Goal: Contribute content: Contribute content

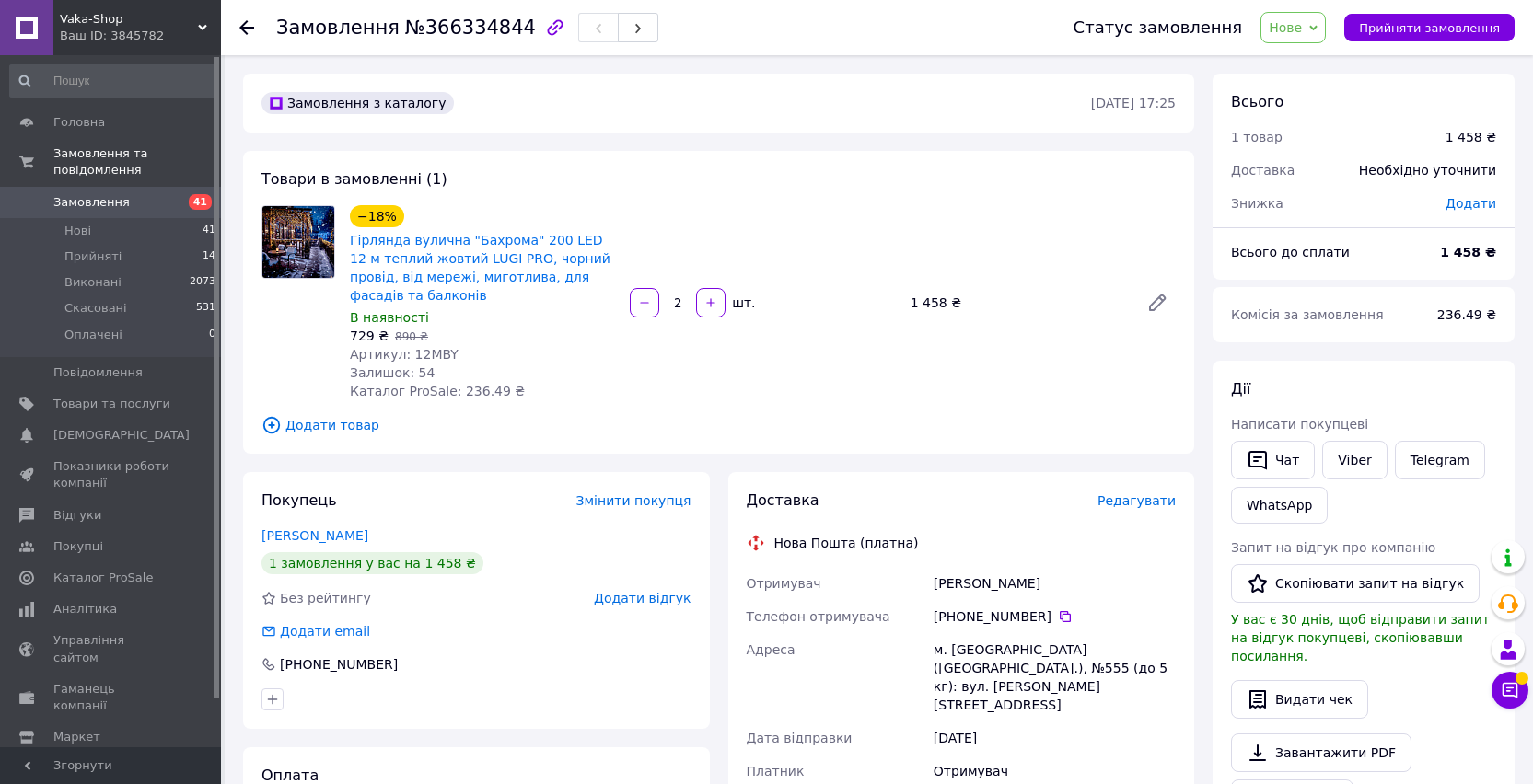
click at [913, 462] on div "Замовлення з каталогу [DATE] 17:25 Товари в замовленні (1) −18% Гірлянда вуличн…" at bounding box center [719, 697] width 970 height 1247
click at [873, 221] on div "−18% Гірлянда вулична "Бахрома" 200 LED 12 м теплий жовтий LUGI PRO, чорний про…" at bounding box center [762, 302] width 840 height 202
click at [855, 149] on div "Замовлення з каталогу [DATE] 17:25 Товари в замовленні (1) −18% Гірлянда вуличн…" at bounding box center [719, 697] width 970 height 1247
click at [868, 176] on div "Товари в замовленні (1) −18% Гірлянда вулична "Бахрома" 200 LED 12 м теплий жов…" at bounding box center [718, 301] width 951 height 302
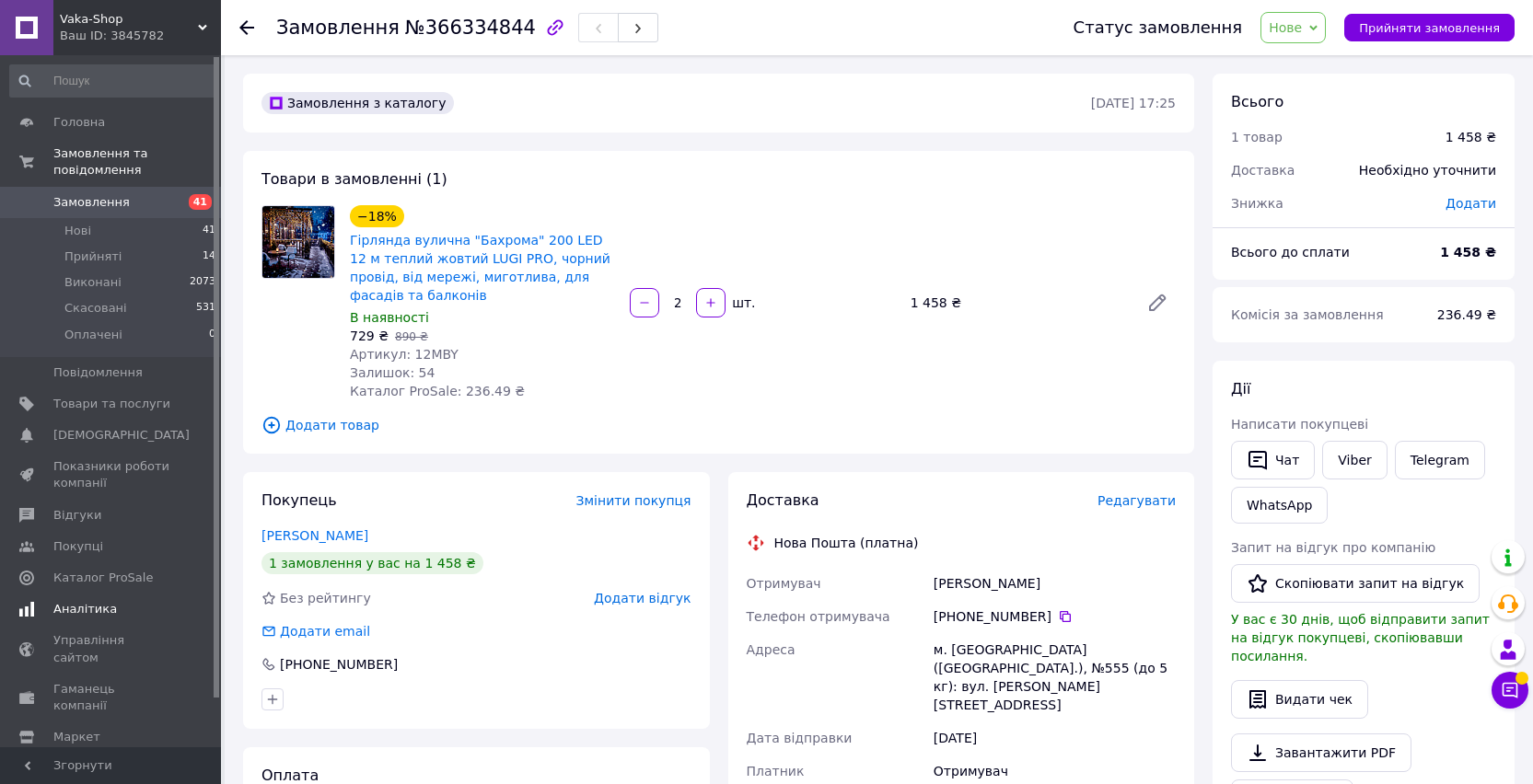
click at [88, 604] on span "Аналітика" at bounding box center [85, 608] width 63 height 16
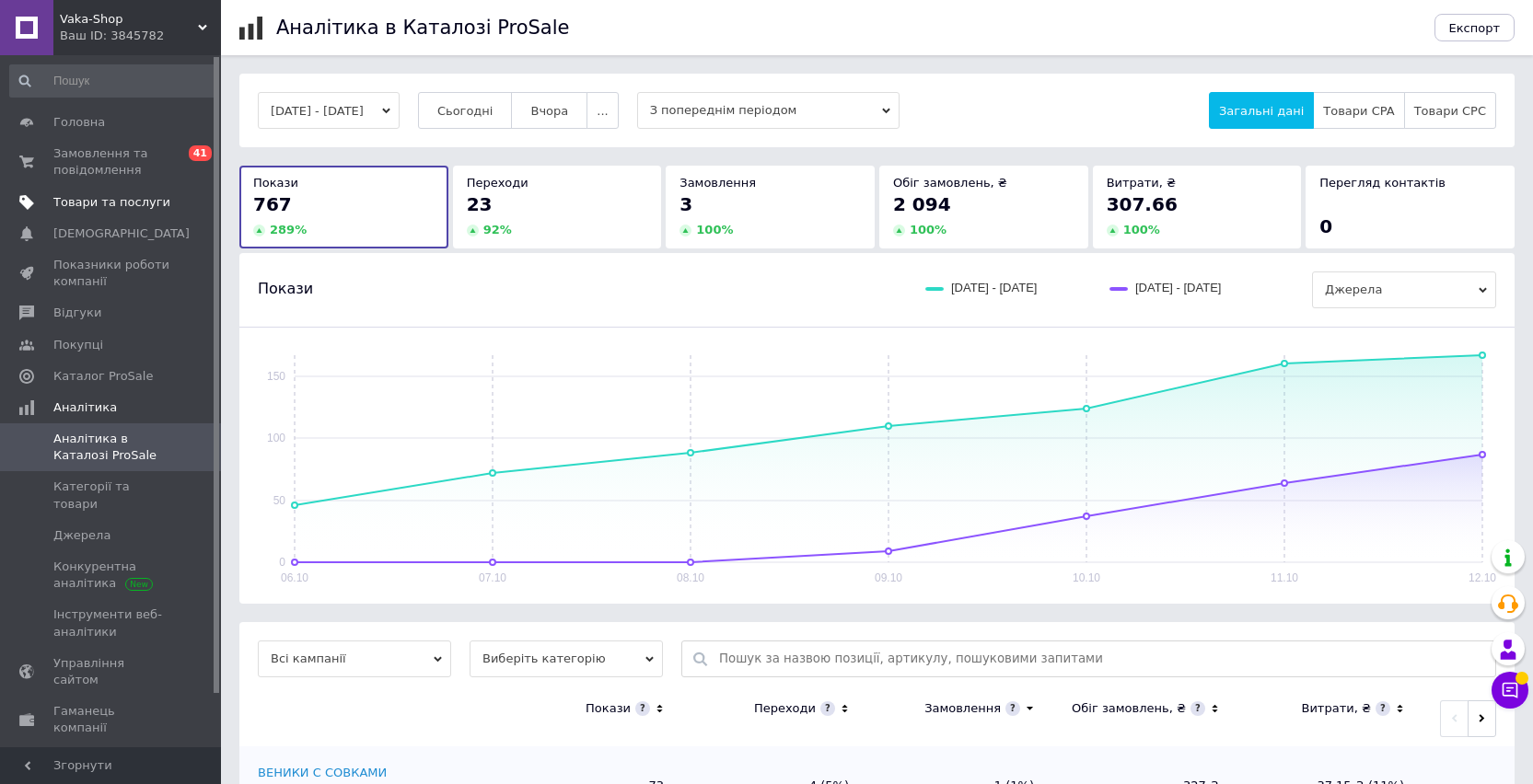
click at [103, 189] on link "Товари та послуги" at bounding box center [113, 202] width 227 height 32
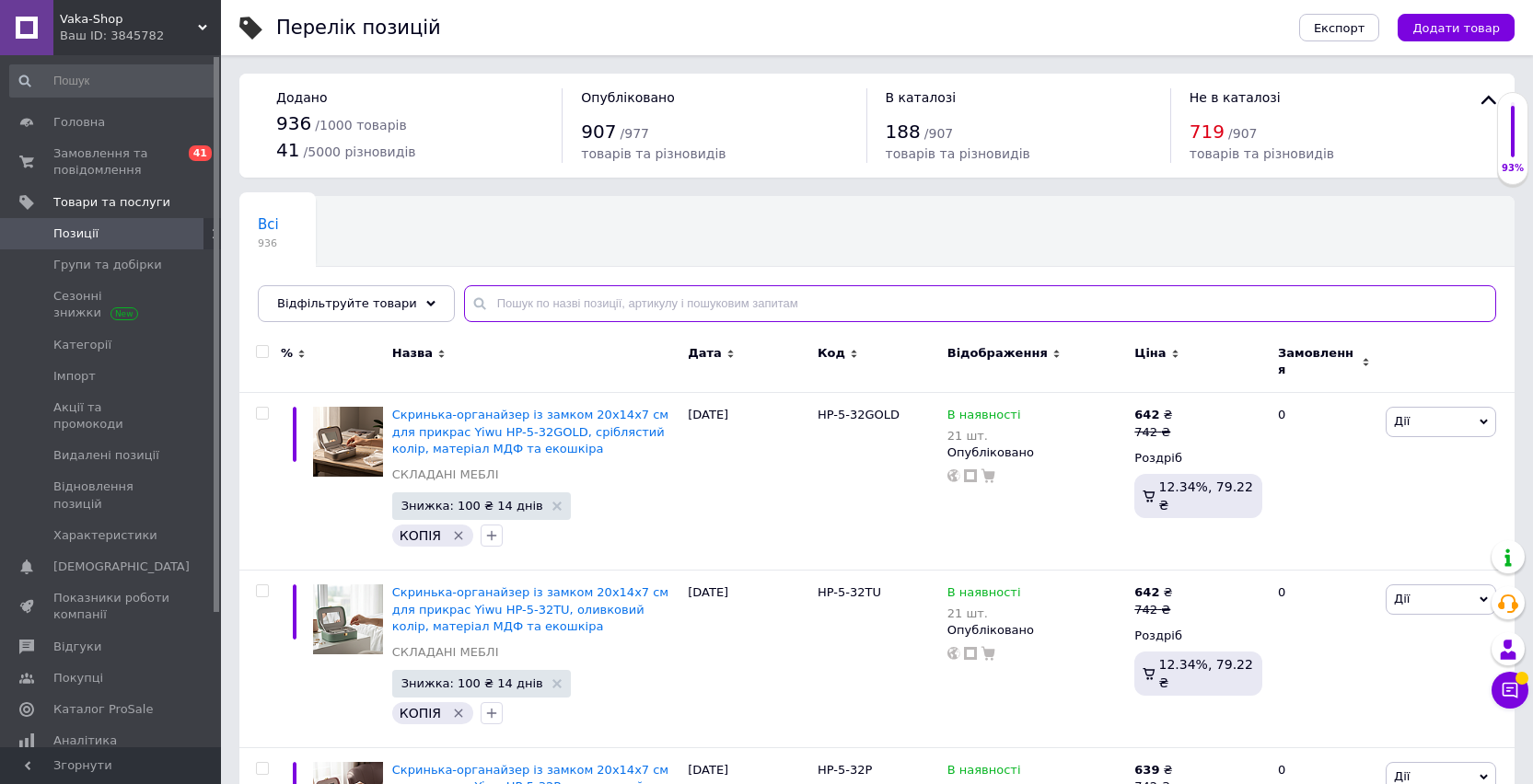
click at [596, 304] on input "text" at bounding box center [979, 303] width 1032 height 36
paste input "6МWW"
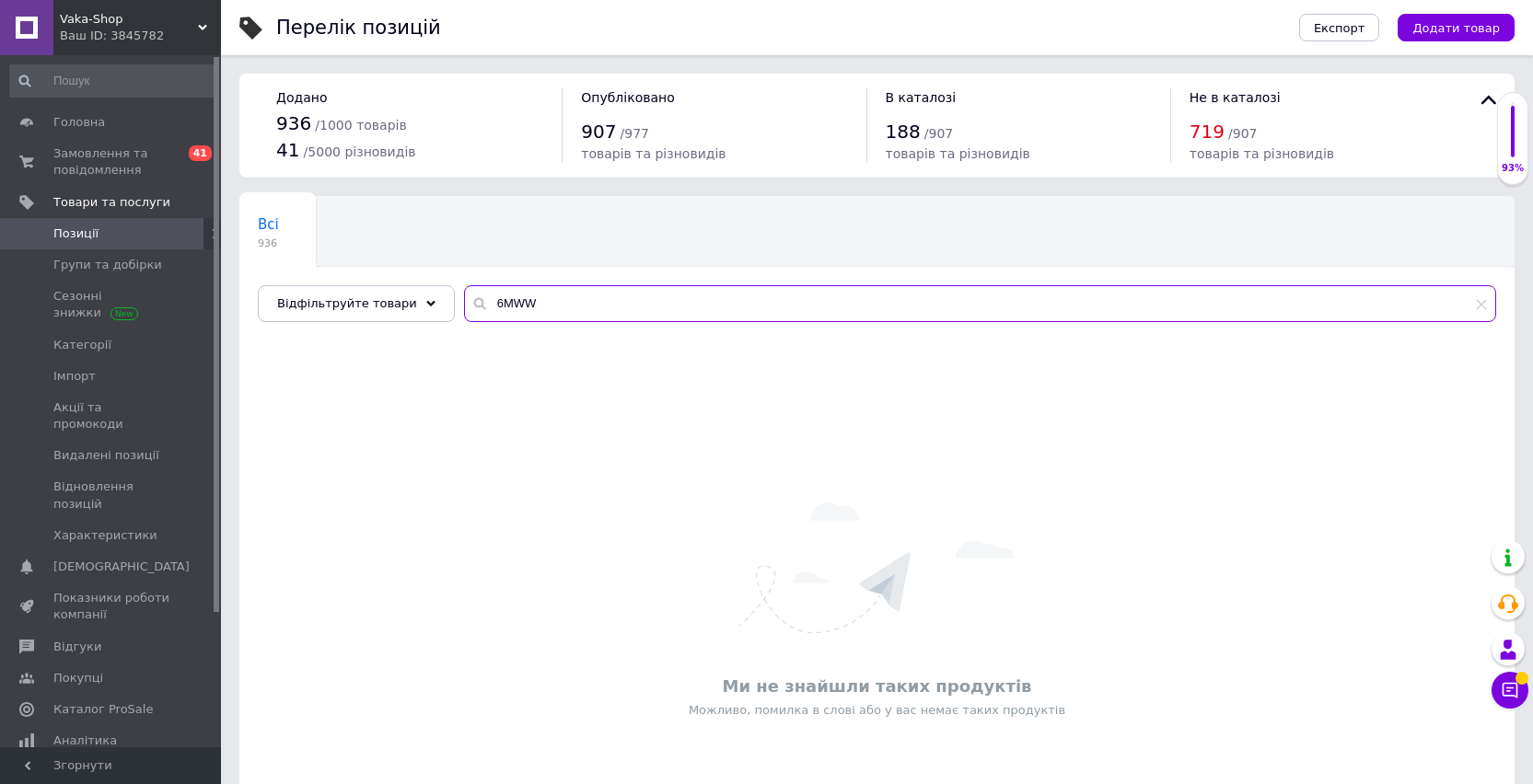
click at [499, 309] on input "6МWW" at bounding box center [979, 303] width 1032 height 36
paste input "ML"
click at [510, 304] on input "6МWML" at bounding box center [979, 303] width 1032 height 36
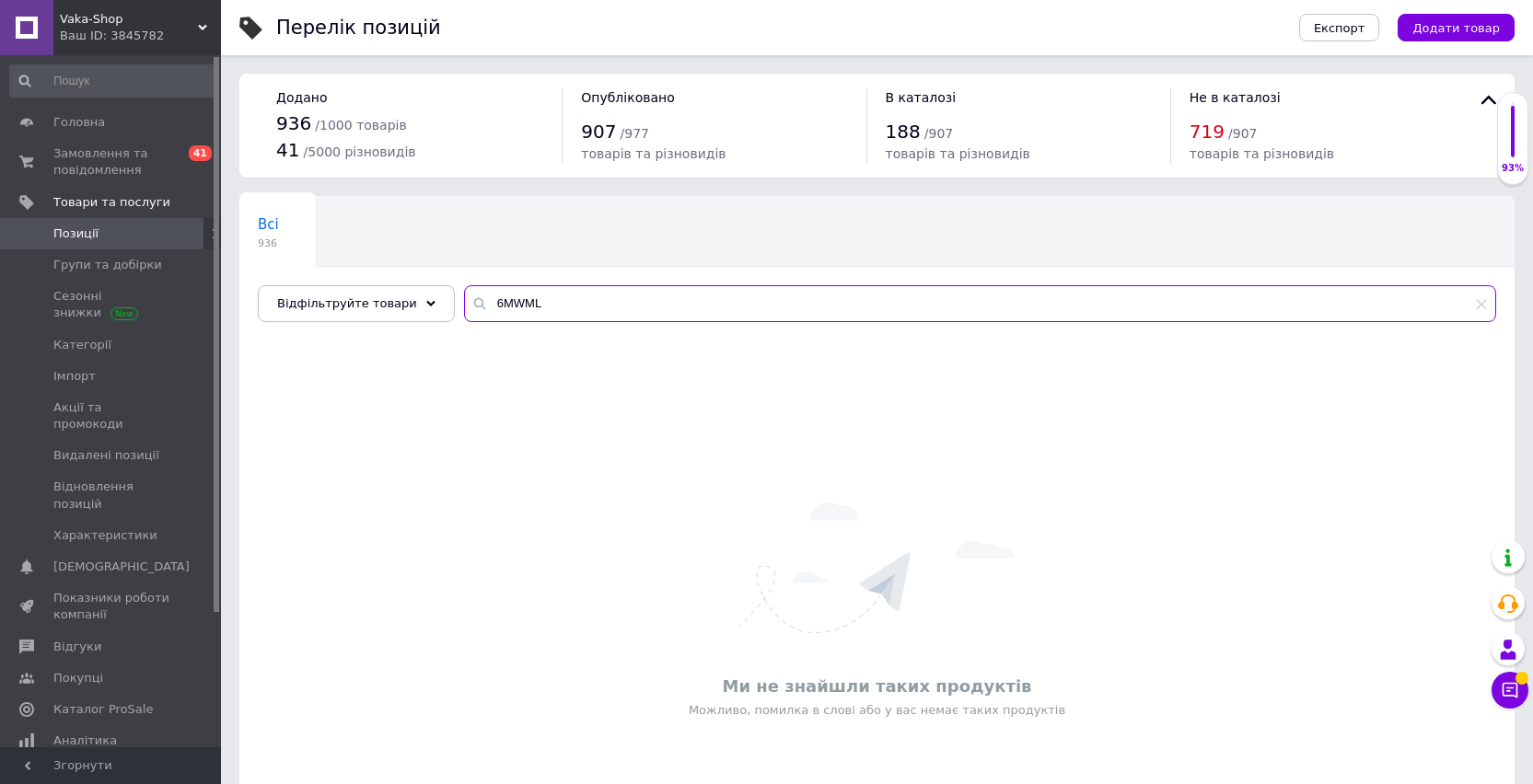
click at [510, 304] on input "6МWML" at bounding box center [979, 303] width 1032 height 36
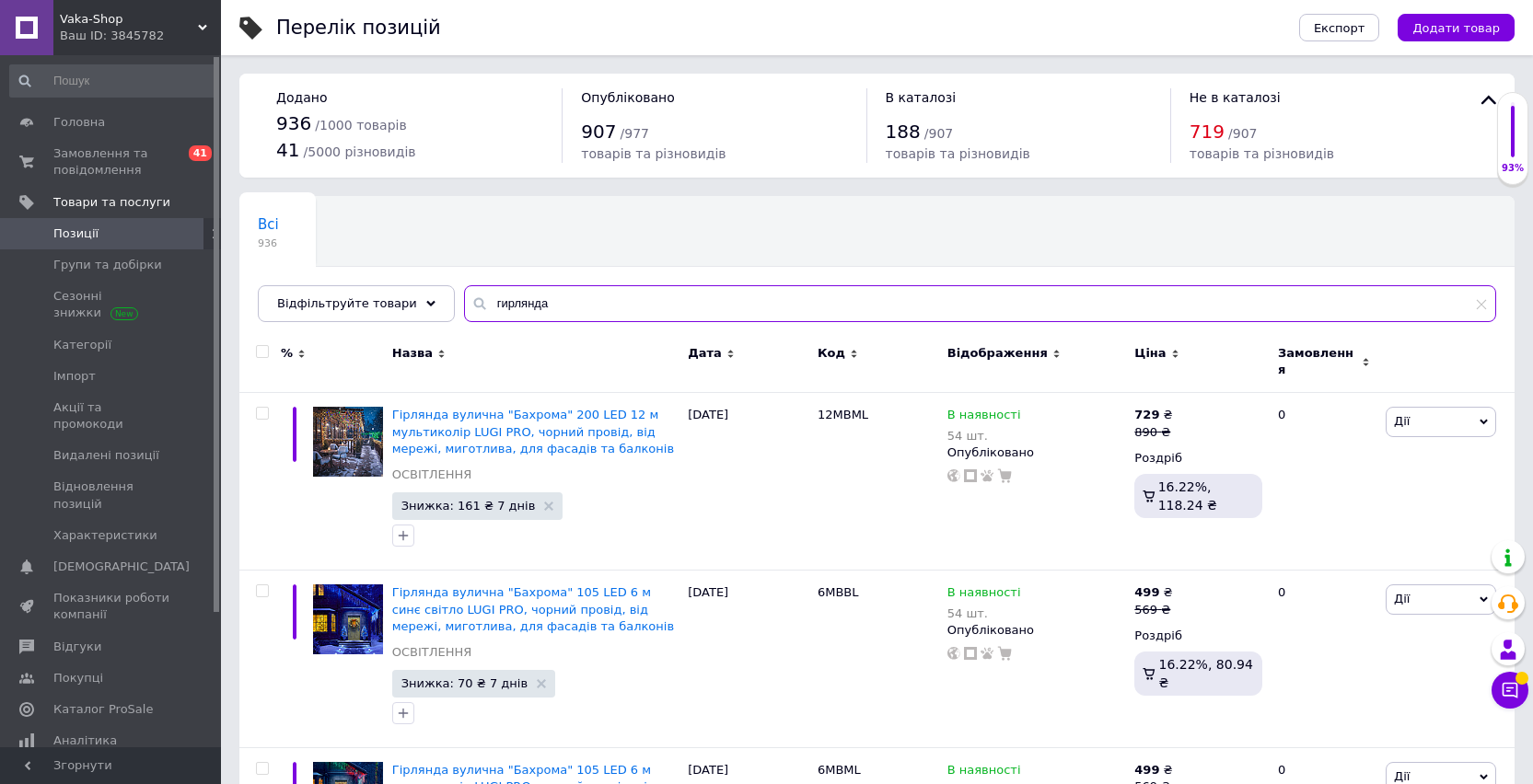
click at [523, 299] on input "гирлянда" at bounding box center [979, 303] width 1032 height 36
type input "6МWML"
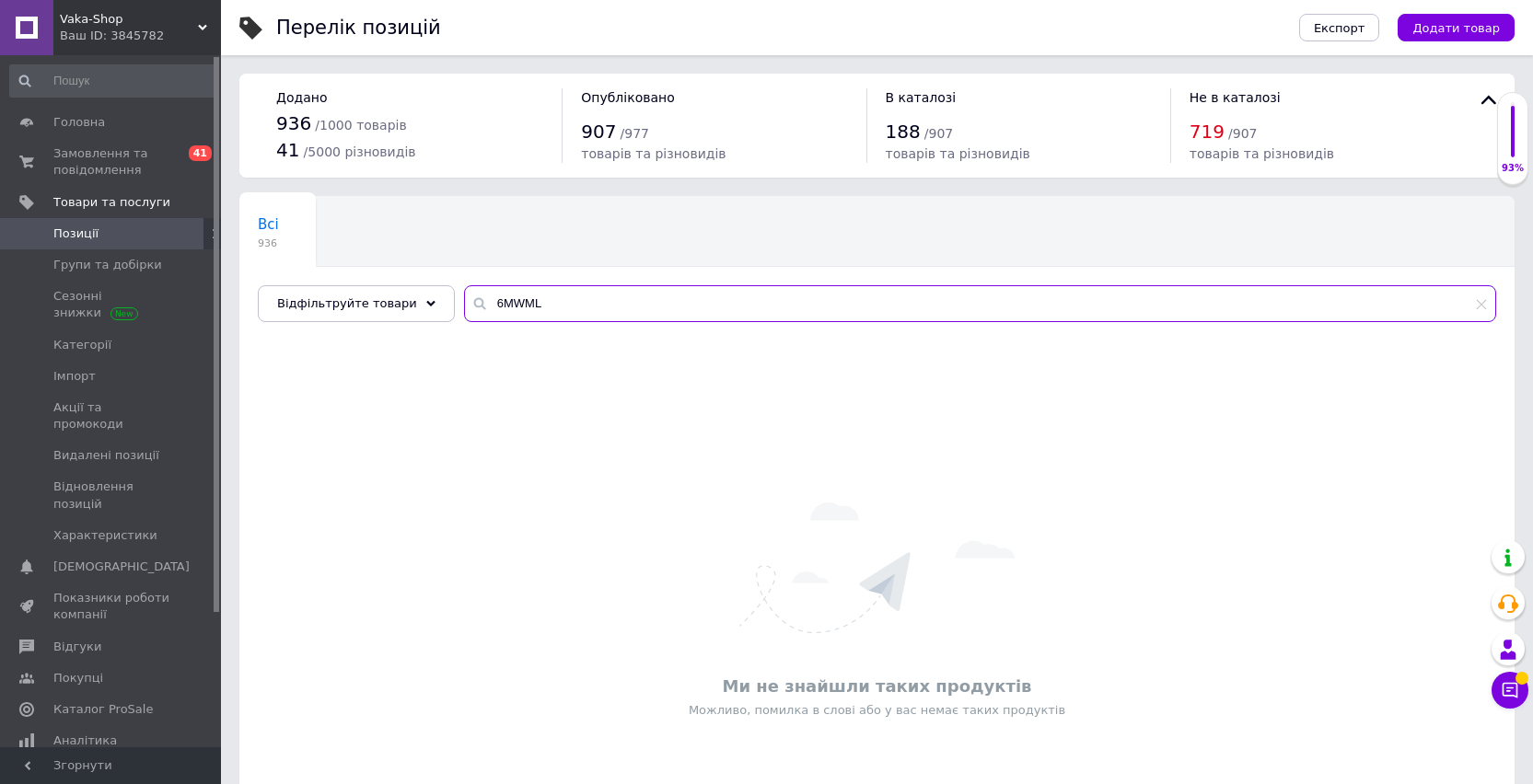
click at [523, 299] on input "6МWML" at bounding box center [979, 303] width 1032 height 36
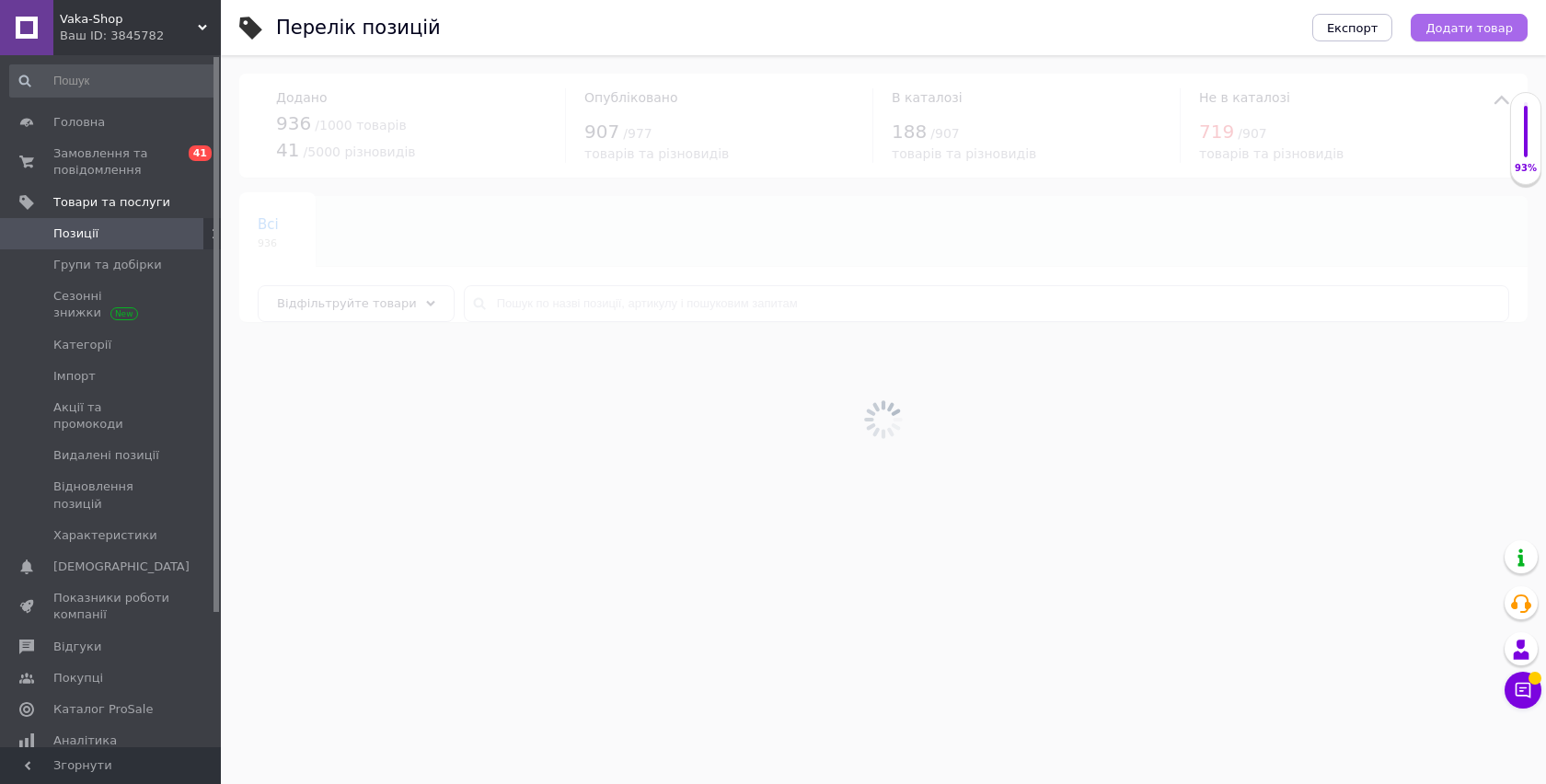
click at [1483, 37] on button "Додати товар" at bounding box center [1469, 27] width 117 height 28
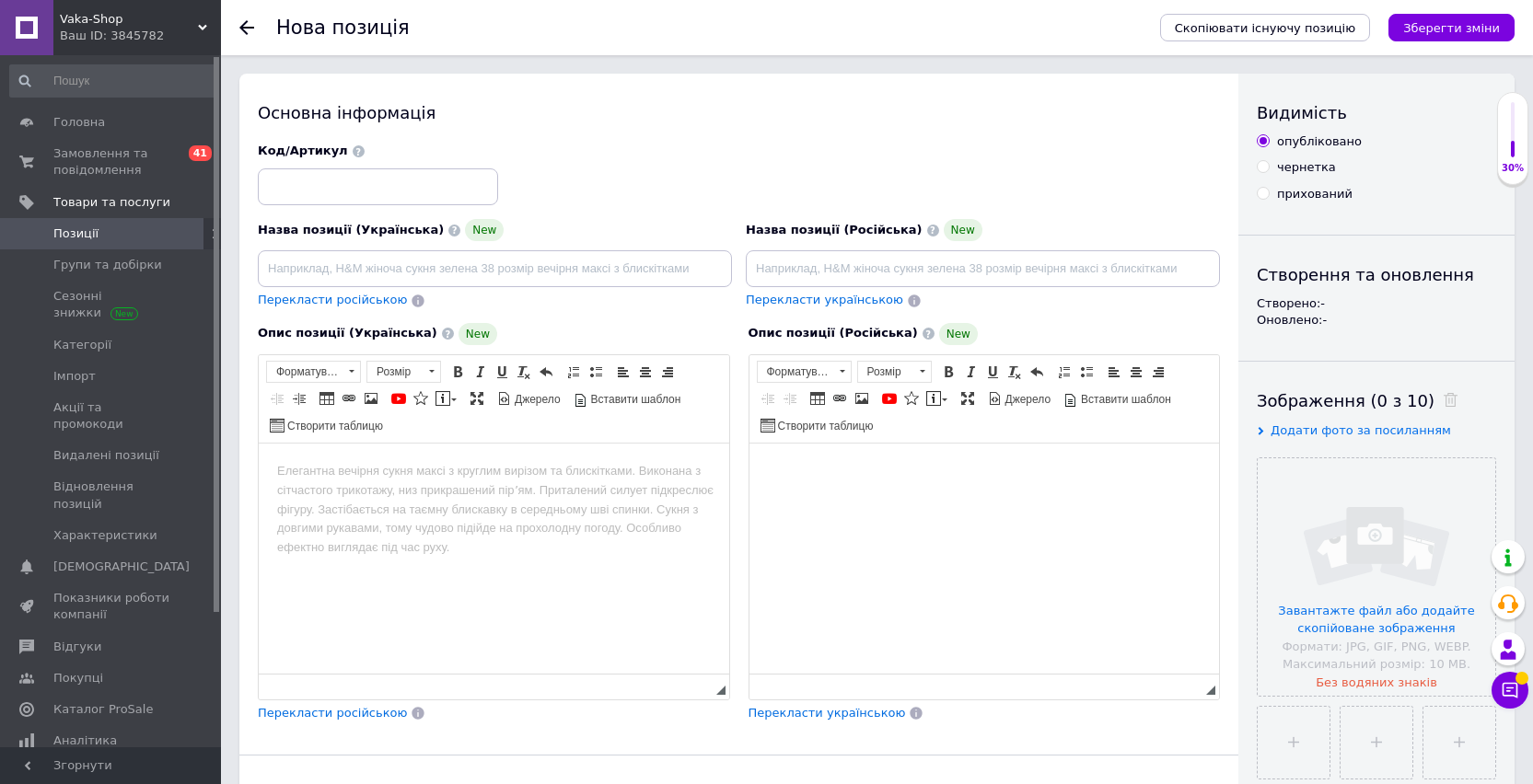
click at [856, 499] on html at bounding box center [984, 470] width 470 height 56
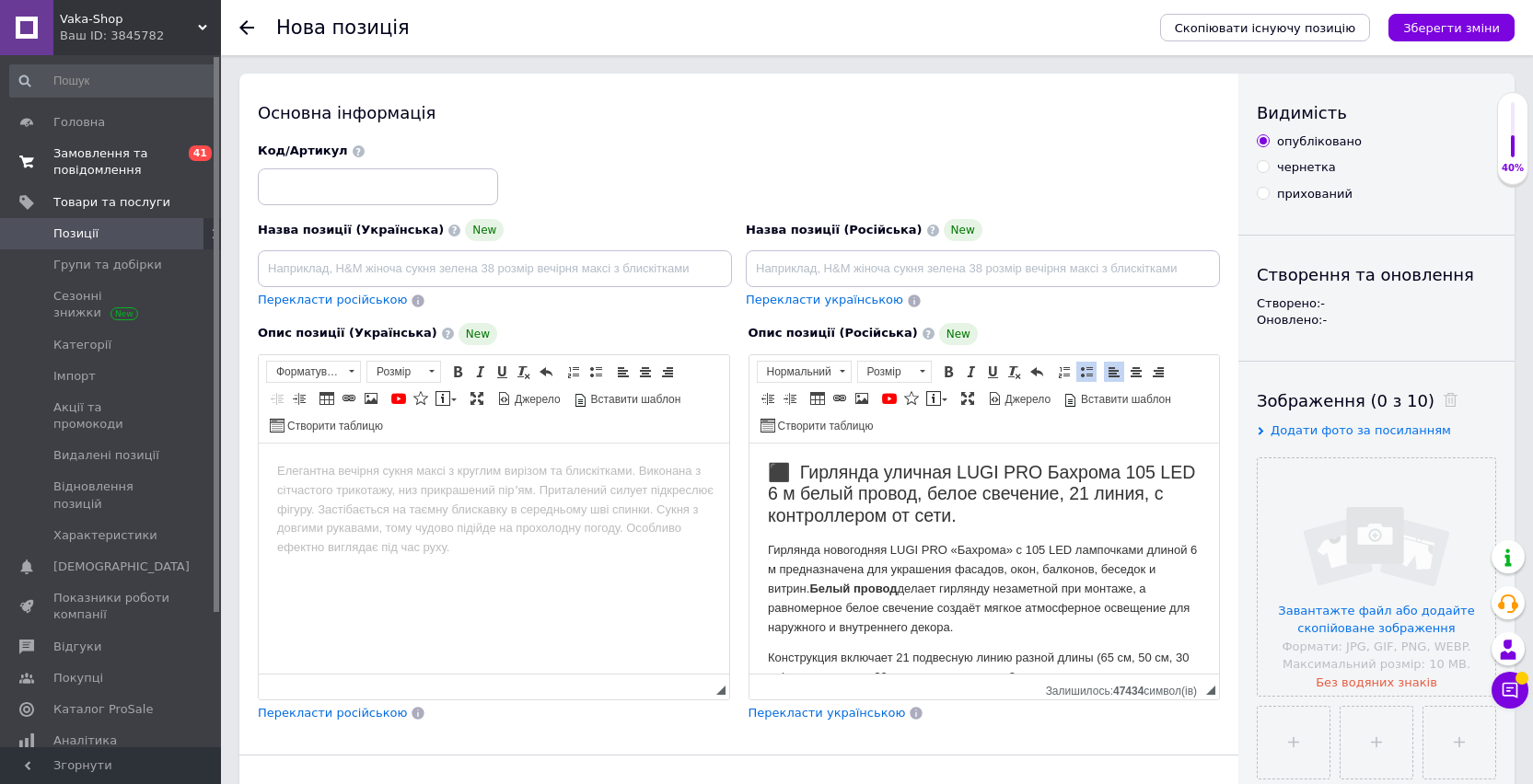
click at [101, 172] on span "Замовлення та повідомлення" at bounding box center [112, 162] width 117 height 34
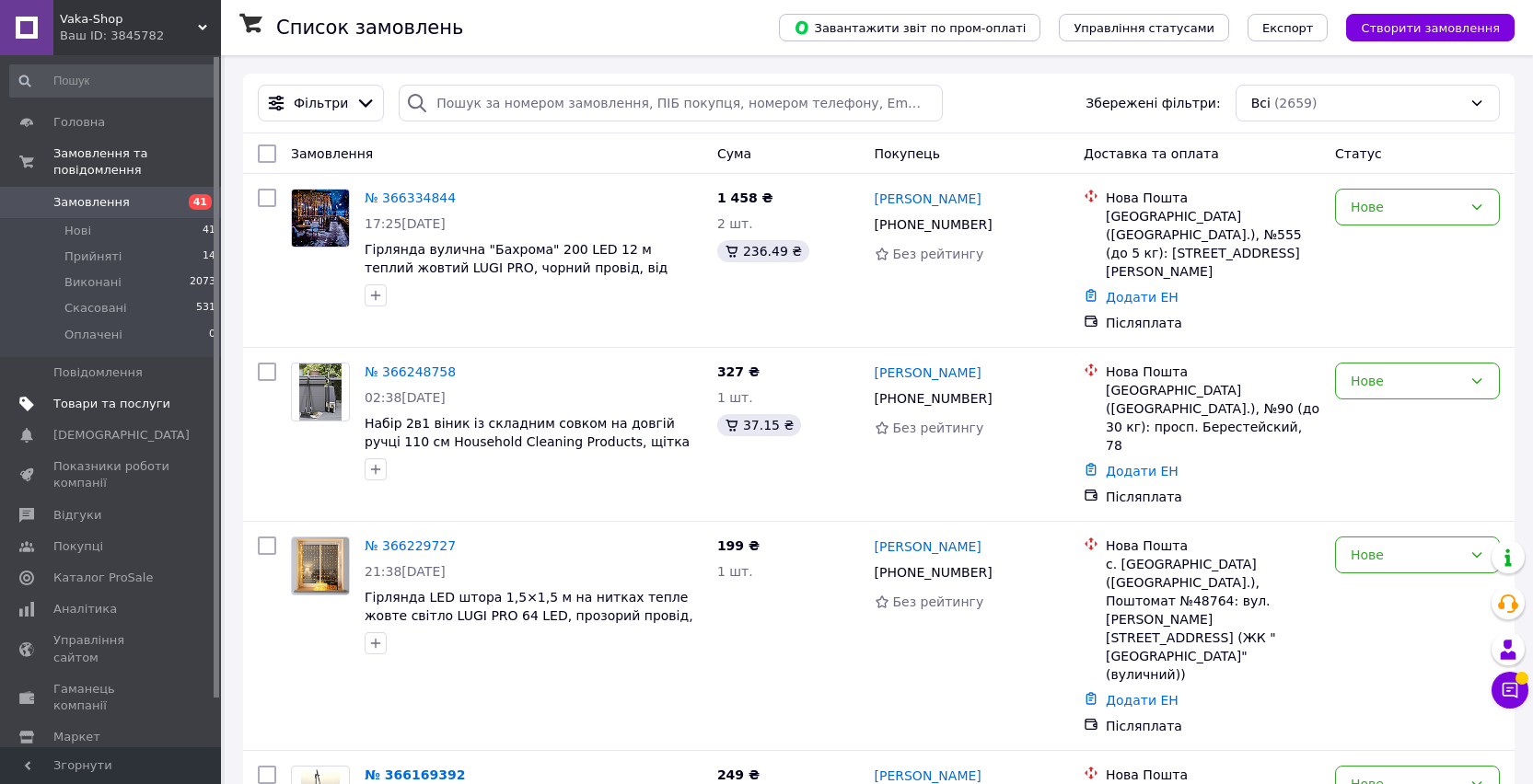
click at [100, 409] on span "Товари та послуги" at bounding box center [112, 403] width 117 height 16
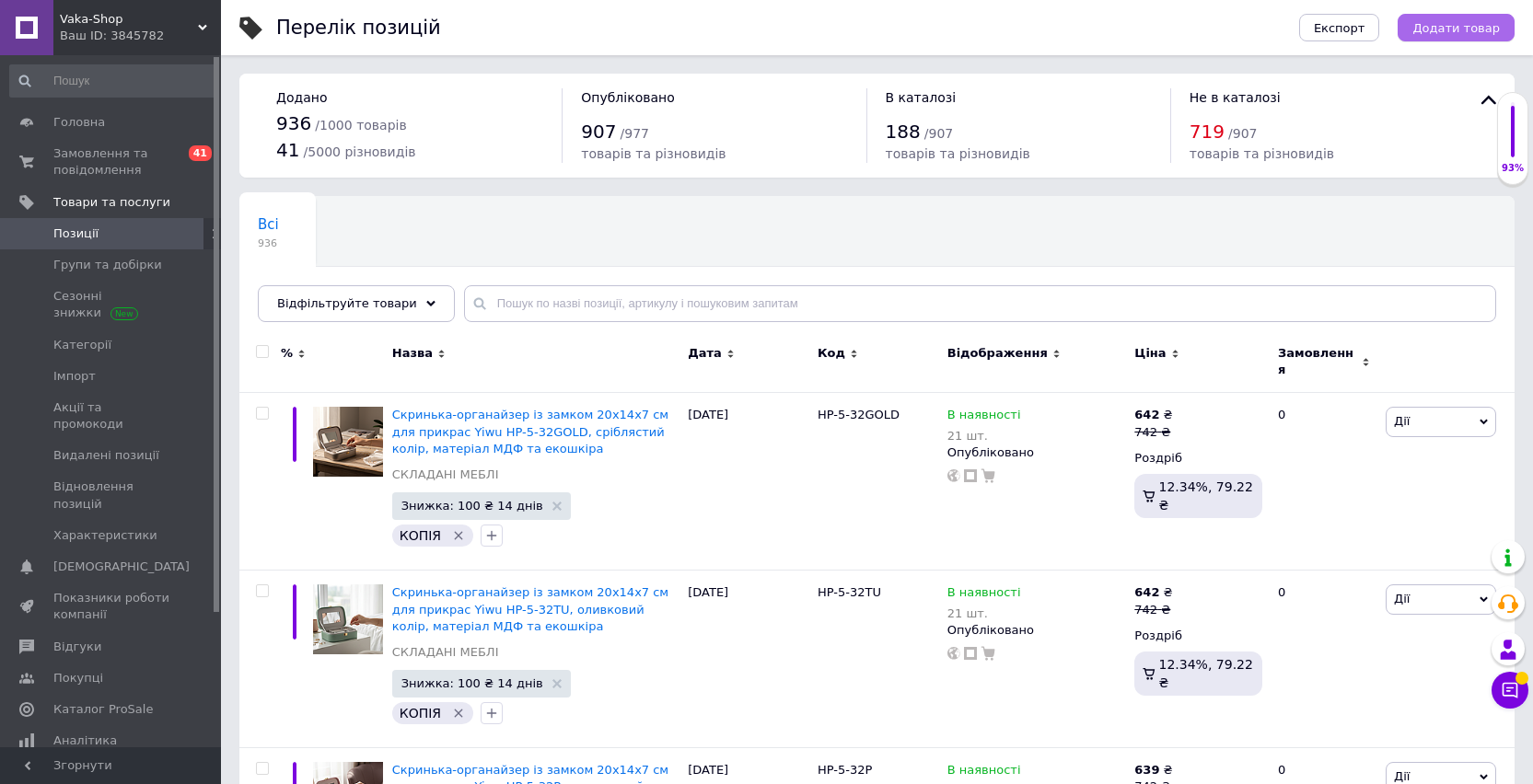
click at [1457, 33] on span "Додати товар" at bounding box center [1455, 28] width 87 height 13
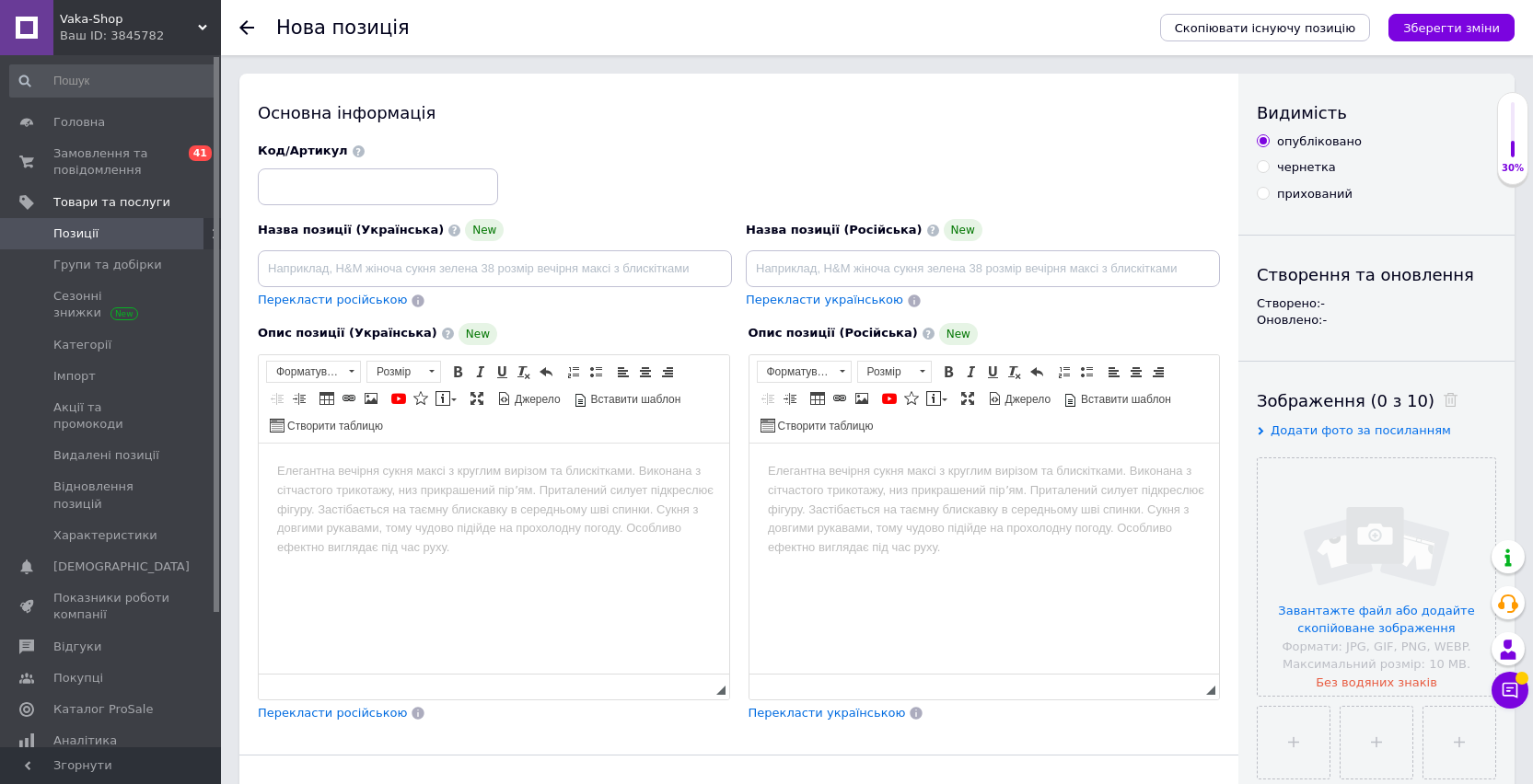
click at [943, 499] on html at bounding box center [984, 470] width 470 height 56
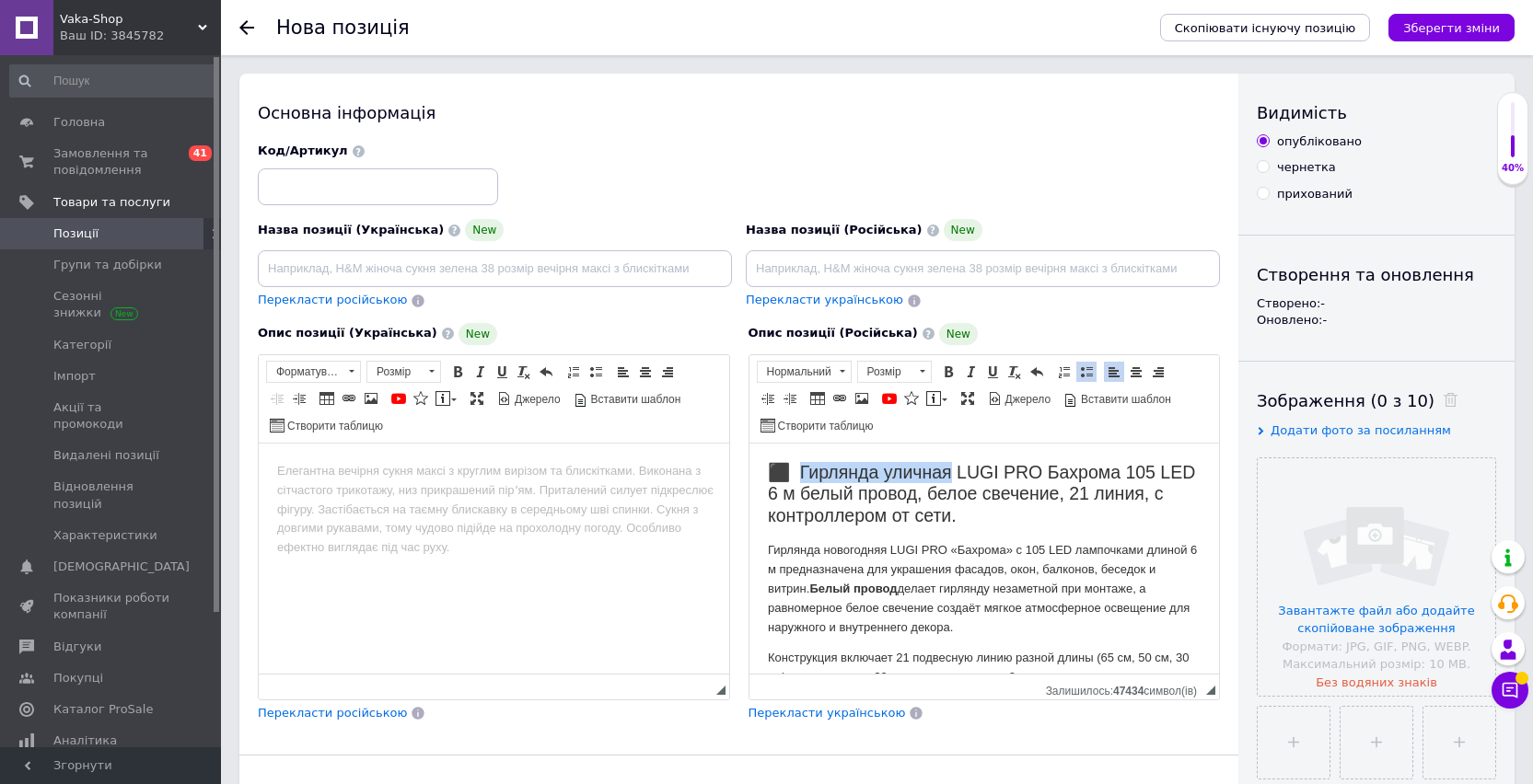
drag, startPoint x: 951, startPoint y: 470, endPoint x: 794, endPoint y: 465, distance: 157.1
click at [794, 465] on h2 "⬛ Гирлянда уличная LUGI PRO Бахрома 105 LED 6 м белый провод, белое свечение, 2…" at bounding box center [984, 492] width 434 height 64
copy h2 "Гирлянда уличная"
click at [794, 465] on h2 "⬛ Гирлянда уличная LUGI PRO Бахрома 105 LED 6 м белый провод, белое свечение, 2…" at bounding box center [984, 492] width 434 height 64
click at [788, 276] on input at bounding box center [983, 269] width 474 height 36
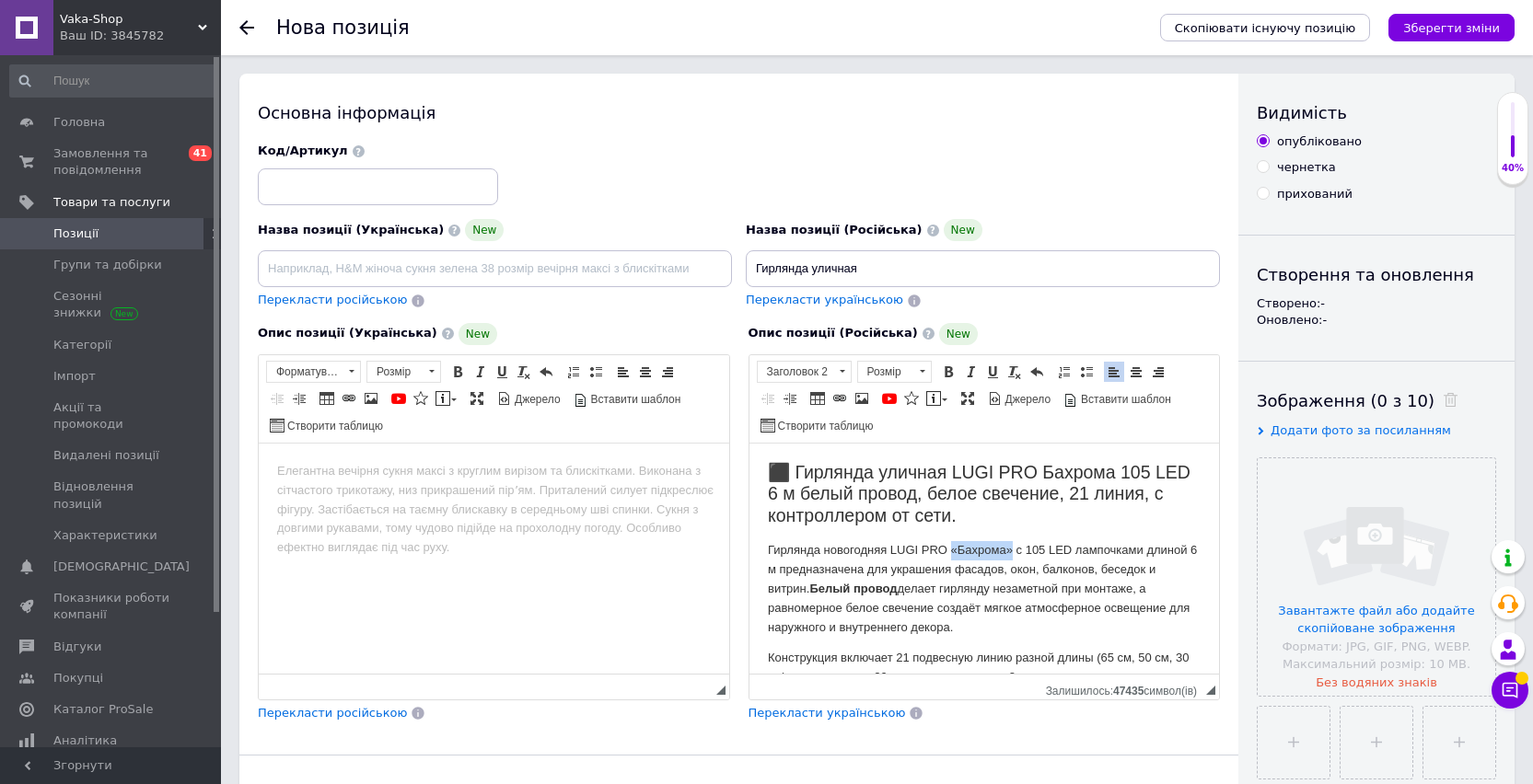
drag, startPoint x: 1016, startPoint y: 551, endPoint x: 953, endPoint y: 549, distance: 63.0
click at [953, 549] on p "Гирлянда новогодняя LUGI PRO «Бахрома» с 105 LED лампочками длиной 6 м предназн…" at bounding box center [984, 588] width 434 height 96
copy p "«Бахрома»"
click at [896, 266] on input "Гирлянда уличная" at bounding box center [983, 269] width 474 height 36
paste input "«Бахрома»"
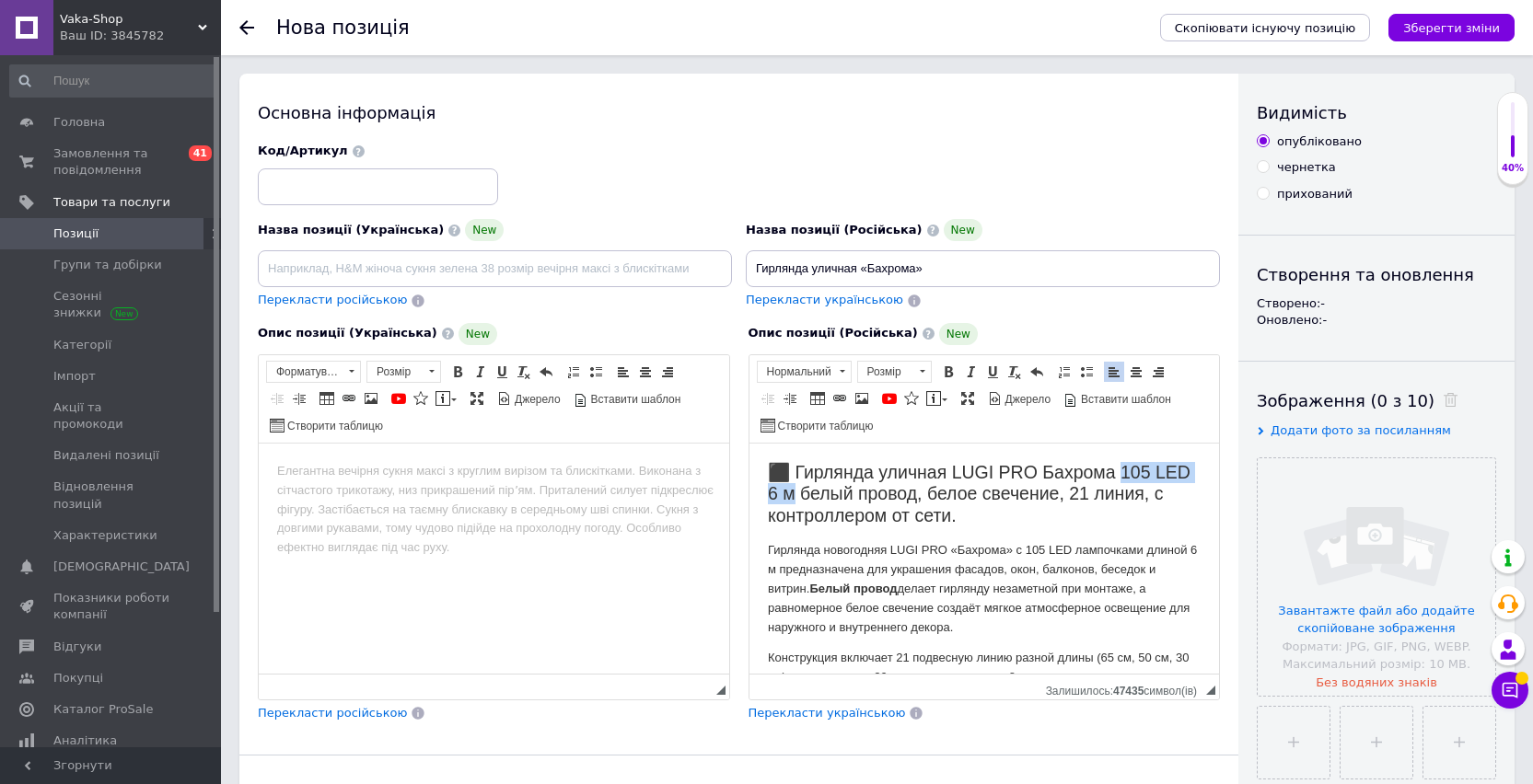
drag, startPoint x: 834, startPoint y: 494, endPoint x: 1122, endPoint y: 473, distance: 288.8
click at [1122, 473] on h2 "⬛ Гирлянда уличная LUGI PRO Бахрома 105 LED 6 м белый провод, белое свечение, 2…" at bounding box center [984, 492] width 434 height 64
copy h2 "105 LED 6 м"
click at [944, 269] on input "Гирлянда уличная «Бахрома»" at bounding box center [983, 269] width 474 height 36
drag, startPoint x: 1037, startPoint y: 470, endPoint x: 949, endPoint y: 468, distance: 88.0
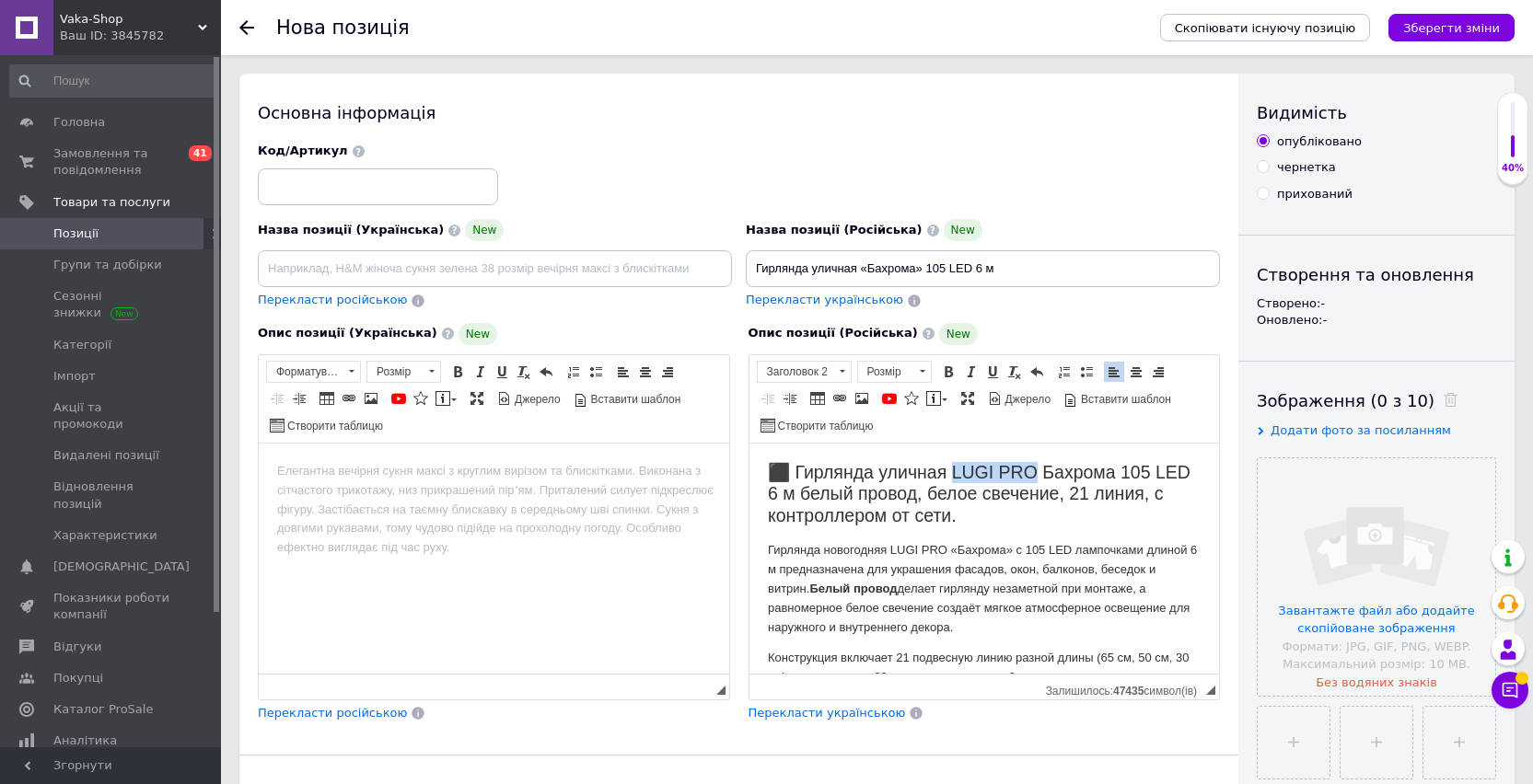
click at [949, 468] on h2 "⬛ Гирлянда уличная LUGI PRO Бахрома 105 LED 6 м белый провод, белое свечение, 2…" at bounding box center [984, 492] width 434 height 64
copy h2 "LUGI PRO"
click at [1011, 264] on input "Гирлянда уличная «Бахрома» 105 LED 6 м" at bounding box center [983, 269] width 474 height 36
click at [994, 268] on input "Гирлянда уличная «Бахрома» 105 LED 6 м LUGI PRO" at bounding box center [983, 269] width 474 height 36
click at [1191, 266] on input "Гирлянда уличная «Бахрома» 105 LED 6 м холодный белый свет LUGI PRO" at bounding box center [983, 269] width 474 height 36
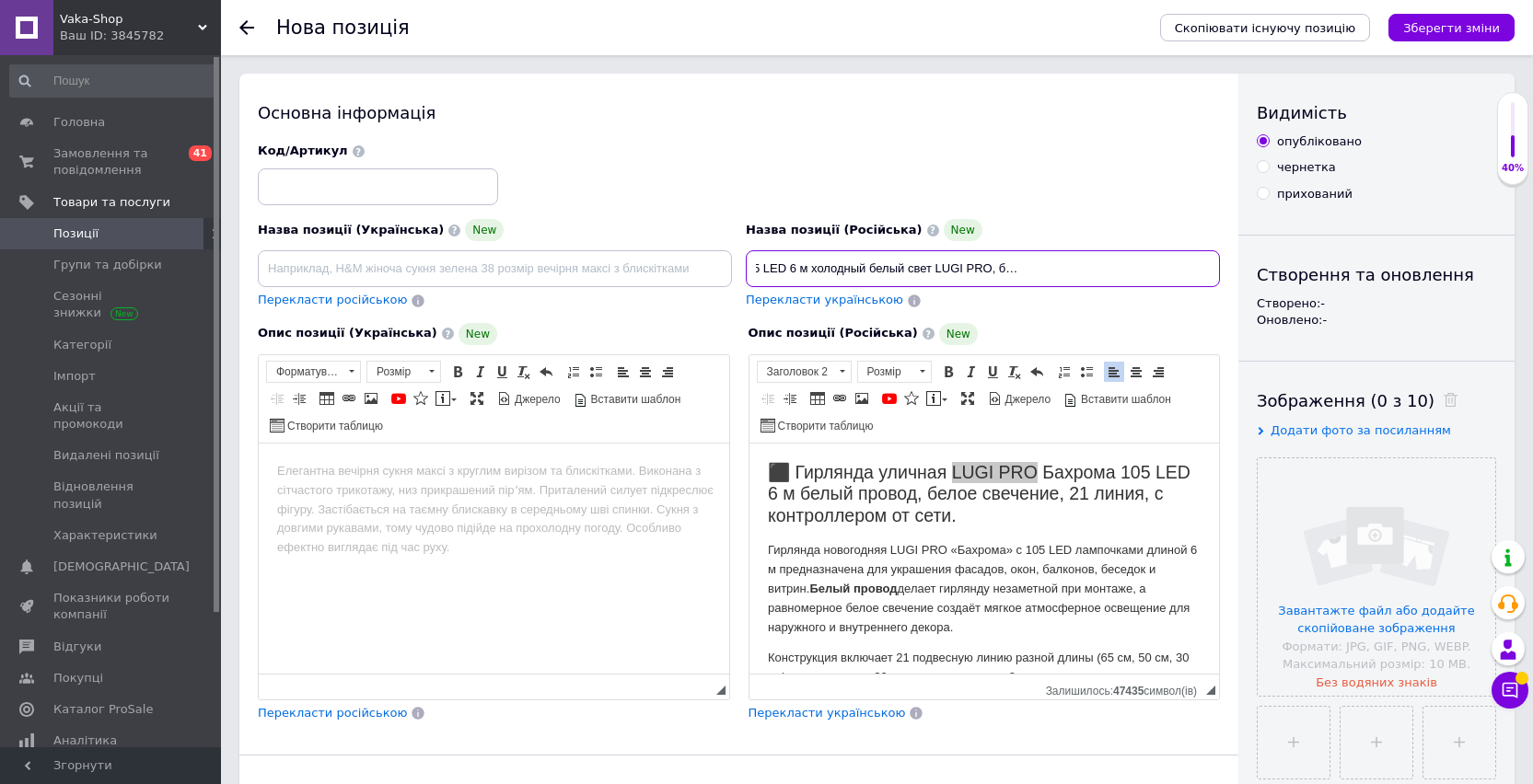
scroll to position [0, 192]
click at [1035, 272] on input "Гирлянда уличная «Бахрома» 105 LED 6 м холодный белый свет LUGI PRO, белый пров…" at bounding box center [983, 269] width 474 height 36
type input "Гирлянда уличная «Бахрома» 105 LED 6 м холодный белый свет LUGI PRO, белый пров…"
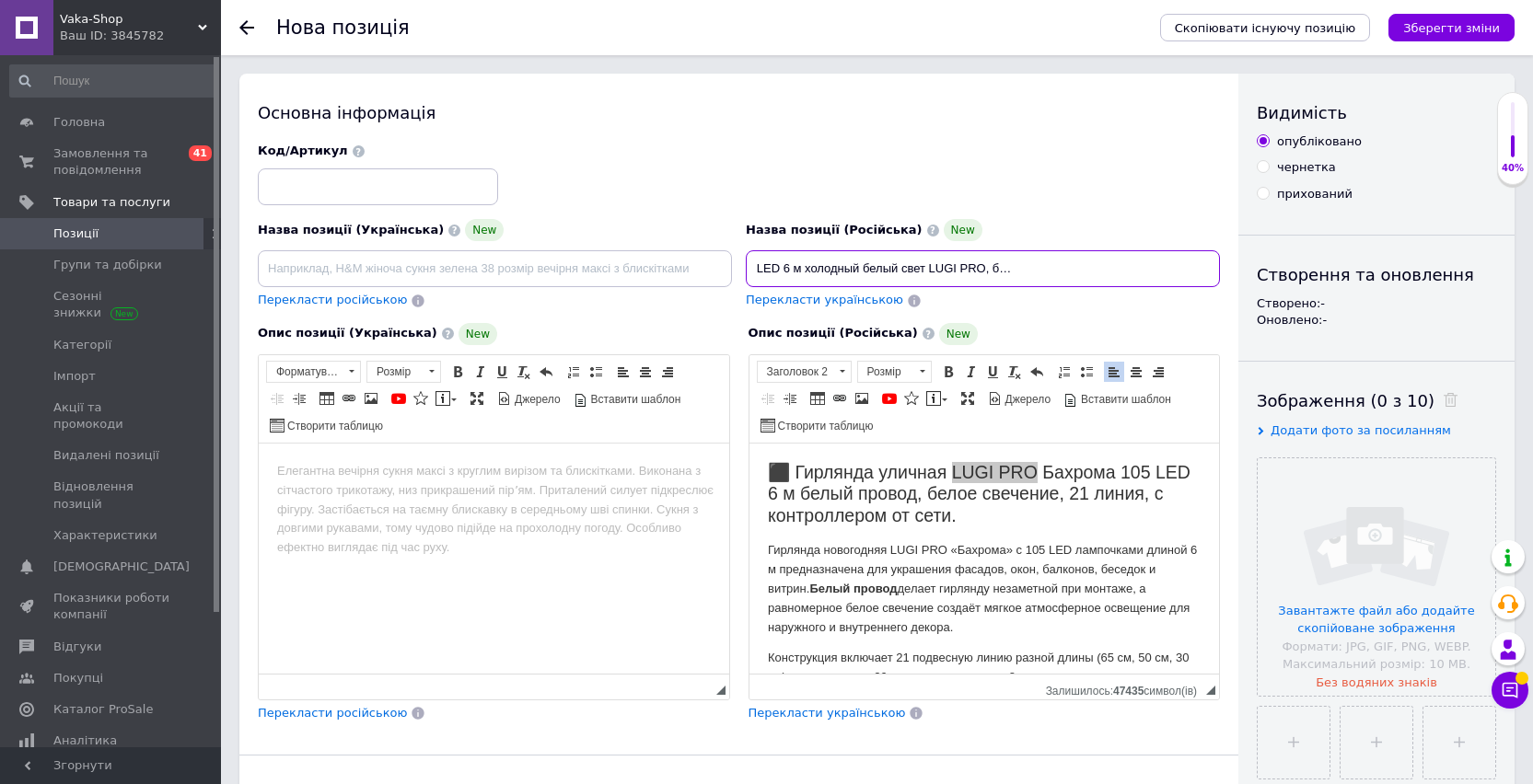
scroll to position [0, 0]
click at [635, 270] on input at bounding box center [494, 269] width 474 height 36
paste input "Гірлянда вулична «Бахрома» 105 LED 6 м холодне біле світло LUGI PRO, білий пров…"
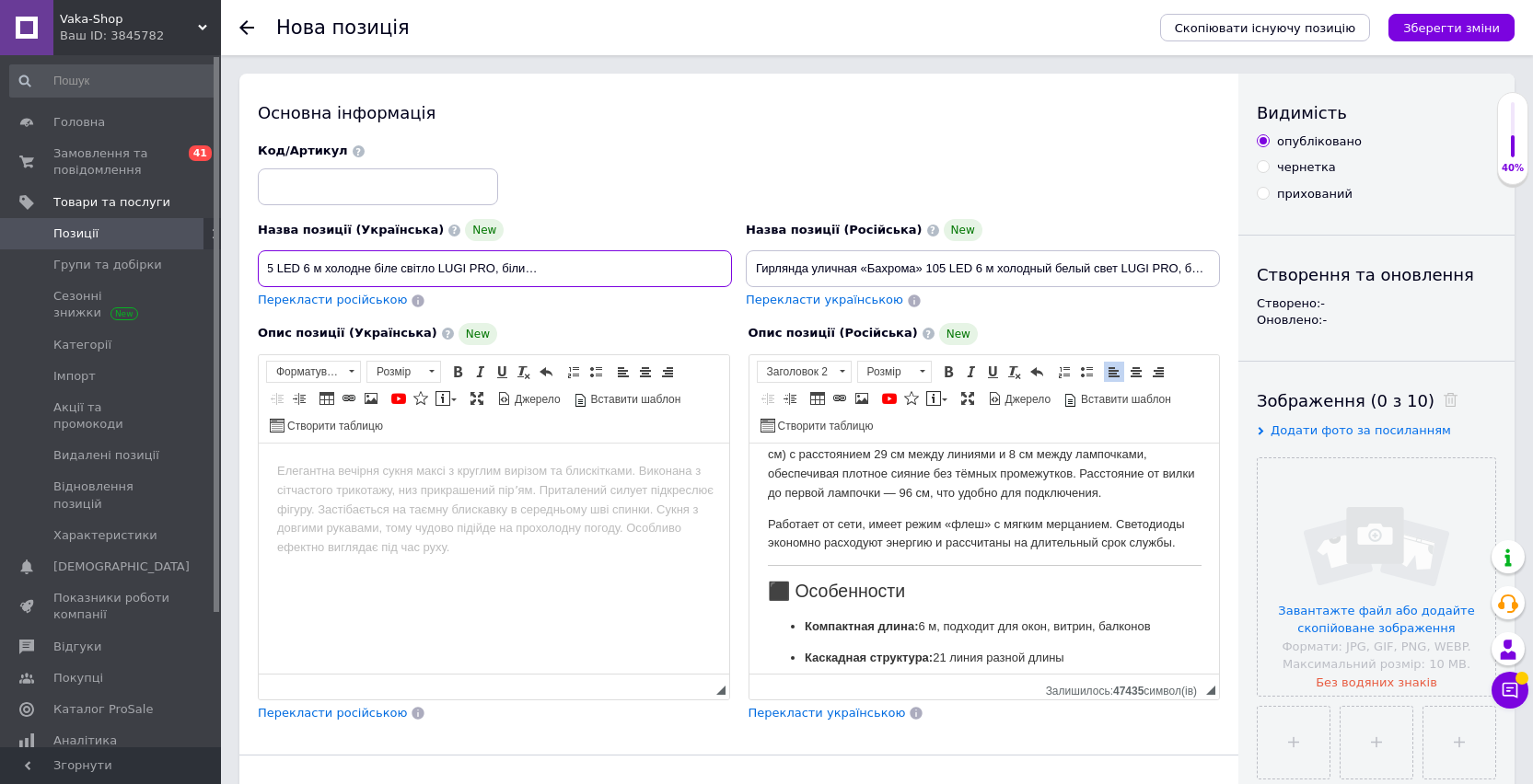
scroll to position [470, 0]
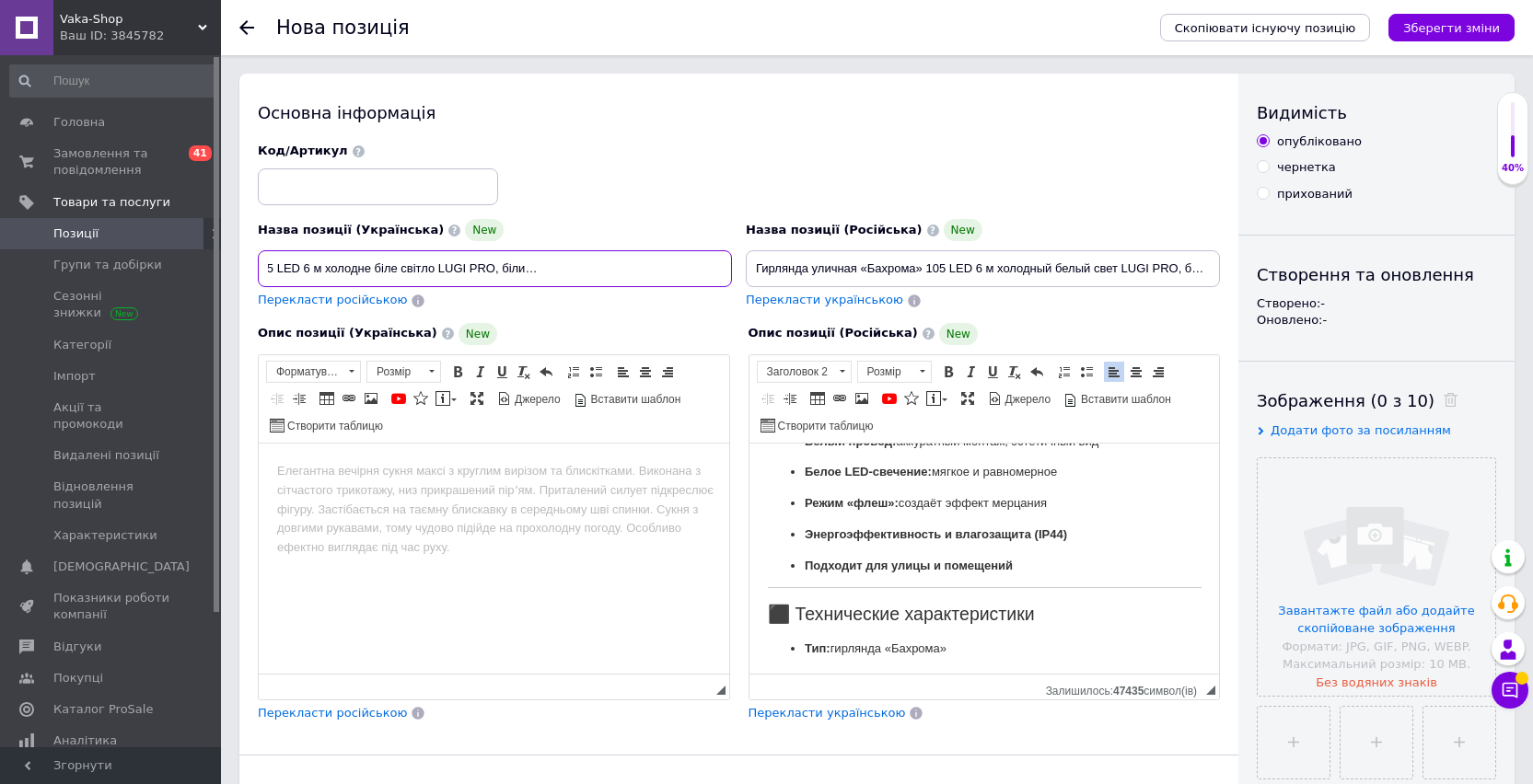
type input "Гірлянда вулична «Бахрома» 105 LED 6 м холодне біле світло LUGI PRO, білий пров…"
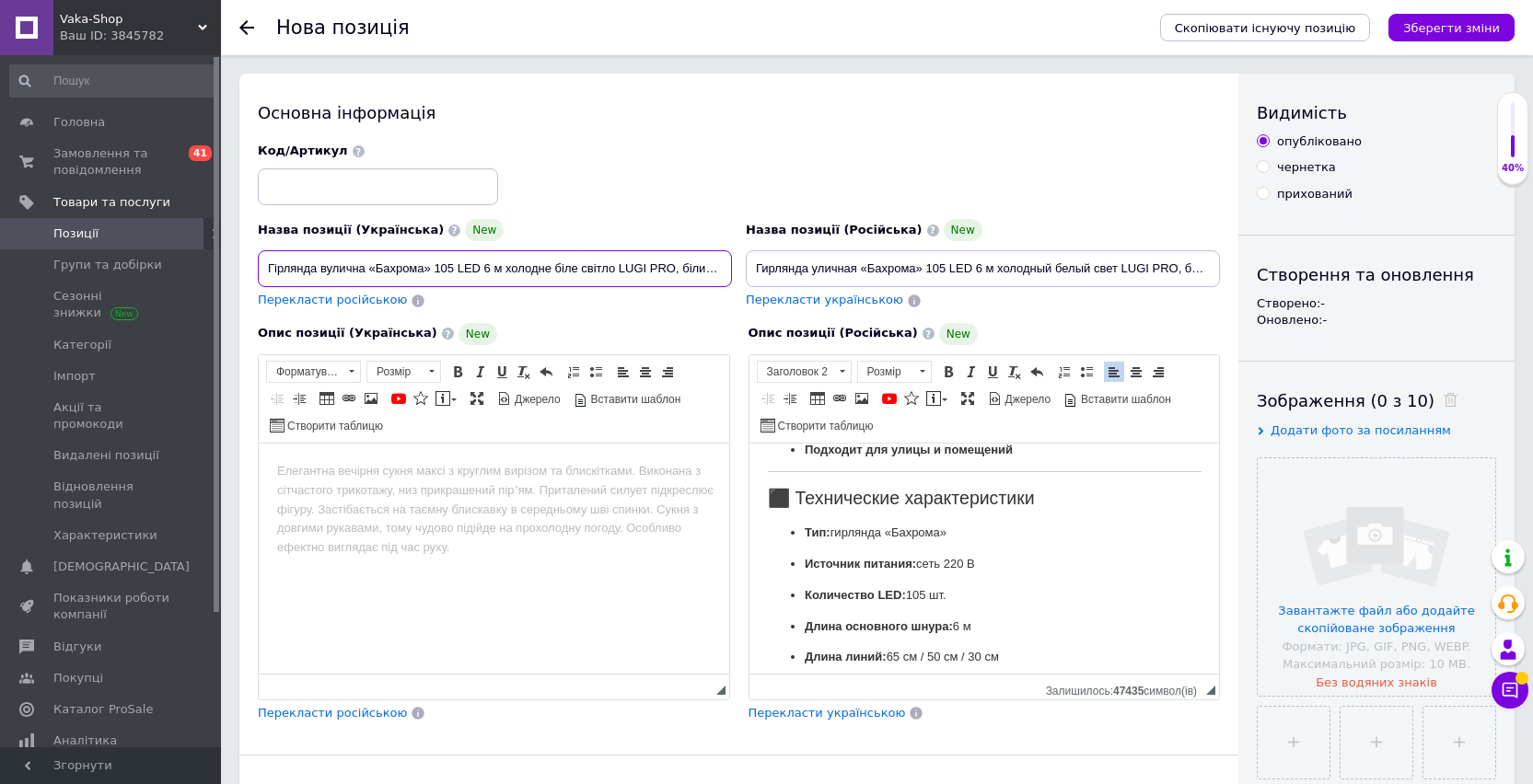
scroll to position [607, 0]
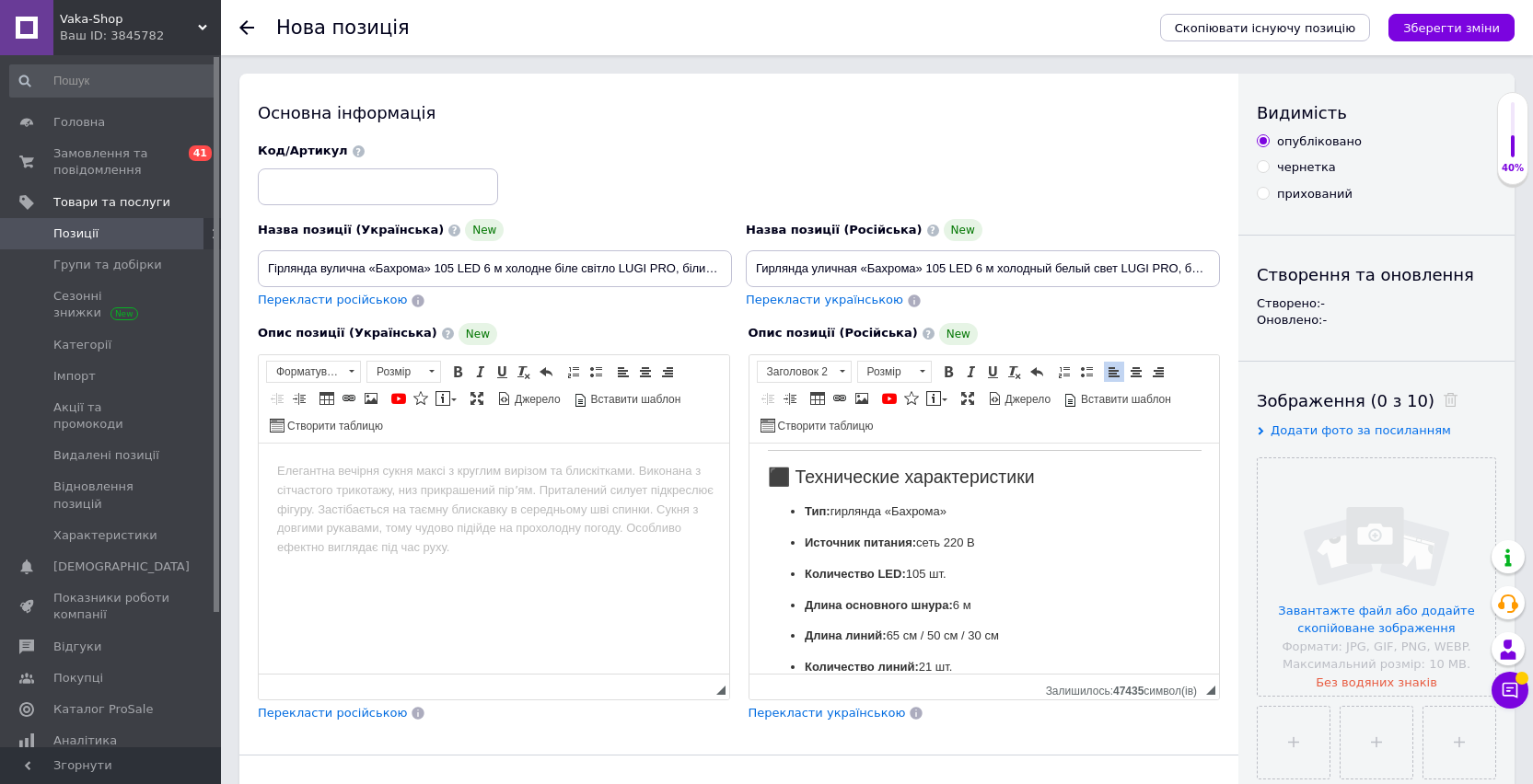
click at [960, 521] on p "Тип: гирлянда «Бахрома»" at bounding box center [983, 511] width 360 height 19
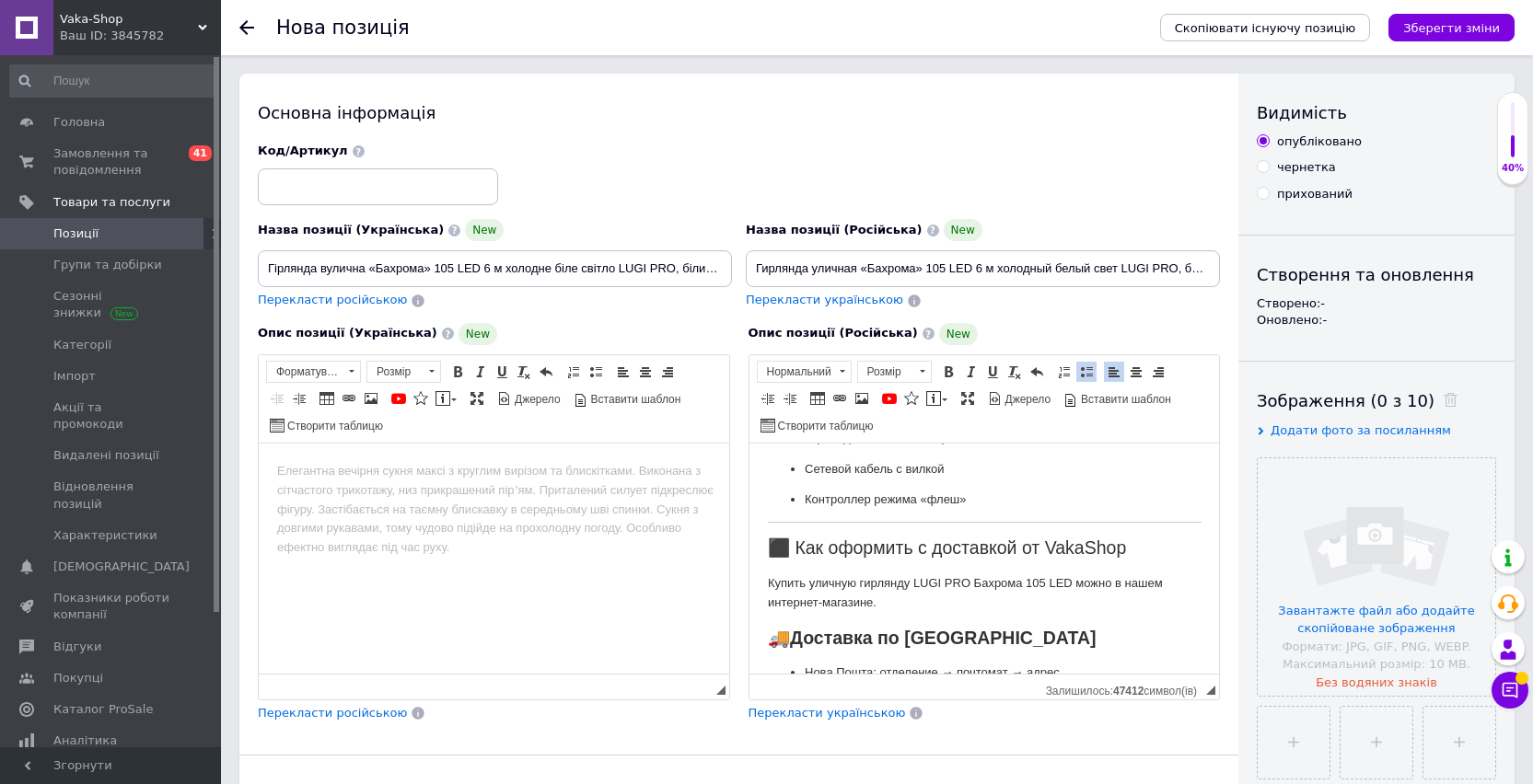
scroll to position [1288, 0]
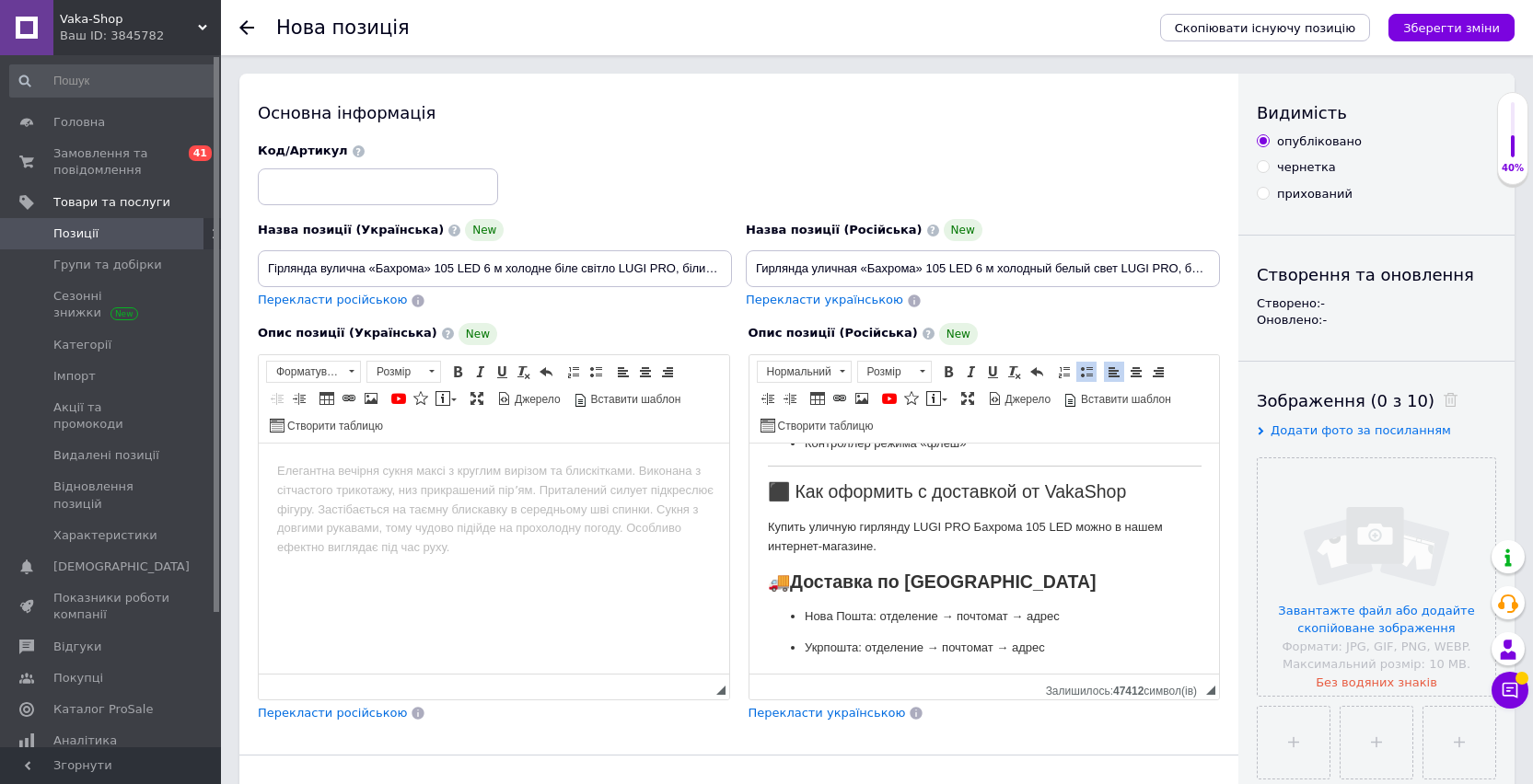
click at [1022, 556] on p "Купить уличную гирлянду LUGI PRO Бахрома 105 LED можно в нашем интернет-магазин…" at bounding box center [984, 536] width 434 height 38
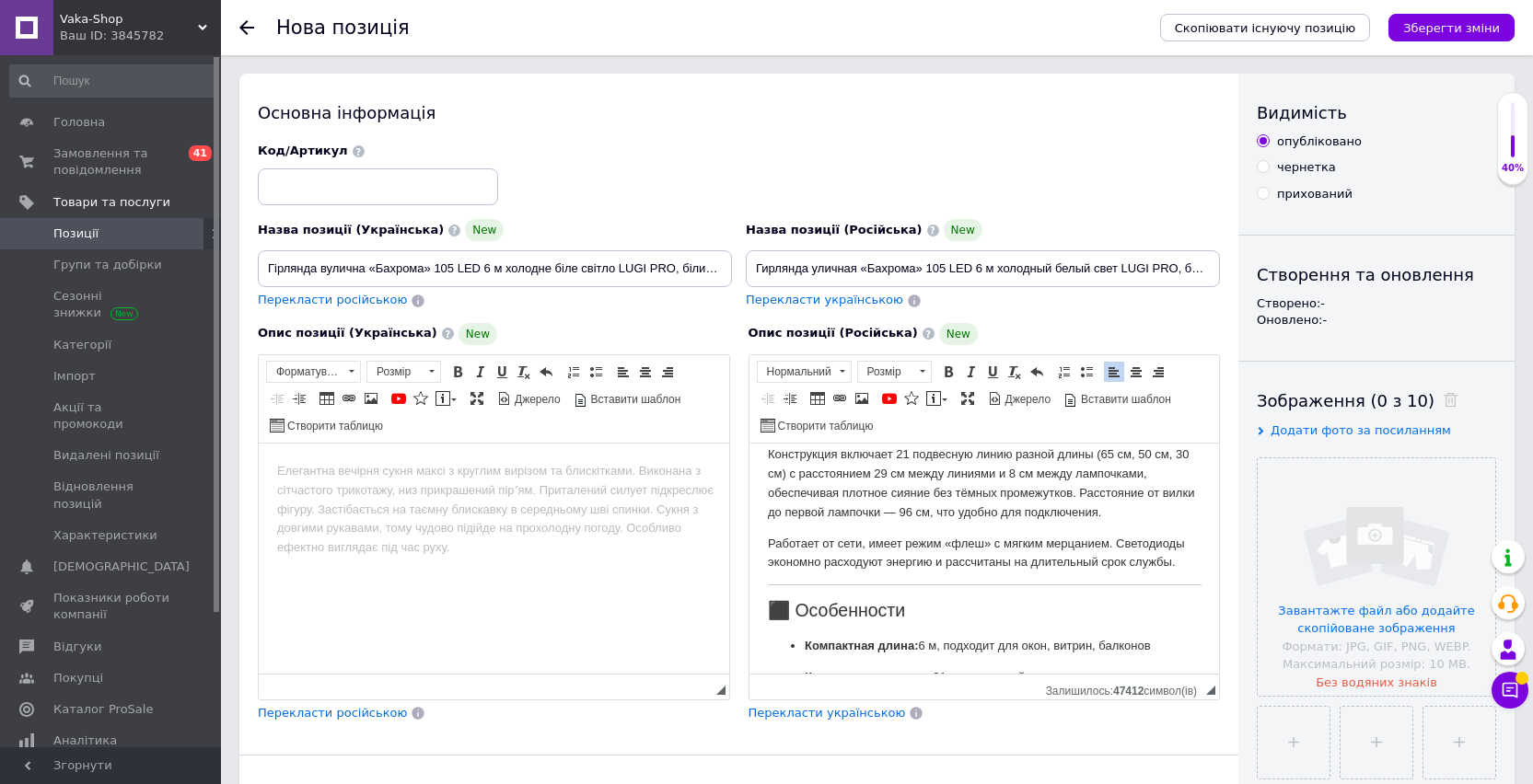
scroll to position [0, 0]
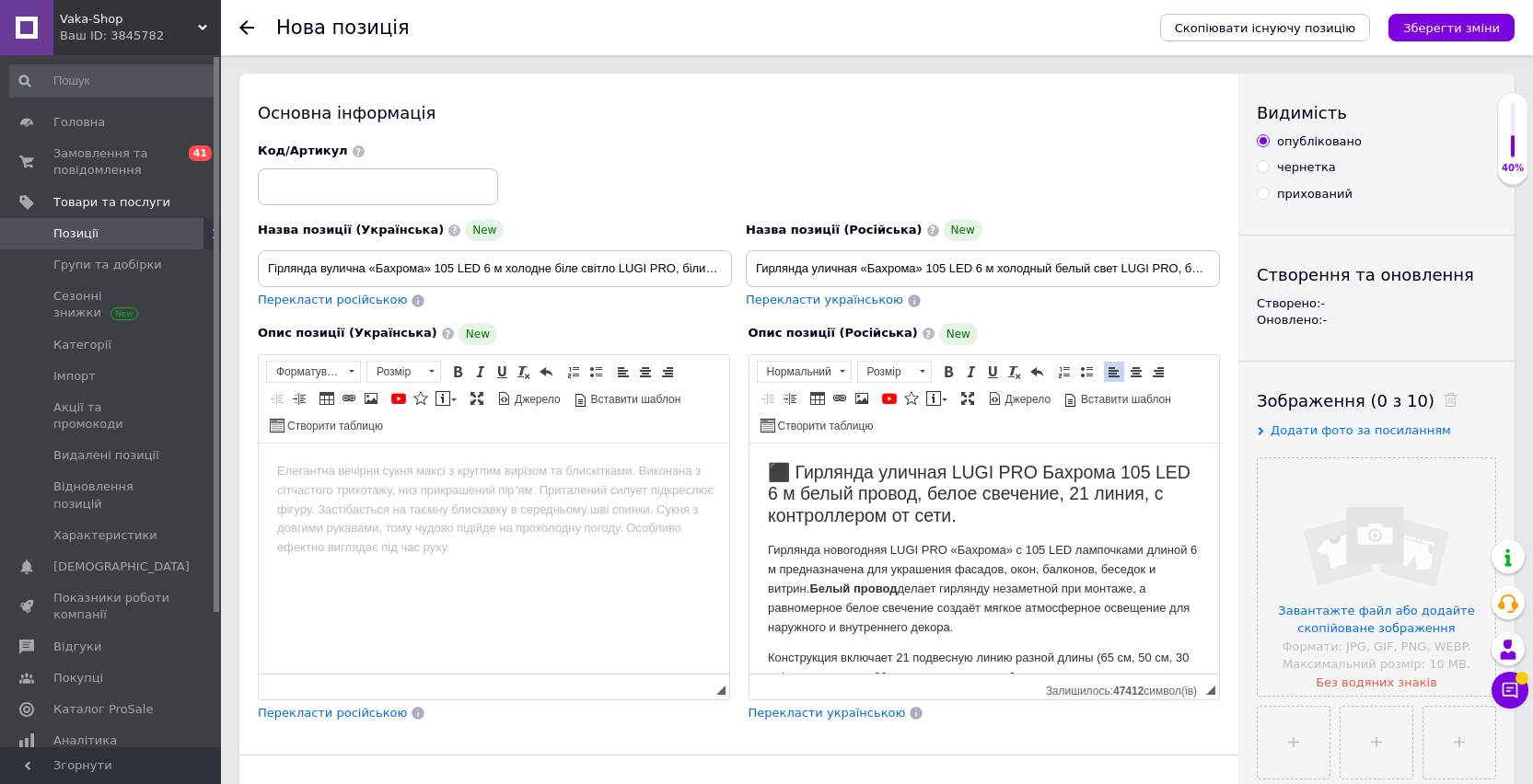
click at [355, 499] on html at bounding box center [493, 470] width 470 height 56
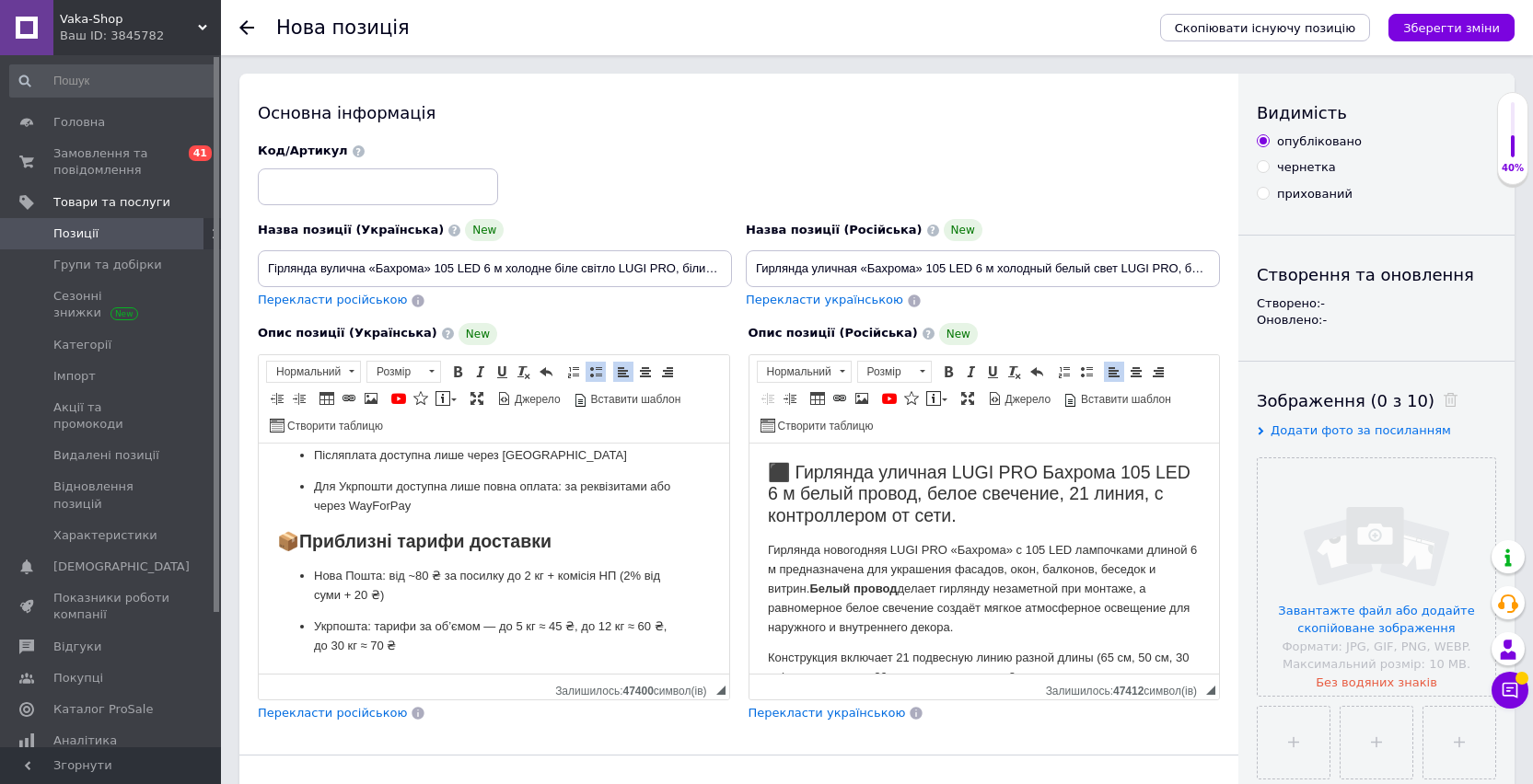
click at [768, 471] on h2 "⬛ Гирлянда уличная LUGI PRO Бахрома 105 LED 6 м белый провод, белое свечение, 2…" at bounding box center [984, 492] width 434 height 64
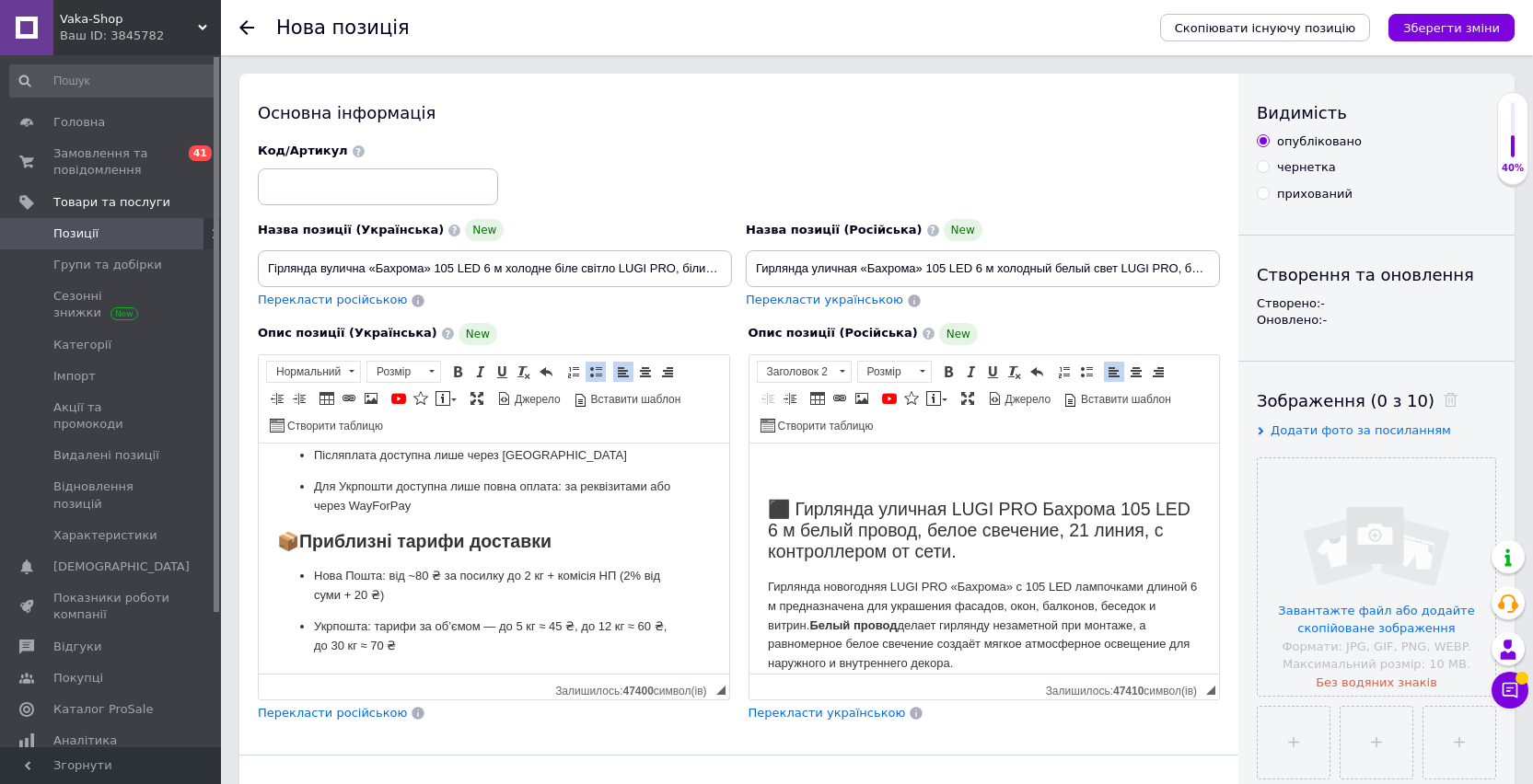
click at [1135, 371] on span at bounding box center [1136, 371] width 14 height 14
click at [851, 397] on link "Зображення" at bounding box center [861, 398] width 20 height 20
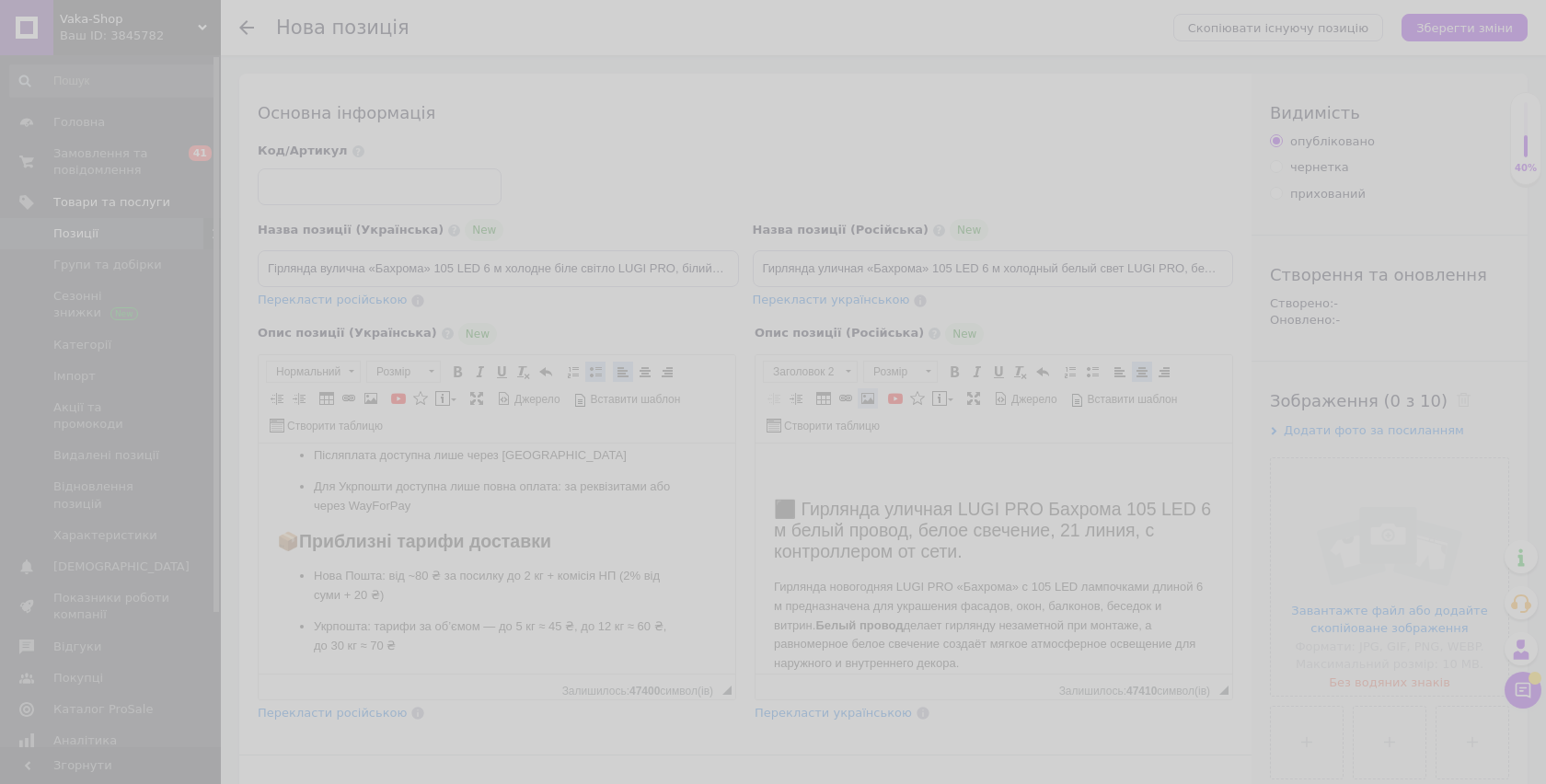
select select
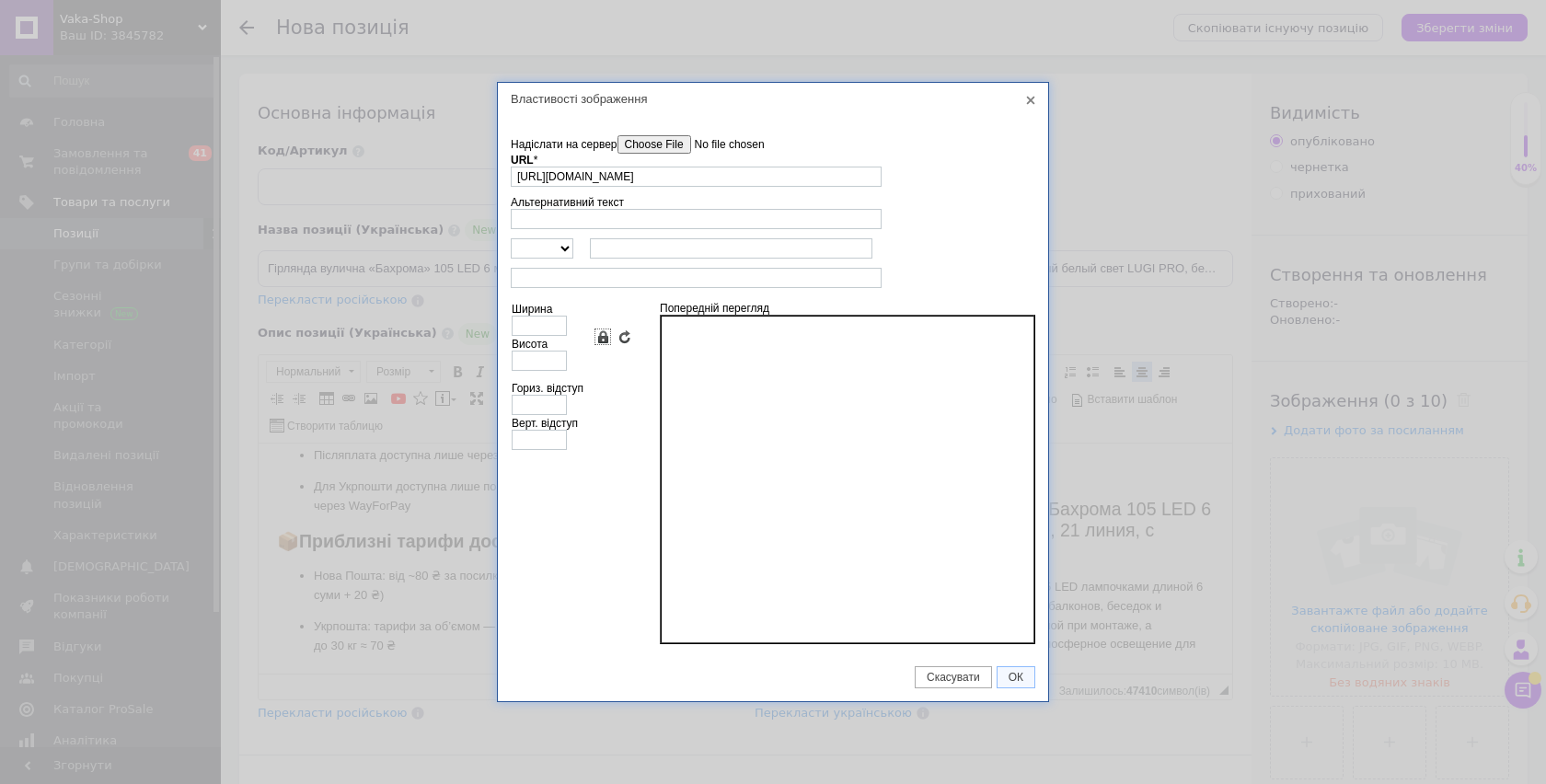
type input "[URL][DOMAIN_NAME]"
click at [599, 335] on link "Зберегти пропорції" at bounding box center [602, 336] width 14 height 14
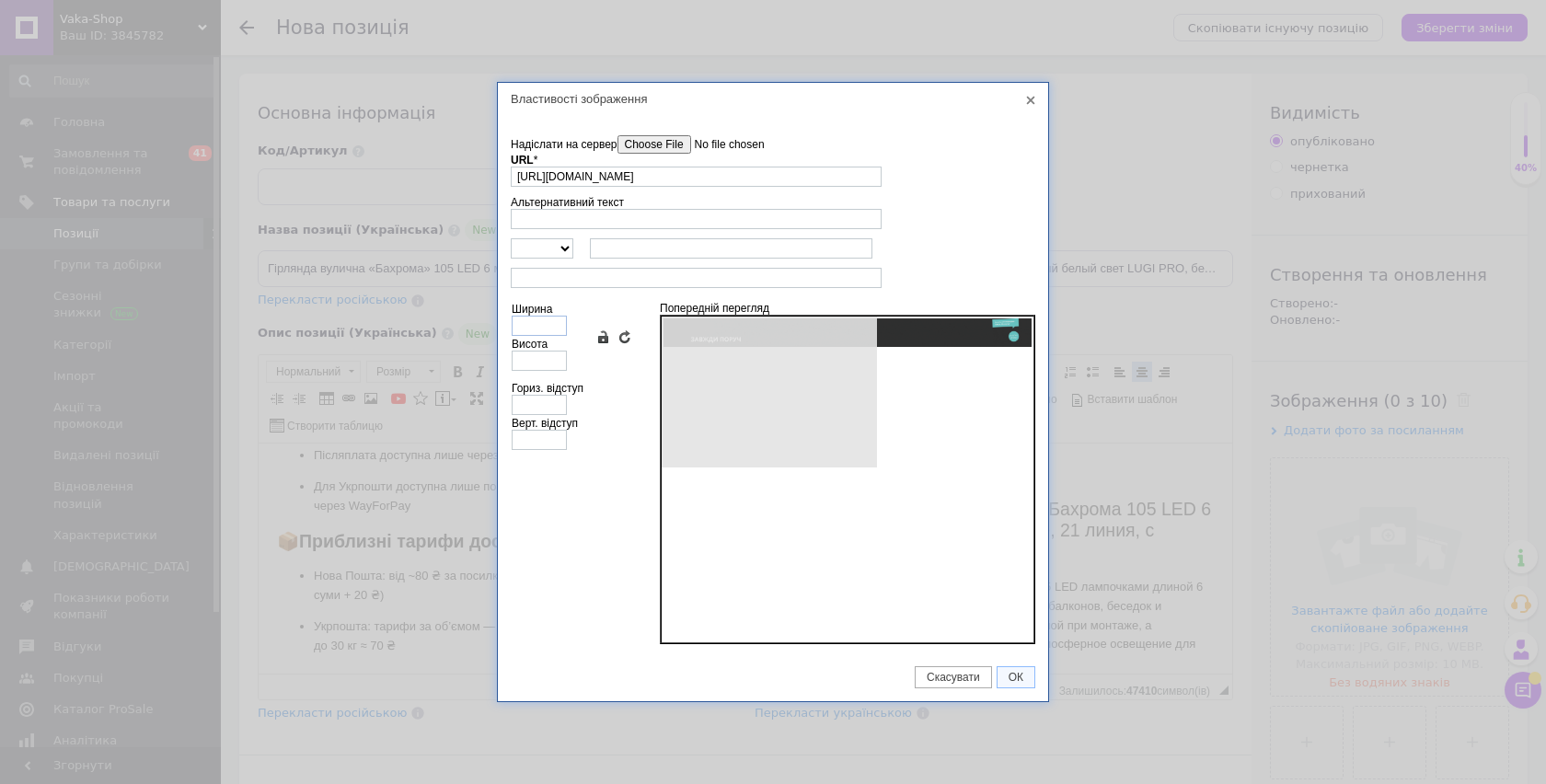
type input "2560"
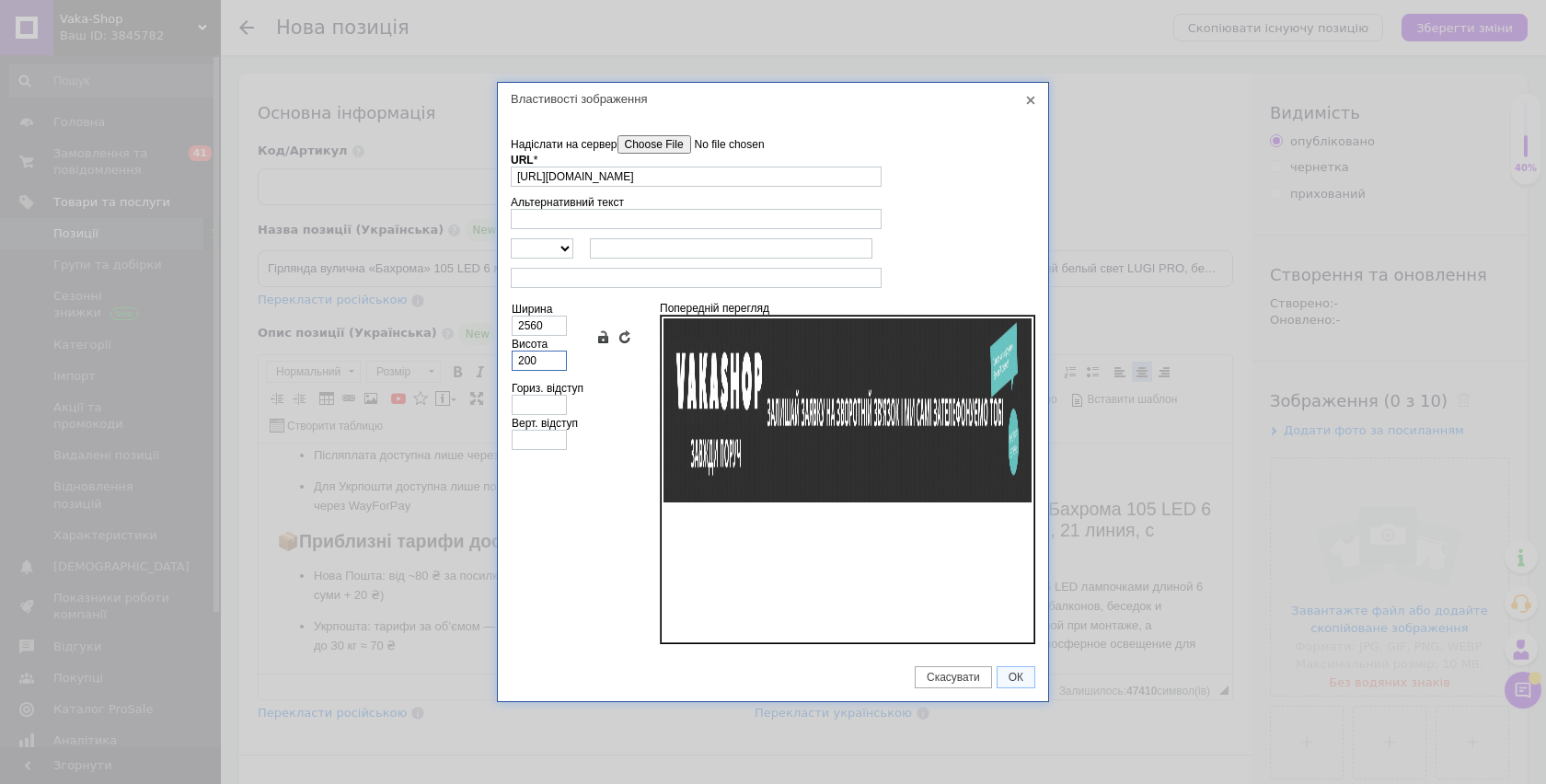
click at [534, 359] on input "200" at bounding box center [539, 360] width 56 height 20
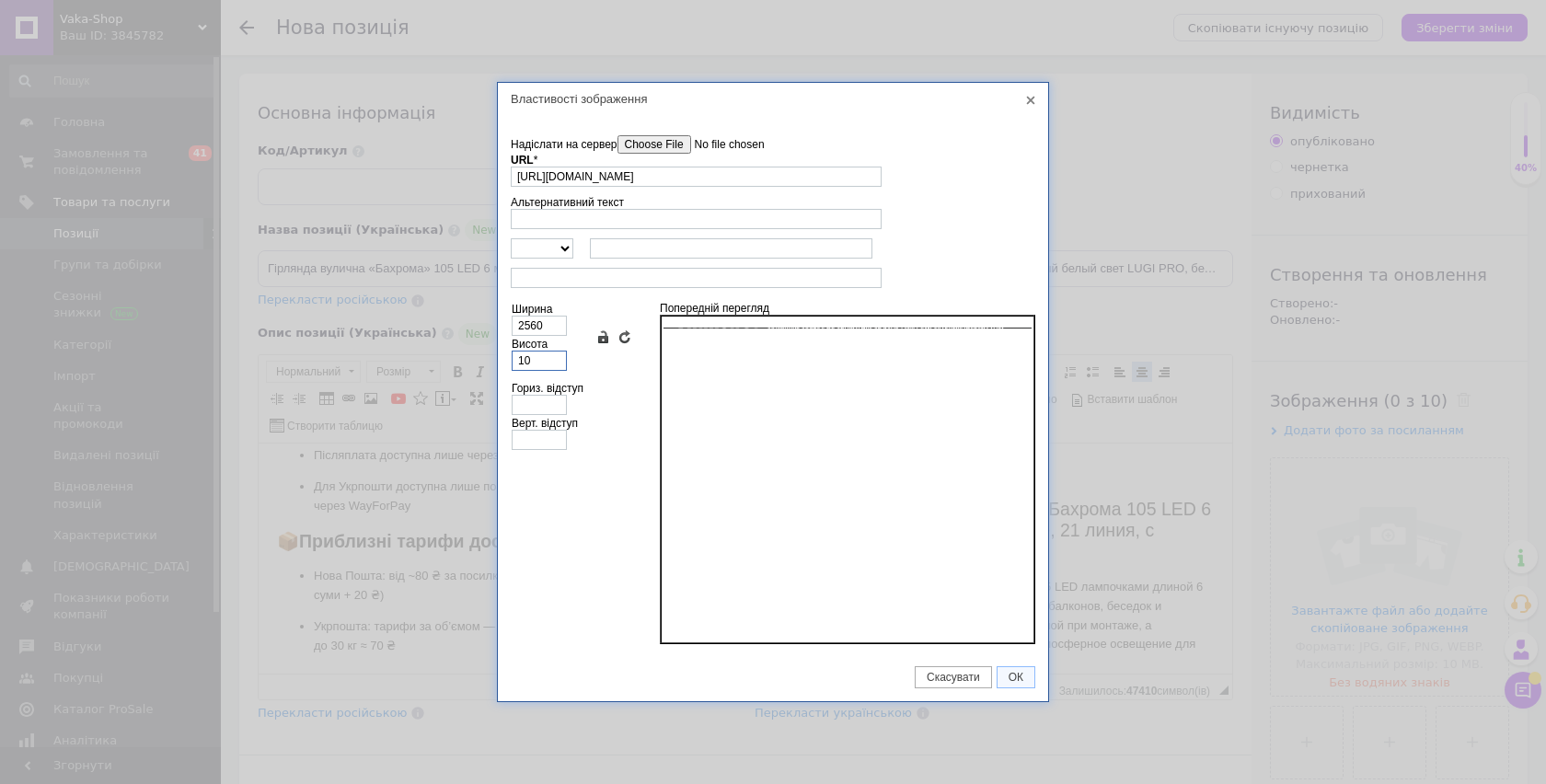
type input "100"
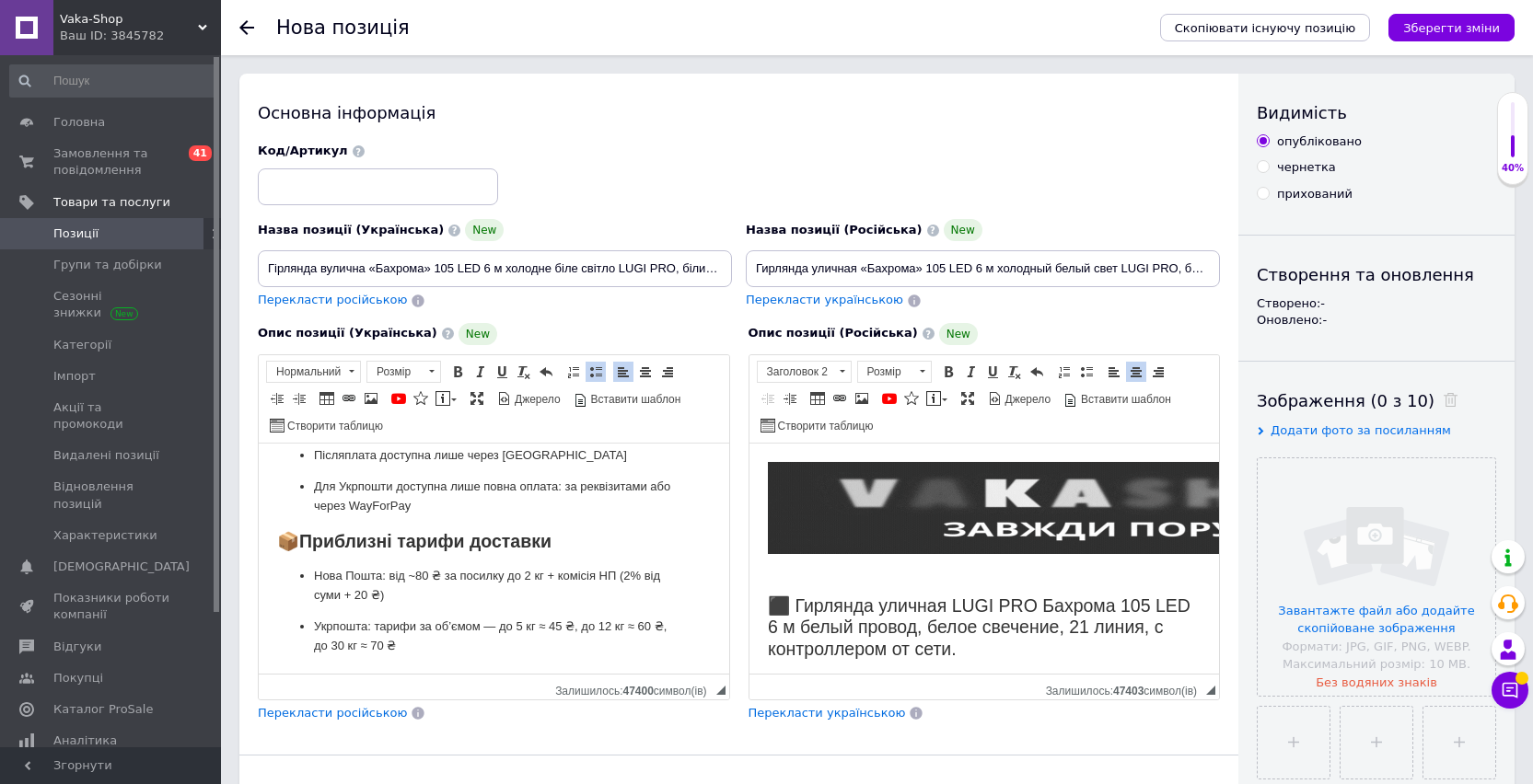
click at [873, 571] on h2 "​​​​​​​" at bounding box center [984, 520] width 434 height 119
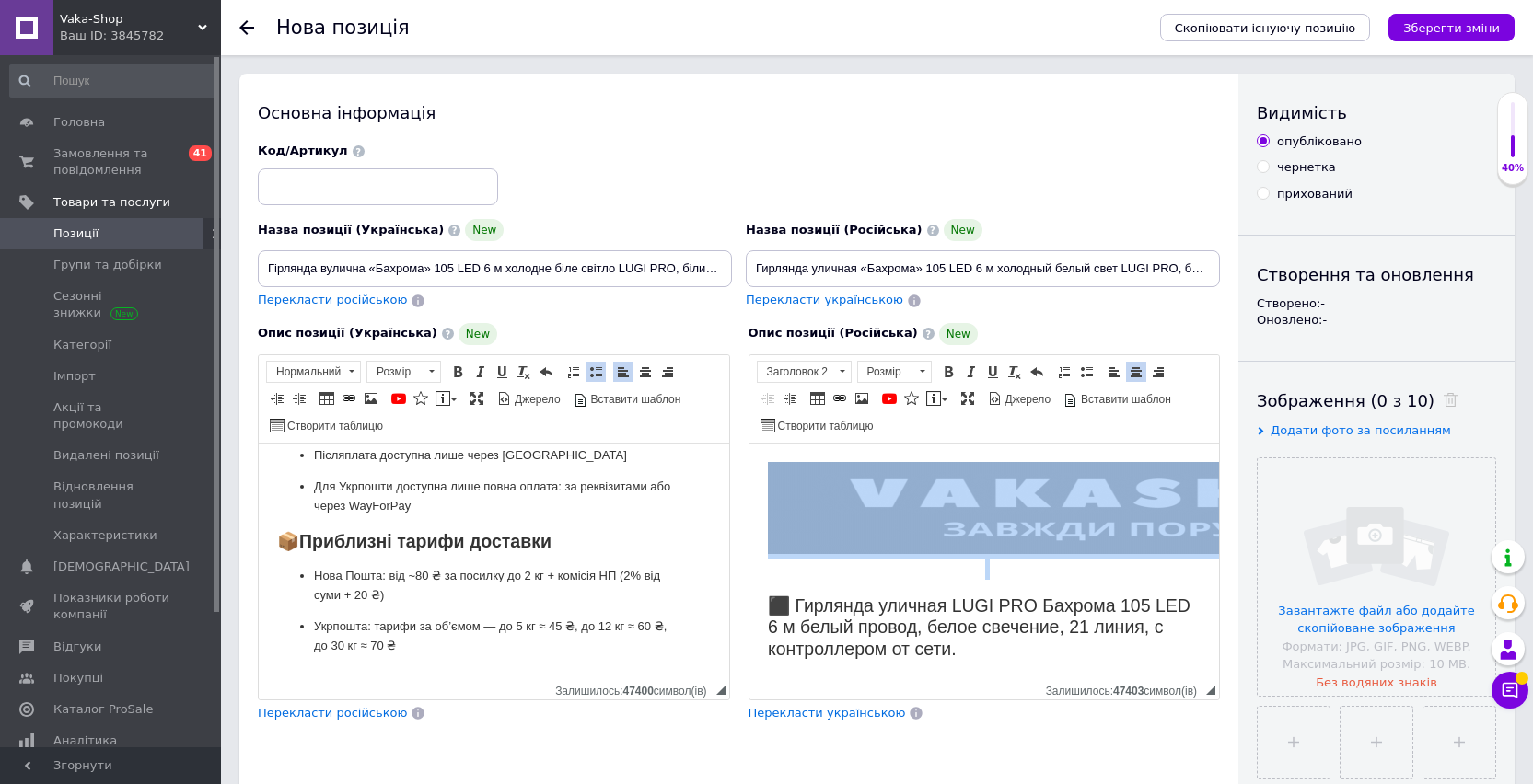
click at [873, 571] on h2 "​​​​​​​" at bounding box center [984, 520] width 434 height 119
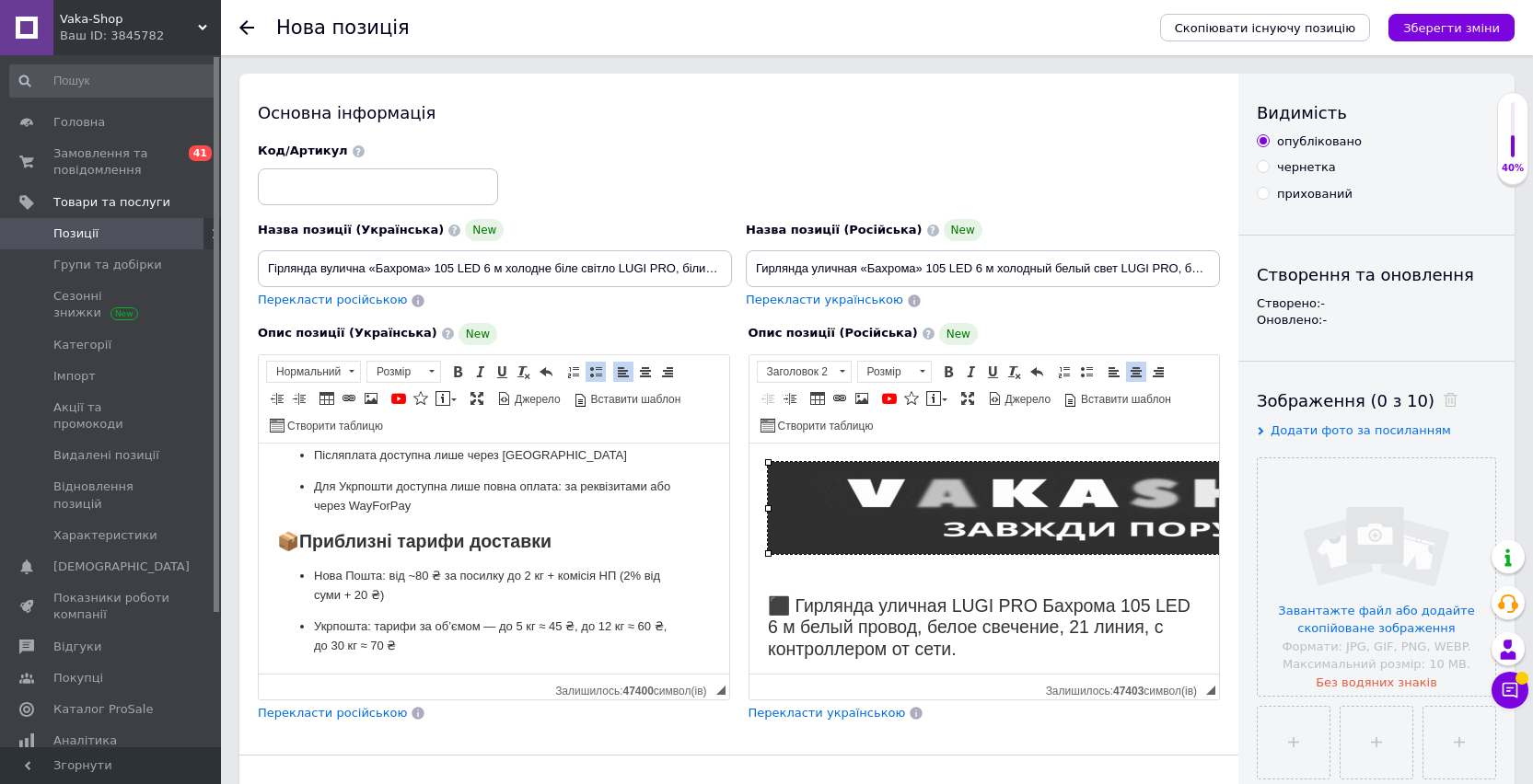
click at [869, 609] on h2 "⬛ Гирлянда уличная LUGI PRO Бахрома 105 LED 6 м белый провод, белое свечение, 2…" at bounding box center [984, 626] width 434 height 64
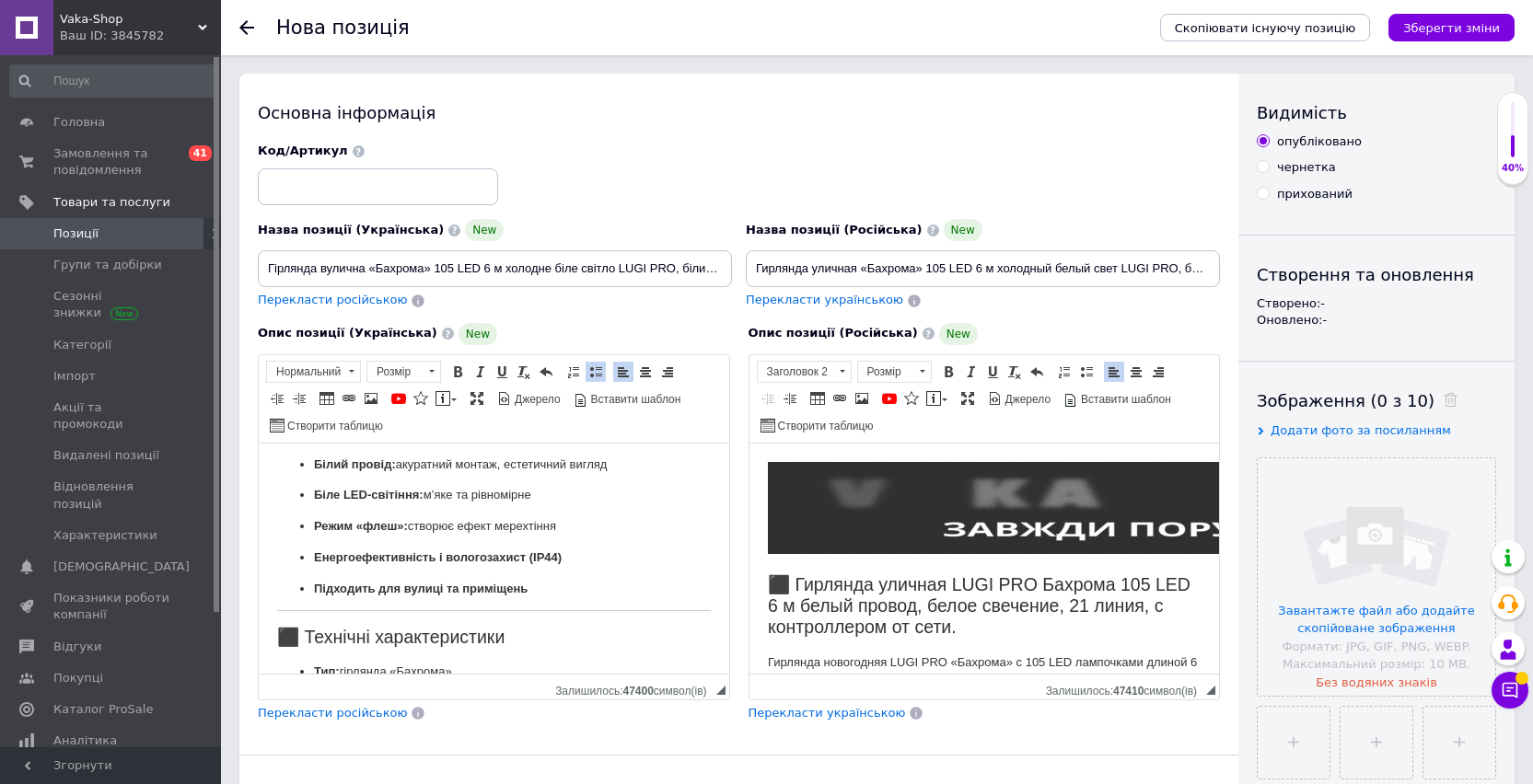
scroll to position [0, 0]
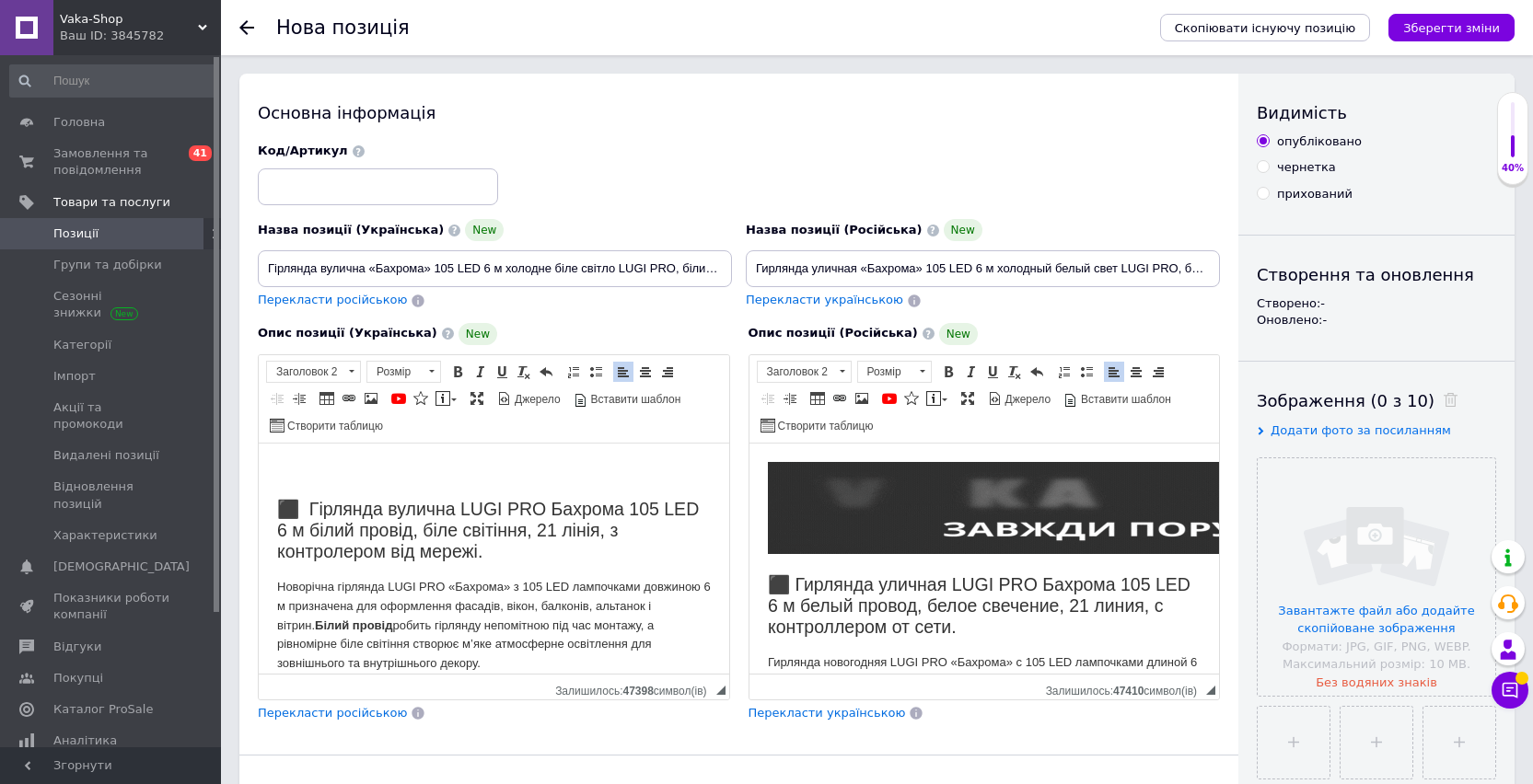
click at [289, 466] on h2 "Редактор, 5559AFCF-7085-48AC-9902-783DADACFEB3" at bounding box center [494, 471] width 434 height 21
click at [646, 378] on span at bounding box center [645, 371] width 14 height 14
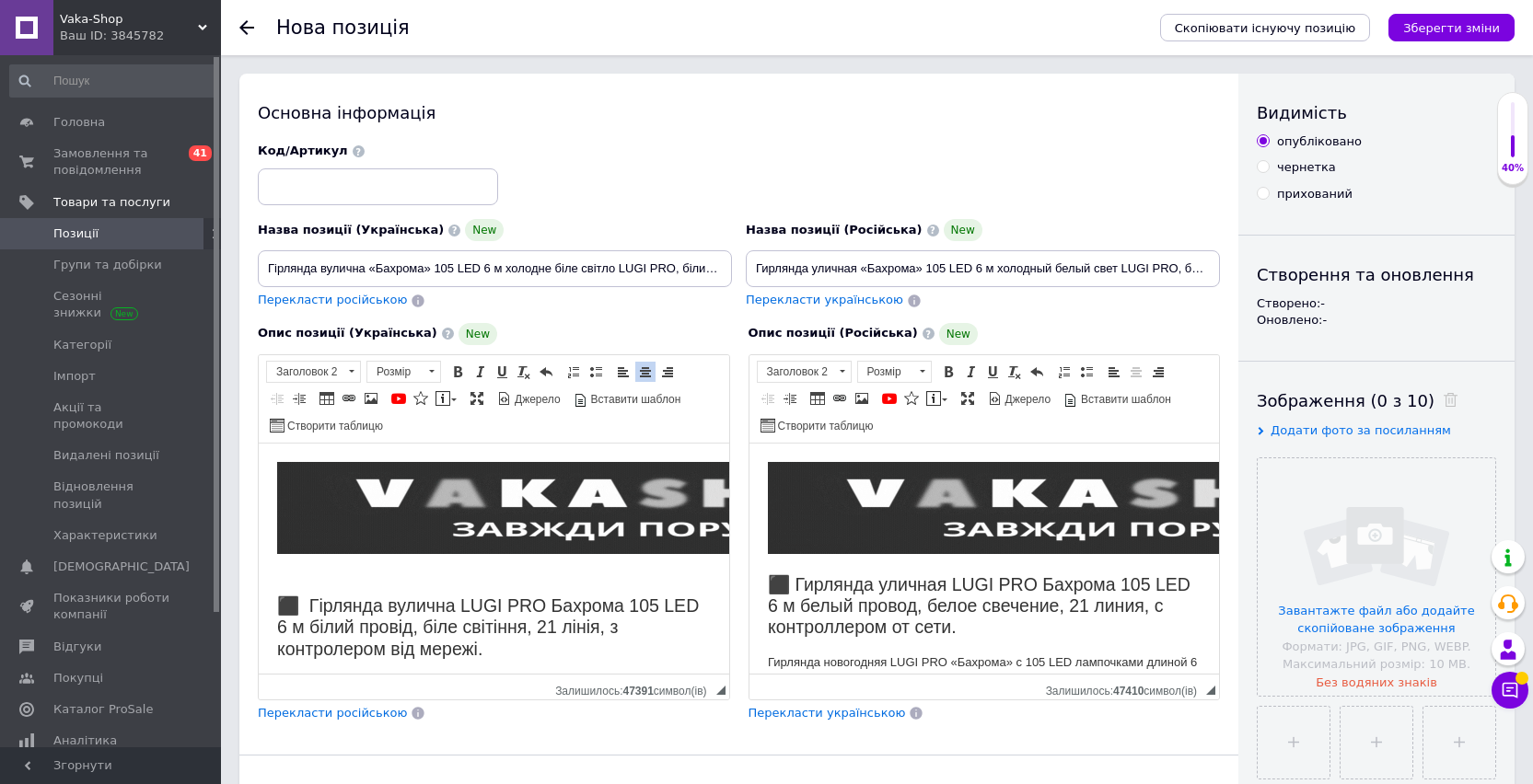
click at [500, 569] on h2 "​​​​​​​" at bounding box center [494, 520] width 434 height 119
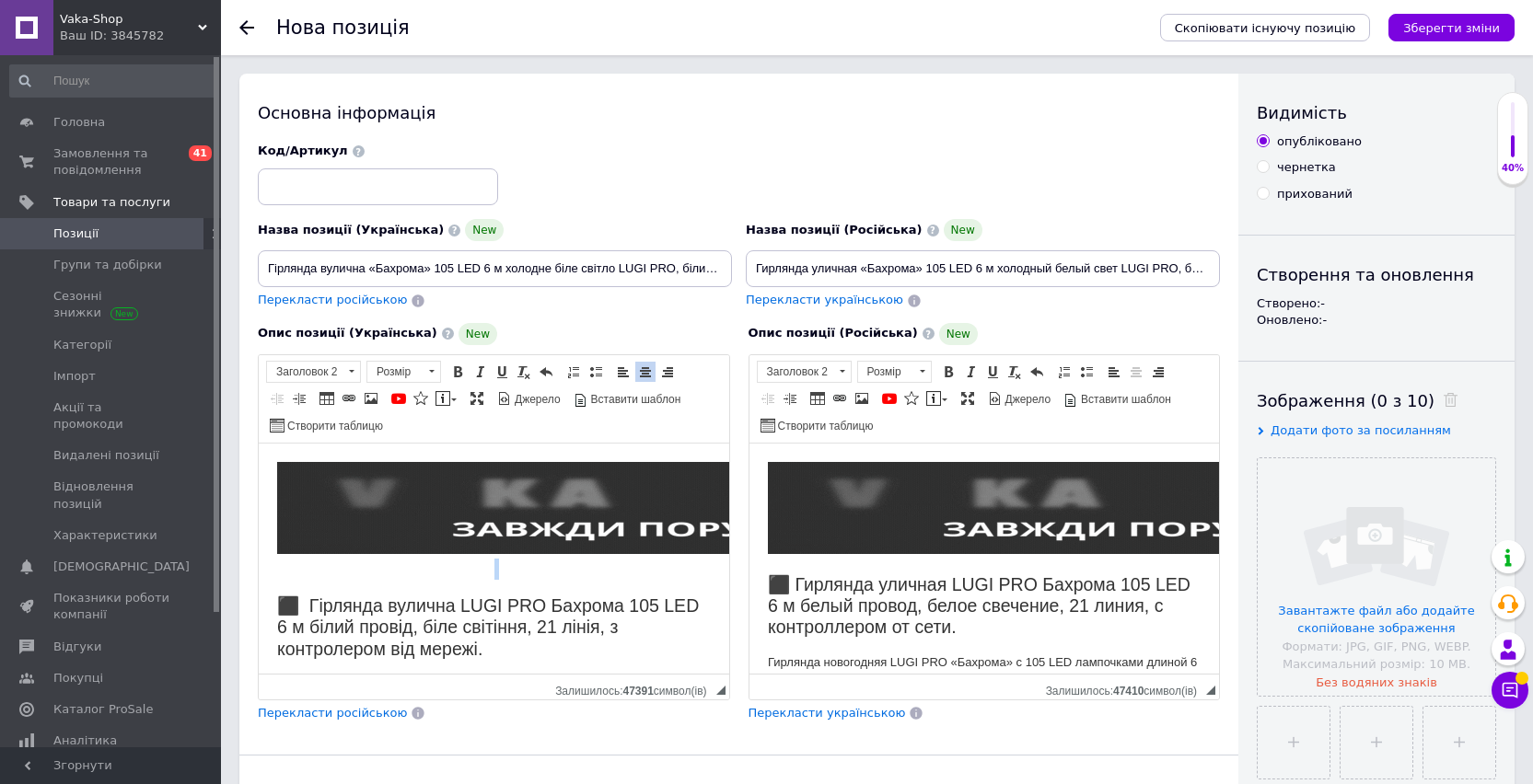
click at [500, 569] on h2 "​​​​​​​" at bounding box center [494, 520] width 434 height 119
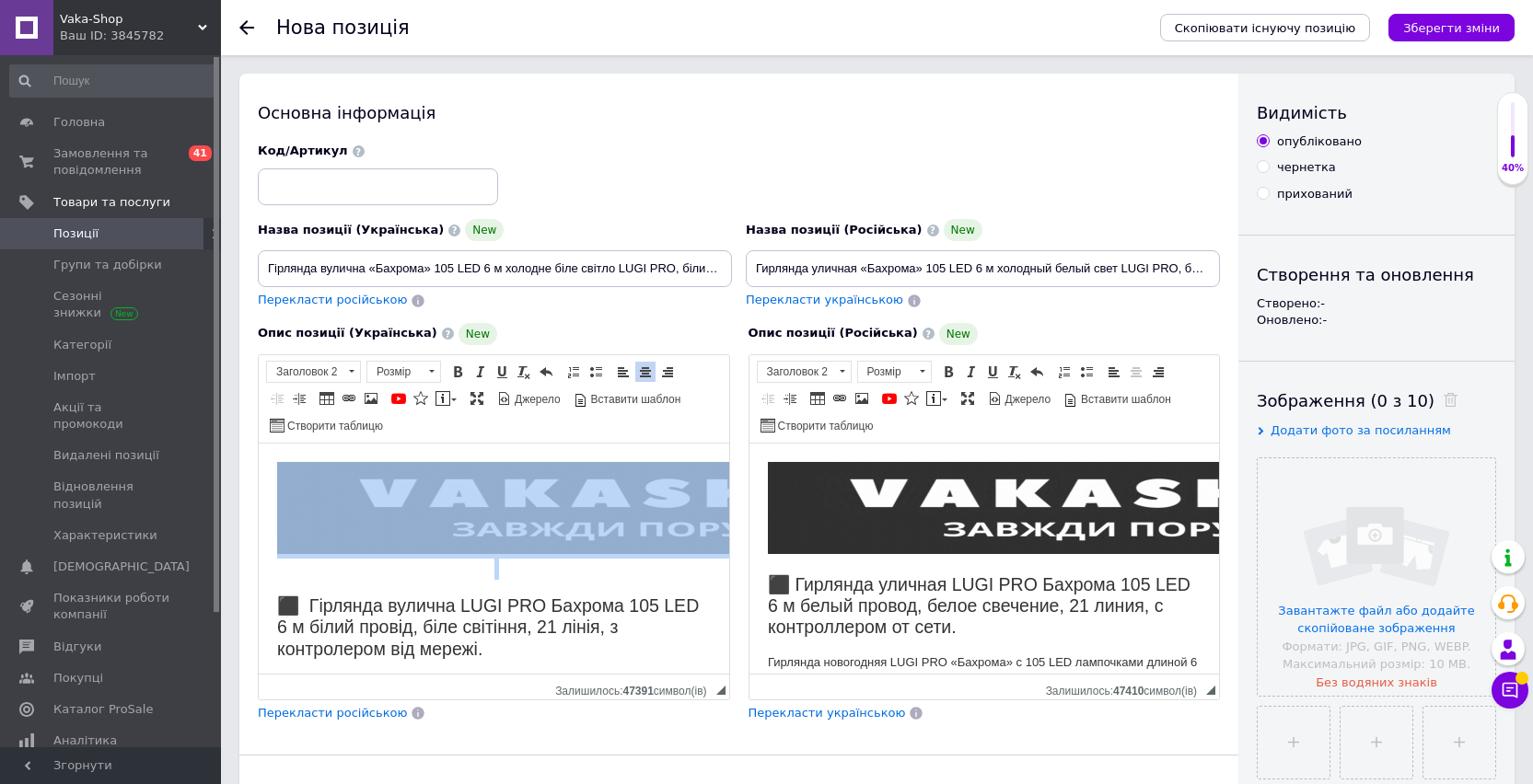
click at [500, 569] on h2 "​​​​​​​" at bounding box center [494, 520] width 434 height 119
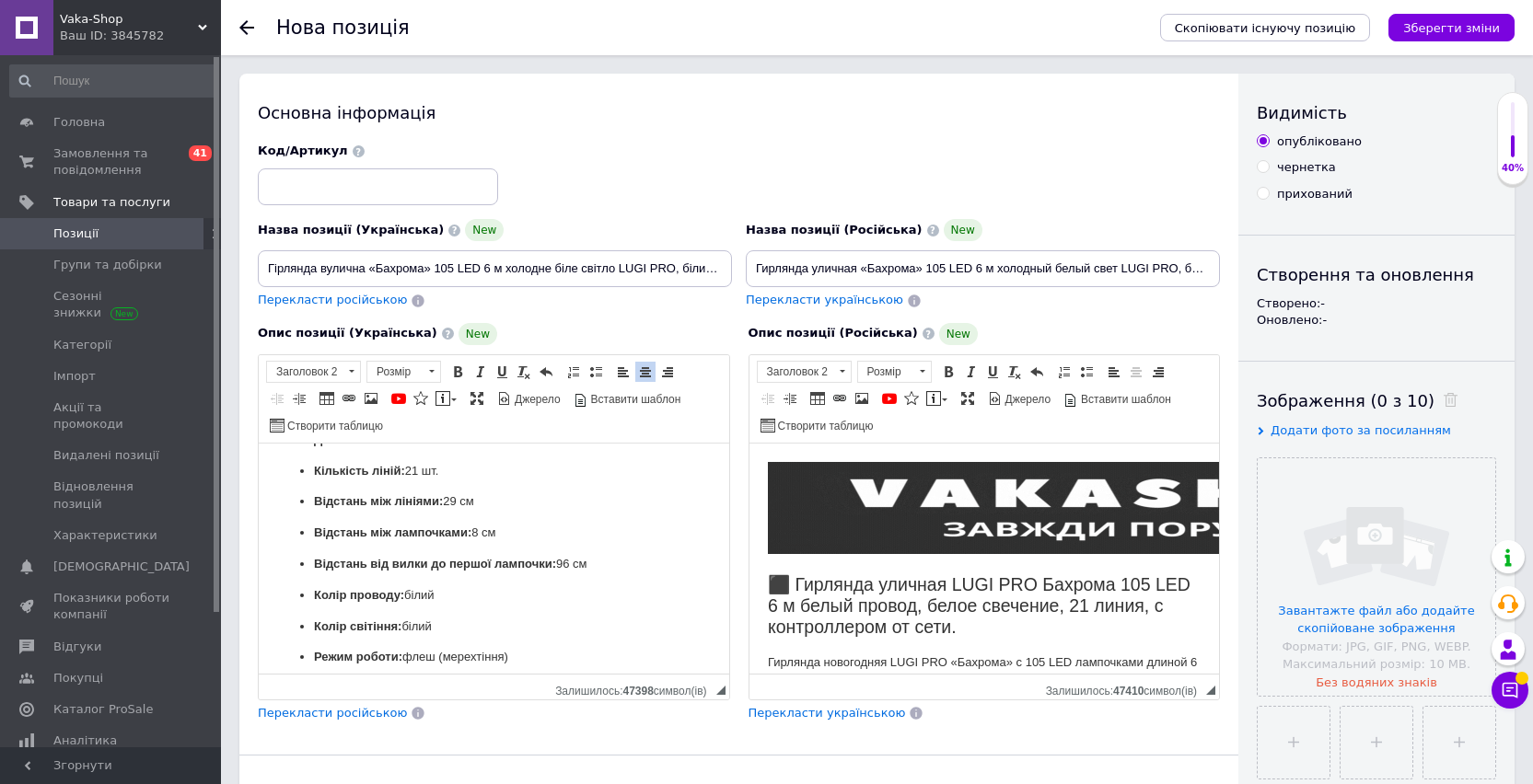
scroll to position [2020, 0]
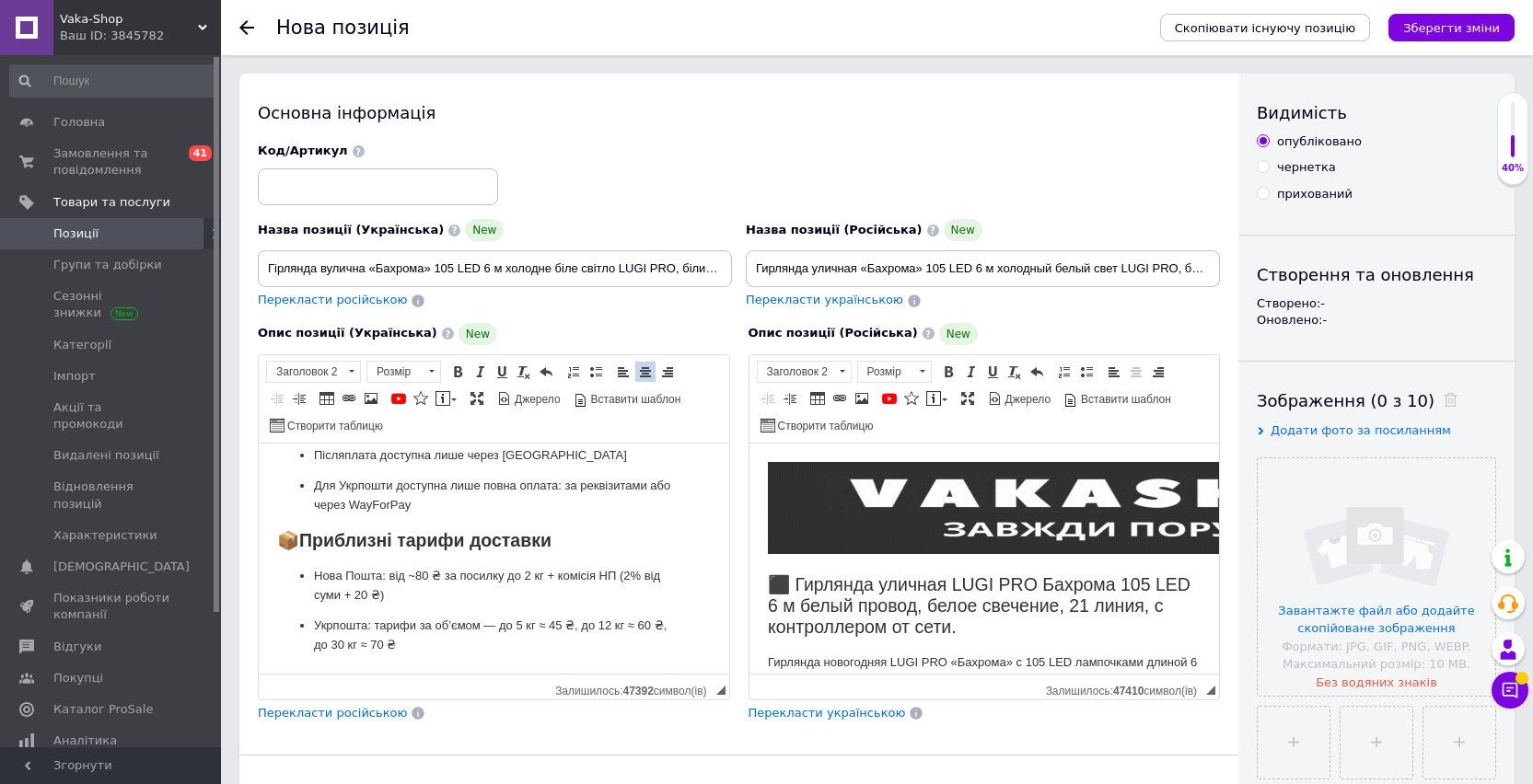
click at [471, 637] on p "Укрпошта: тарифи за об’ємом — до 5 кг ≈ 45 ₴, до 12 кг ≈ 60 ₴, до 30 кг ≈ 70 ₴" at bounding box center [493, 635] width 360 height 38
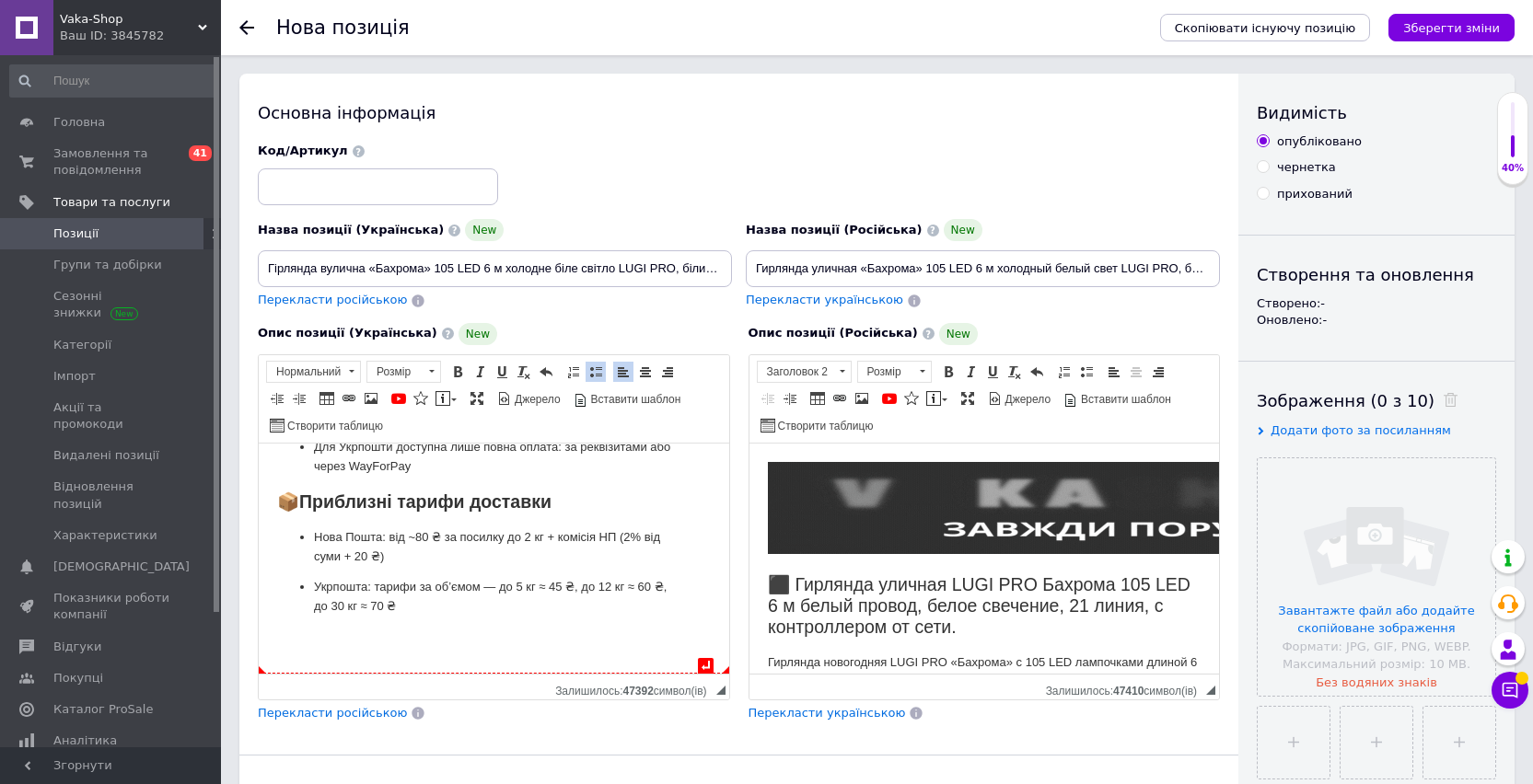
scroll to position [2030, 0]
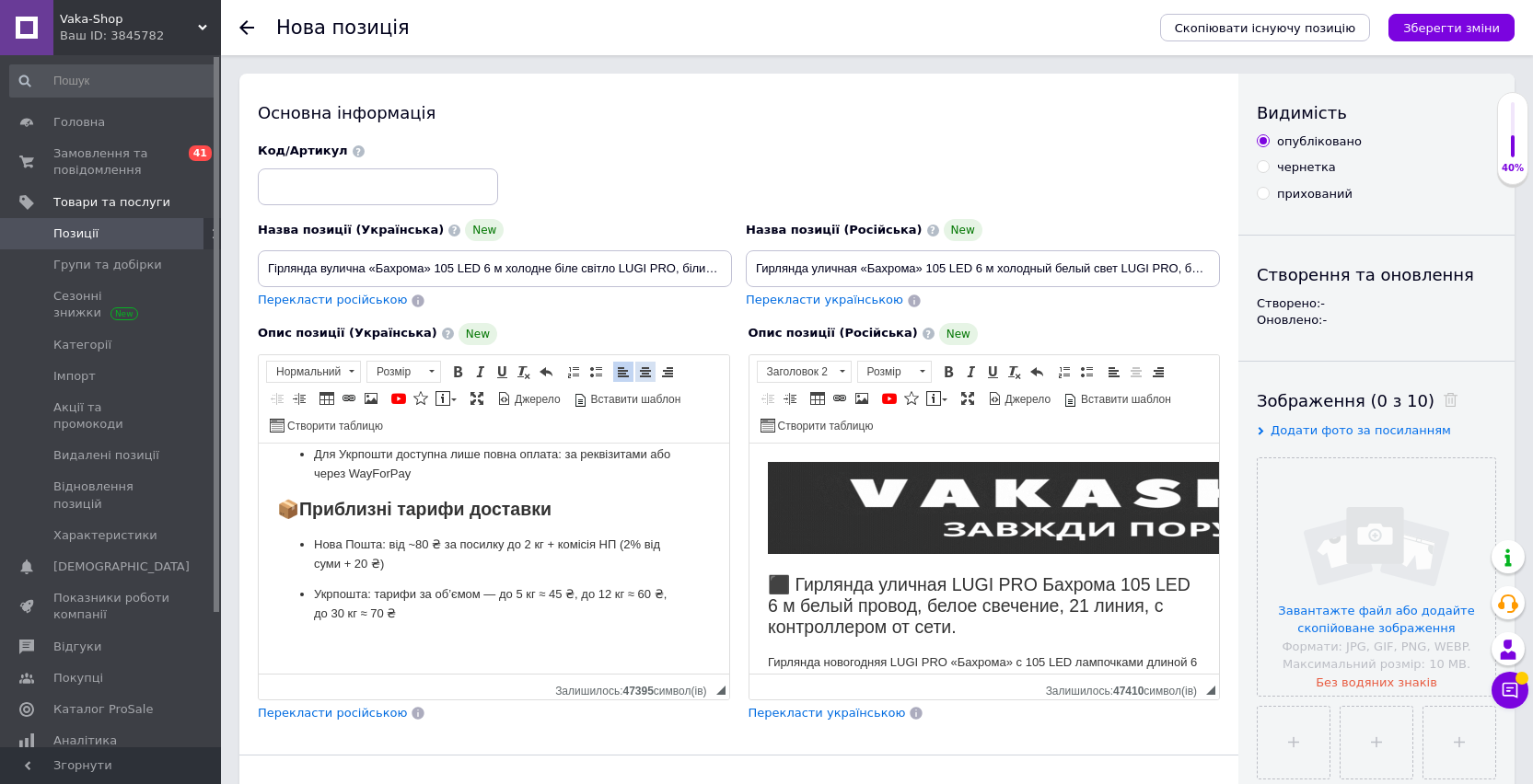
click at [641, 367] on span at bounding box center [645, 371] width 14 height 14
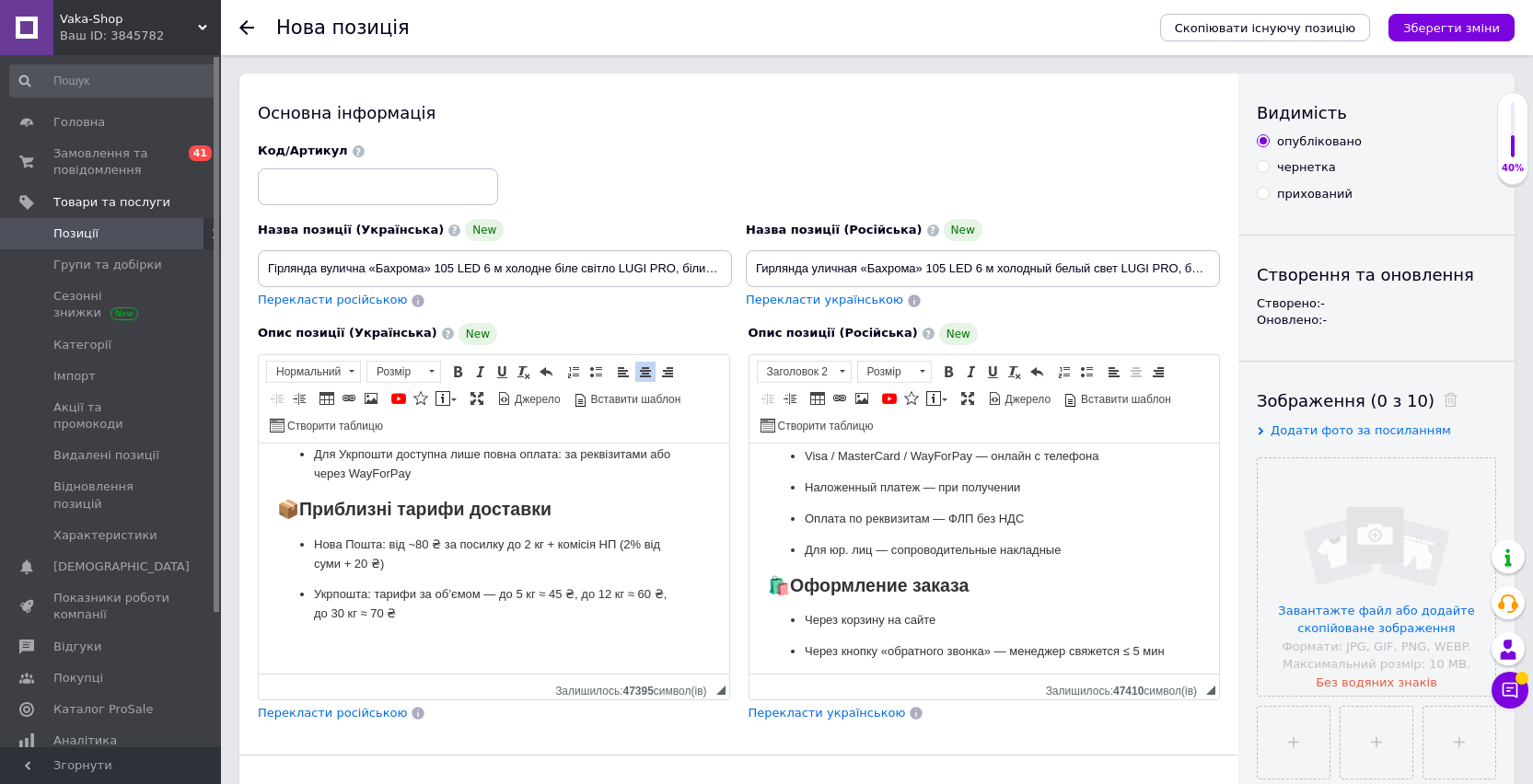
scroll to position [1999, 0]
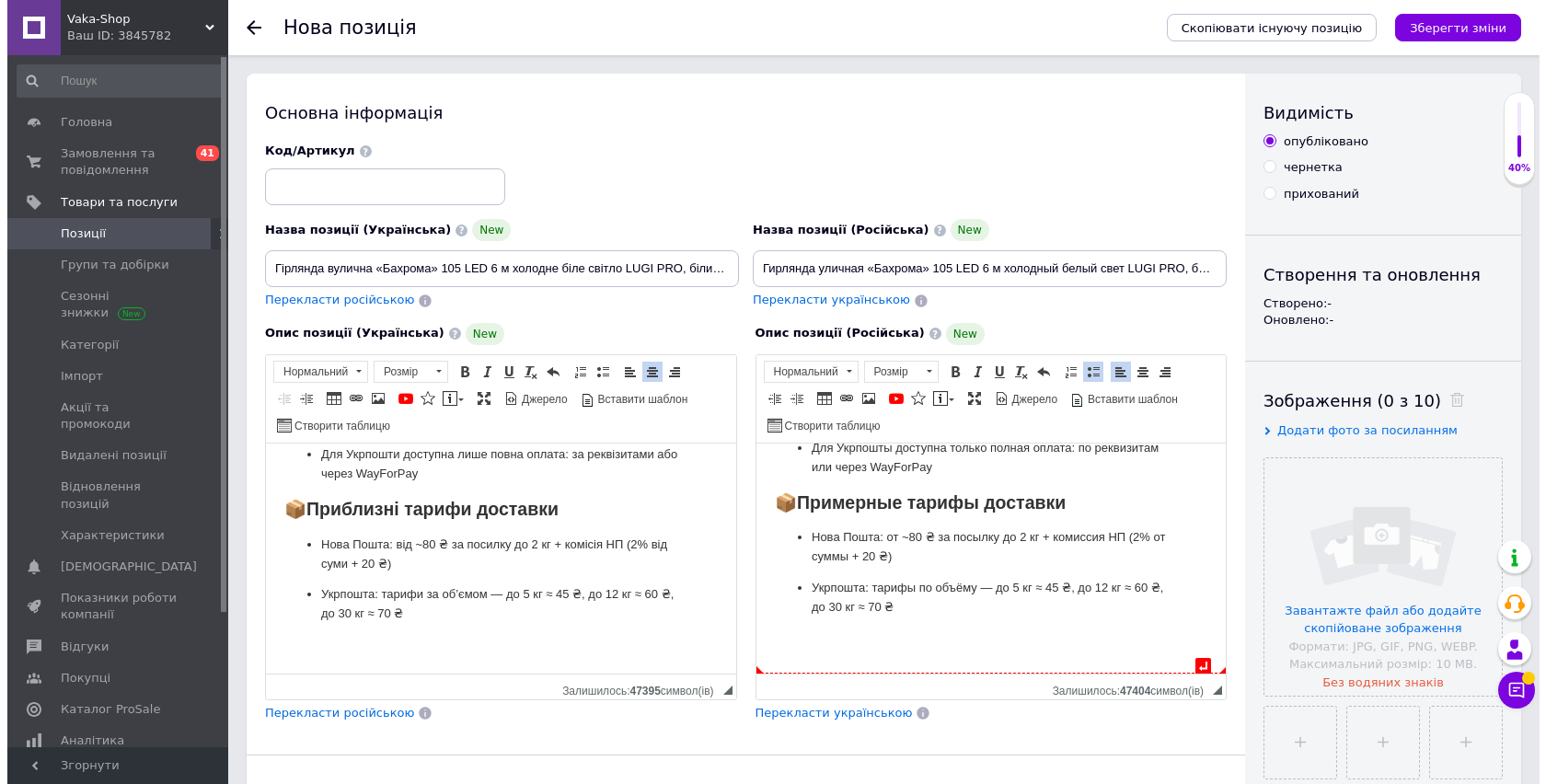
scroll to position [2008, 0]
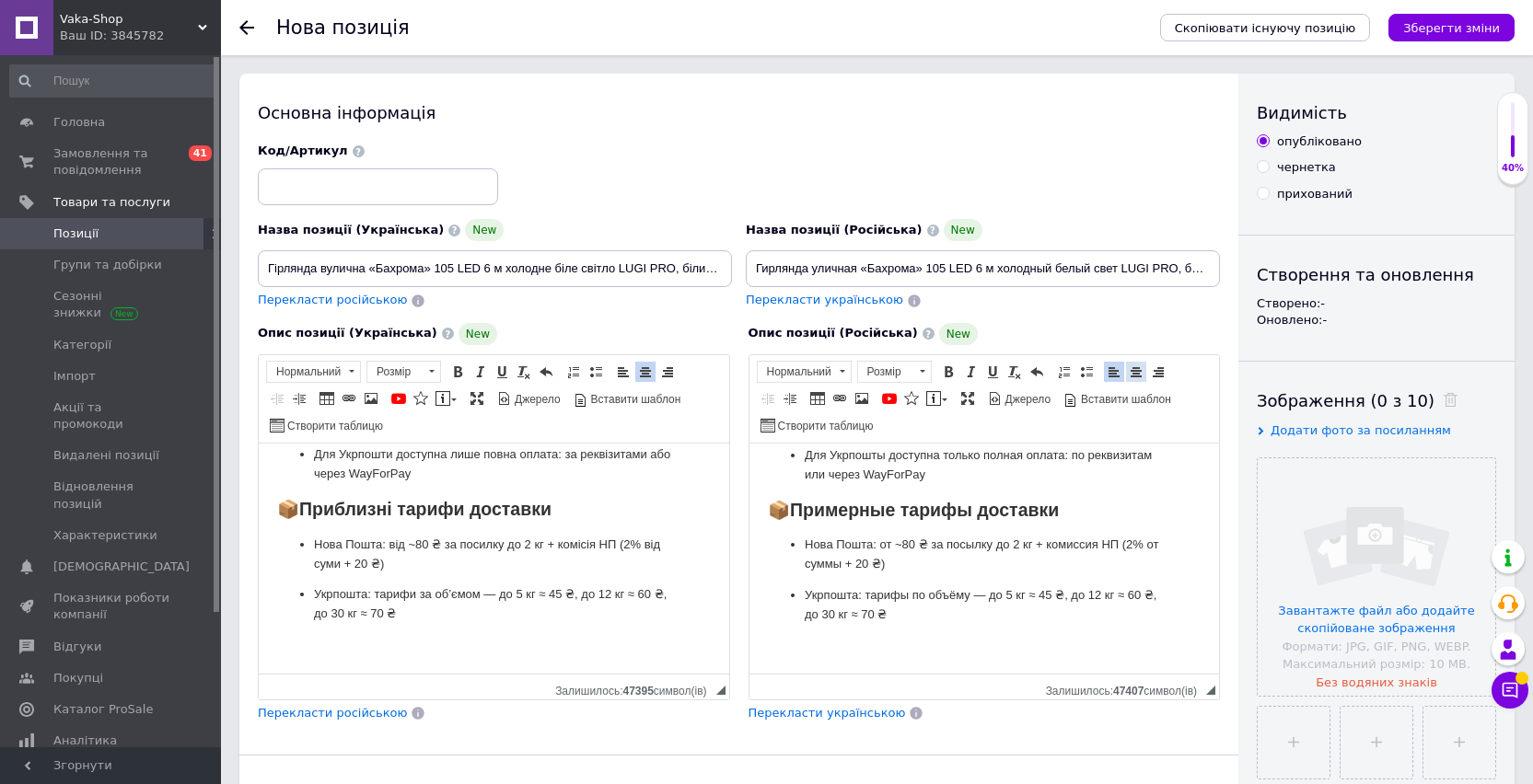
click at [1132, 374] on span at bounding box center [1136, 371] width 14 height 14
click at [863, 395] on span at bounding box center [861, 398] width 14 height 14
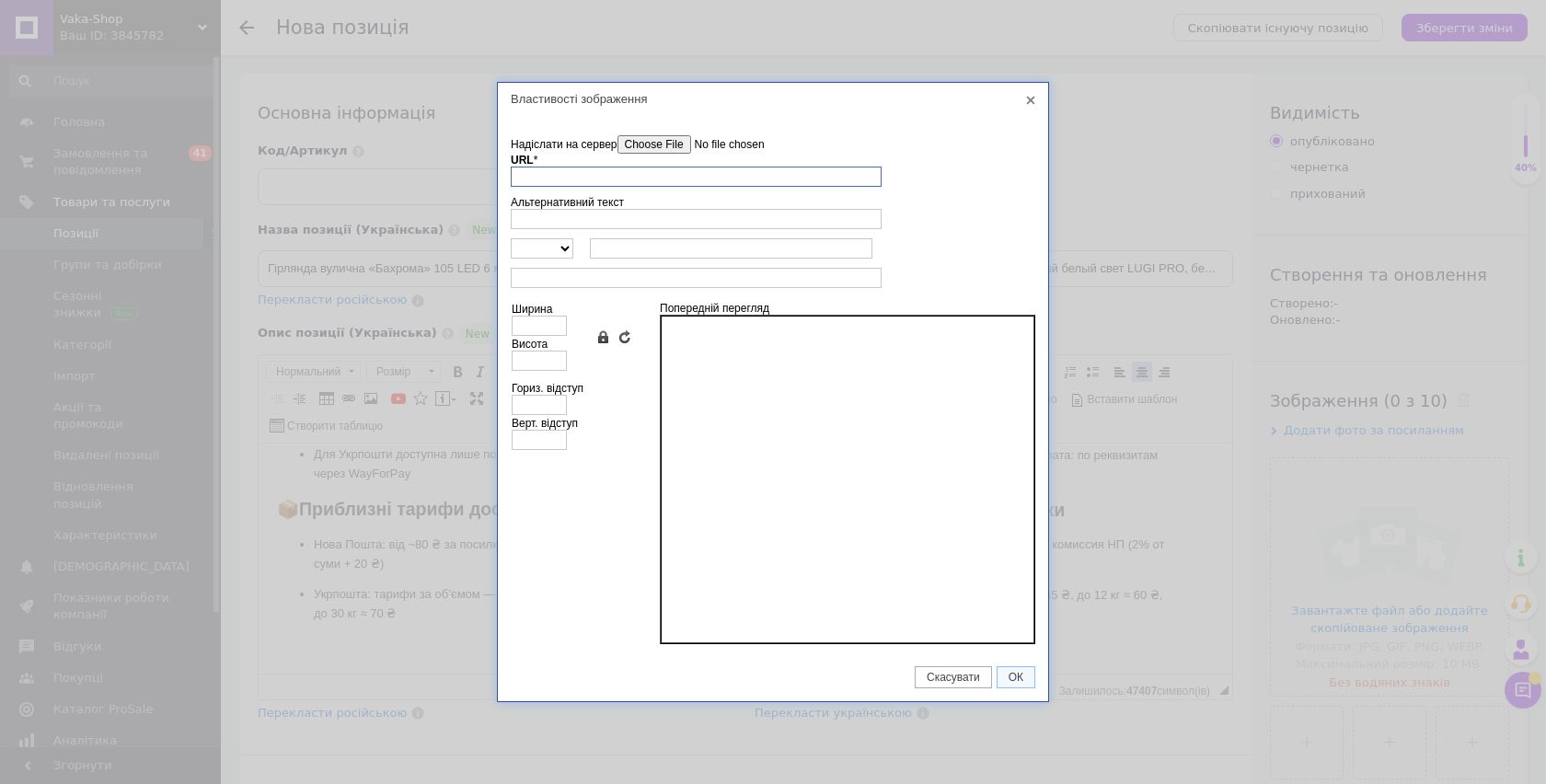
paste input "[URL][DOMAIN_NAME]"
type input "[URL][DOMAIN_NAME]"
click at [605, 339] on link "Зберегти пропорції" at bounding box center [602, 336] width 14 height 14
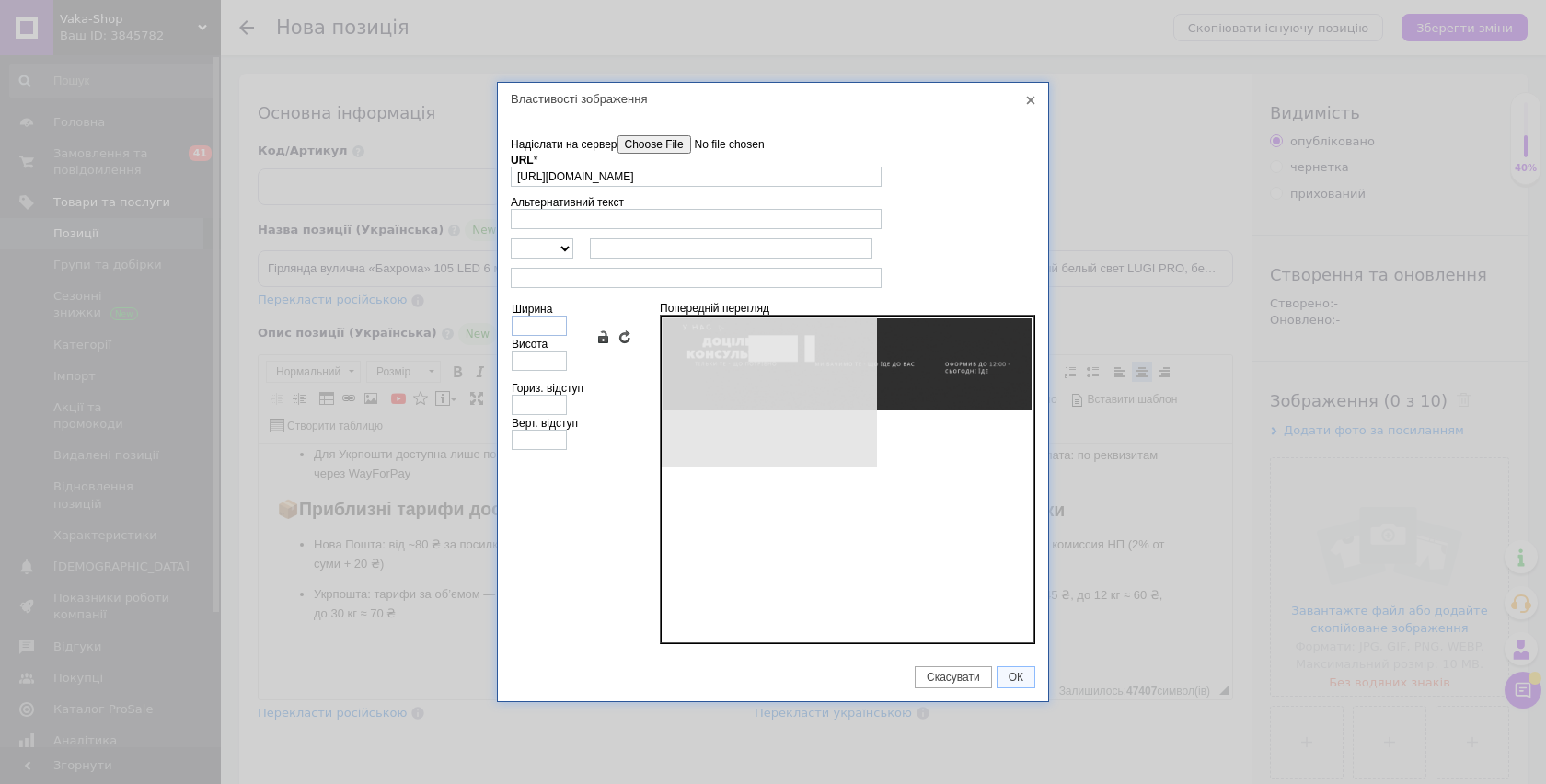
type input "1920"
type input "480"
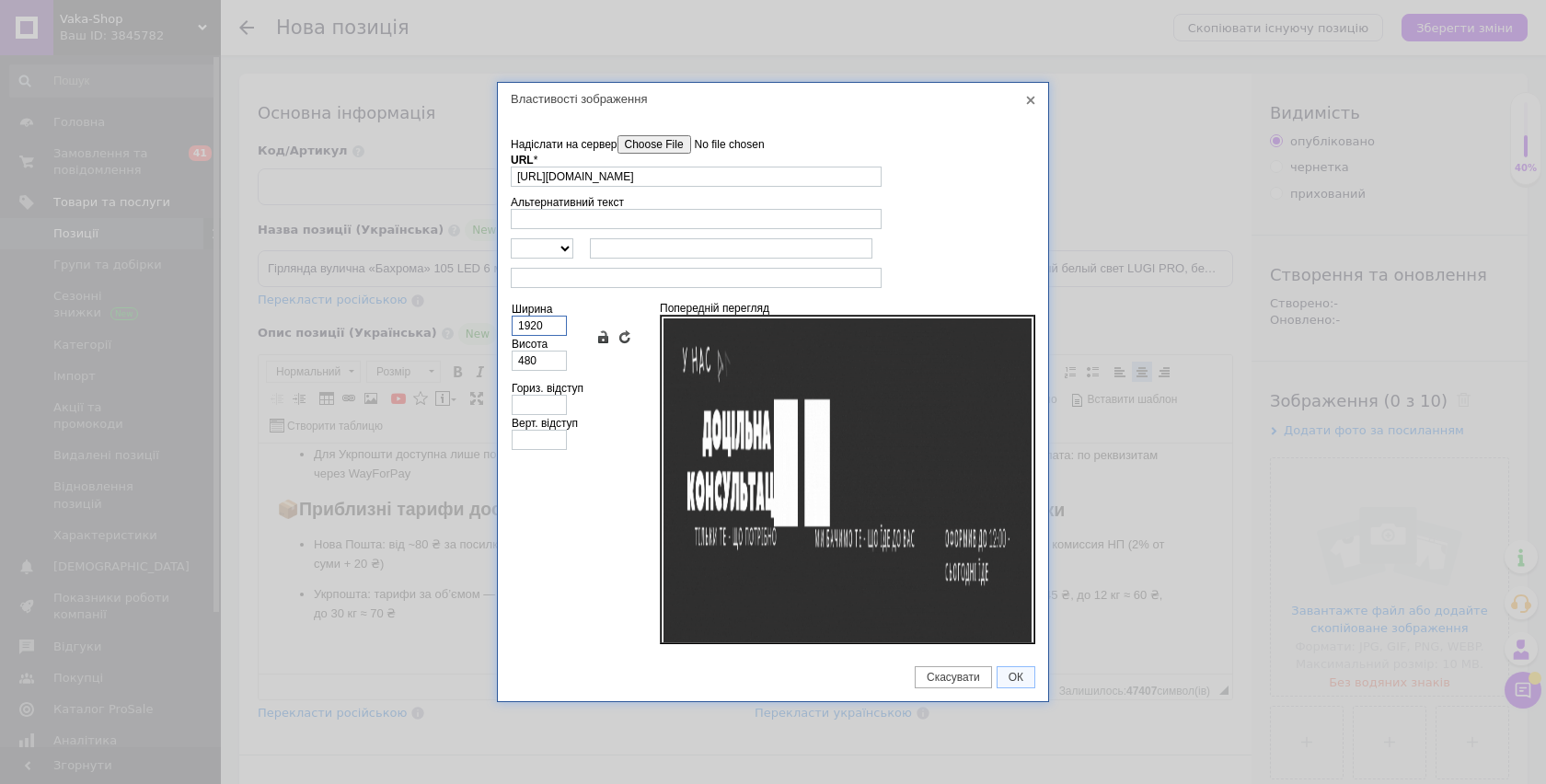
click at [529, 323] on input "1920" at bounding box center [539, 325] width 56 height 20
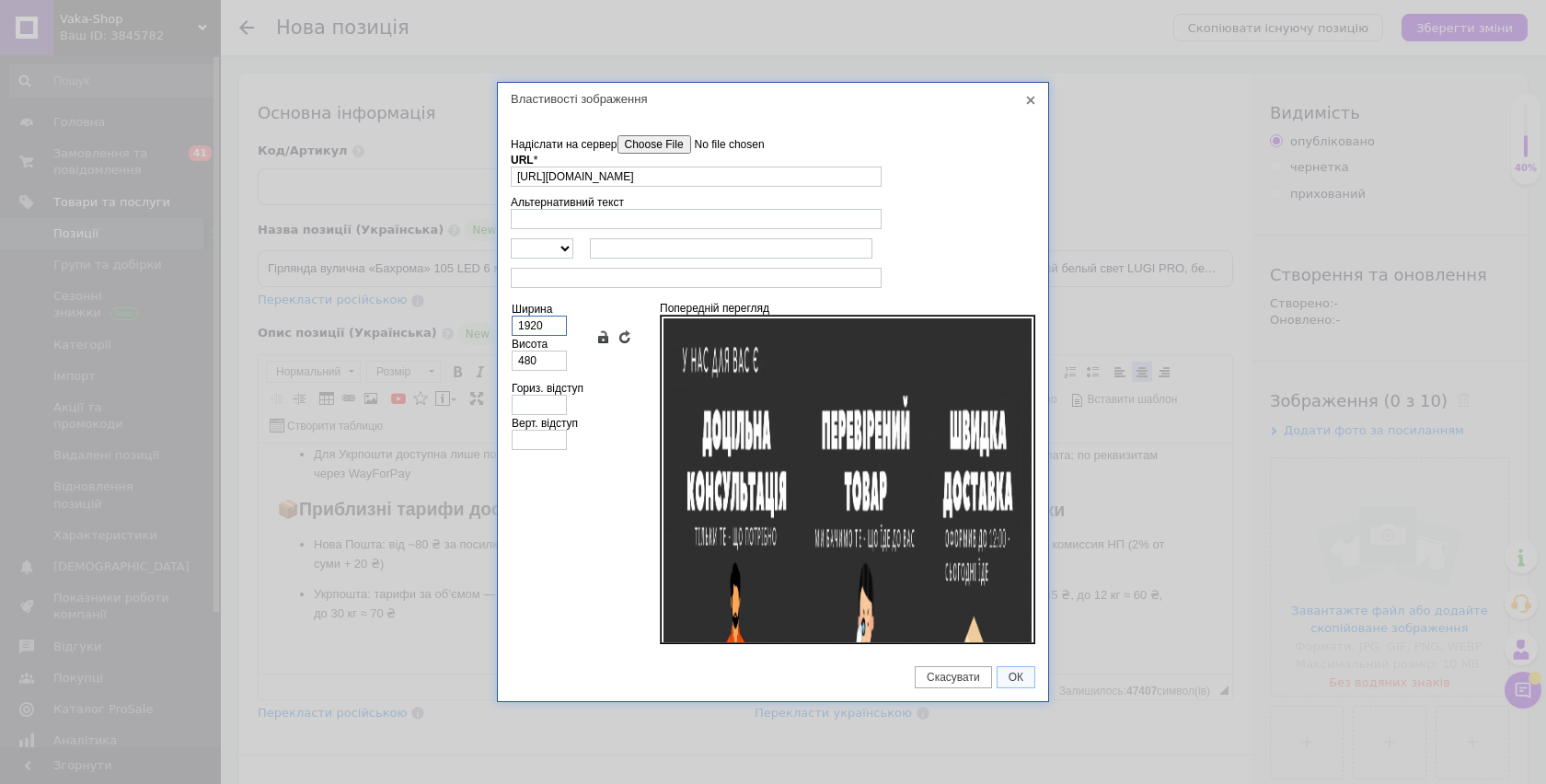
click at [529, 323] on input "1920" at bounding box center [539, 325] width 56 height 20
type input "2560"
click at [529, 360] on input "480" at bounding box center [539, 360] width 56 height 20
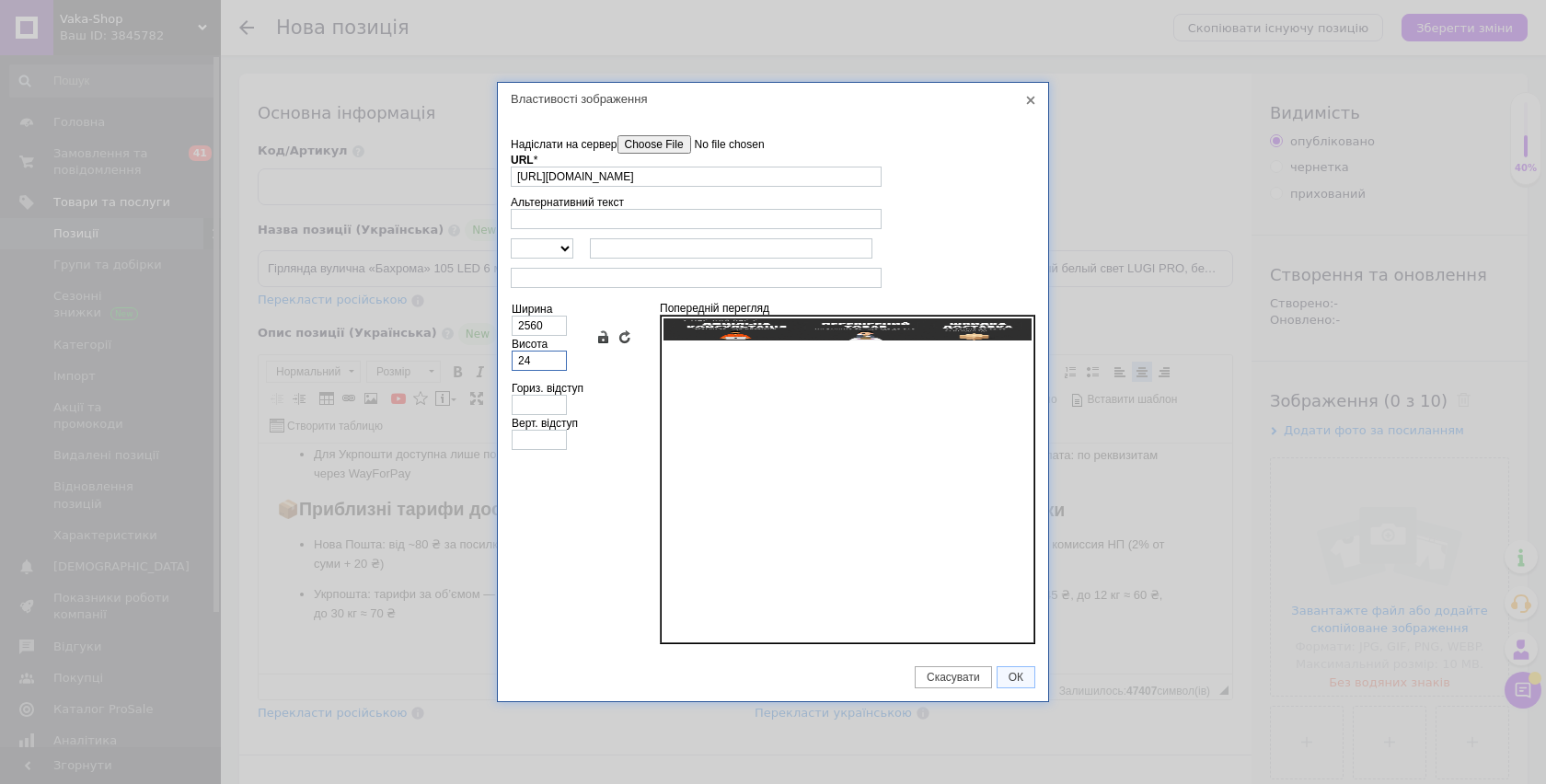
type input "240"
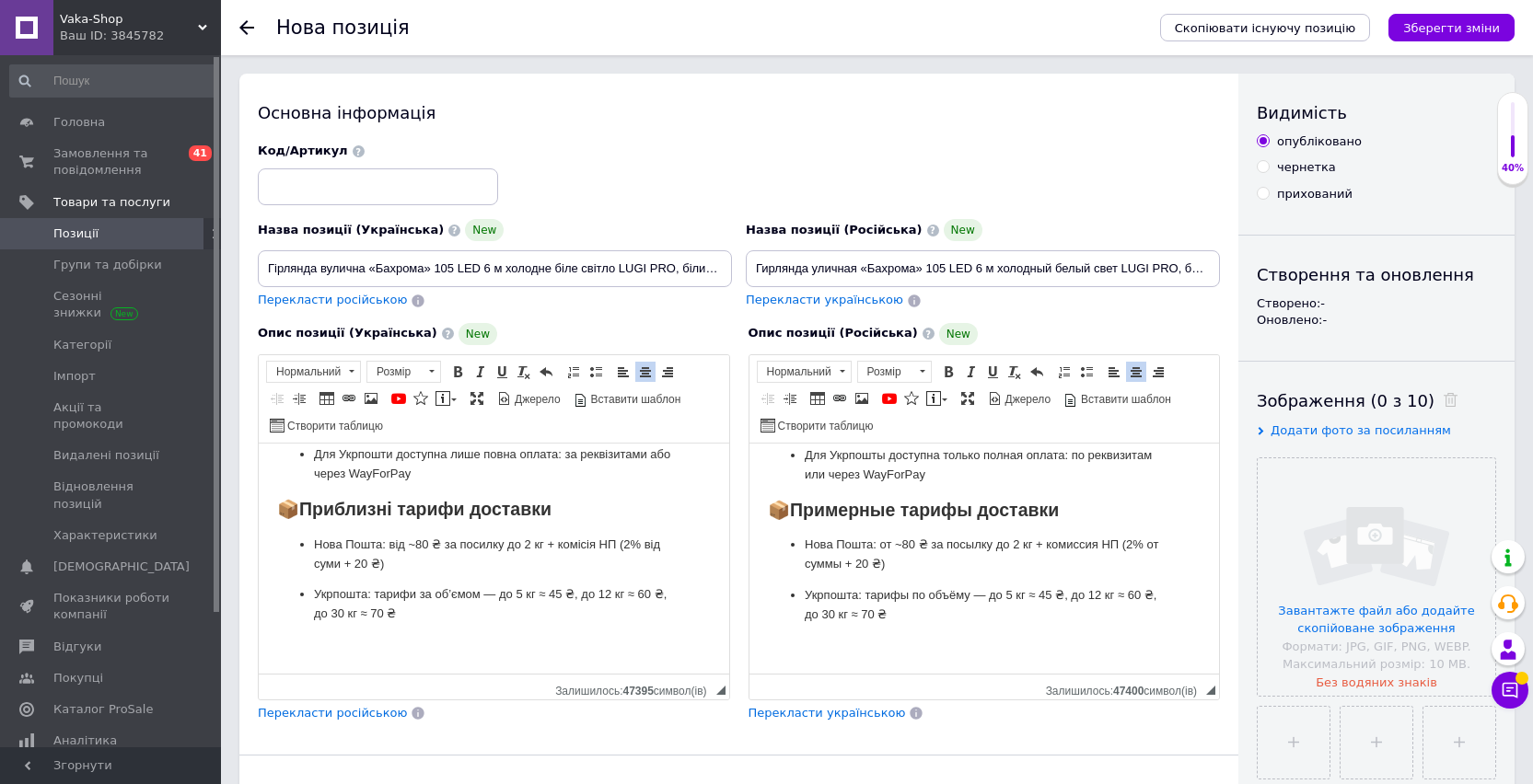
scroll to position [2235, 0]
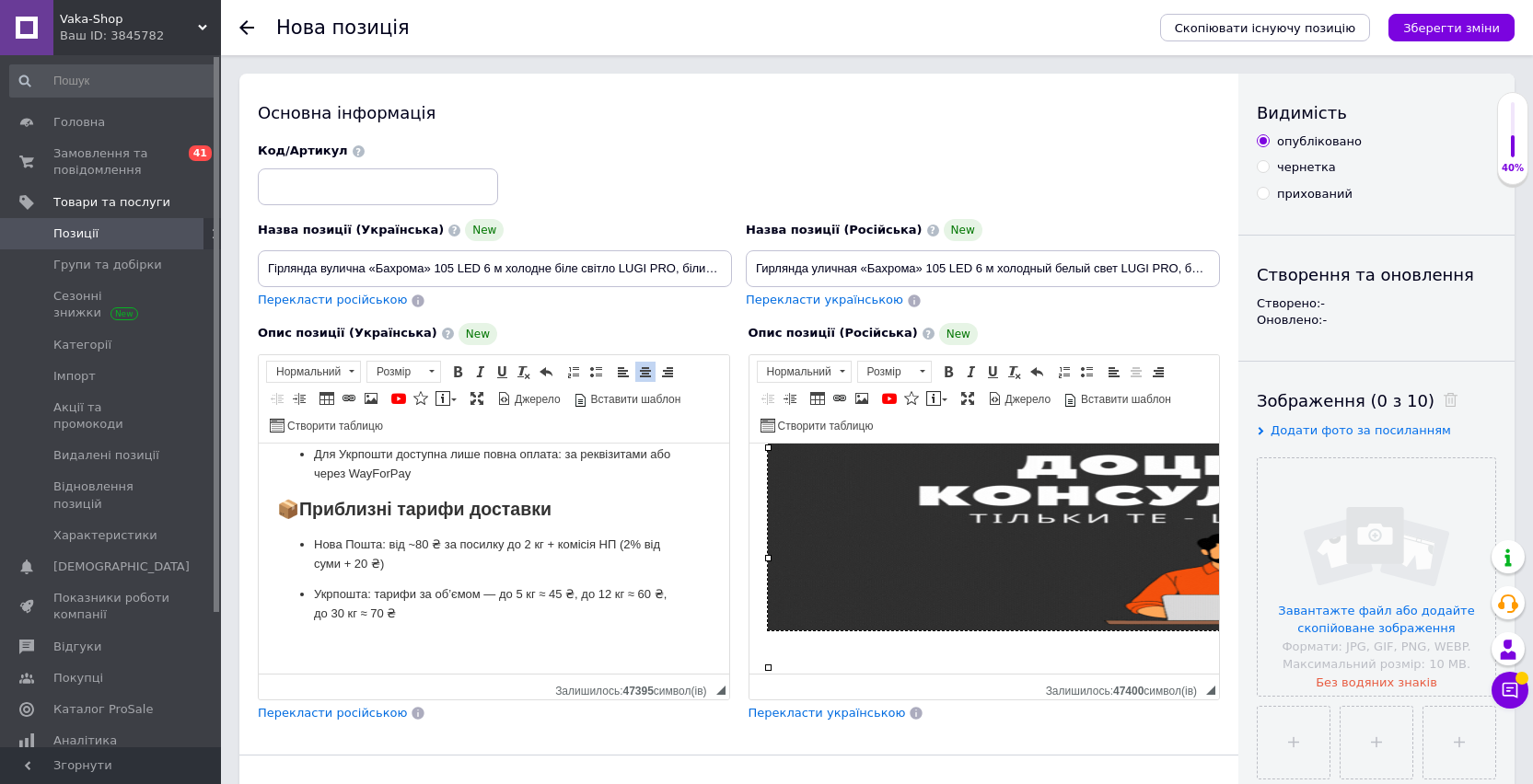
click at [537, 647] on p "Редактор, 5559AFCF-7085-48AC-9902-783DADACFEB3" at bounding box center [494, 645] width 434 height 19
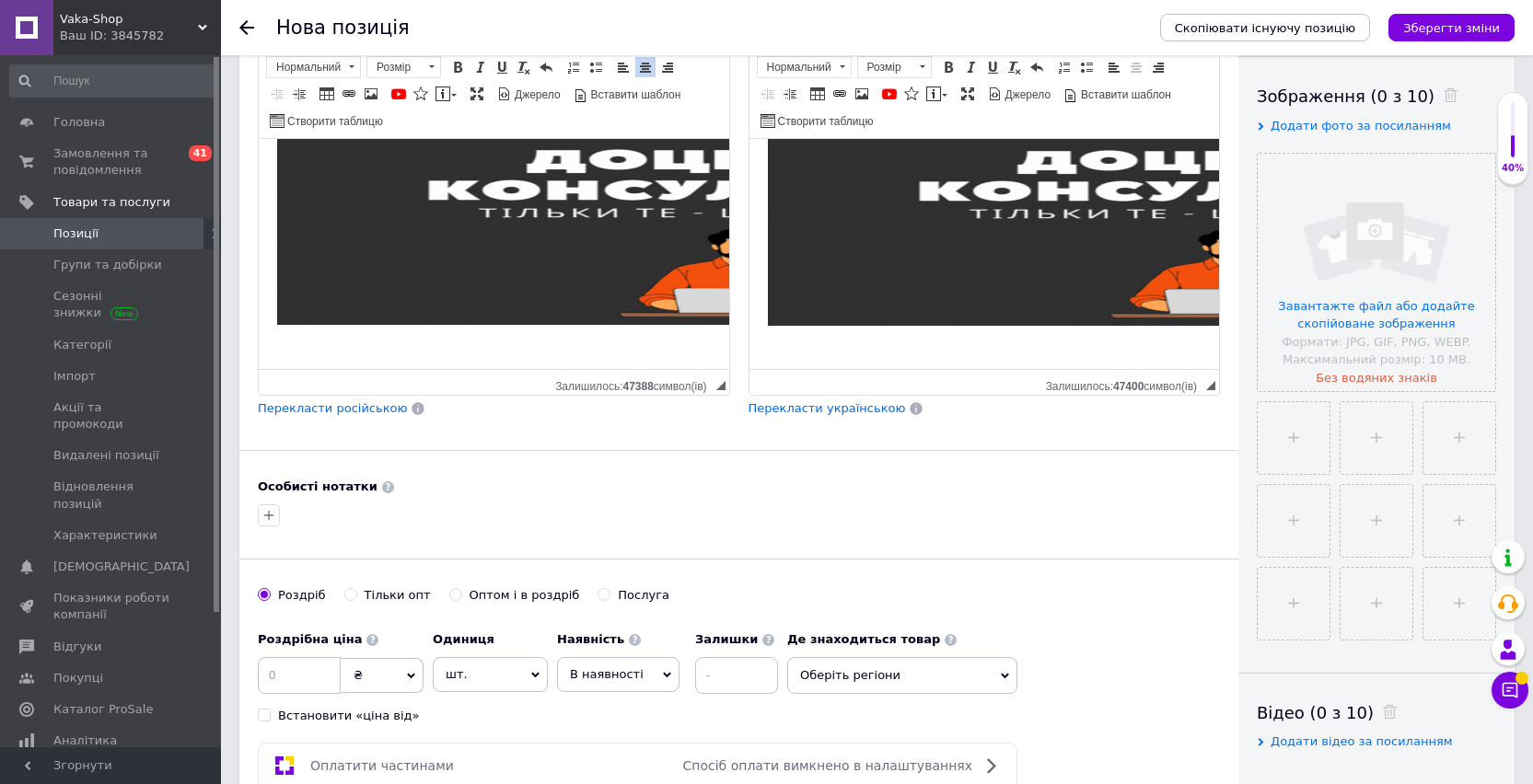
scroll to position [404, 0]
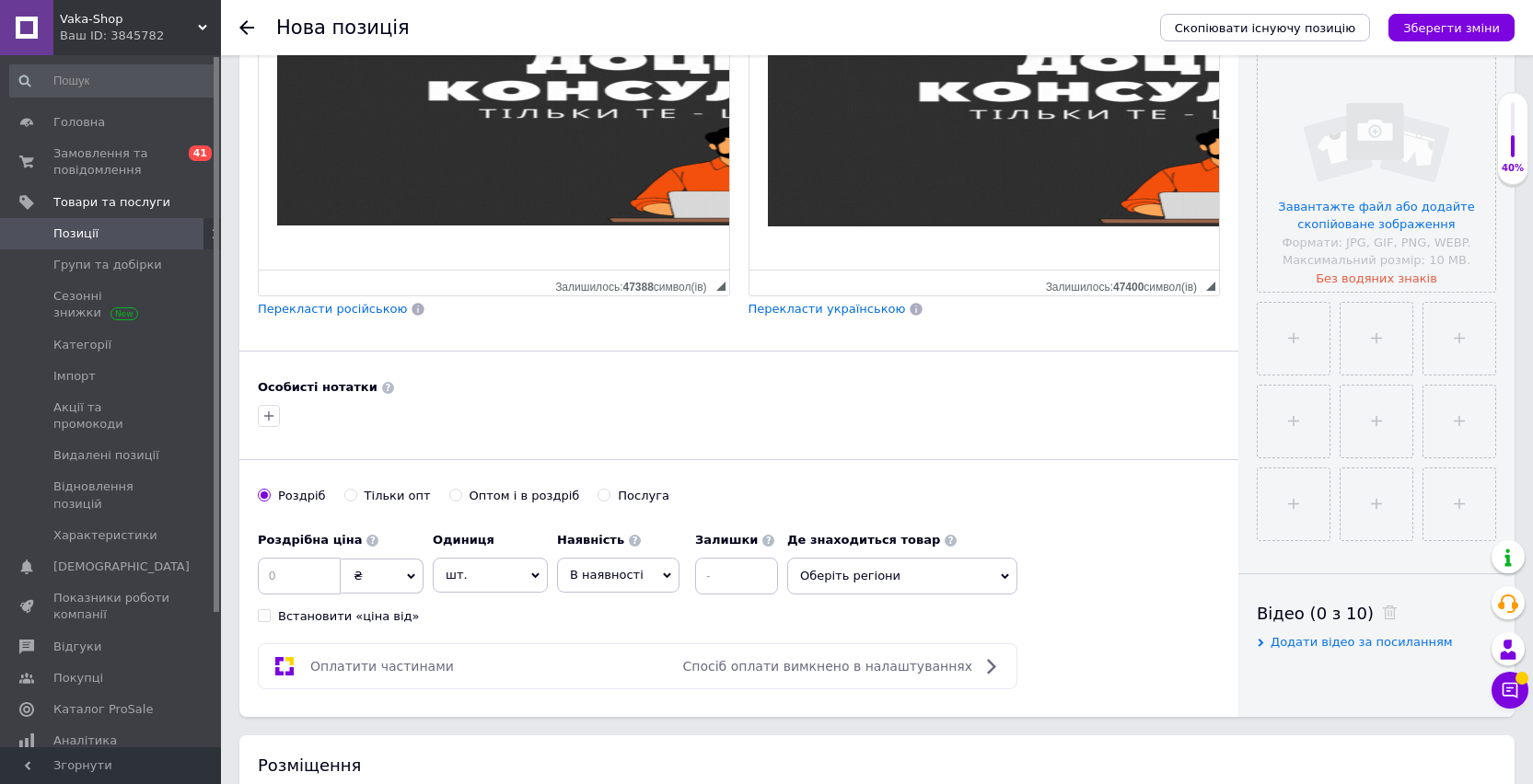
click at [865, 571] on span "Оберіть регіони" at bounding box center [902, 576] width 230 height 36
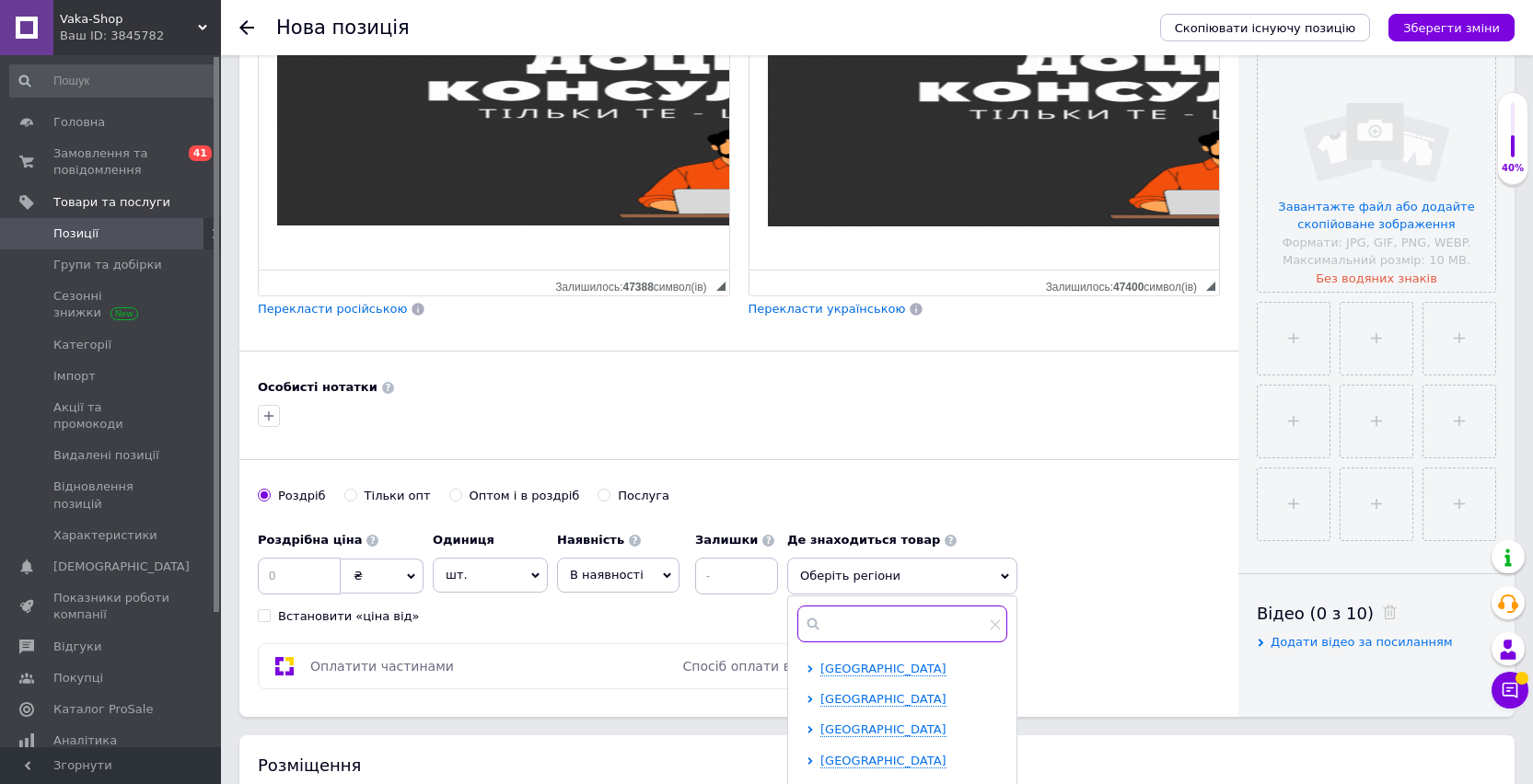
click at [859, 613] on input "text" at bounding box center [901, 624] width 210 height 36
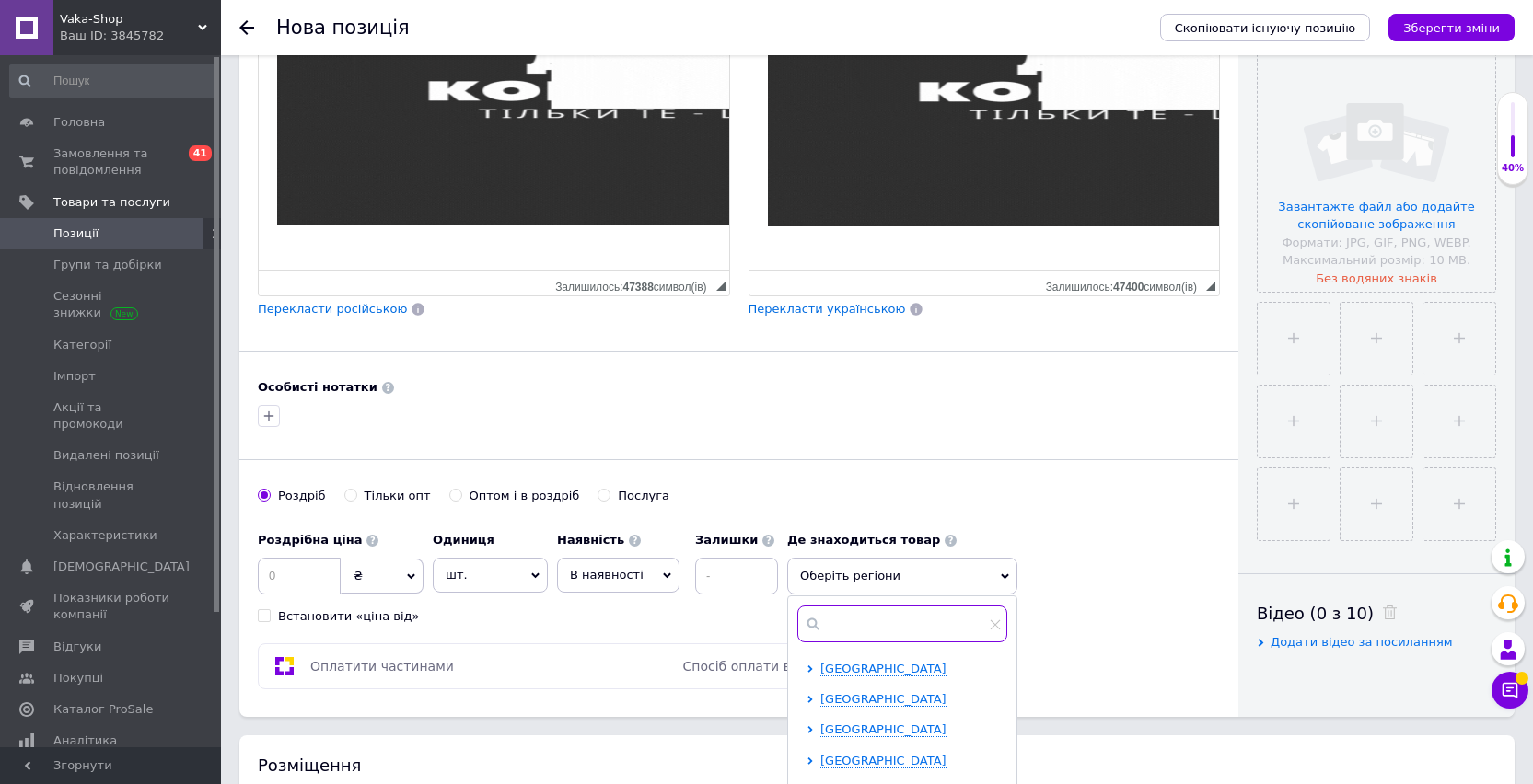
click at [854, 628] on input "text" at bounding box center [901, 624] width 210 height 36
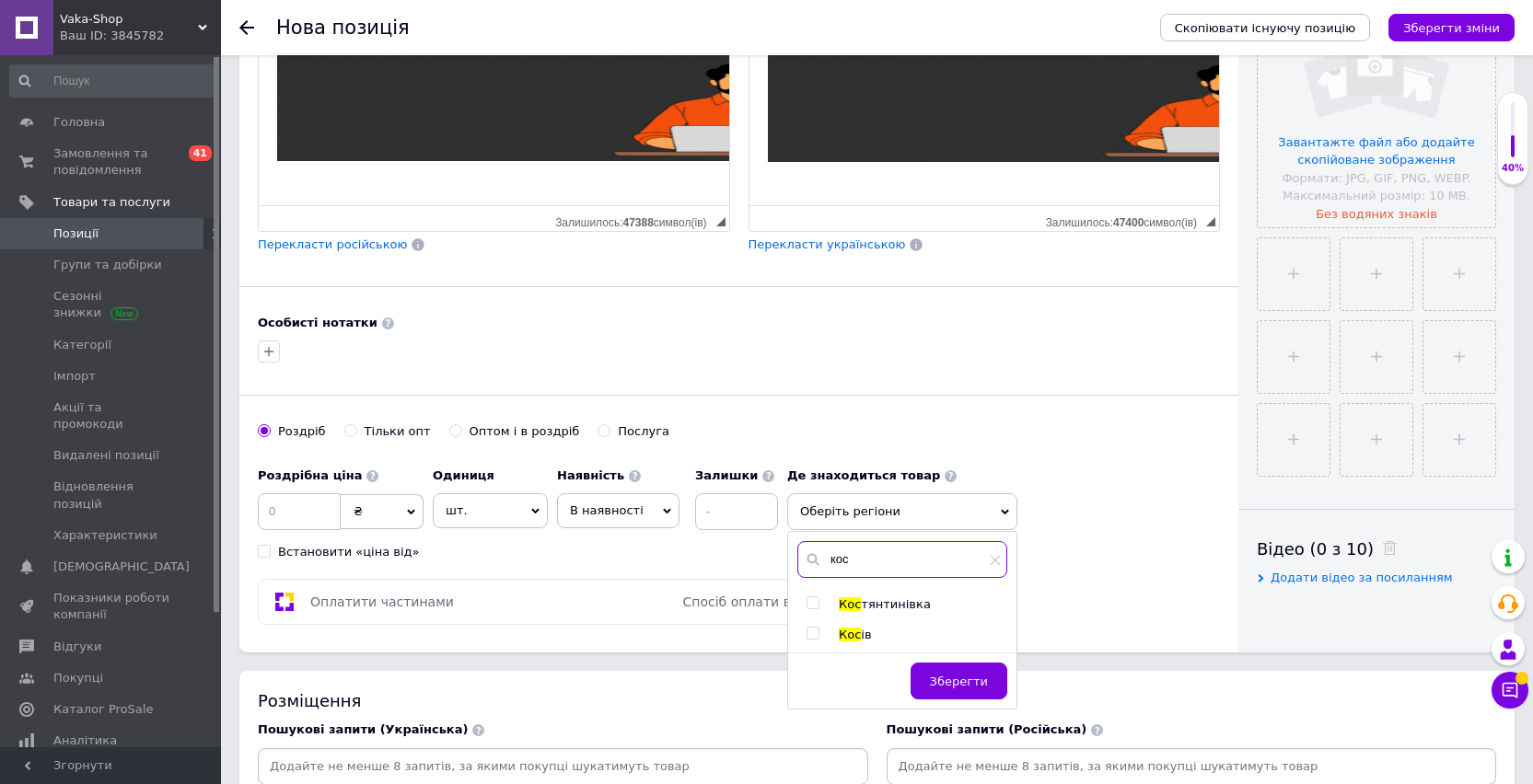
scroll to position [511, 0]
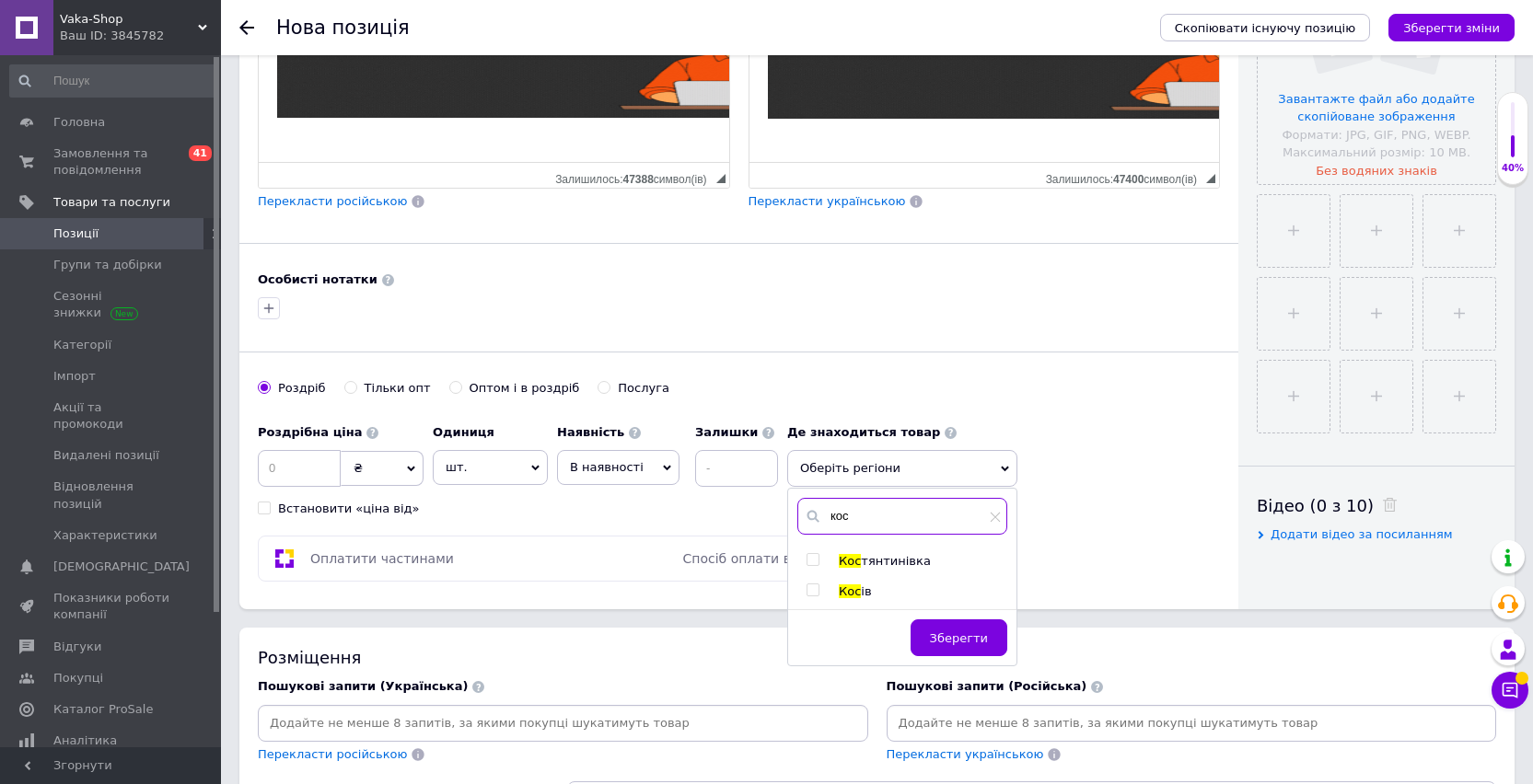
type input "кос"
click at [850, 594] on span "Кос" at bounding box center [850, 591] width 22 height 13
checkbox input "true"
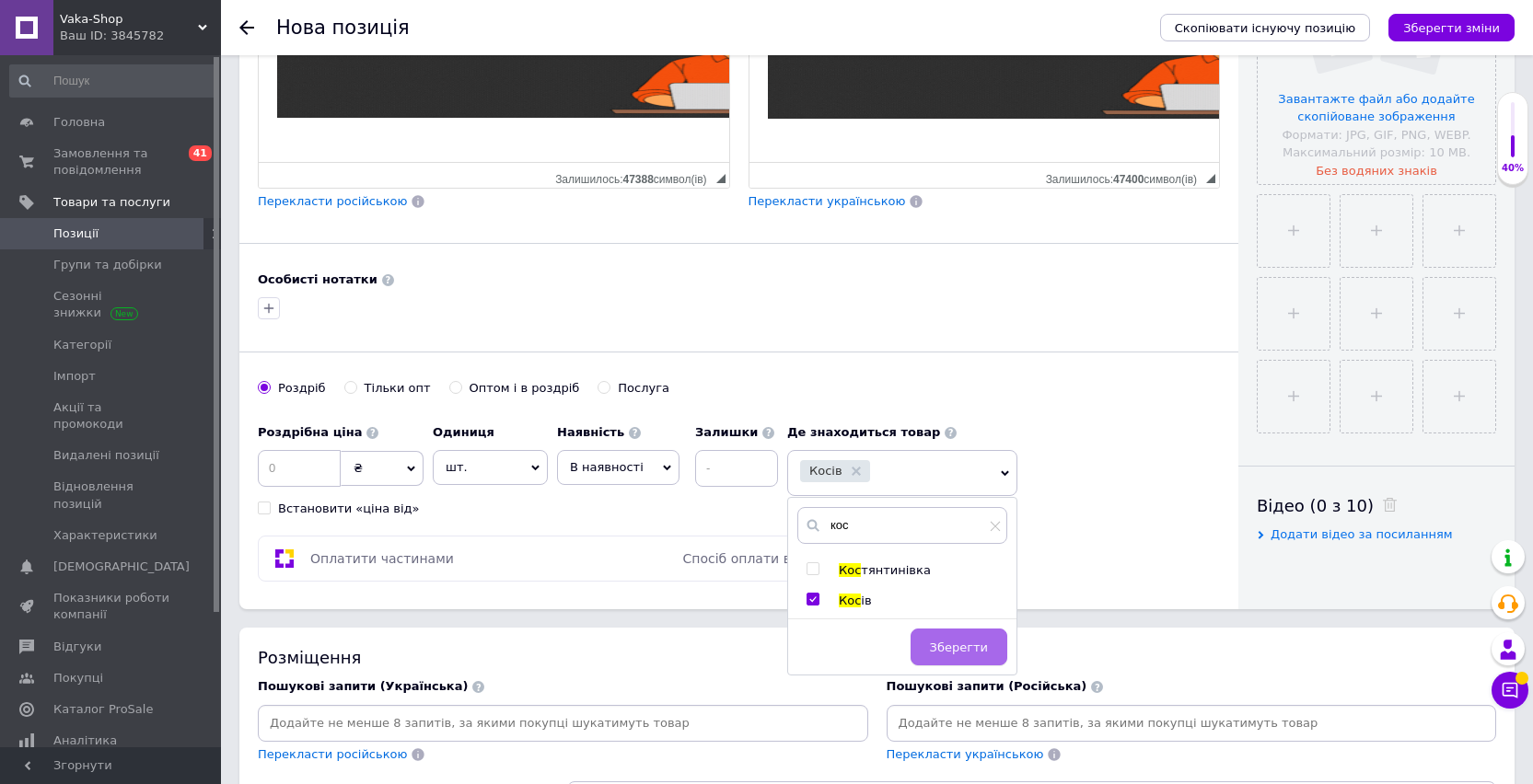
click at [928, 641] on button "Зберегти" at bounding box center [958, 647] width 97 height 36
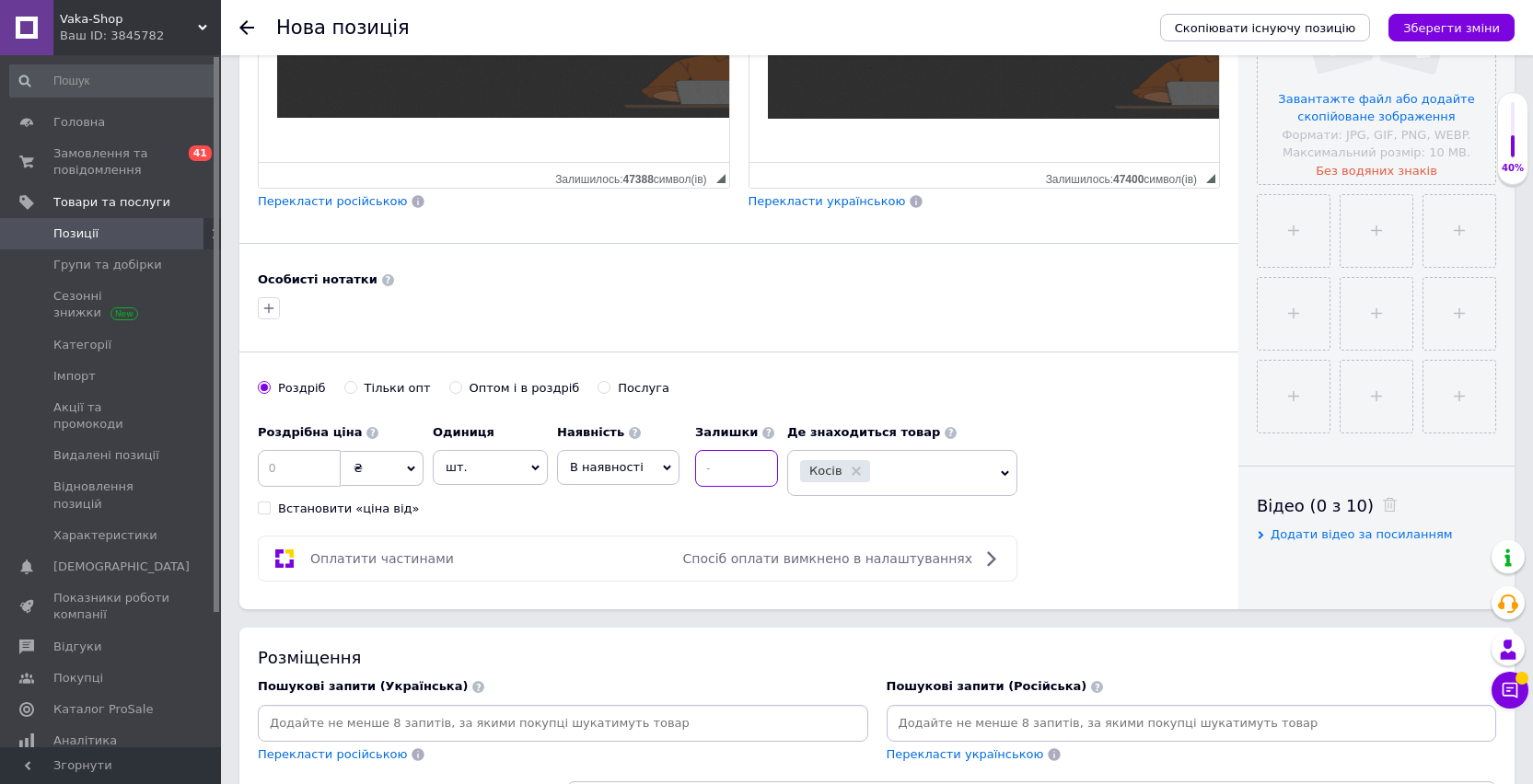
click at [725, 467] on input at bounding box center [736, 468] width 83 height 36
type input "12"
click at [314, 458] on input at bounding box center [299, 468] width 83 height 36
click at [293, 469] on input at bounding box center [299, 468] width 83 height 36
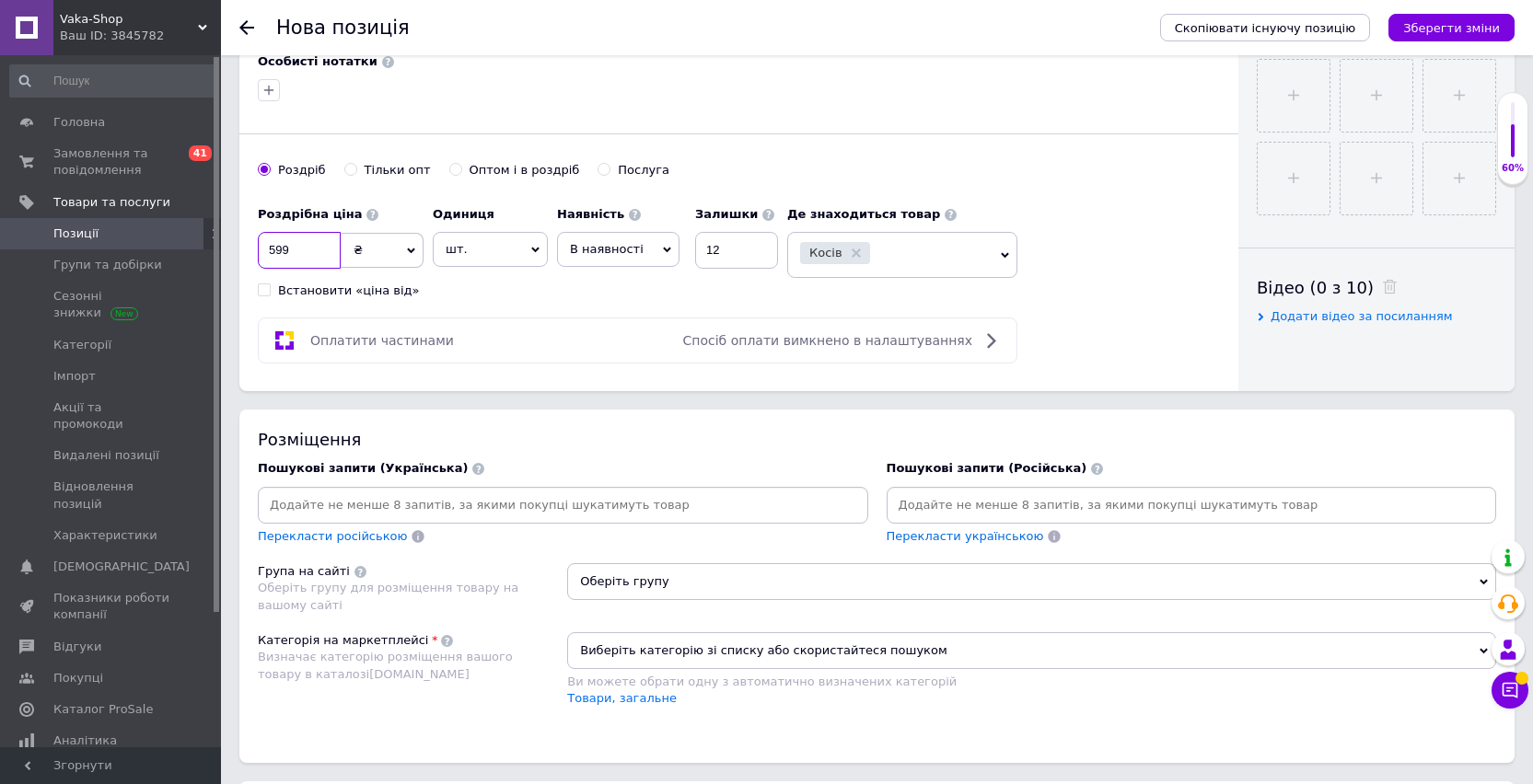
type input "599"
click at [927, 504] on input at bounding box center [1191, 505] width 603 height 28
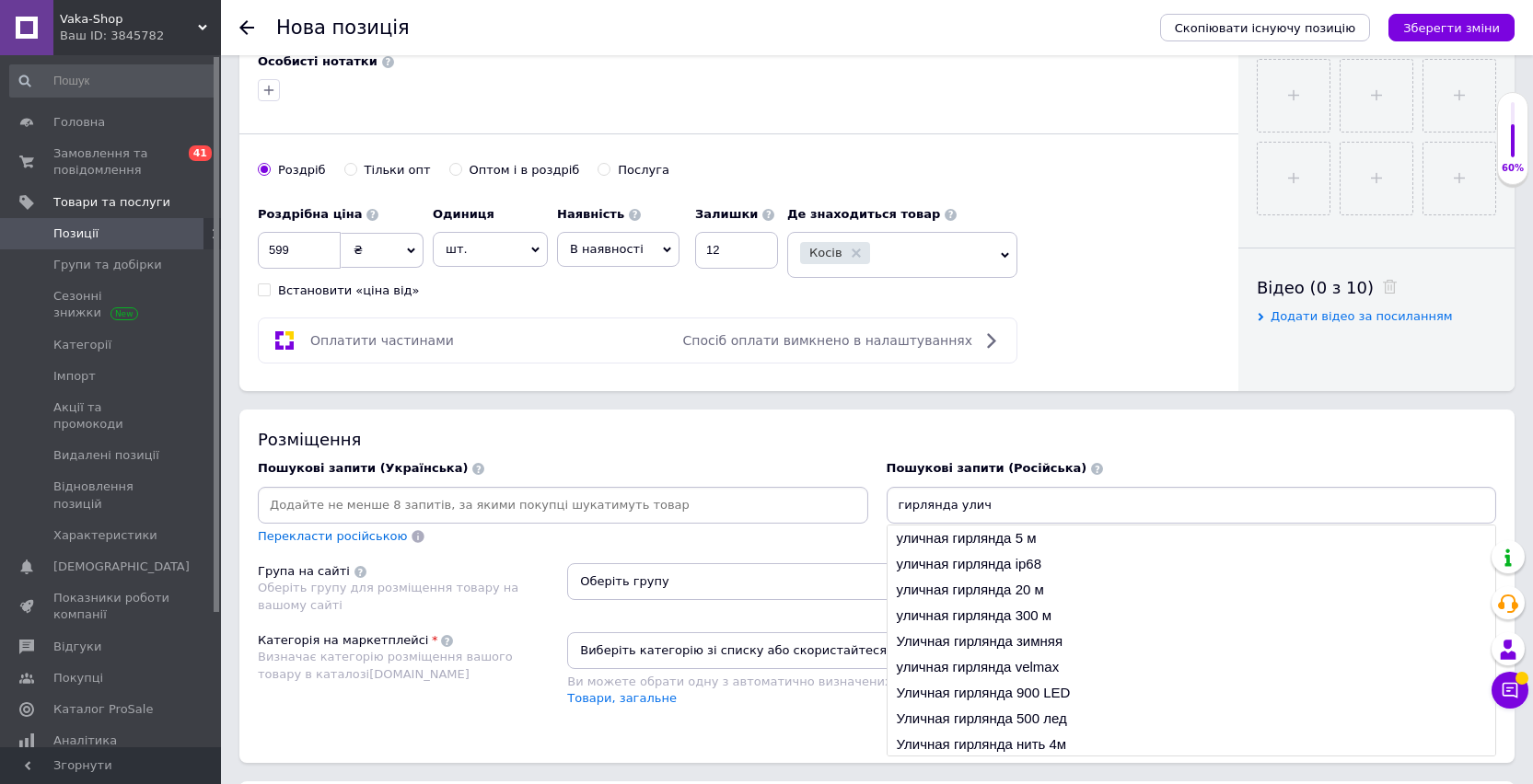
click at [927, 504] on input "гирлянда улич" at bounding box center [1191, 505] width 603 height 28
type input "гирлянда улич"
click at [988, 545] on li "уличная гирлянда 5 м" at bounding box center [1191, 538] width 609 height 26
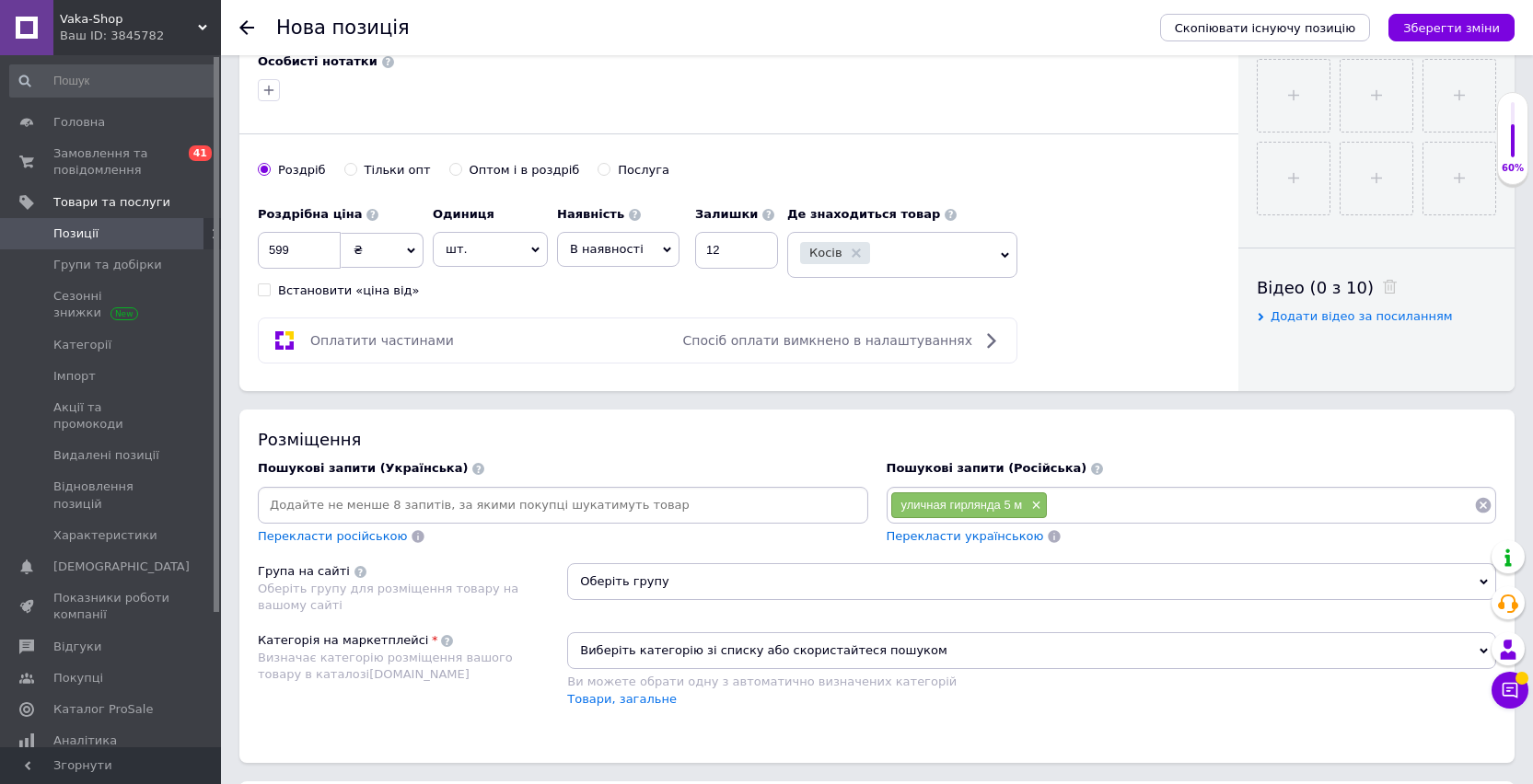
click at [1104, 500] on input at bounding box center [1260, 505] width 426 height 28
paste input "гирлянда улич"
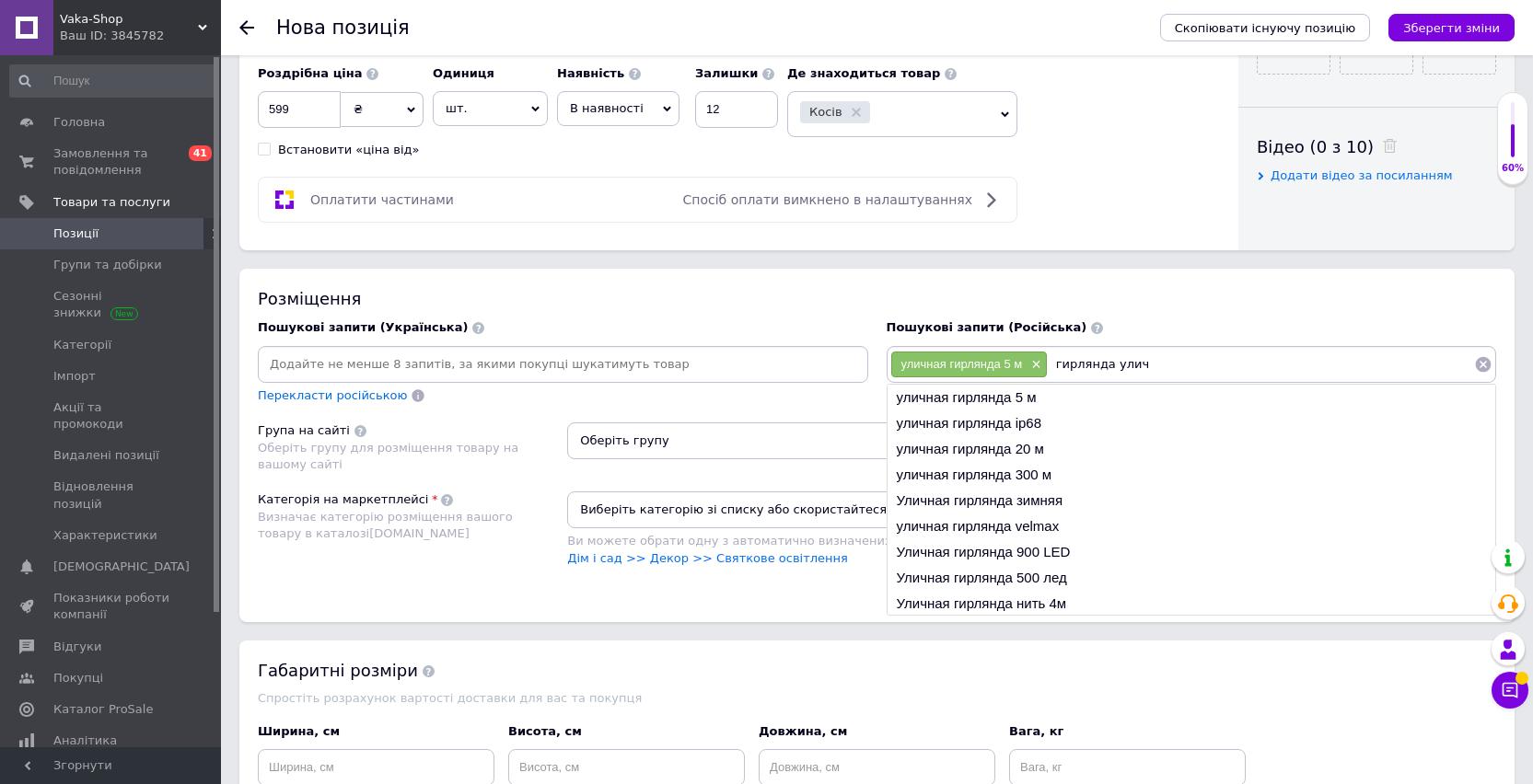
scroll to position [1021, 0]
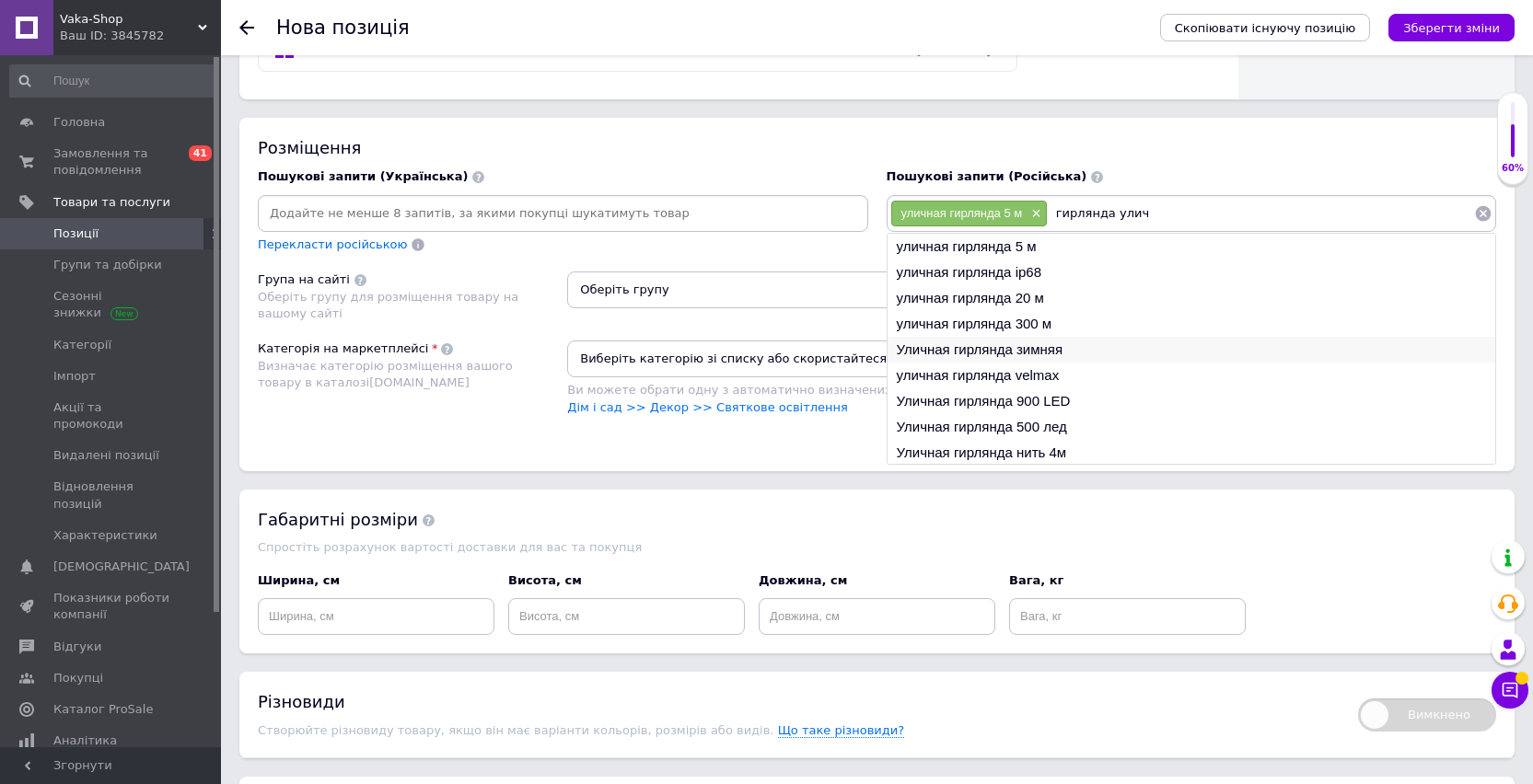
type input "гирлянда улич"
click at [1065, 356] on li "Уличная гирлянда зимняя" at bounding box center [1191, 349] width 609 height 26
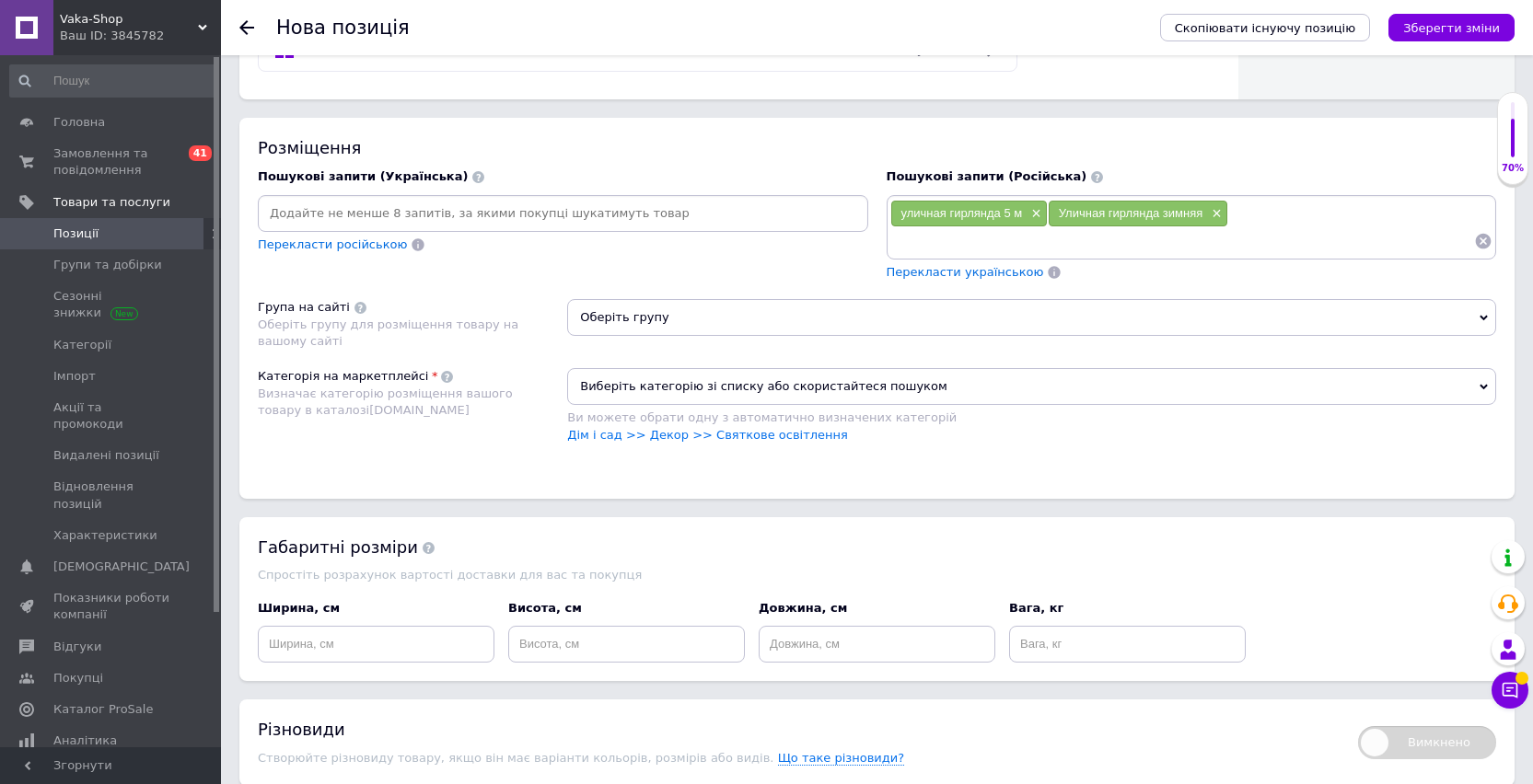
click at [1097, 253] on input at bounding box center [1182, 241] width 585 height 28
paste input "гирлянда улич"
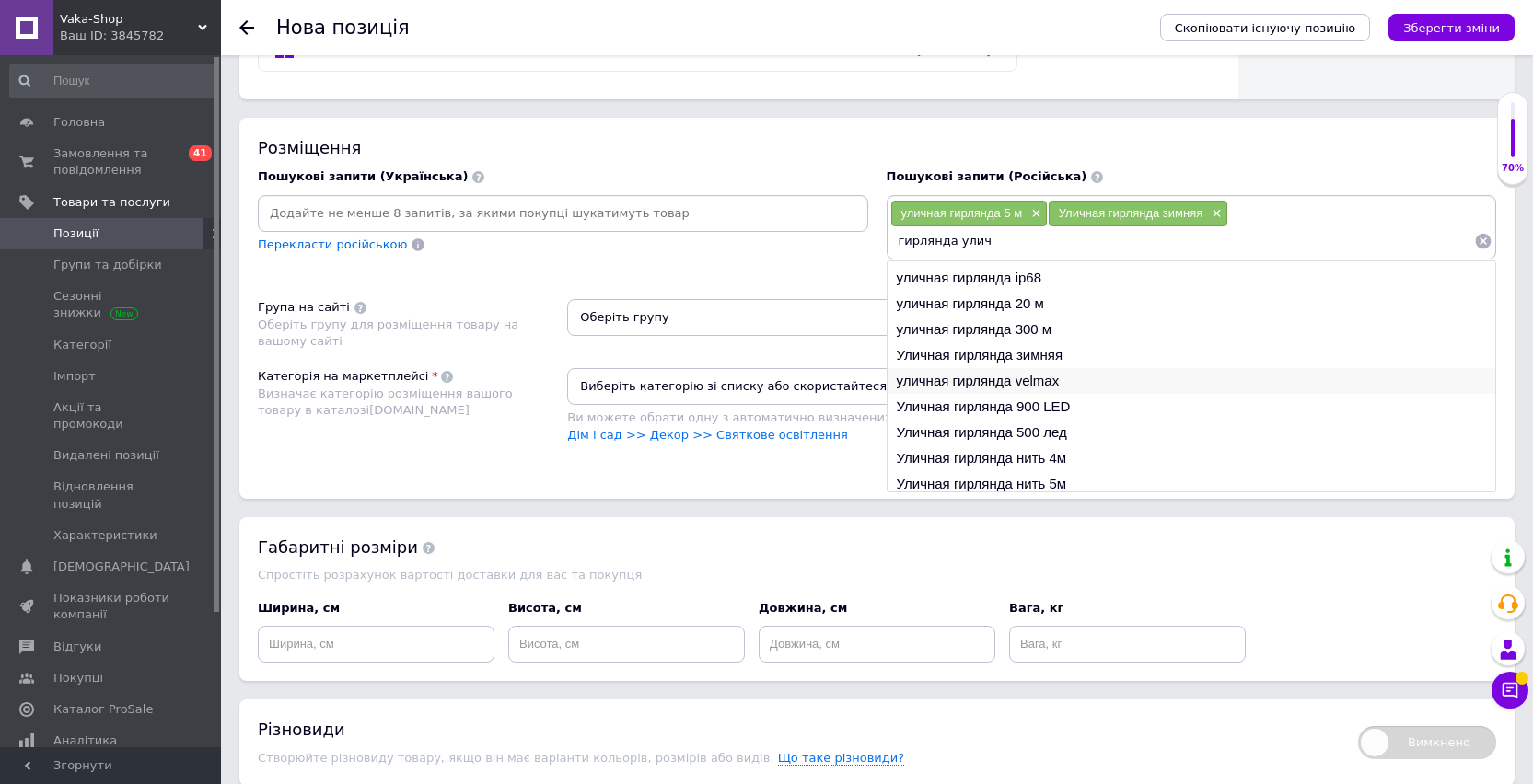
scroll to position [28, 0]
type input "гирлянда улич"
click at [1052, 482] on li "Уличная гирлянда нить 5м" at bounding box center [1191, 478] width 609 height 26
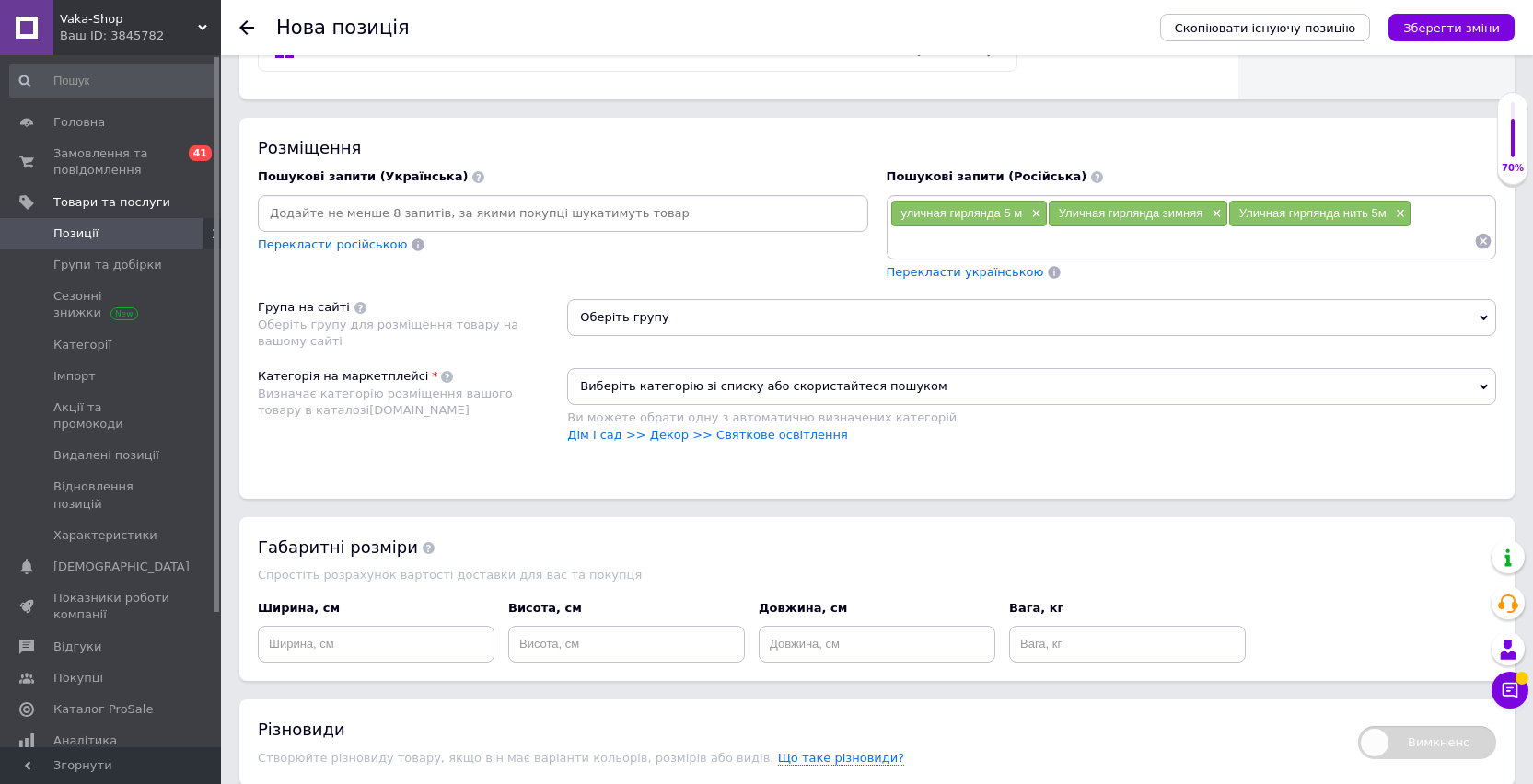
click at [1112, 238] on input at bounding box center [1182, 241] width 585 height 28
paste input "гирлянда улич"
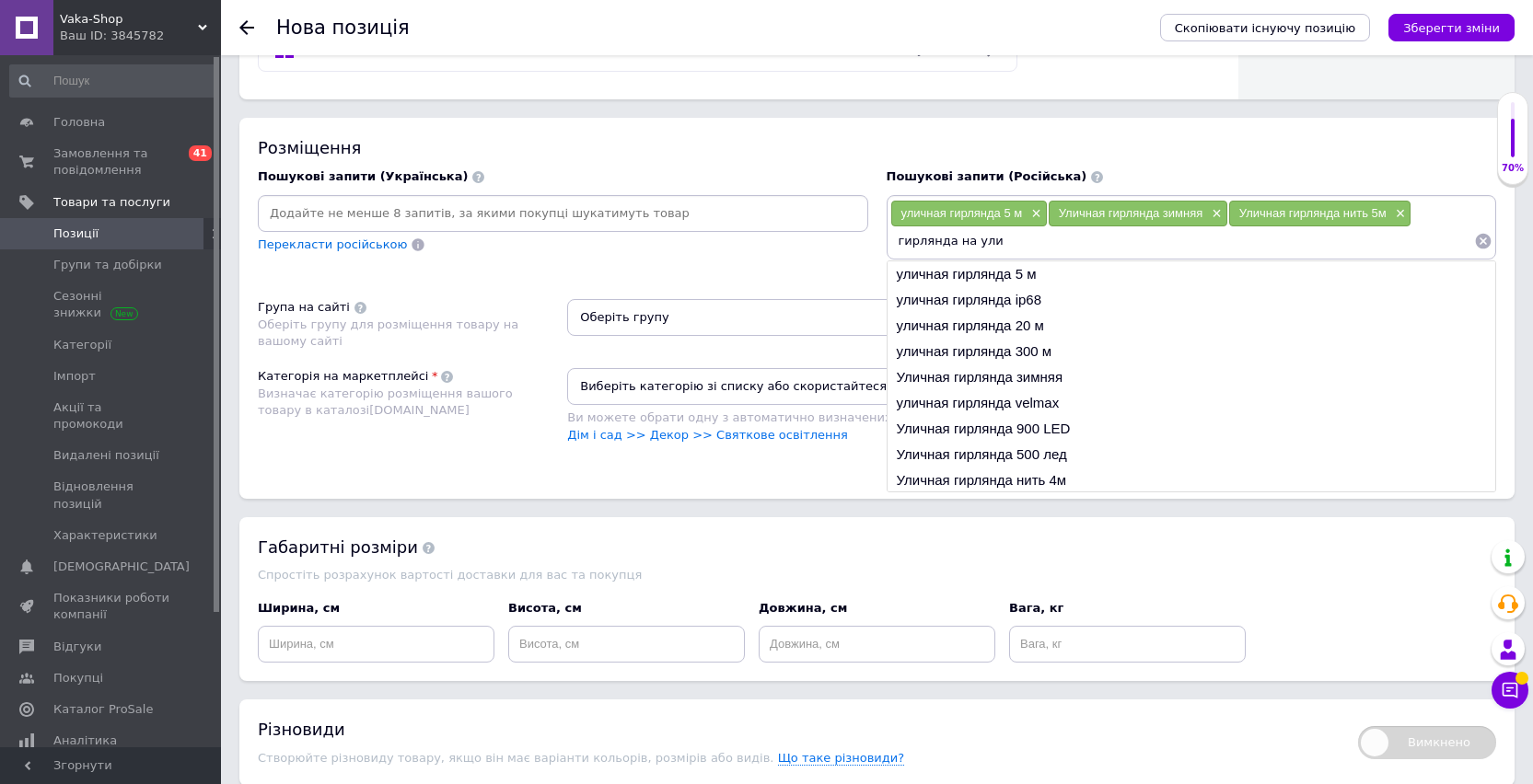
click at [971, 241] on input "гирлянда на ули" at bounding box center [1182, 241] width 585 height 28
type input "гирлянда на ули"
click at [1024, 297] on li "уличная гирлянда ip68" at bounding box center [1191, 299] width 609 height 26
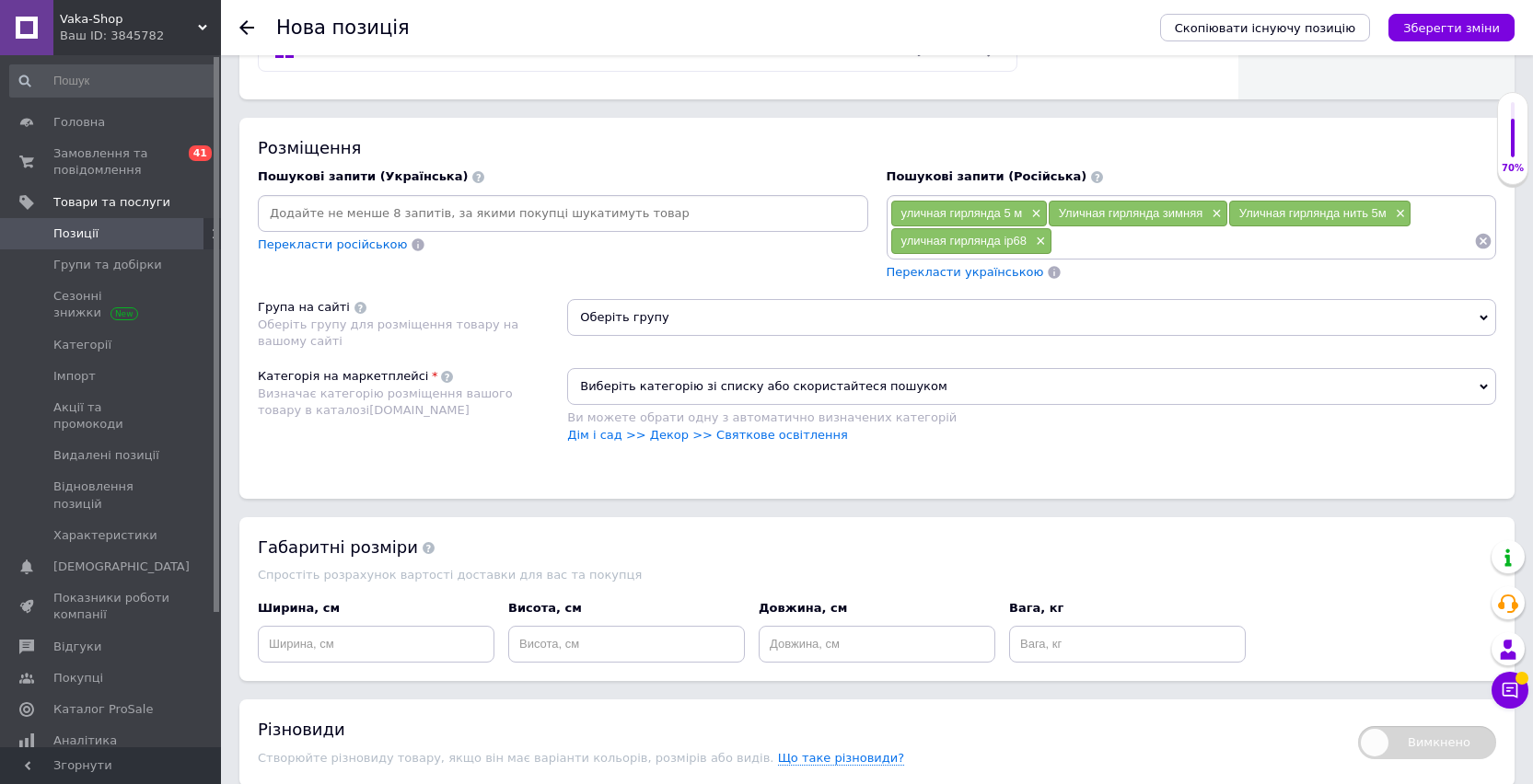
click at [1084, 251] on input at bounding box center [1262, 241] width 421 height 28
paste input "гирлянда на ули"
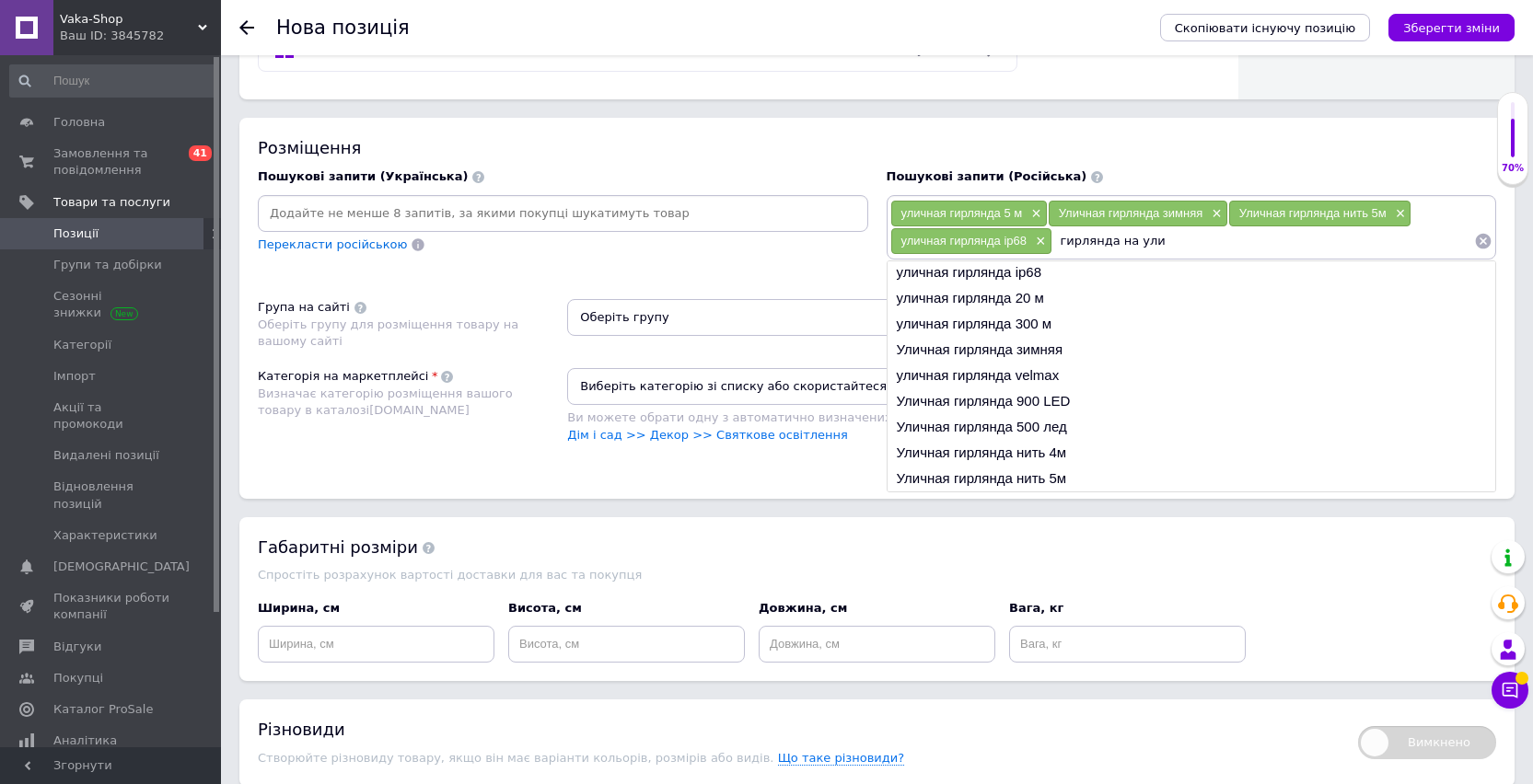
click at [1164, 242] on input "гирлянда на ули" at bounding box center [1262, 241] width 421 height 28
click at [1164, 242] on input "[PERSON_NAME]" at bounding box center [1262, 241] width 421 height 28
type input "[PERSON_NAME]"
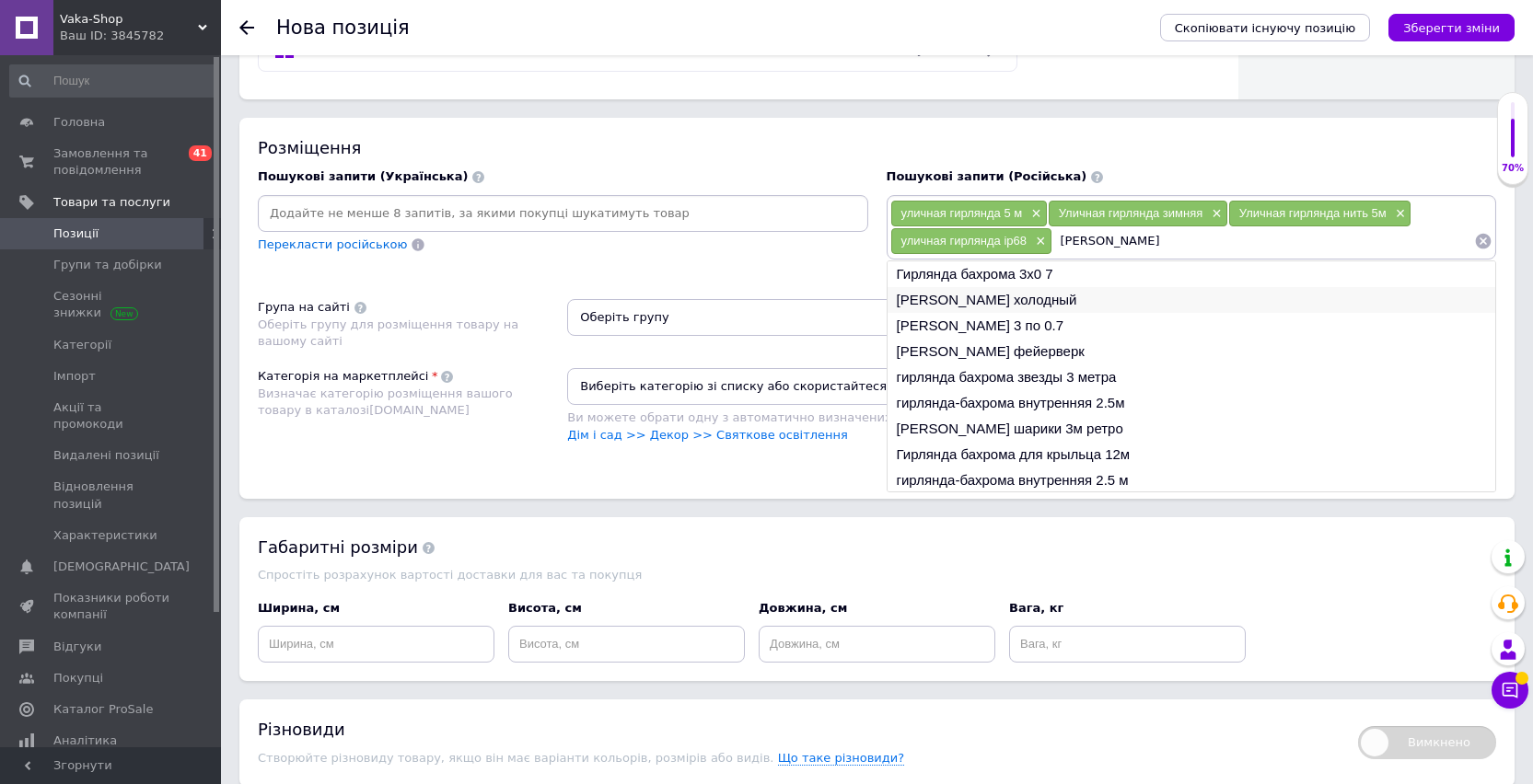
click at [1093, 295] on li "[PERSON_NAME] холодный" at bounding box center [1191, 299] width 609 height 26
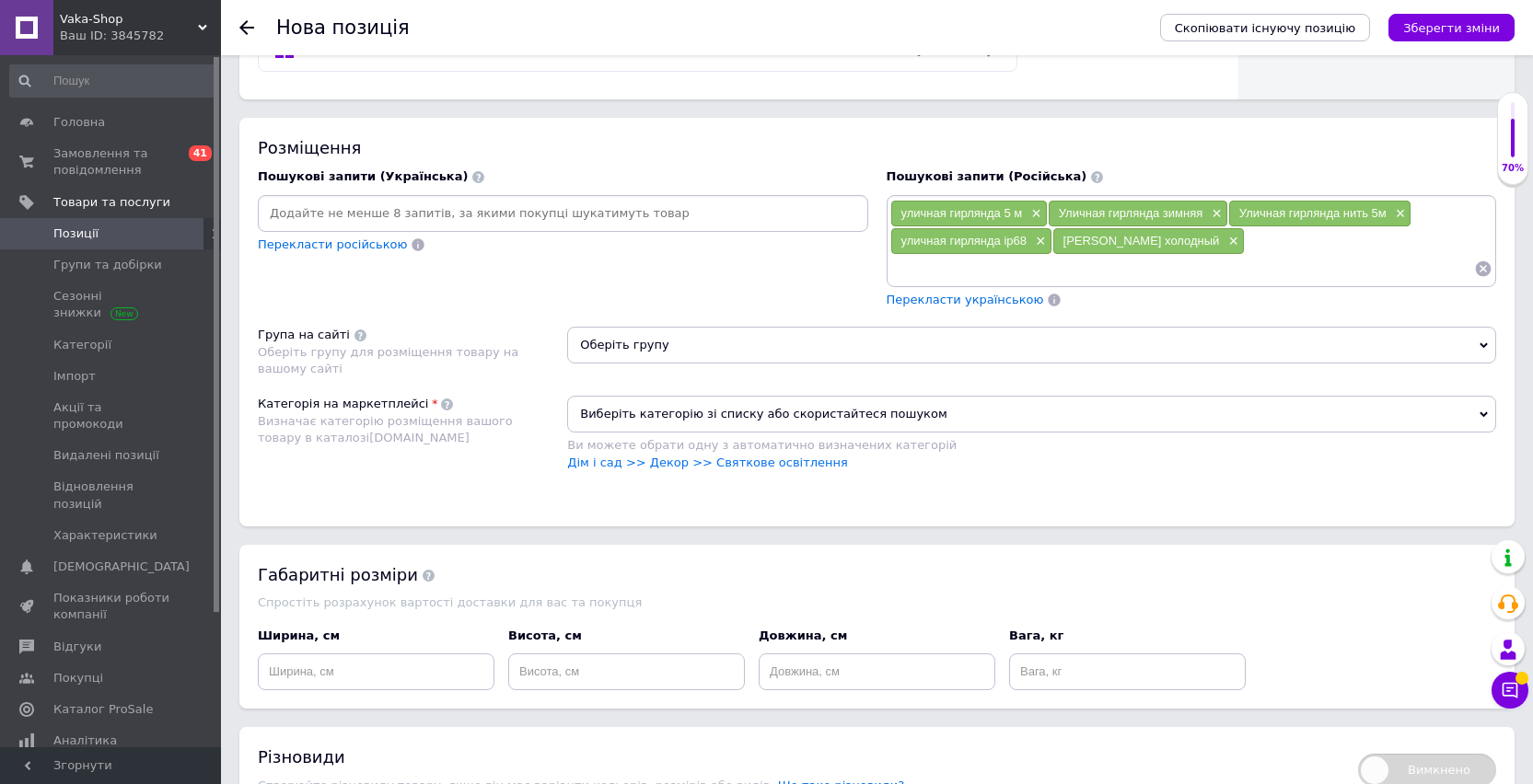
click at [1213, 273] on input at bounding box center [1182, 269] width 585 height 28
paste input "[PERSON_NAME]"
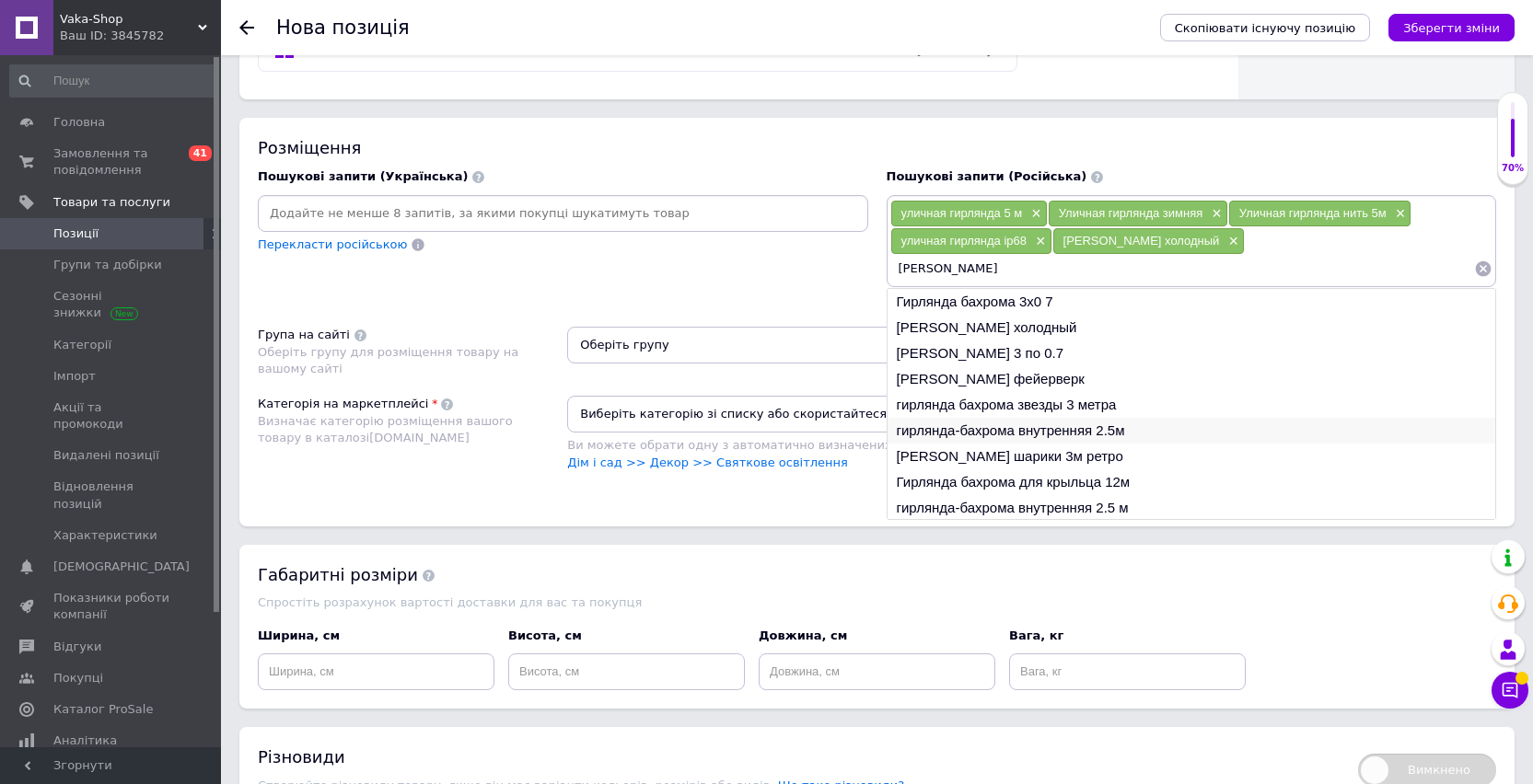
type input "[PERSON_NAME]"
click at [1138, 429] on li "гирлянда-бахрома внутренняя 2.5м" at bounding box center [1191, 430] width 609 height 26
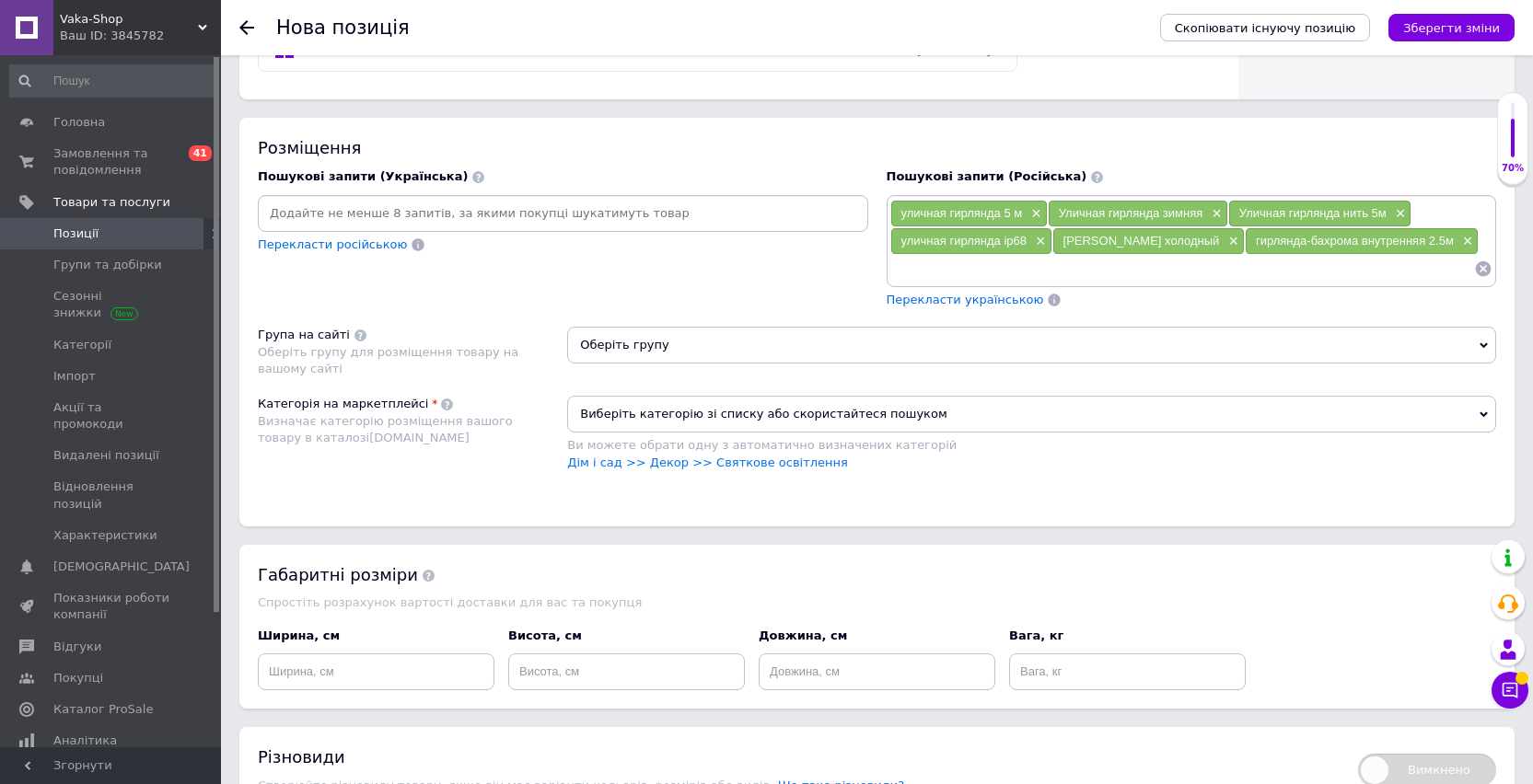
click at [1161, 263] on input at bounding box center [1182, 269] width 585 height 28
paste input "[PERSON_NAME]"
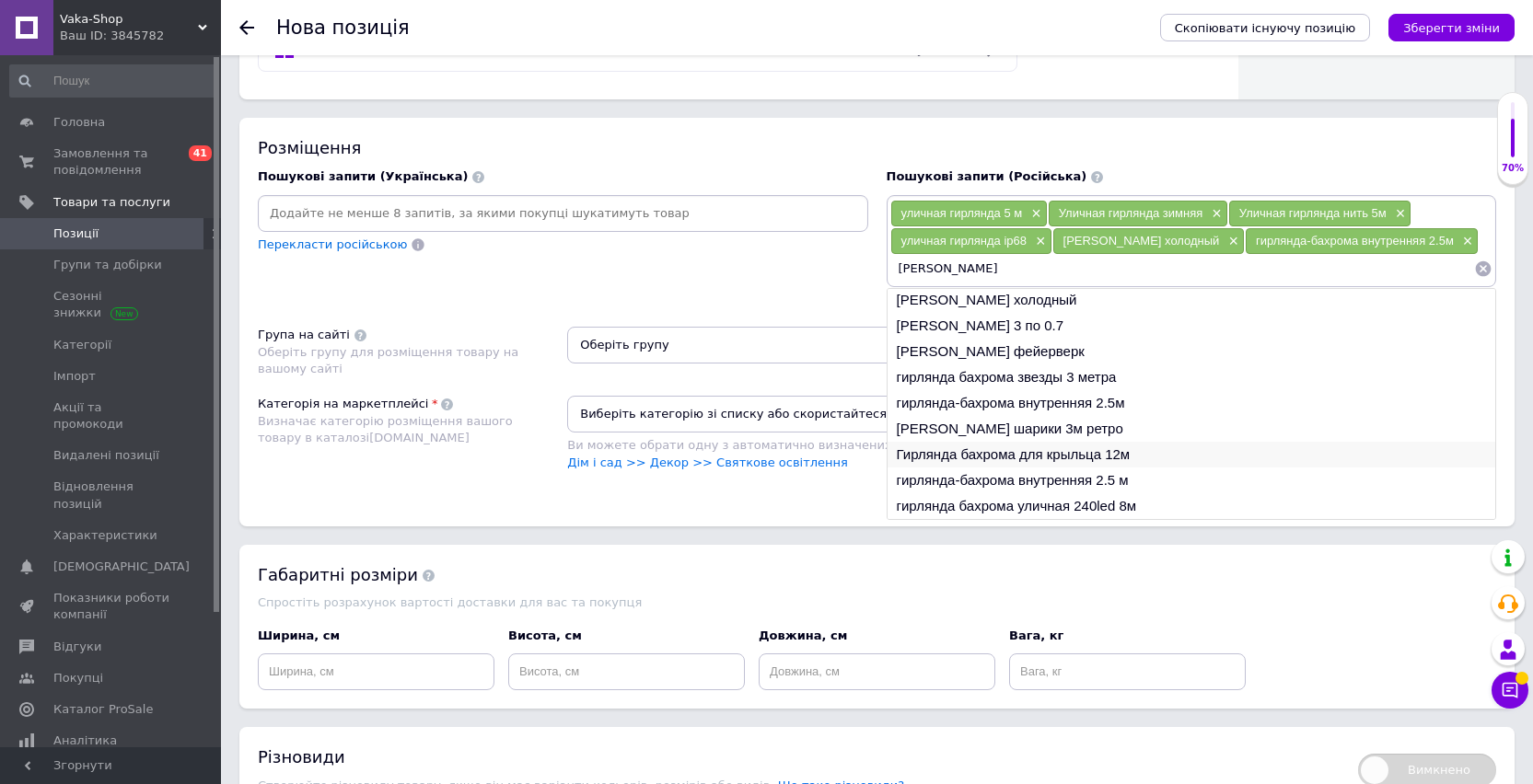
type input "[PERSON_NAME]"
click at [1127, 445] on li "Гирлянда бахрома для крыльца 12м" at bounding box center [1191, 454] width 609 height 26
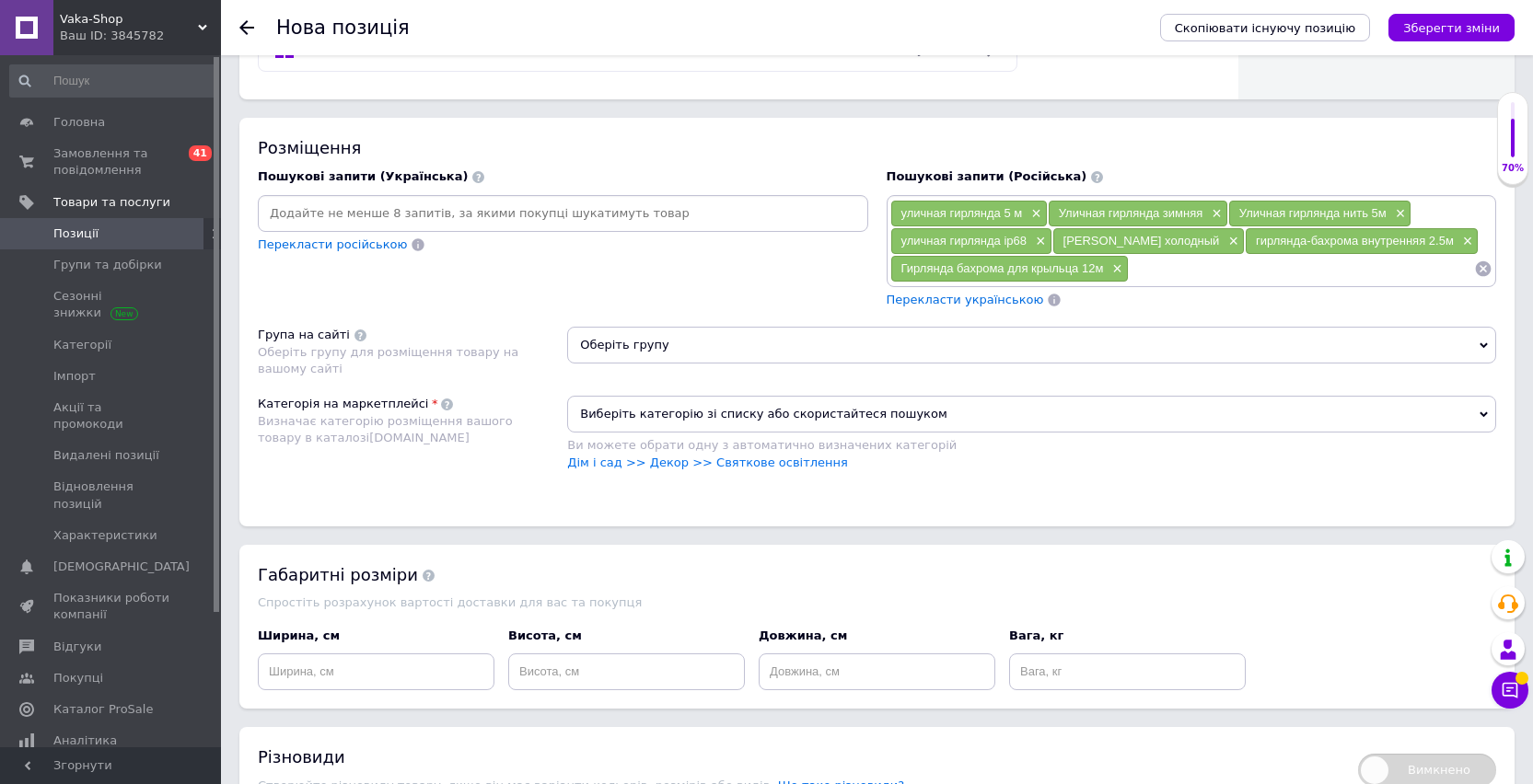
click at [1162, 268] on input at bounding box center [1302, 269] width 346 height 28
paste input "[PERSON_NAME]"
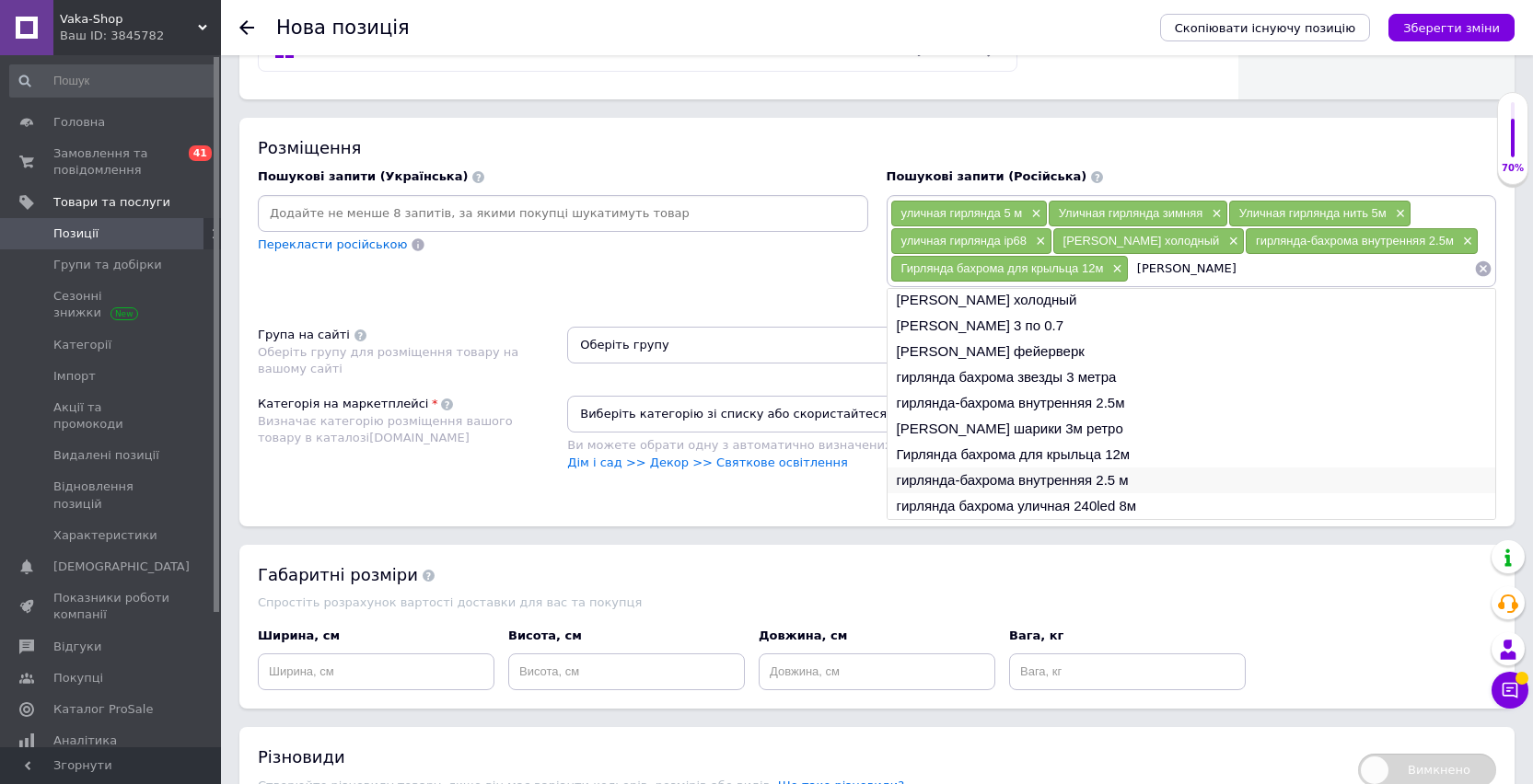
type input "[PERSON_NAME]"
click at [1123, 477] on li "гирлянда-бахрома внутренняя 2.5 м" at bounding box center [1191, 480] width 609 height 26
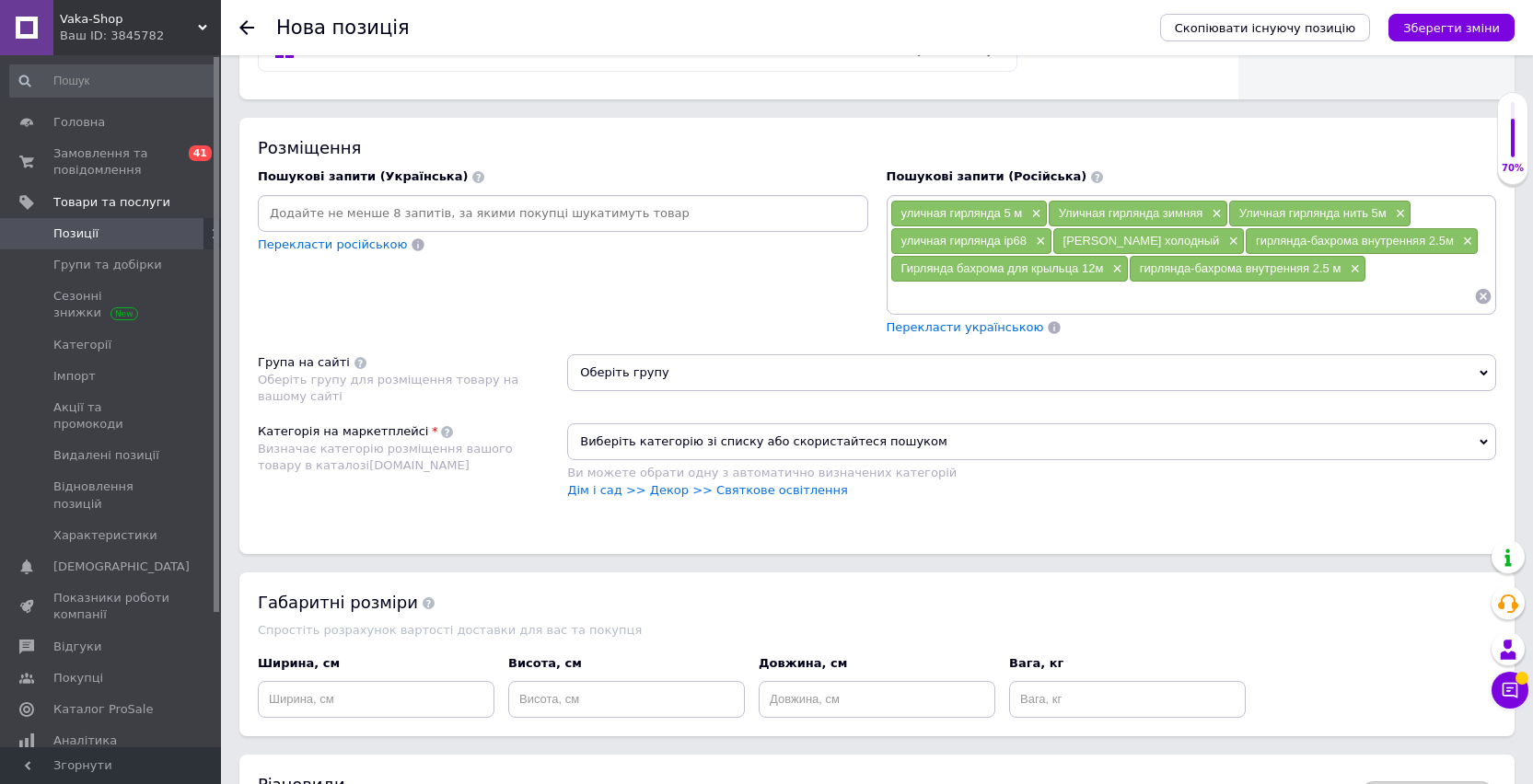
click at [1162, 297] on input at bounding box center [1182, 296] width 585 height 28
paste input "[PERSON_NAME]"
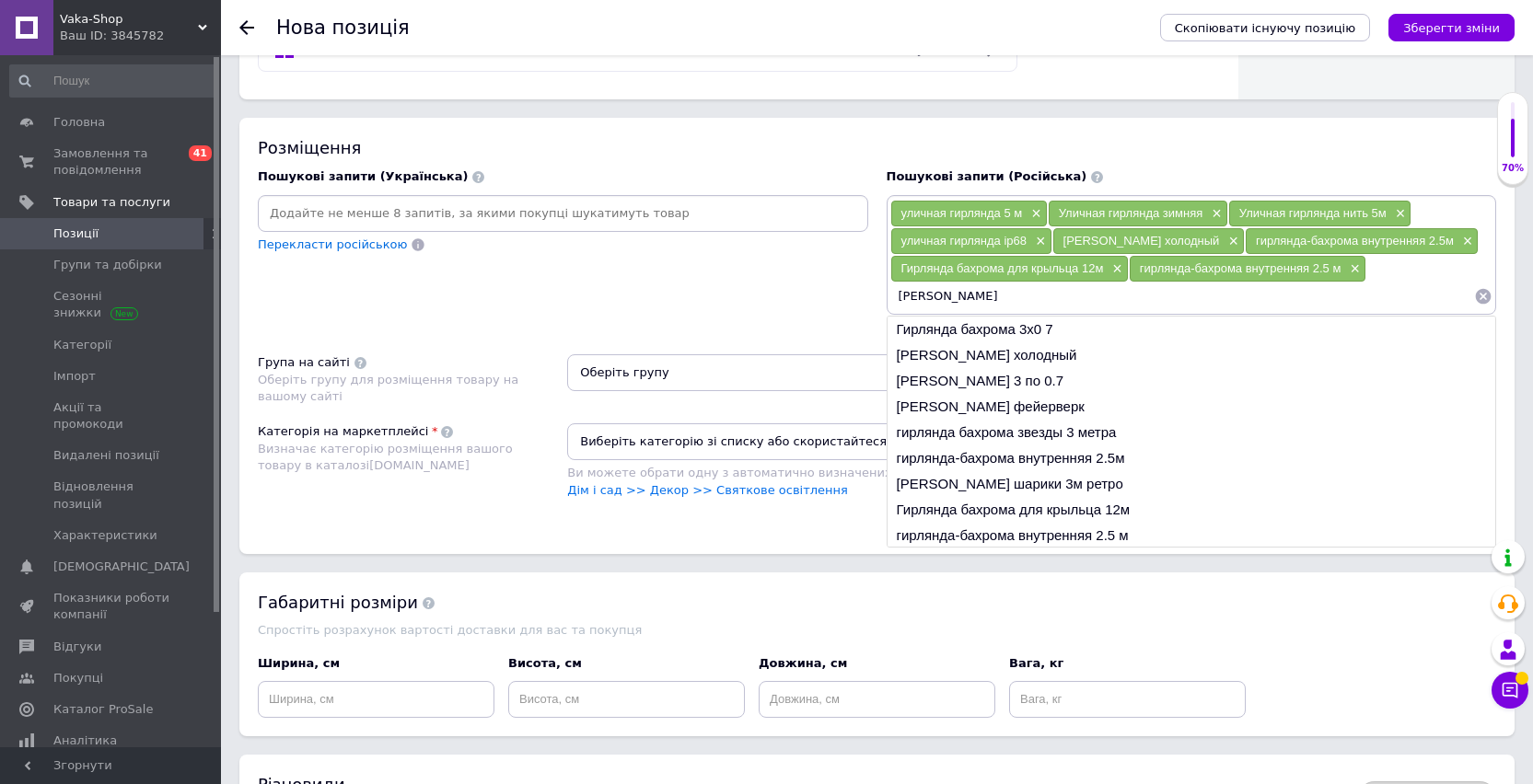
type input "[PERSON_NAME]"
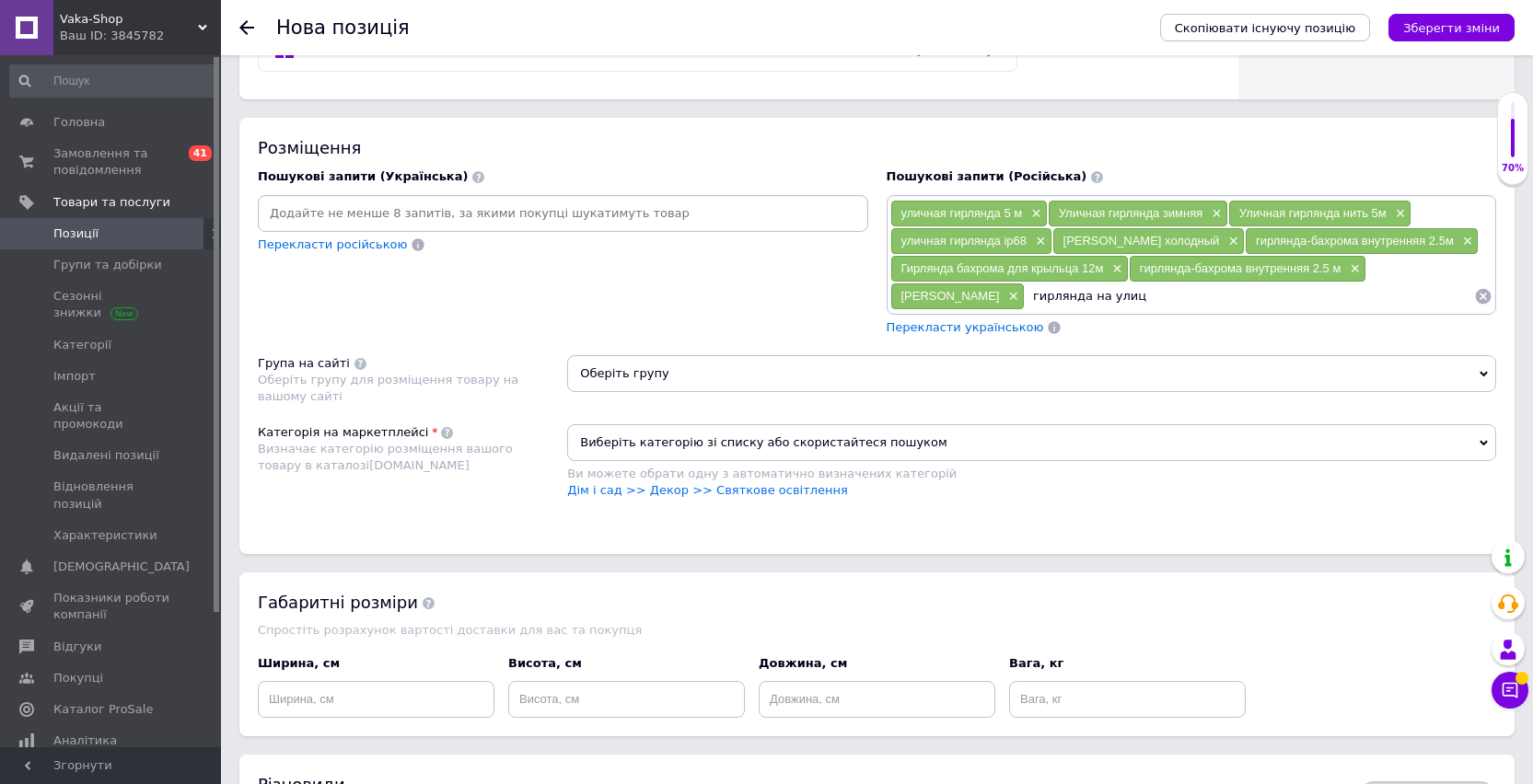
type input "гирлянда на улицу"
type input "гирлянда на балкон"
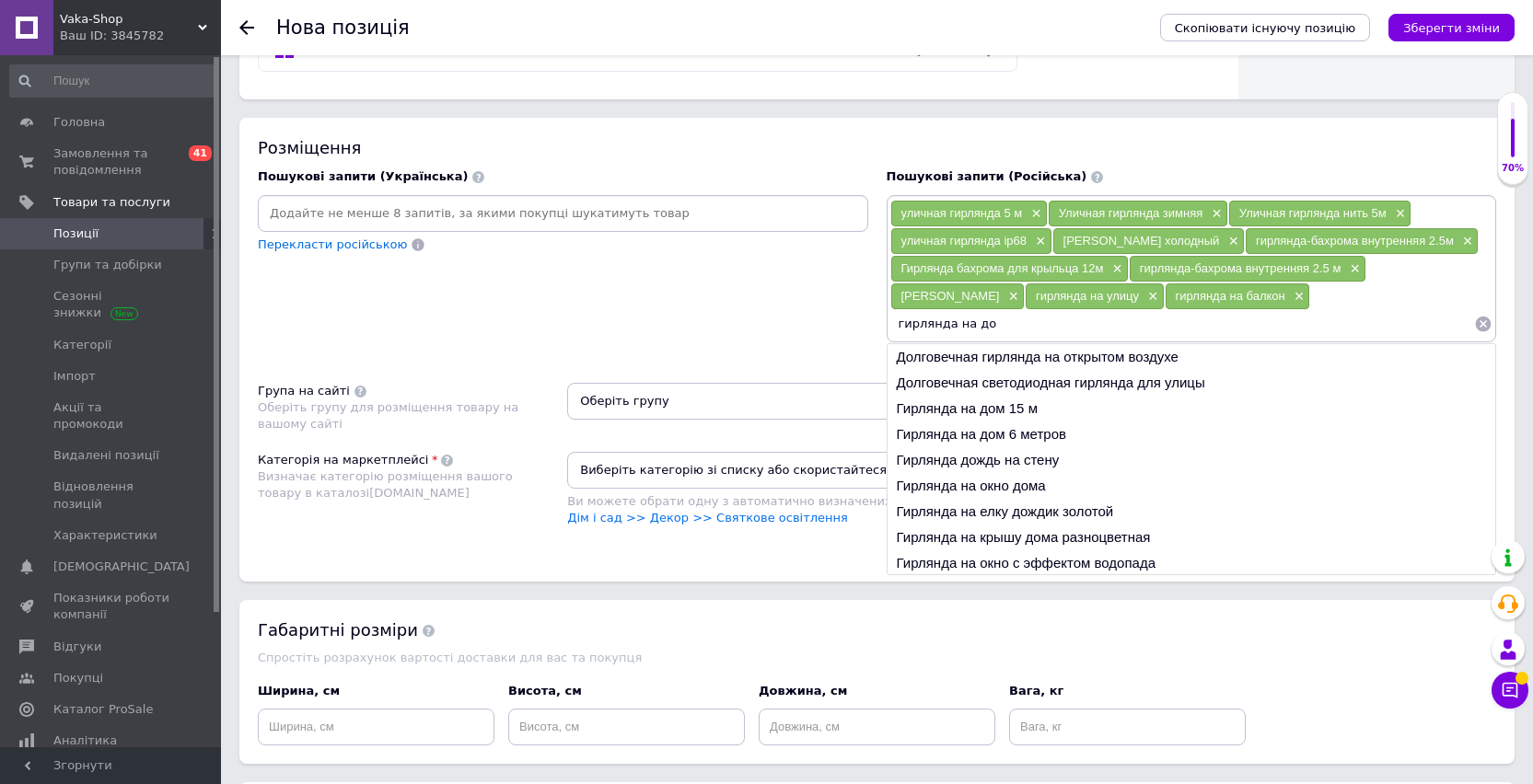
type input "гирлянда на дом"
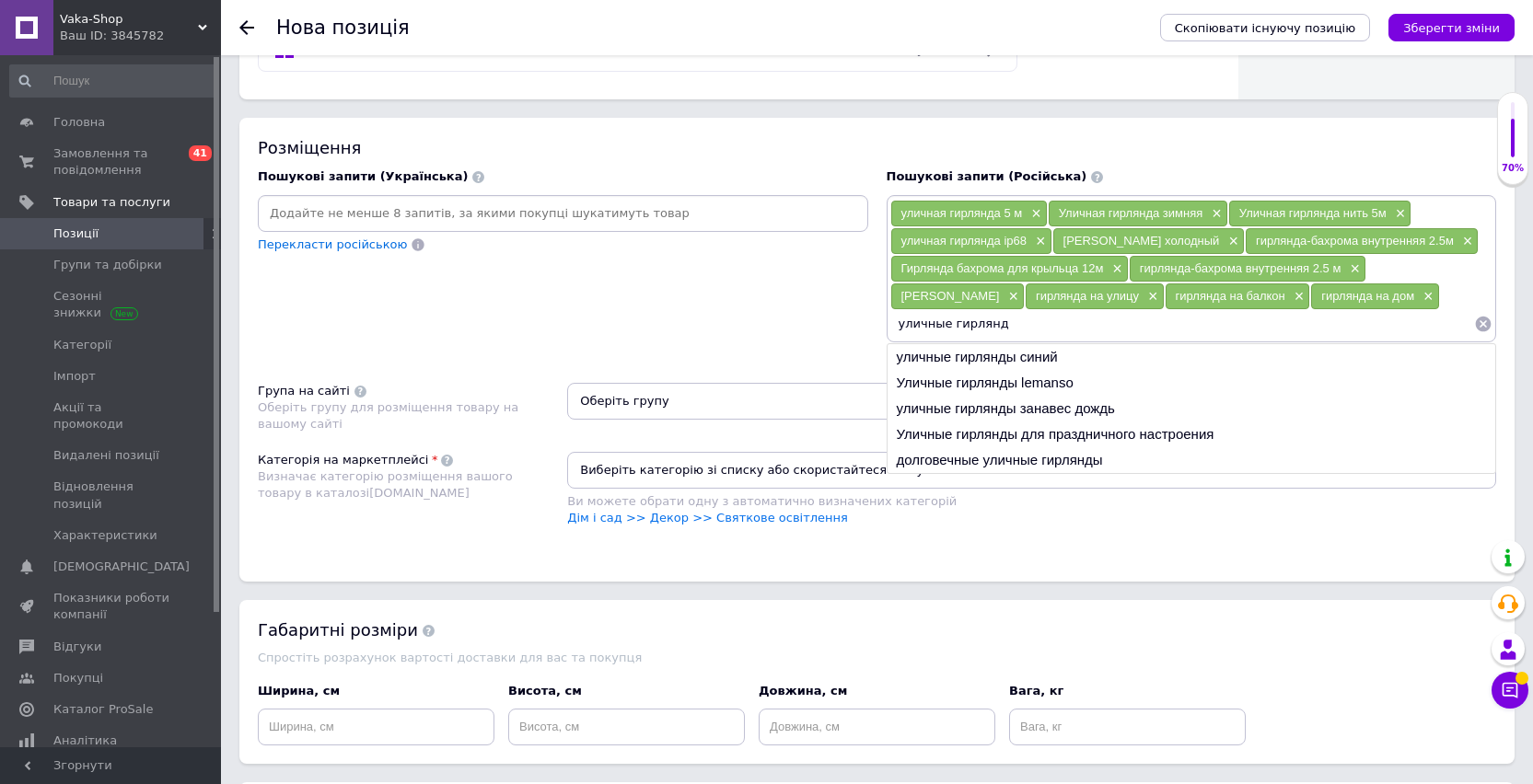
type input "уличные гирлянды"
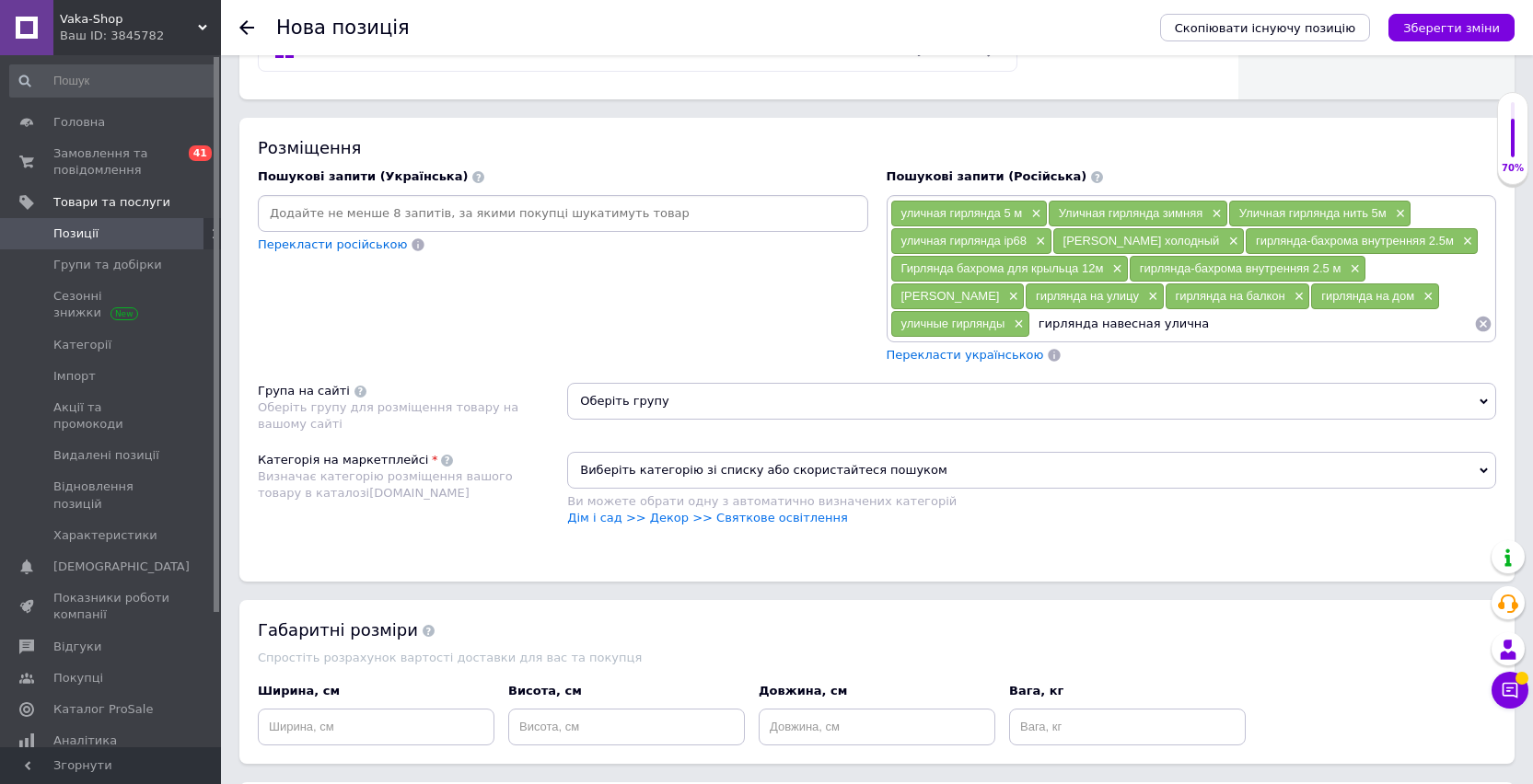
type input "гирлянда навесная уличная"
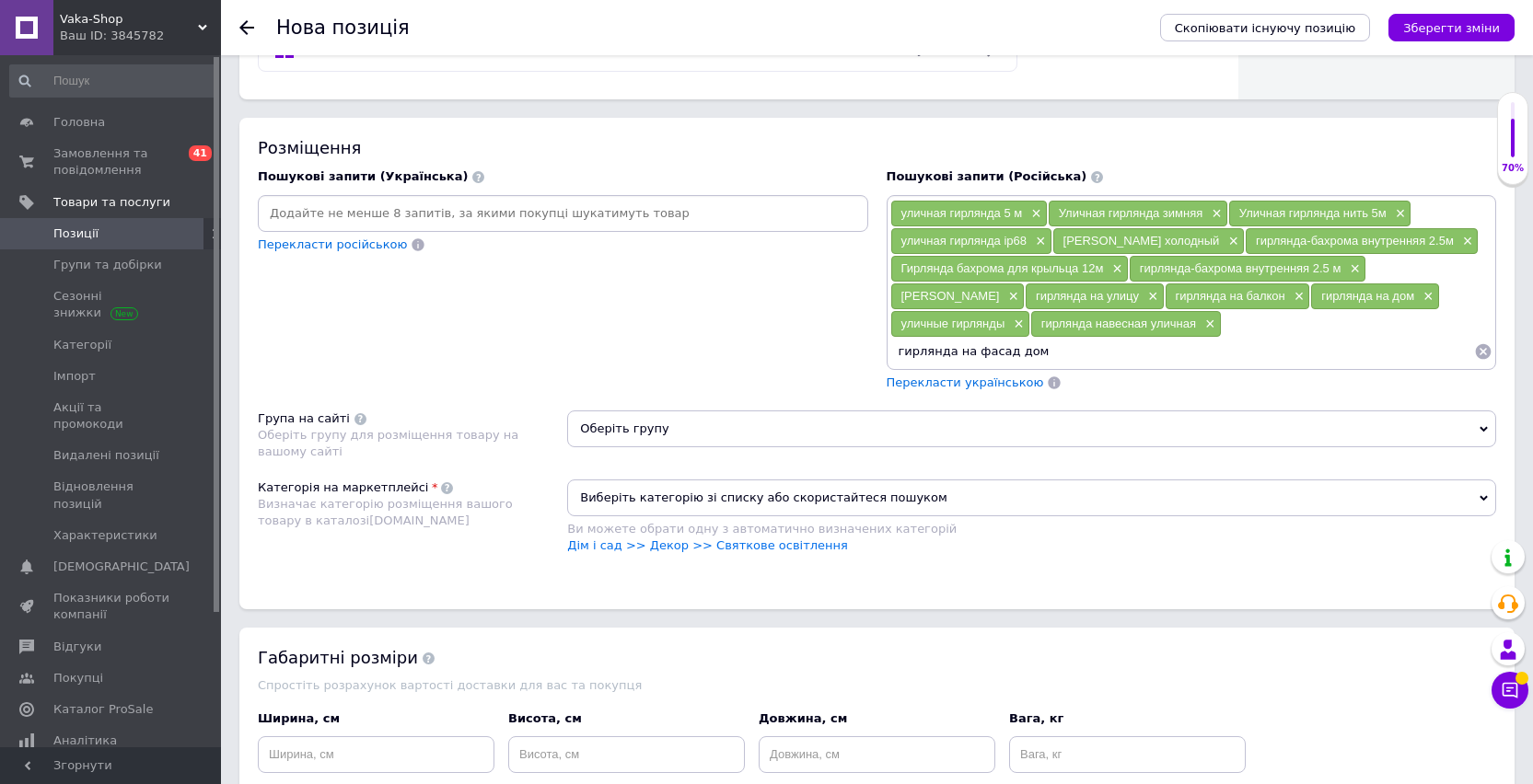
type input "гирлянда на фасад дома"
click at [996, 378] on span "Перекласти українською" at bounding box center [965, 382] width 157 height 13
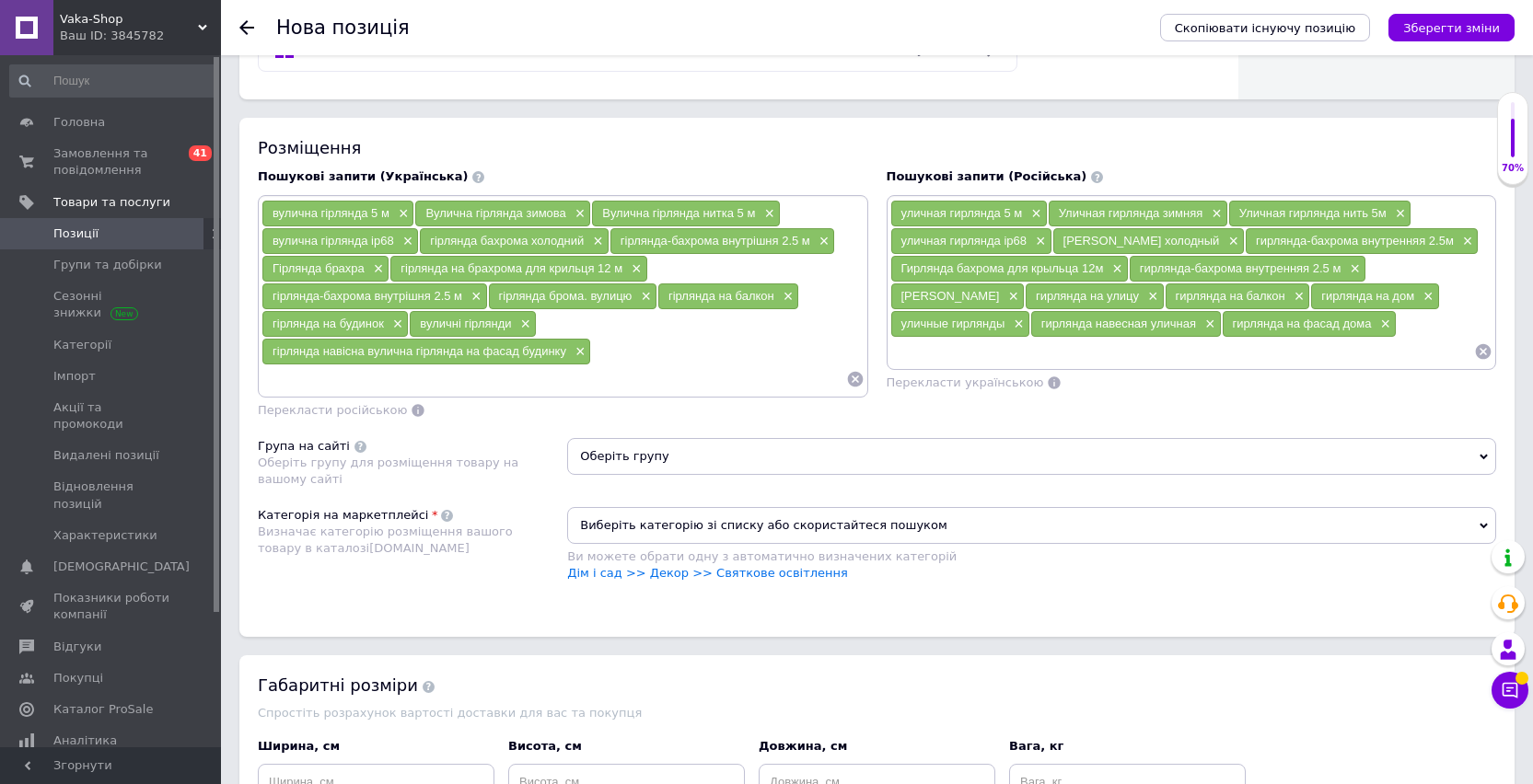
click at [756, 471] on span "Оберіть групу" at bounding box center [1032, 456] width 929 height 36
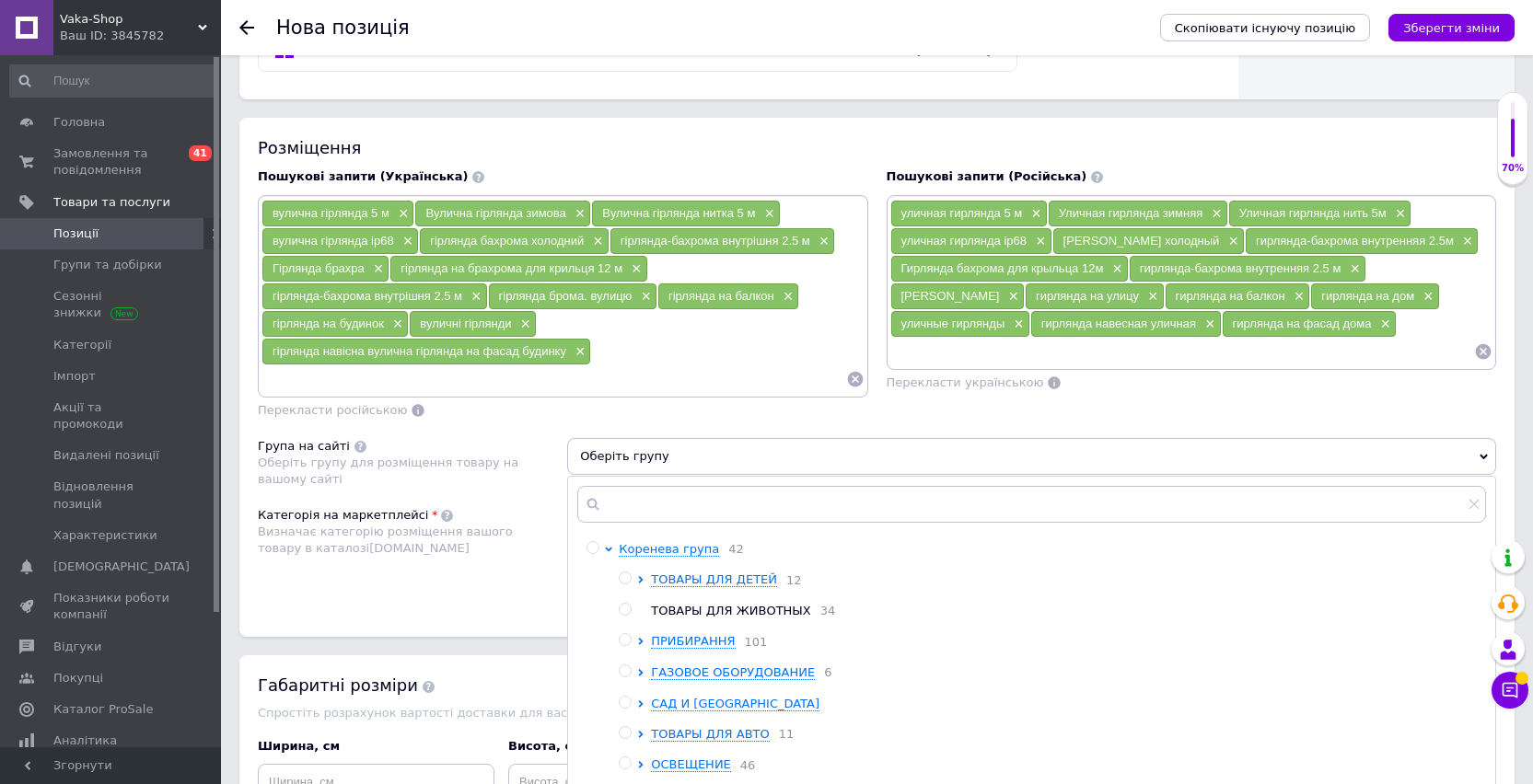
scroll to position [1121, 0]
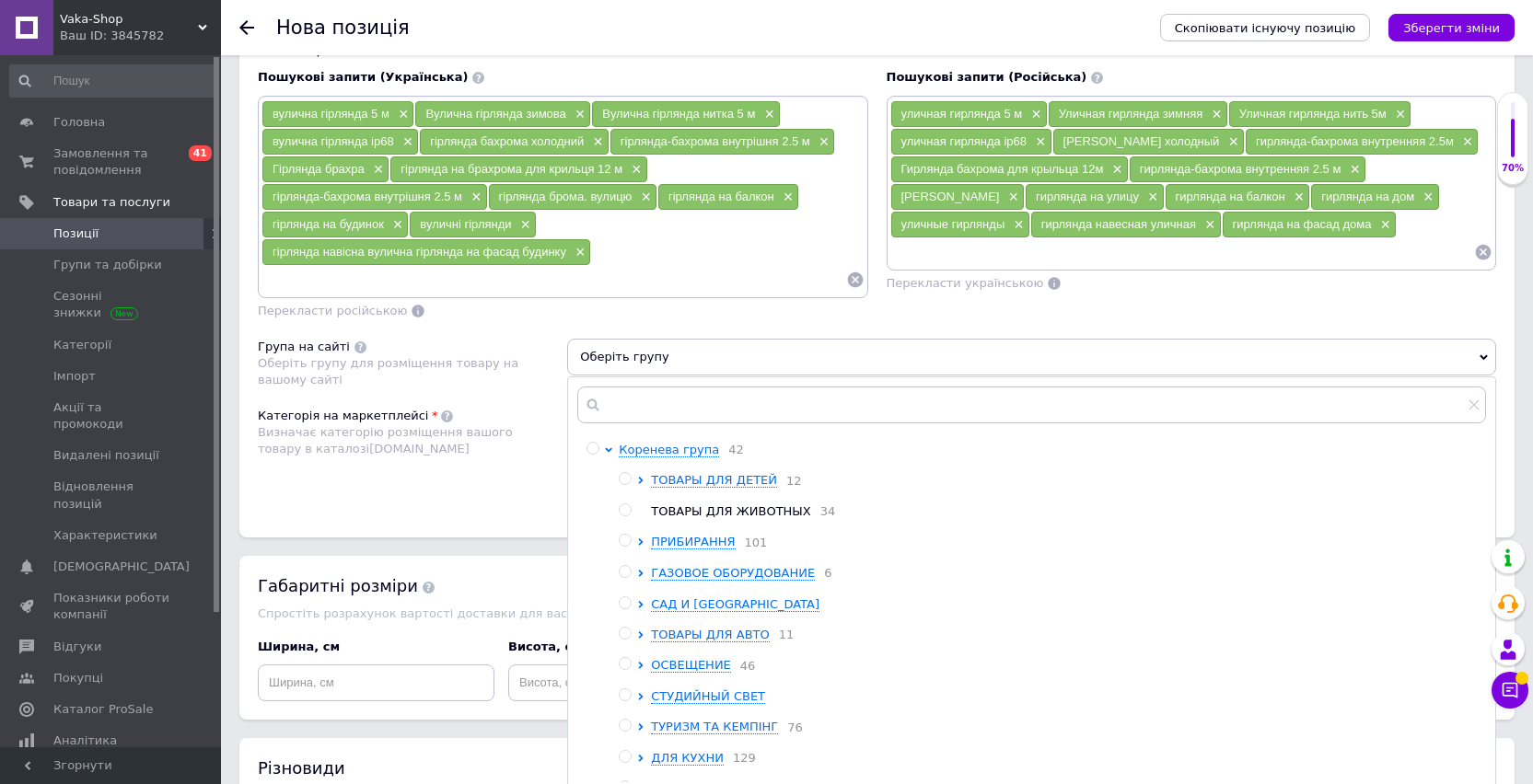
click at [623, 670] on input "radio" at bounding box center [624, 664] width 12 height 12
radio input "true"
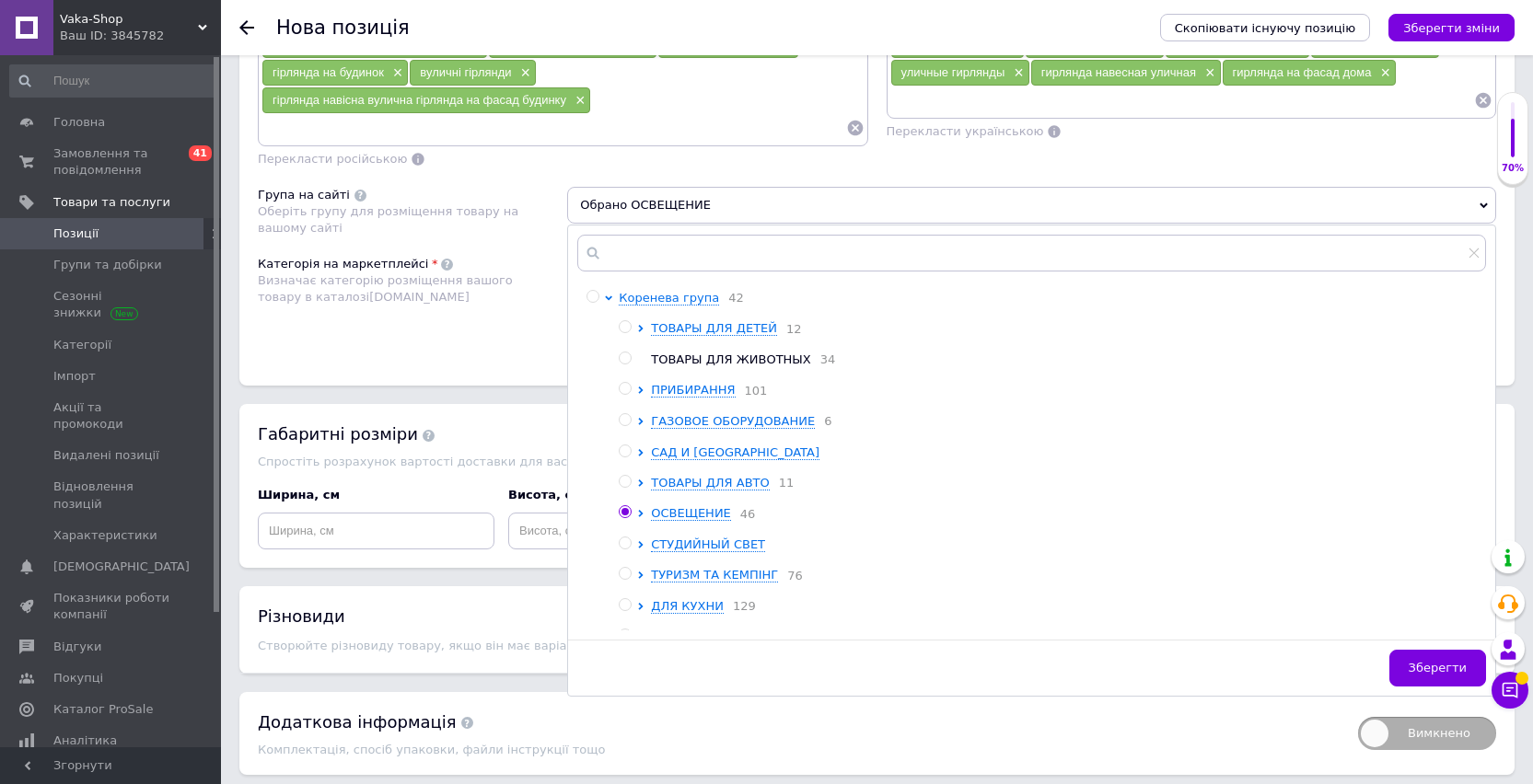
scroll to position [1337, 0]
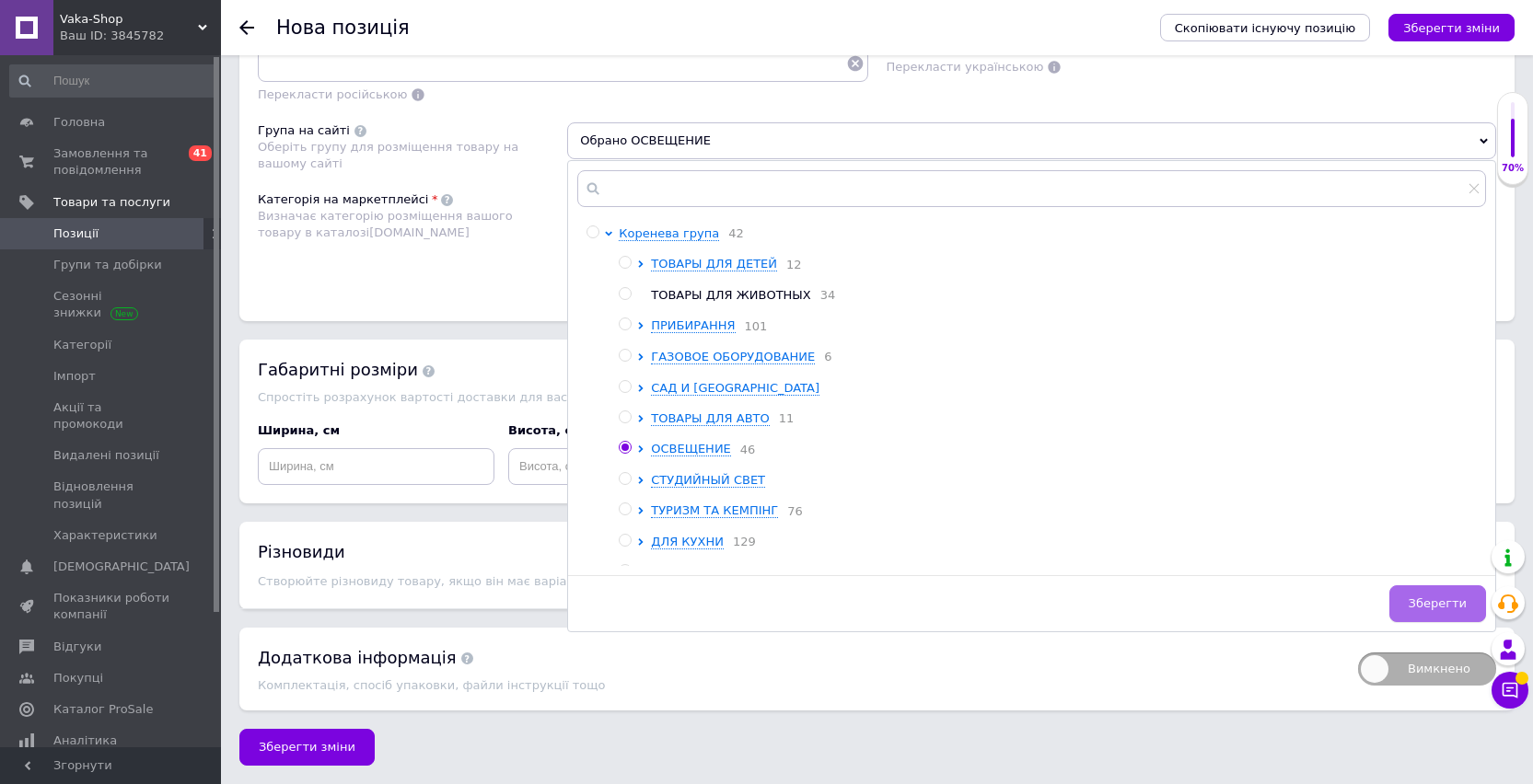
click at [1421, 612] on button "Зберегти" at bounding box center [1437, 604] width 97 height 36
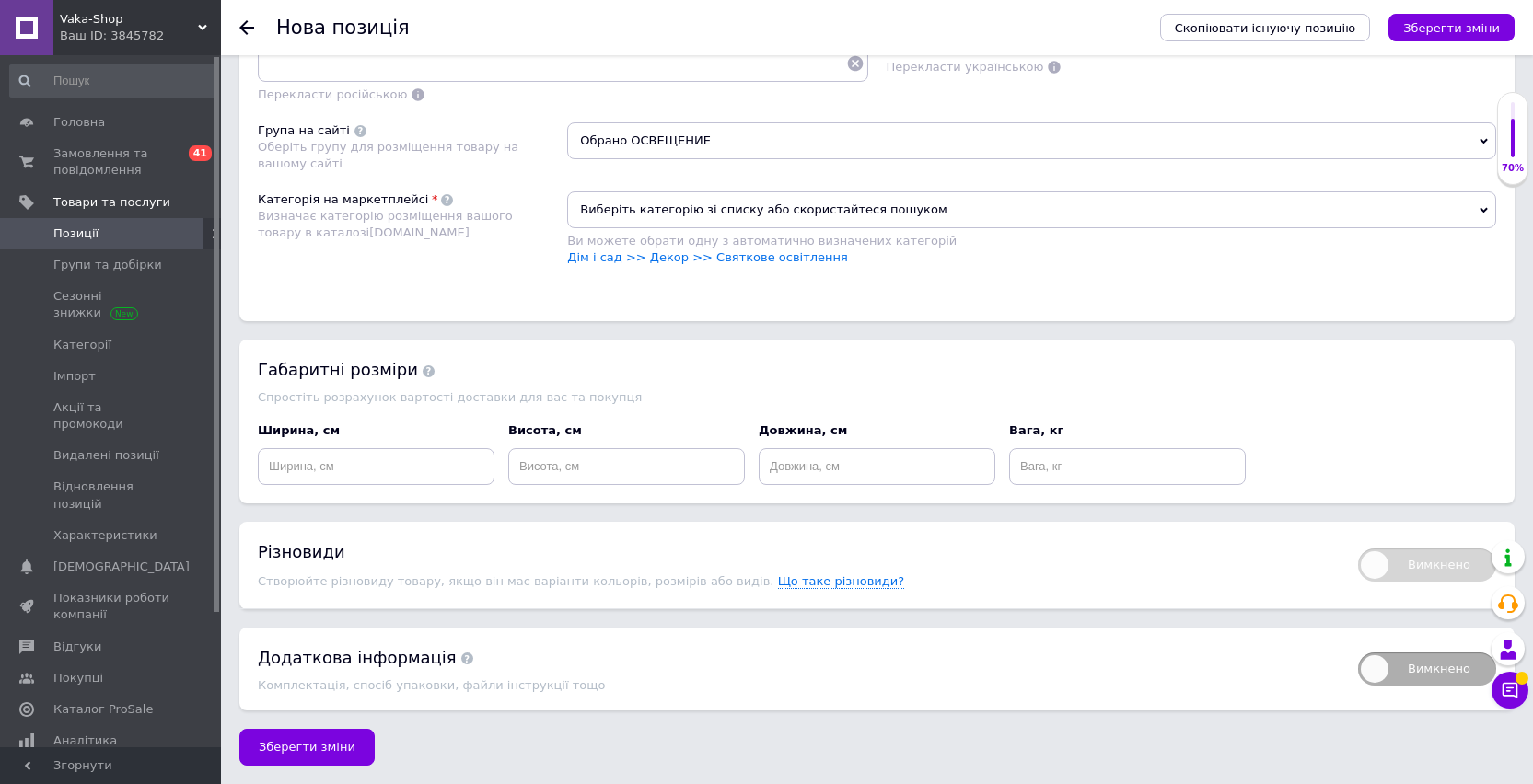
click at [712, 249] on div "Ви можете обрати одну з автоматично визначених категорій" at bounding box center [1032, 241] width 929 height 16
click at [702, 257] on link "Дім і сад >> Декор >> Святкове освітлення" at bounding box center [707, 257] width 280 height 13
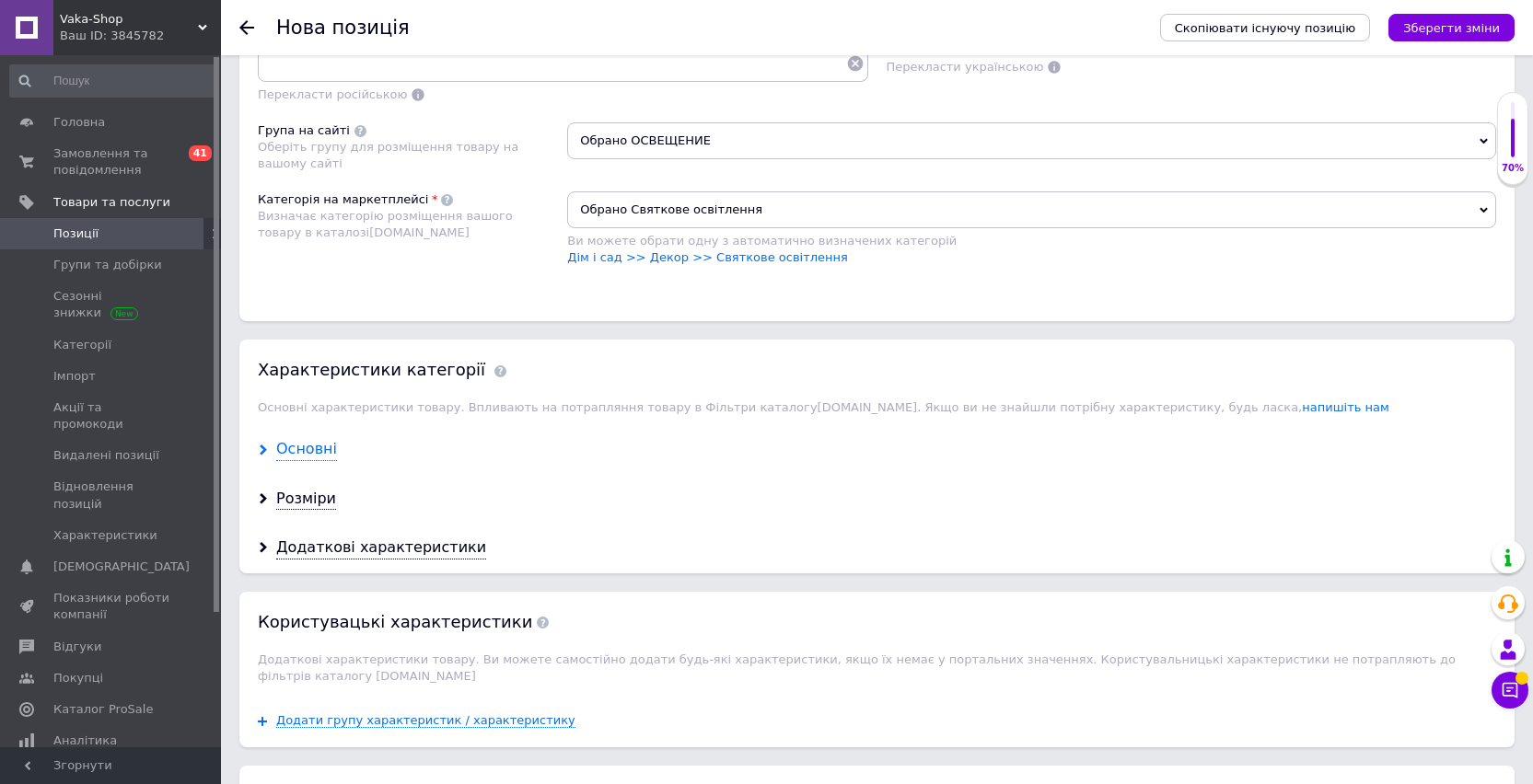
click at [292, 458] on div "Основні" at bounding box center [306, 449] width 60 height 21
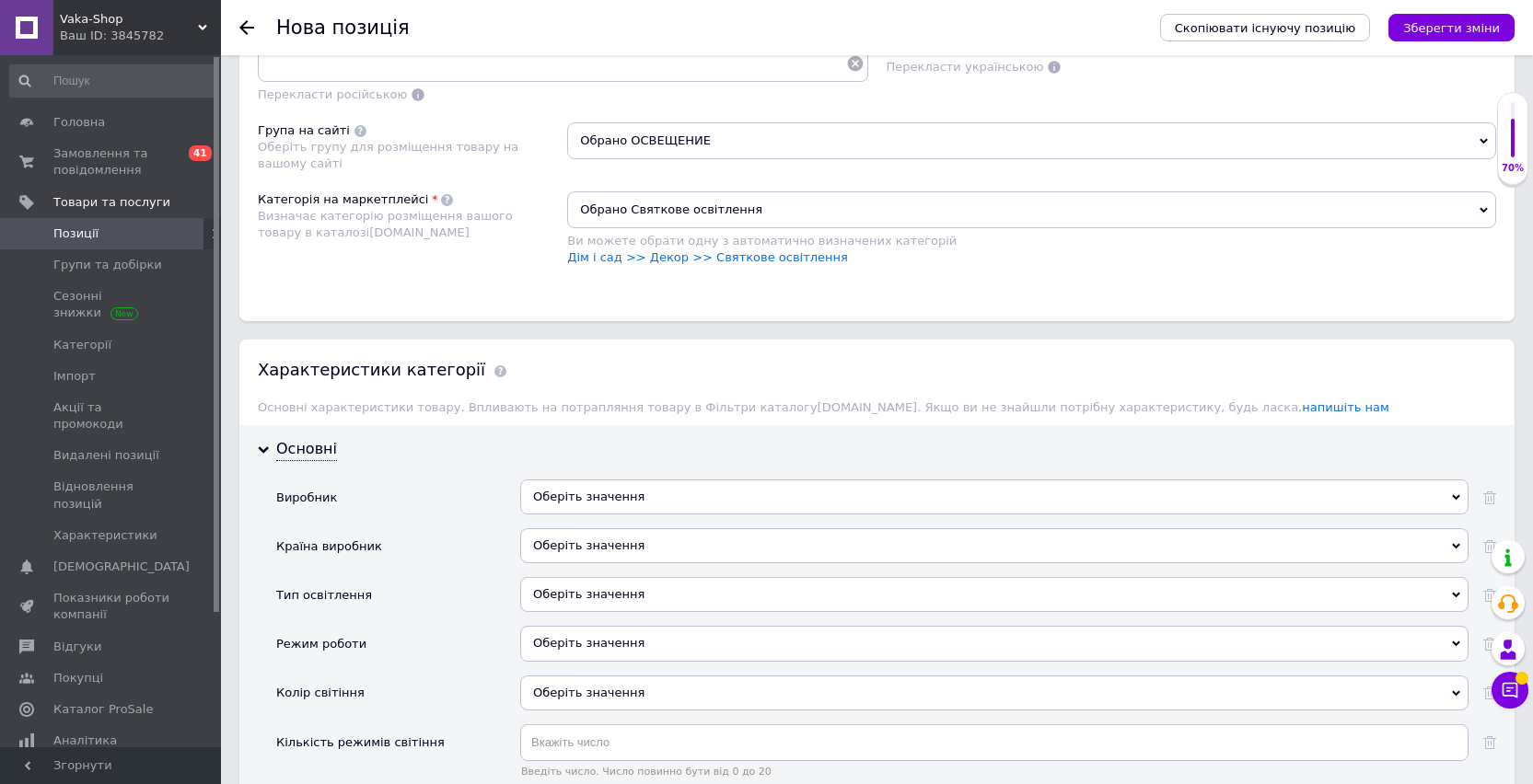
click at [582, 503] on div "Оберіть значення" at bounding box center [994, 497] width 948 height 35
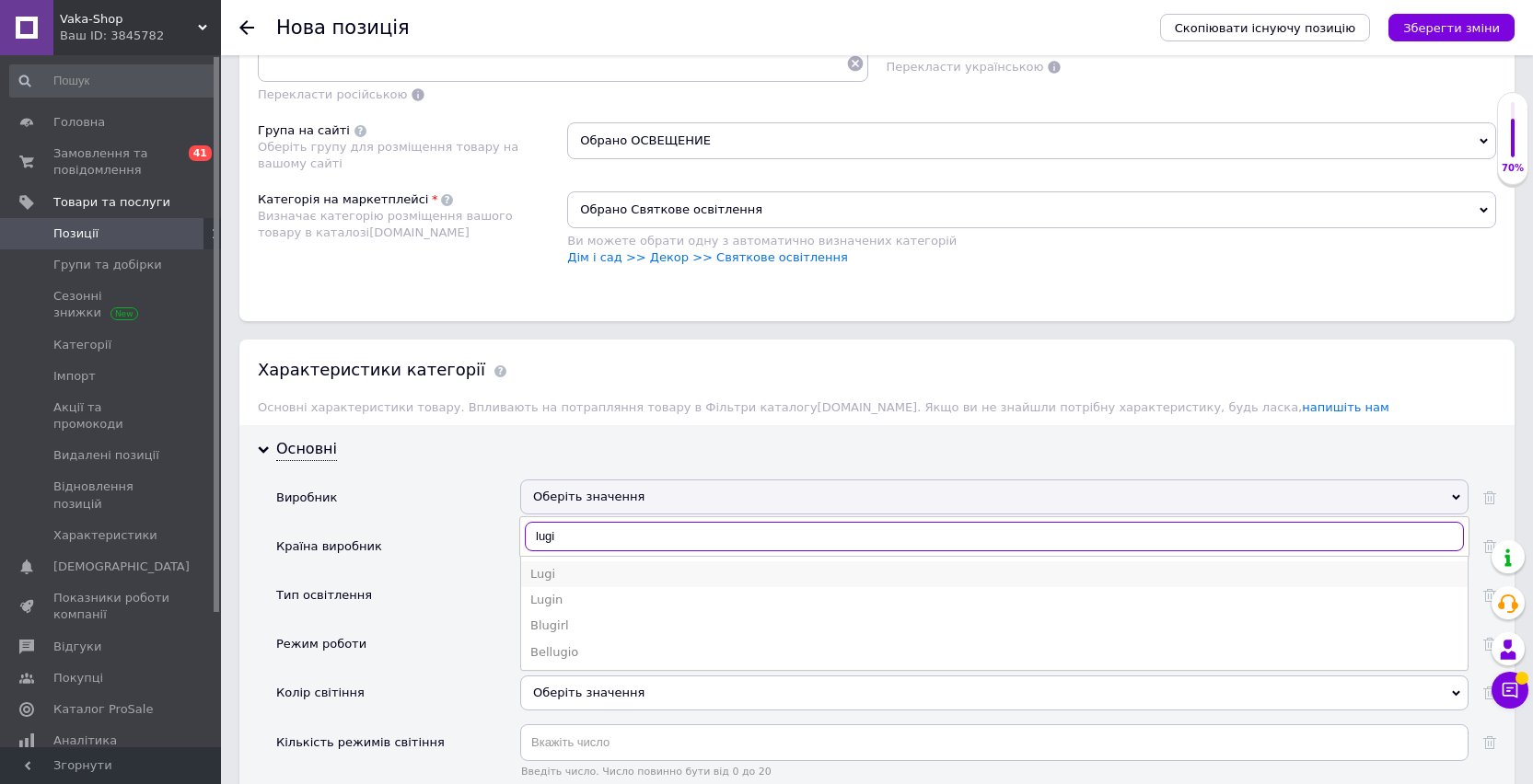
type input "lugi"
click at [552, 562] on li "Lugi" at bounding box center [994, 574] width 946 height 26
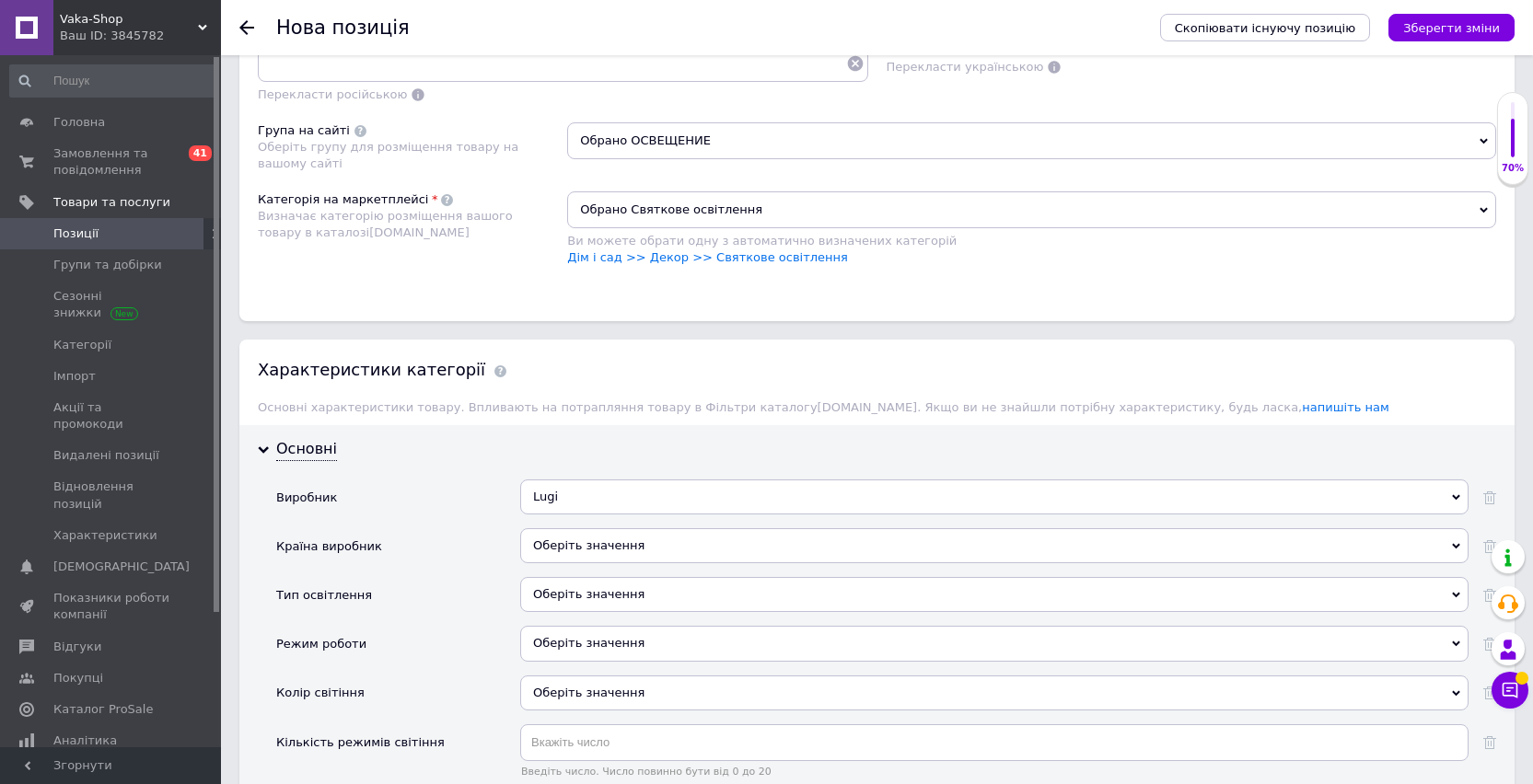
click at [565, 548] on div "Оберіть значення" at bounding box center [994, 545] width 948 height 35
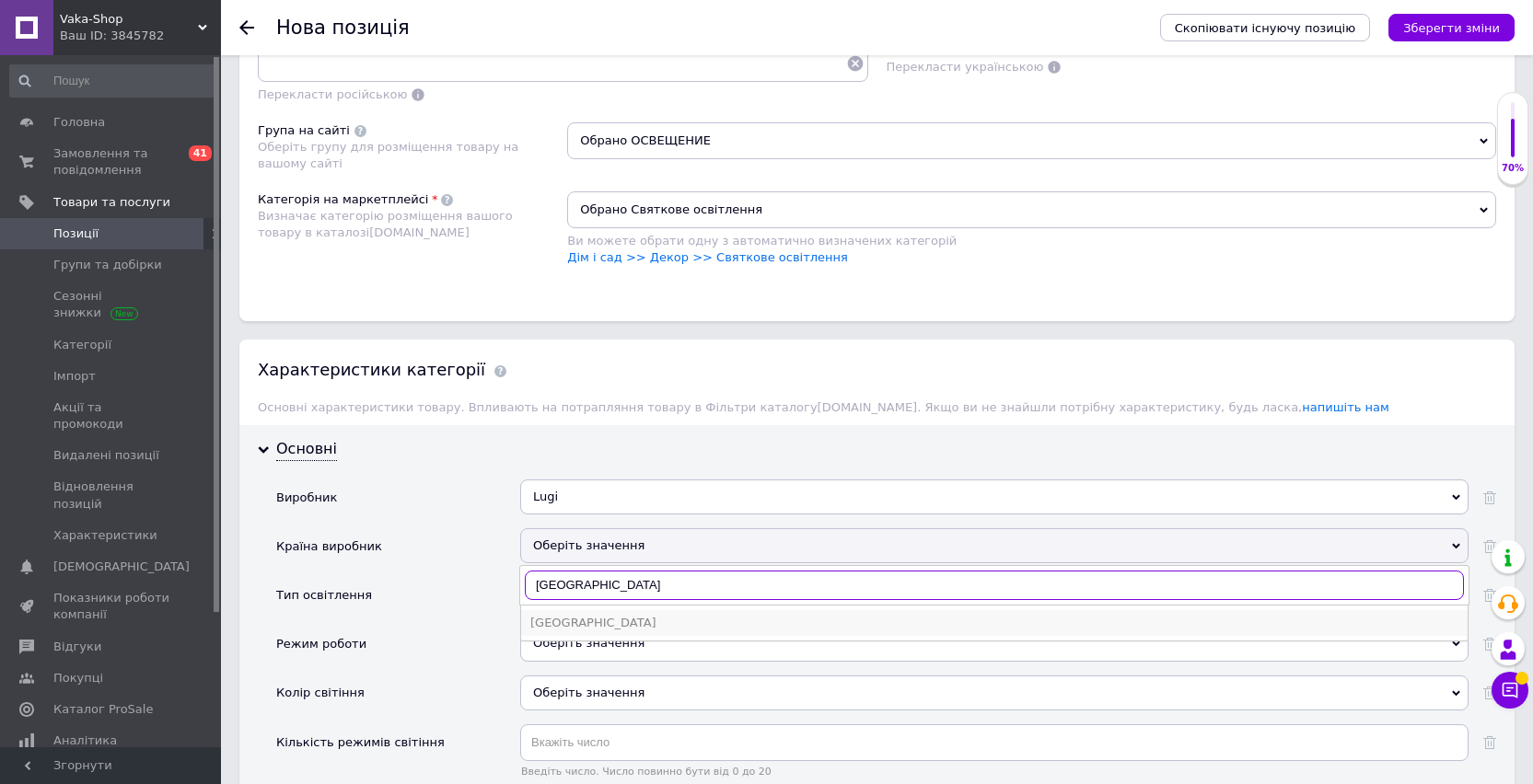
type input "[GEOGRAPHIC_DATA]"
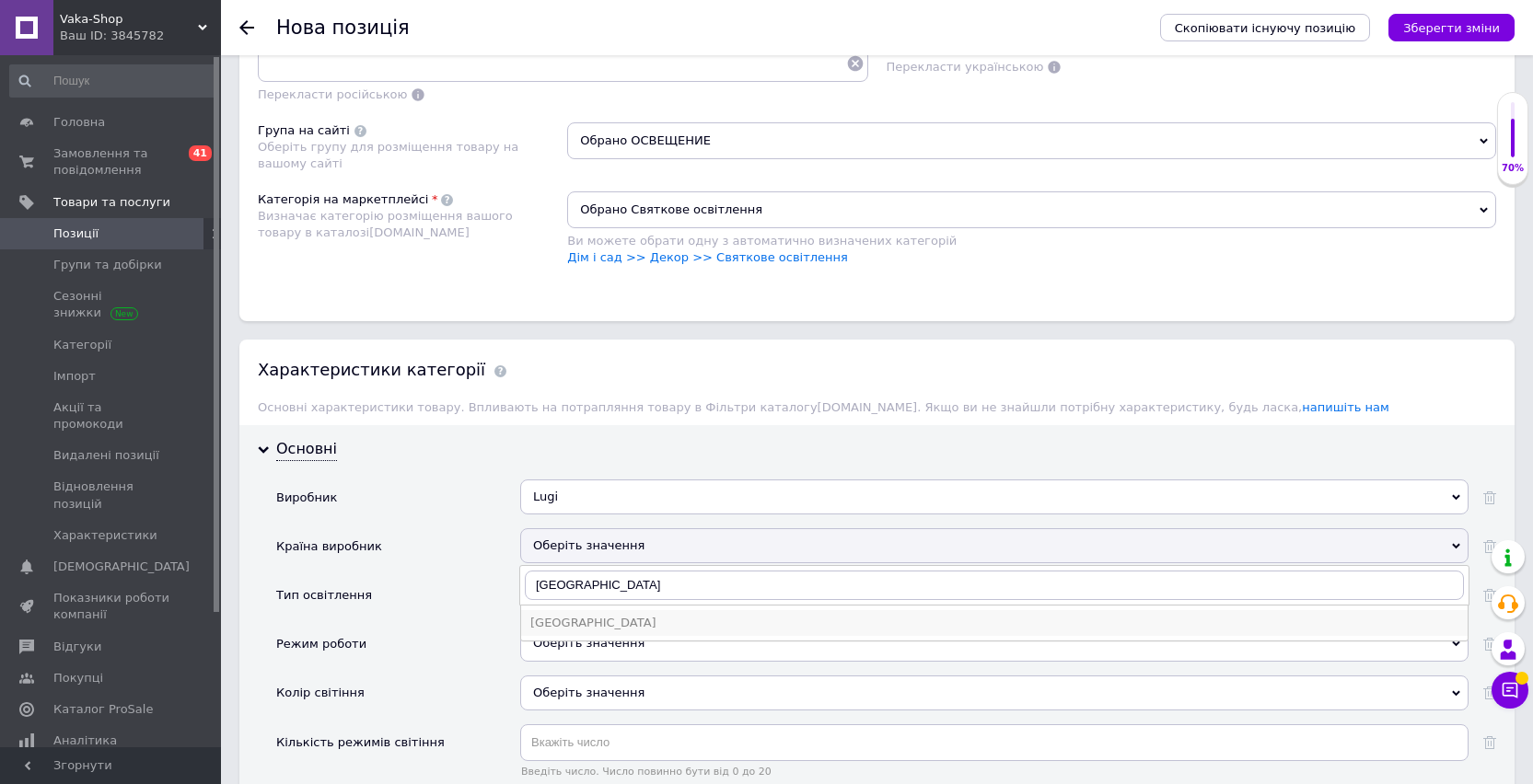
click at [566, 625] on div "[GEOGRAPHIC_DATA]" at bounding box center [994, 623] width 928 height 16
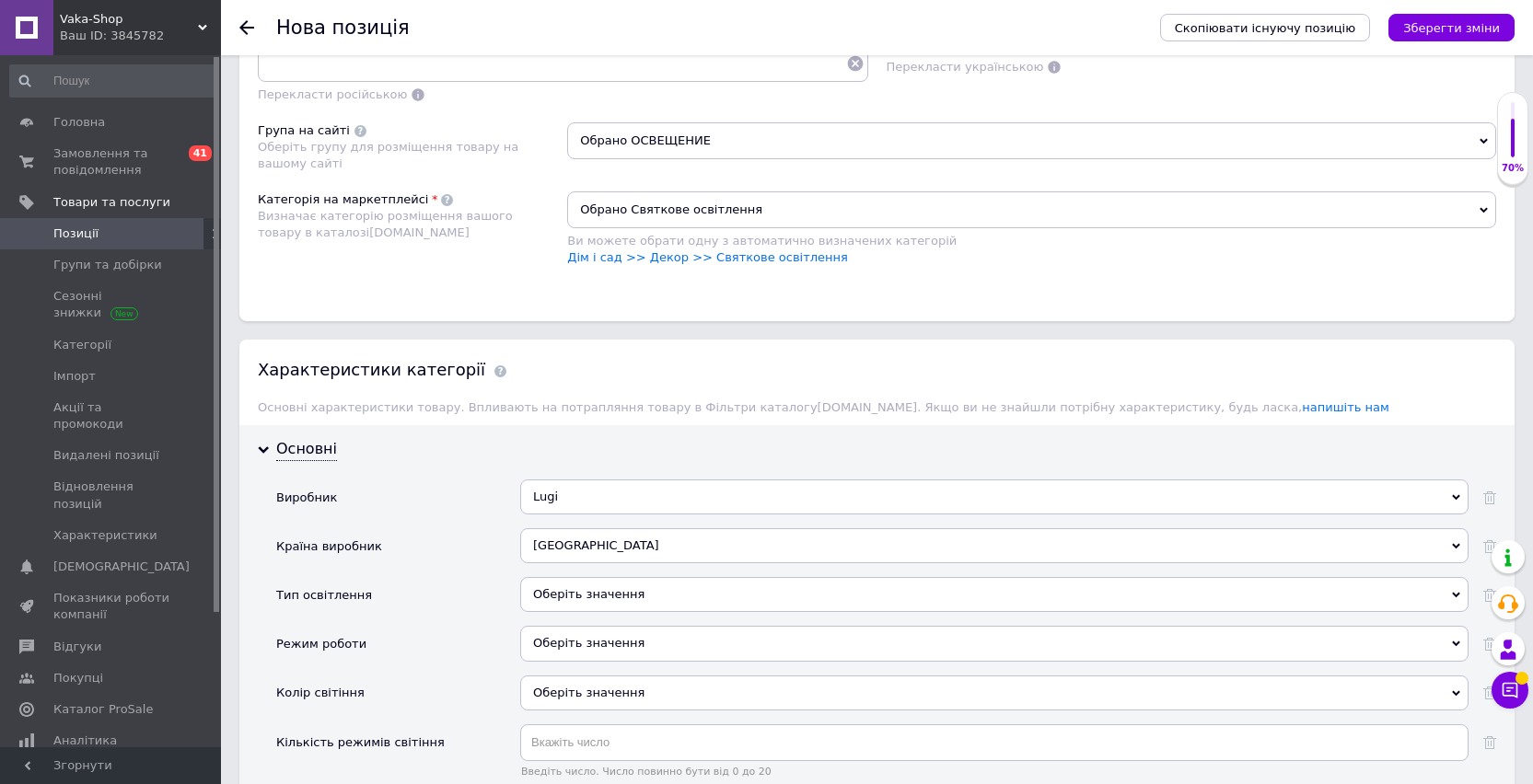
click at [577, 590] on div "Оберіть значення" at bounding box center [994, 594] width 948 height 35
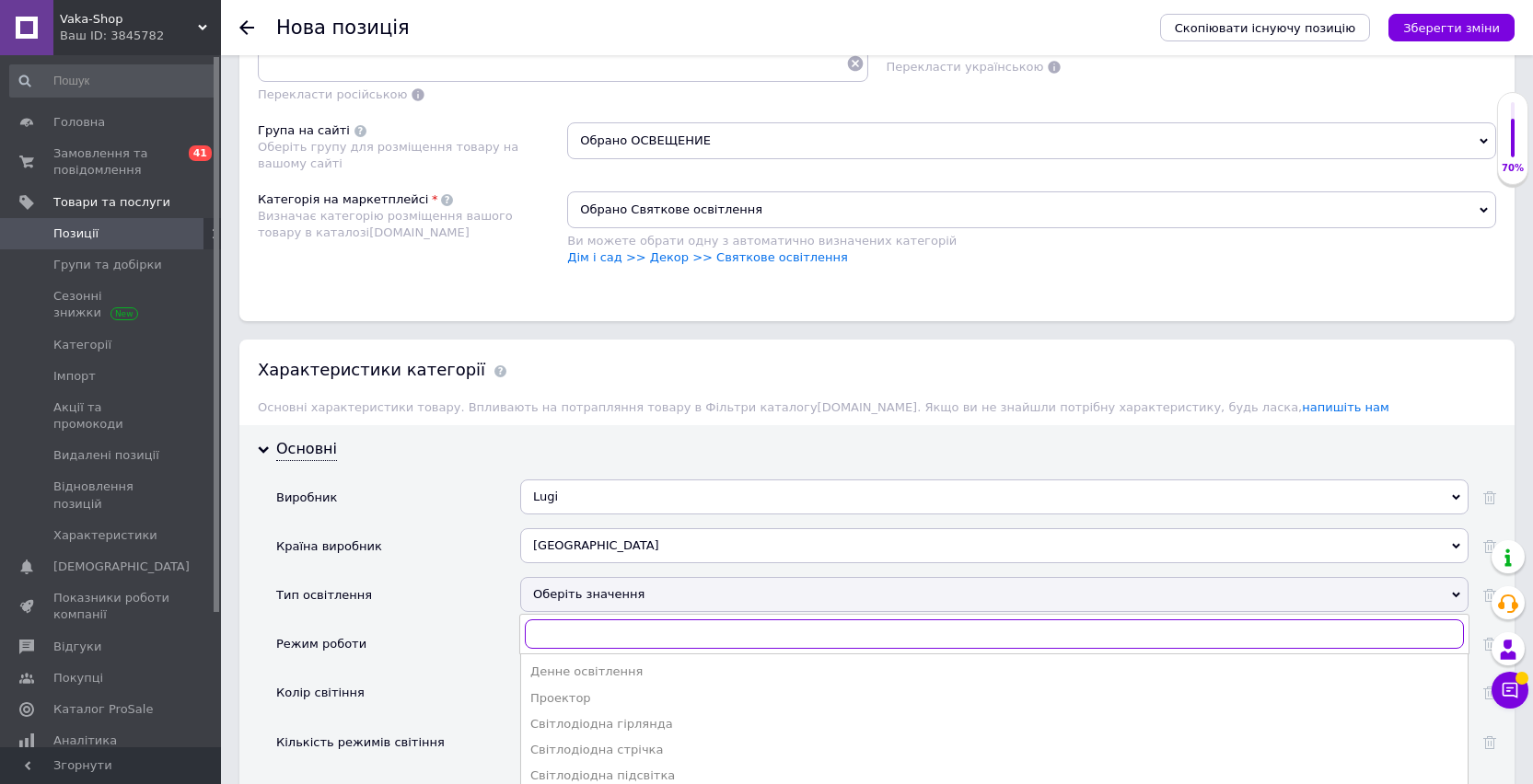
scroll to position [1509, 0]
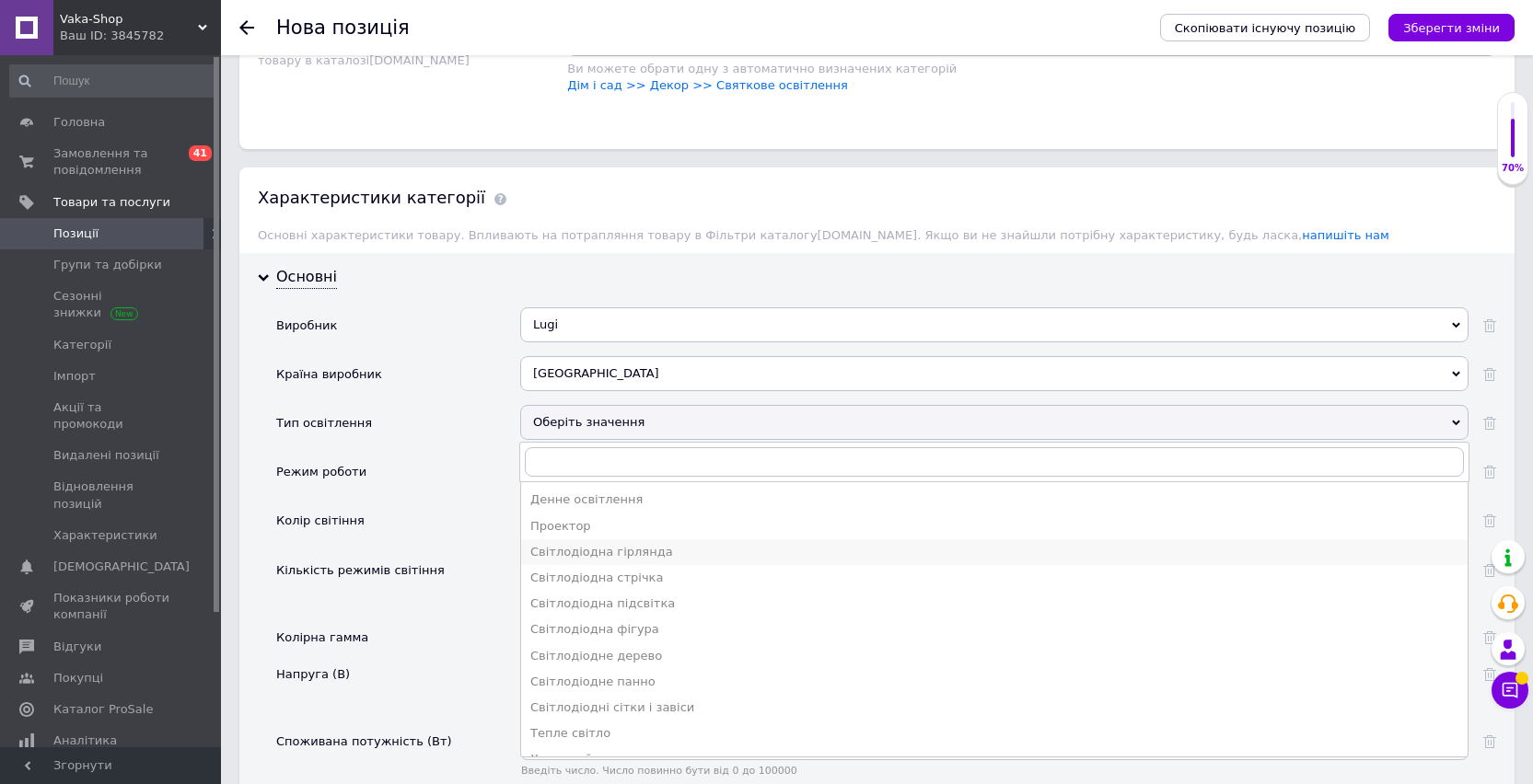
click at [641, 556] on div "Світлодіодна гірлянда" at bounding box center [994, 552] width 928 height 16
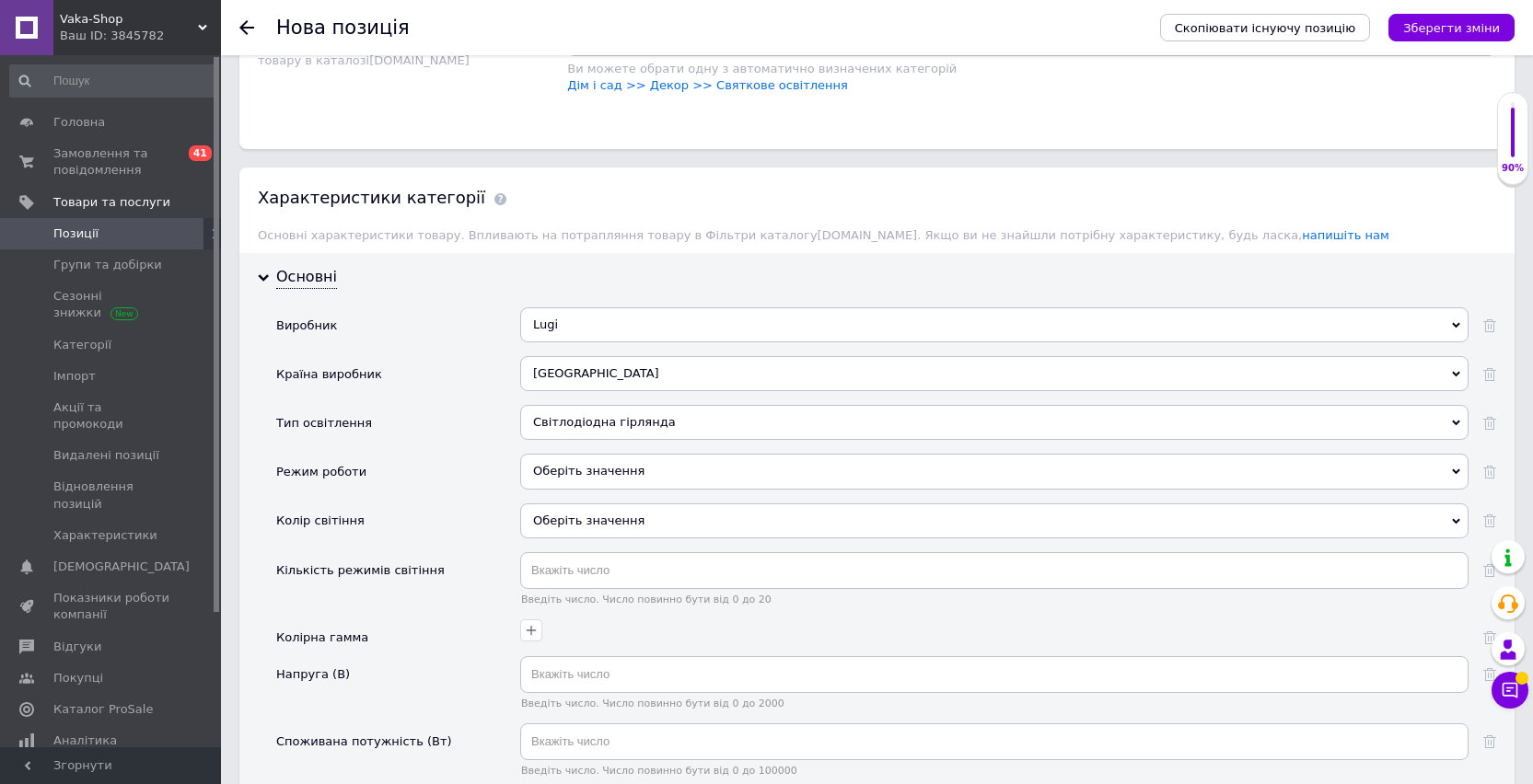
click at [601, 479] on div "Оберіть значення" at bounding box center [994, 471] width 948 height 35
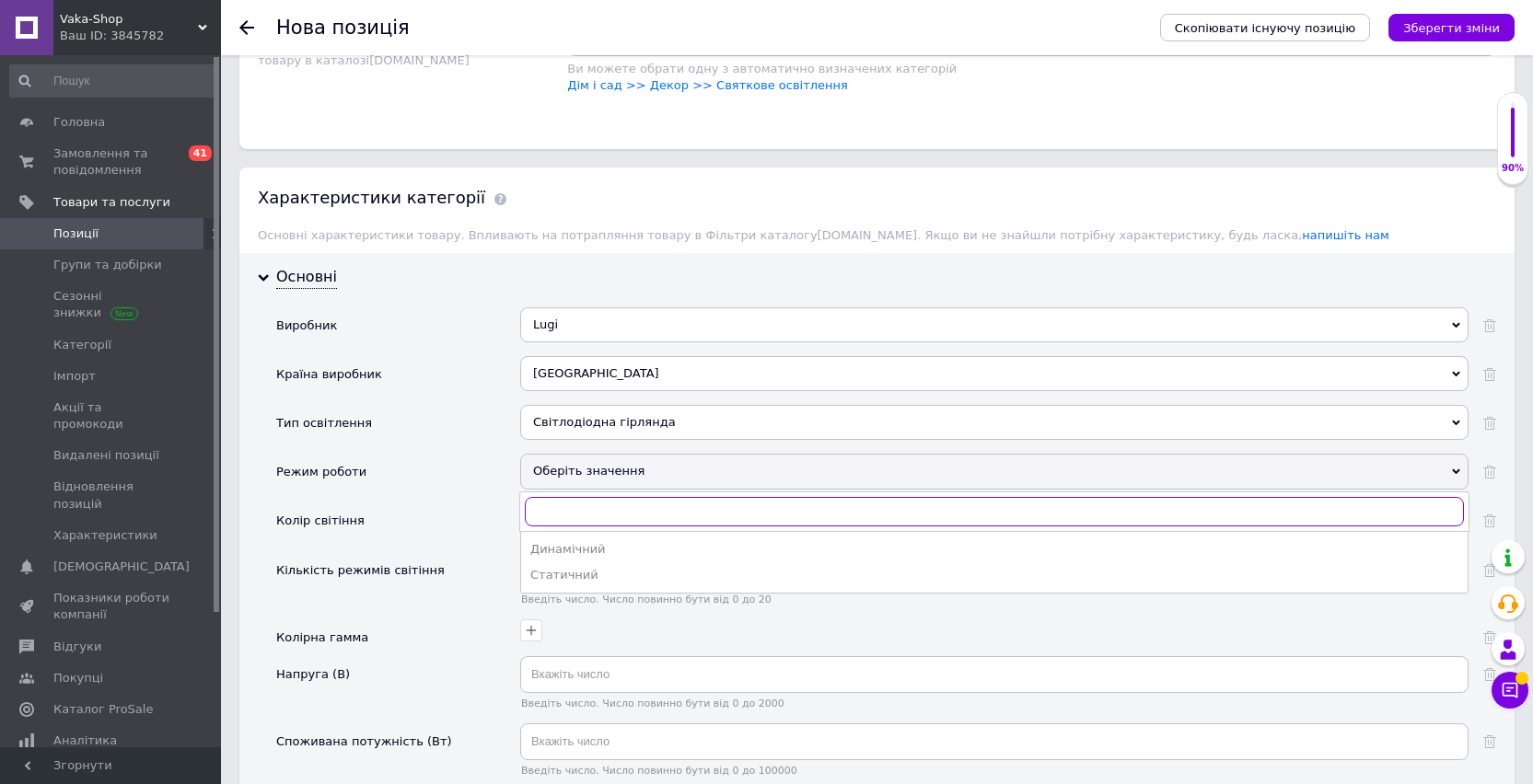
scroll to position [1604, 0]
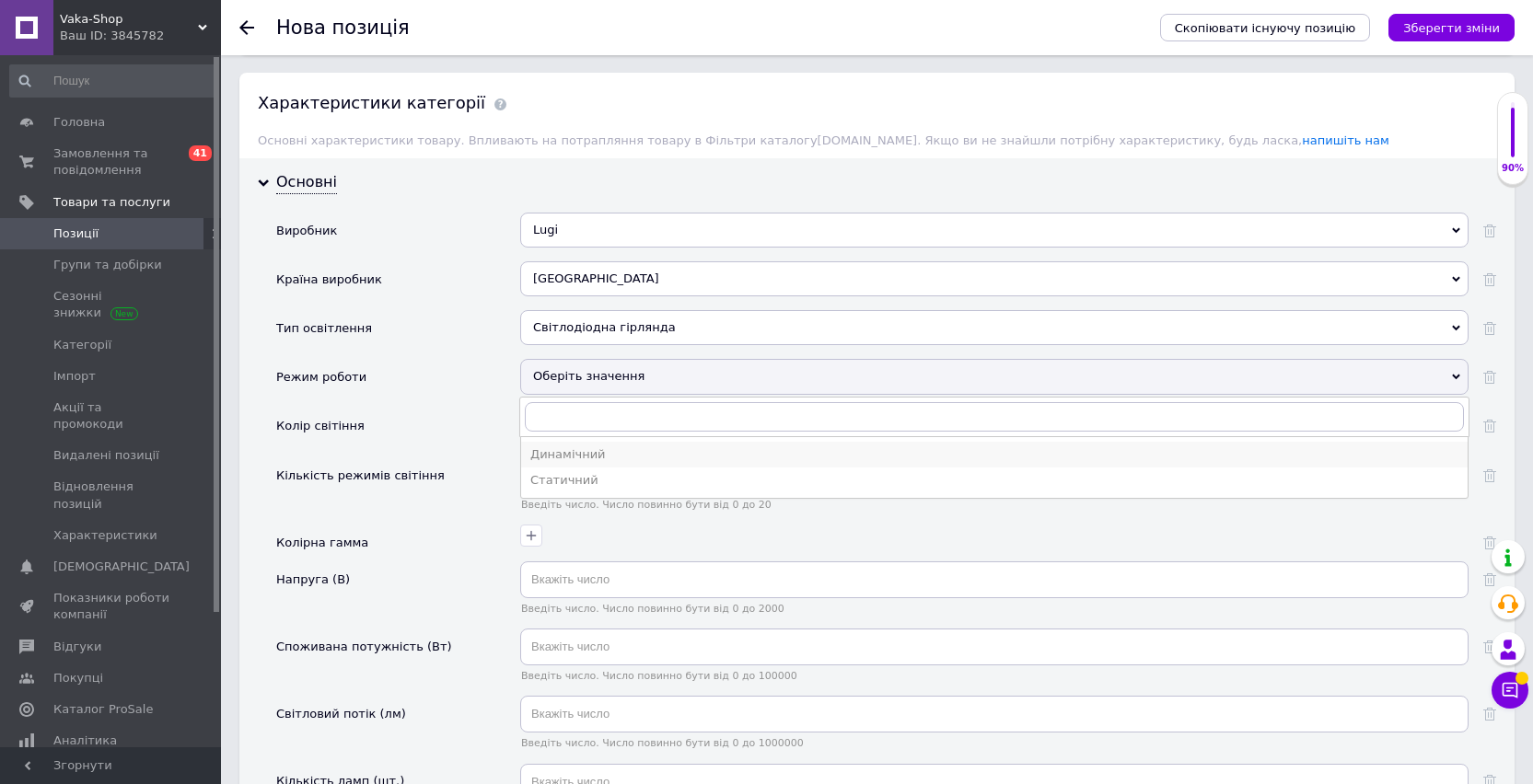
click at [601, 457] on div "Динамічний" at bounding box center [994, 454] width 928 height 16
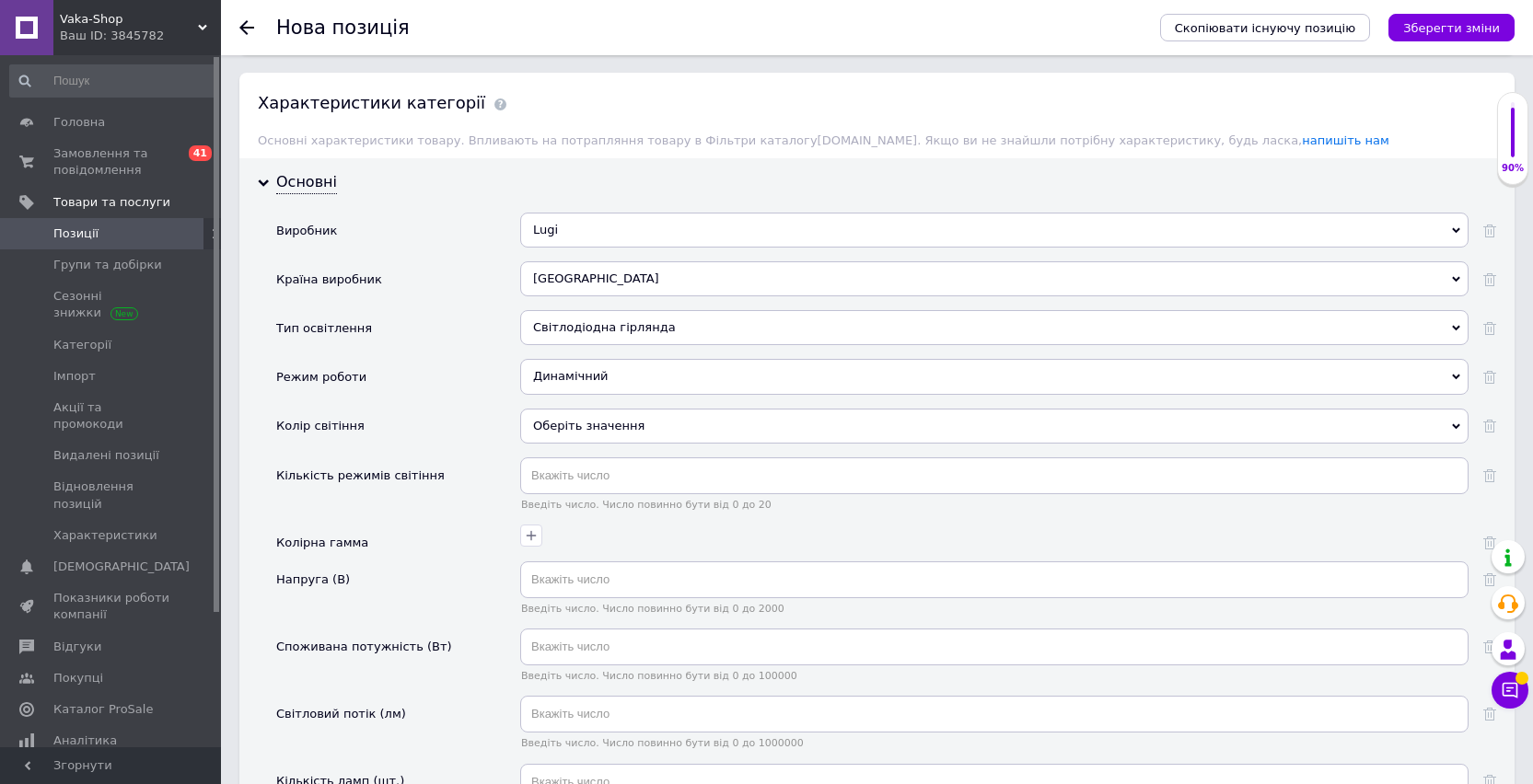
click at [595, 419] on div "Оберіть значення" at bounding box center [994, 426] width 948 height 35
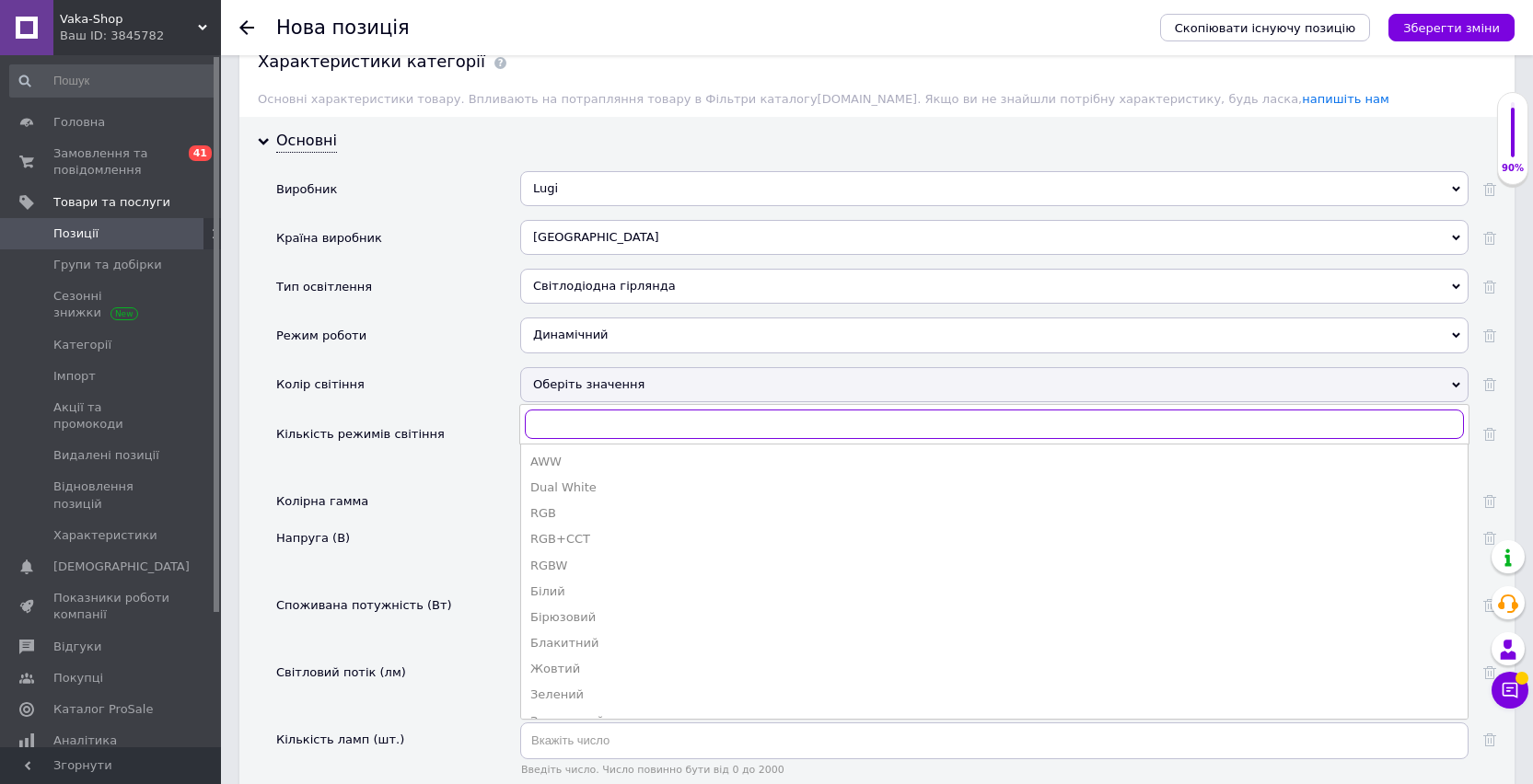
scroll to position [1685, 0]
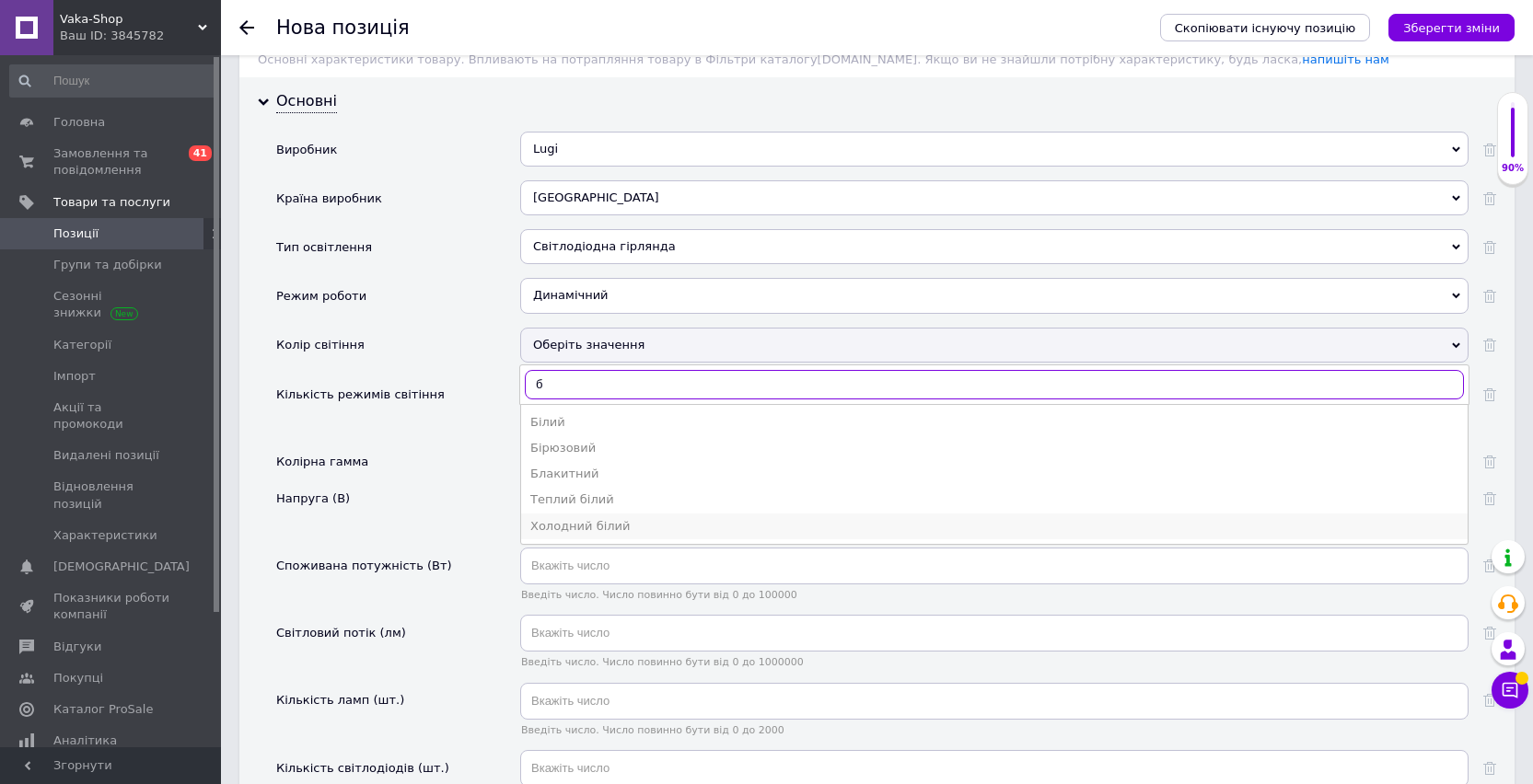
type input "б"
click at [579, 531] on div "Холодний білий" at bounding box center [994, 526] width 928 height 16
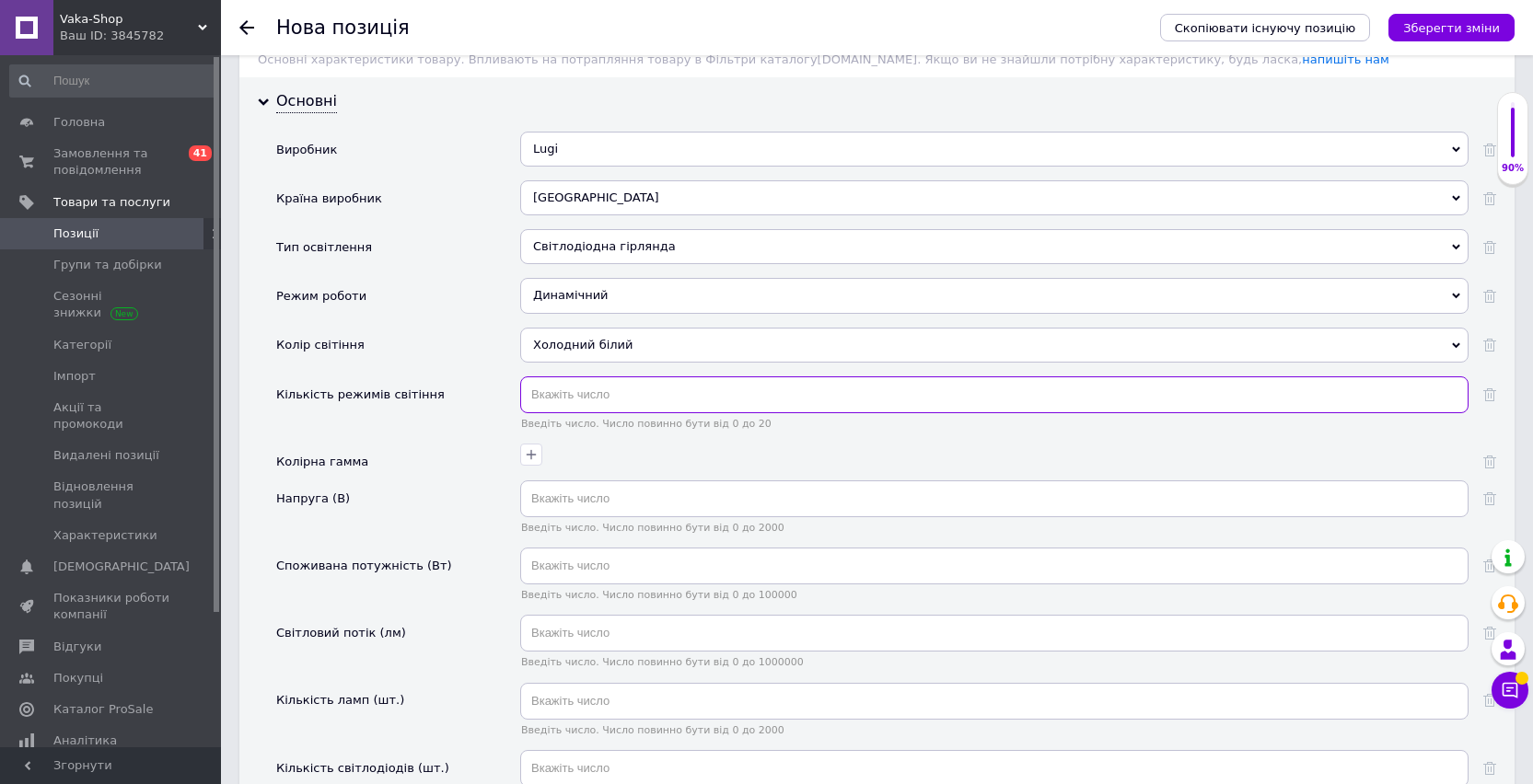
click at [571, 401] on input "text" at bounding box center [994, 394] width 948 height 36
type input "1"
click at [527, 456] on icon "button" at bounding box center [532, 455] width 11 height 11
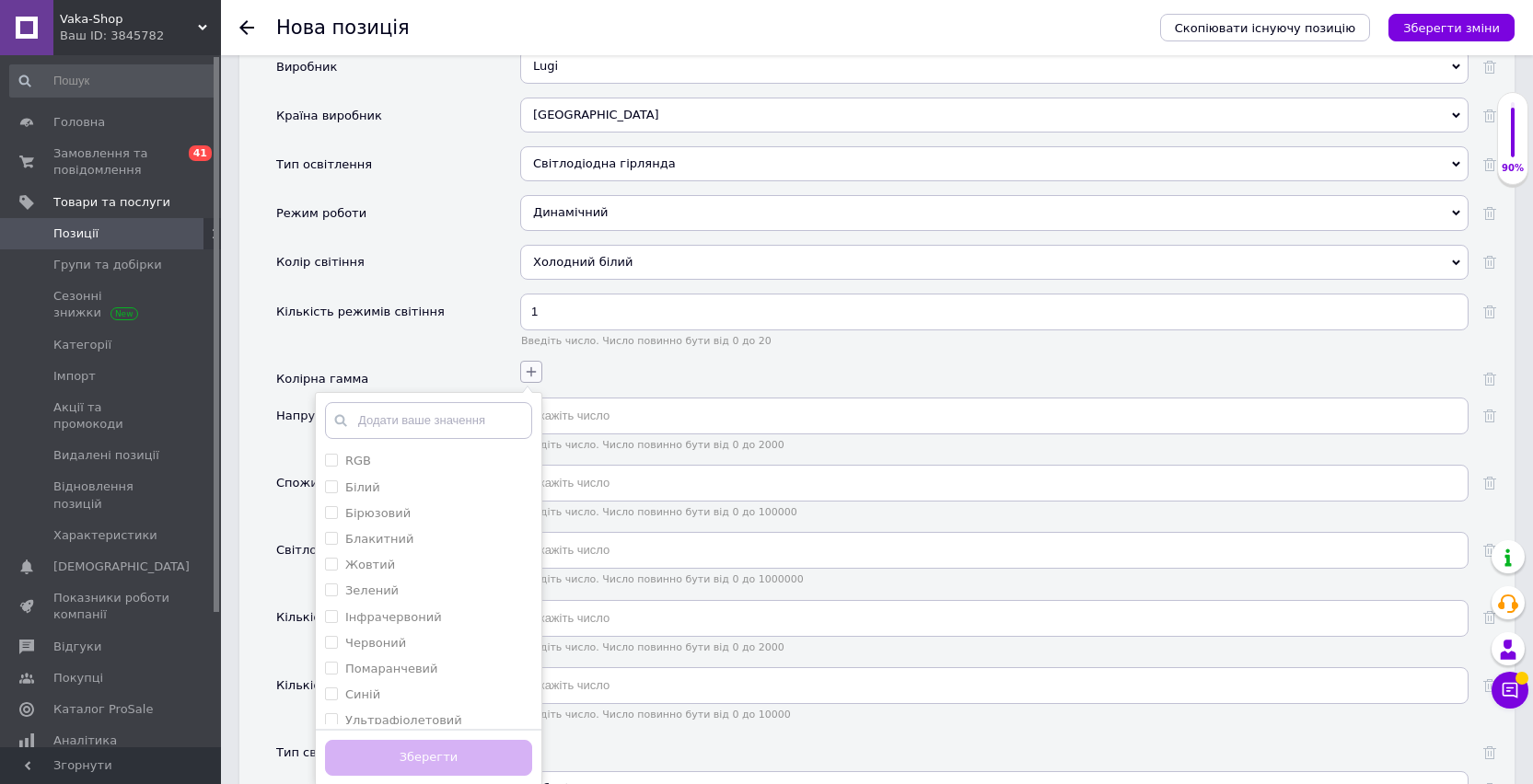
scroll to position [1781, 0]
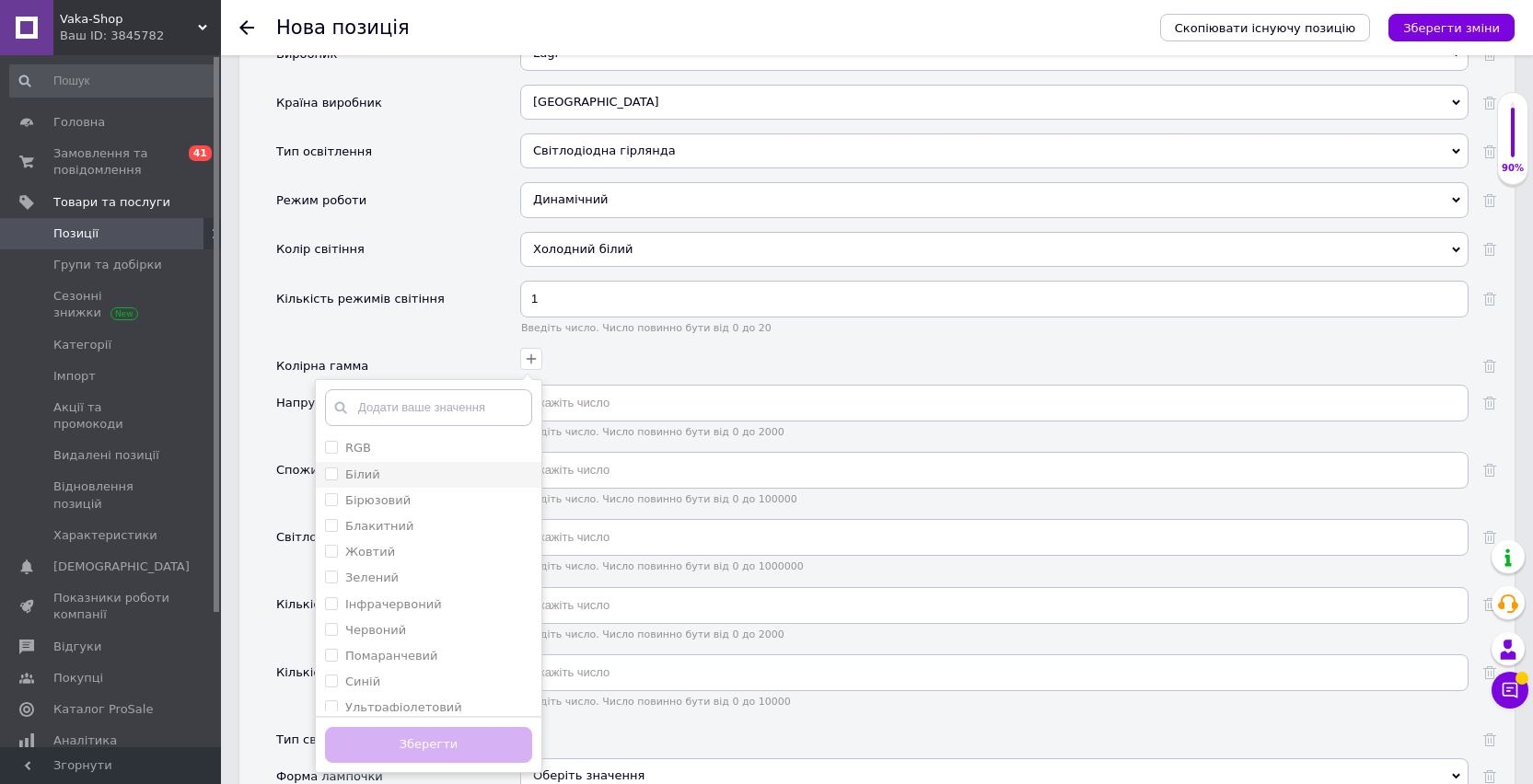
click at [464, 475] on div "Білий" at bounding box center [428, 474] width 207 height 16
checkbox input "true"
click at [421, 756] on button "Зберегти" at bounding box center [428, 745] width 207 height 36
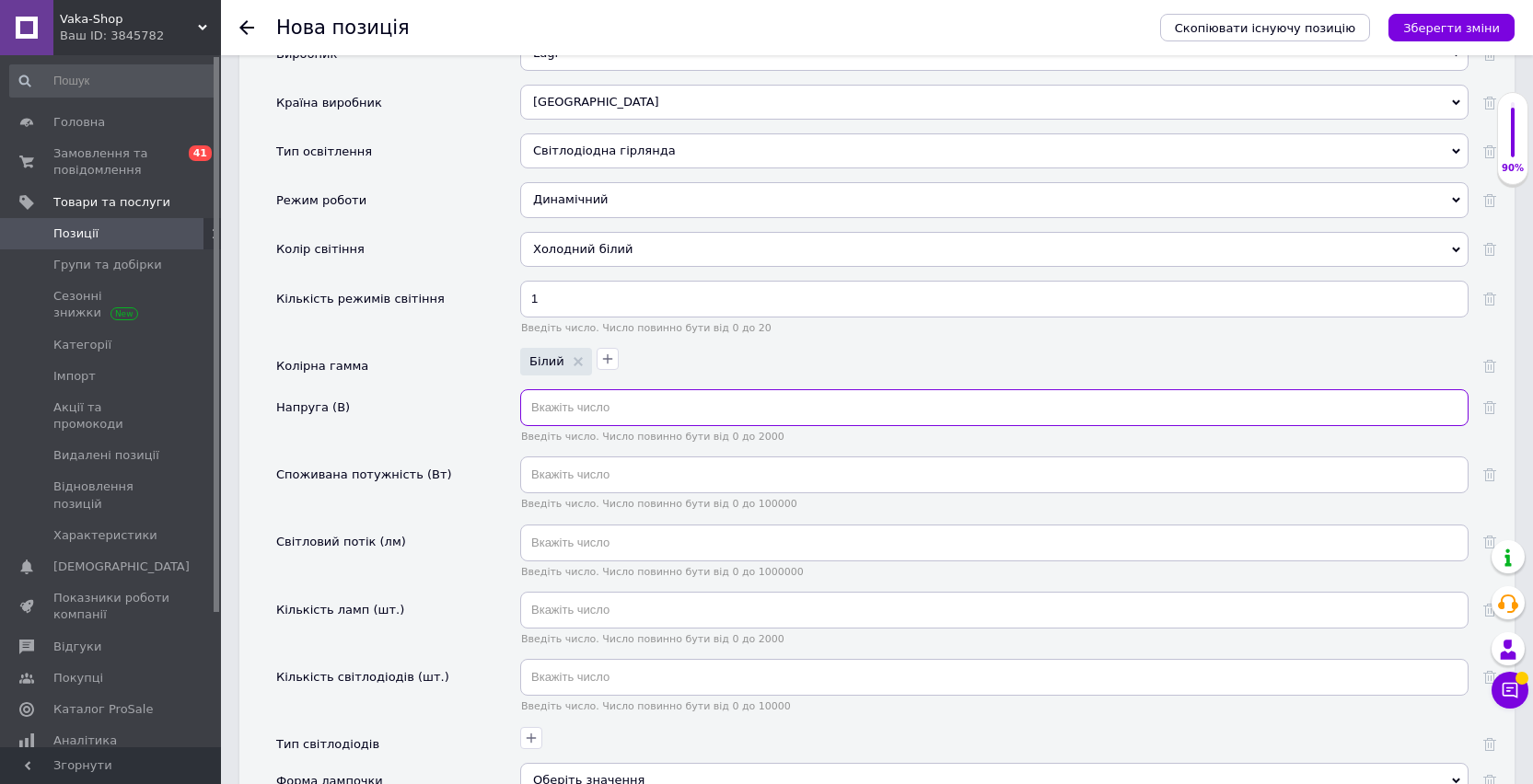
click at [570, 409] on input "text" at bounding box center [994, 408] width 948 height 36
type input "220"
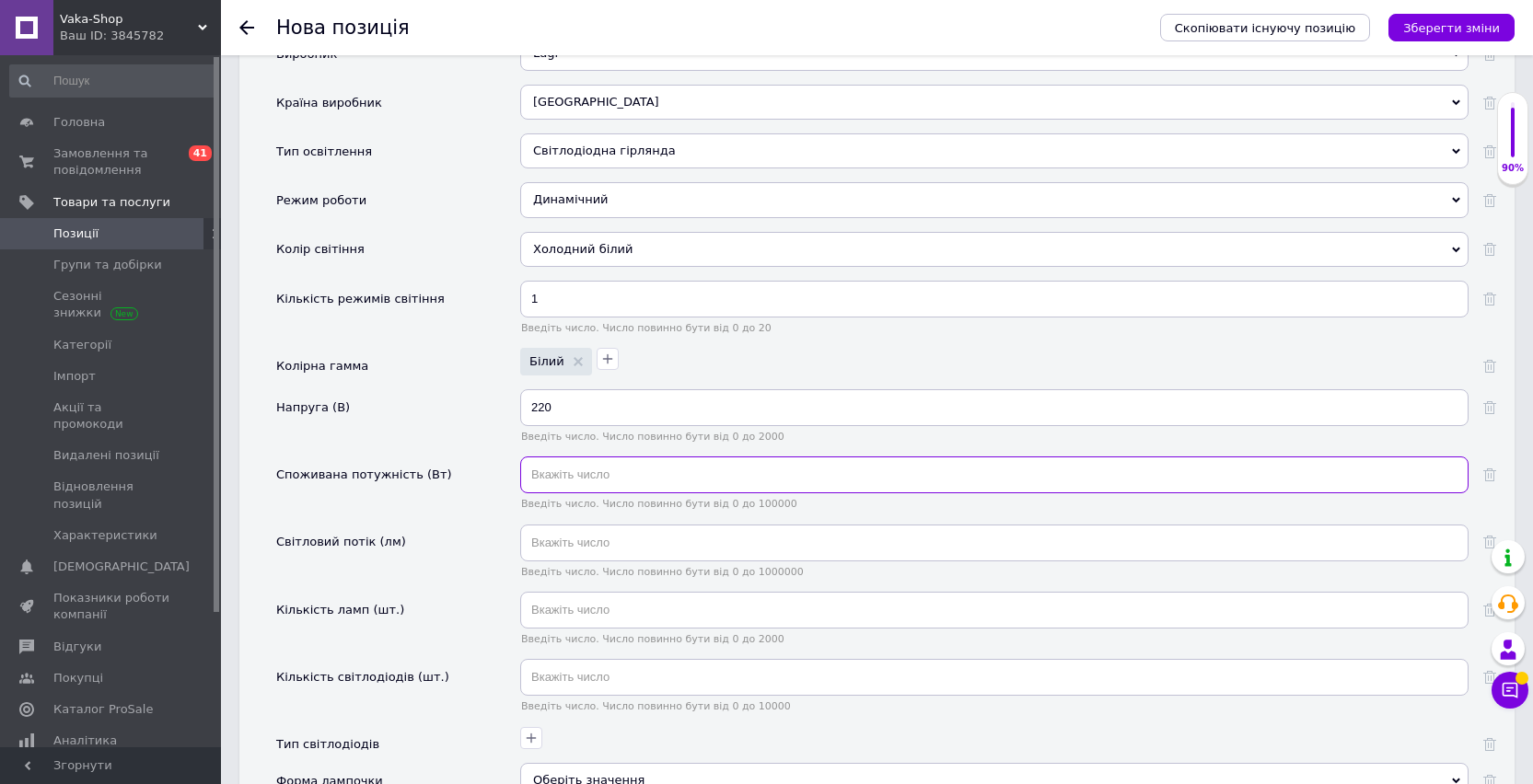
click at [573, 486] on input "text" at bounding box center [994, 475] width 948 height 36
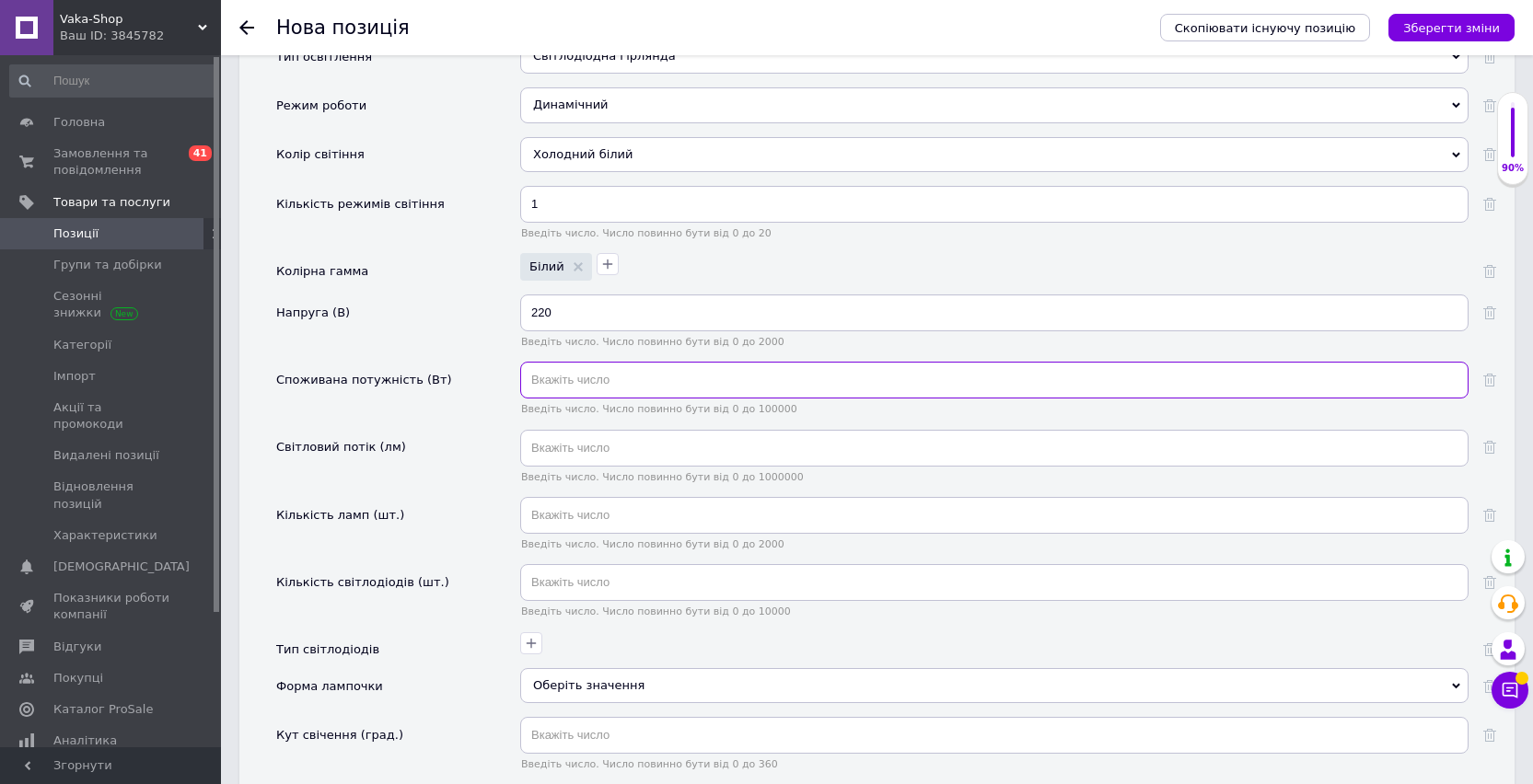
scroll to position [1964, 0]
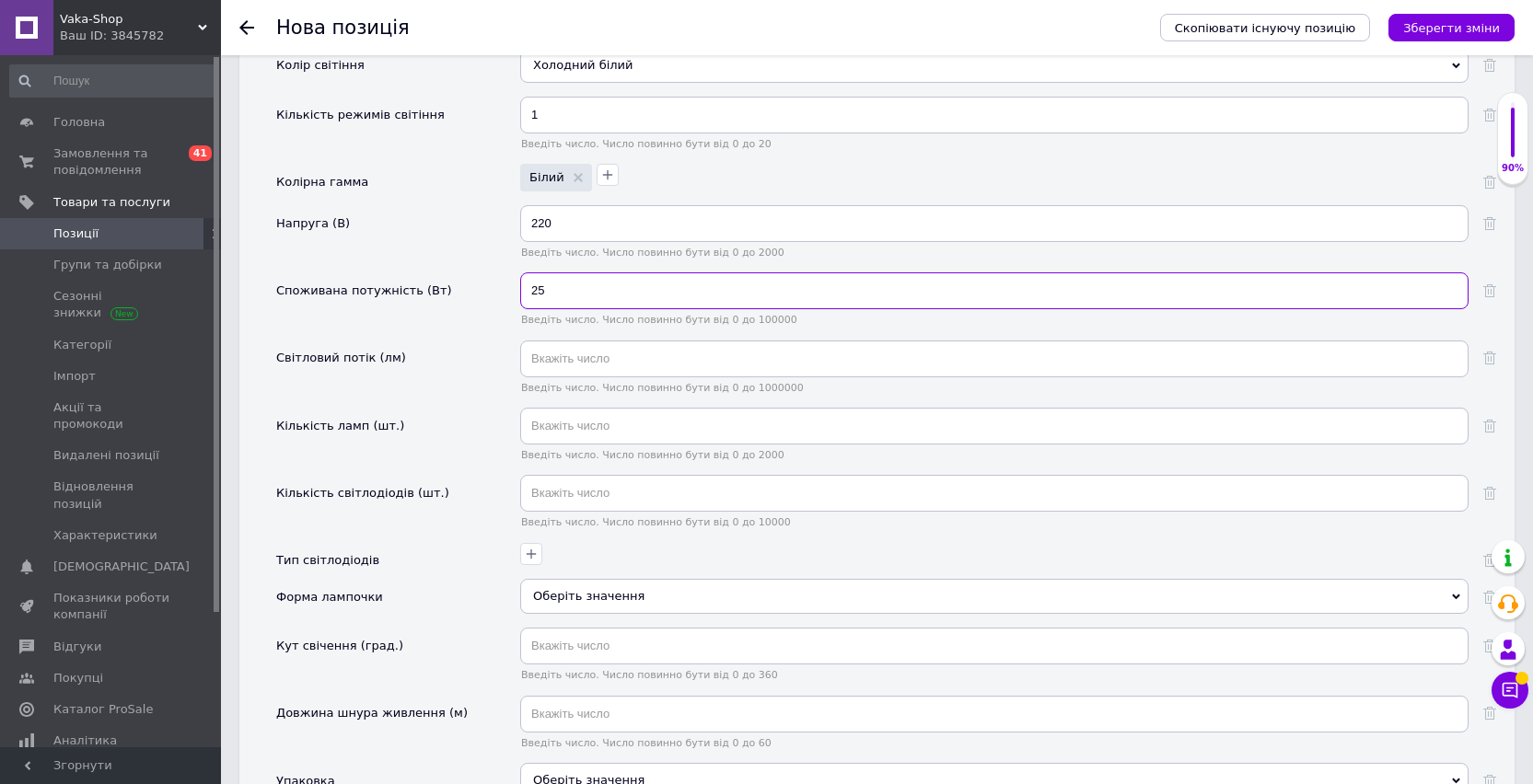
type input "25"
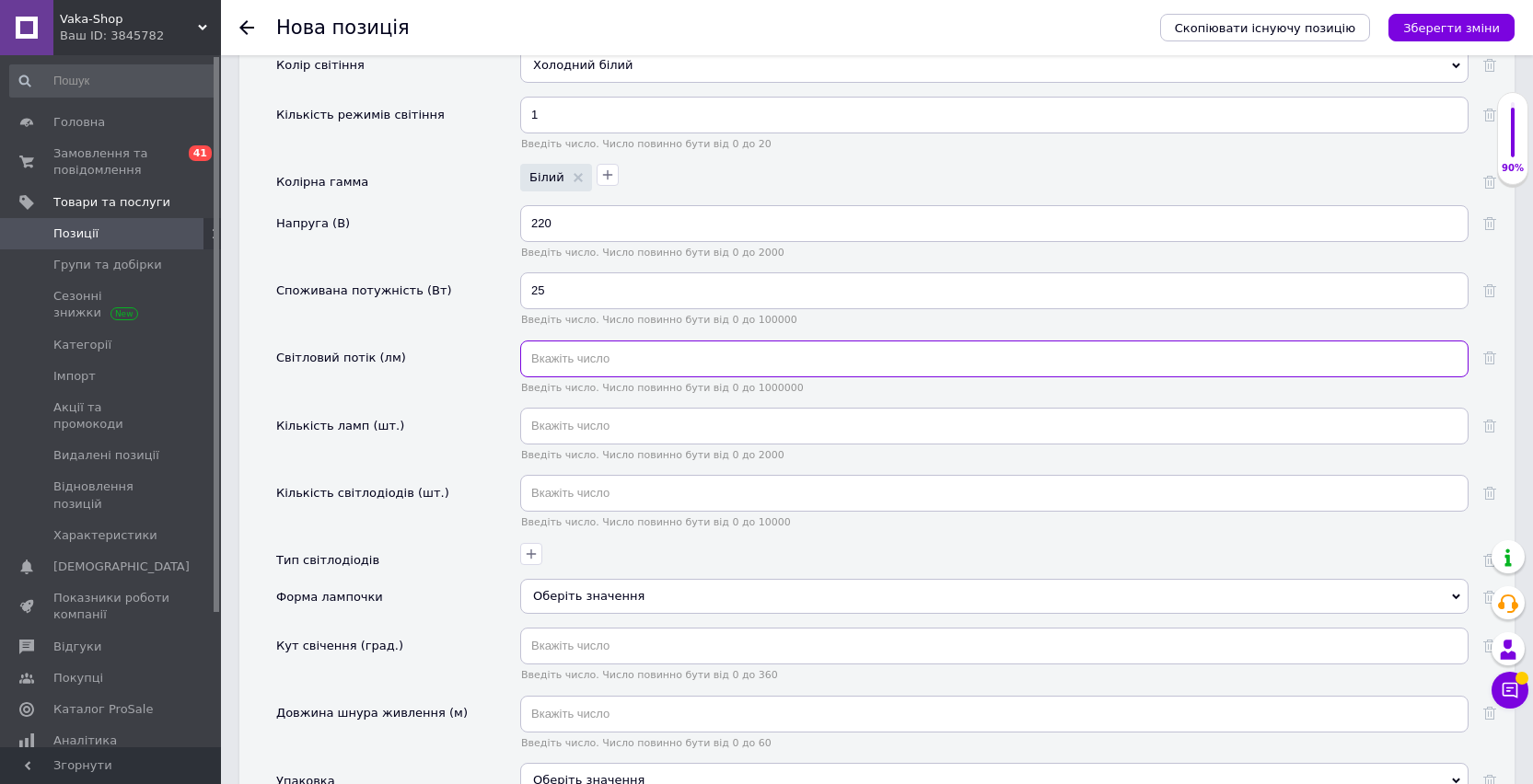
click at [575, 362] on input "text" at bounding box center [994, 359] width 948 height 36
type input "28000"
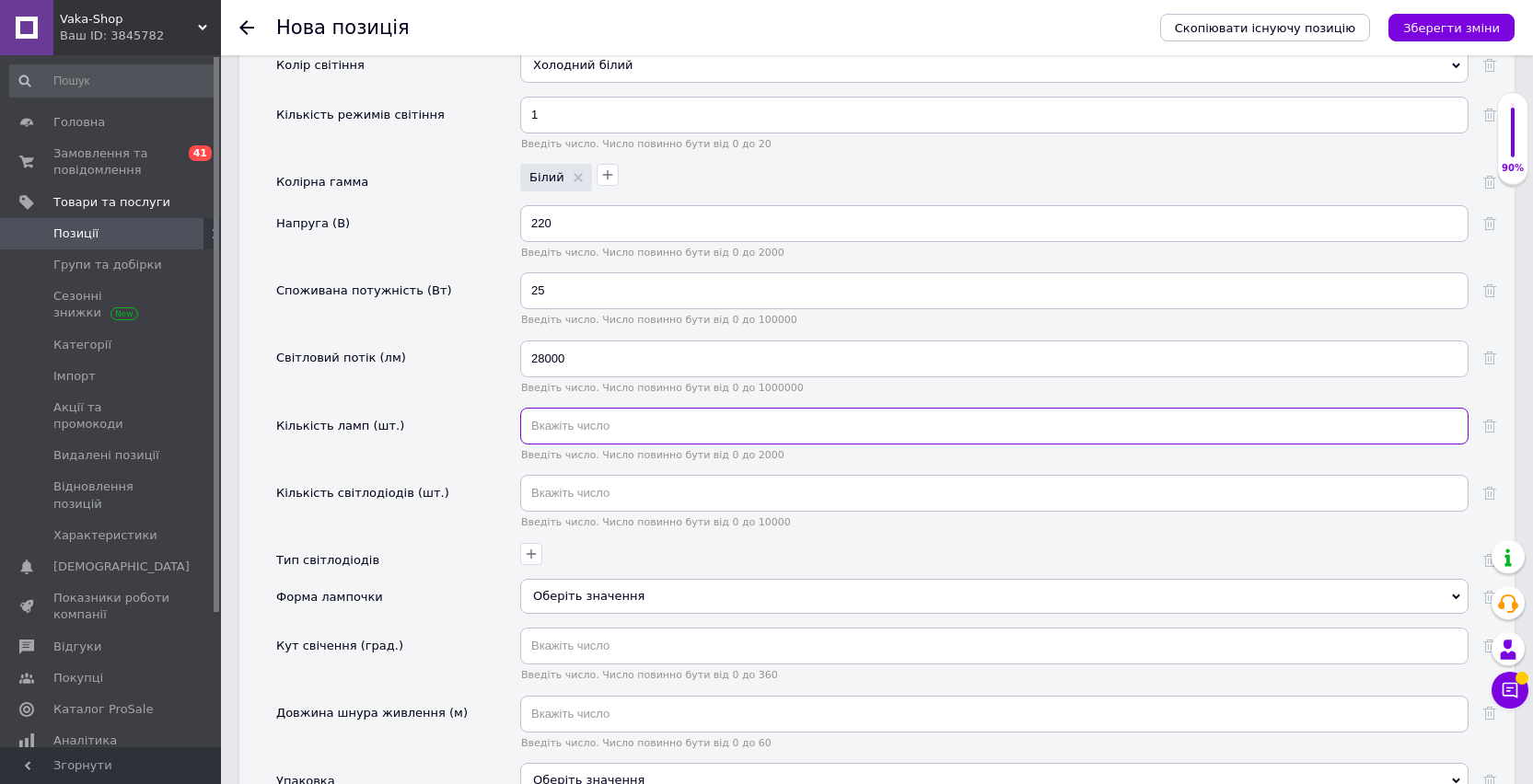
click at [561, 429] on input "text" at bounding box center [994, 426] width 948 height 36
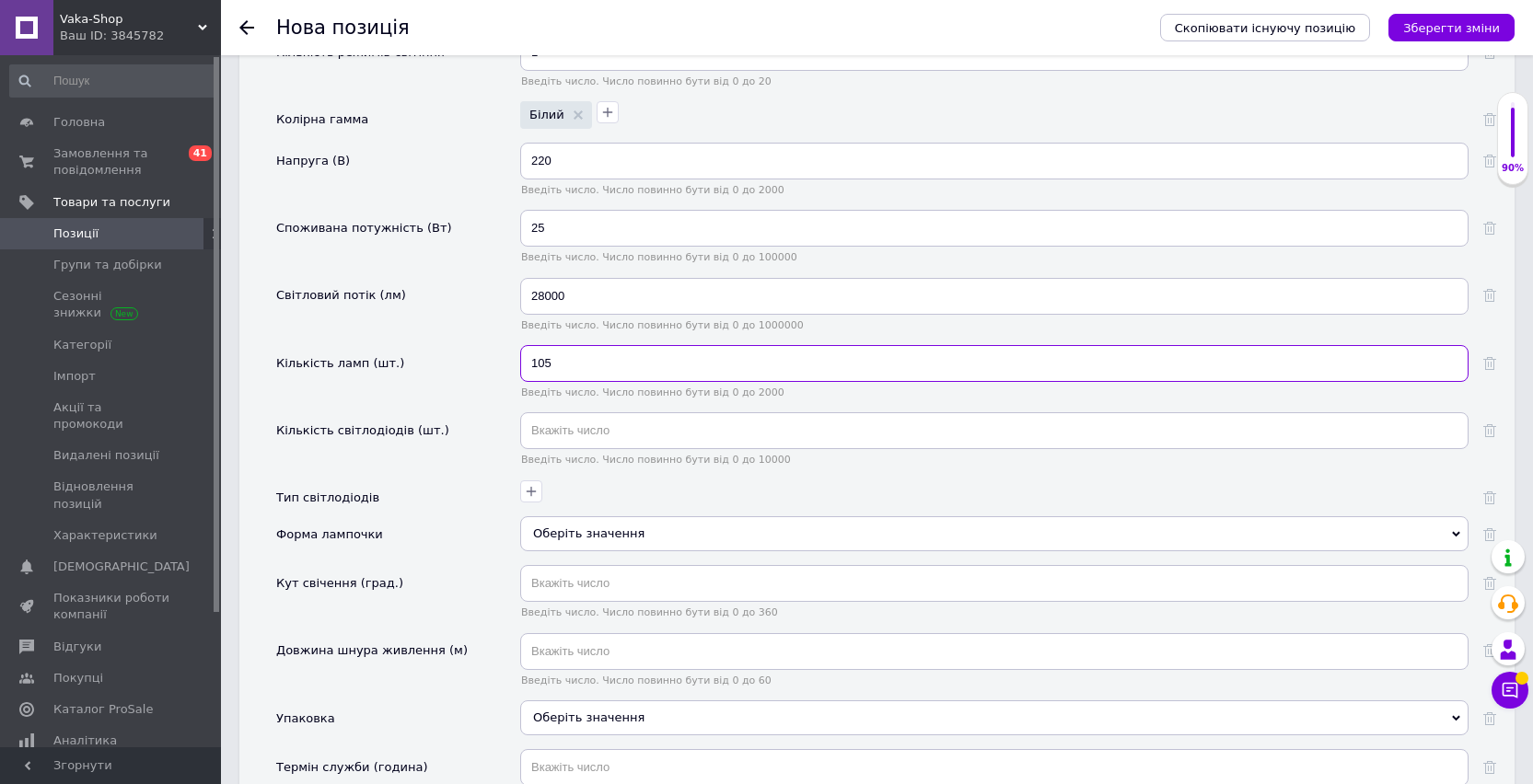
scroll to position [2034, 0]
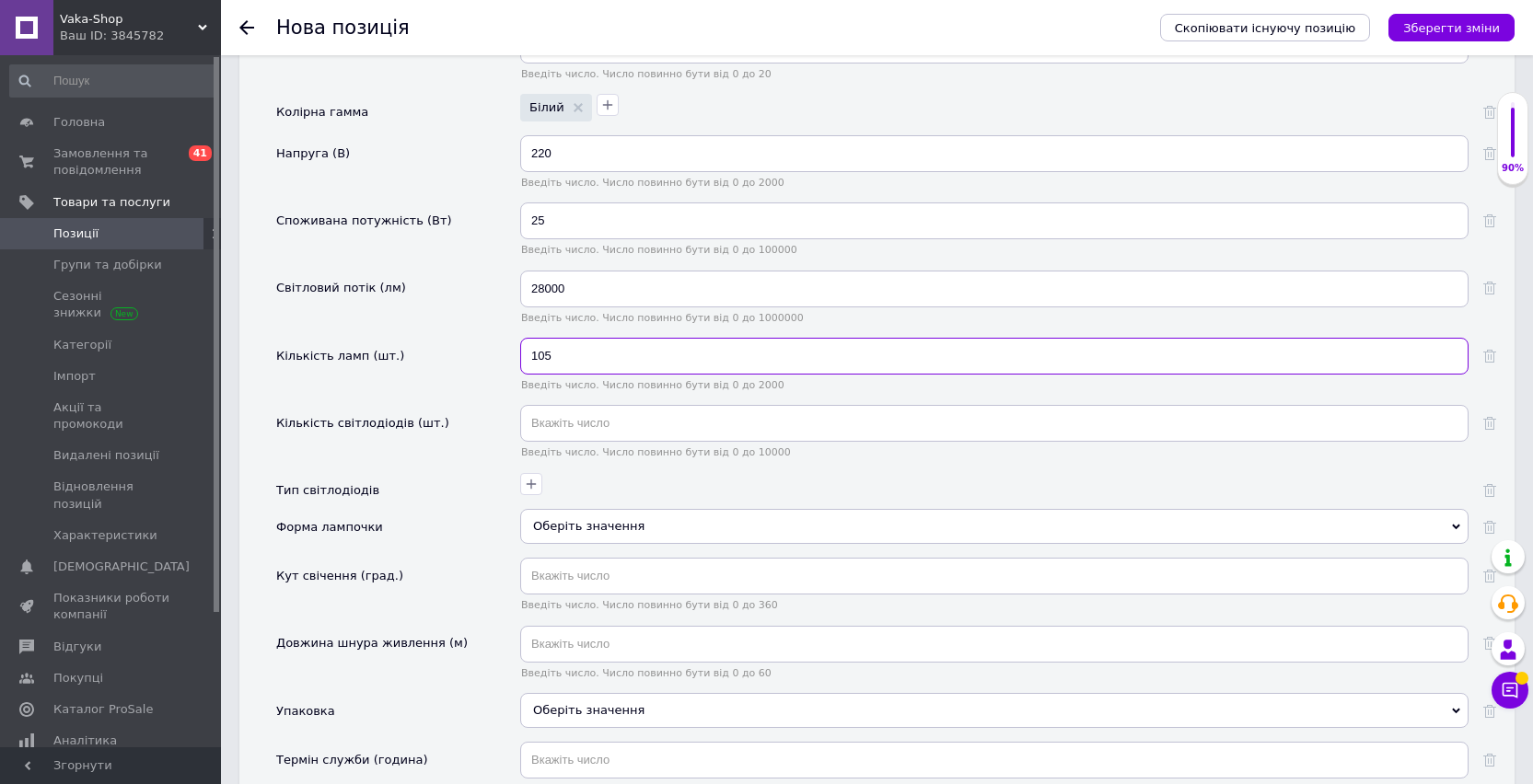
type input "105"
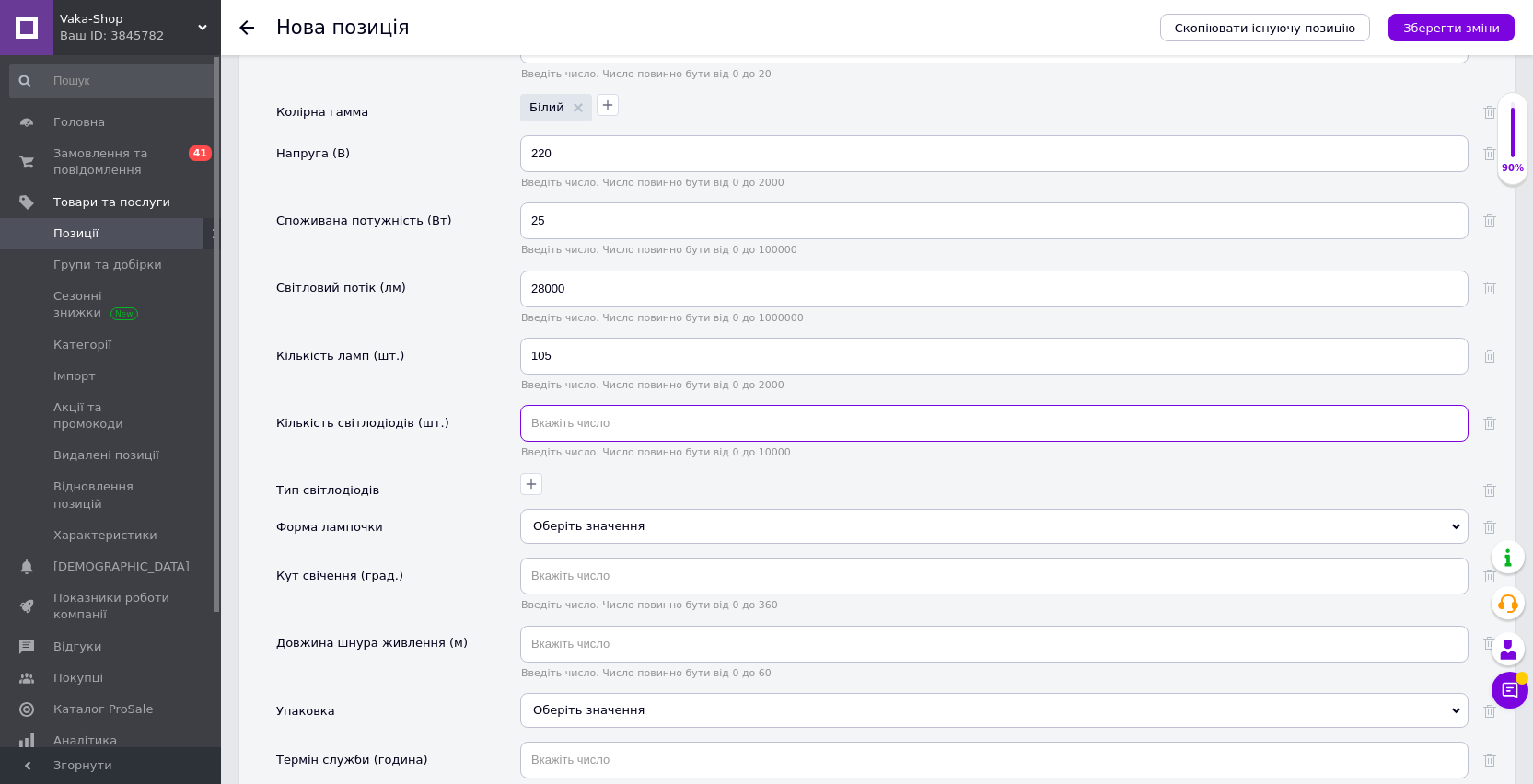
click at [574, 426] on input "text" at bounding box center [994, 423] width 948 height 36
type input "105"
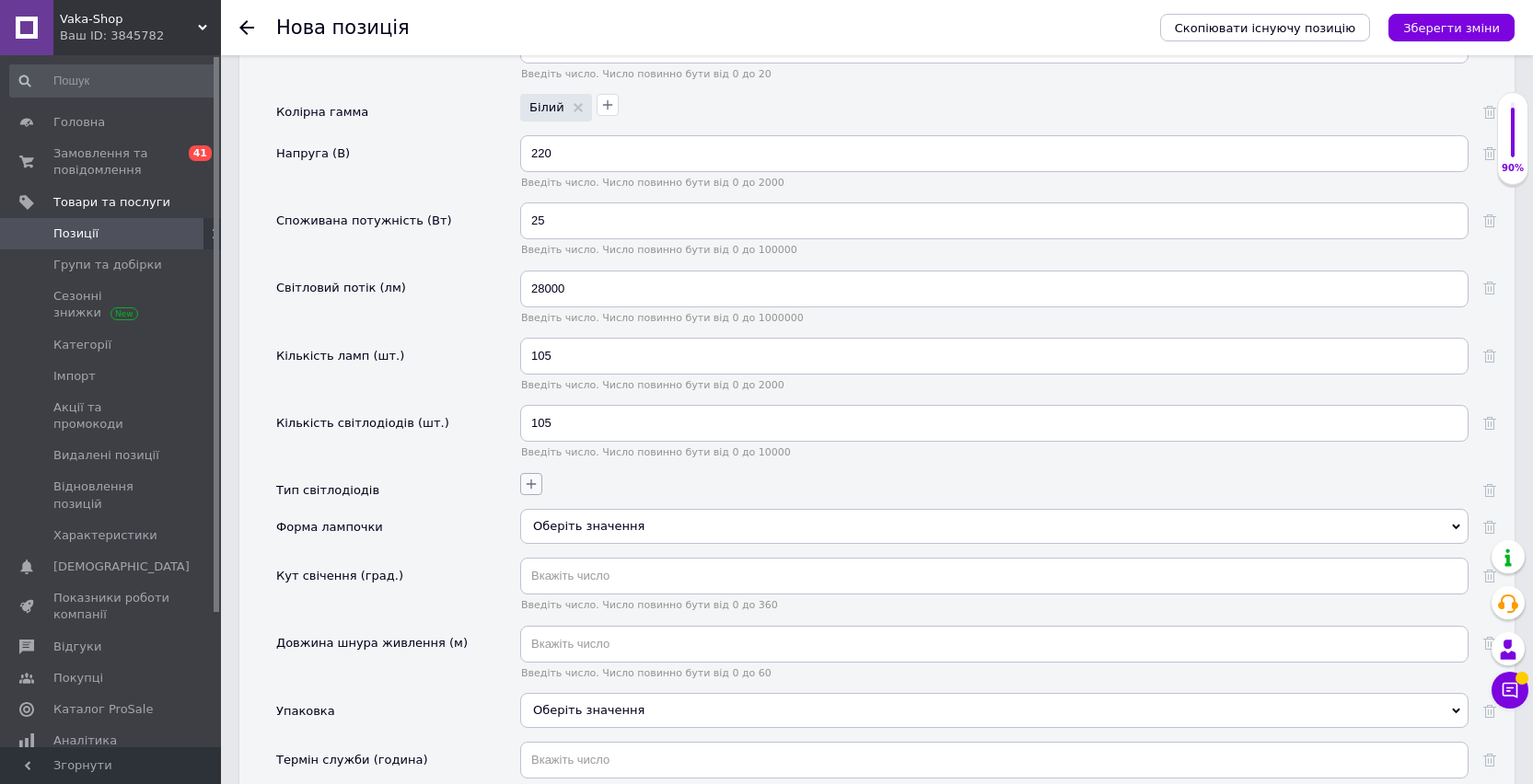
click at [538, 485] on icon "button" at bounding box center [531, 484] width 14 height 14
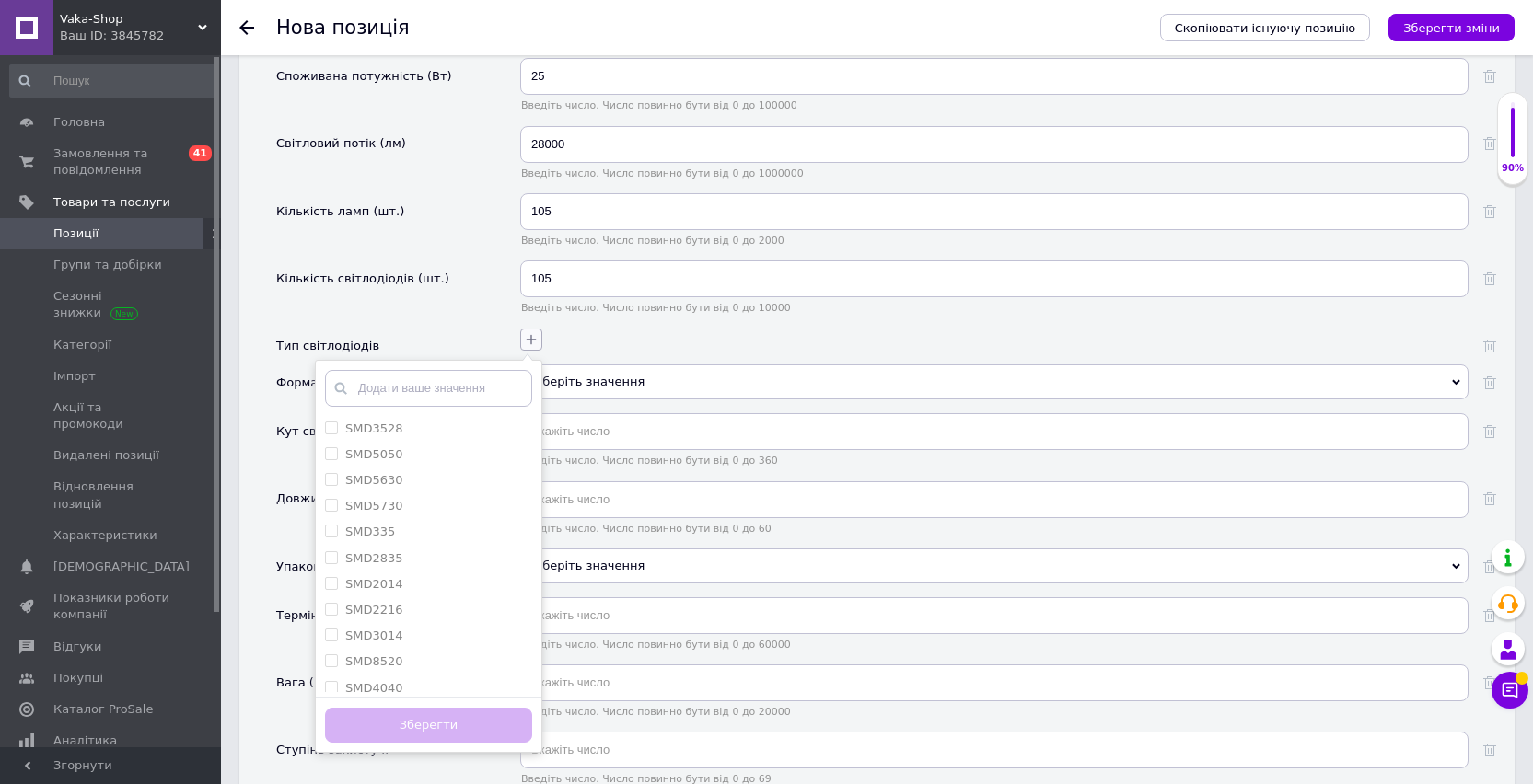
scroll to position [2212, 0]
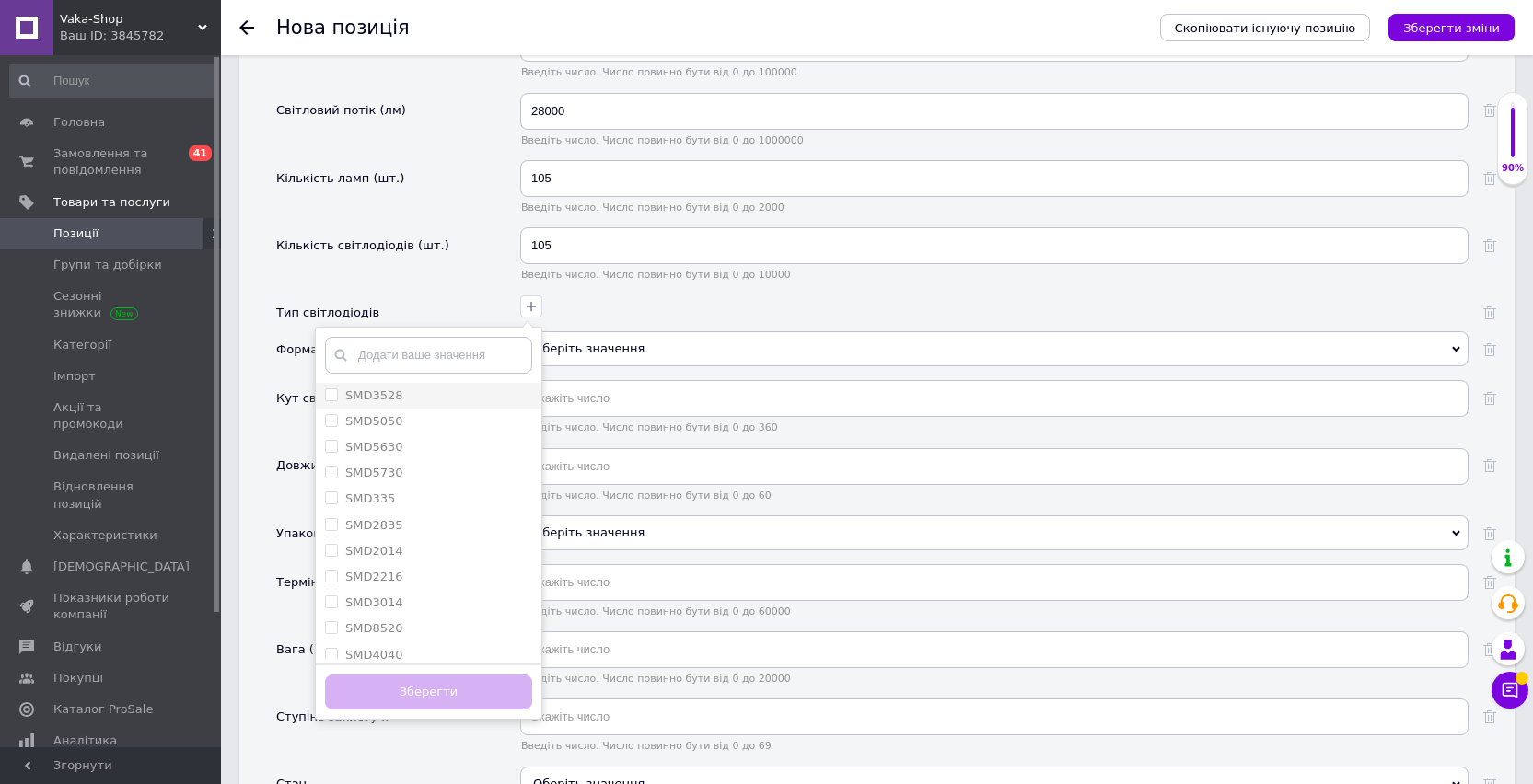
click at [426, 388] on div "SMD3528" at bounding box center [428, 395] width 207 height 16
checkbox input "true"
click at [414, 678] on button "Зберегти" at bounding box center [428, 692] width 207 height 36
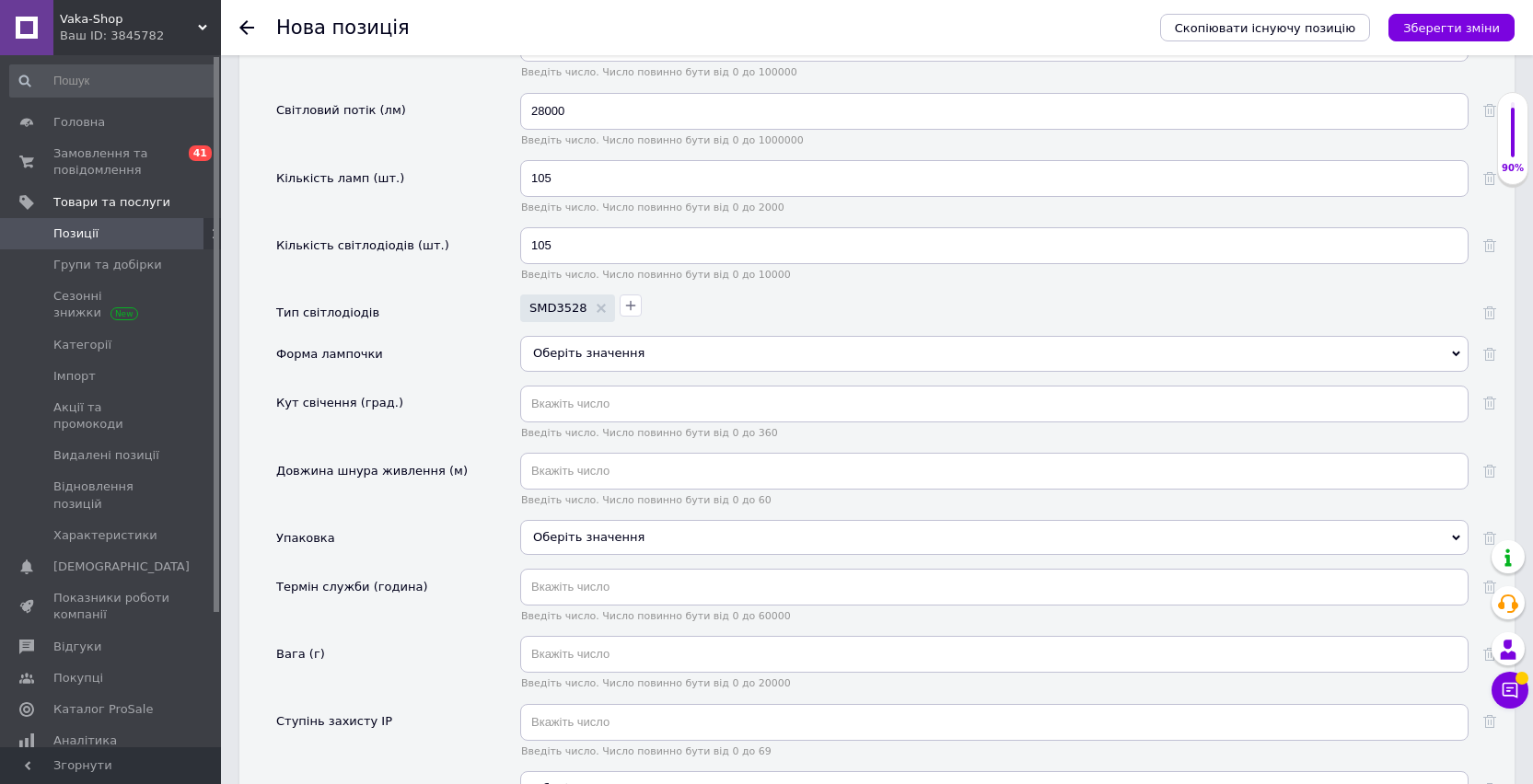
click at [565, 358] on div "Оберіть значення" at bounding box center [994, 353] width 948 height 35
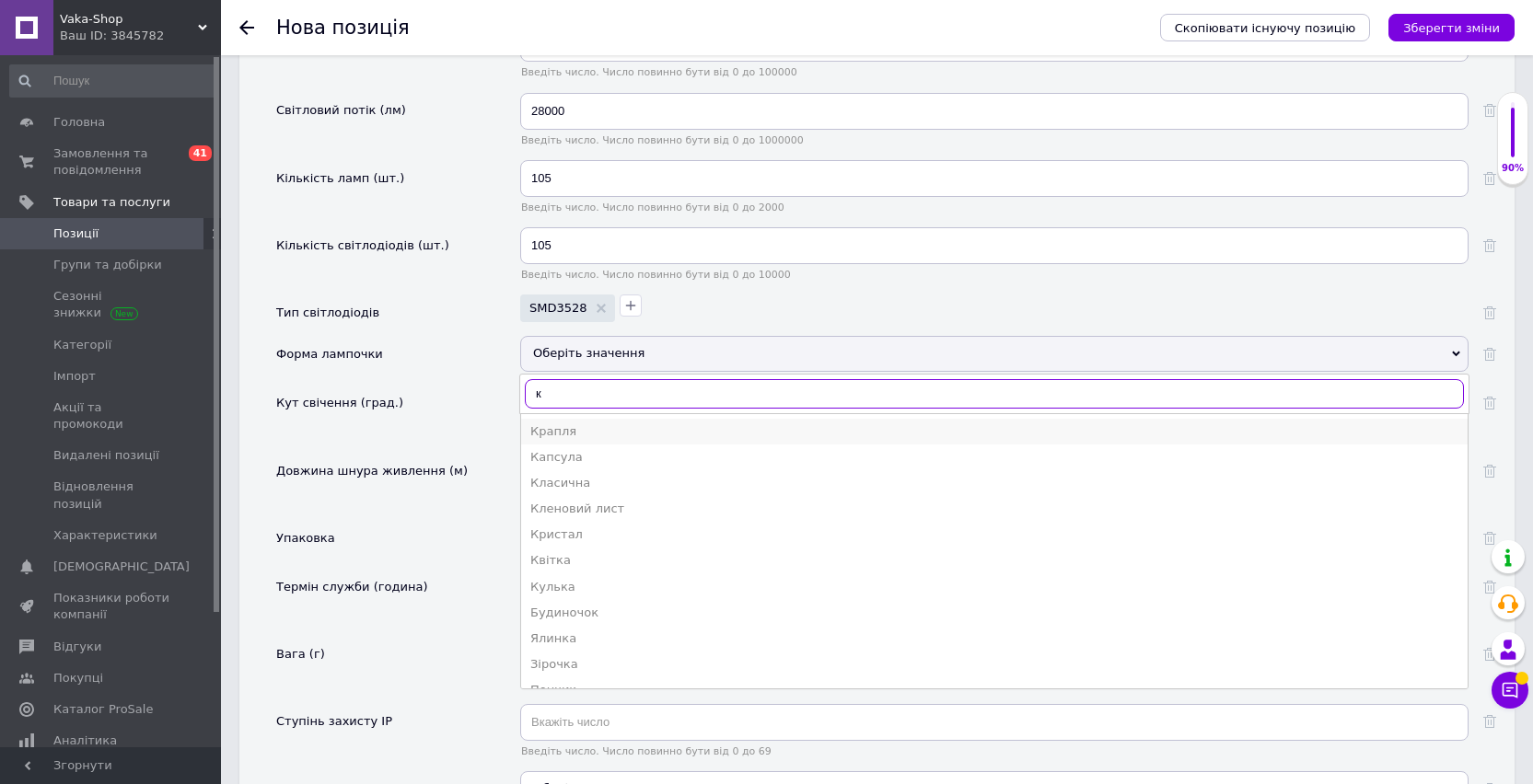
type input "к"
click at [563, 432] on div "Крапля" at bounding box center [994, 431] width 928 height 16
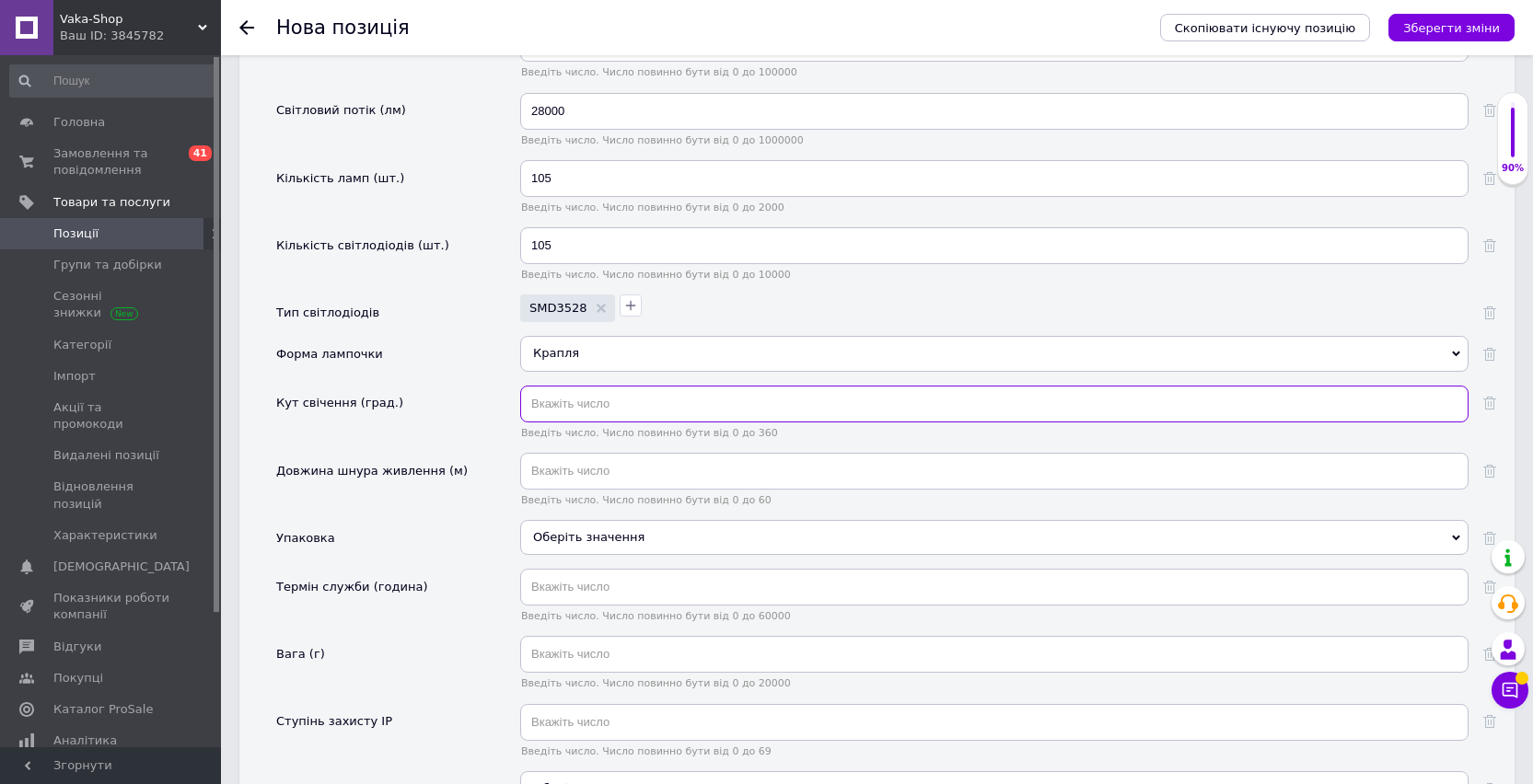
click at [565, 412] on input "text" at bounding box center [994, 404] width 948 height 36
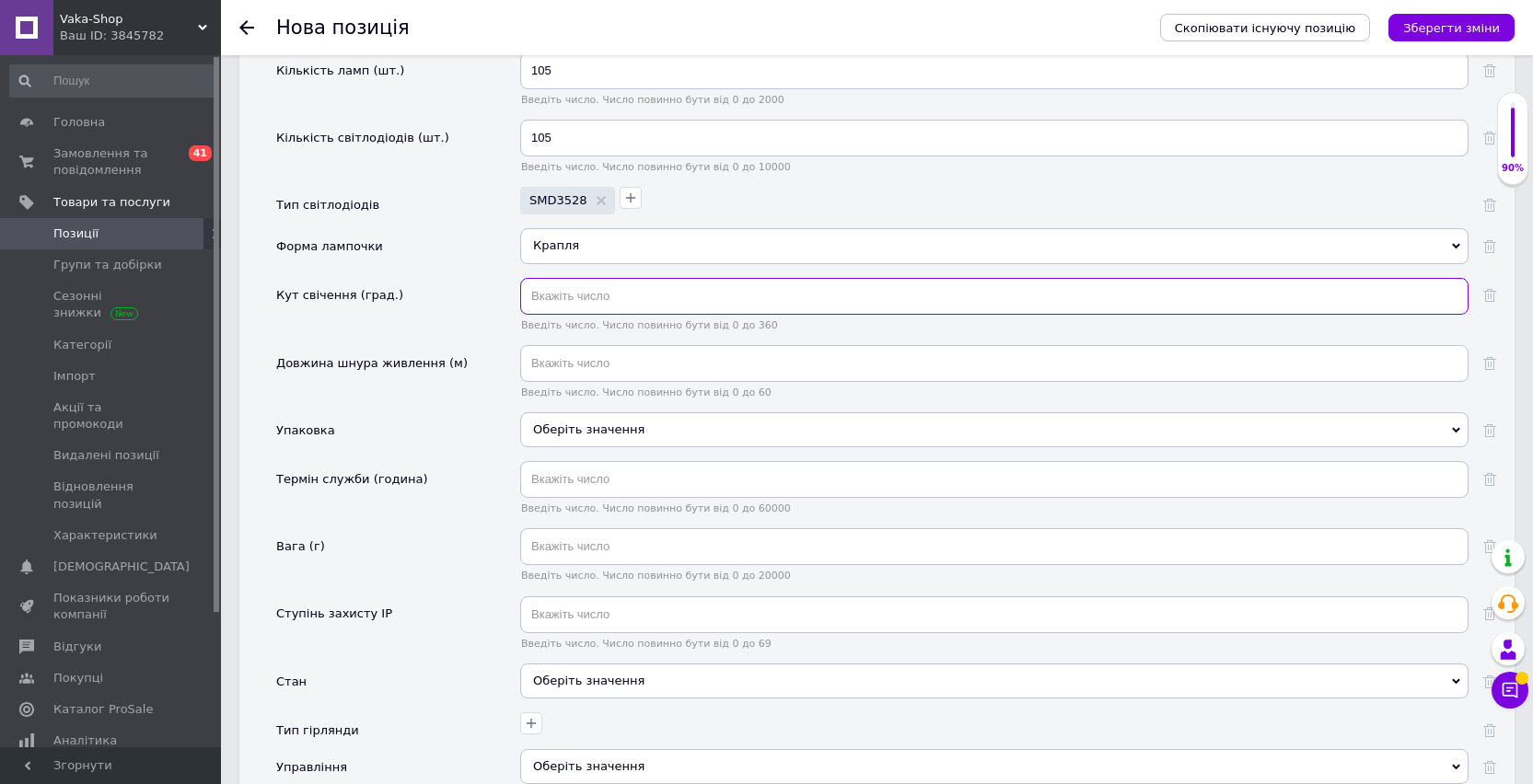
scroll to position [2334, 0]
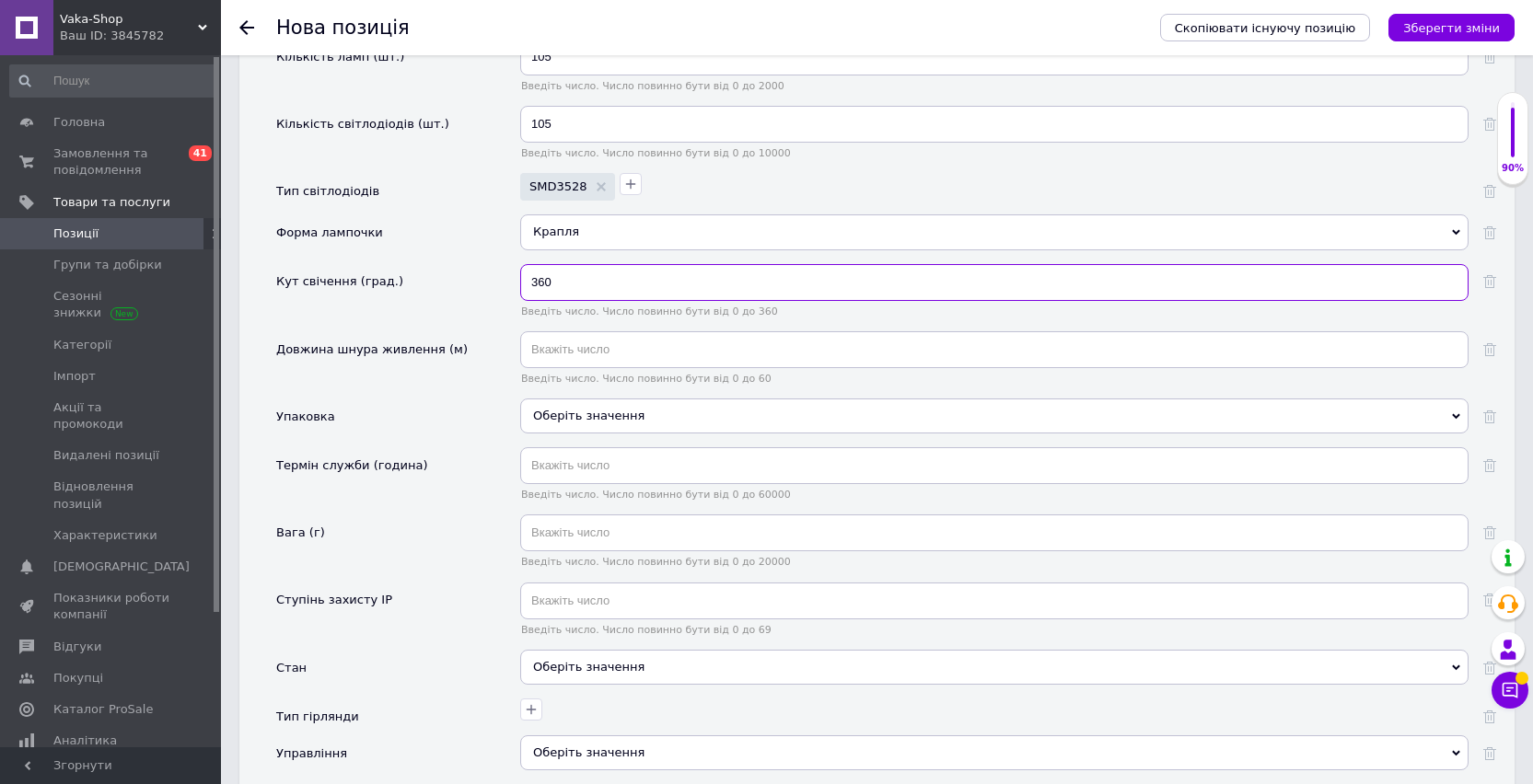
type input "360"
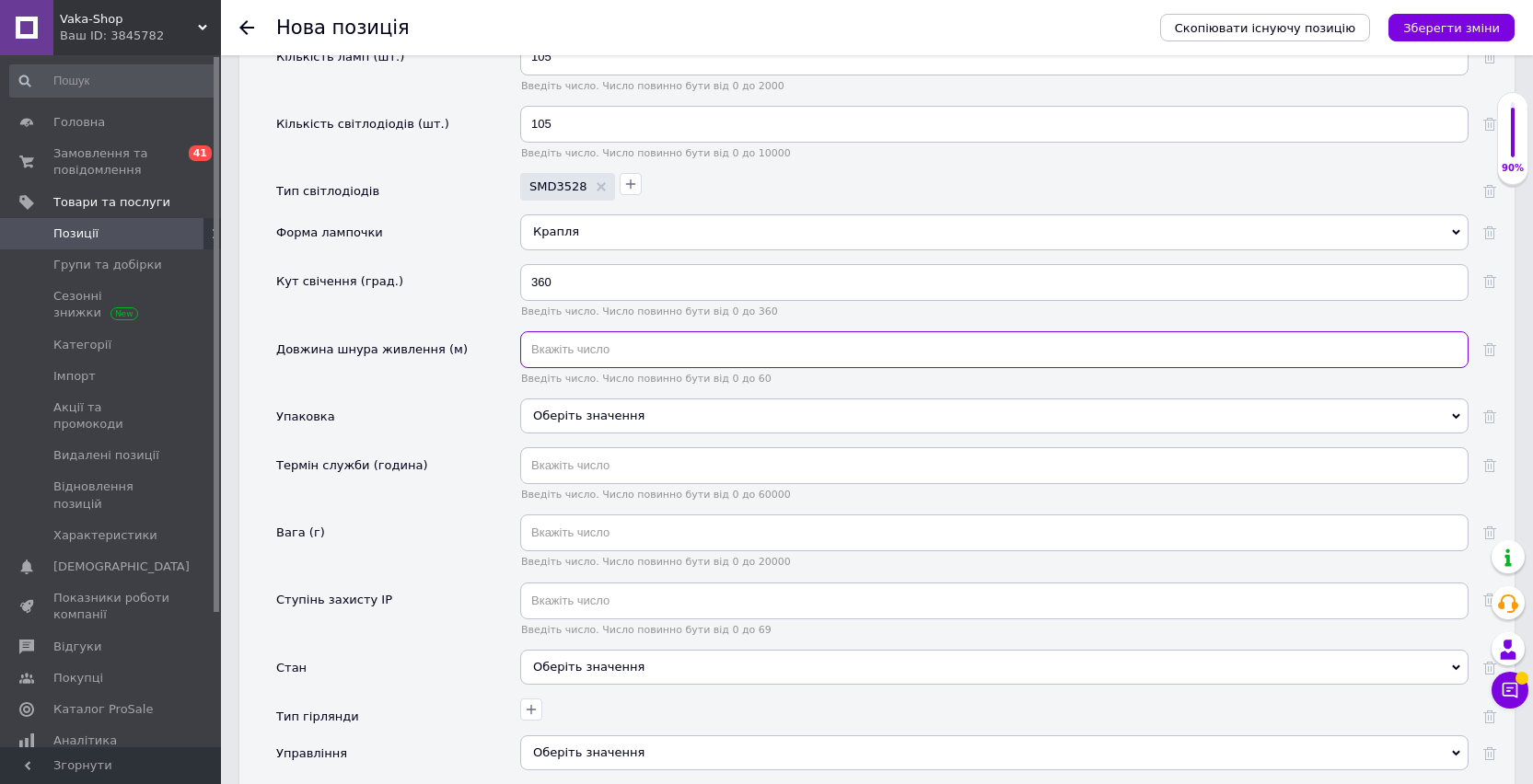
click at [579, 353] on input "text" at bounding box center [994, 349] width 948 height 36
type input "1.2"
click at [626, 427] on div "Оберіть значення" at bounding box center [994, 416] width 948 height 35
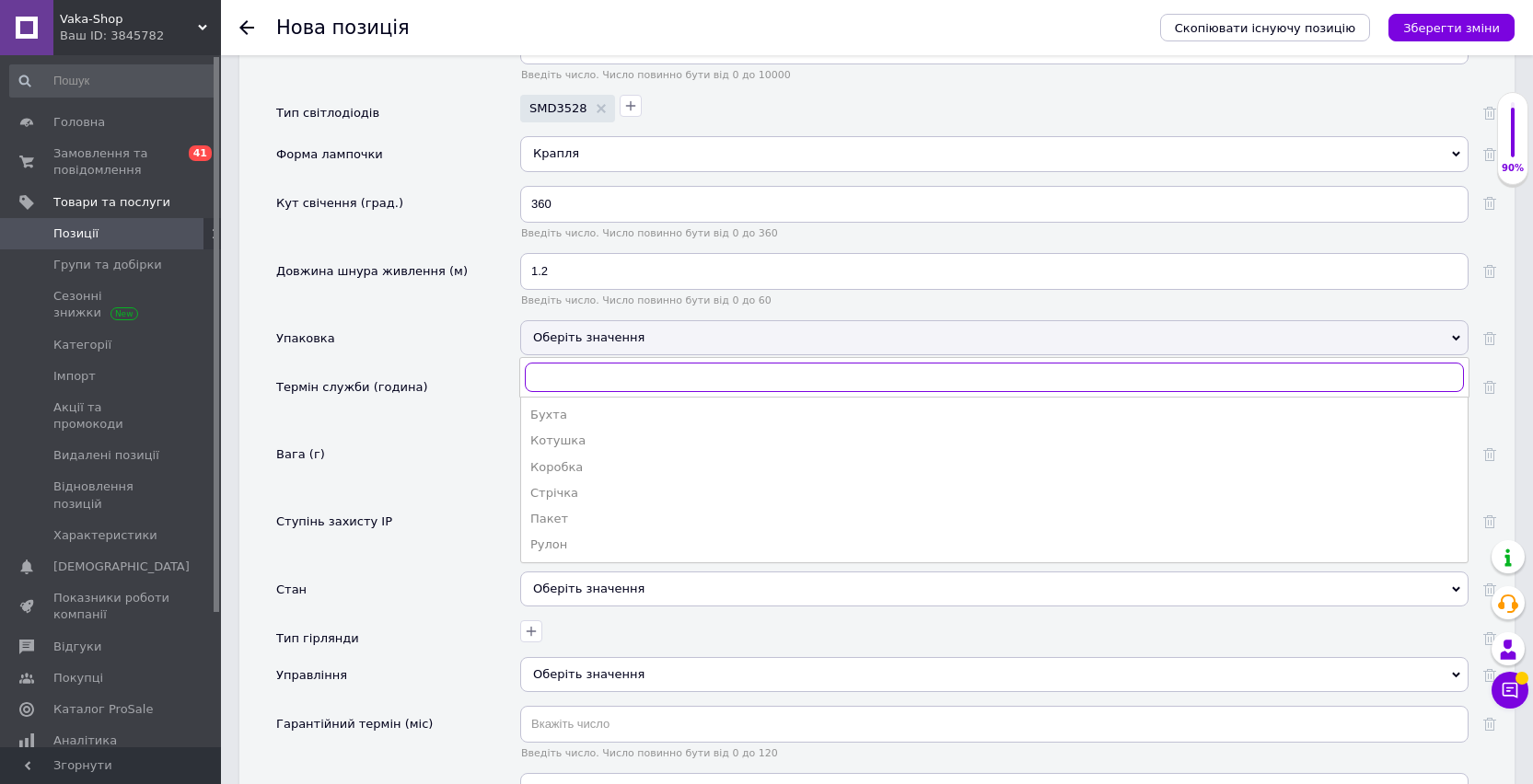
scroll to position [2475, 0]
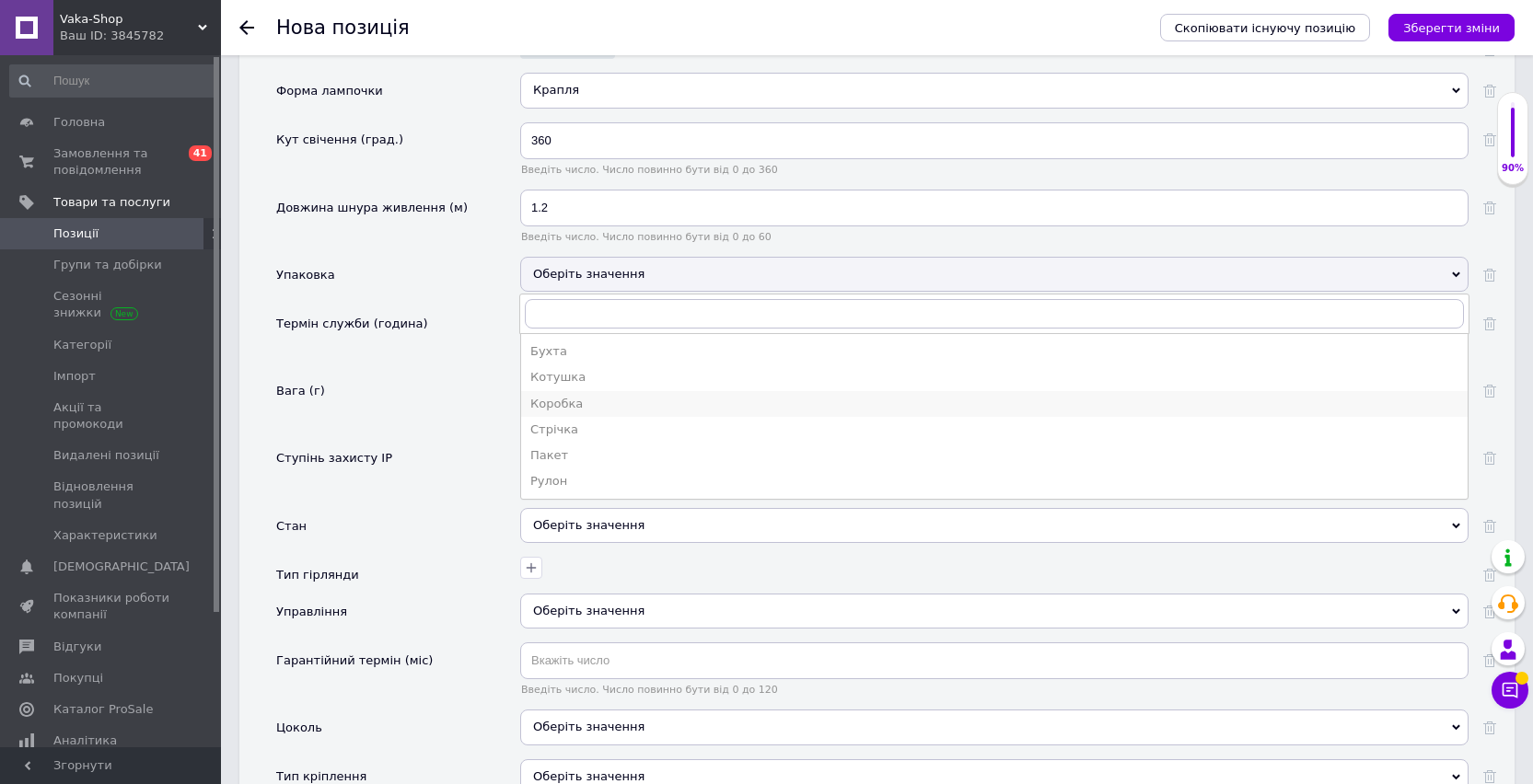
click at [598, 392] on li "Коробка" at bounding box center [994, 404] width 946 height 26
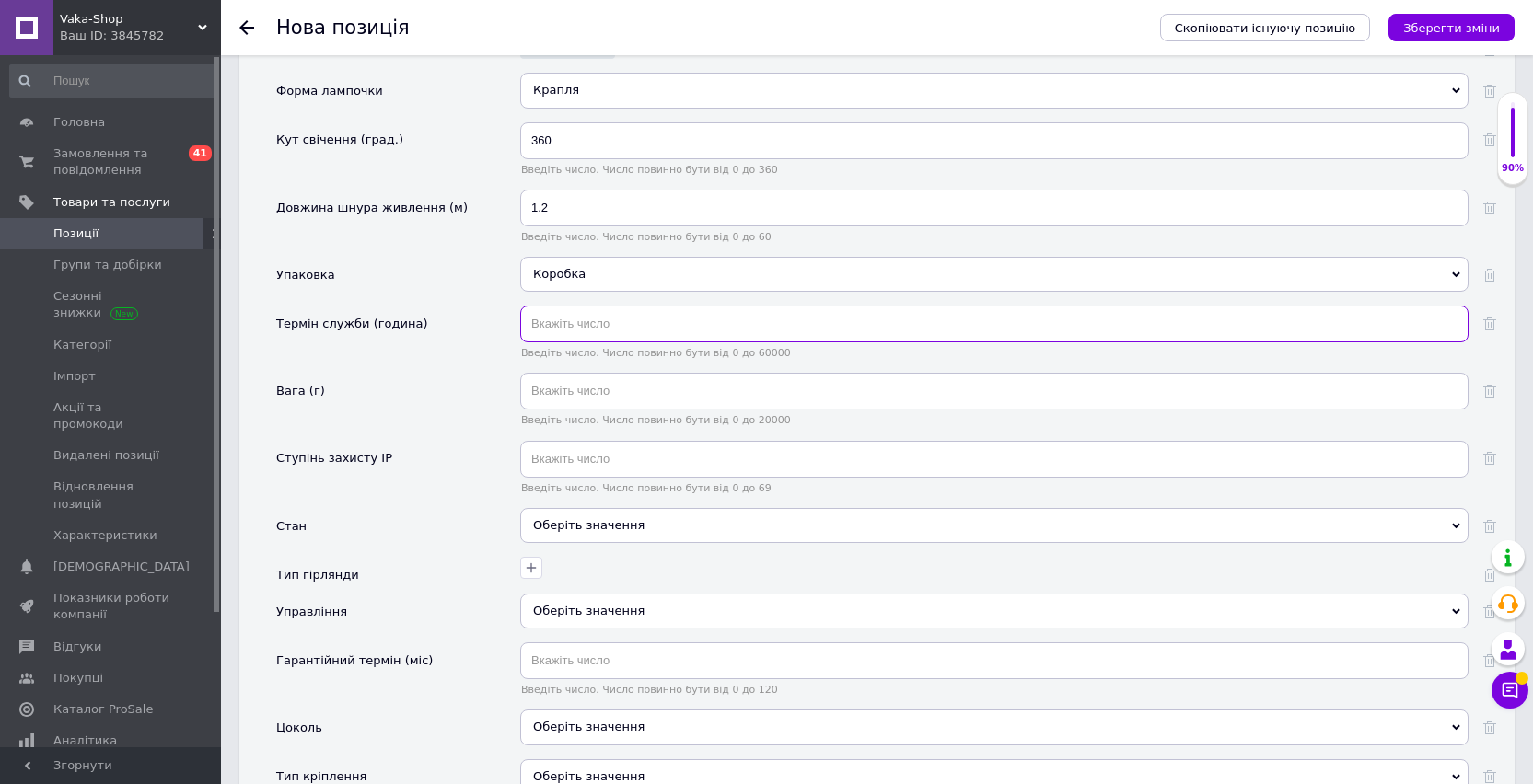
click at [579, 323] on input "text" at bounding box center [994, 323] width 948 height 36
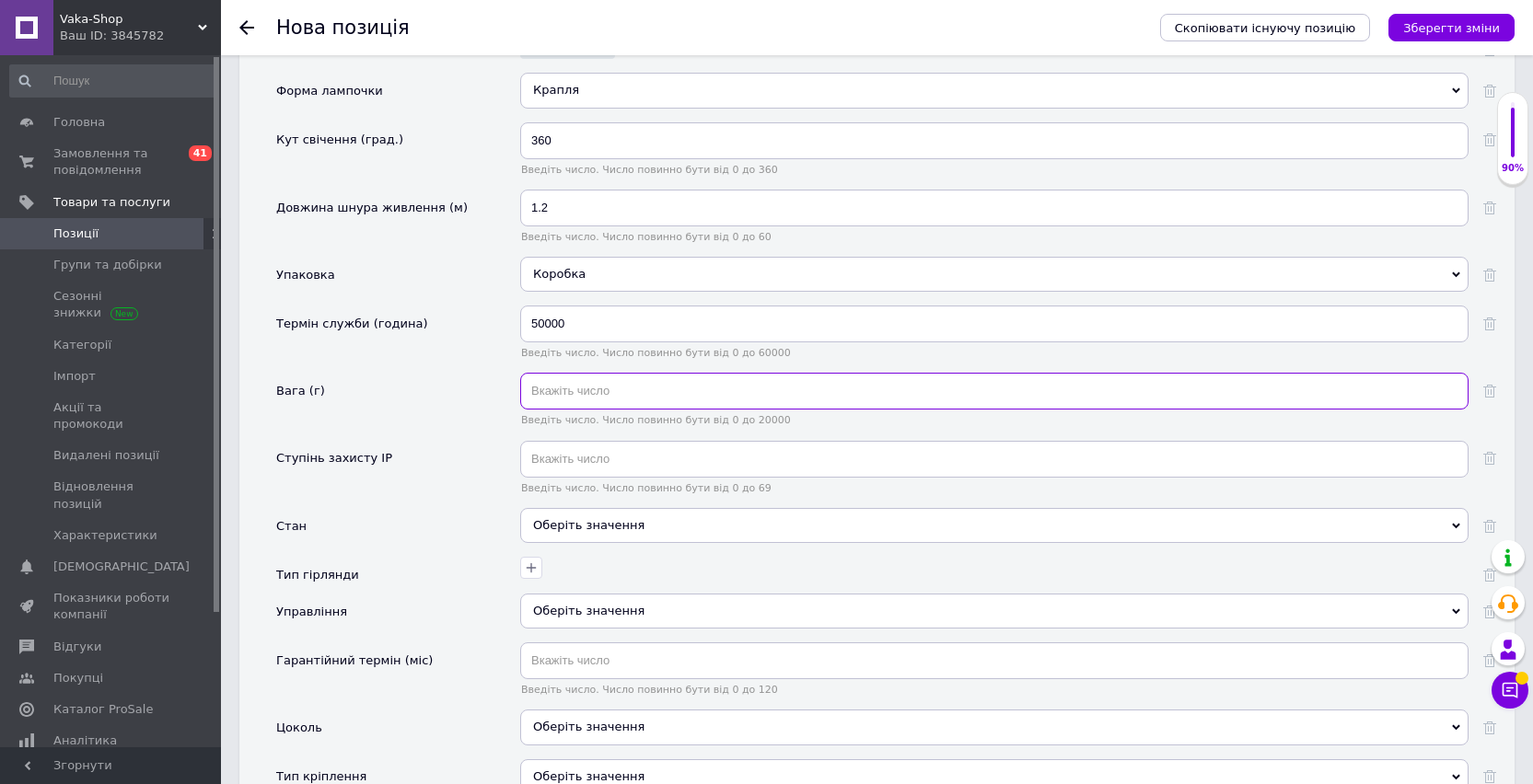
click at [574, 388] on input "text" at bounding box center [994, 391] width 948 height 36
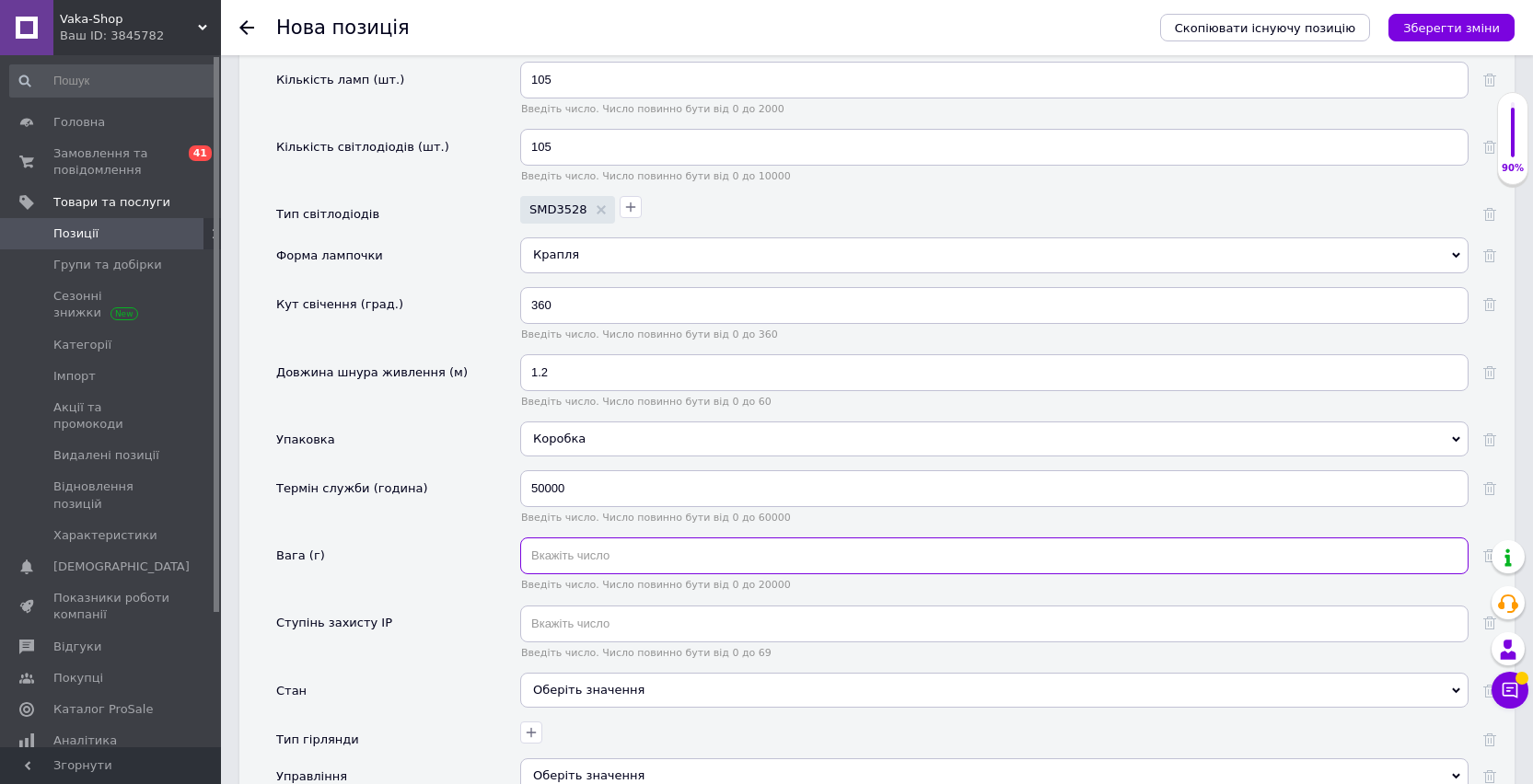
scroll to position [2387, 0]
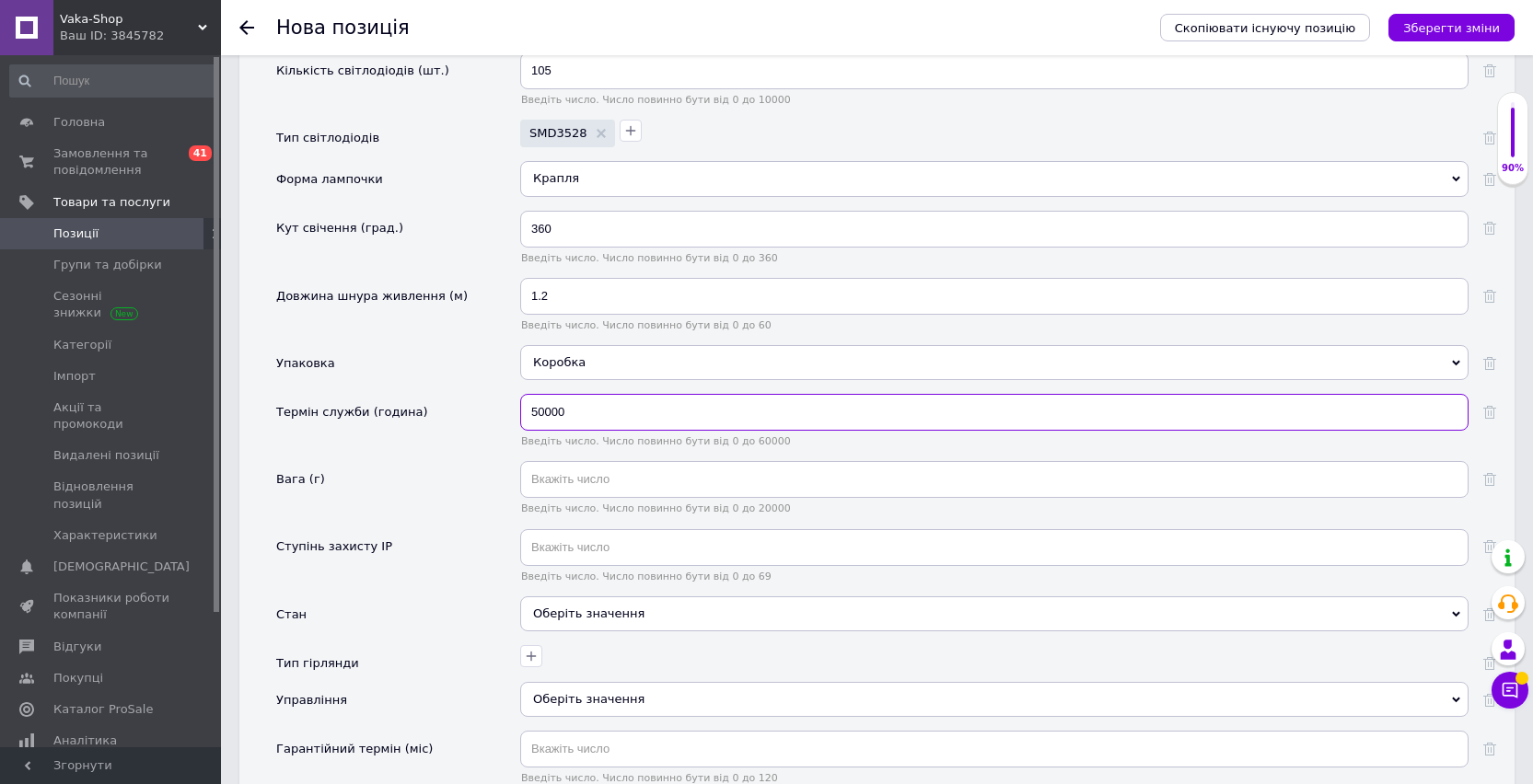
click at [548, 410] on input "50000" at bounding box center [994, 412] width 948 height 36
type input "25000"
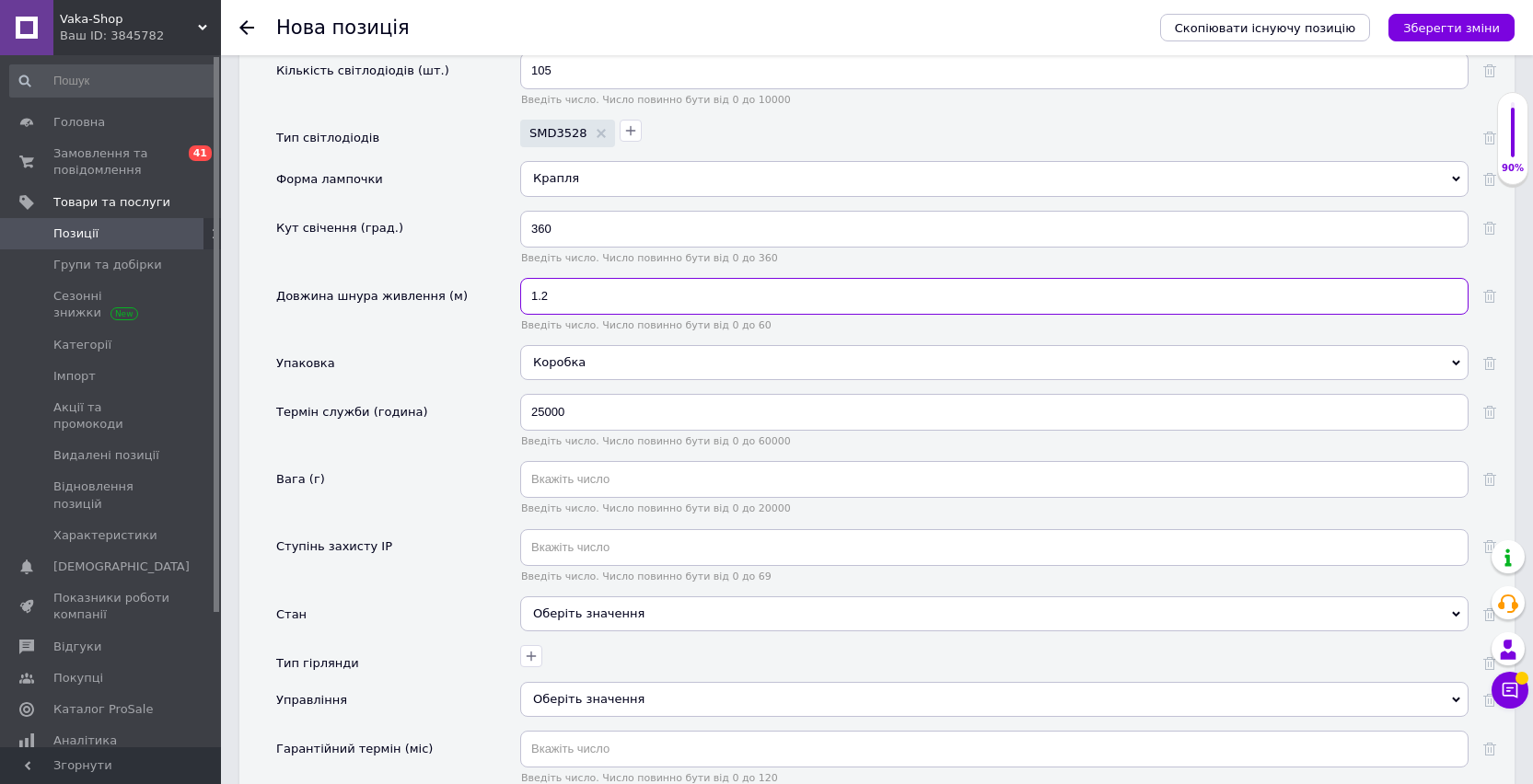
click at [551, 295] on input "1.2" at bounding box center [994, 297] width 948 height 36
type input "1"
click at [557, 325] on span "Введіть число. Число повинно бути від 0 до 60" at bounding box center [994, 325] width 948 height 12
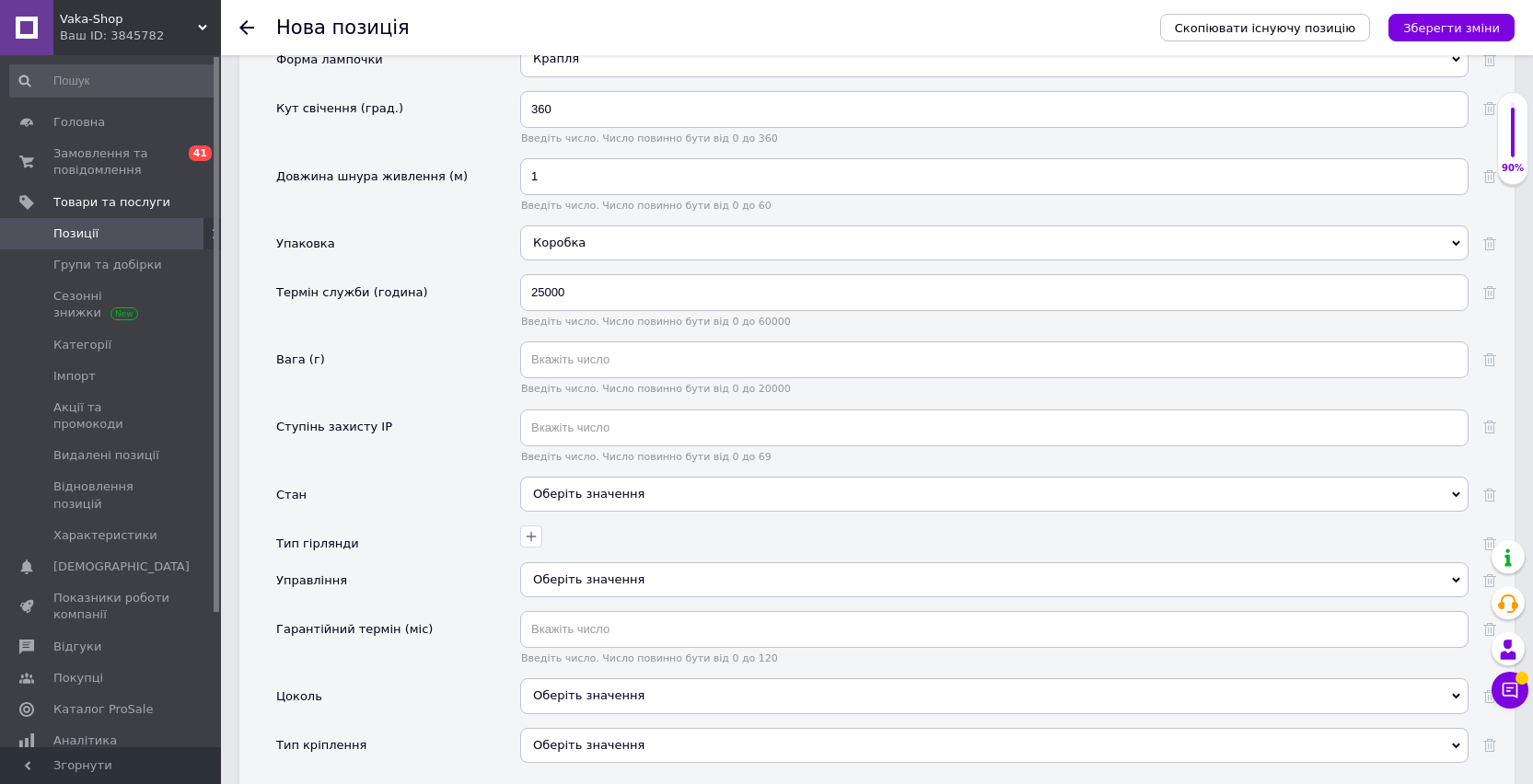
scroll to position [2542, 0]
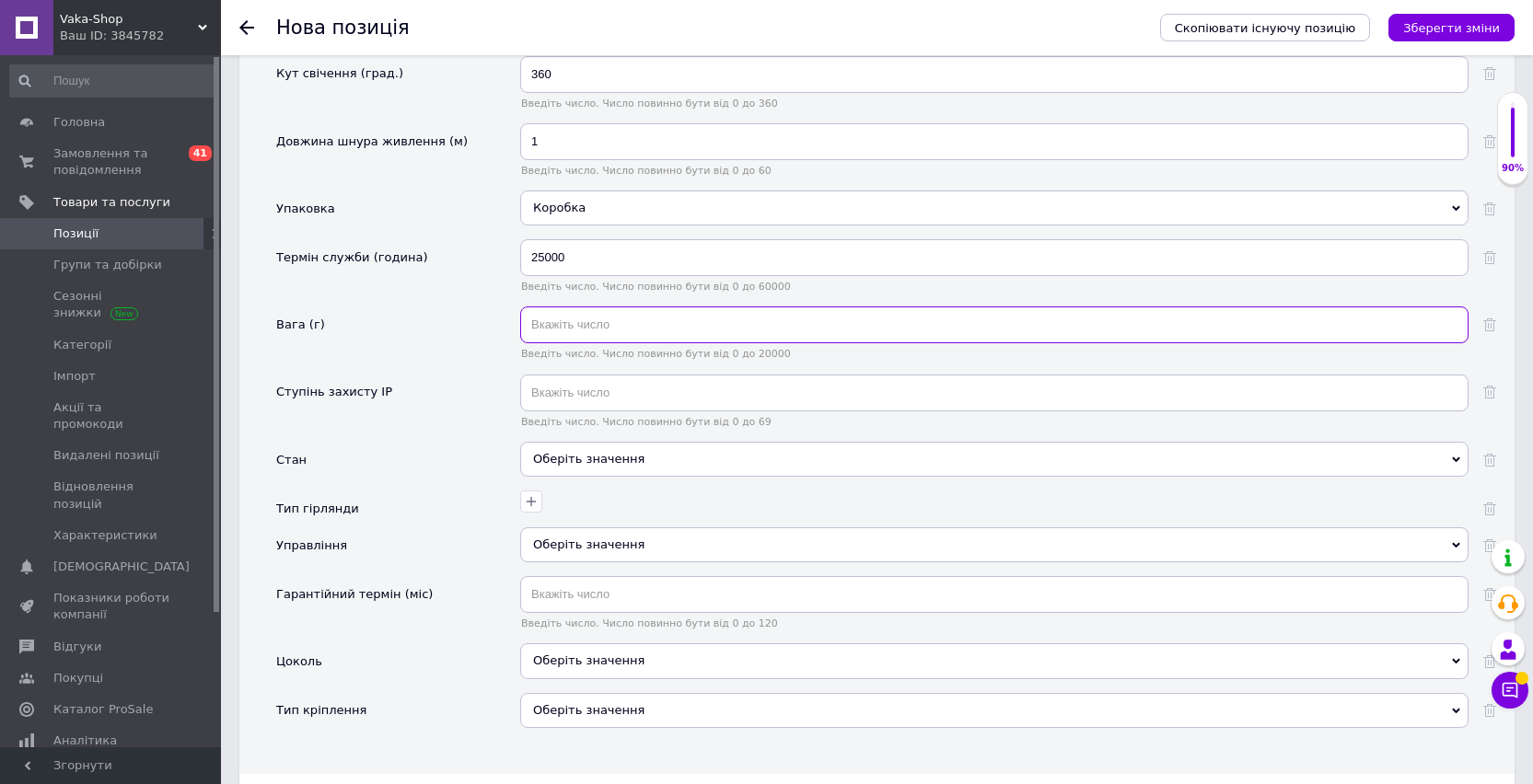
click at [571, 321] on input "text" at bounding box center [994, 324] width 948 height 36
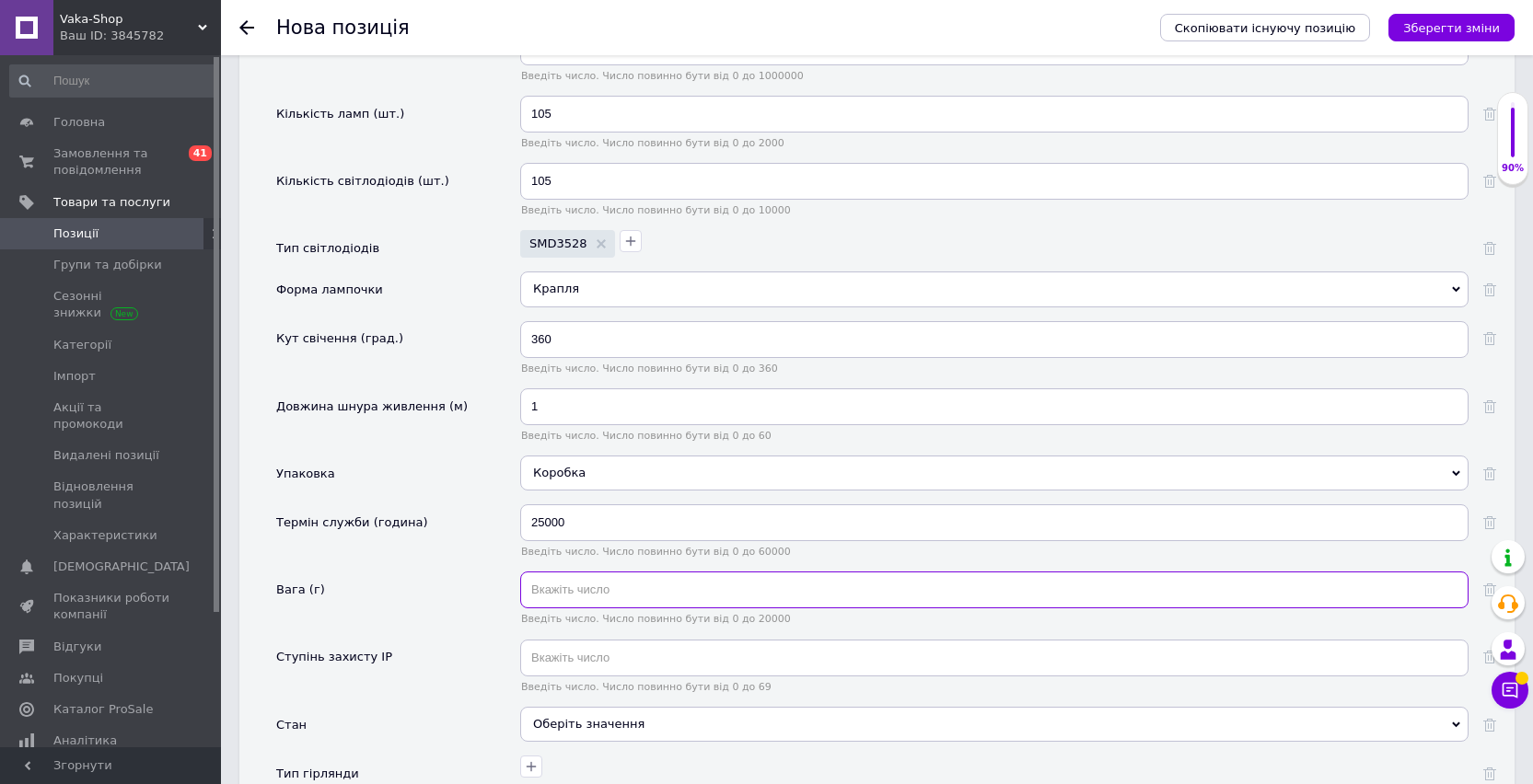
scroll to position [2374, 0]
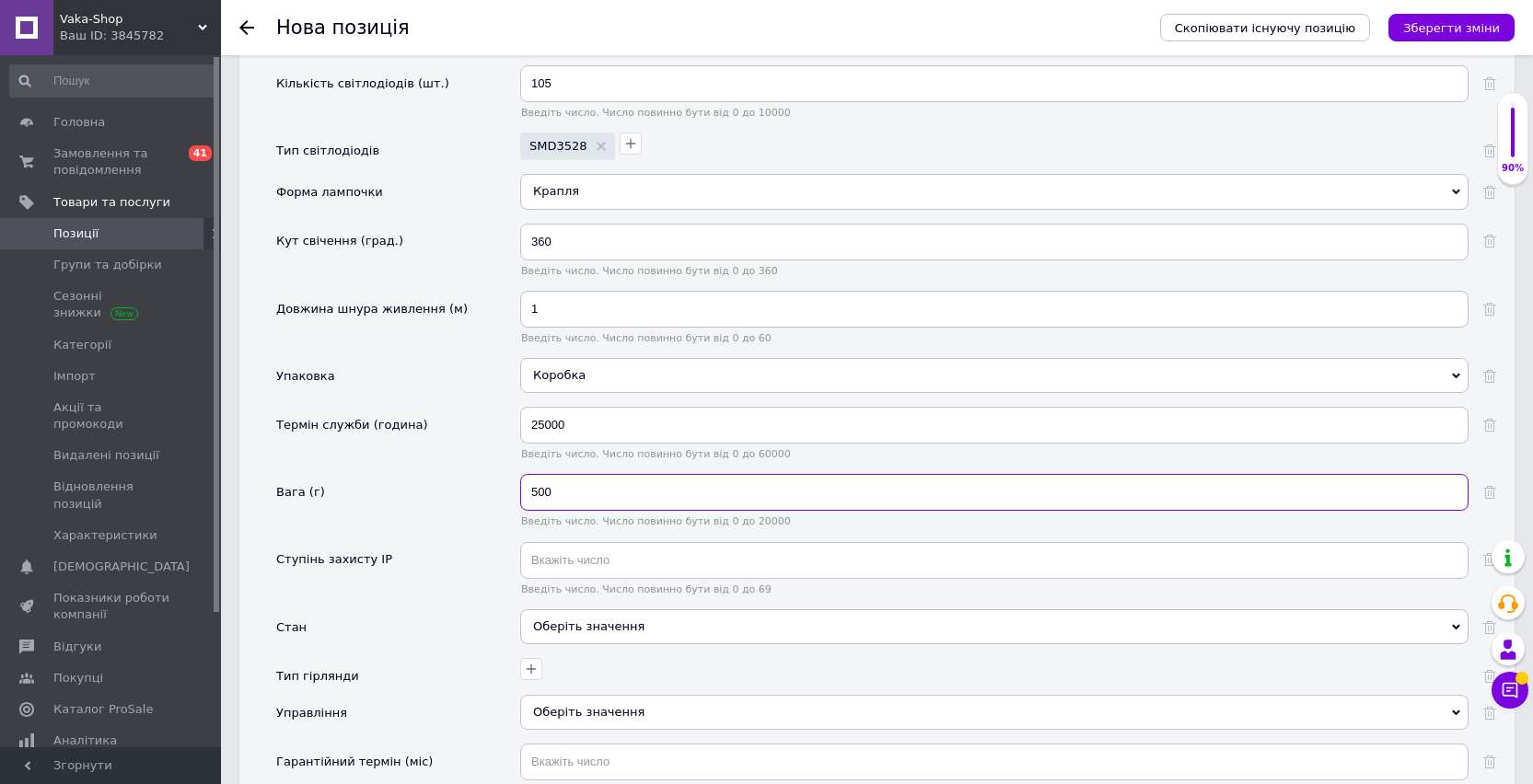
type input "500"
click at [563, 564] on input "text" at bounding box center [994, 560] width 948 height 36
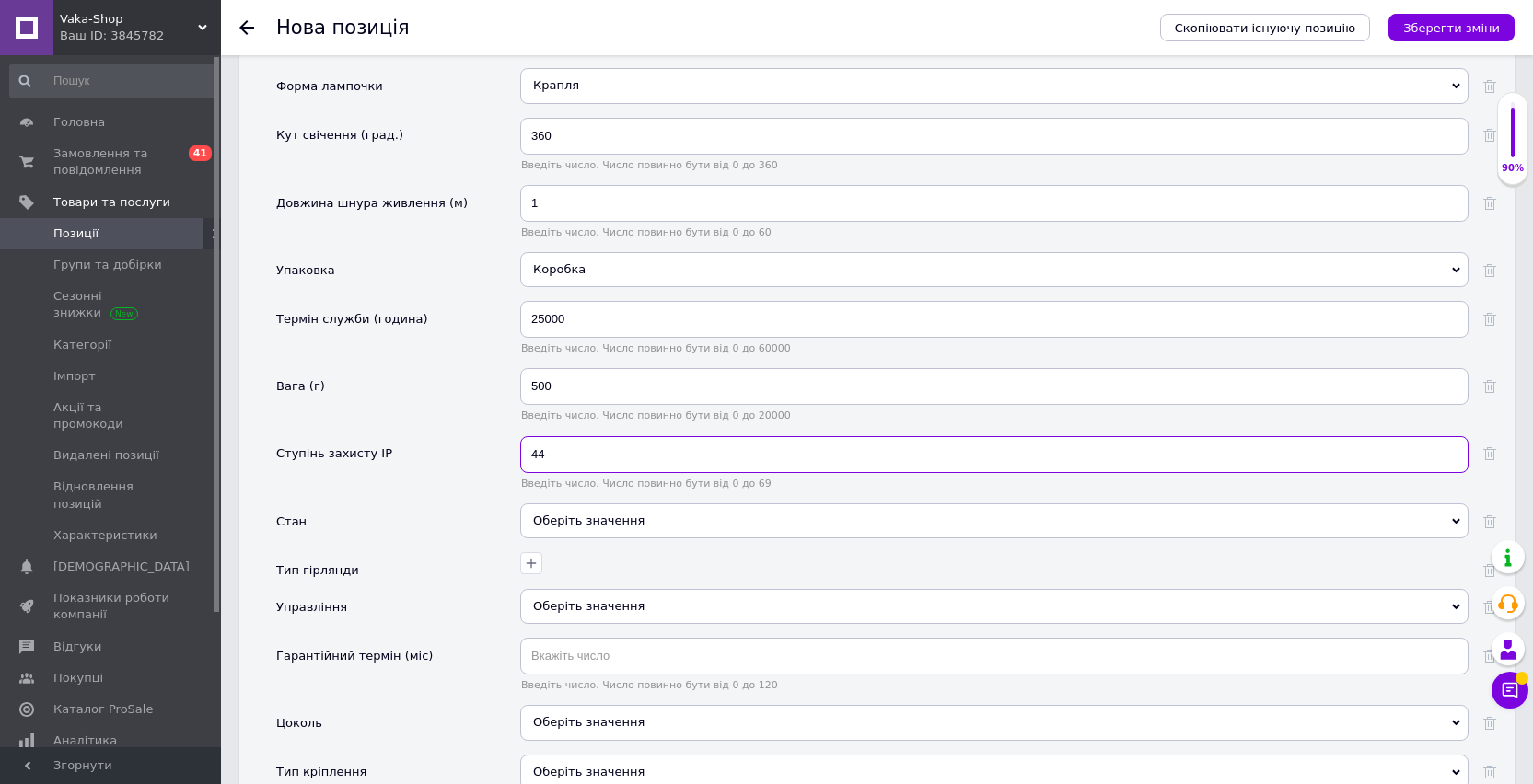
scroll to position [2532, 0]
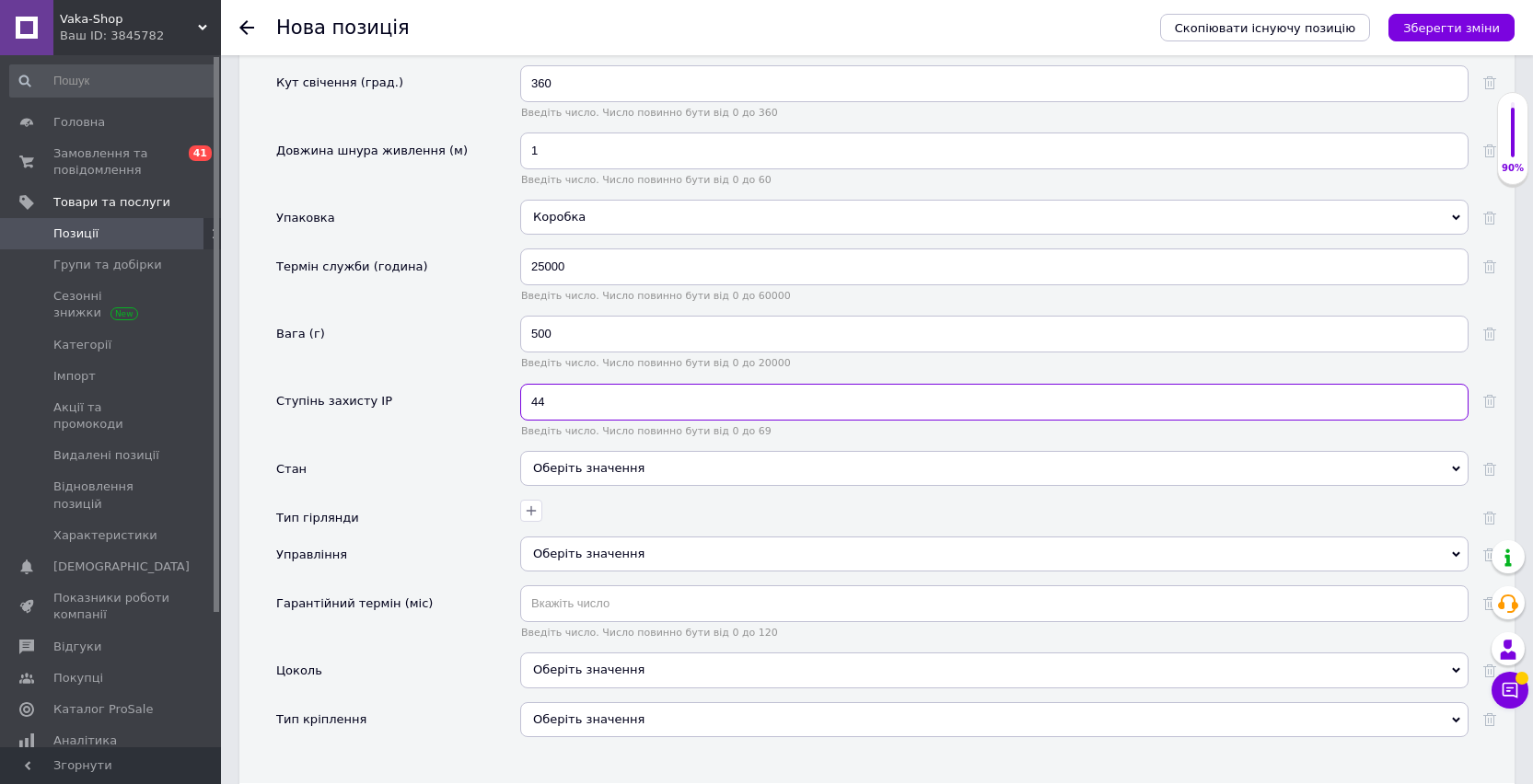
type input "44"
click at [570, 458] on div "Оберіть значення" at bounding box center [994, 468] width 948 height 35
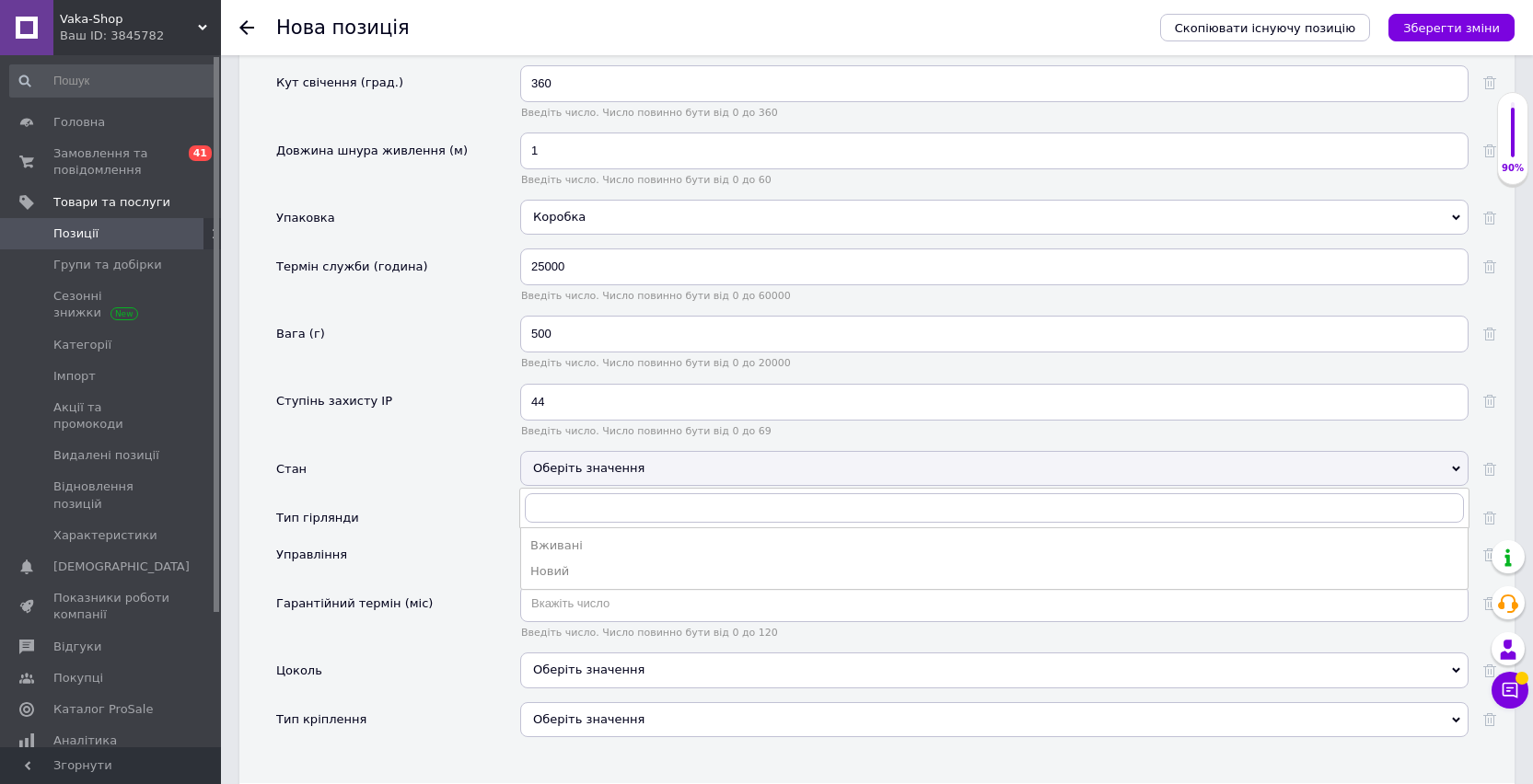
click at [575, 573] on div "Новий" at bounding box center [994, 571] width 928 height 16
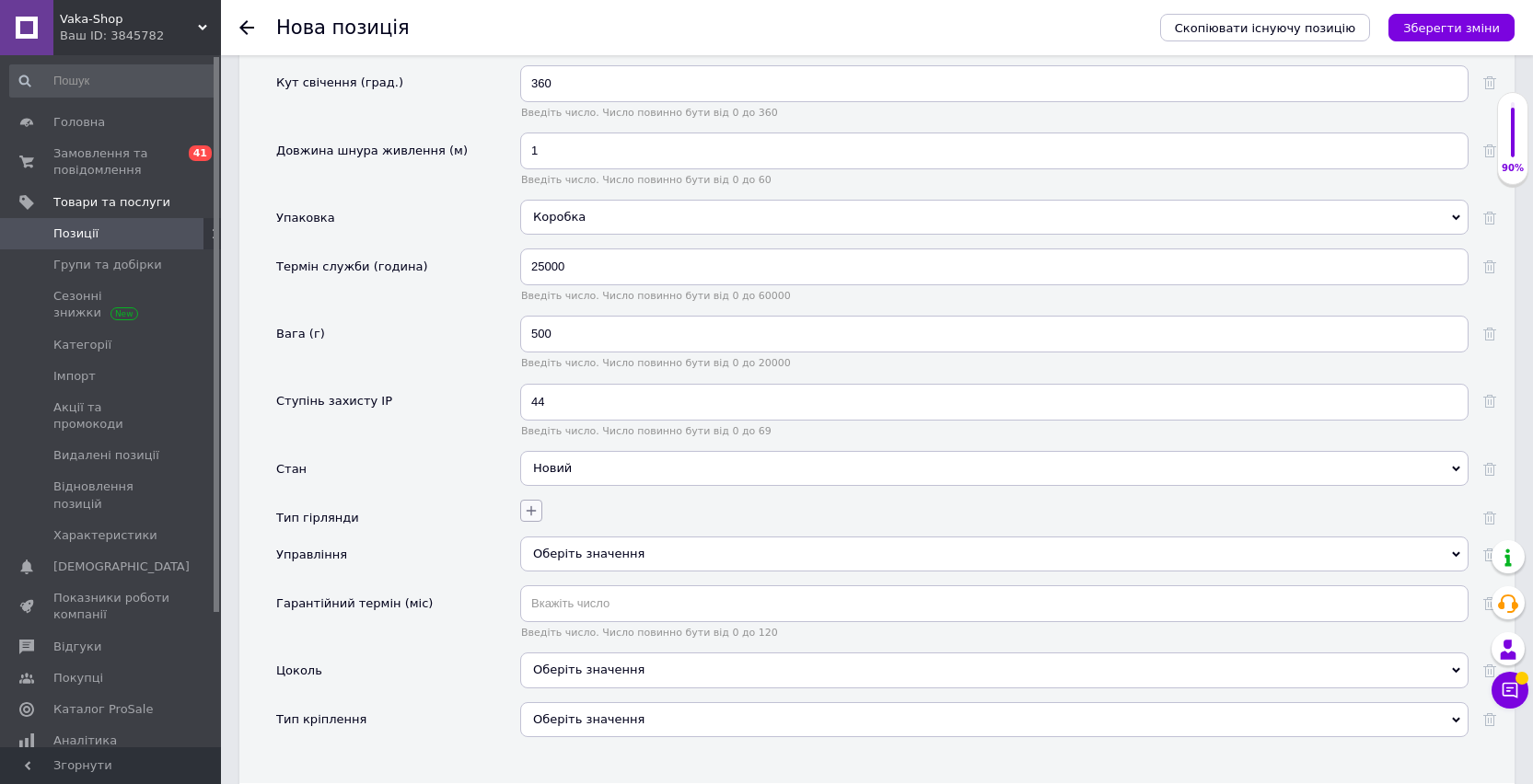
click at [536, 511] on icon "button" at bounding box center [531, 511] width 14 height 14
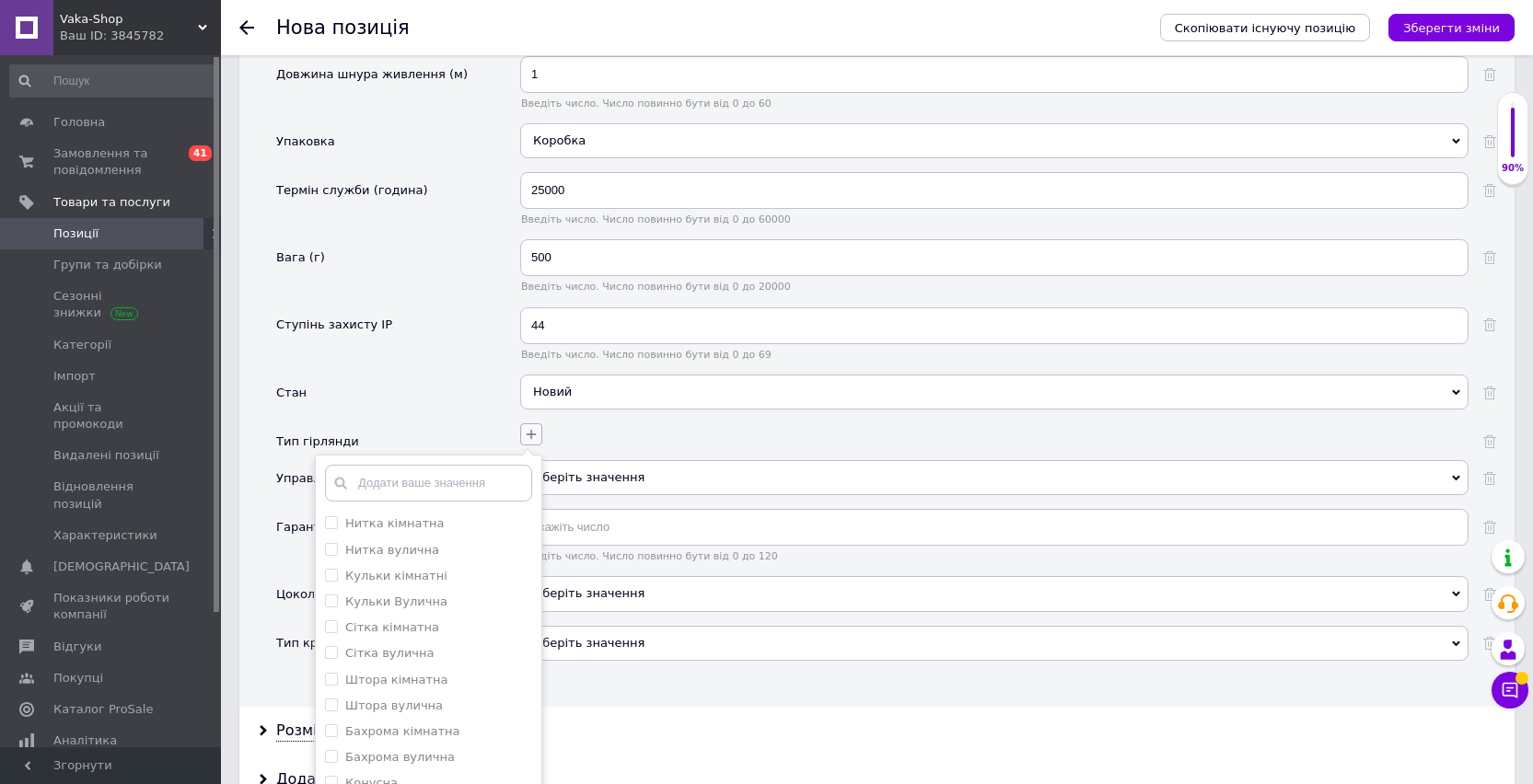
scroll to position [2668, 0]
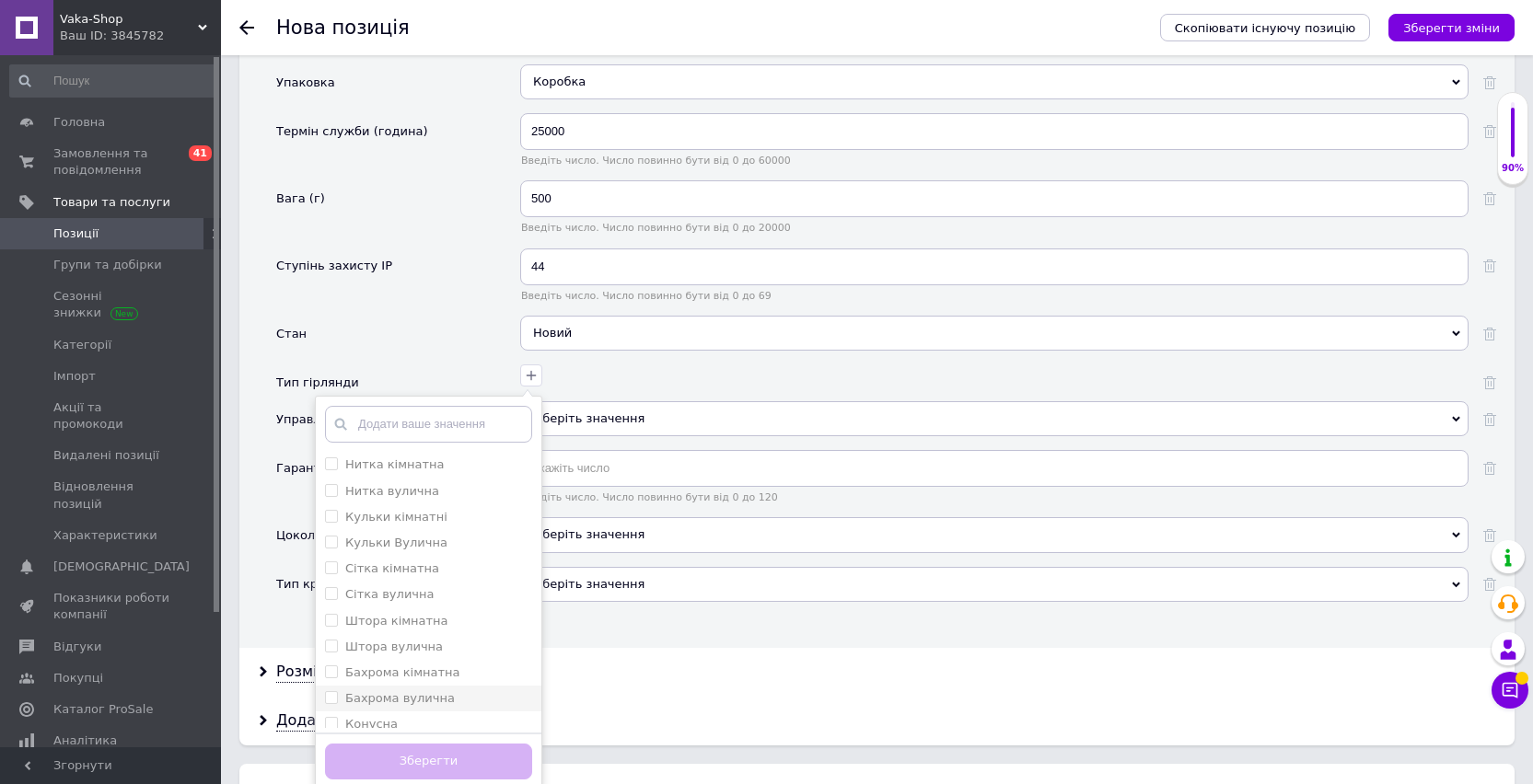
click at [401, 695] on label "Бахрома вулична" at bounding box center [400, 698] width 109 height 13
checkbox вулична "true"
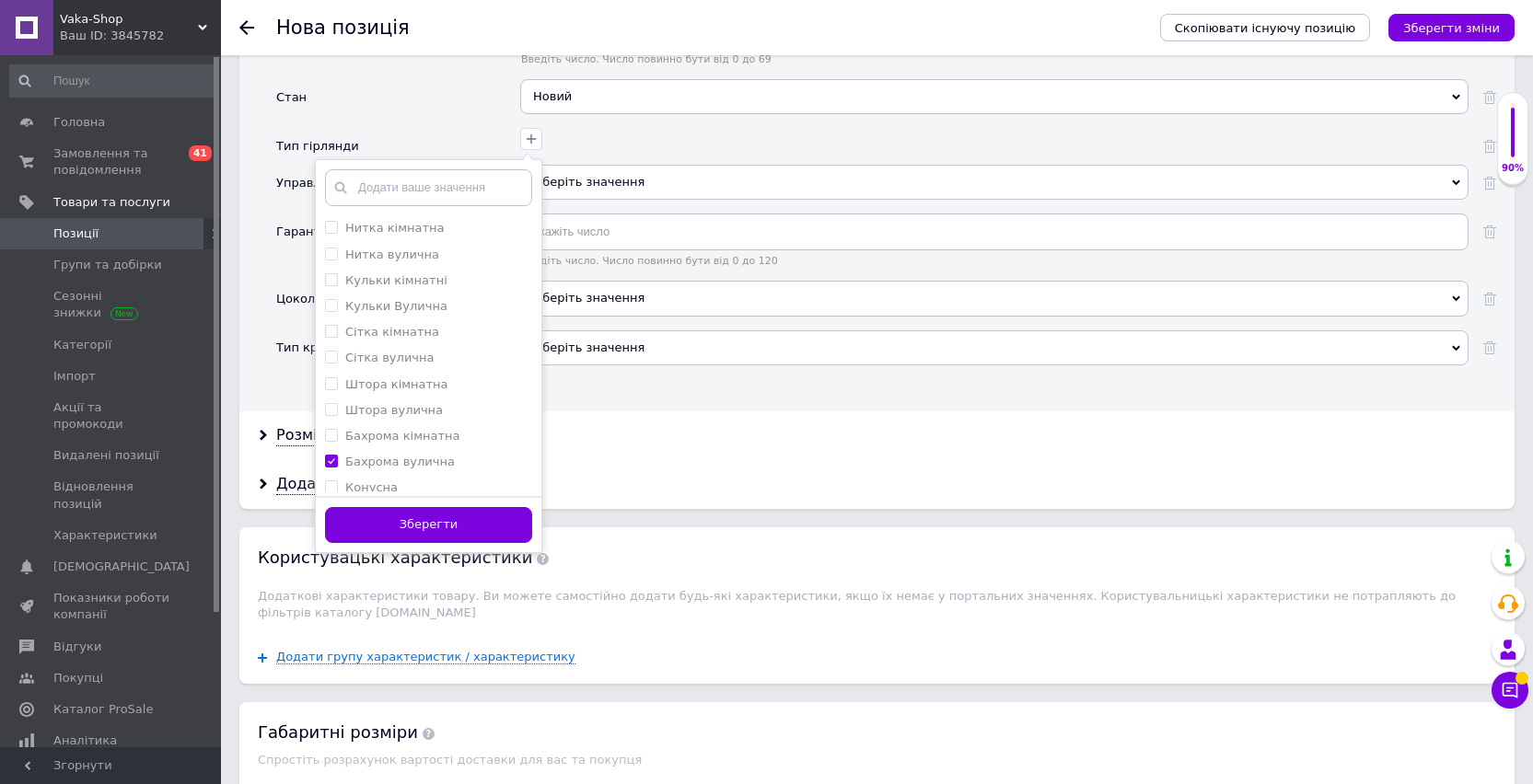
scroll to position [2912, 0]
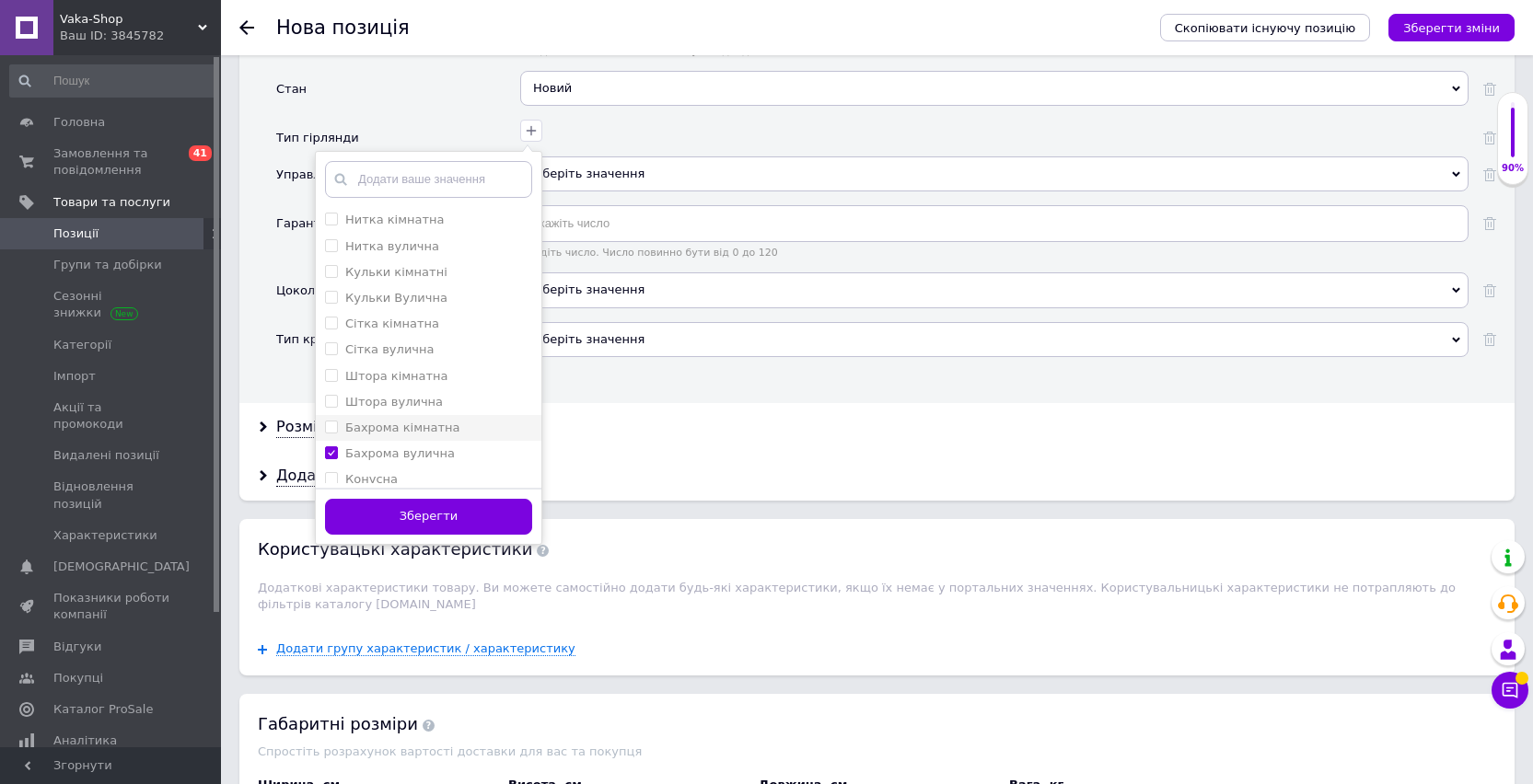
click at [413, 431] on label "Бахрома кімнатна" at bounding box center [402, 427] width 114 height 13
checkbox кімнатна "true"
click at [402, 514] on button "Зберегти" at bounding box center [428, 516] width 207 height 36
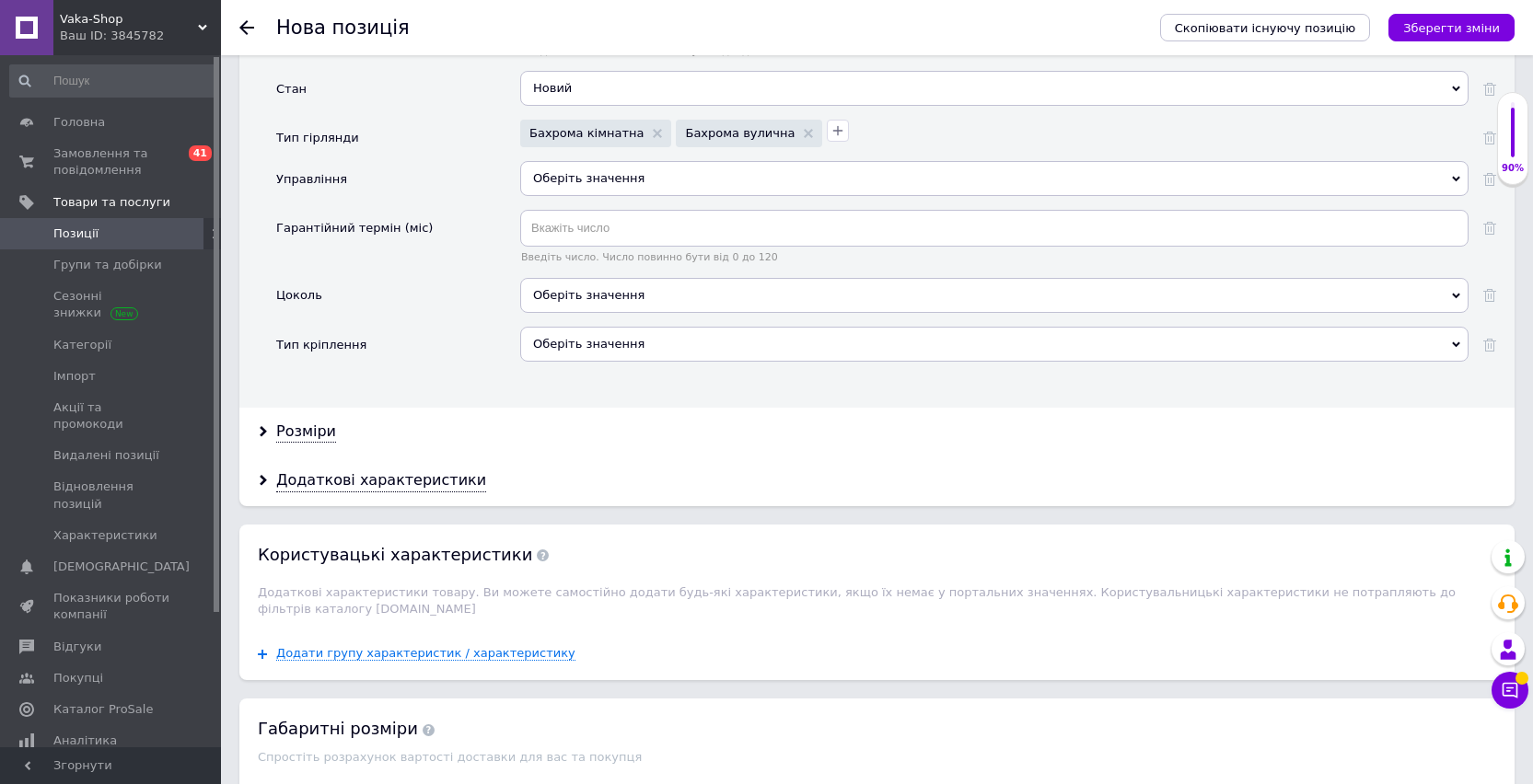
click at [579, 302] on div "Оберіть значення" at bounding box center [994, 296] width 948 height 35
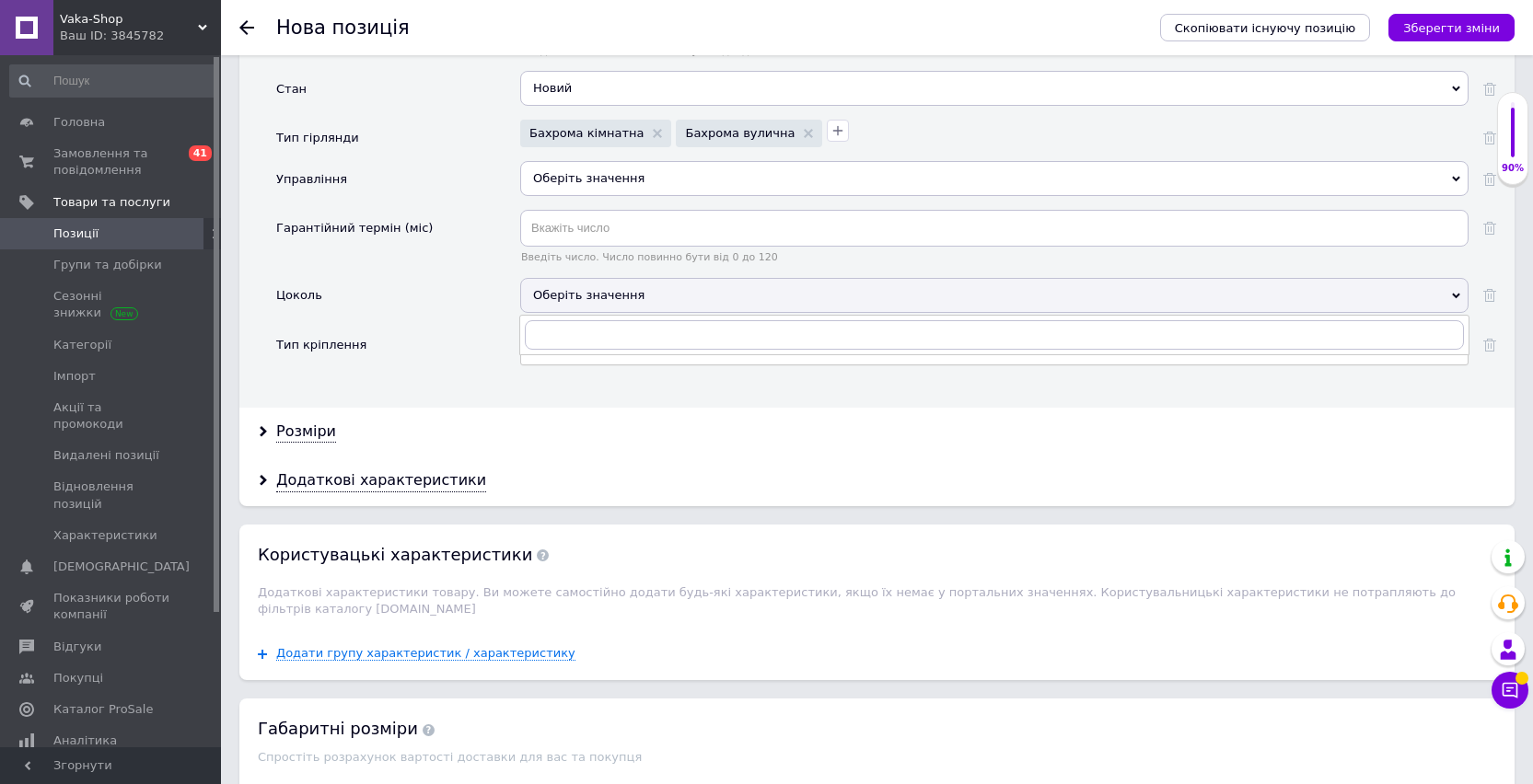
click at [579, 302] on div "Оберіть значення" at bounding box center [994, 296] width 948 height 35
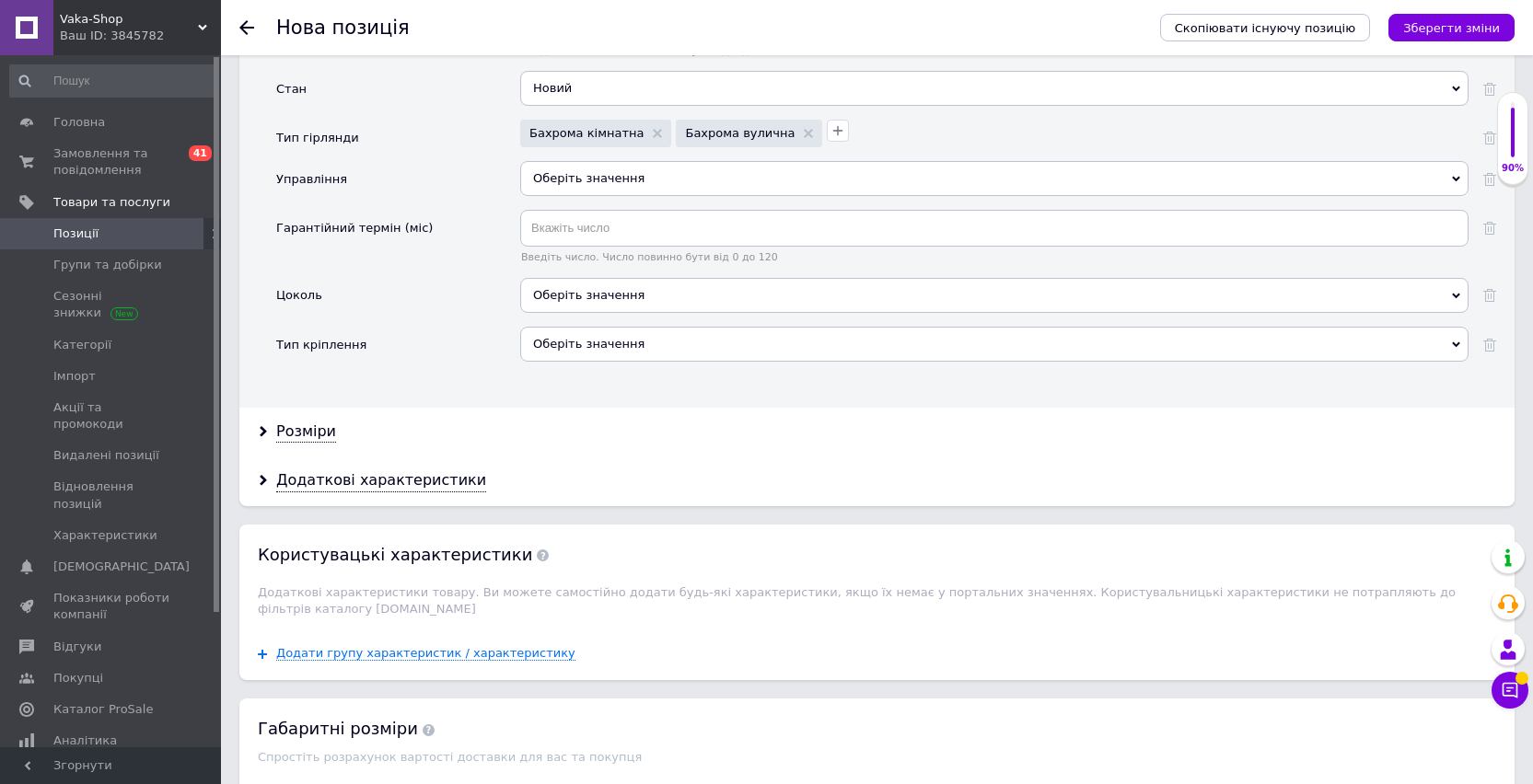
click at [571, 342] on div "Оберіть значення" at bounding box center [994, 344] width 948 height 35
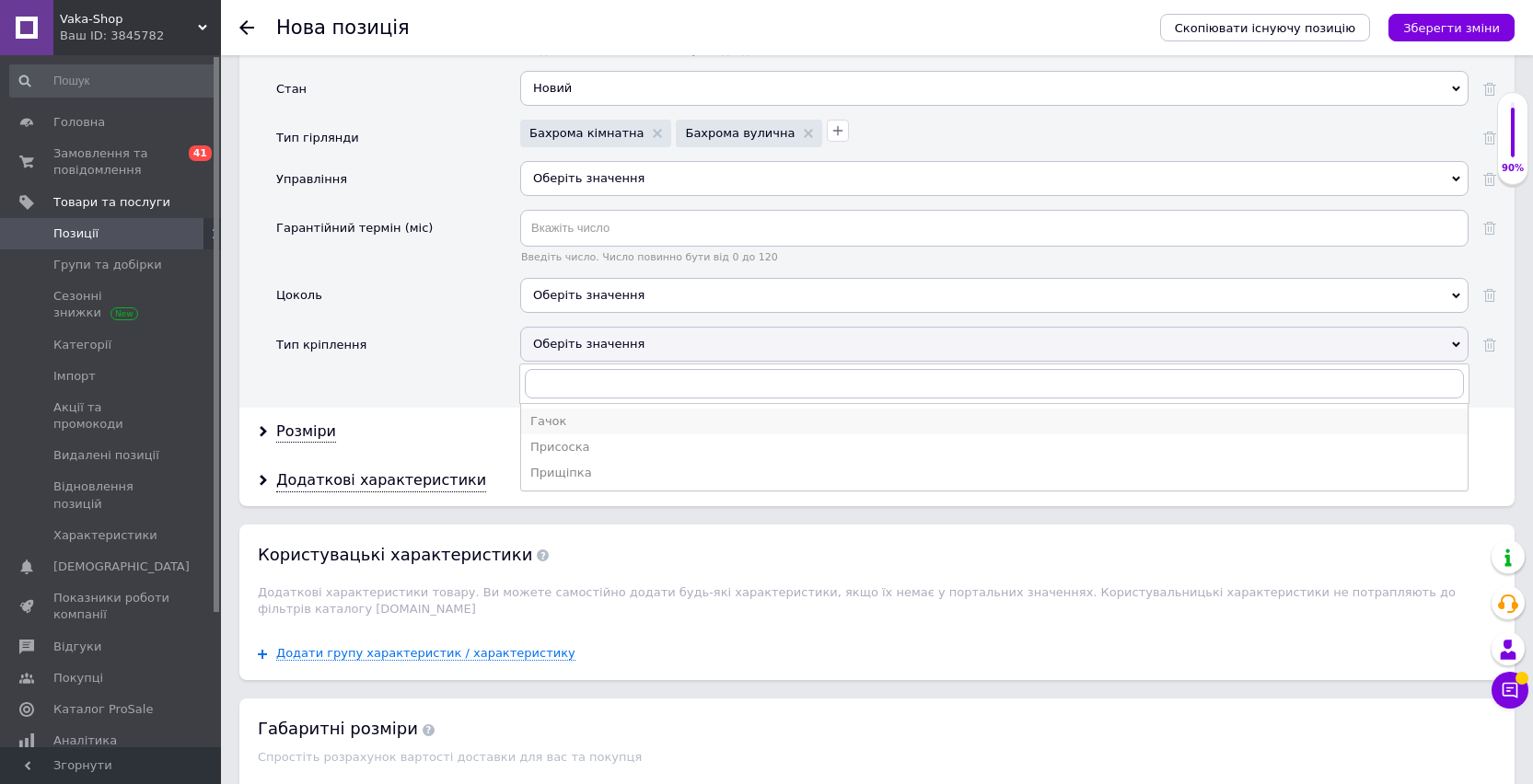
click at [563, 421] on div "Гачок" at bounding box center [994, 421] width 928 height 16
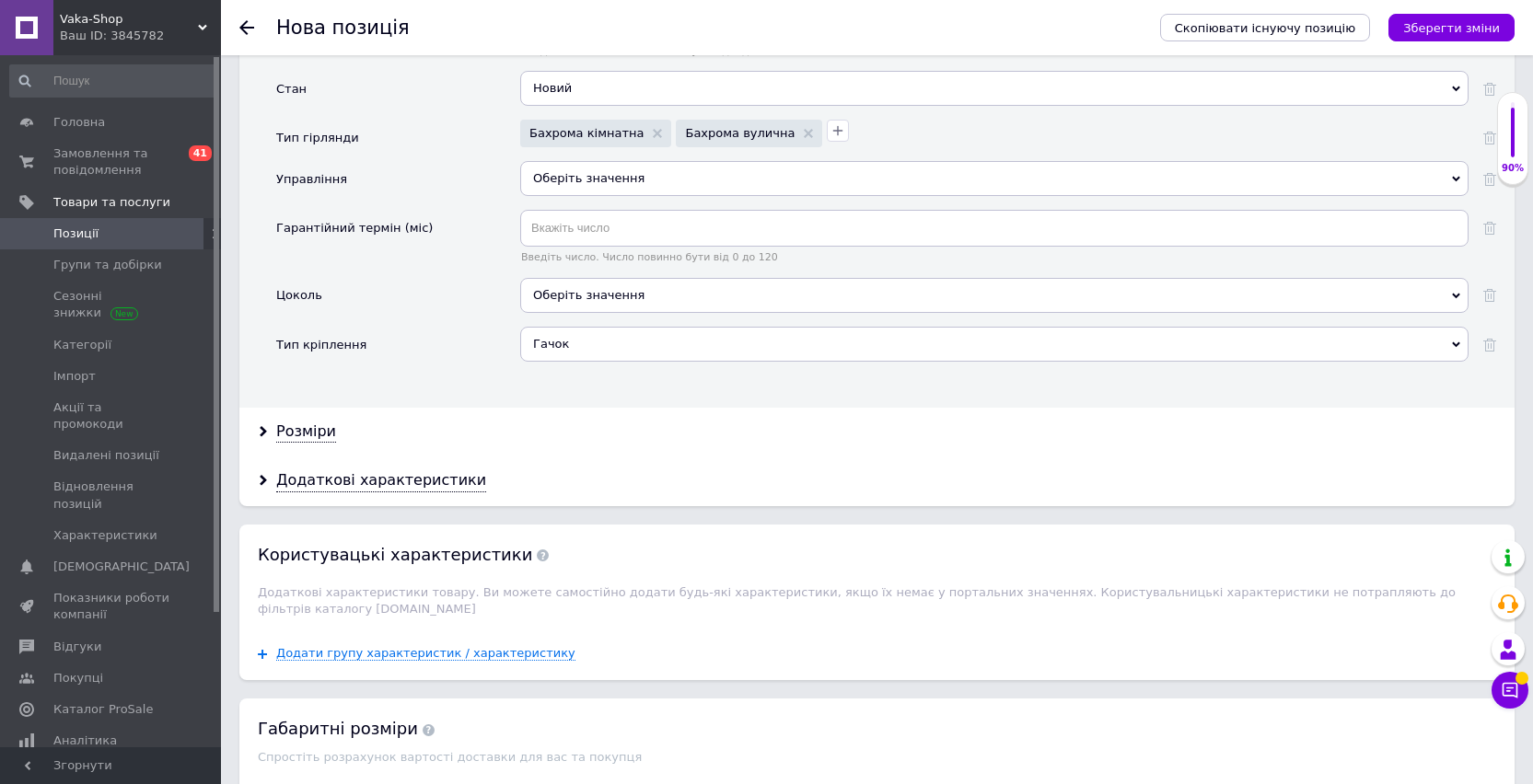
click at [323, 443] on div "Розміри" at bounding box center [876, 432] width 1275 height 49
click at [331, 475] on div "Додаткові характеристики" at bounding box center [381, 481] width 210 height 21
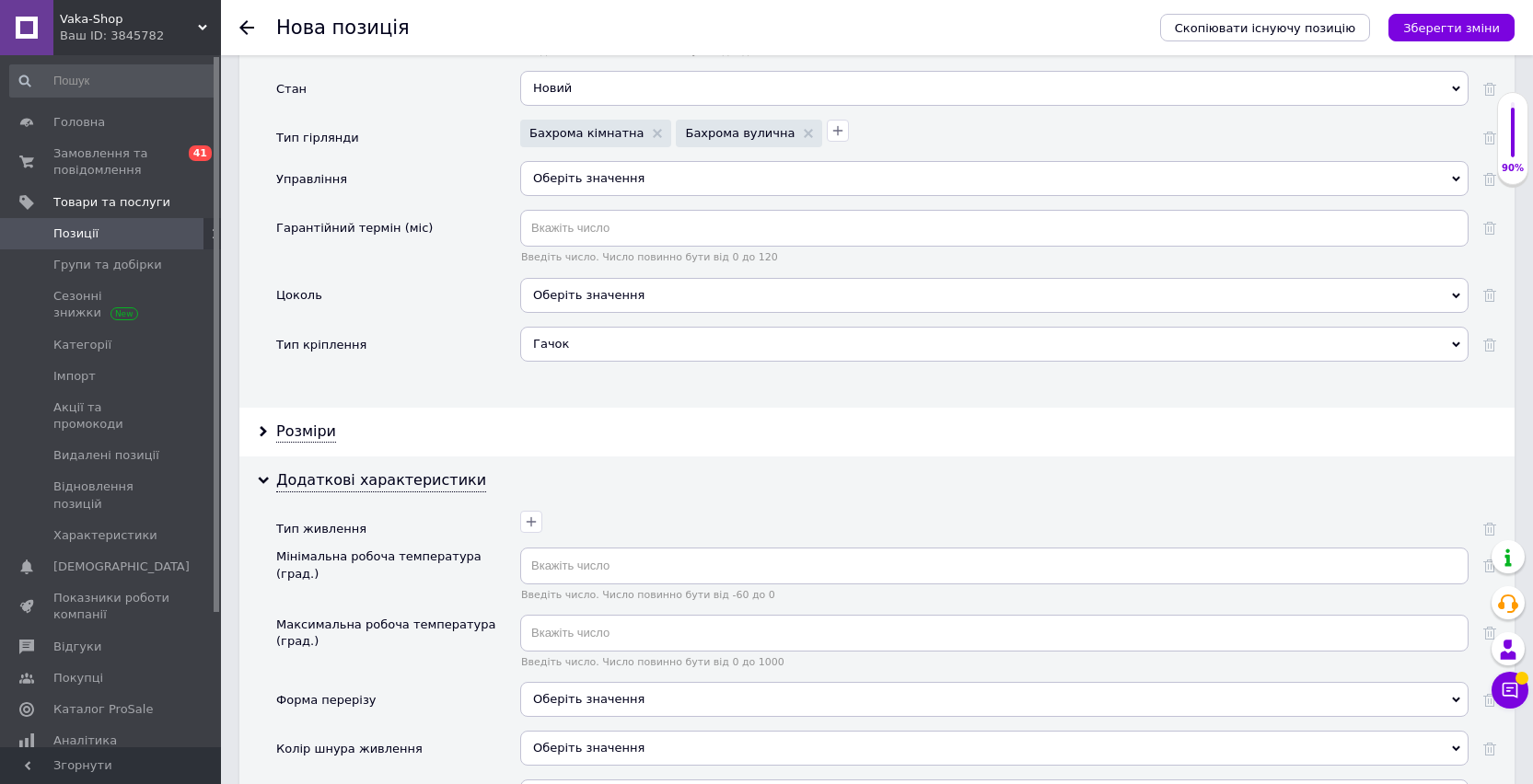
scroll to position [3125, 0]
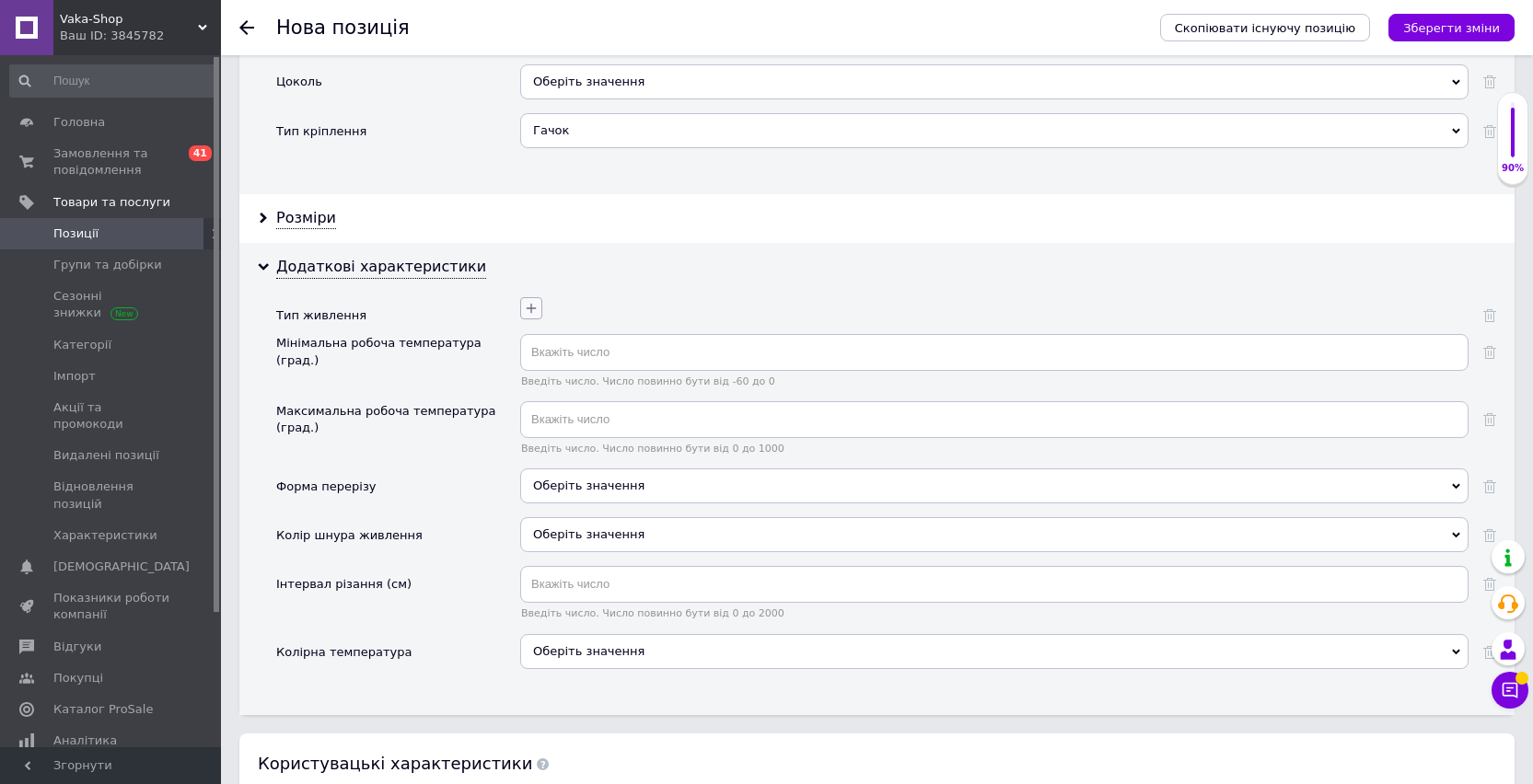
click at [536, 310] on icon "button" at bounding box center [531, 308] width 14 height 14
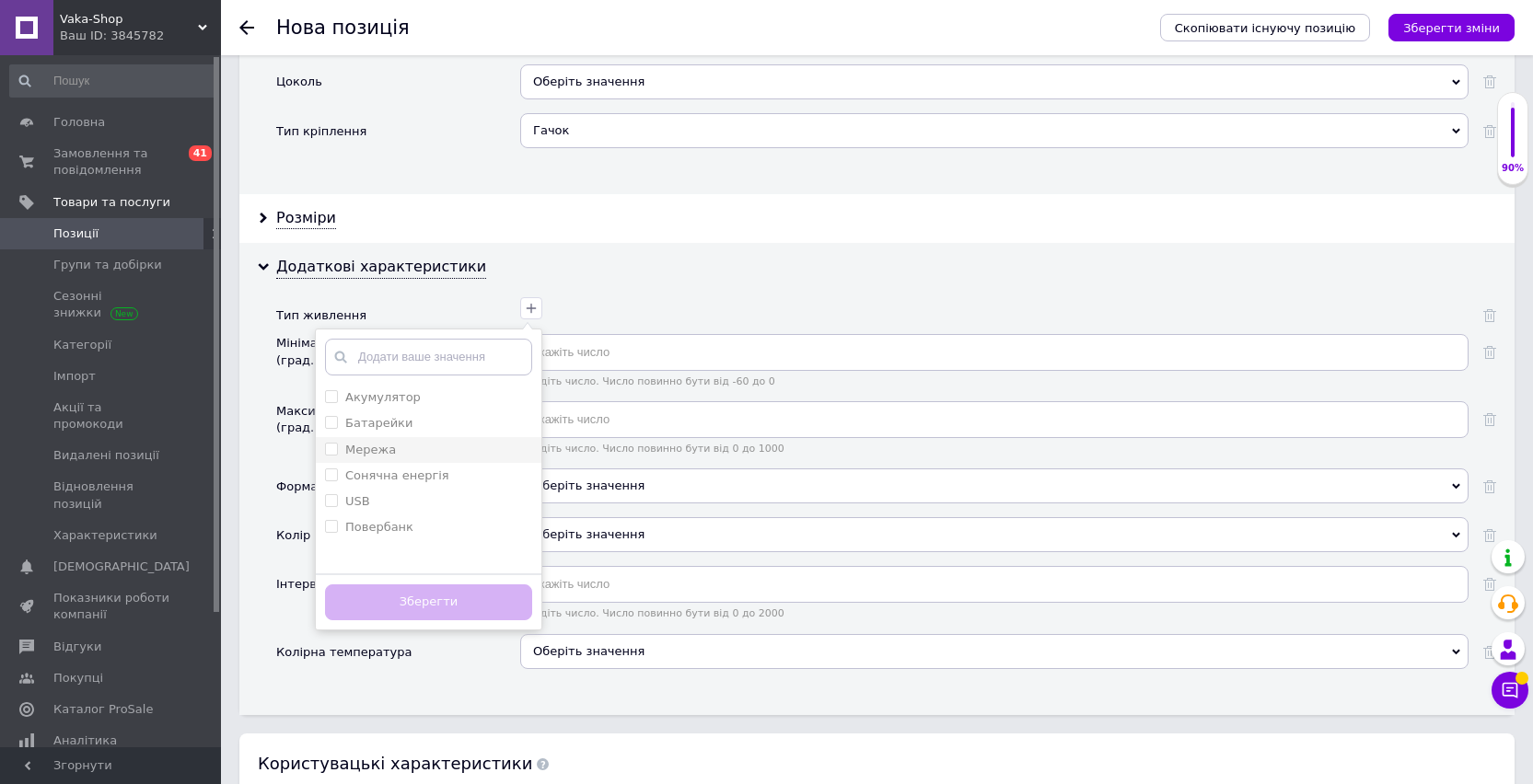
click at [391, 455] on label "Мережа" at bounding box center [371, 449] width 51 height 13
checkbox input "true"
click at [385, 604] on button "Зберегти" at bounding box center [428, 602] width 207 height 36
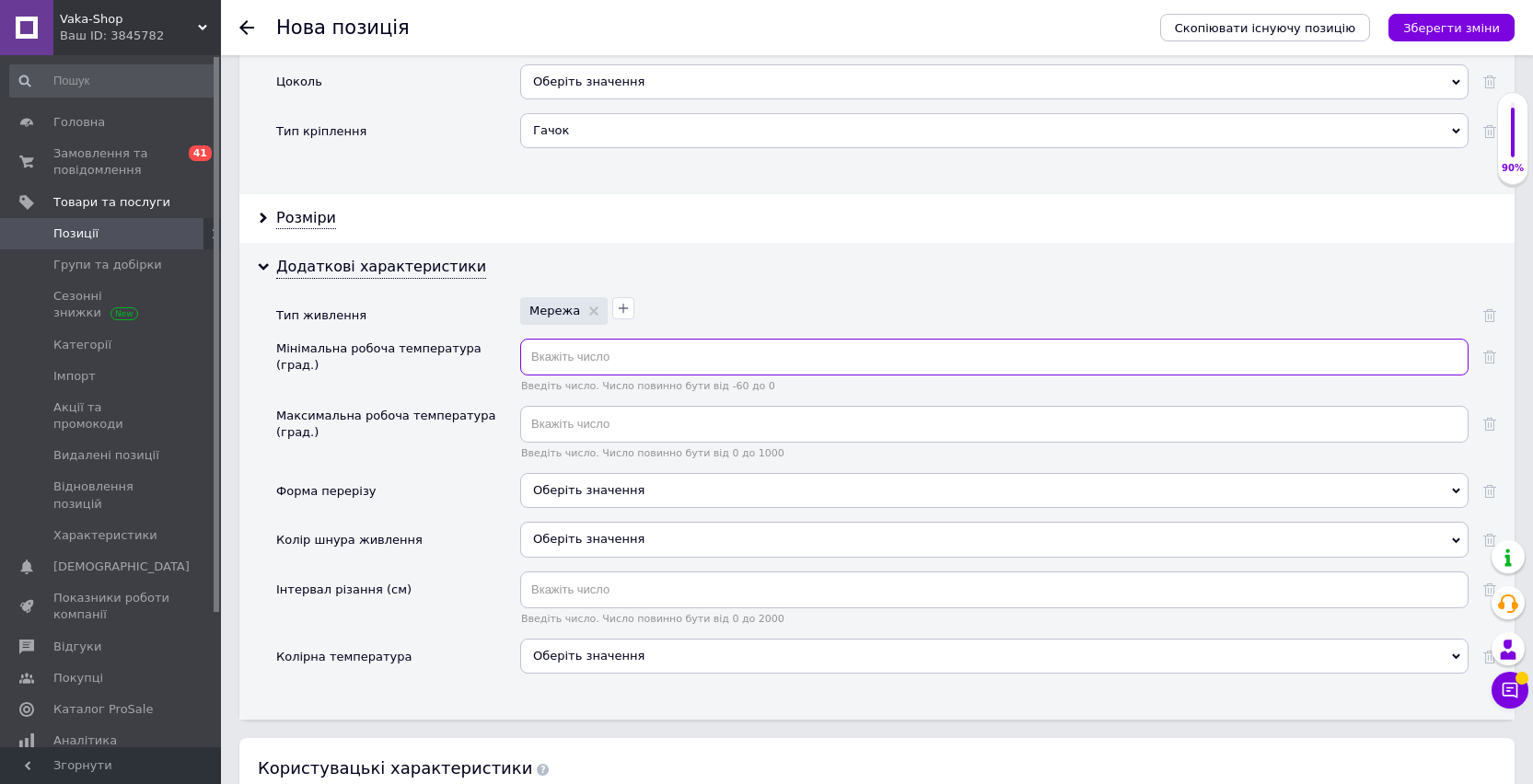
click at [581, 355] on input "text" at bounding box center [994, 357] width 948 height 36
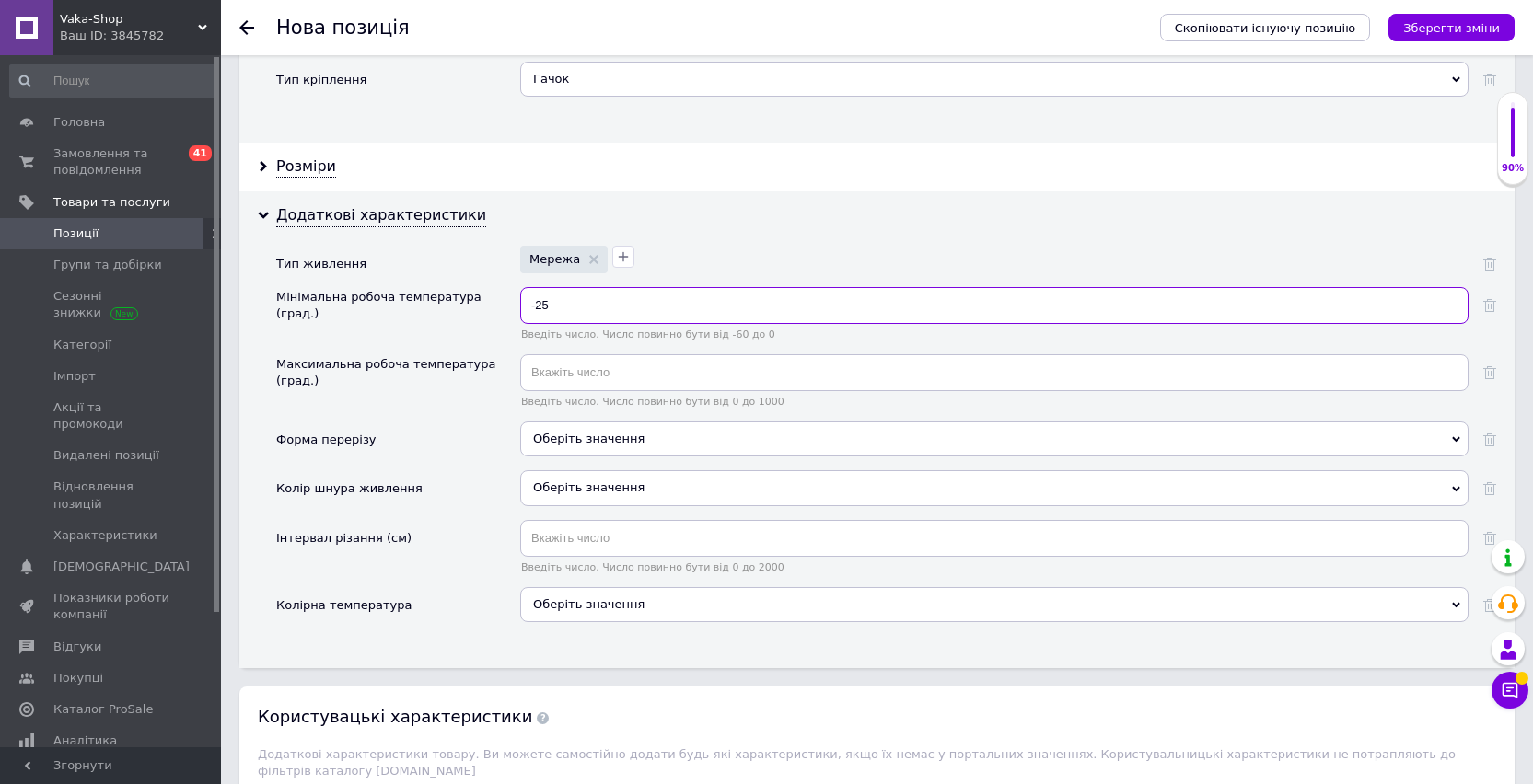
scroll to position [3237, 0]
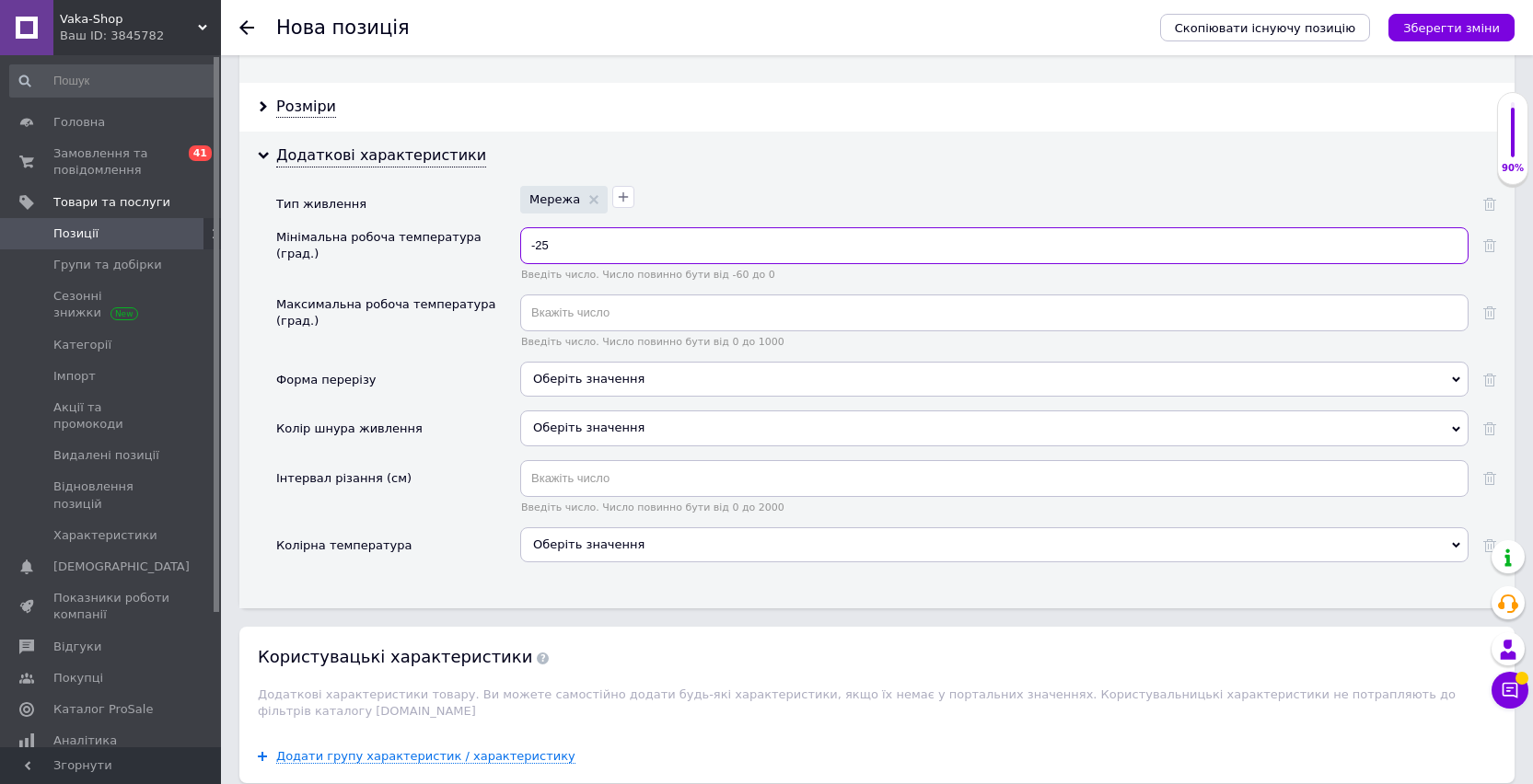
type input "-25"
click at [591, 427] on div "Оберіть значення" at bounding box center [994, 428] width 948 height 35
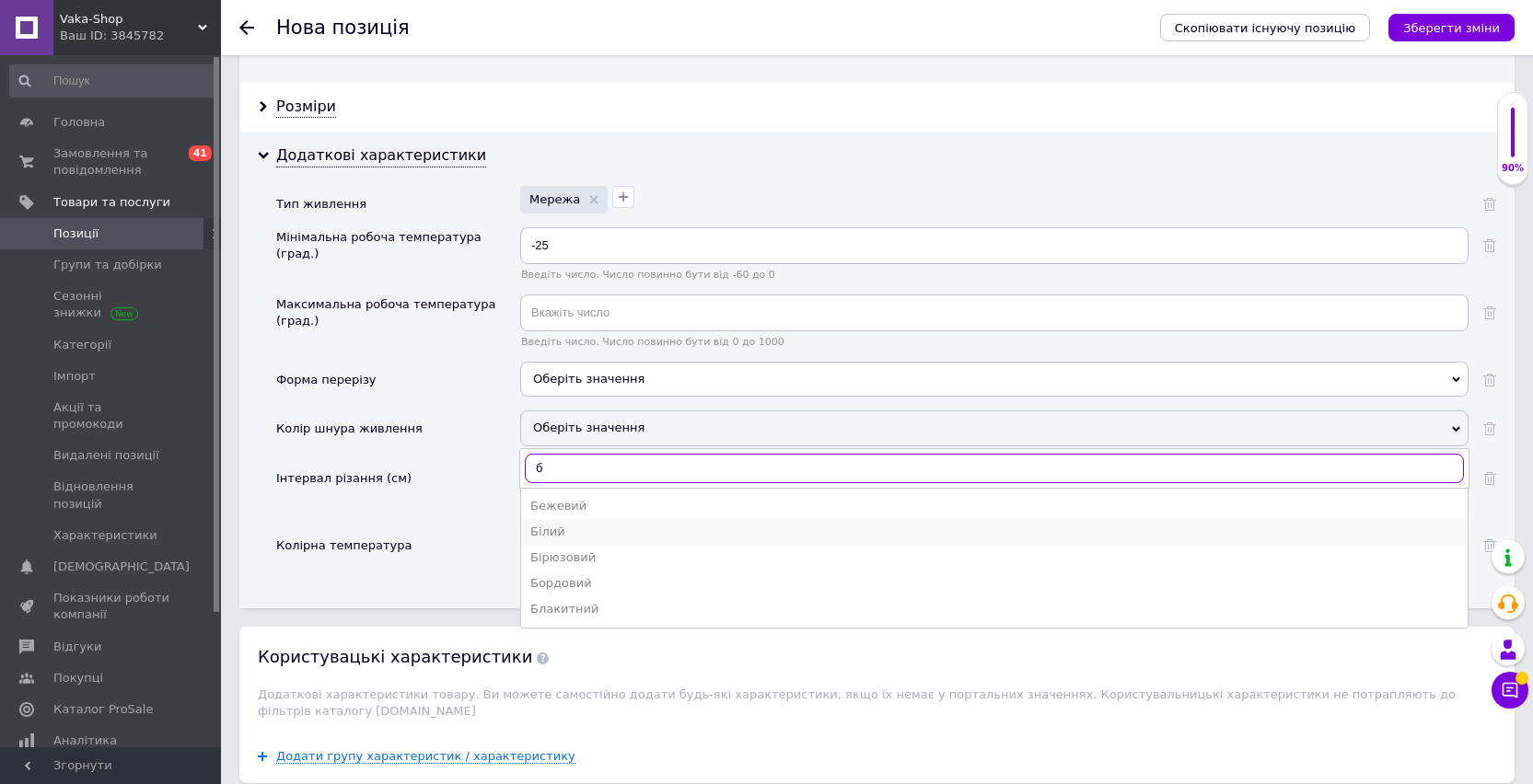
type input "б"
click at [567, 531] on div "Білий" at bounding box center [994, 532] width 928 height 16
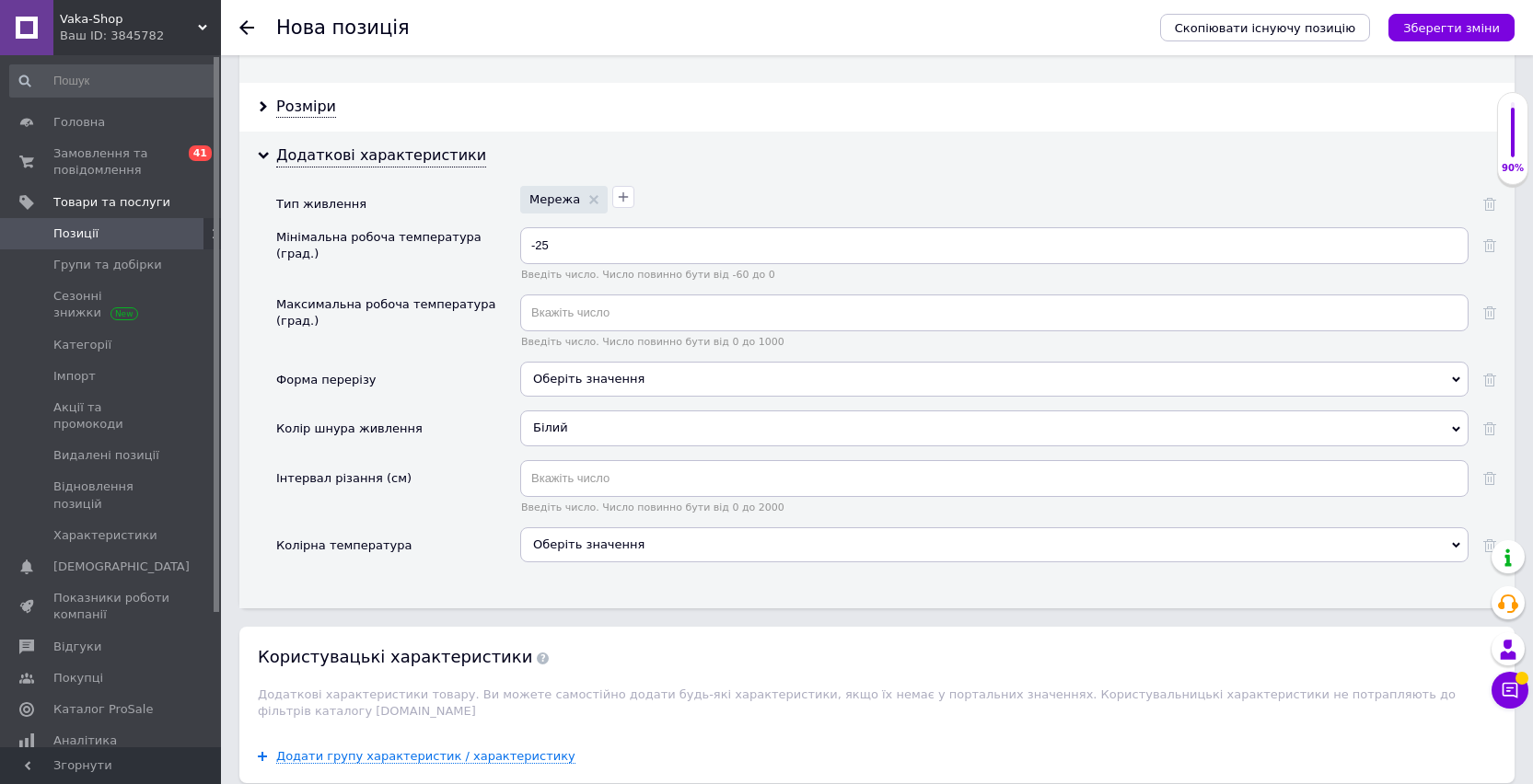
scroll to position [3241, 0]
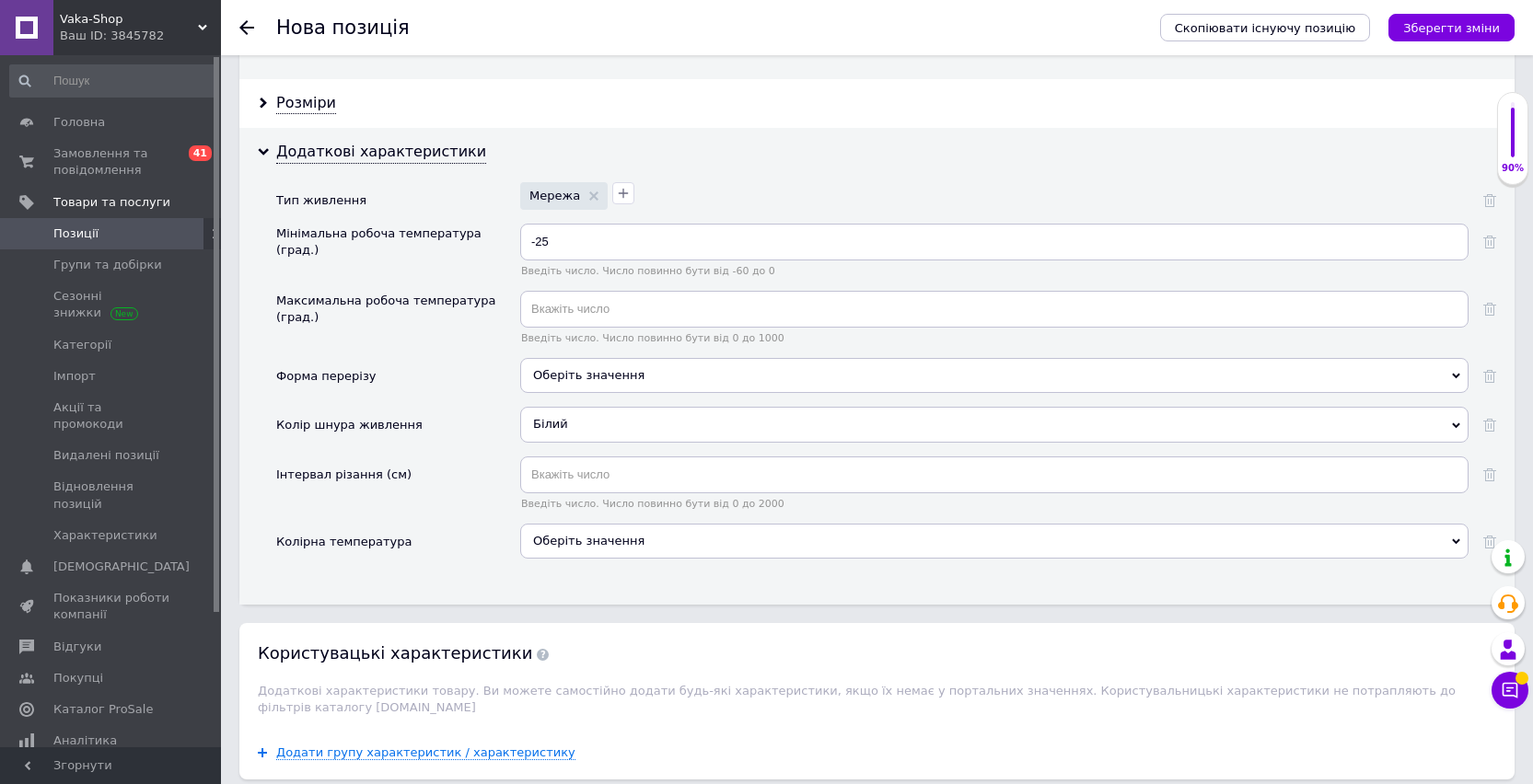
click at [591, 540] on div "Оберіть значення" at bounding box center [994, 541] width 948 height 35
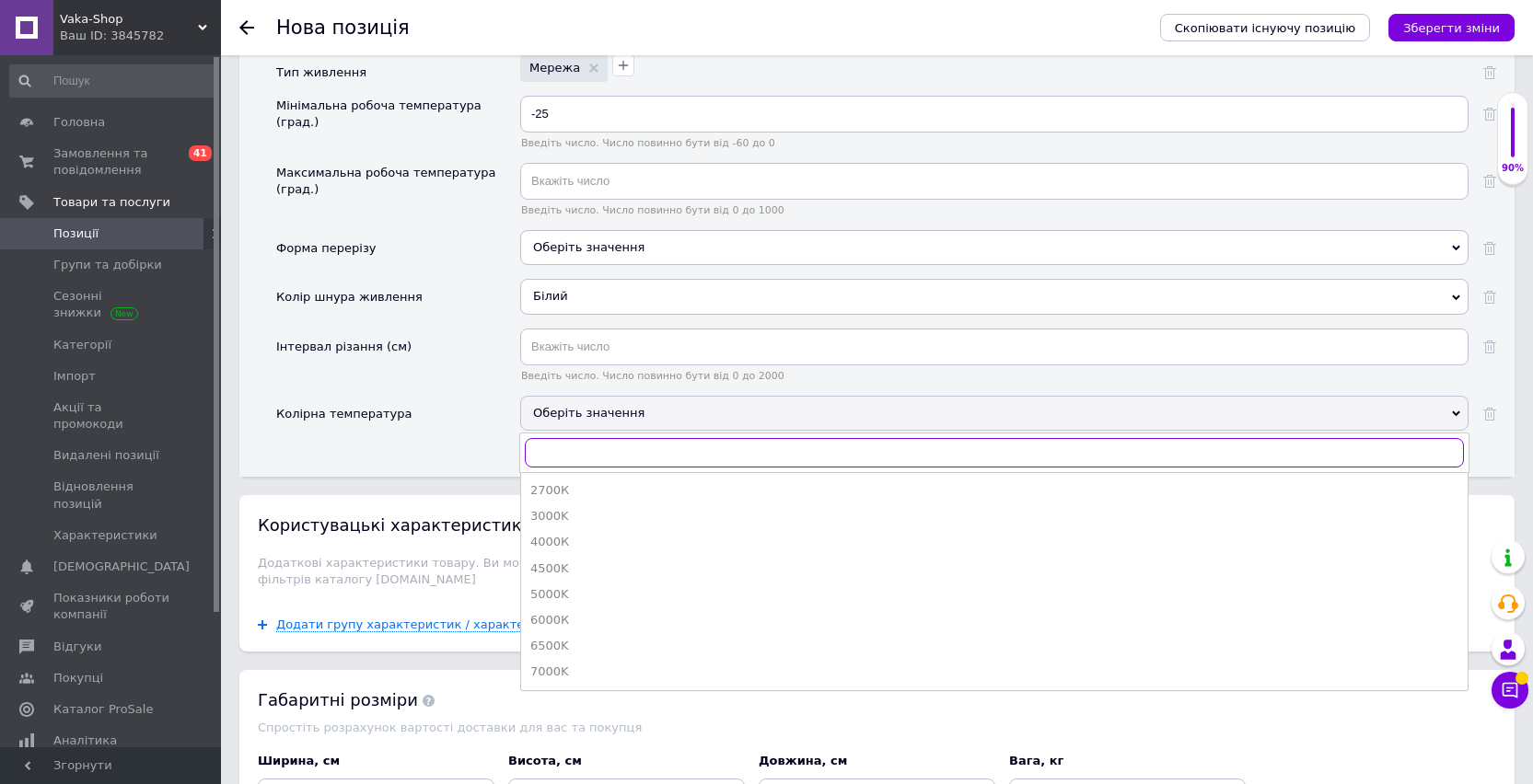
scroll to position [3385, 0]
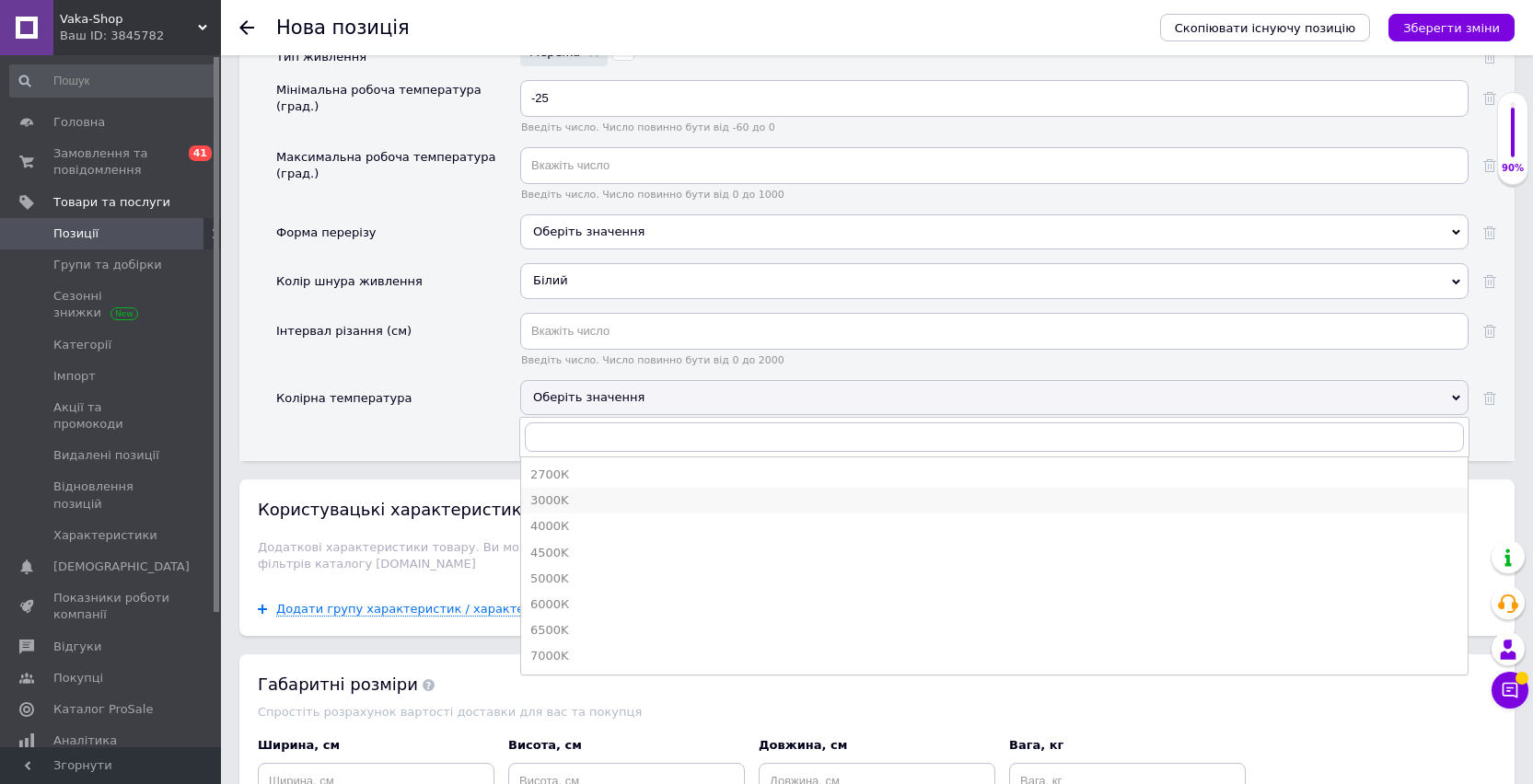
click at [582, 508] on div "3000K" at bounding box center [994, 500] width 928 height 16
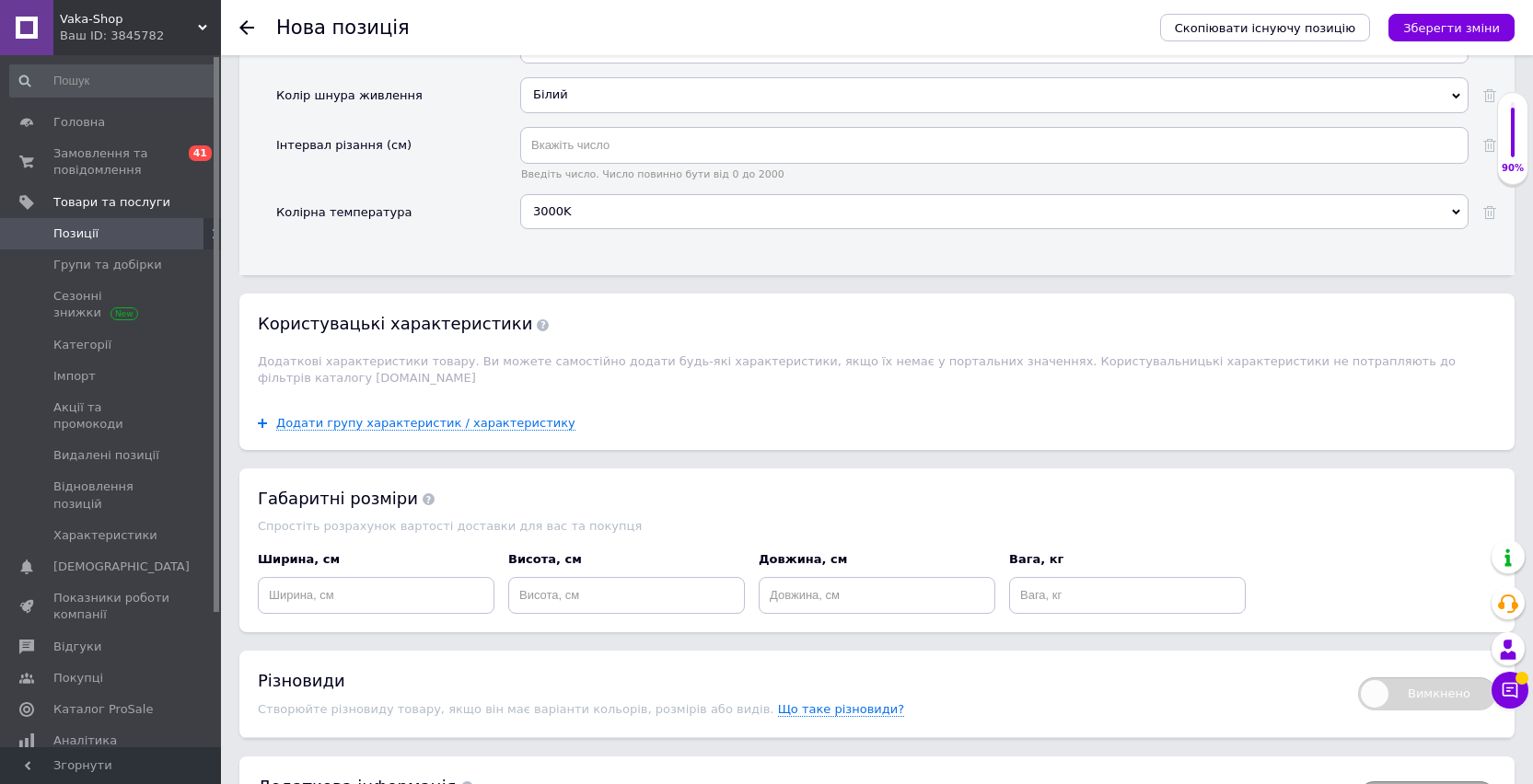
scroll to position [3582, 0]
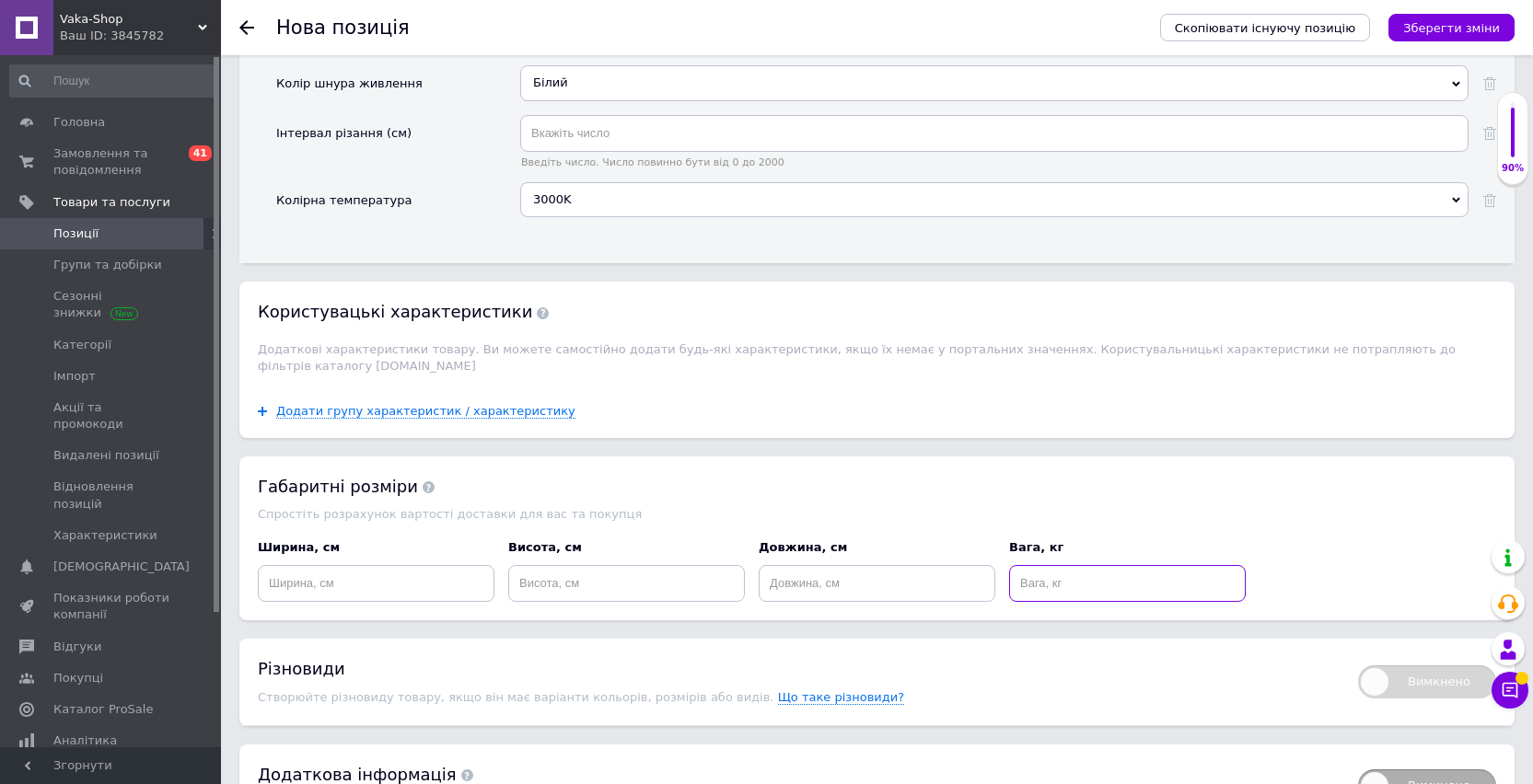
click at [1029, 584] on input at bounding box center [1127, 583] width 236 height 36
type input "1"
click at [918, 594] on input at bounding box center [876, 583] width 236 height 36
type input "20"
click at [664, 601] on input at bounding box center [626, 583] width 236 height 36
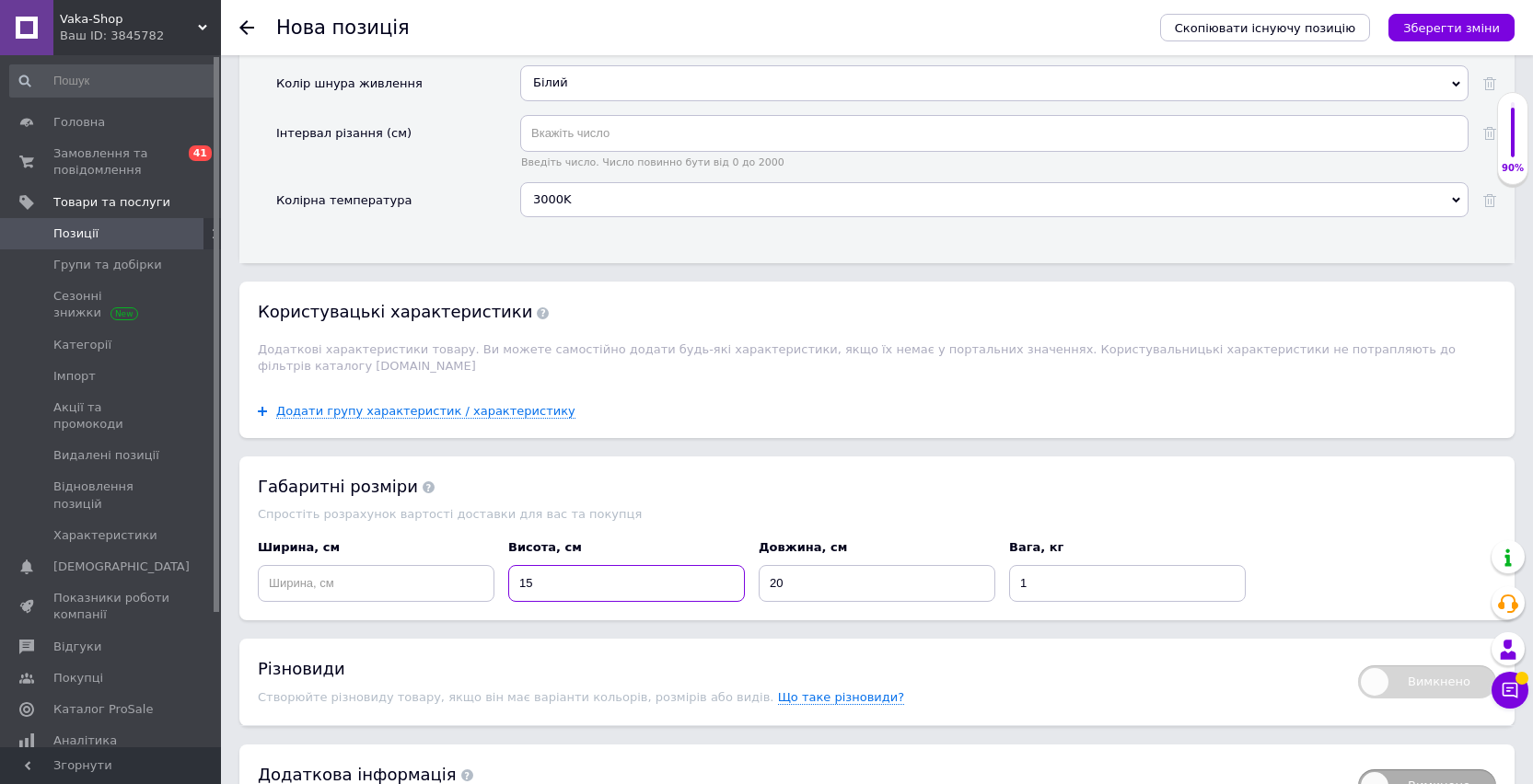
type input "15"
click at [418, 575] on input at bounding box center [375, 583] width 236 height 36
type input "15"
click at [1454, 19] on button "Зберегти зміни" at bounding box center [1450, 27] width 126 height 28
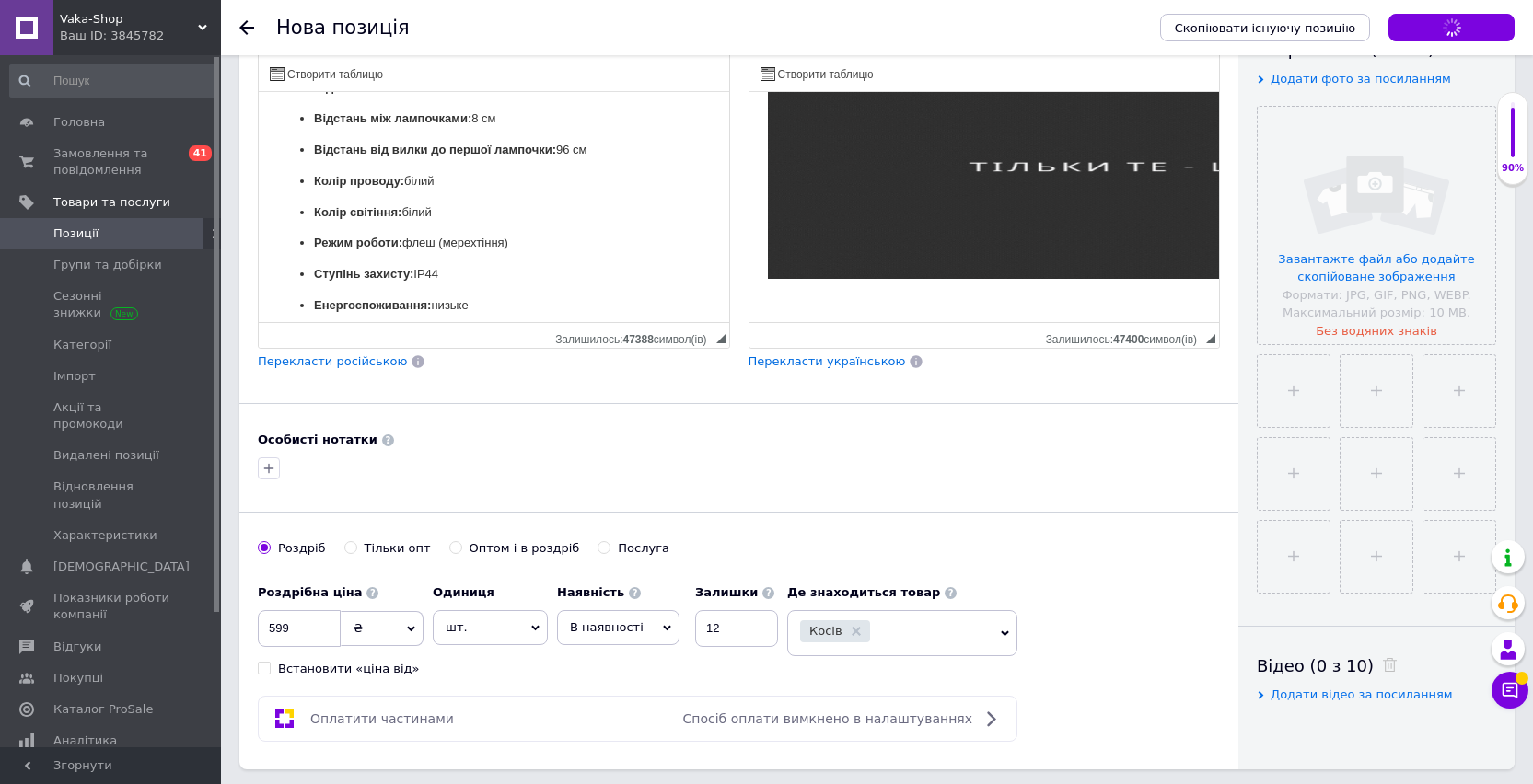
scroll to position [232, 0]
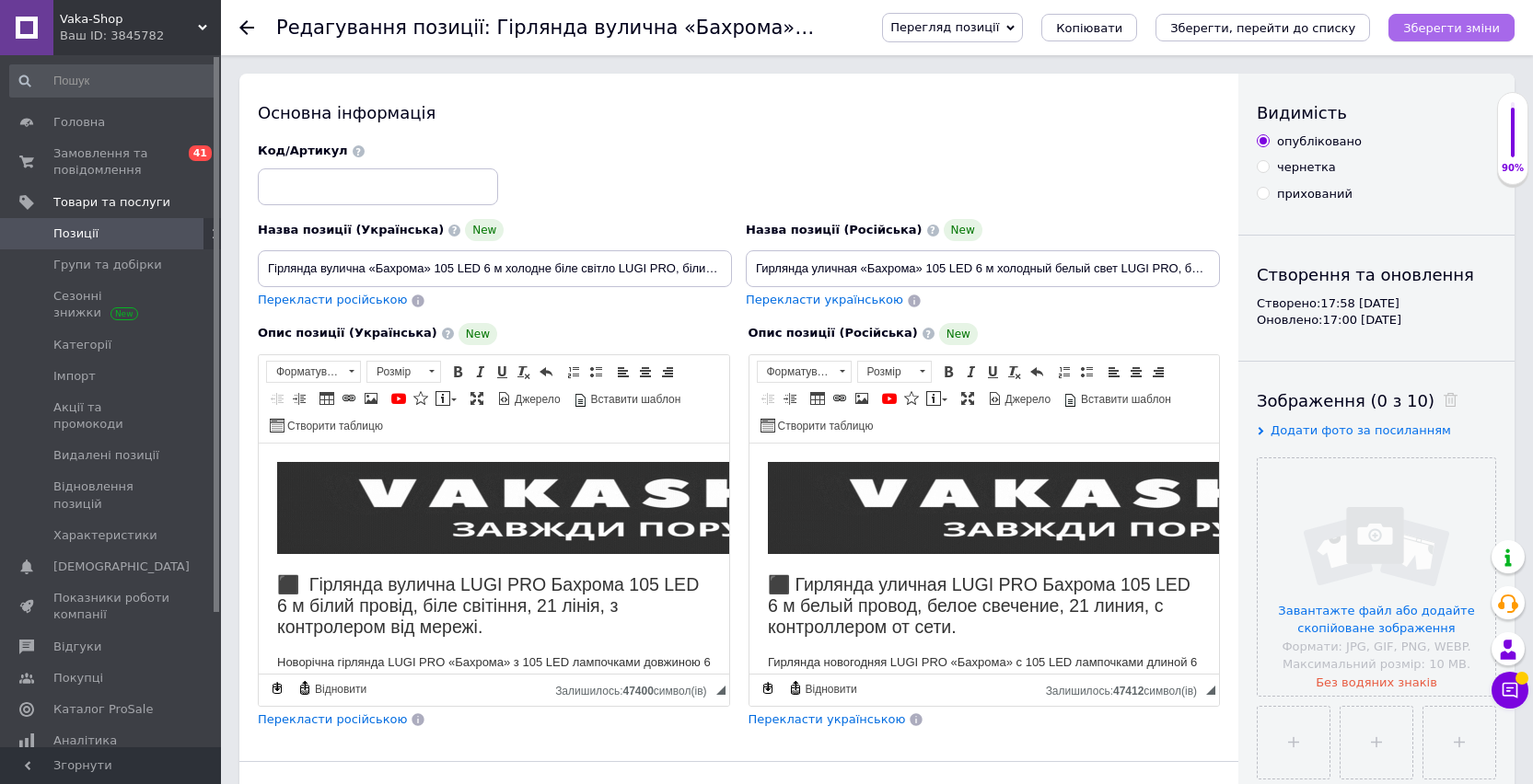
click at [1457, 24] on icon "Зберегти зміни" at bounding box center [1450, 28] width 97 height 13
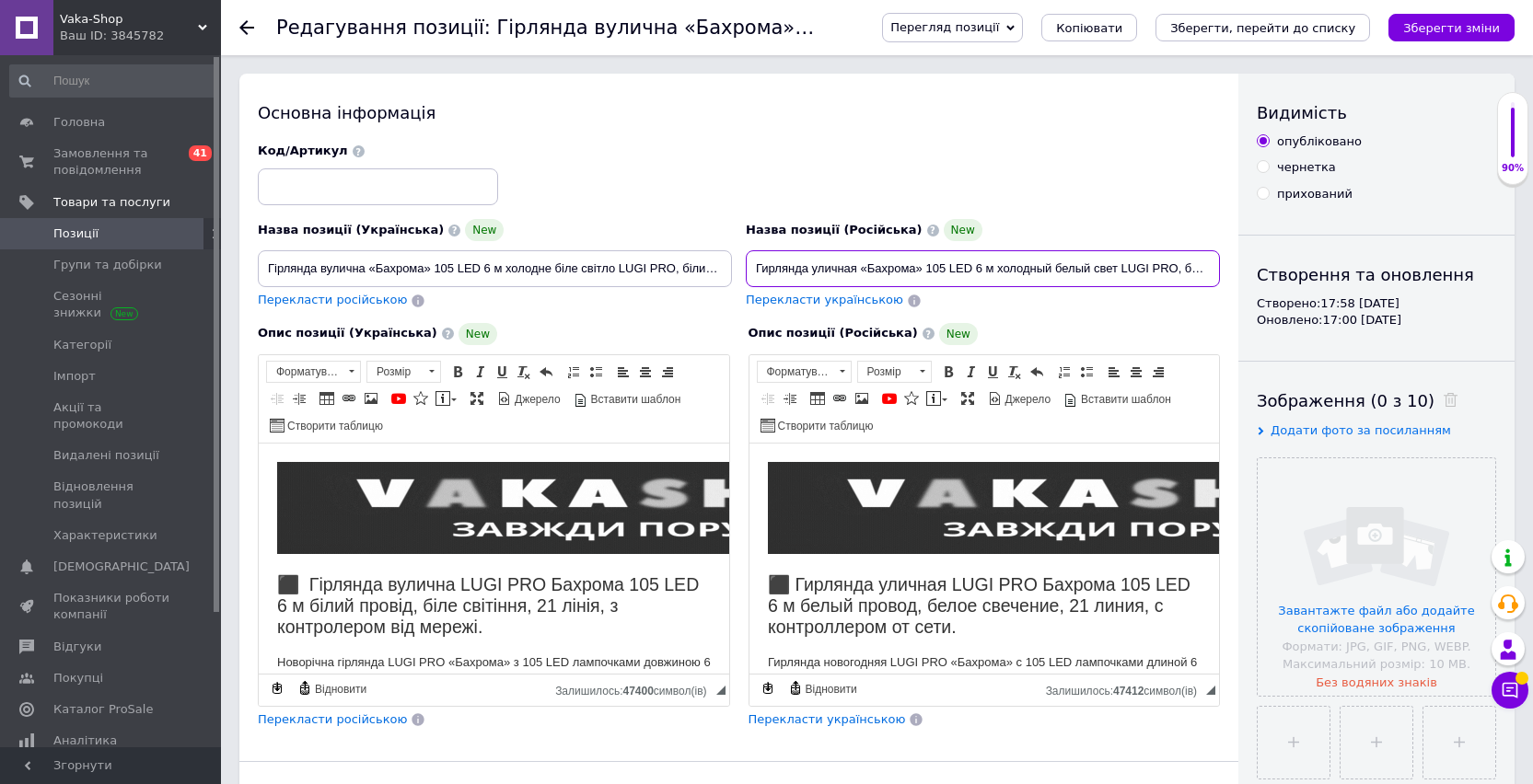
click at [905, 271] on input "Гирлянда уличная «Бахрома» 105 LED 6 м холодный белый свет LUGI PRO, белый пров…" at bounding box center [983, 269] width 474 height 36
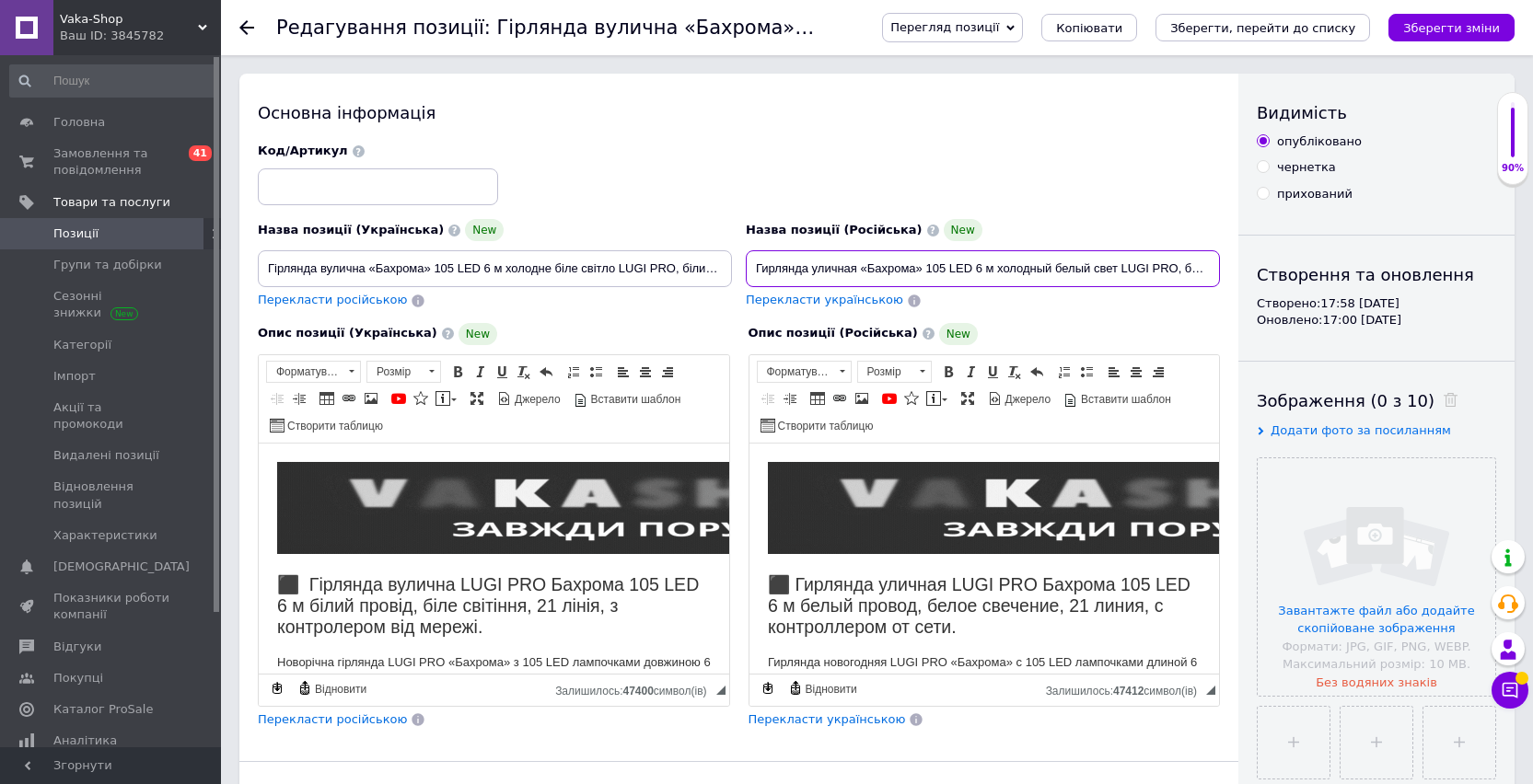
click at [905, 271] on input "Гирлянда уличная «Бахрома» 105 LED 6 м холодный белый свет LUGI PRO, белый пров…" at bounding box center [983, 269] width 474 height 36
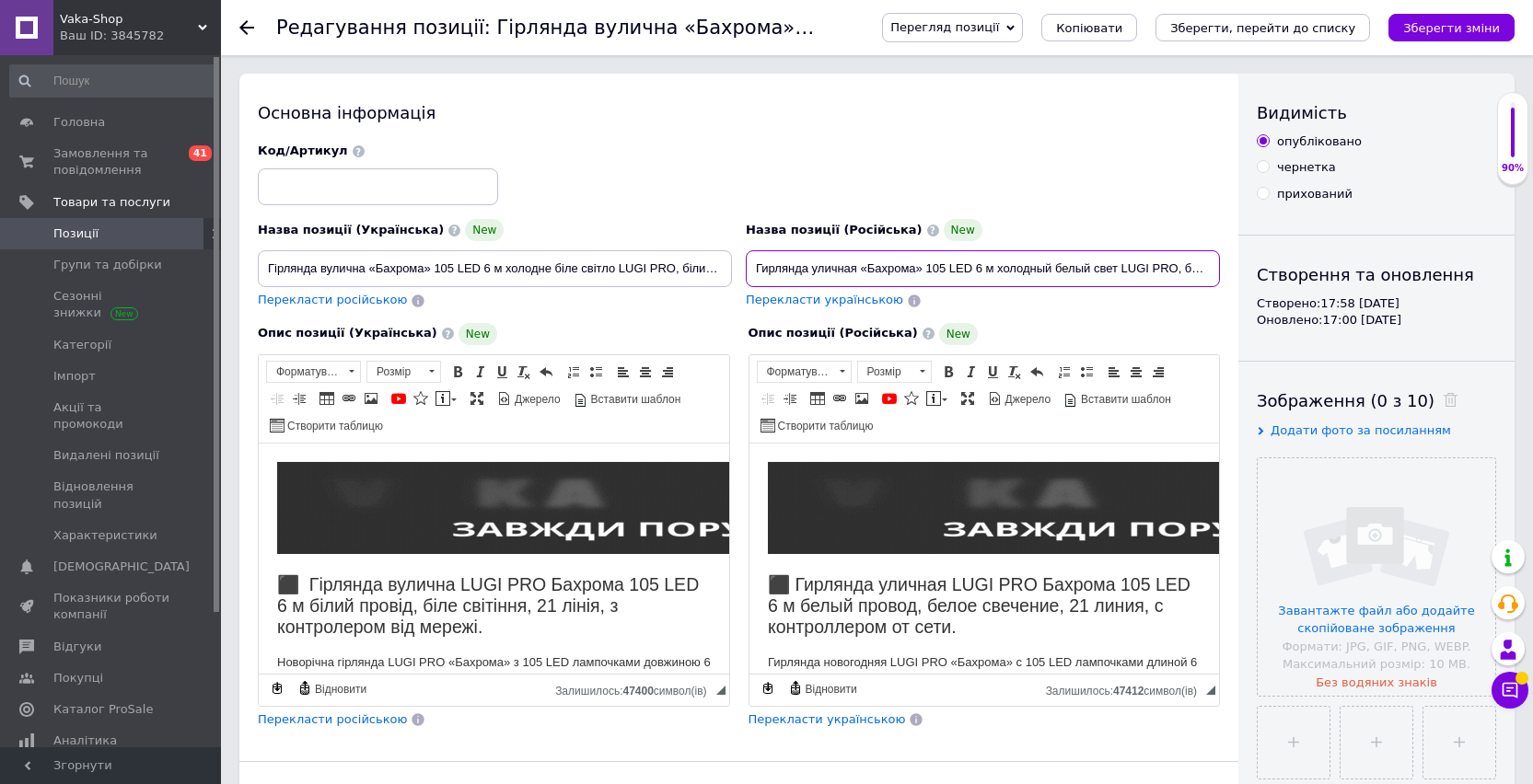
click at [905, 271] on input "Гирлянда уличная «Бахрома» 105 LED 6 м холодный белый свет LUGI PRO, белый пров…" at bounding box center [983, 269] width 474 height 36
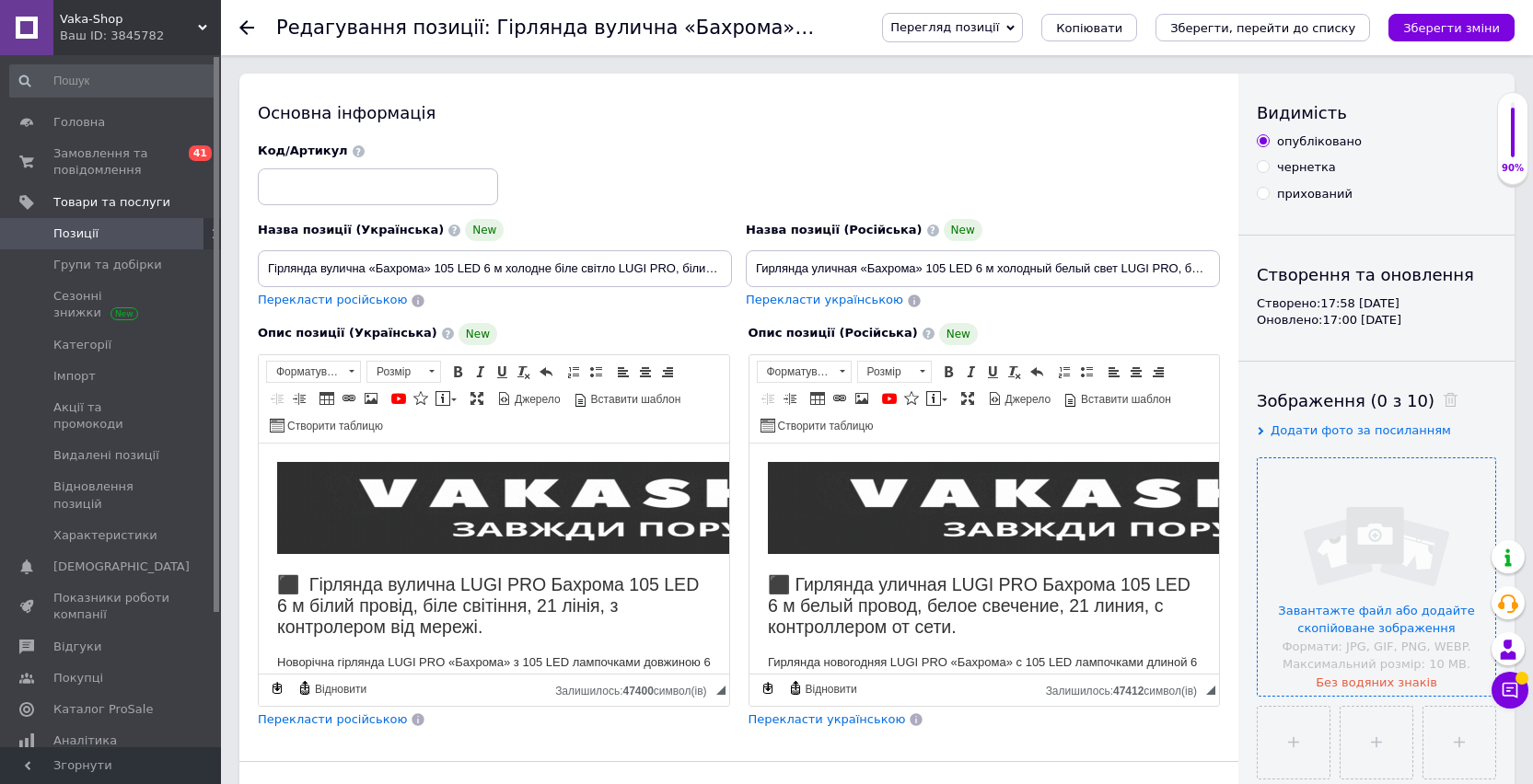
click at [1345, 498] on input "file" at bounding box center [1376, 577] width 237 height 237
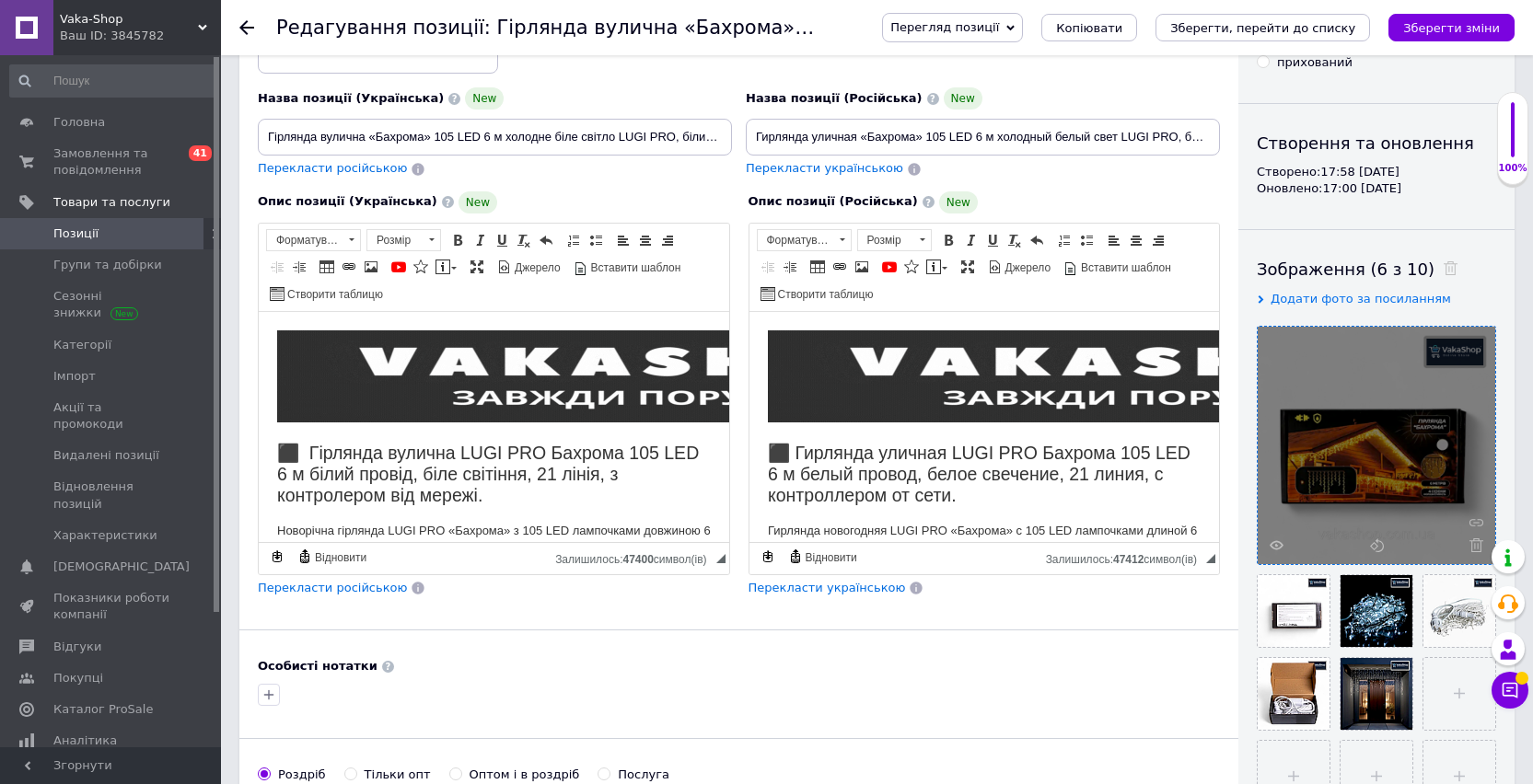
scroll to position [276, 0]
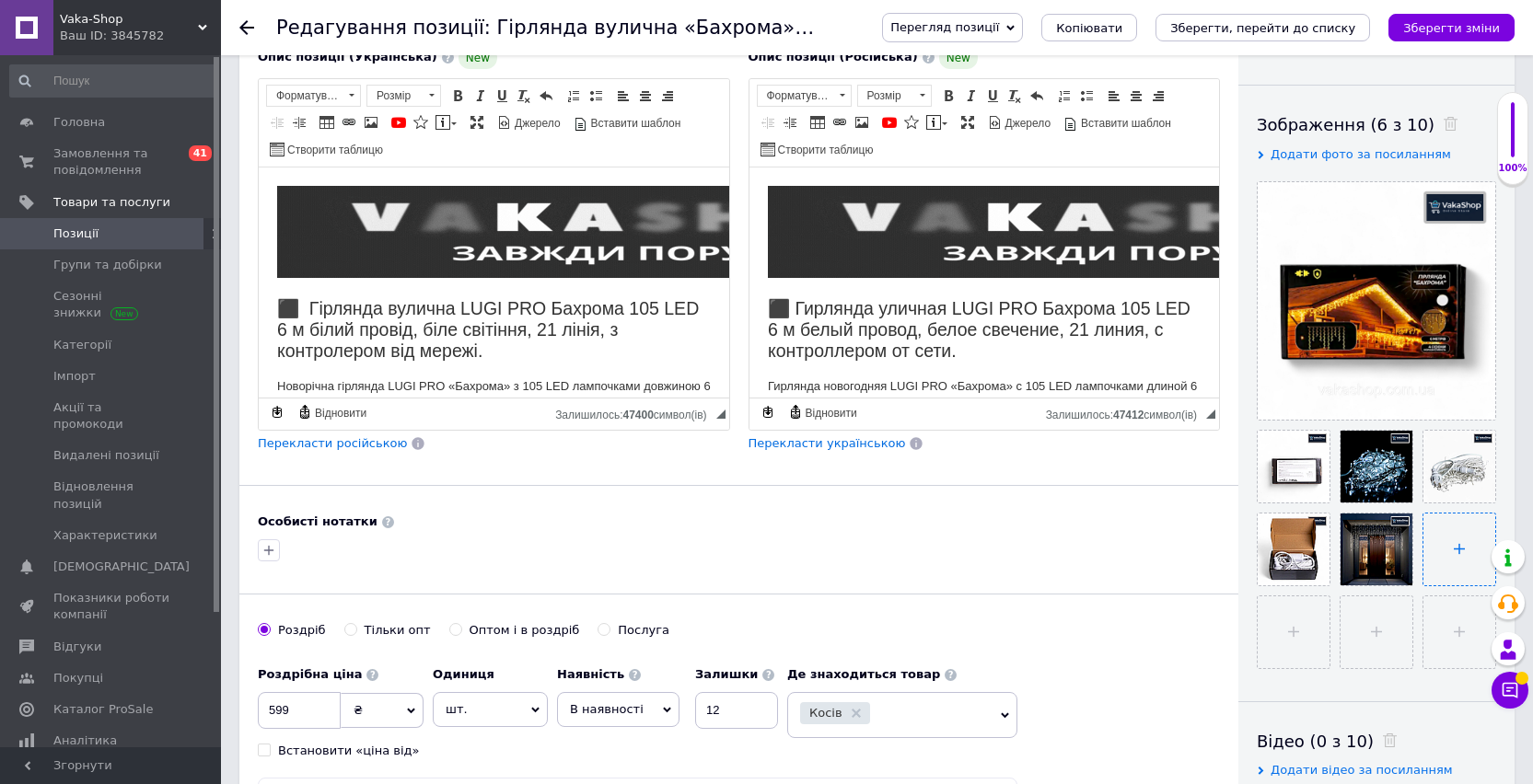
click at [1473, 549] on input "file" at bounding box center [1458, 549] width 72 height 72
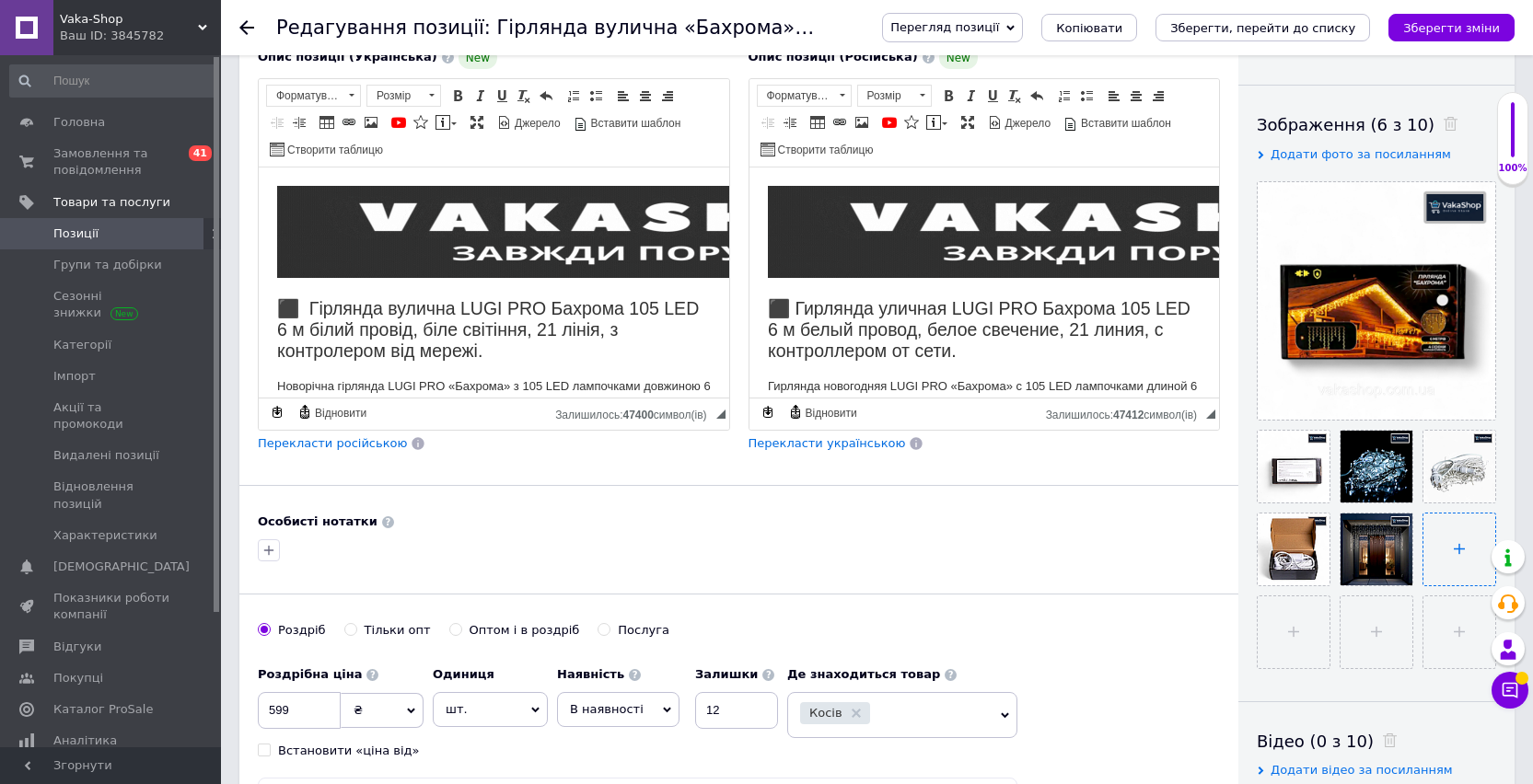
type input "C:\fakepath\Гирлянда уличная «Бахрома» 105 LED 6 м холодный белый свет LUGI P…"
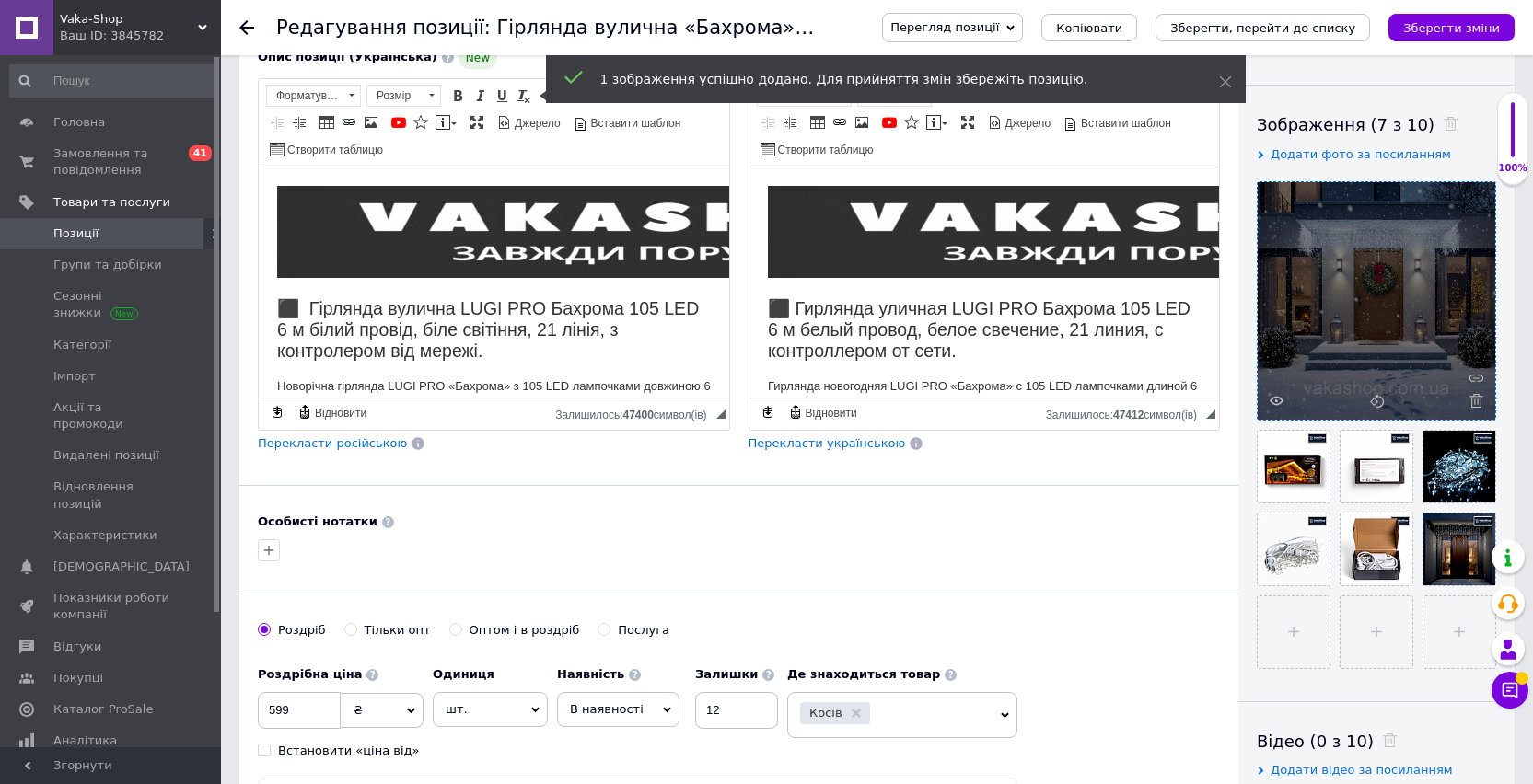
drag, startPoint x: 1454, startPoint y: 540, endPoint x: 1393, endPoint y: 302, distance: 245.7
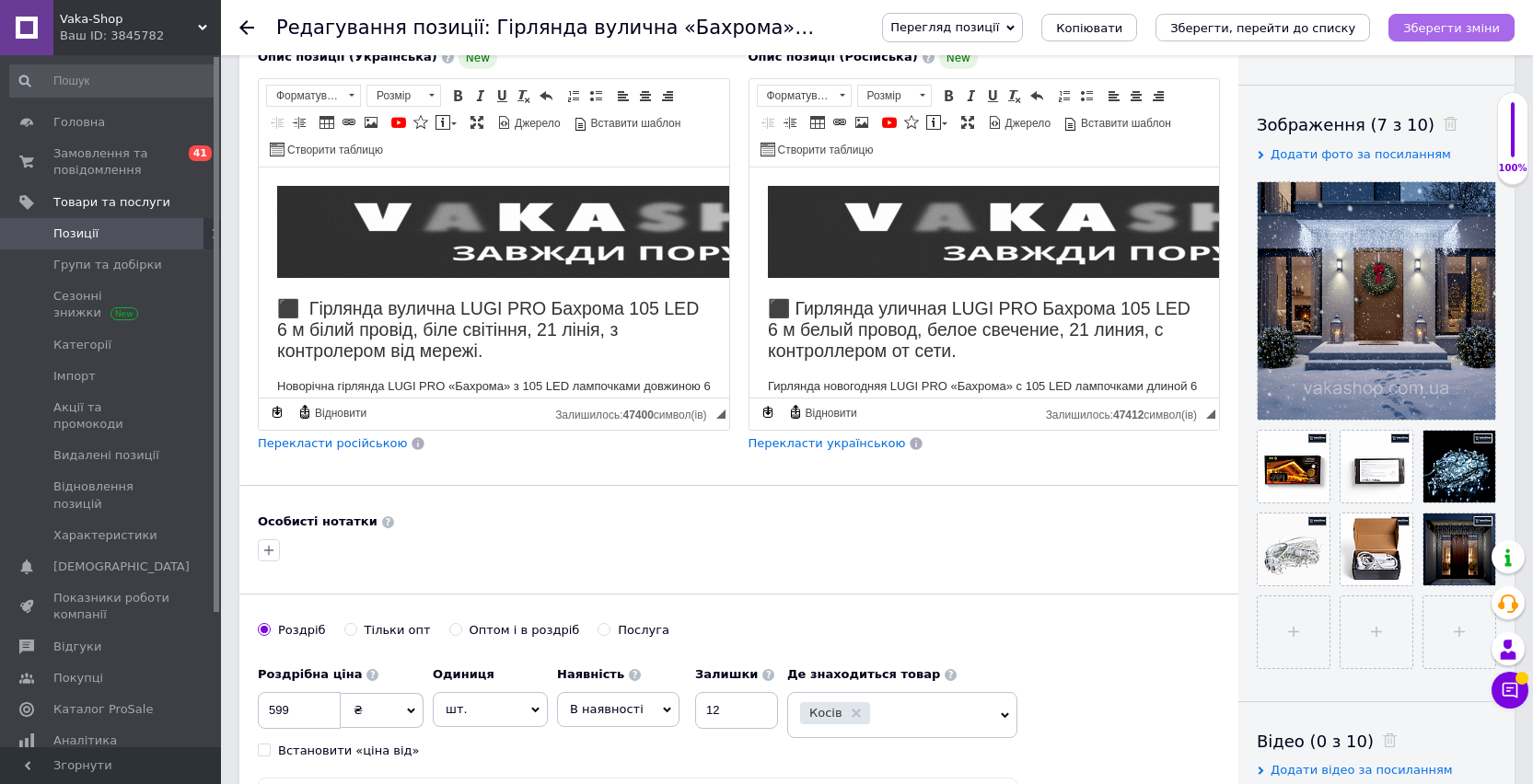
click at [1438, 40] on button "Зберегти зміни" at bounding box center [1450, 27] width 126 height 28
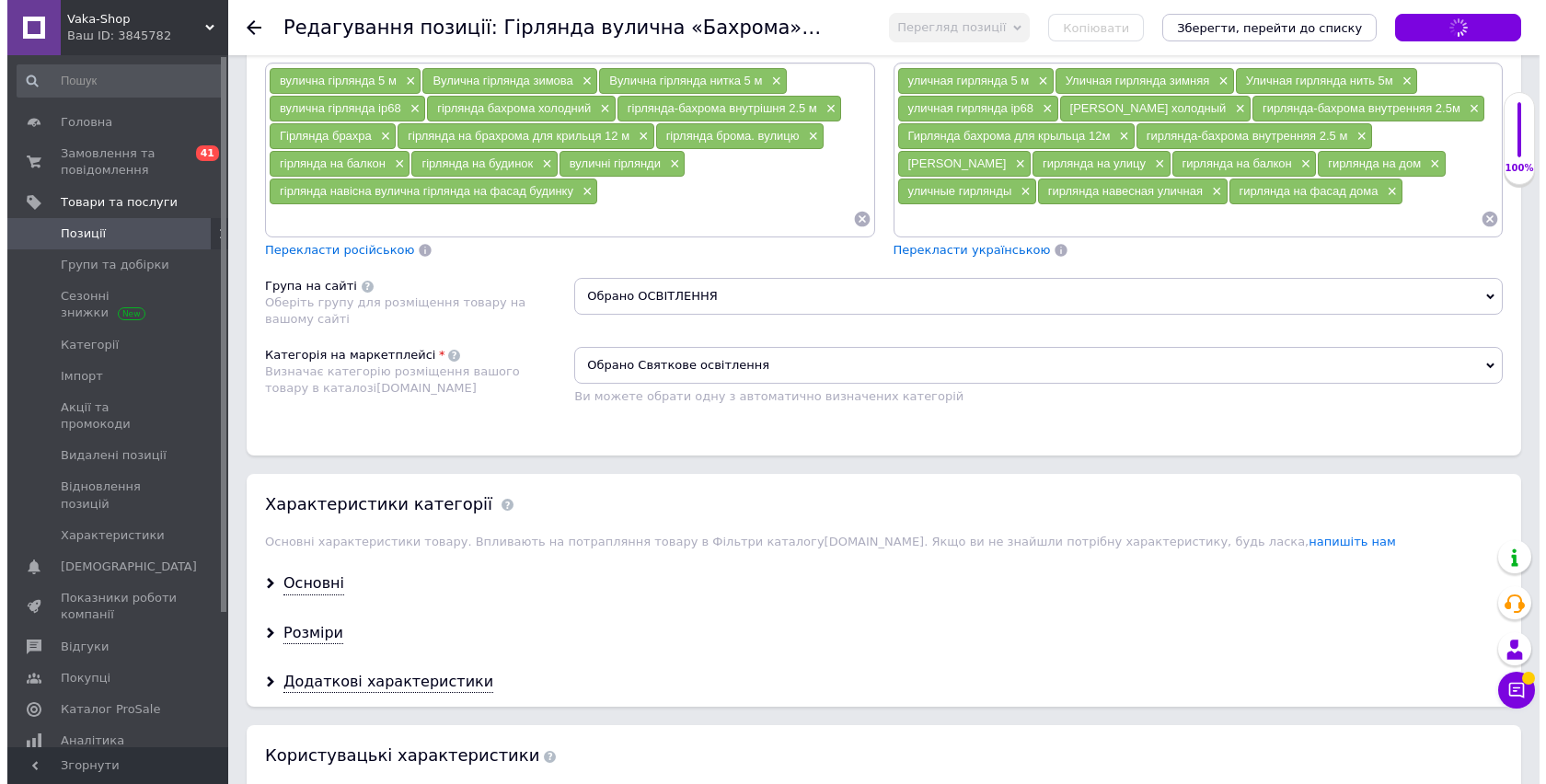
scroll to position [1912, 0]
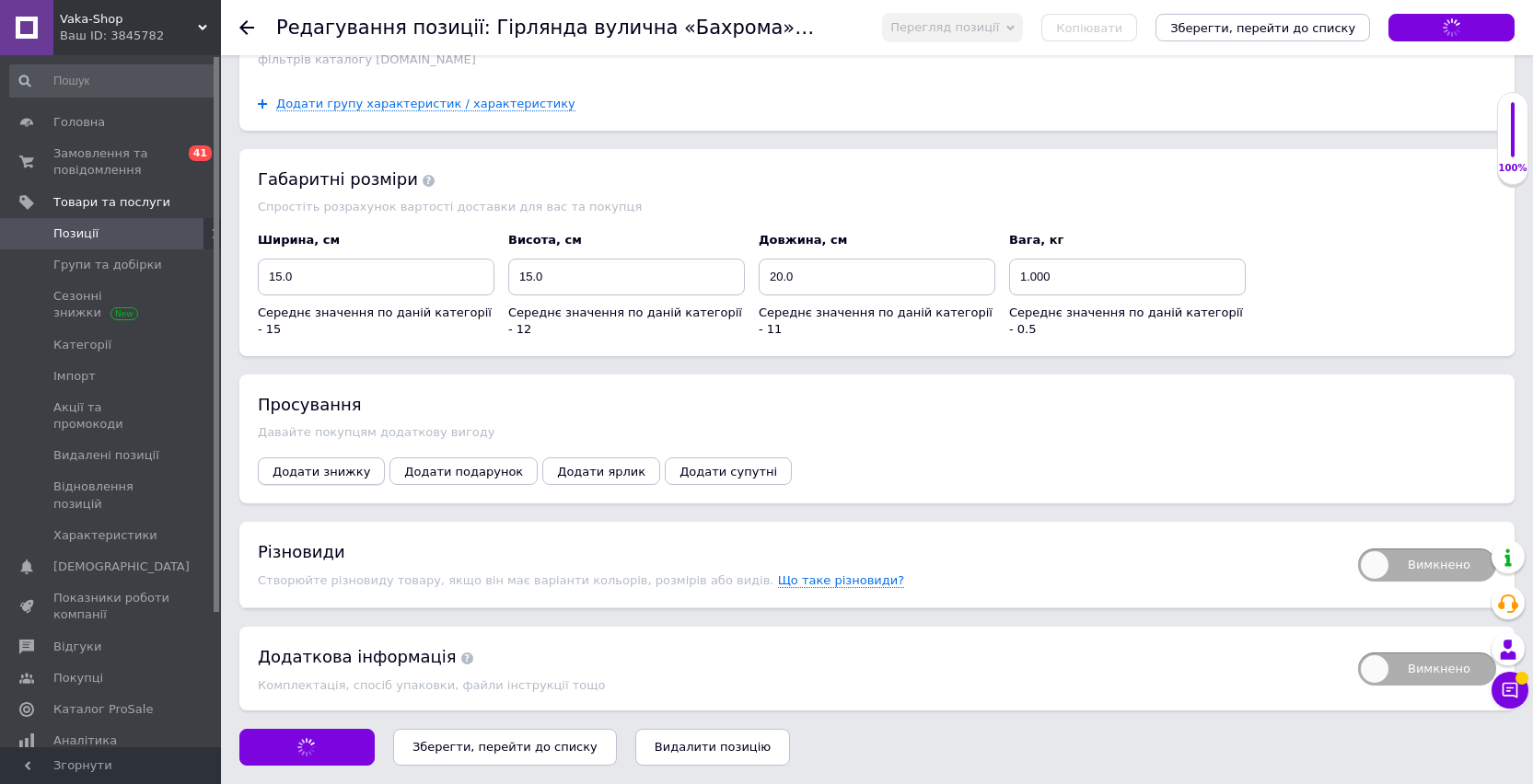
click at [318, 470] on span "Додати знижку" at bounding box center [322, 471] width 98 height 13
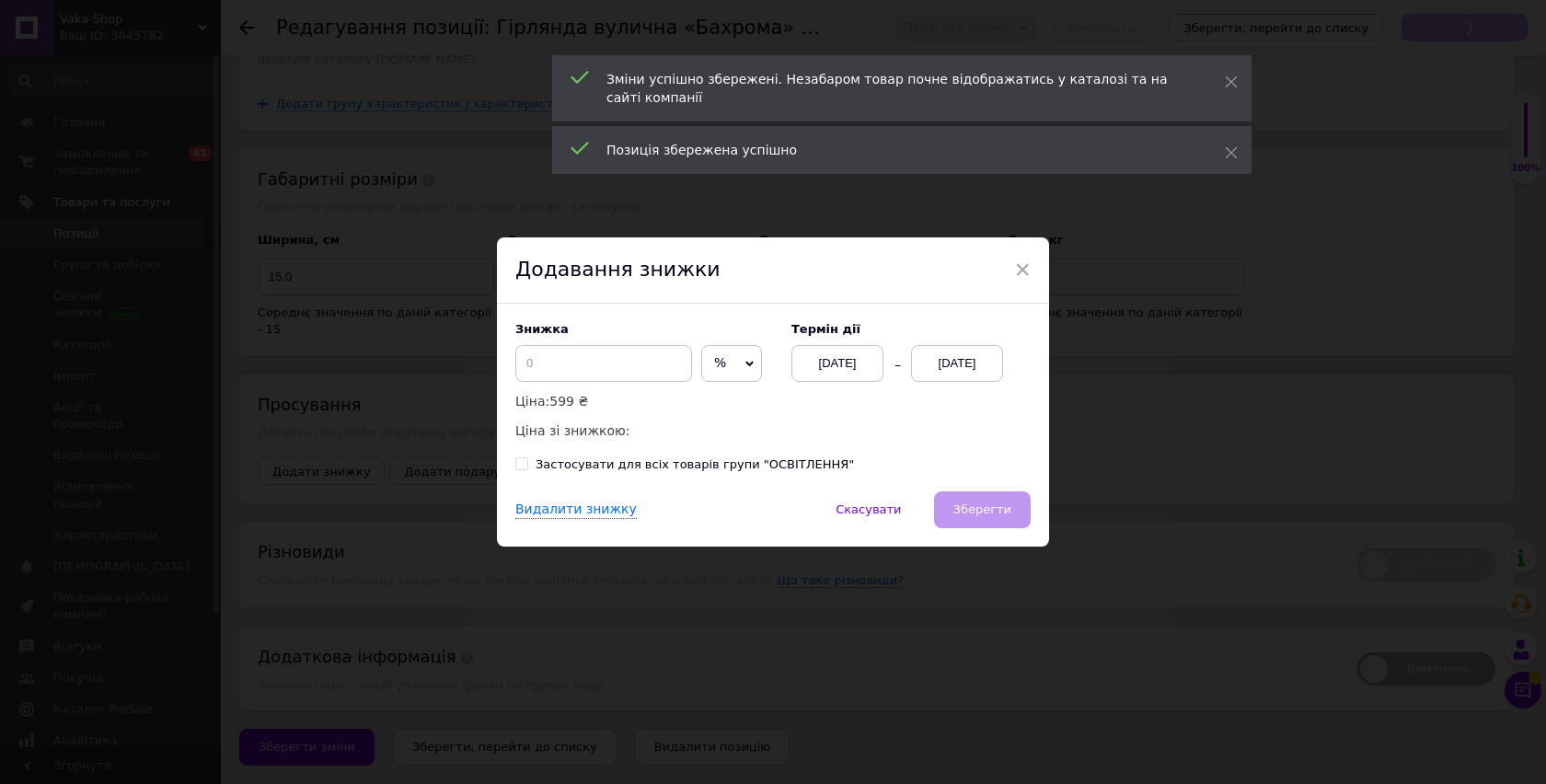
click at [702, 381] on div "% ₴" at bounding box center [731, 364] width 60 height 36
click at [702, 366] on span "%" at bounding box center [731, 364] width 60 height 36
click at [708, 406] on li "₴" at bounding box center [731, 402] width 59 height 26
click at [953, 361] on div "[DATE]" at bounding box center [957, 364] width 92 height 36
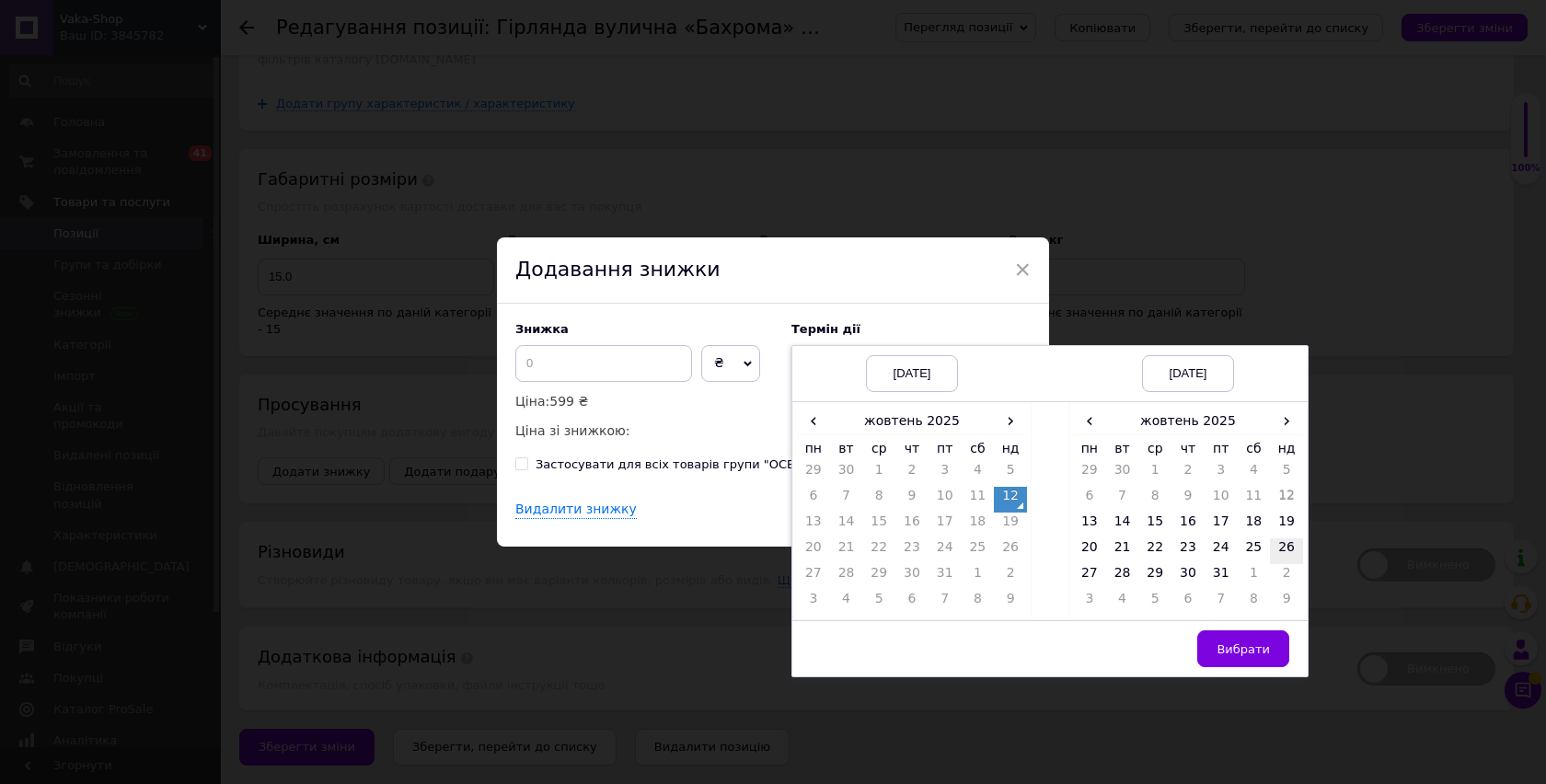
click at [1286, 555] on td "26" at bounding box center [1286, 551] width 34 height 26
click at [1229, 632] on button "Вибрати" at bounding box center [1244, 649] width 92 height 36
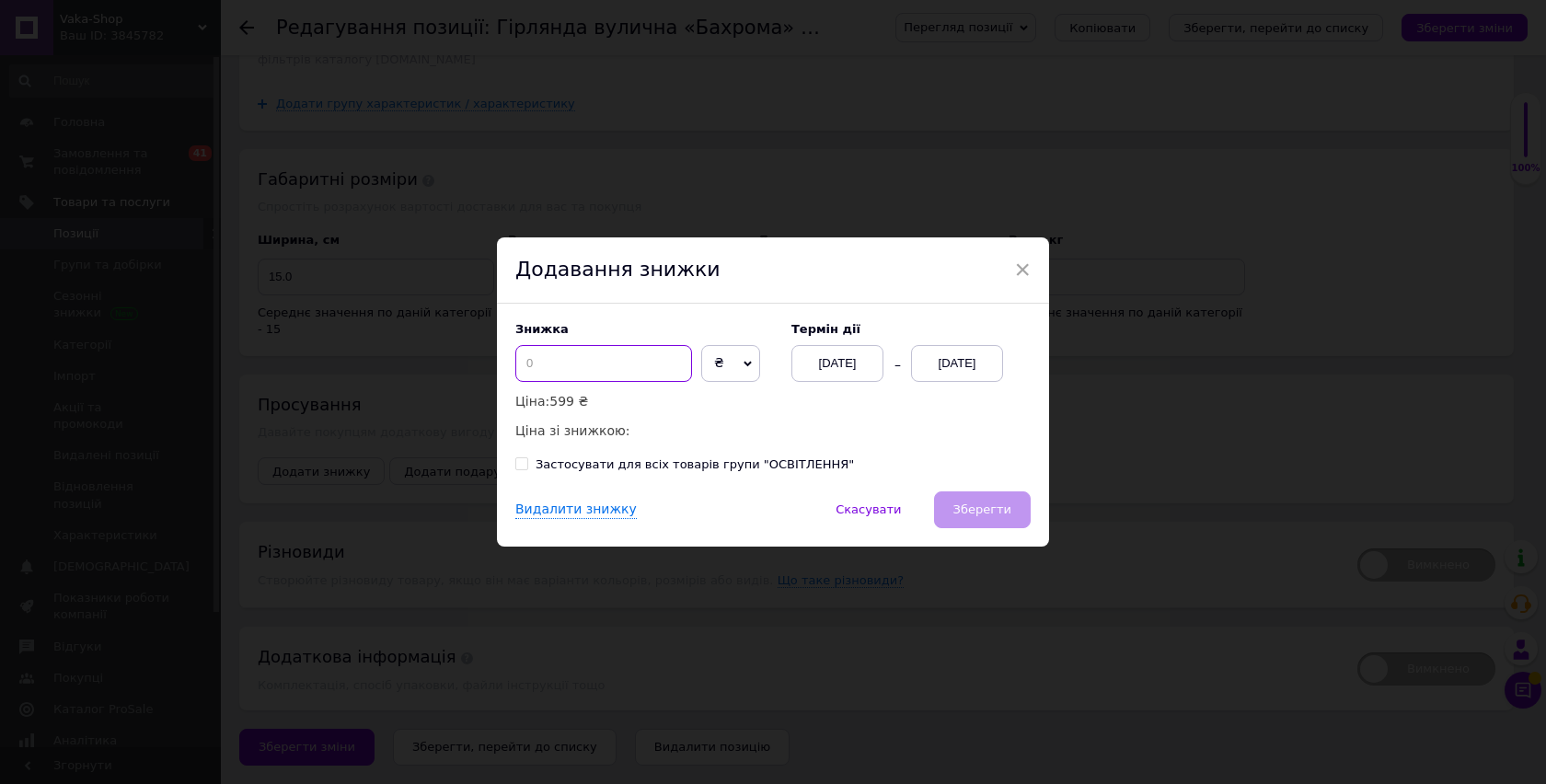
click at [545, 360] on input at bounding box center [604, 364] width 177 height 36
type input "100"
click at [978, 499] on button "Зберегти" at bounding box center [982, 510] width 97 height 36
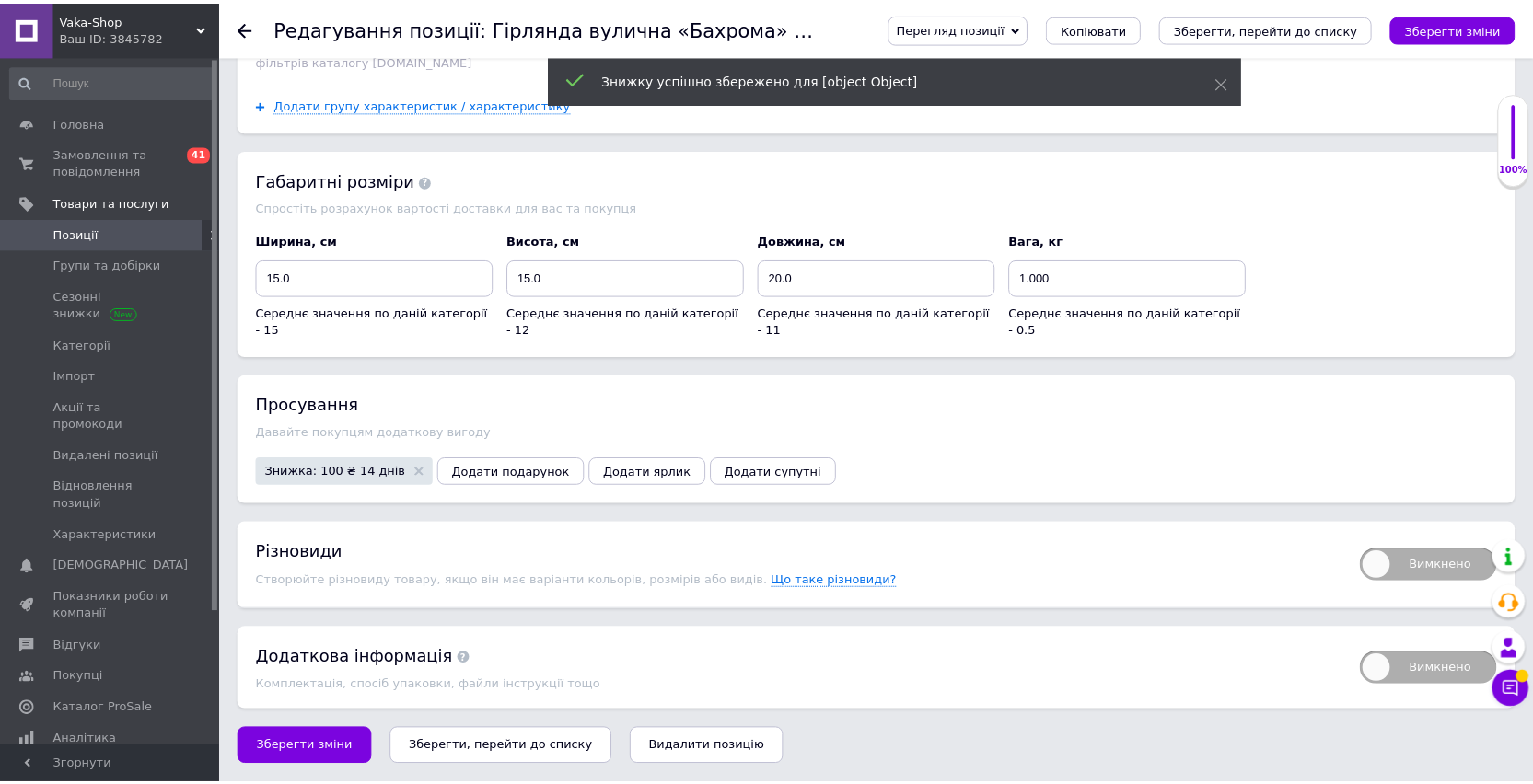
scroll to position [1894, 0]
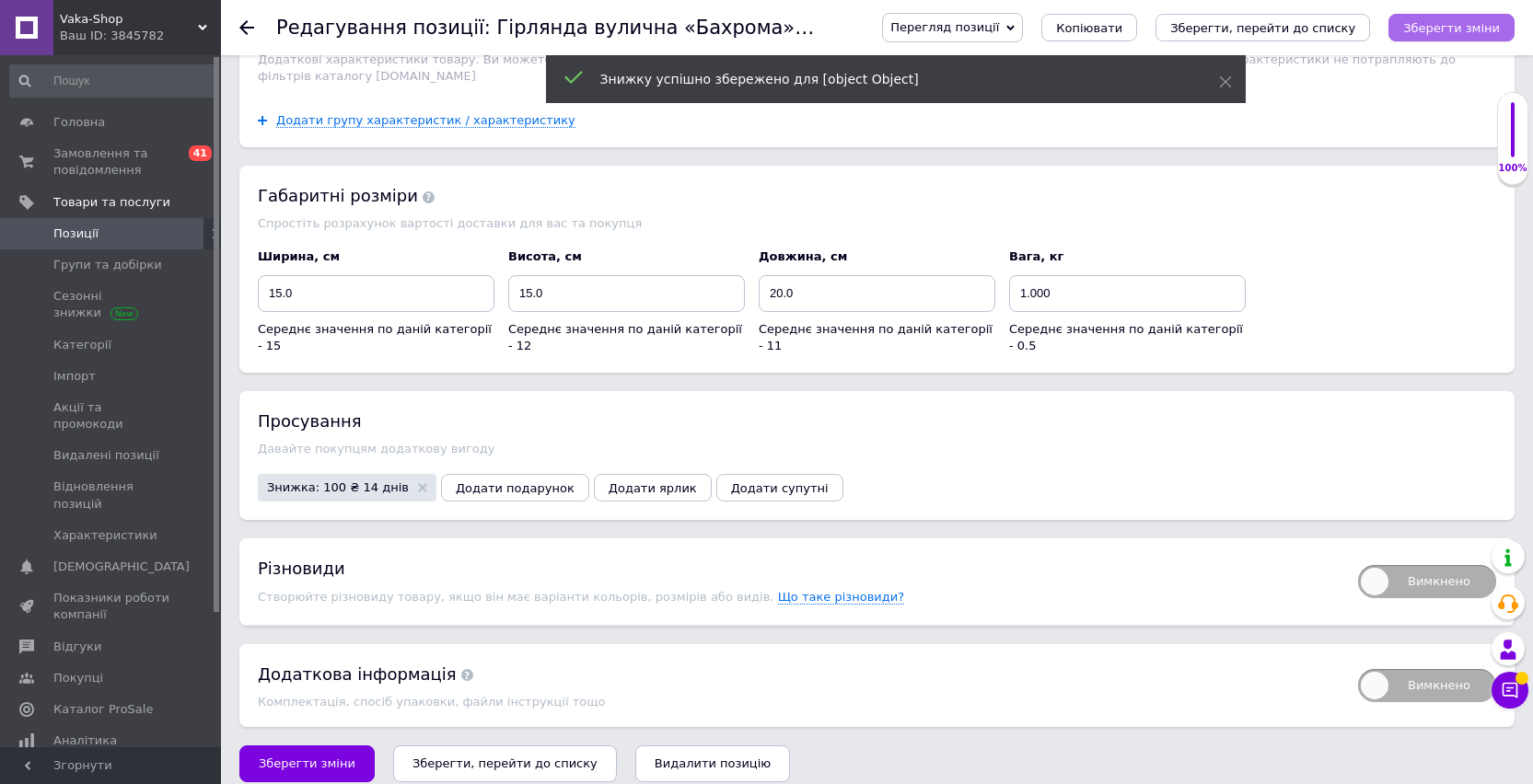
click at [1447, 14] on button "Зберегти зміни" at bounding box center [1450, 27] width 126 height 28
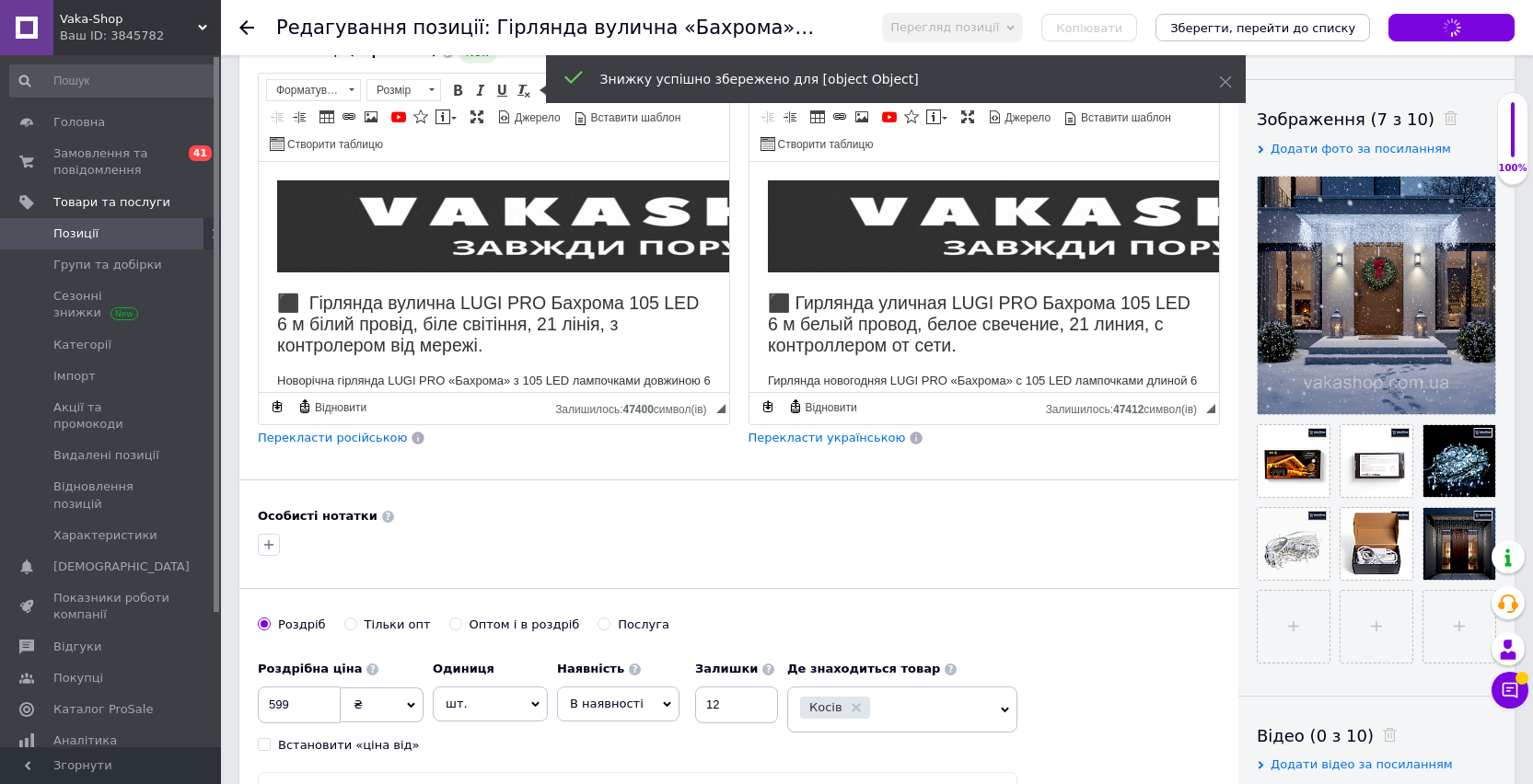
scroll to position [0, 0]
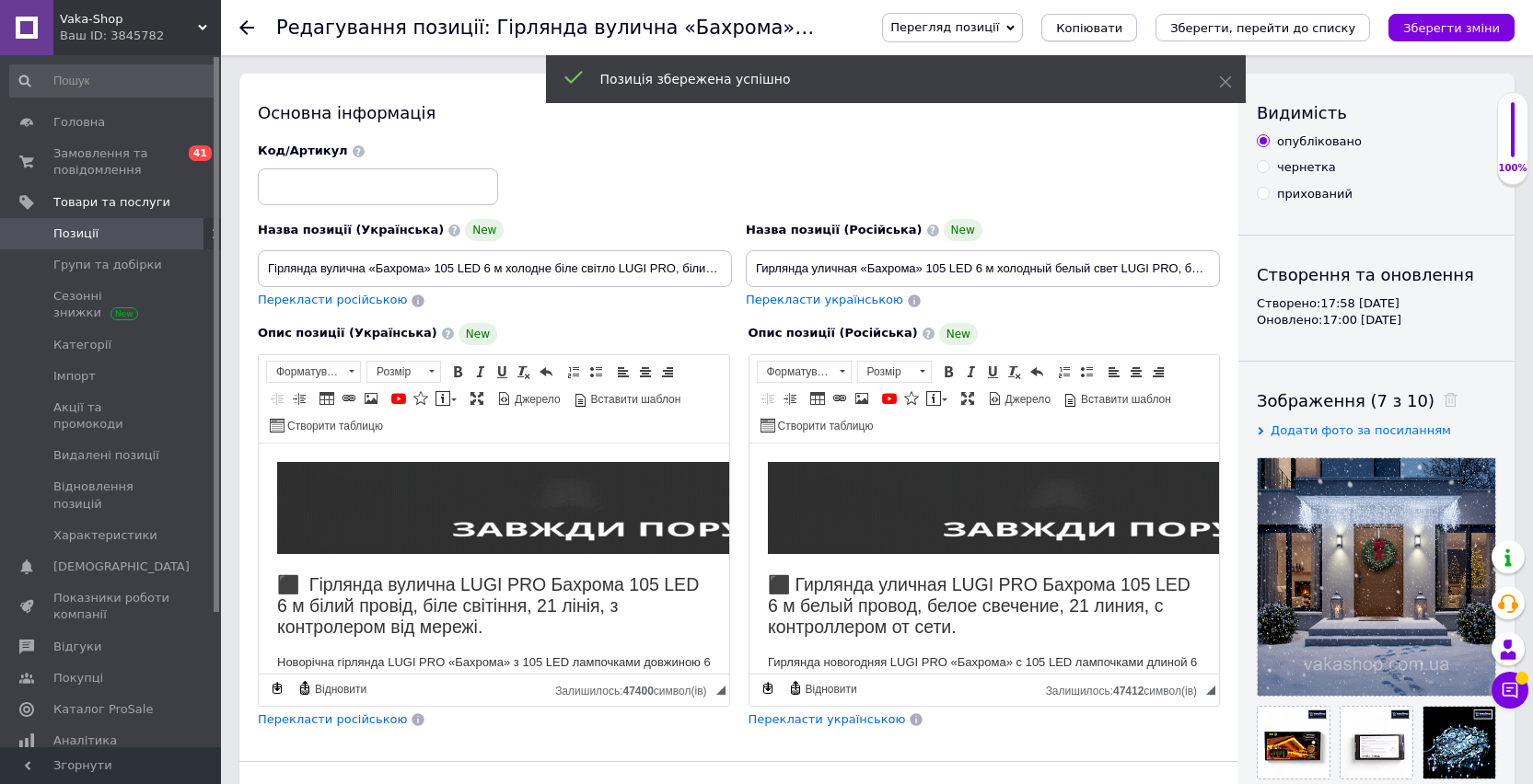
click at [1109, 24] on span "Копіювати" at bounding box center [1089, 28] width 66 height 13
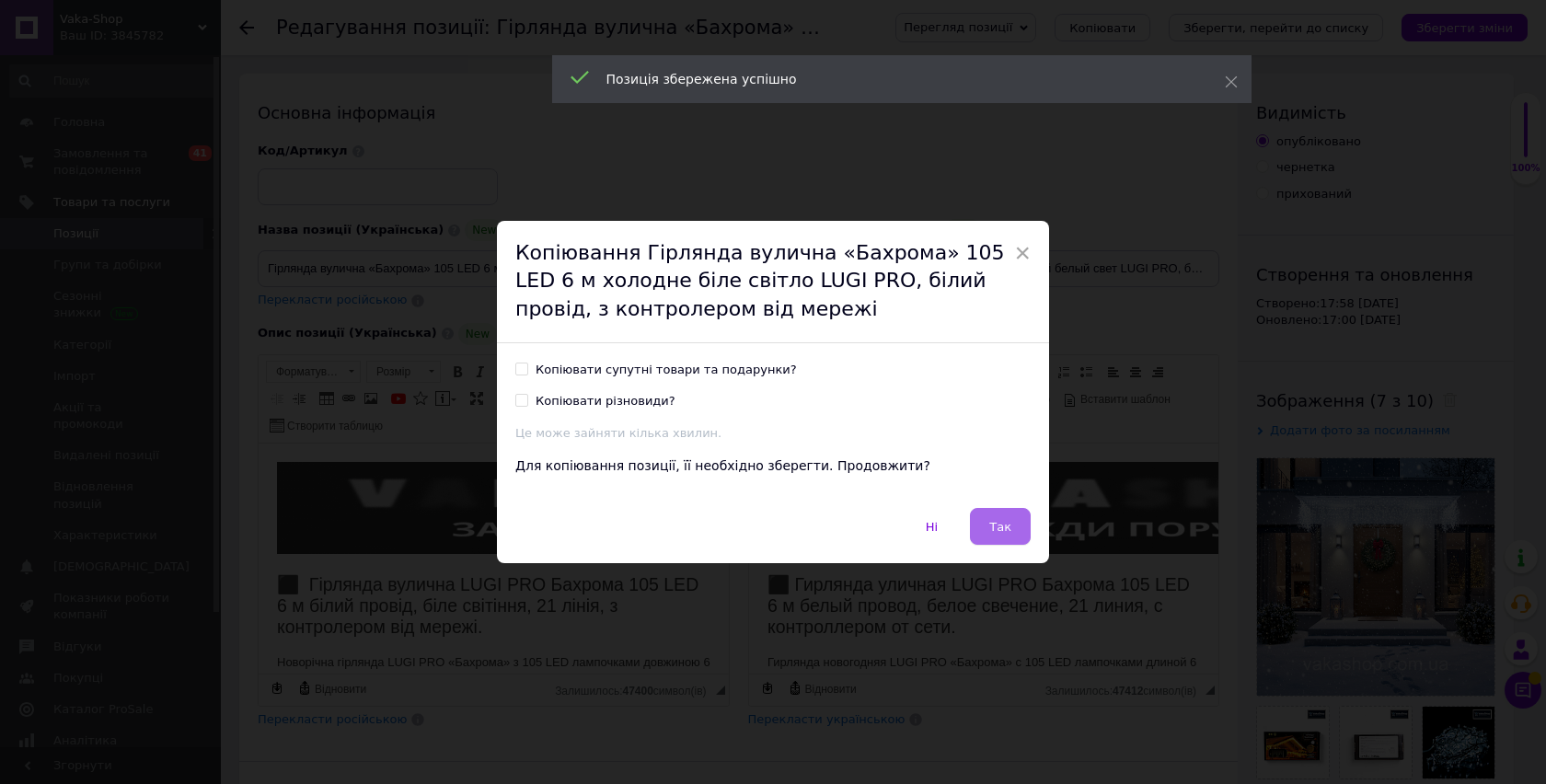
click at [999, 524] on span "Так" at bounding box center [1000, 527] width 22 height 13
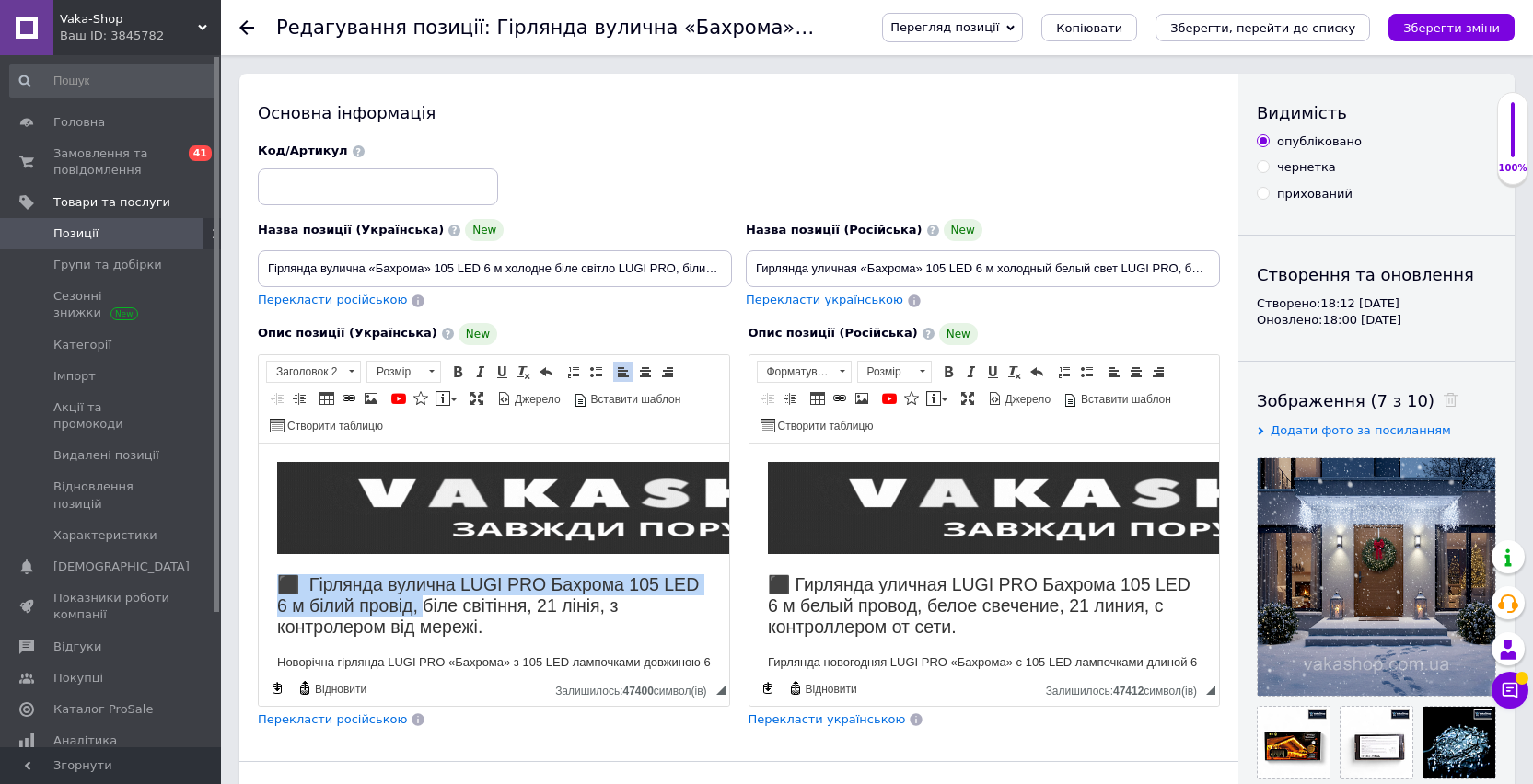
drag, startPoint x: 275, startPoint y: 582, endPoint x: 467, endPoint y: 607, distance: 193.6
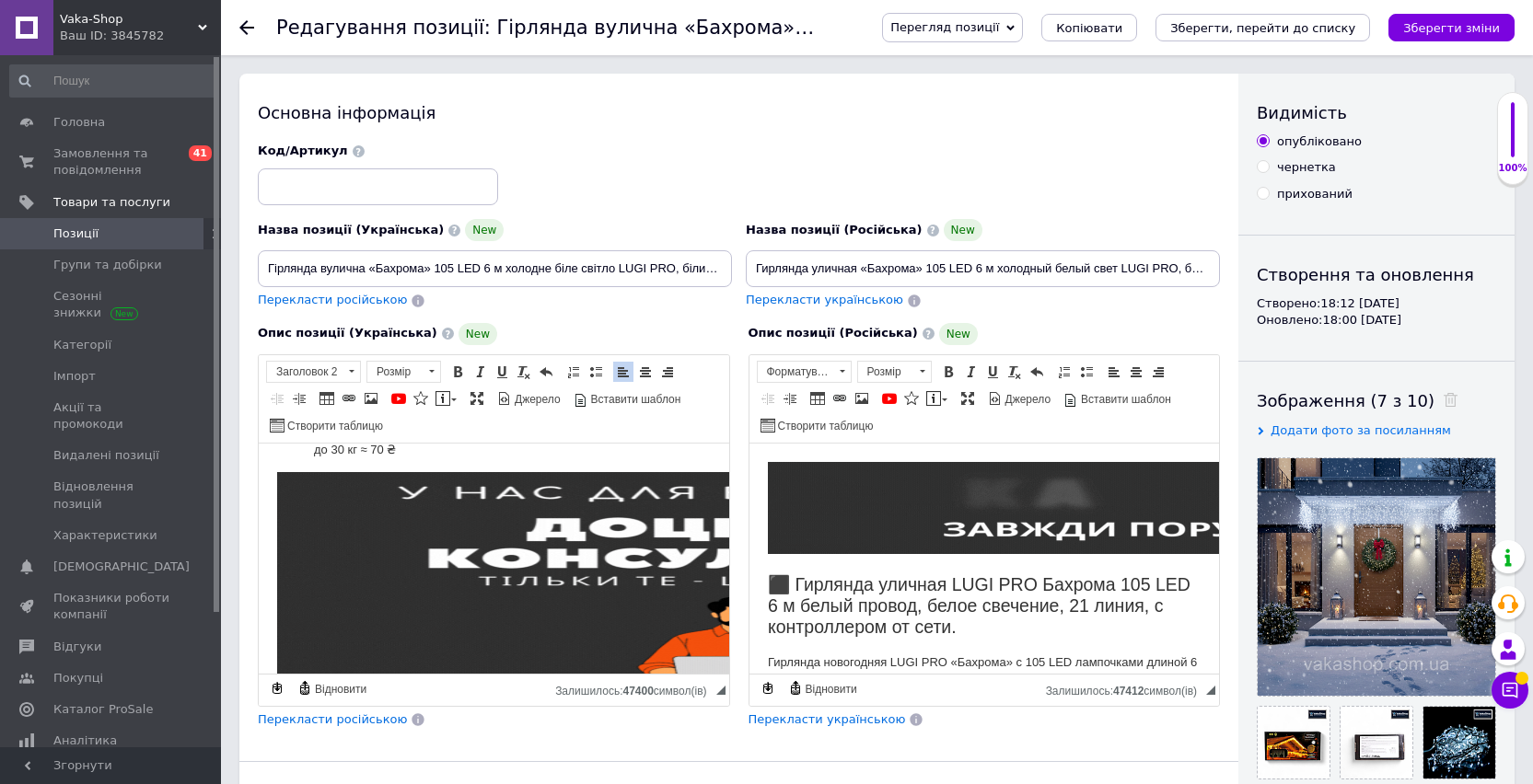
scroll to position [2148, 0]
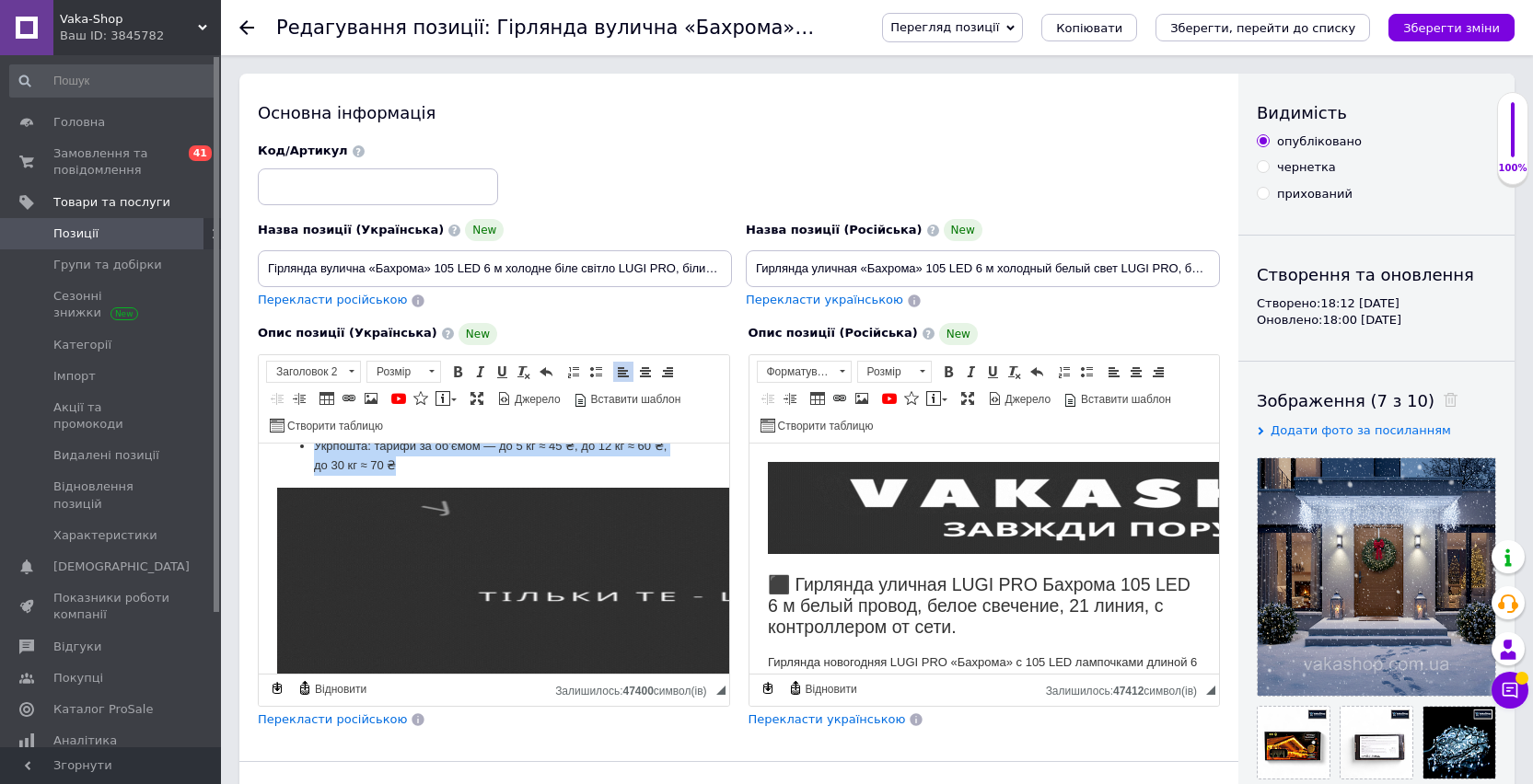
click at [429, 475] on p "Укрпошта: тарифи за об’ємом — до 5 кг ≈ 45 ₴, до 12 кг ≈ 60 ₴, до 30 кг ≈ 70 ₴" at bounding box center [493, 456] width 360 height 38
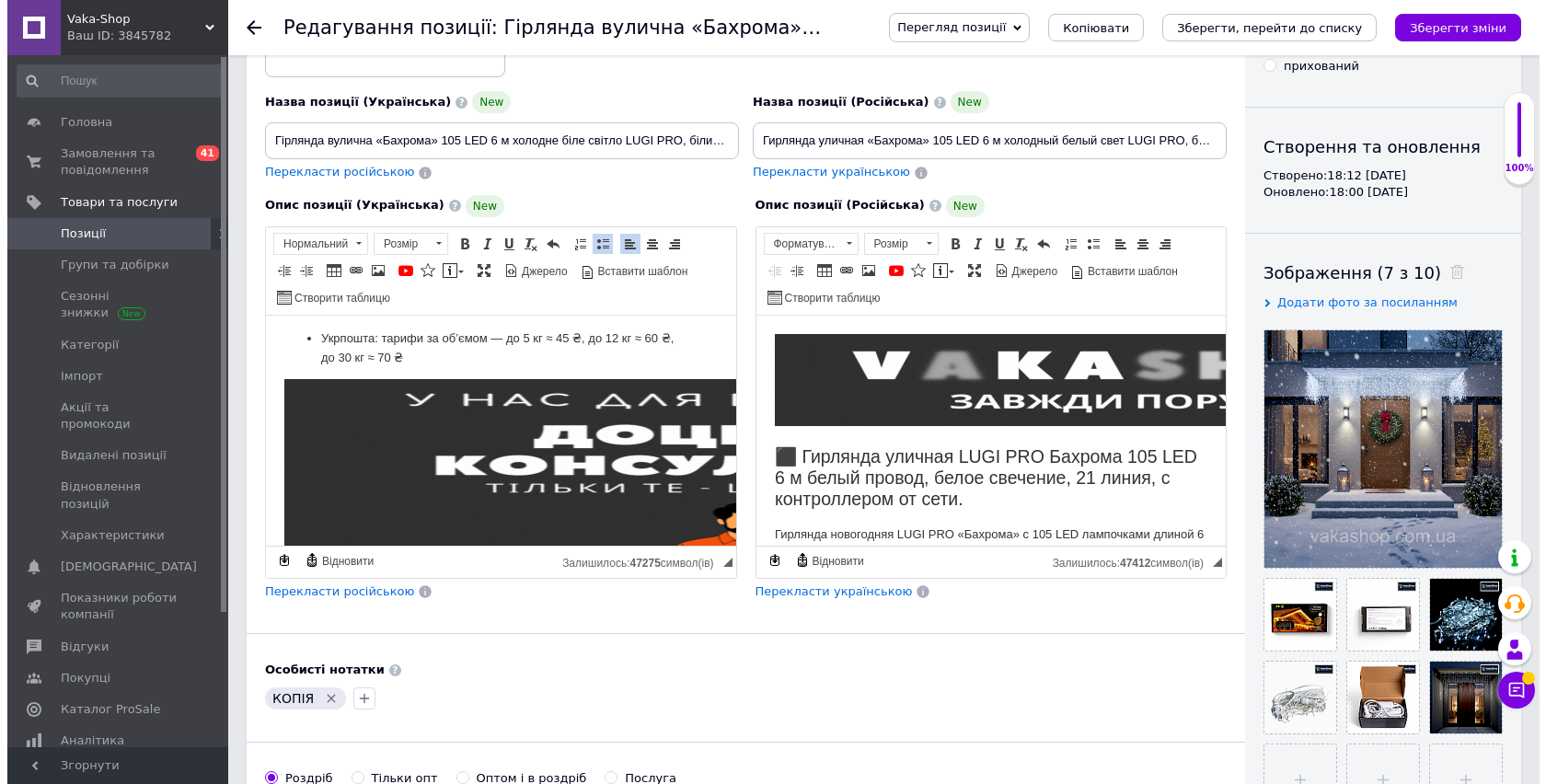
scroll to position [159, 0]
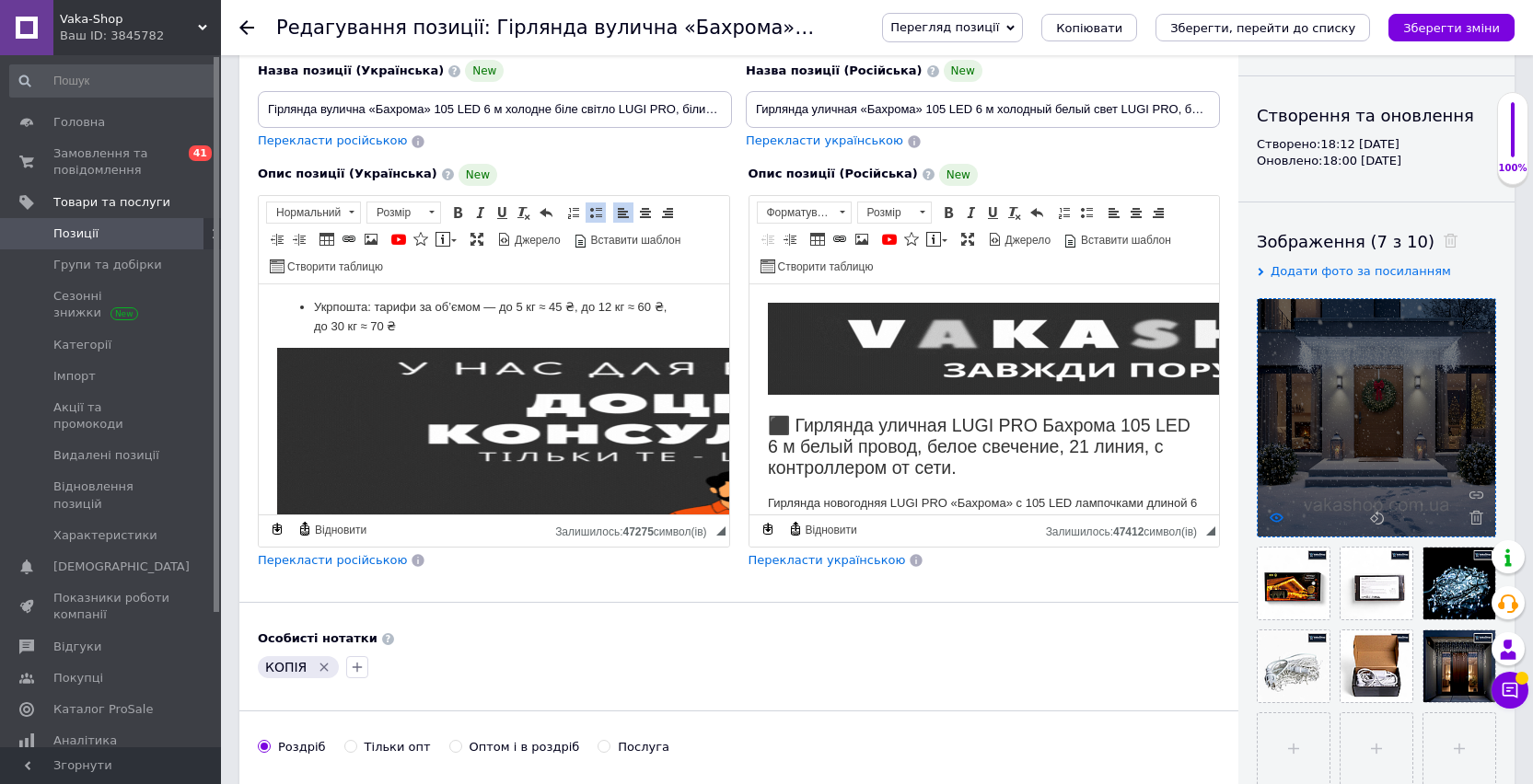
click at [1277, 520] on icon at bounding box center [1276, 517] width 13 height 13
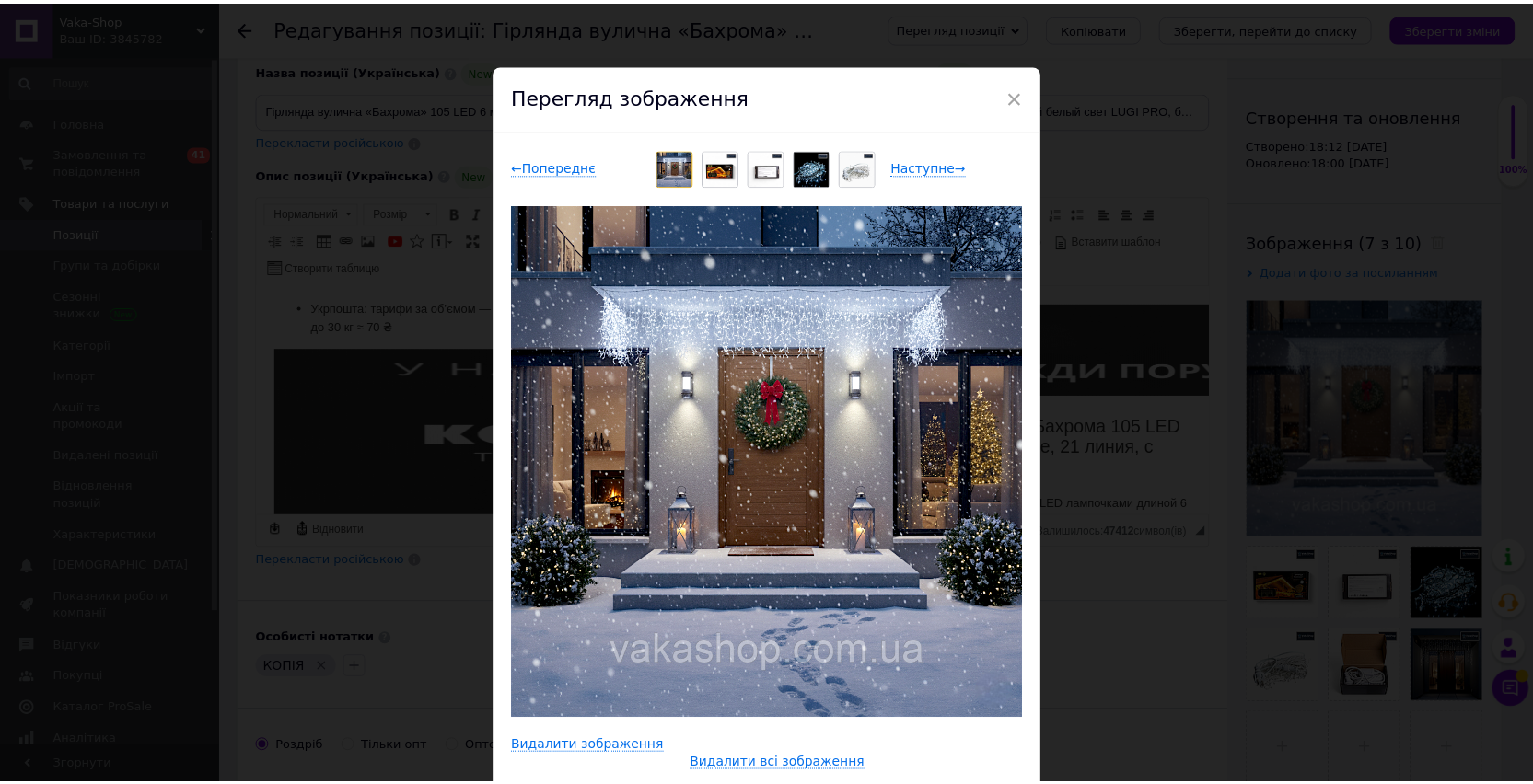
scroll to position [73, 0]
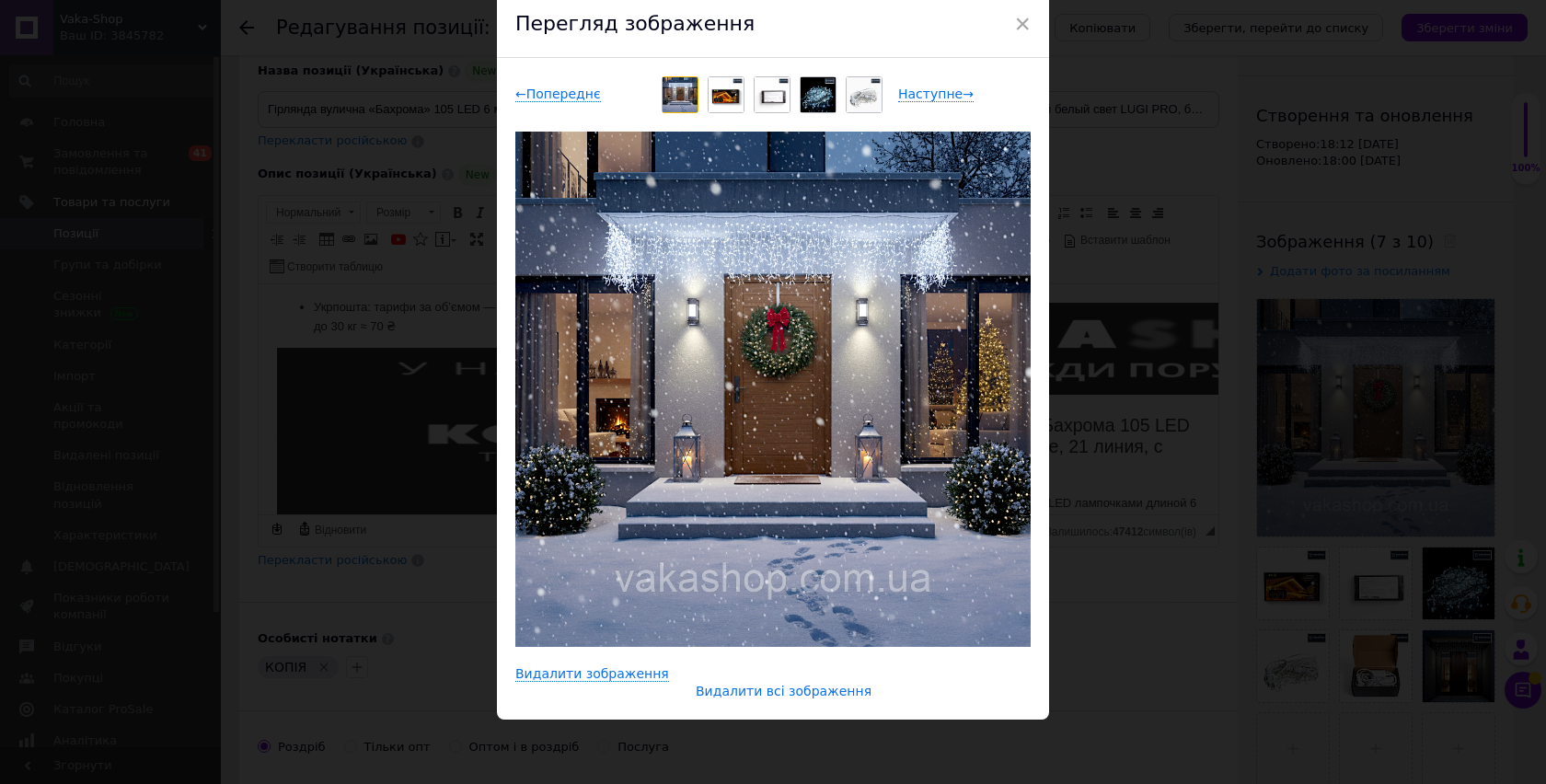
click at [773, 684] on span "Видалити всі зображення" at bounding box center [783, 691] width 176 height 15
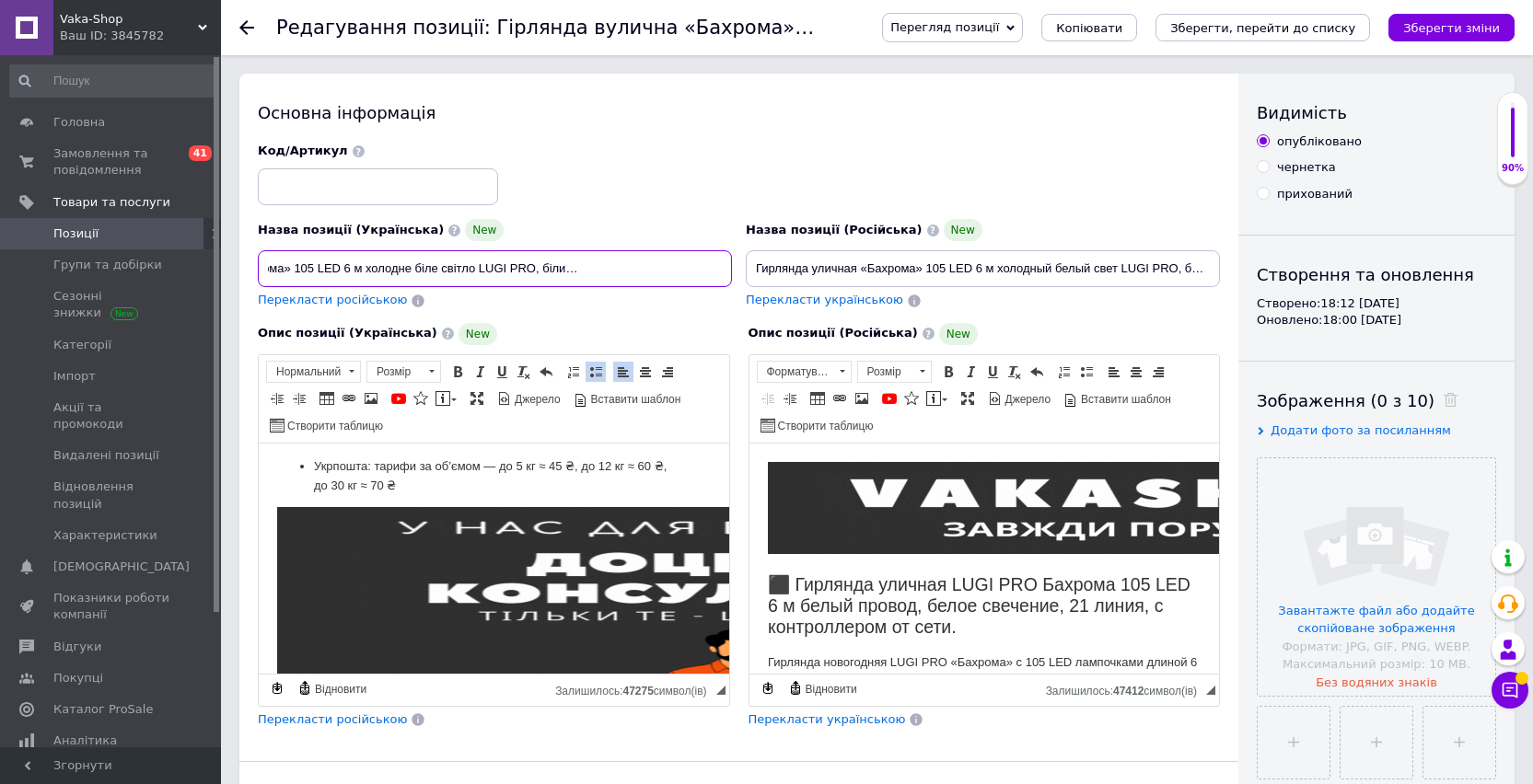
scroll to position [0, 180]
drag, startPoint x: 691, startPoint y: 269, endPoint x: 747, endPoint y: 270, distance: 56.0
click at [747, 270] on div "Назва позиції (Українська) New Гірлянда вулична «Бахрома» 105 LED 6 м холодне б…" at bounding box center [739, 226] width 975 height 180
click at [723, 268] on input "Гірлянда вулична «Бахрома» 105 LED 6 м холодне біле світло LUGI PRO, білий пров…" at bounding box center [494, 269] width 474 height 36
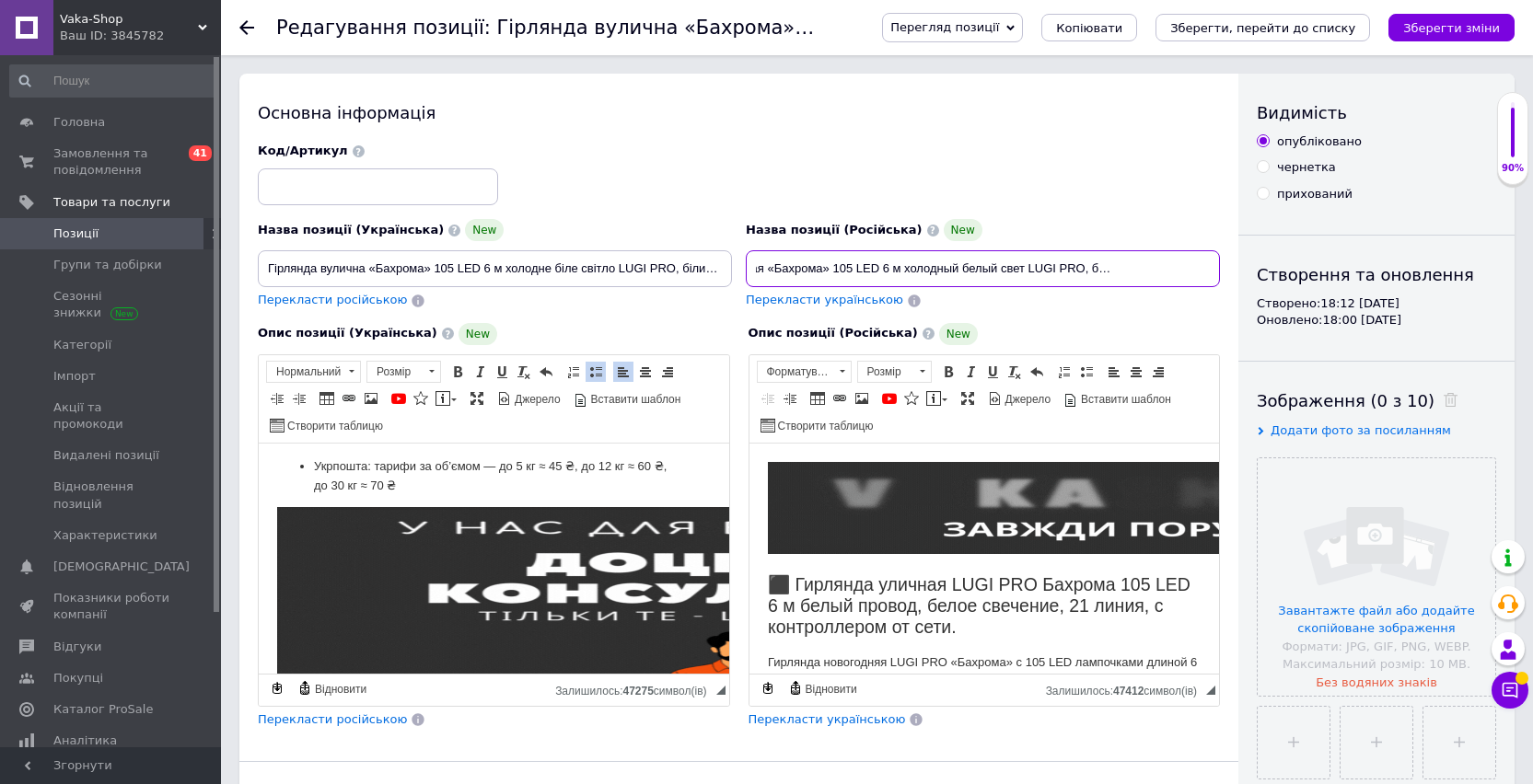
scroll to position [0, 192]
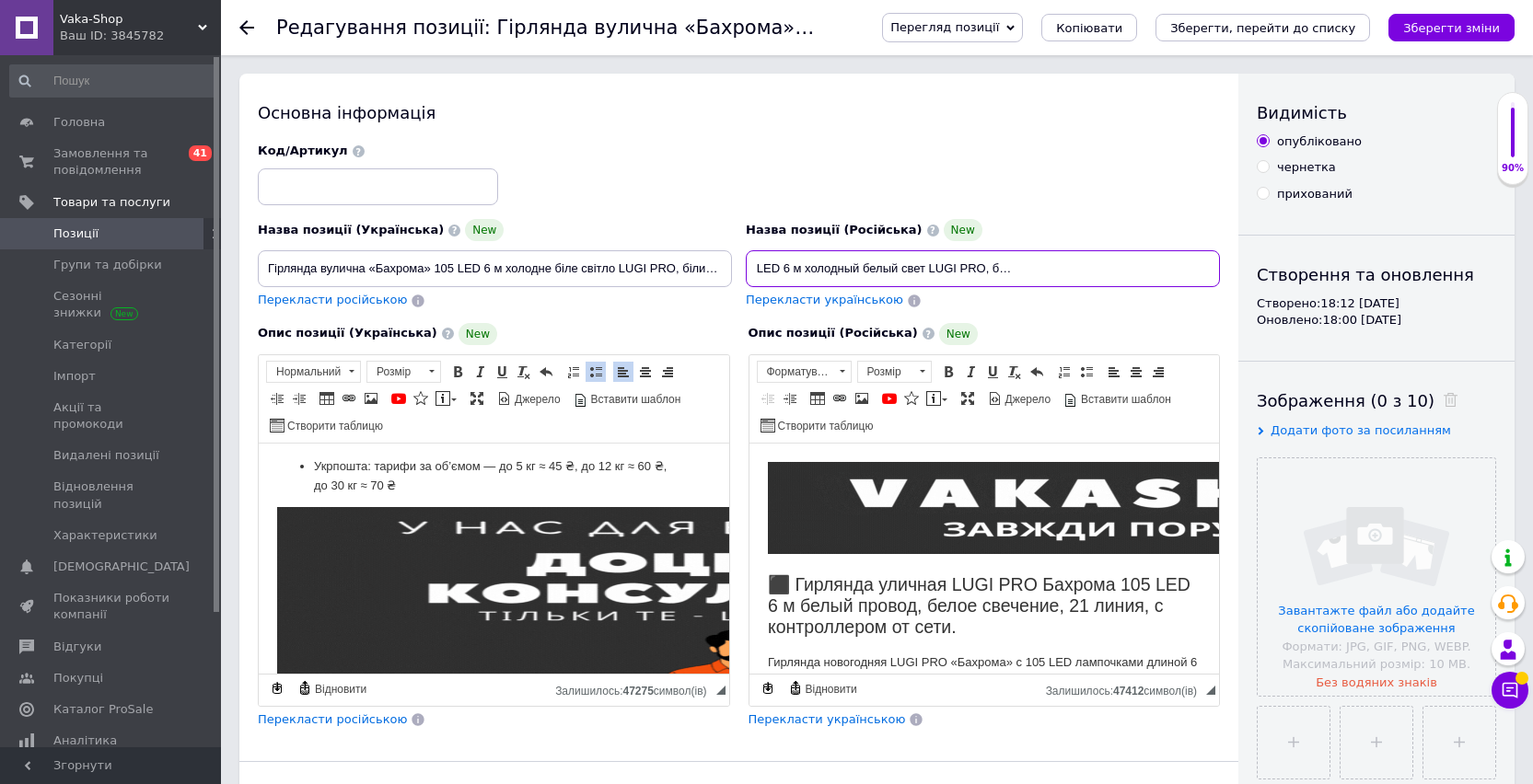
drag, startPoint x: 1177, startPoint y: 272, endPoint x: 1228, endPoint y: 273, distance: 51.0
click at [1228, 273] on div "Основна інформація Назва позиції (Українська) New Гірлянда вулична «Бахрома» 10…" at bounding box center [738, 601] width 998 height 1054
click at [1210, 270] on input "Гирлянда уличная «Бахрома» 105 LED 6 м холодный белый свет LUGI PRO, белый пров…" at bounding box center [983, 269] width 474 height 36
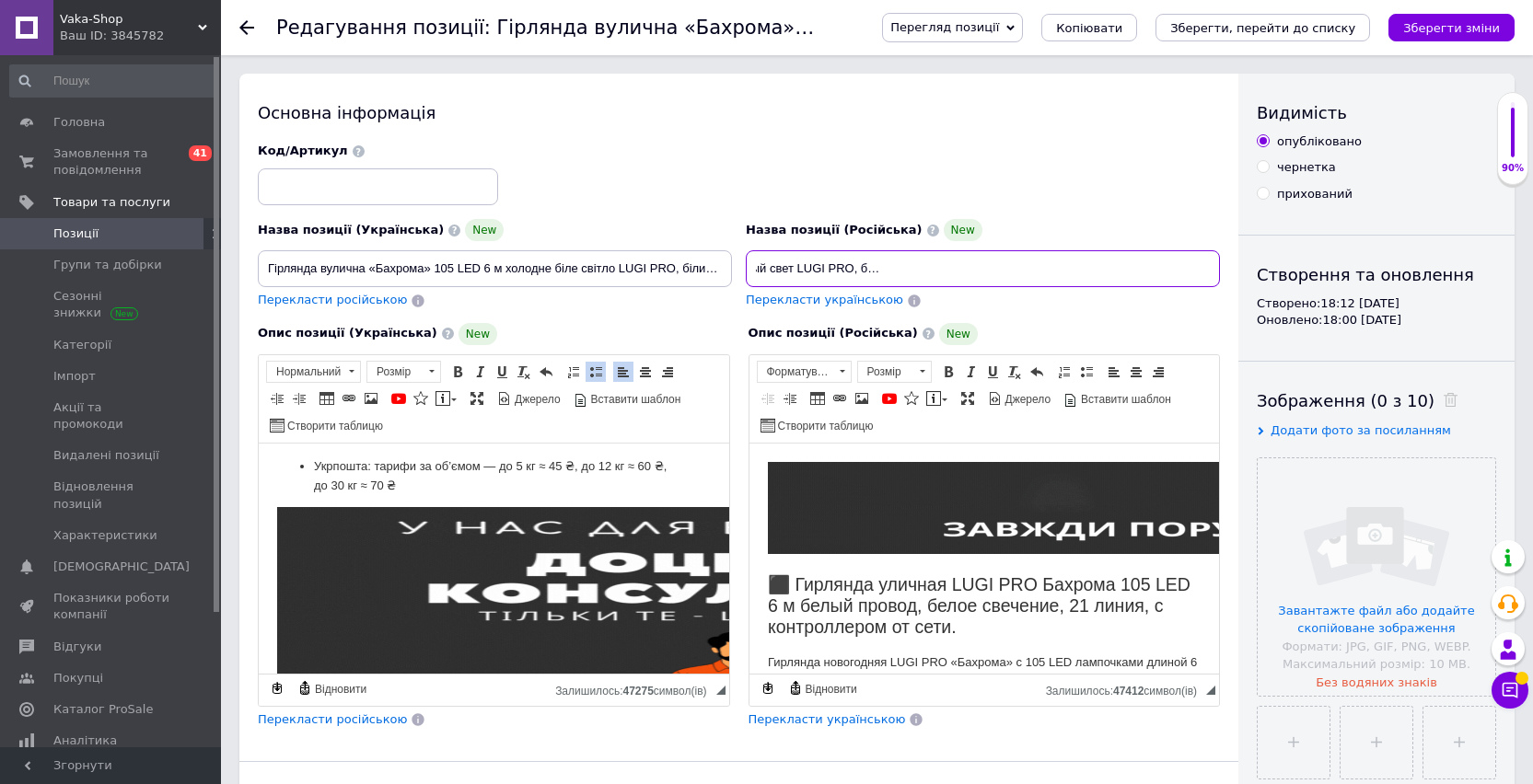
click at [1138, 269] on input "Гирлянда уличная «Бахрома» 105 LED 6 м холодный белый свет LUGI PRO, белый пров…" at bounding box center [983, 269] width 474 height 36
type input "Гирлянда уличная «Бахрома» 105 LED 6 м холодный белый свет LUGI PRO, белый пров…"
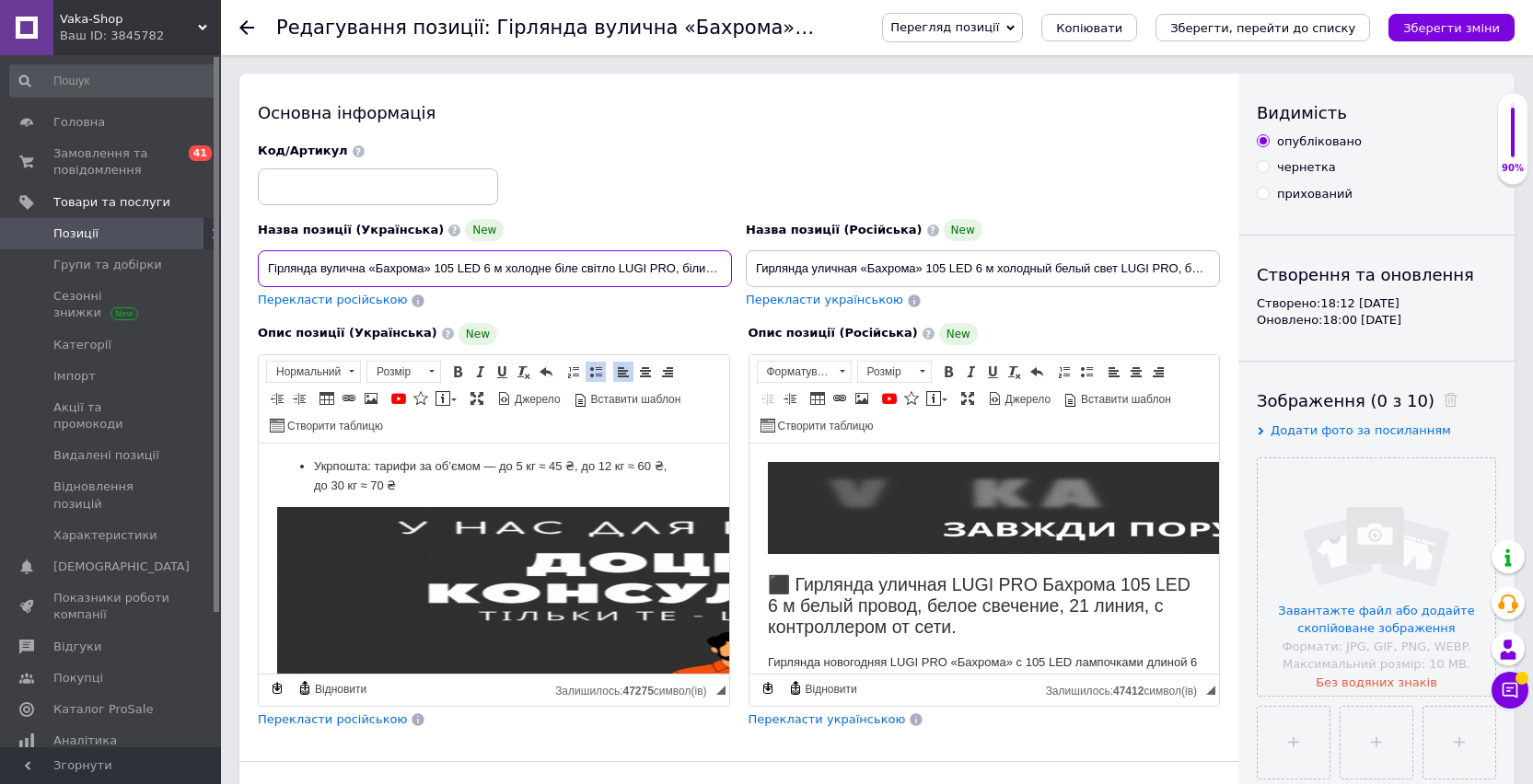
click at [504, 271] on input "Гірлянда вулична «Бахрома» 105 LED 6 м холодне біле світло LUGI PRO, білий пров…" at bounding box center [494, 269] width 474 height 36
paste input ", для фасаду та баконів"
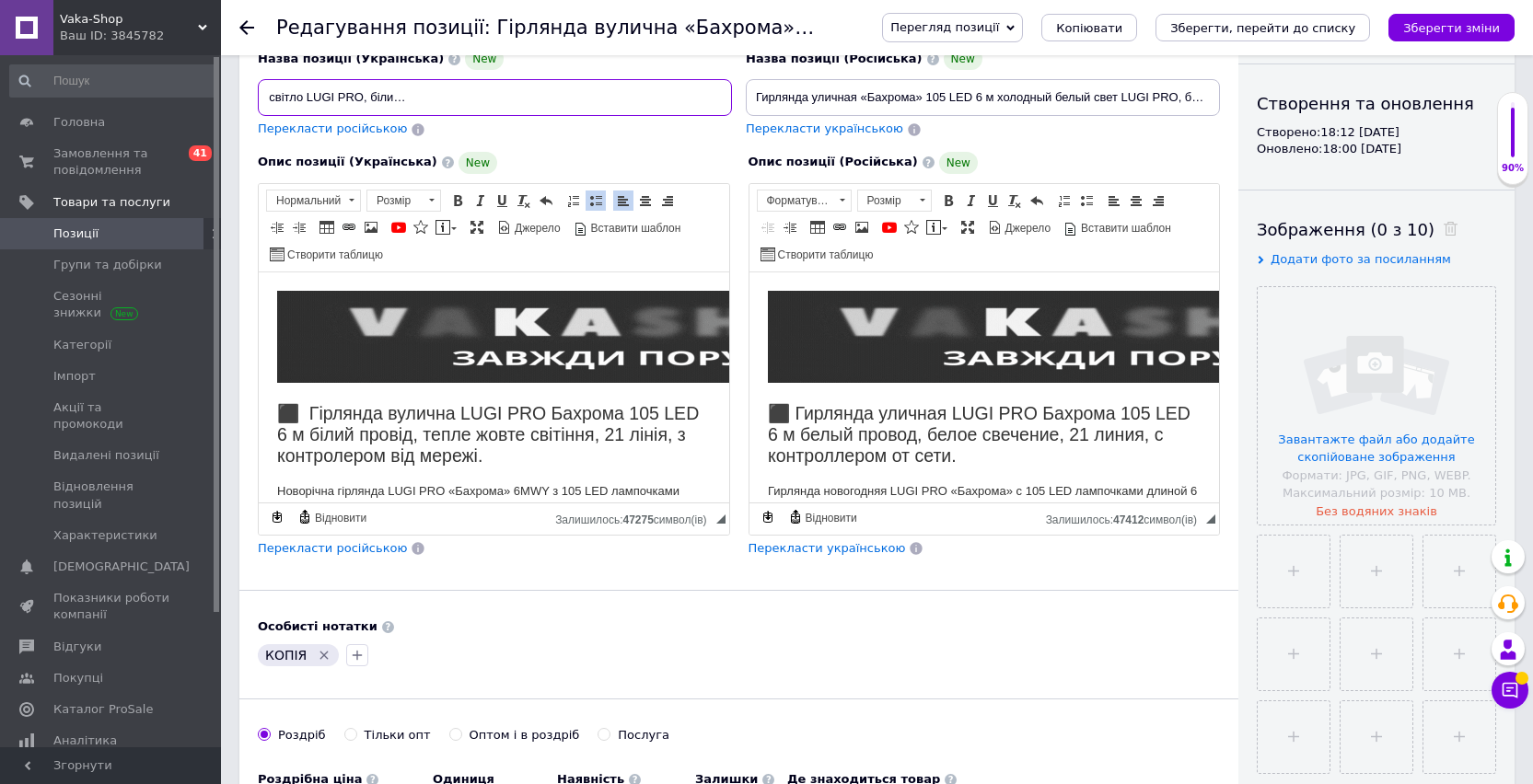
type input "Гірлянда вулична «Бахрома» 105 LED 6 м холодне біле світло LUGI PRO, білий пров…"
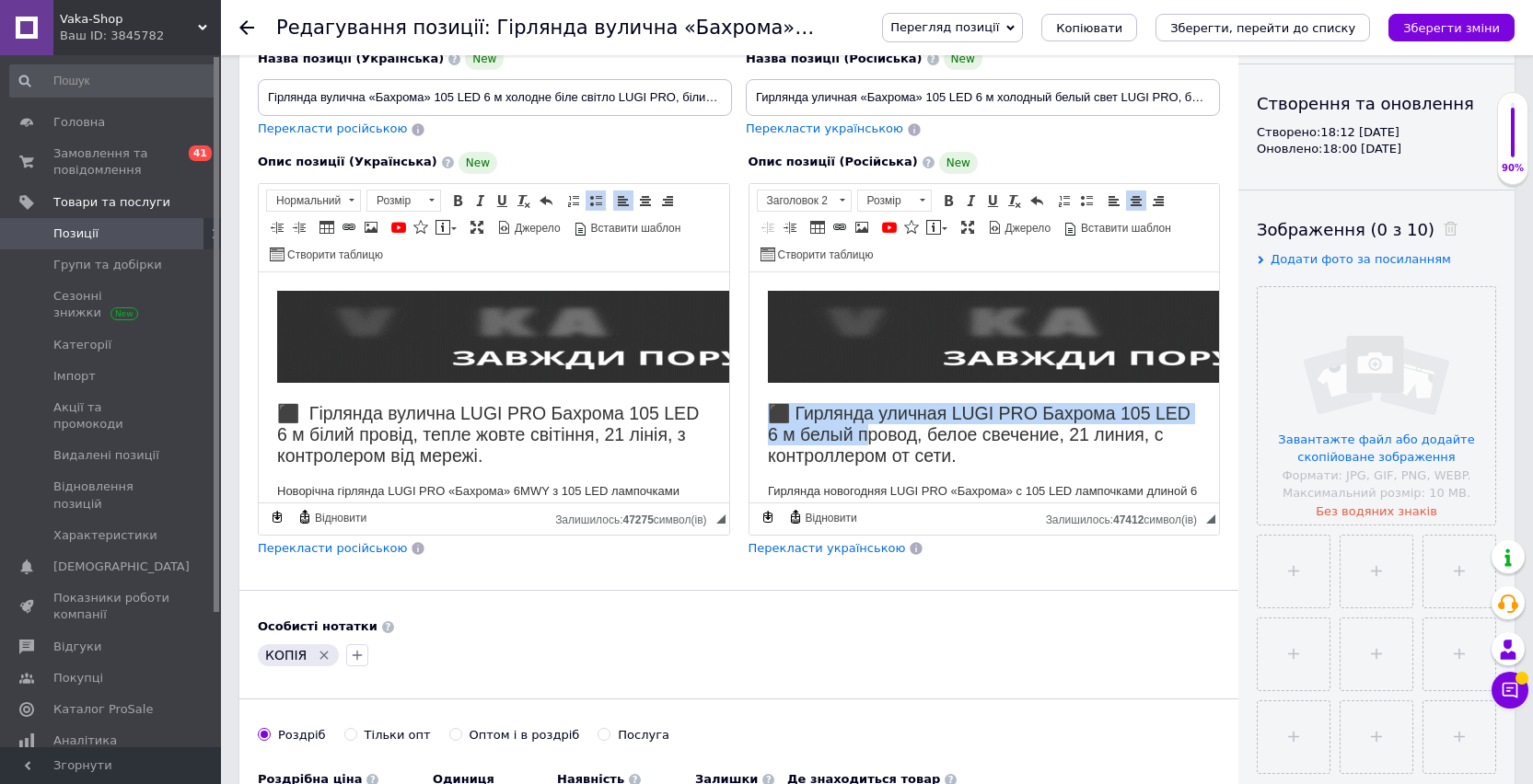
drag, startPoint x: 767, startPoint y: 406, endPoint x: 905, endPoint y: 431, distance: 140.2
click at [905, 431] on h2 "⬛ Гирлянда уличная LUGI PRO Бахрома 105 LED 6 м белый провод, белое свечение, 2…" at bounding box center [984, 434] width 434 height 64
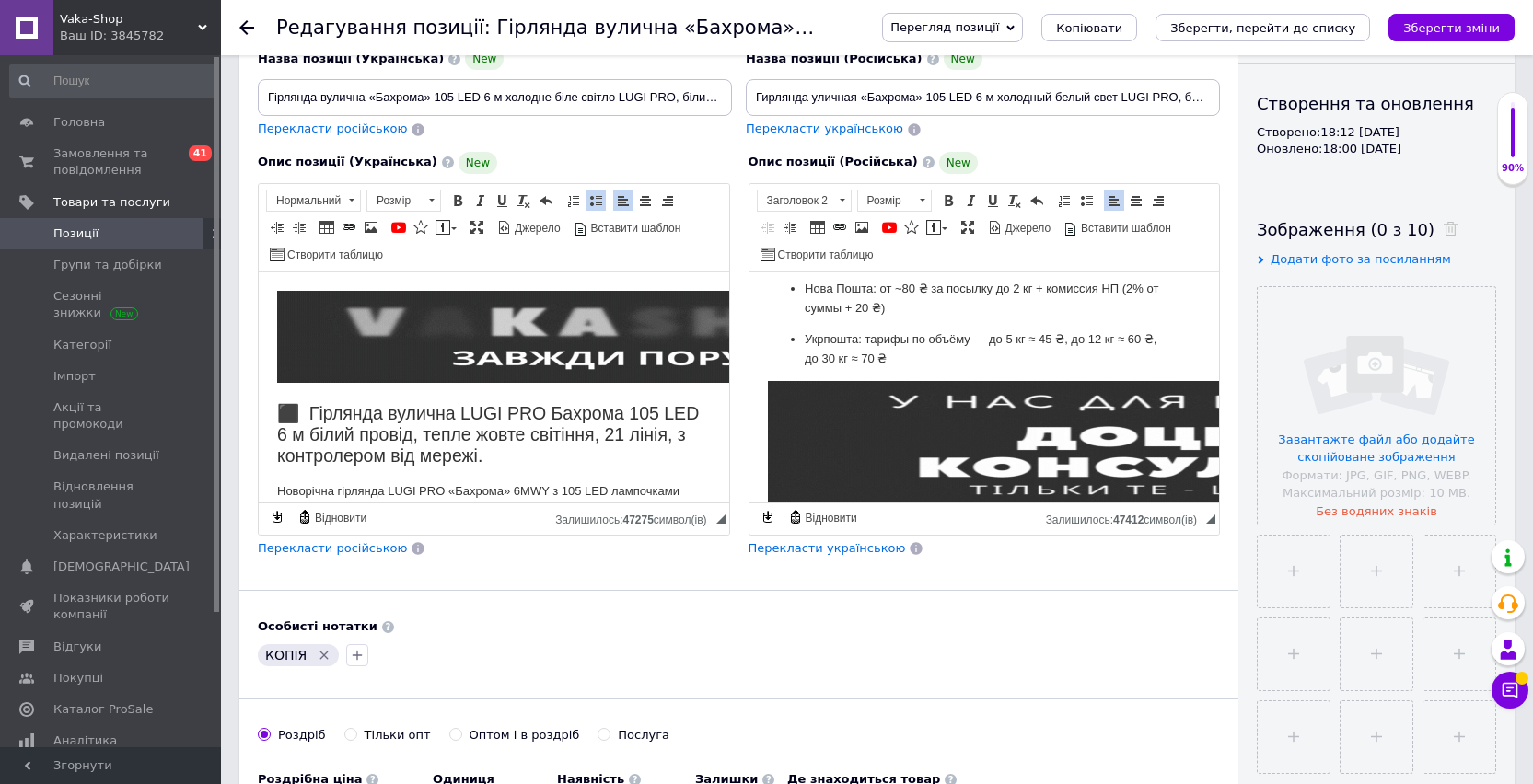
scroll to position [2116, 0]
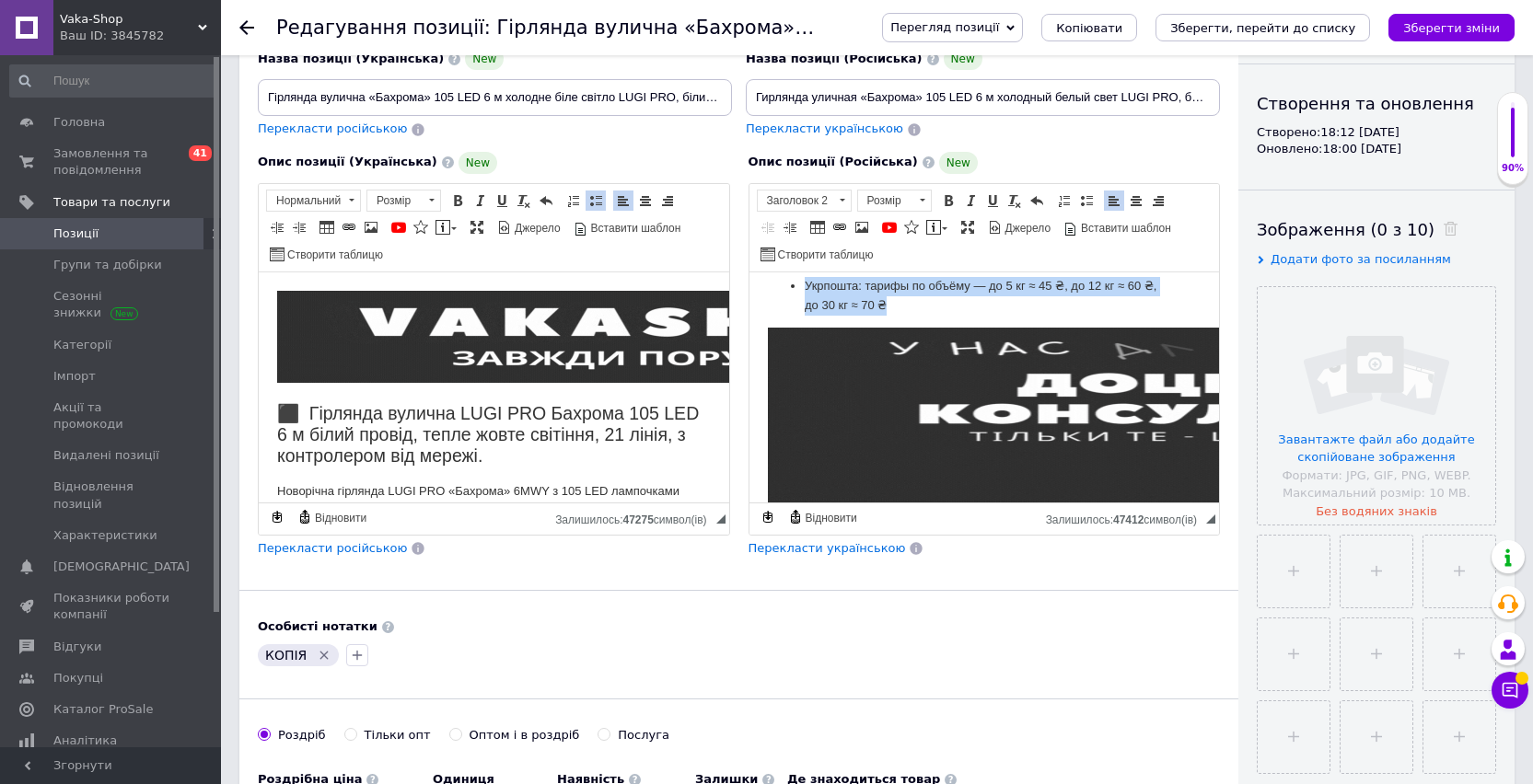
click at [916, 315] on p "Укрпошта: тарифы по объёму — до 5 кг ≈ 45 ₴, до 12 кг ≈ 60 ₴, до 30 кг ≈ 70 ₴" at bounding box center [983, 296] width 360 height 38
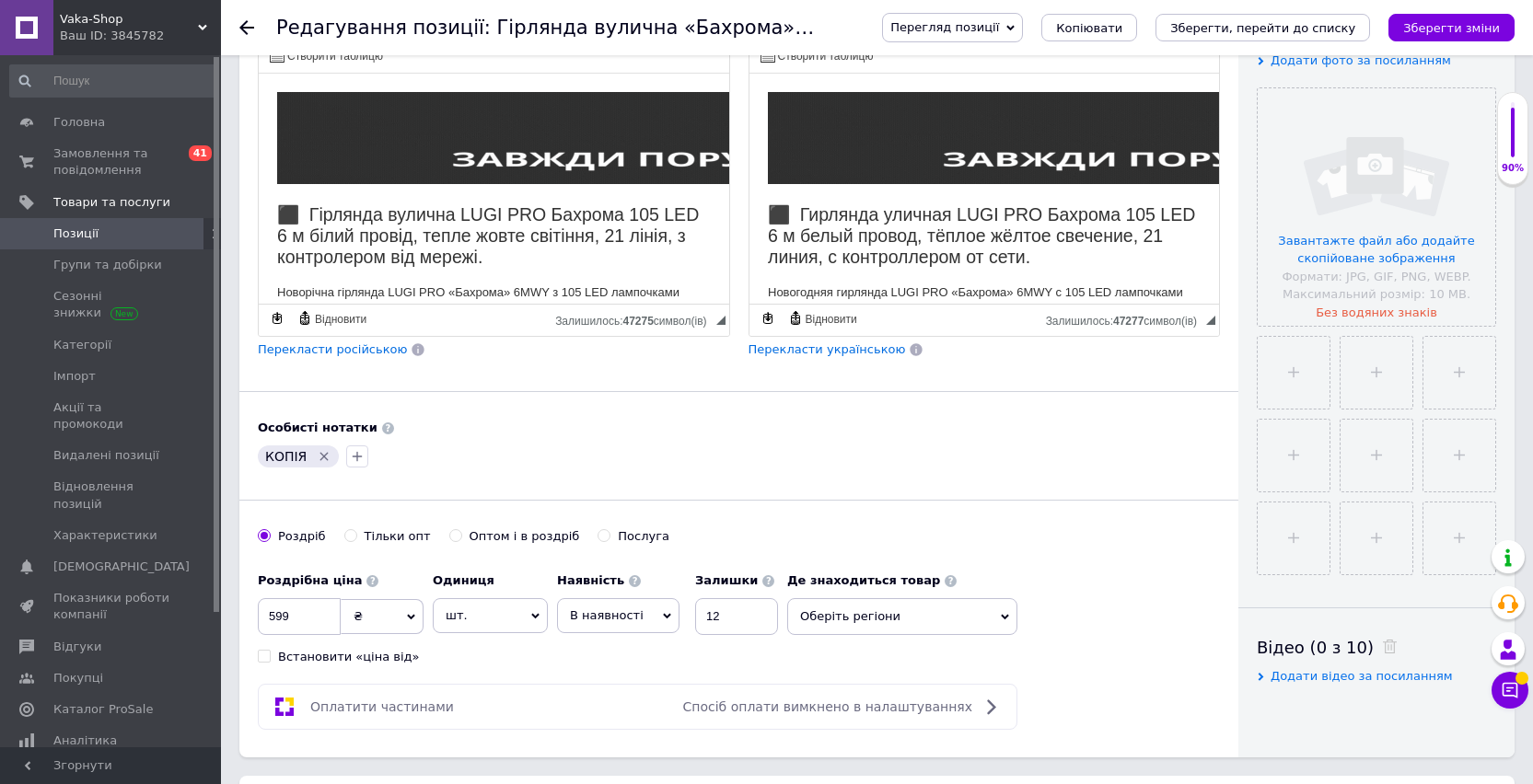
scroll to position [515, 0]
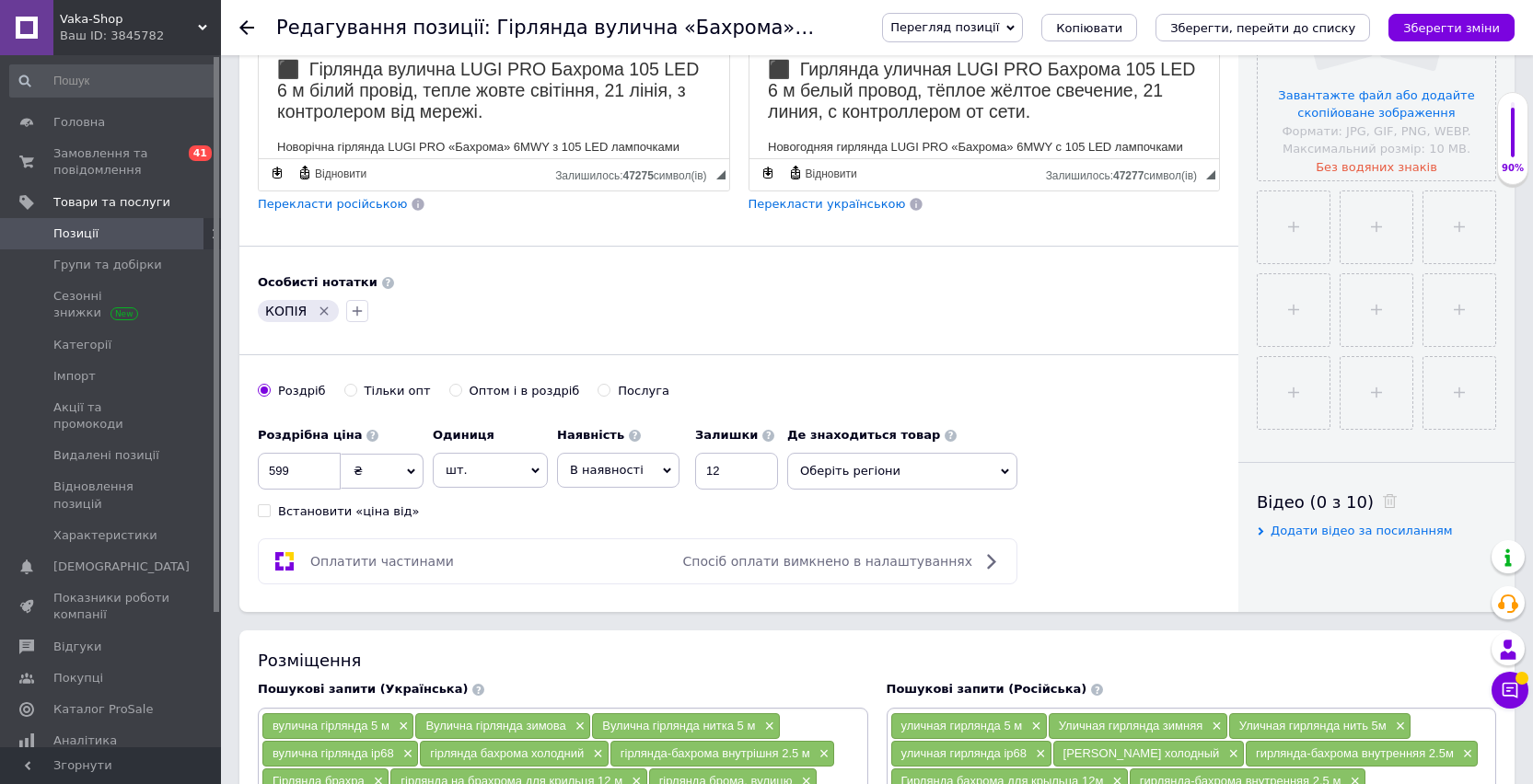
click at [863, 471] on span "Оберіть регіони" at bounding box center [902, 471] width 230 height 36
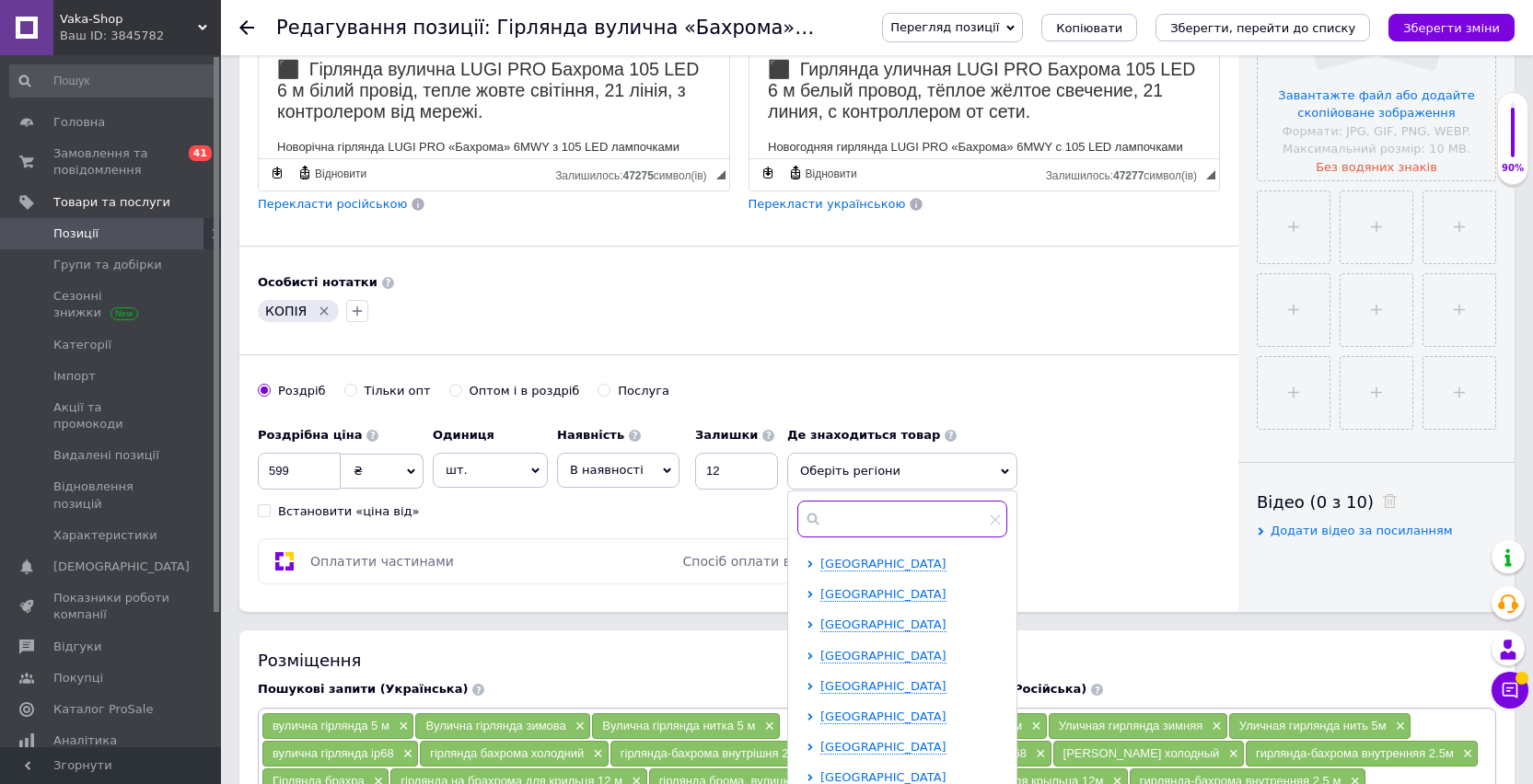
click at [854, 518] on input "text" at bounding box center [901, 519] width 210 height 36
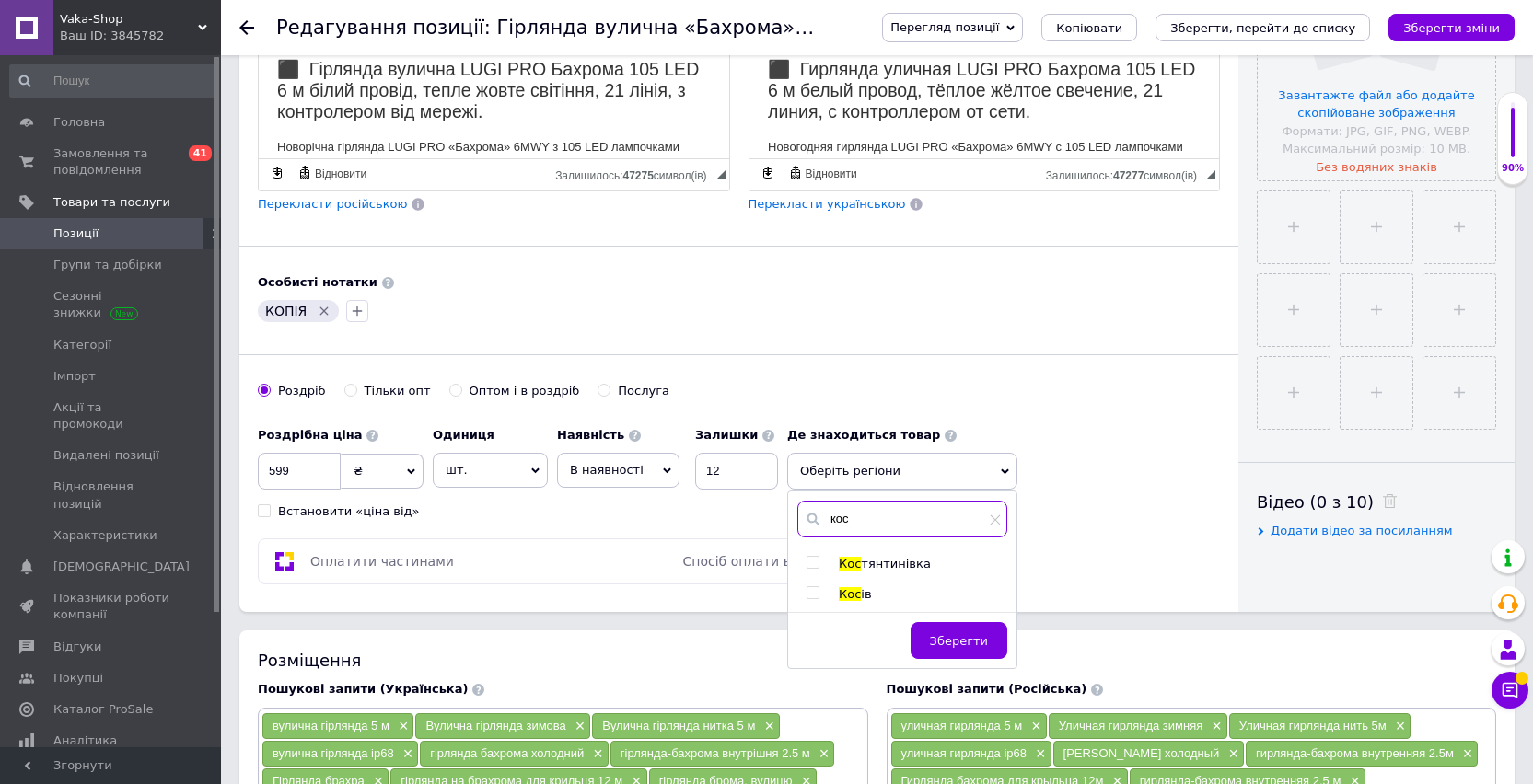
type input "кос"
click at [848, 597] on span "Кос" at bounding box center [850, 594] width 22 height 13
checkbox input "true"
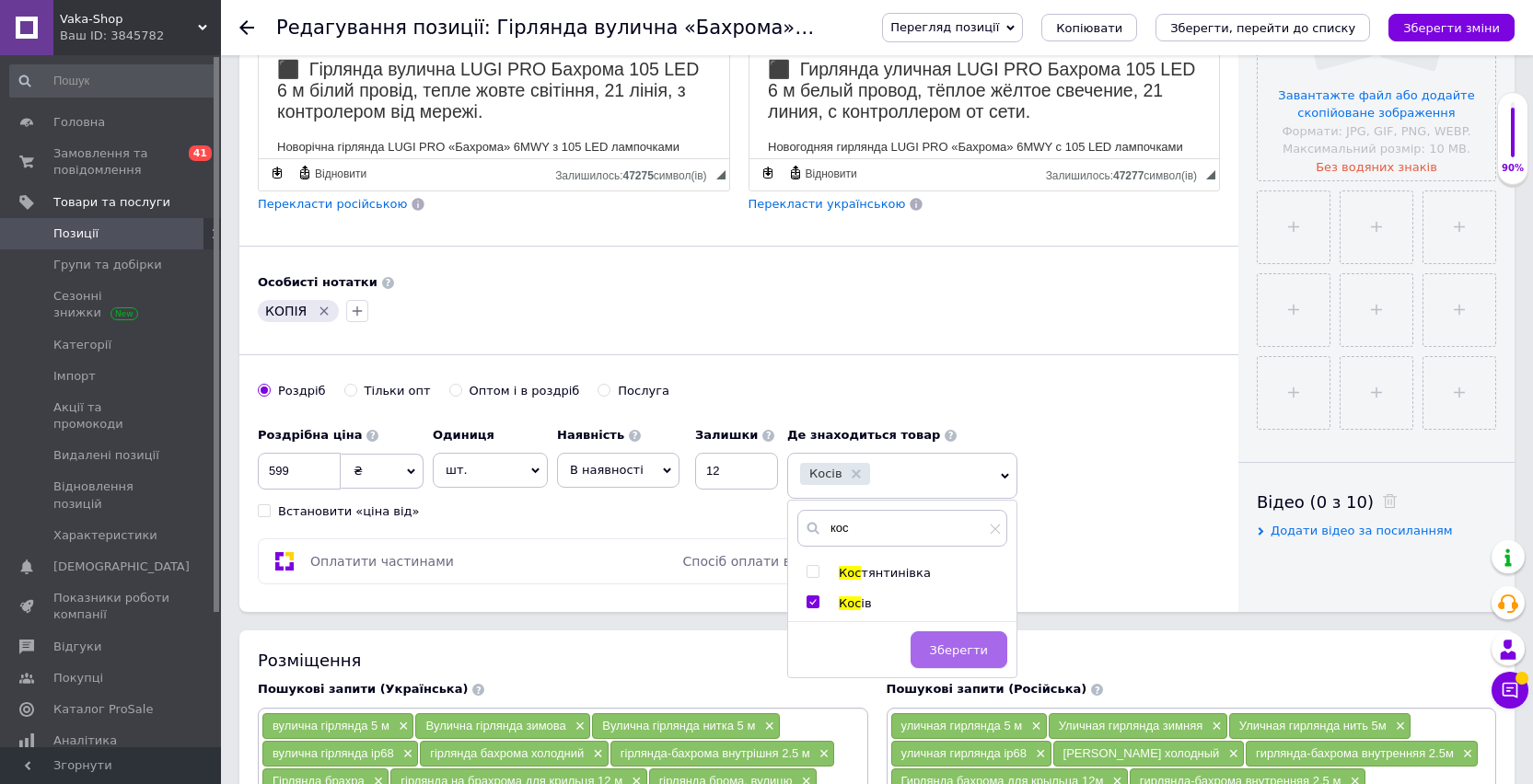
click at [942, 640] on button "Зберегти" at bounding box center [958, 650] width 97 height 36
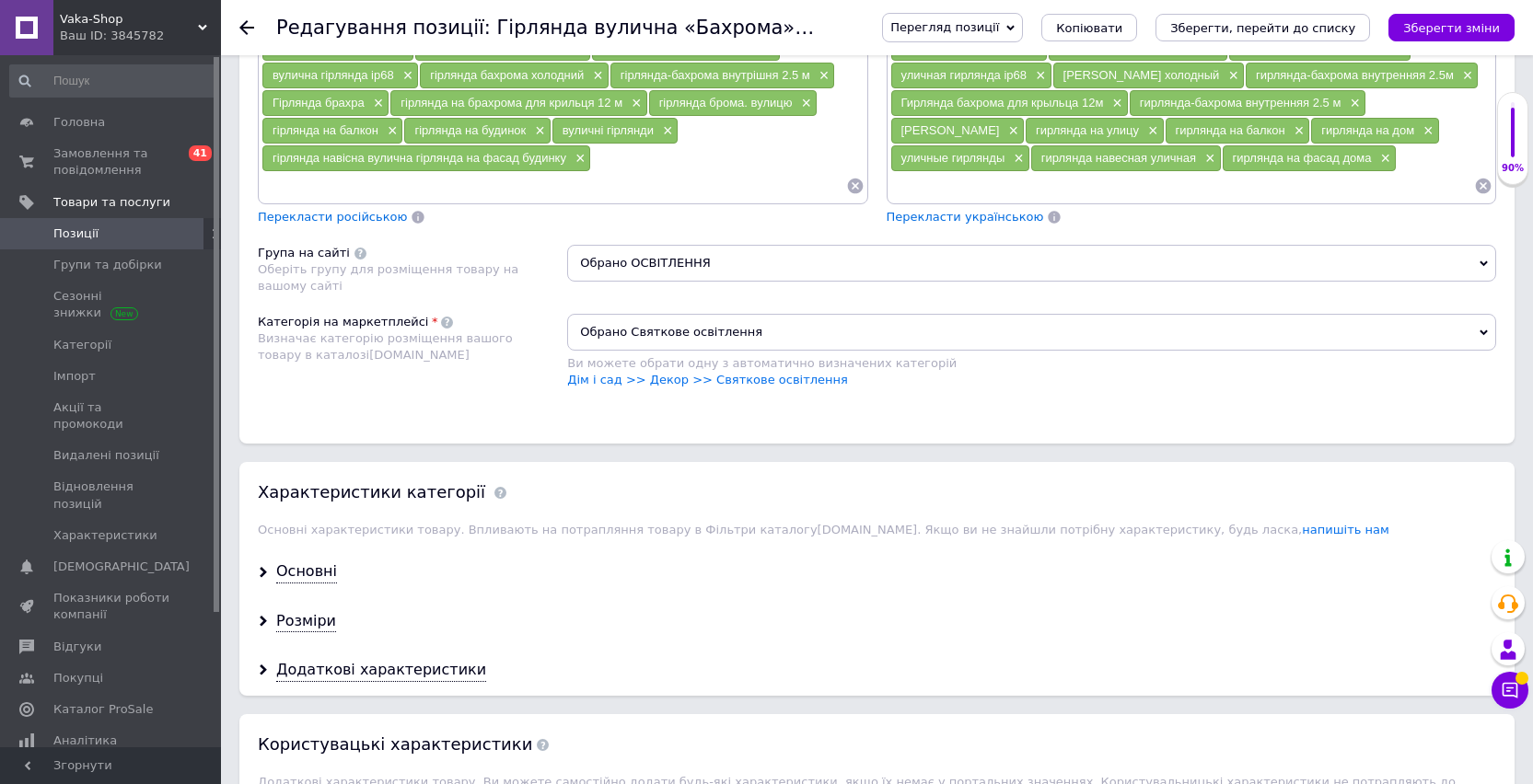
scroll to position [1214, 0]
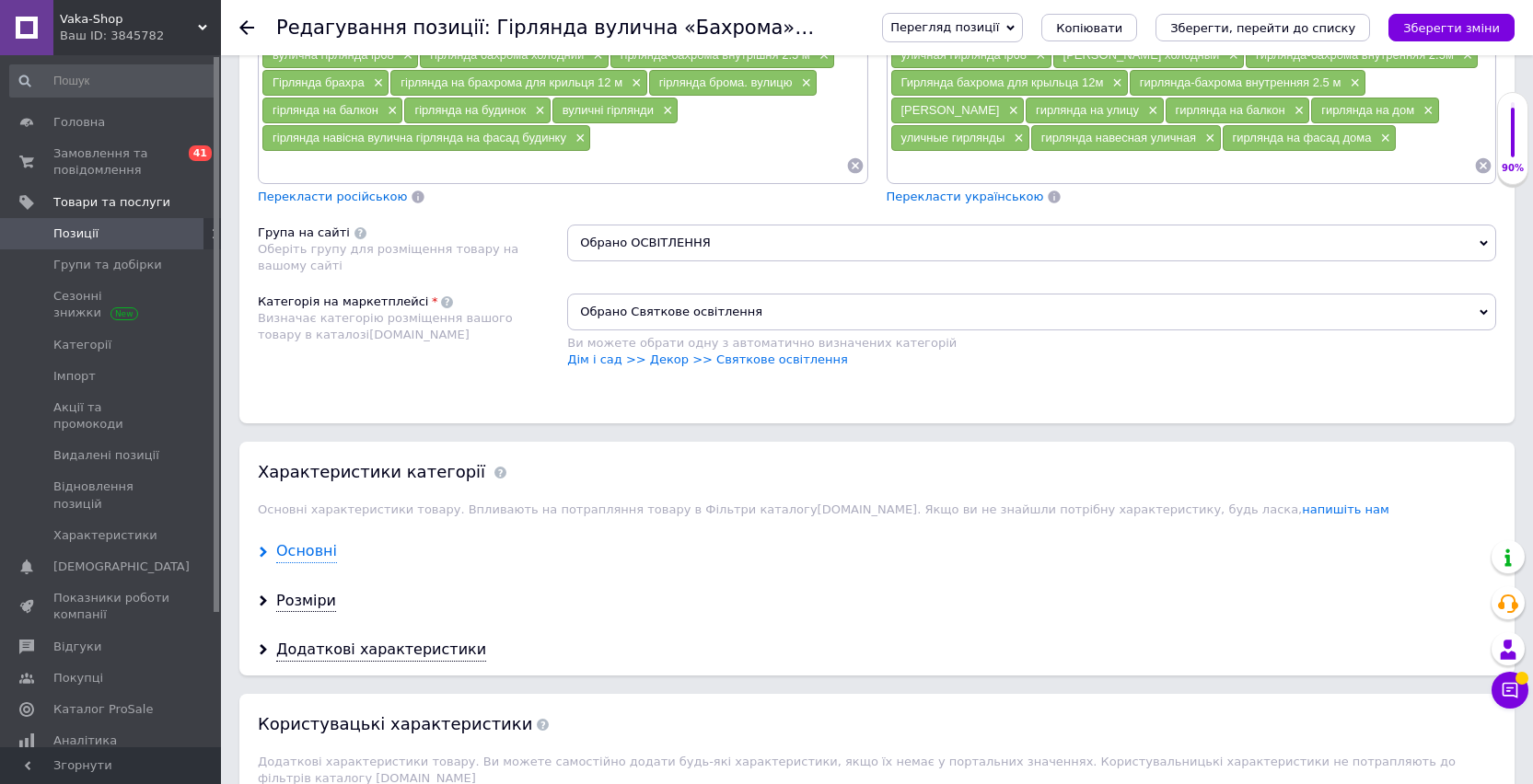
click at [318, 549] on div "Основні" at bounding box center [306, 552] width 60 height 21
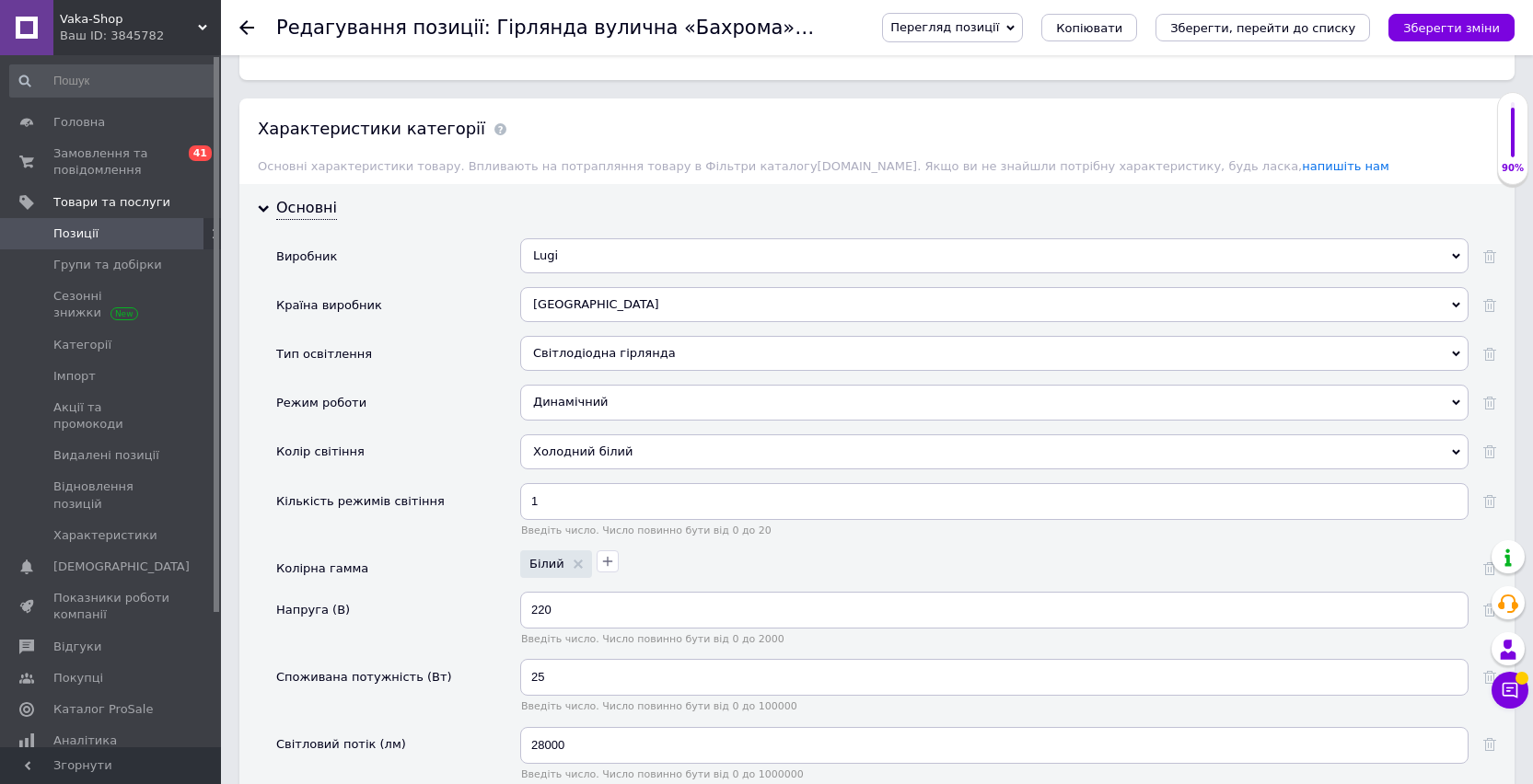
scroll to position [1557, 0]
click at [597, 451] on div "Холодний білий" at bounding box center [994, 451] width 948 height 35
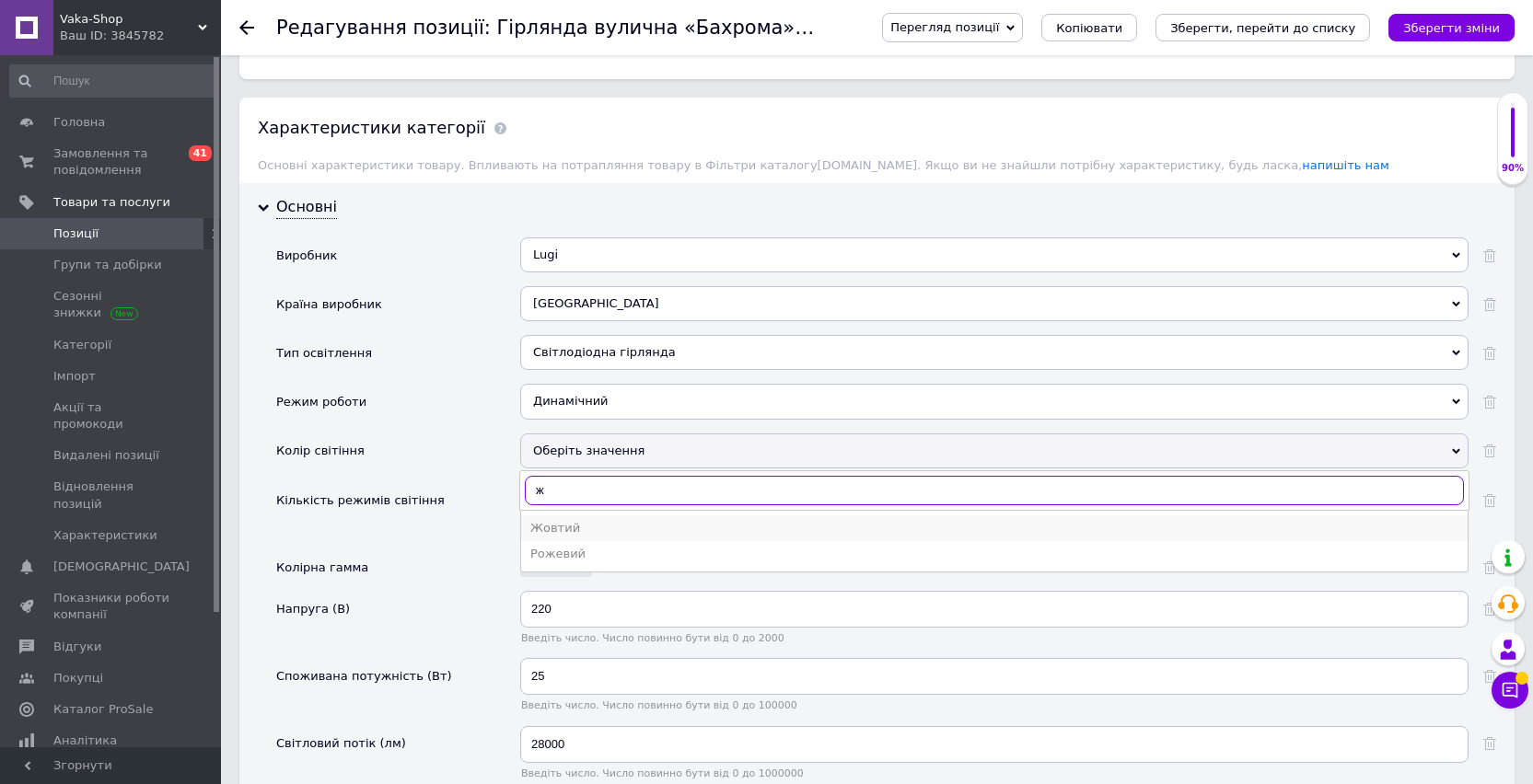
type input "ж"
click at [583, 523] on div "Жовтий" at bounding box center [994, 528] width 928 height 16
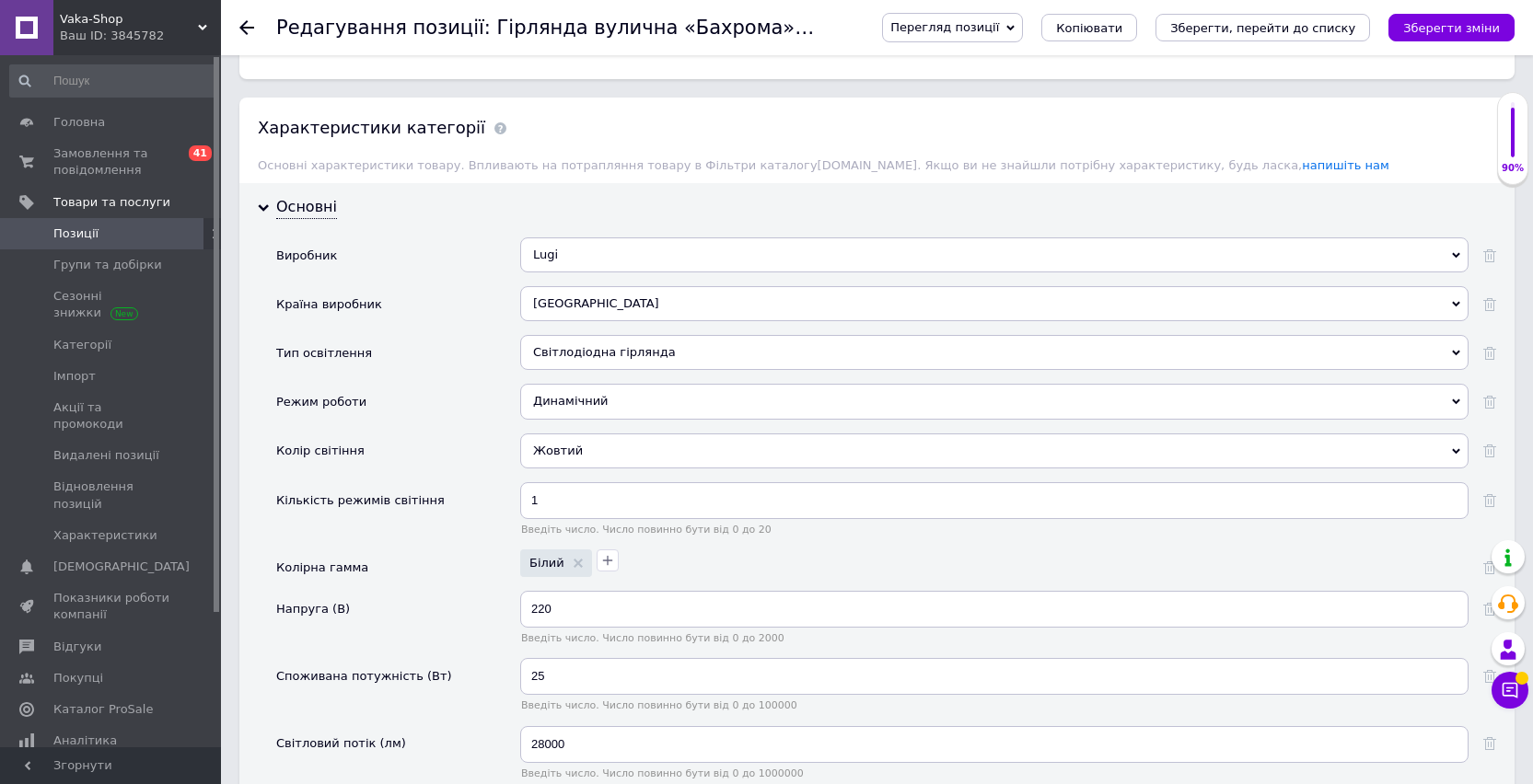
scroll to position [1757, 0]
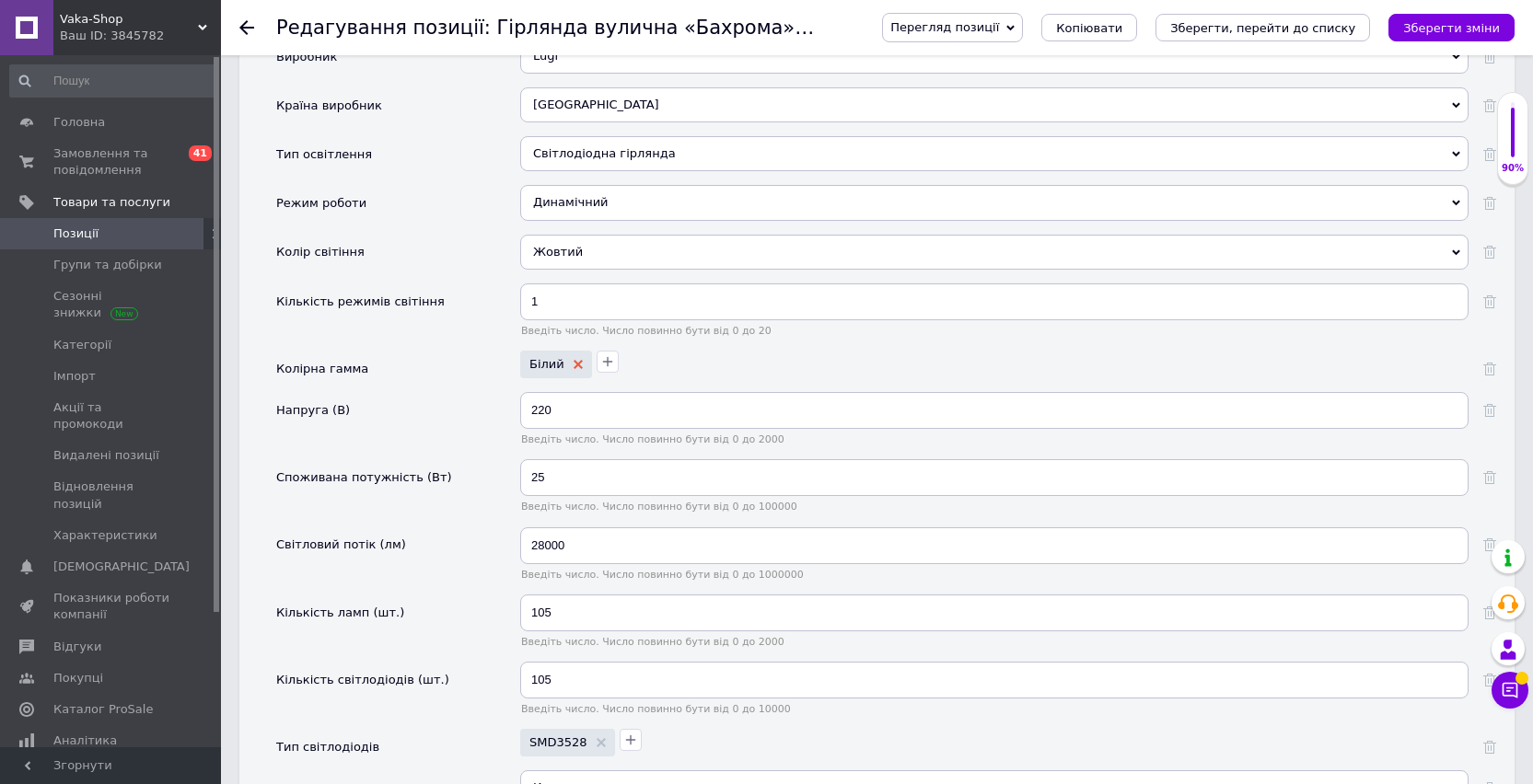
click at [575, 368] on icon at bounding box center [578, 365] width 10 height 10
click at [534, 363] on icon "button" at bounding box center [532, 362] width 11 height 11
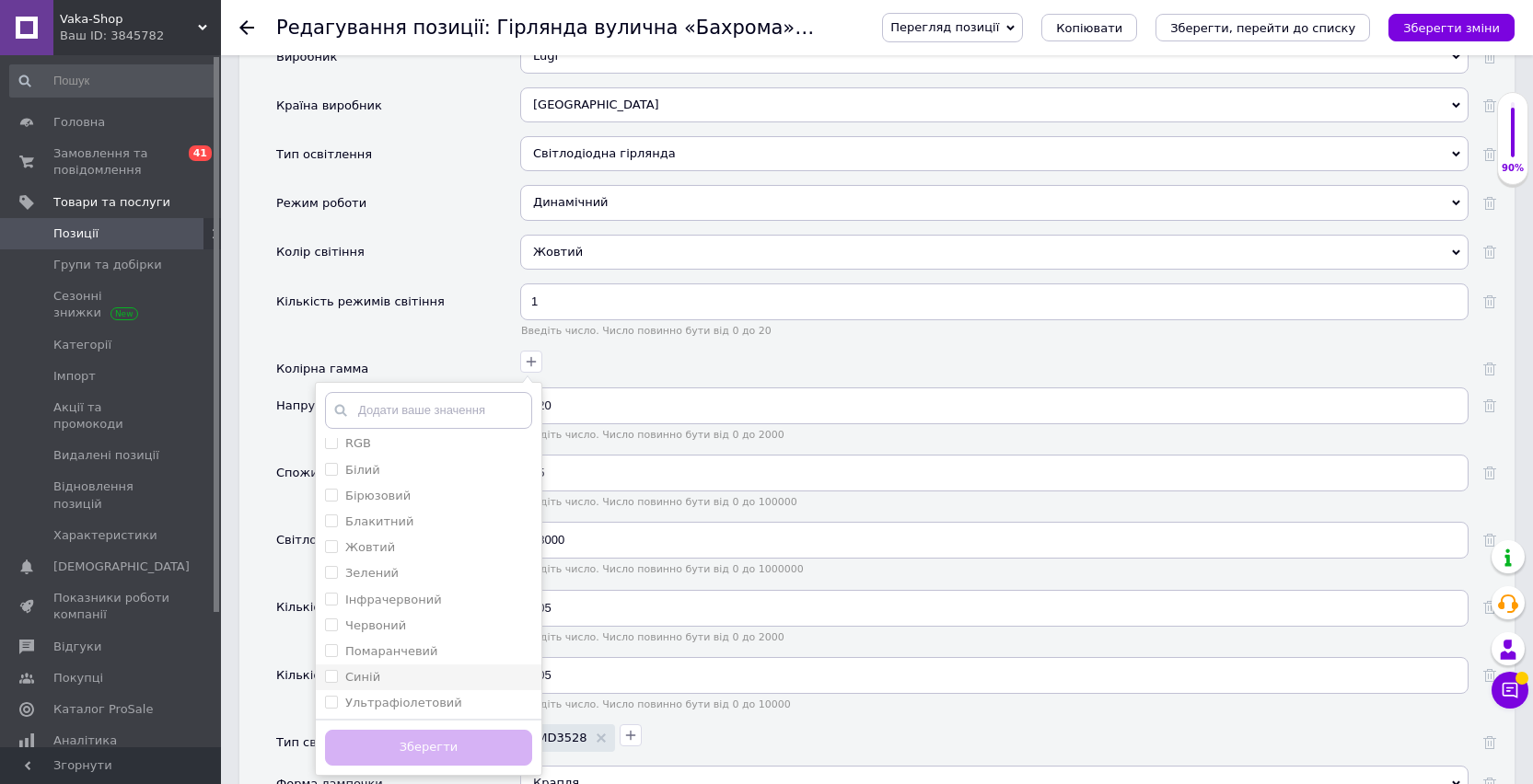
scroll to position [0, 0]
click at [374, 557] on label "Жовтий" at bounding box center [371, 555] width 50 height 13
checkbox input "true"
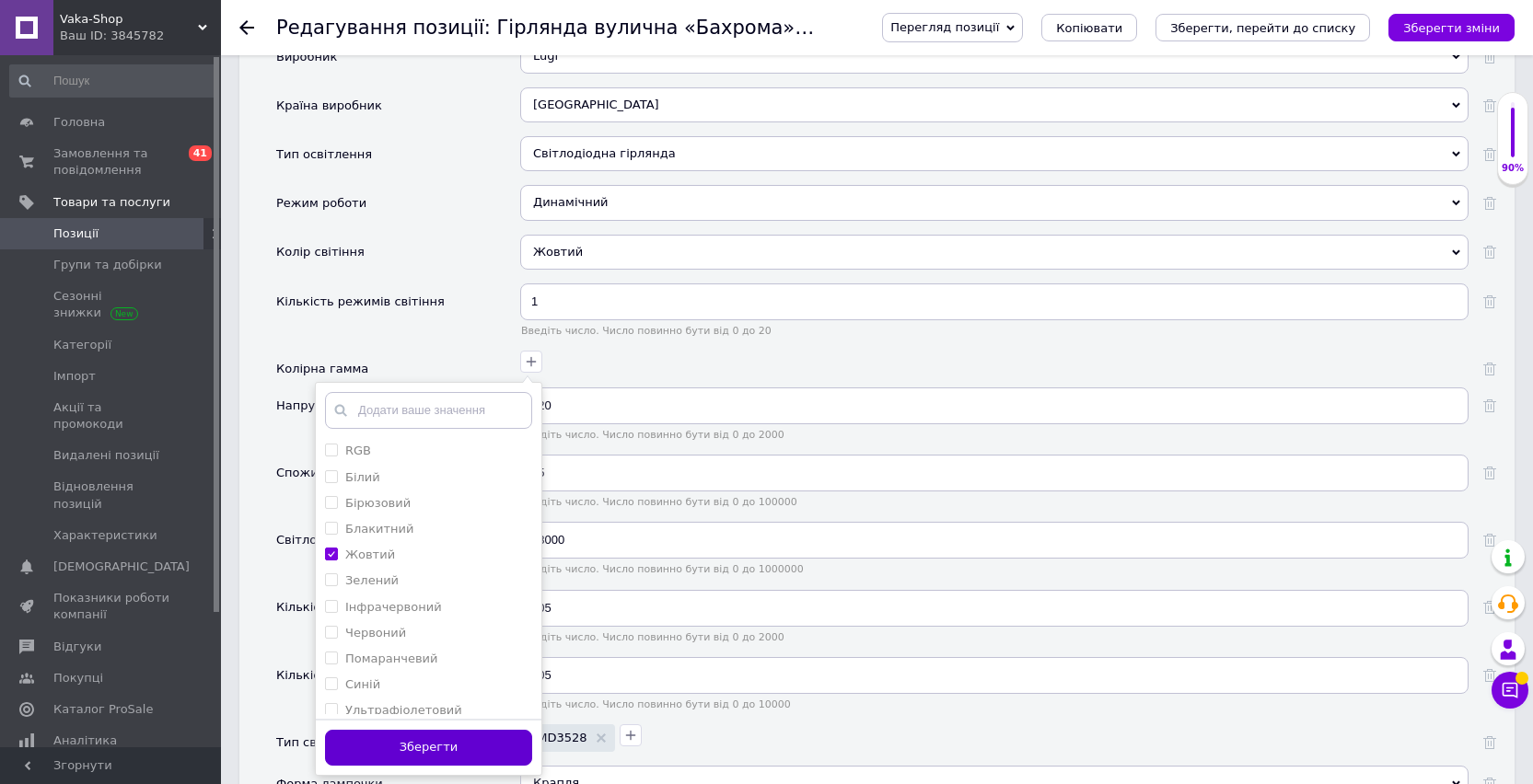
click at [428, 746] on button "Зберегти" at bounding box center [428, 747] width 207 height 36
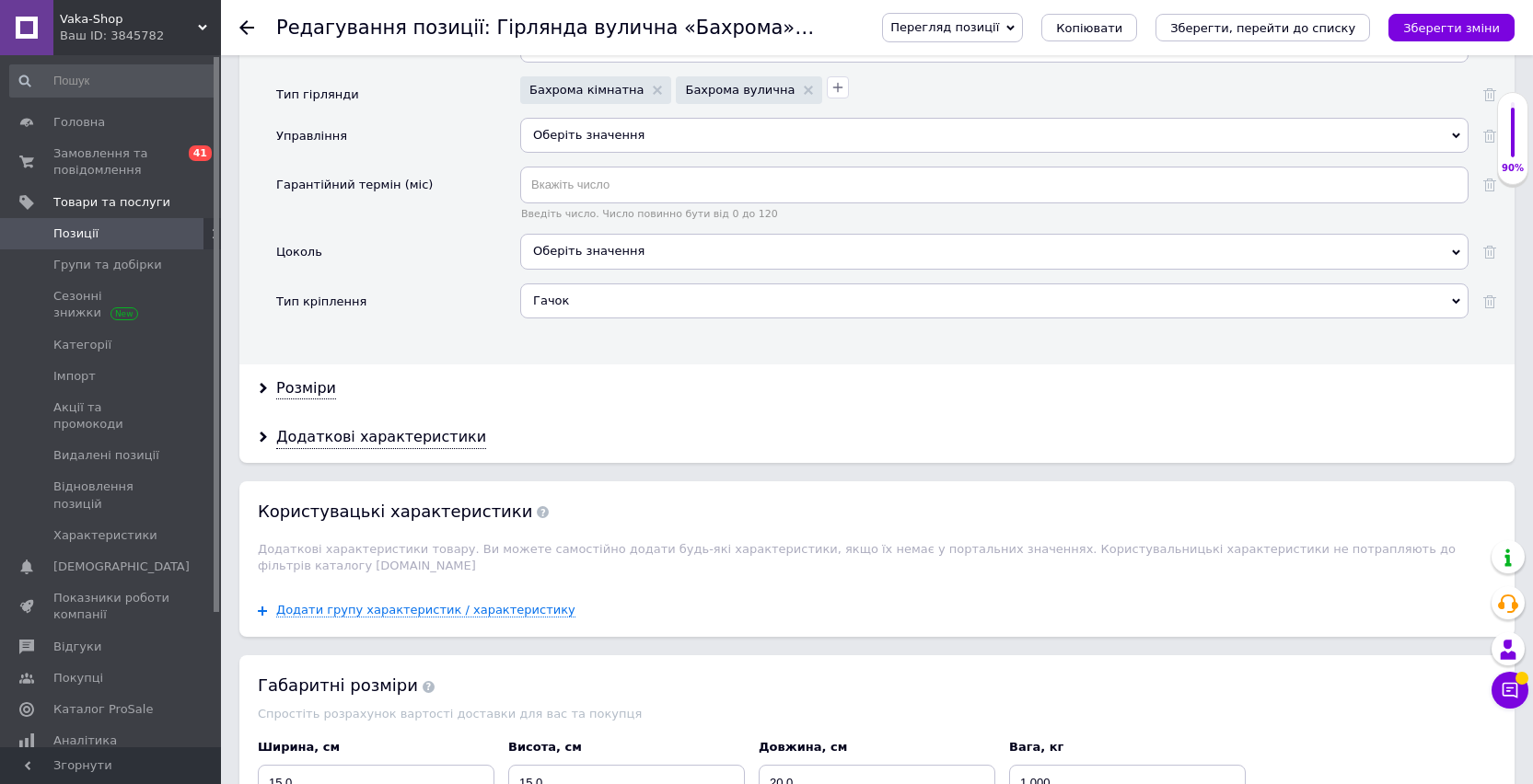
scroll to position [2936, 0]
click at [594, 146] on div "Оберіть значення" at bounding box center [994, 133] width 948 height 35
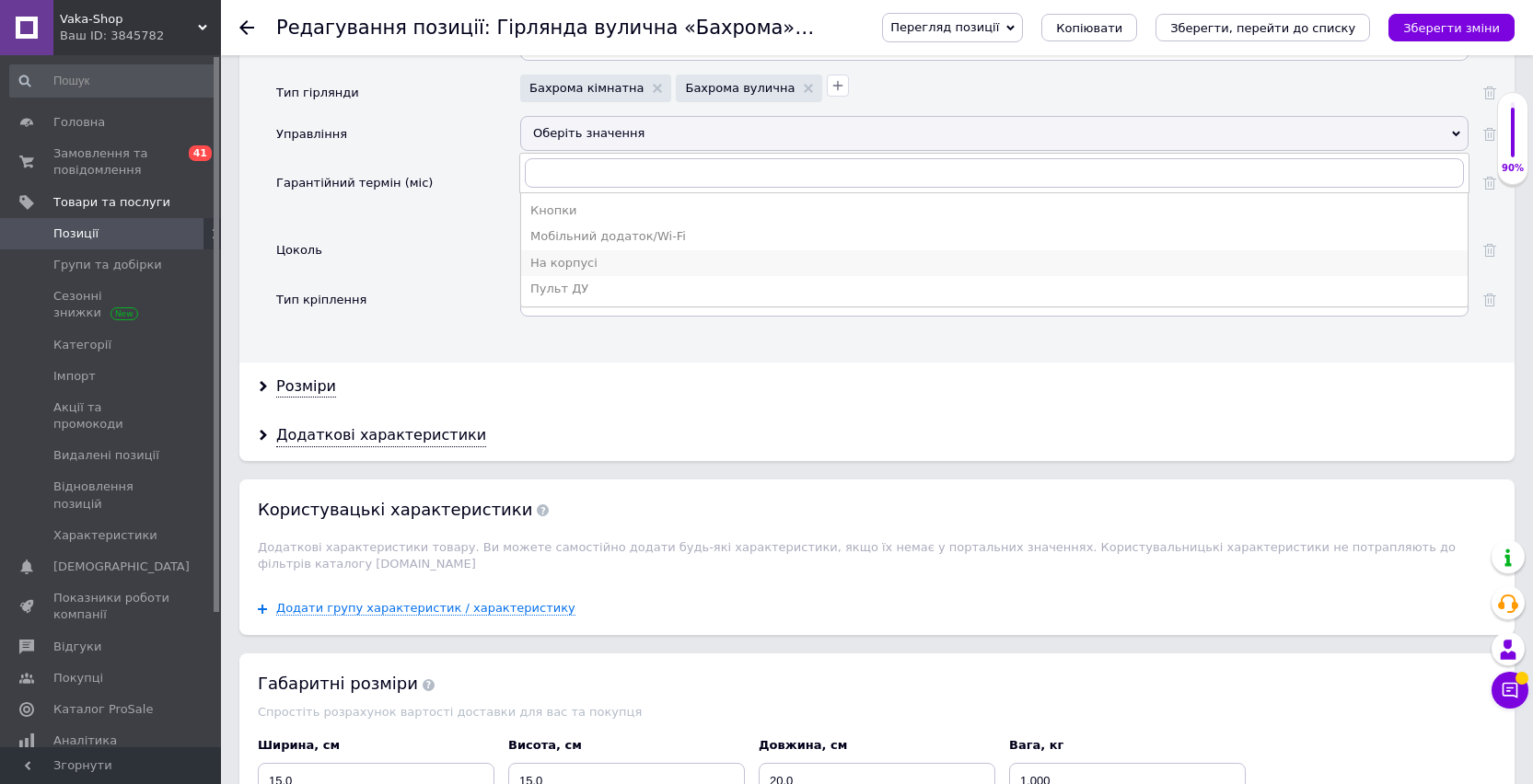
click at [583, 254] on li "На корпусі" at bounding box center [994, 263] width 946 height 26
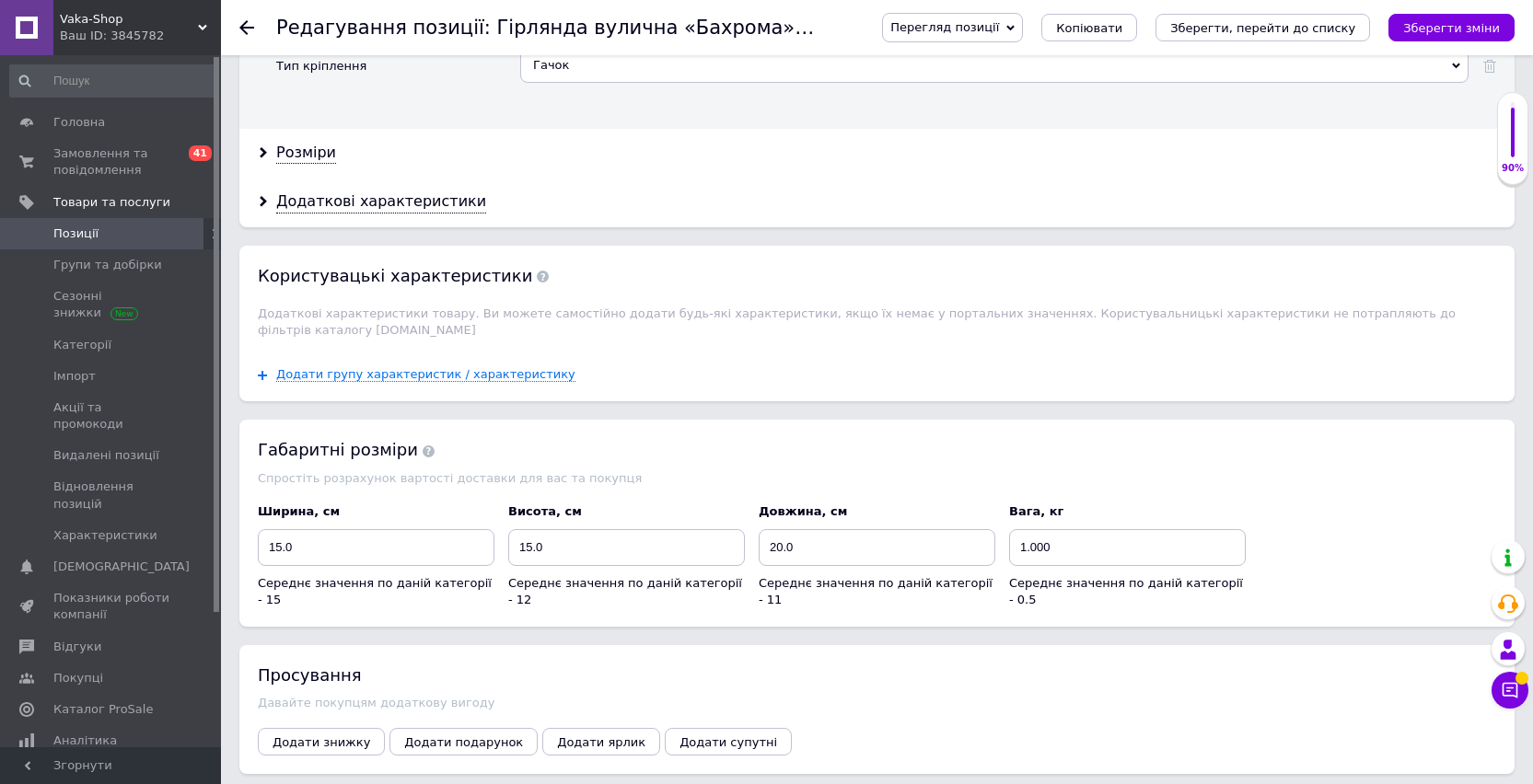
scroll to position [3214, 0]
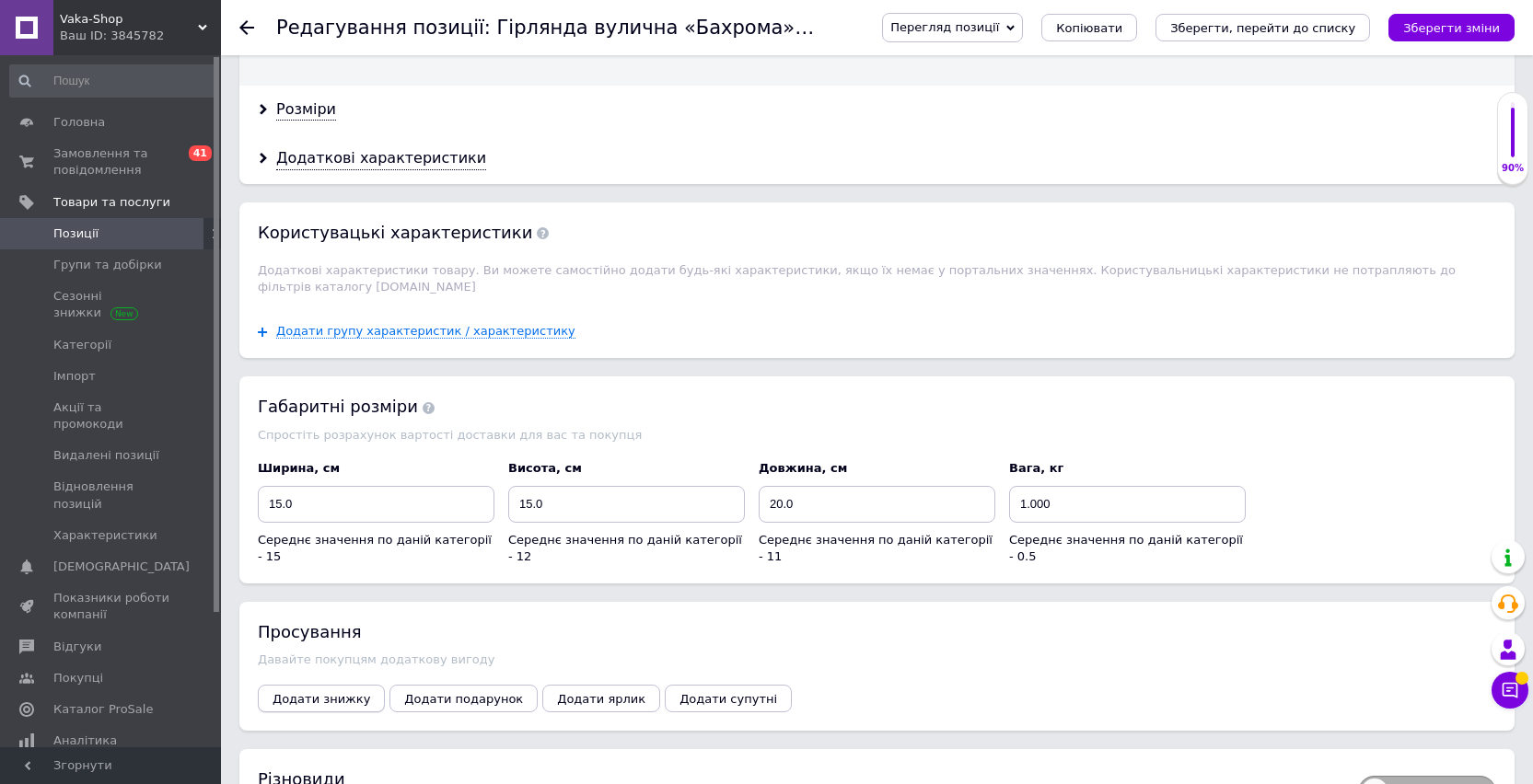
click at [302, 694] on span "Додати знижку" at bounding box center [322, 699] width 98 height 13
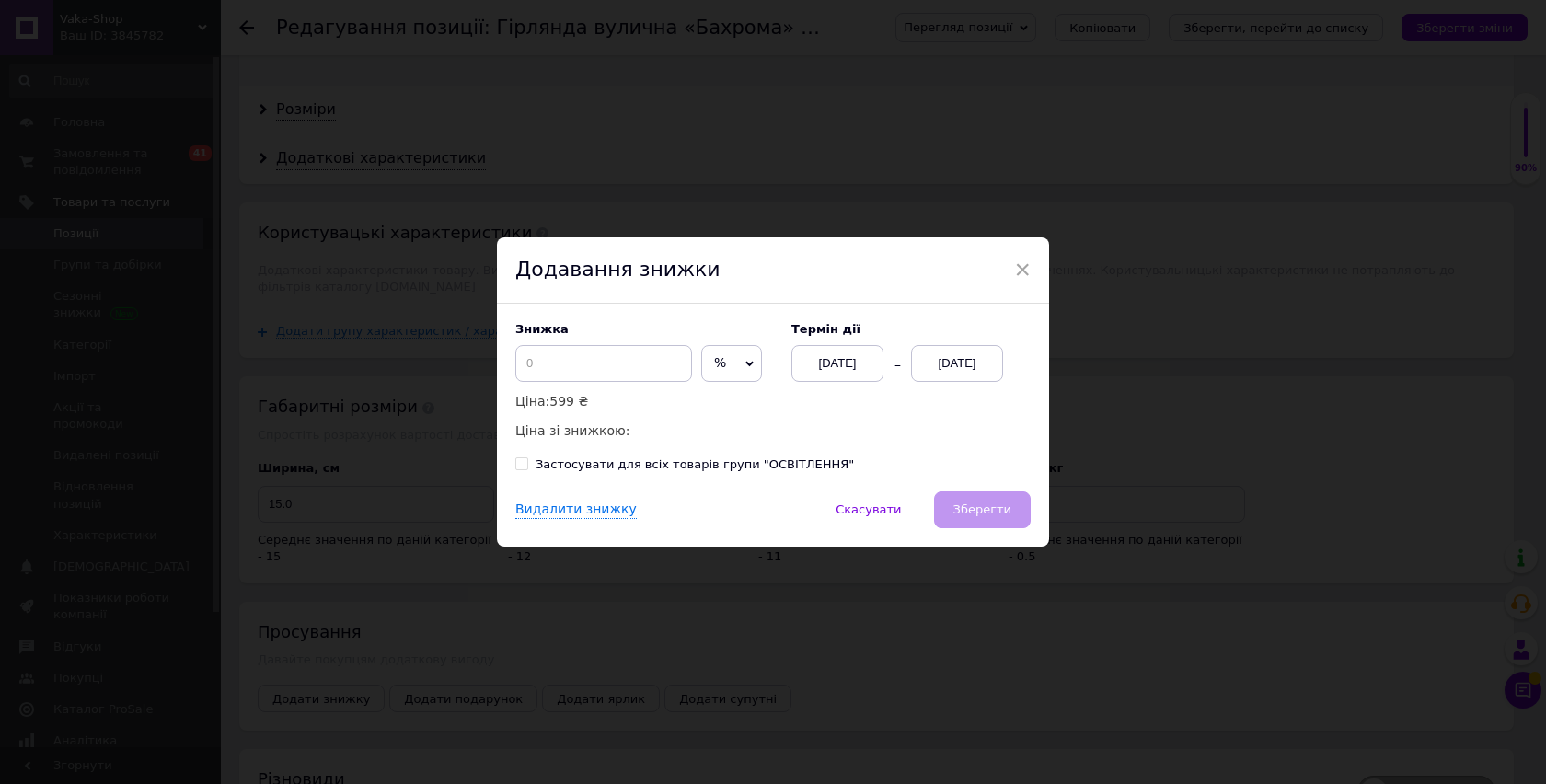
click at [702, 369] on span "%" at bounding box center [731, 364] width 60 height 36
click at [705, 399] on li "₴" at bounding box center [731, 402] width 59 height 26
click at [978, 360] on div "[DATE]" at bounding box center [957, 364] width 92 height 36
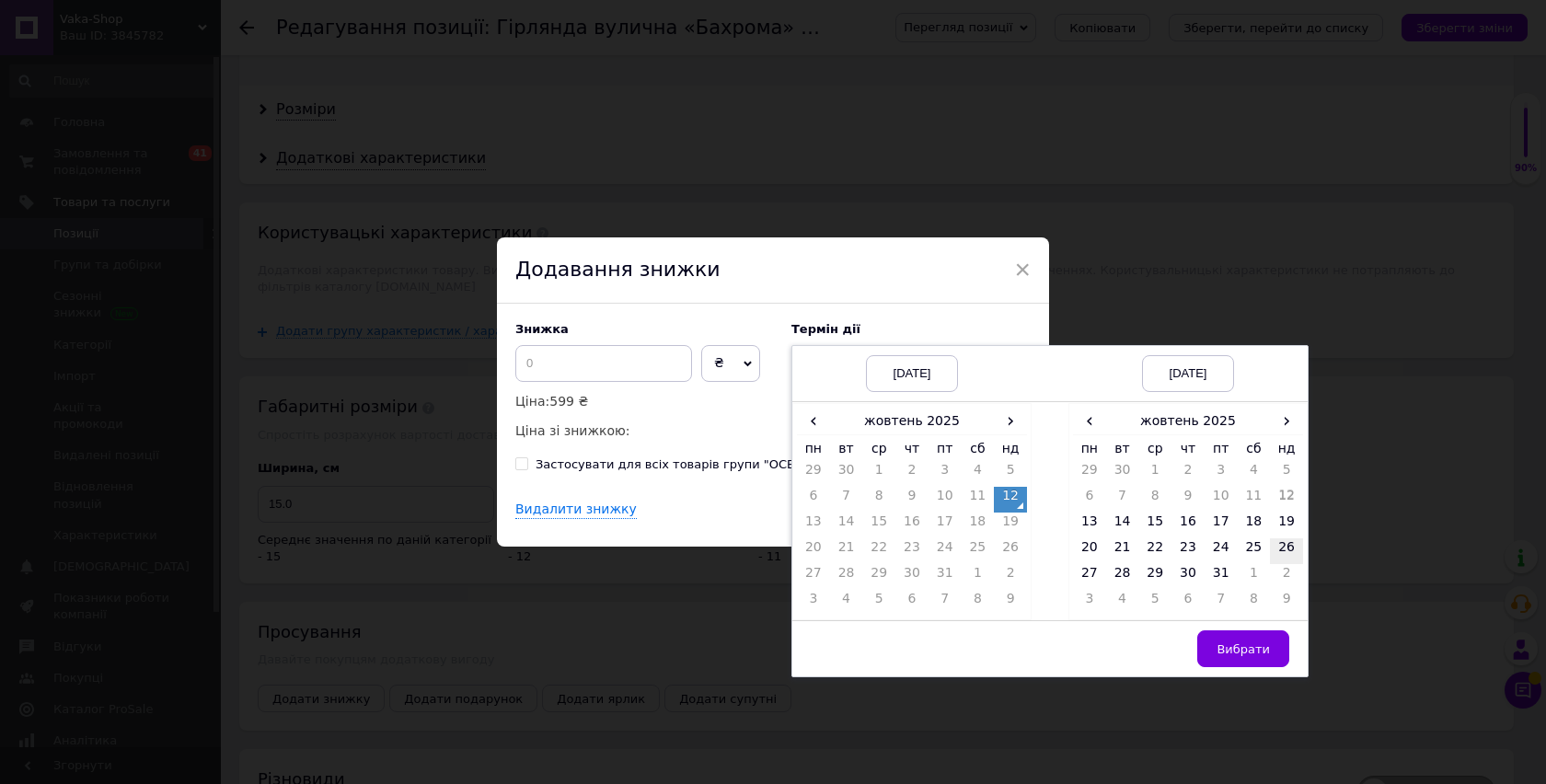
click at [1277, 549] on td "26" at bounding box center [1286, 551] width 34 height 26
click at [1221, 635] on button "Вибрати" at bounding box center [1244, 649] width 92 height 36
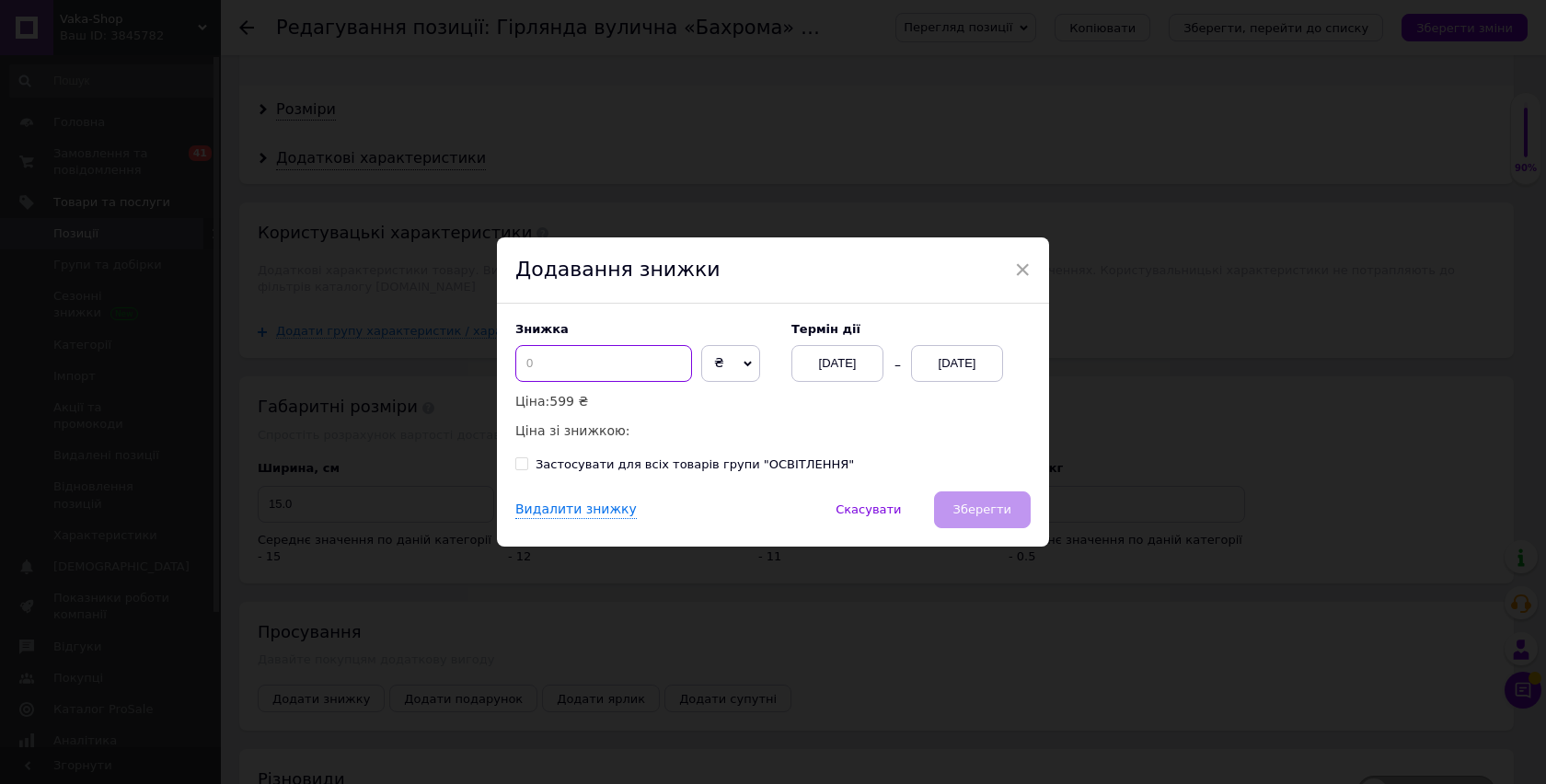
click at [561, 365] on input at bounding box center [604, 364] width 177 height 36
type input "100"
click at [987, 499] on button "Зберегти" at bounding box center [982, 510] width 97 height 36
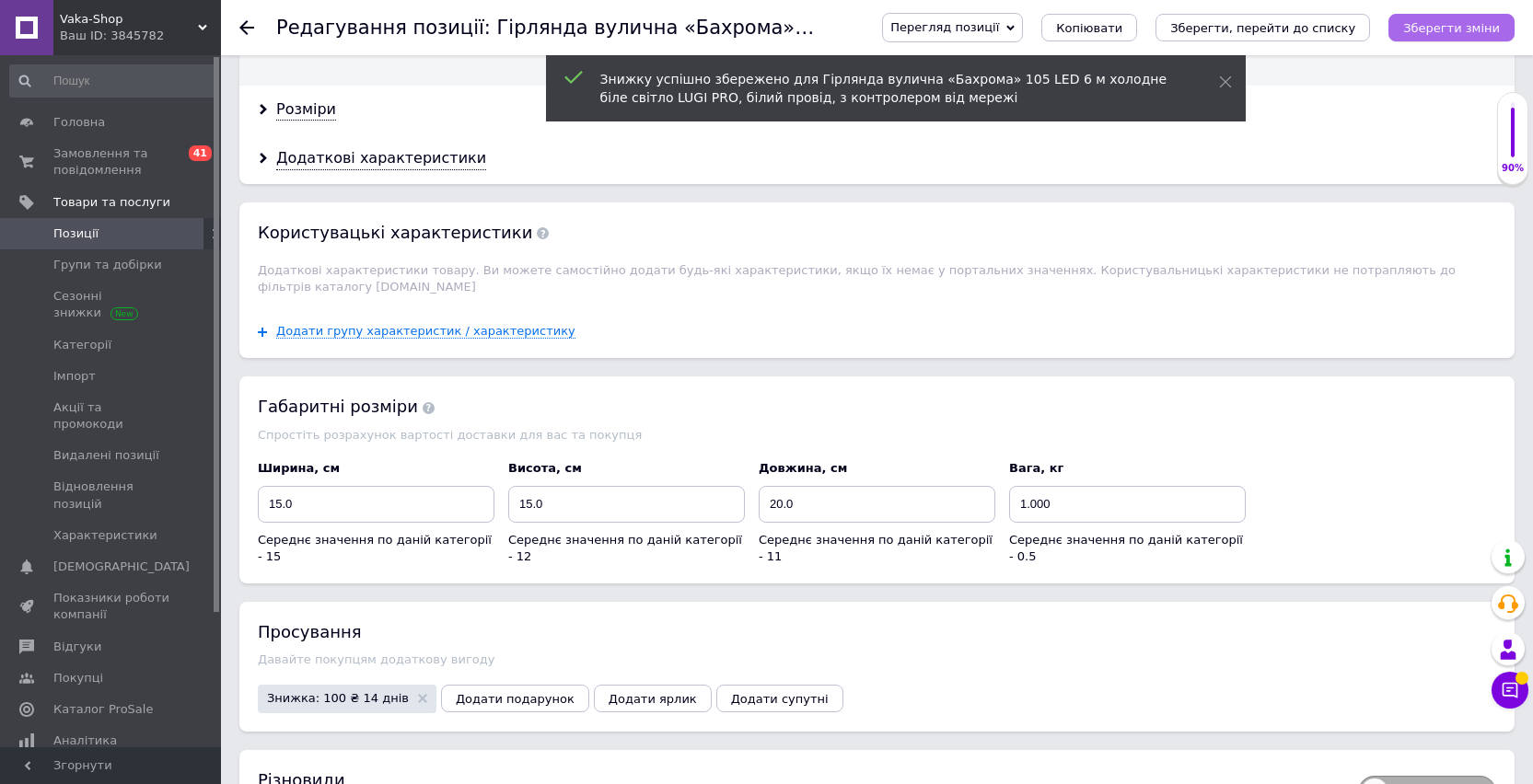
click at [1431, 39] on button "Зберегти зміни" at bounding box center [1450, 27] width 126 height 28
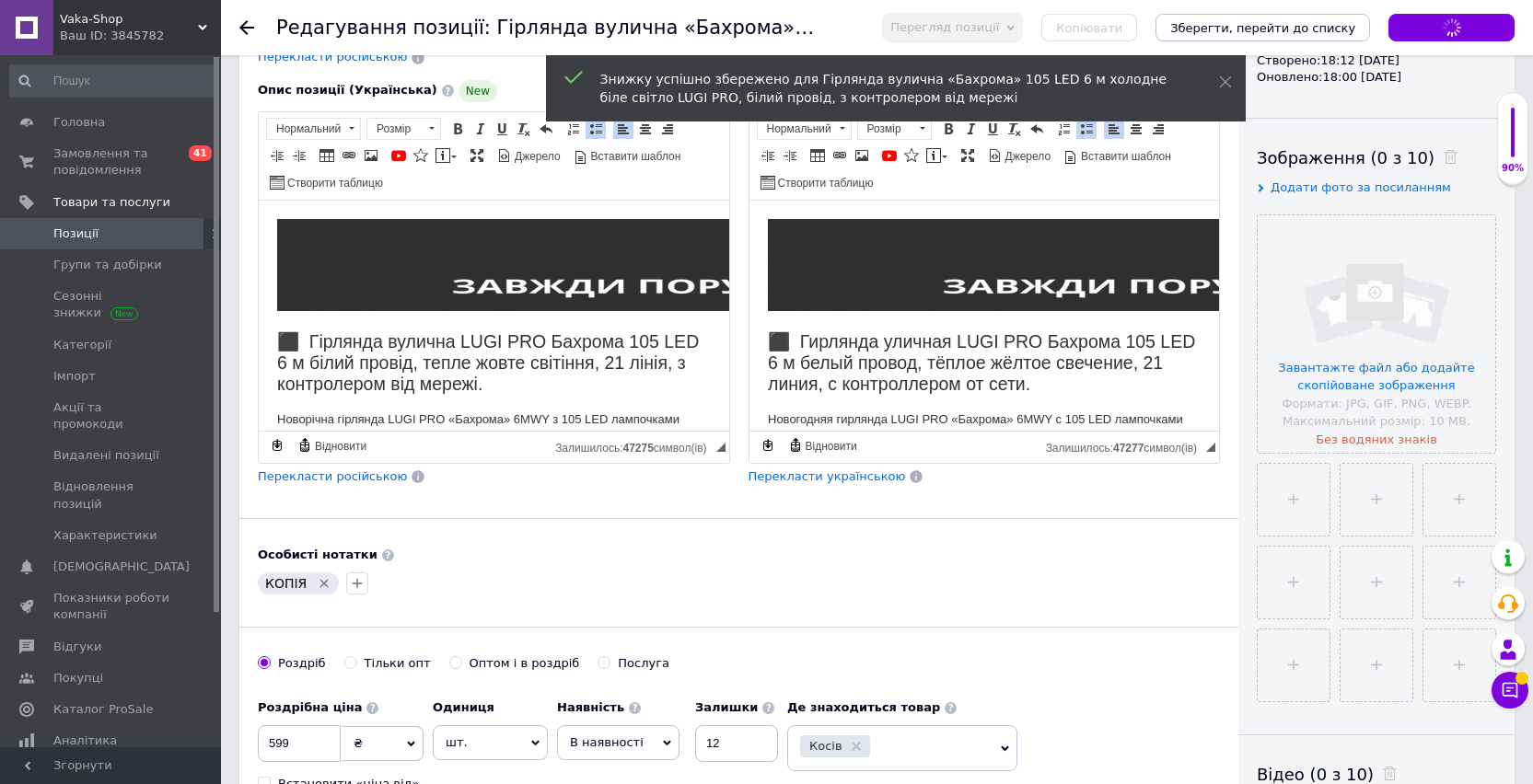
scroll to position [154, 0]
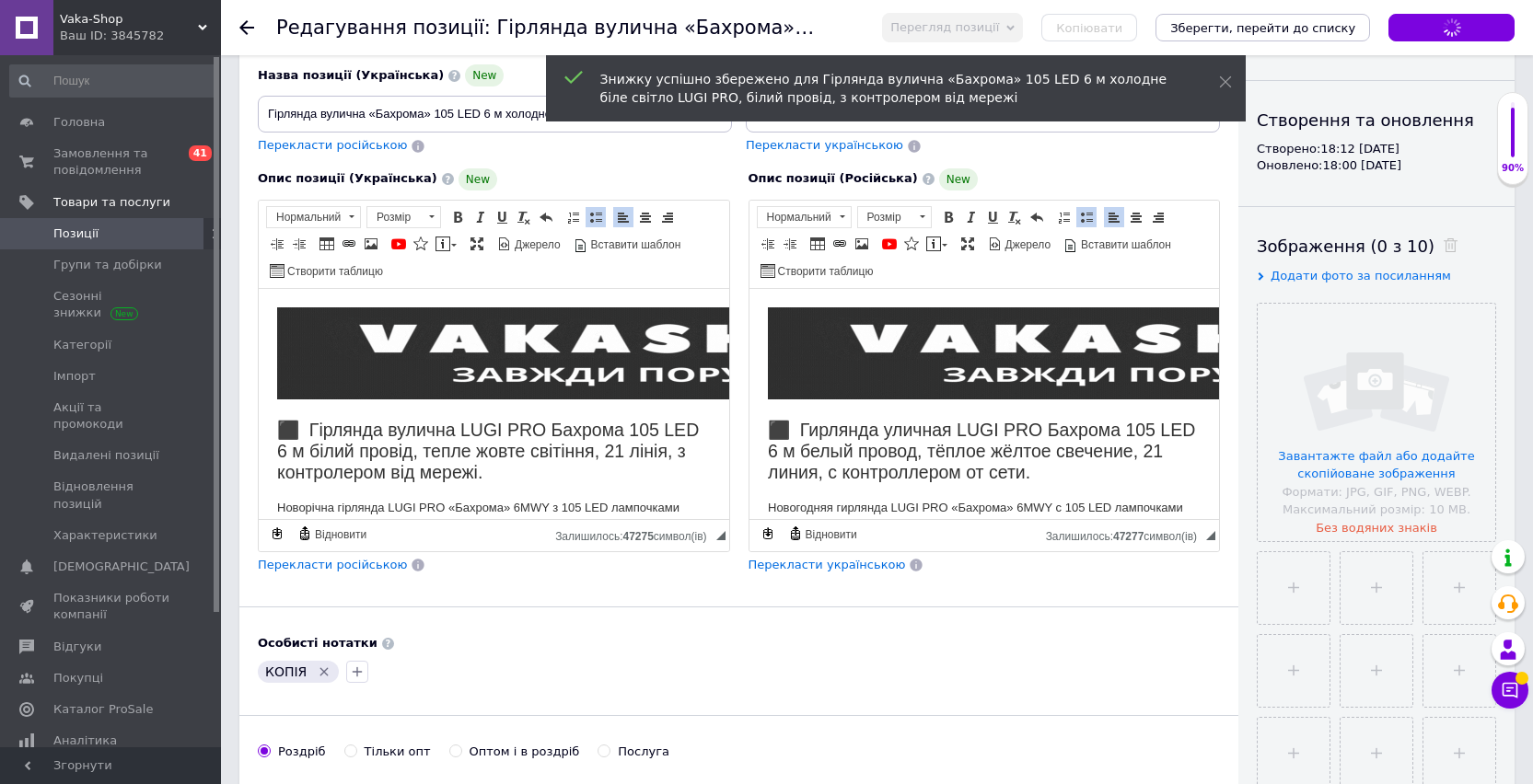
type input "Гирлянда уличная «Бахрома» 105 LED 6 м холодный белый свет LUGI PRO, белый пров…"
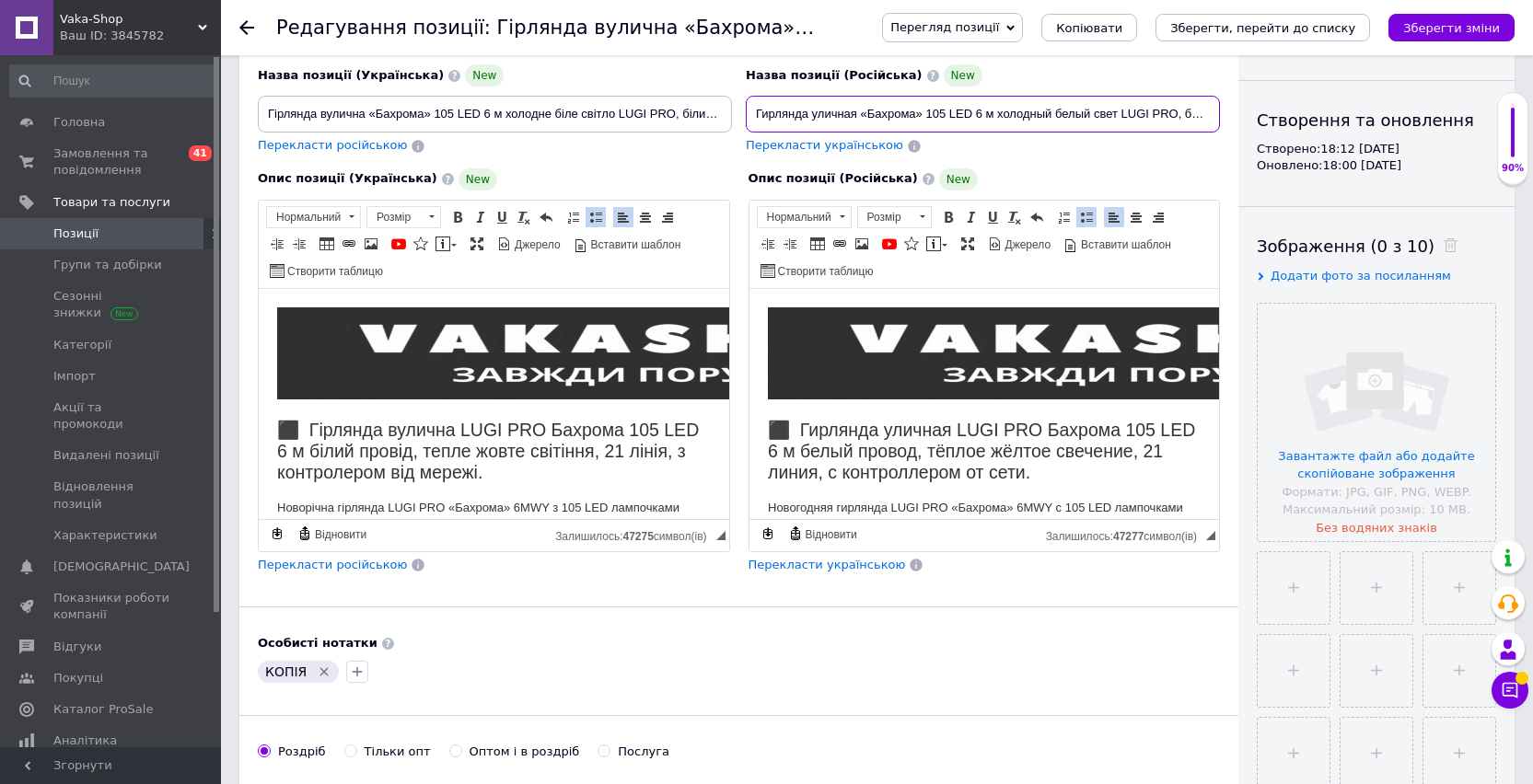
click at [1046, 113] on input "Гирлянда уличная «Бахрома» 105 LED 6 м холодный белый свет LUGI PRO, белый пров…" at bounding box center [983, 114] width 474 height 36
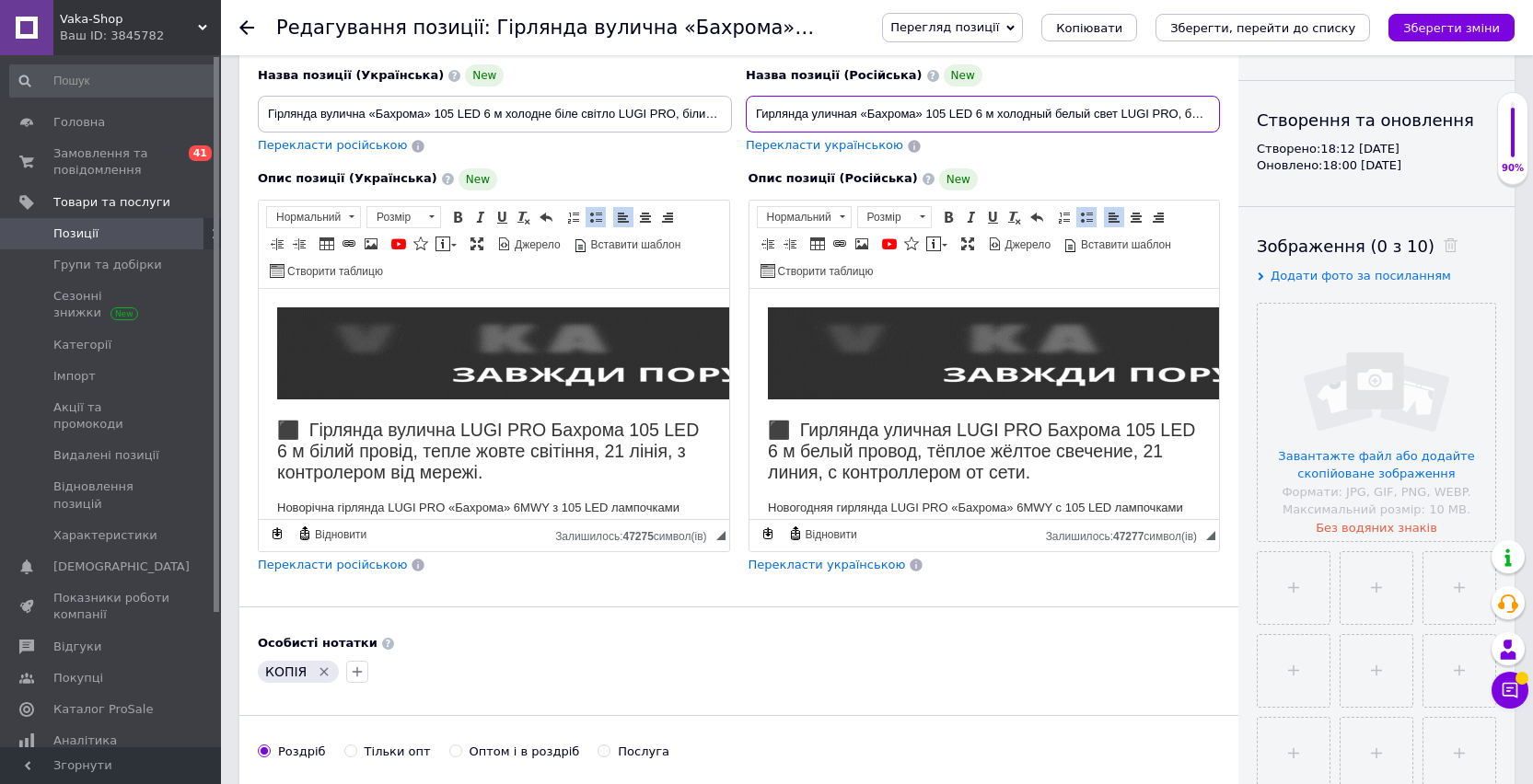
click at [1046, 113] on input "Гирлянда уличная «Бахрома» 105 LED 6 м холодный белый свет LUGI PRO, белый пров…" at bounding box center [983, 114] width 474 height 36
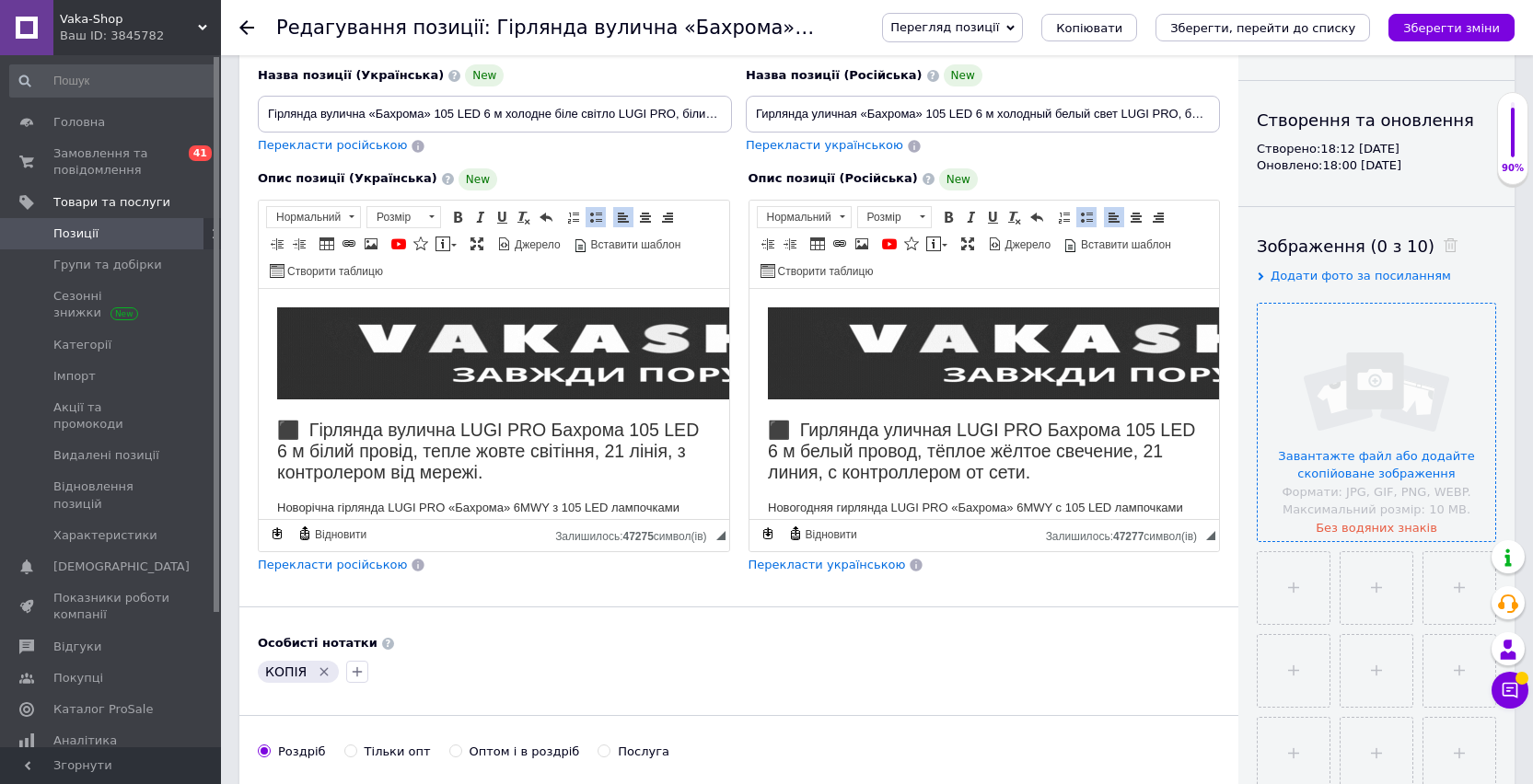
click at [1366, 392] on input "file" at bounding box center [1376, 421] width 237 height 237
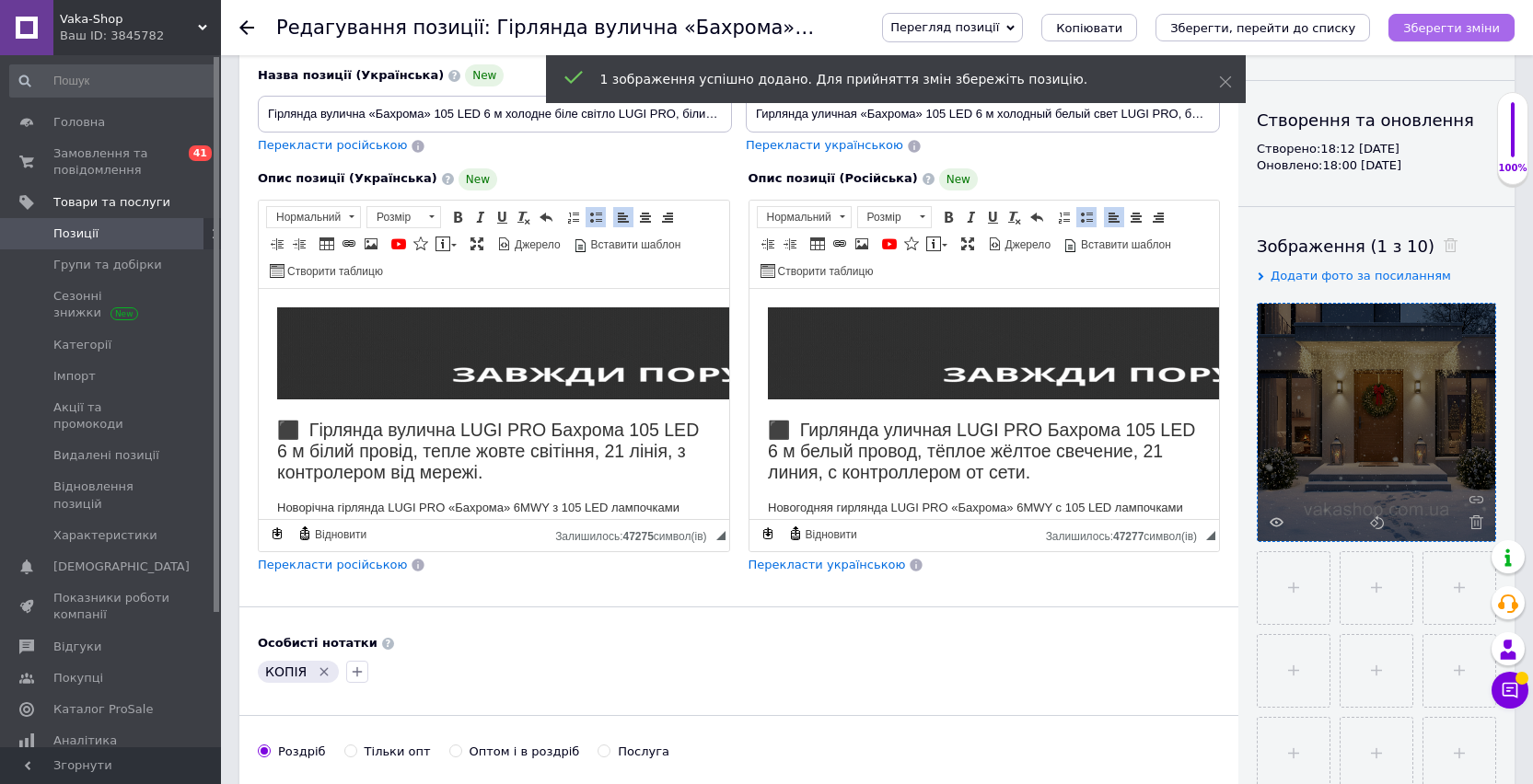
click at [1435, 33] on icon "Зберегти зміни" at bounding box center [1450, 28] width 97 height 13
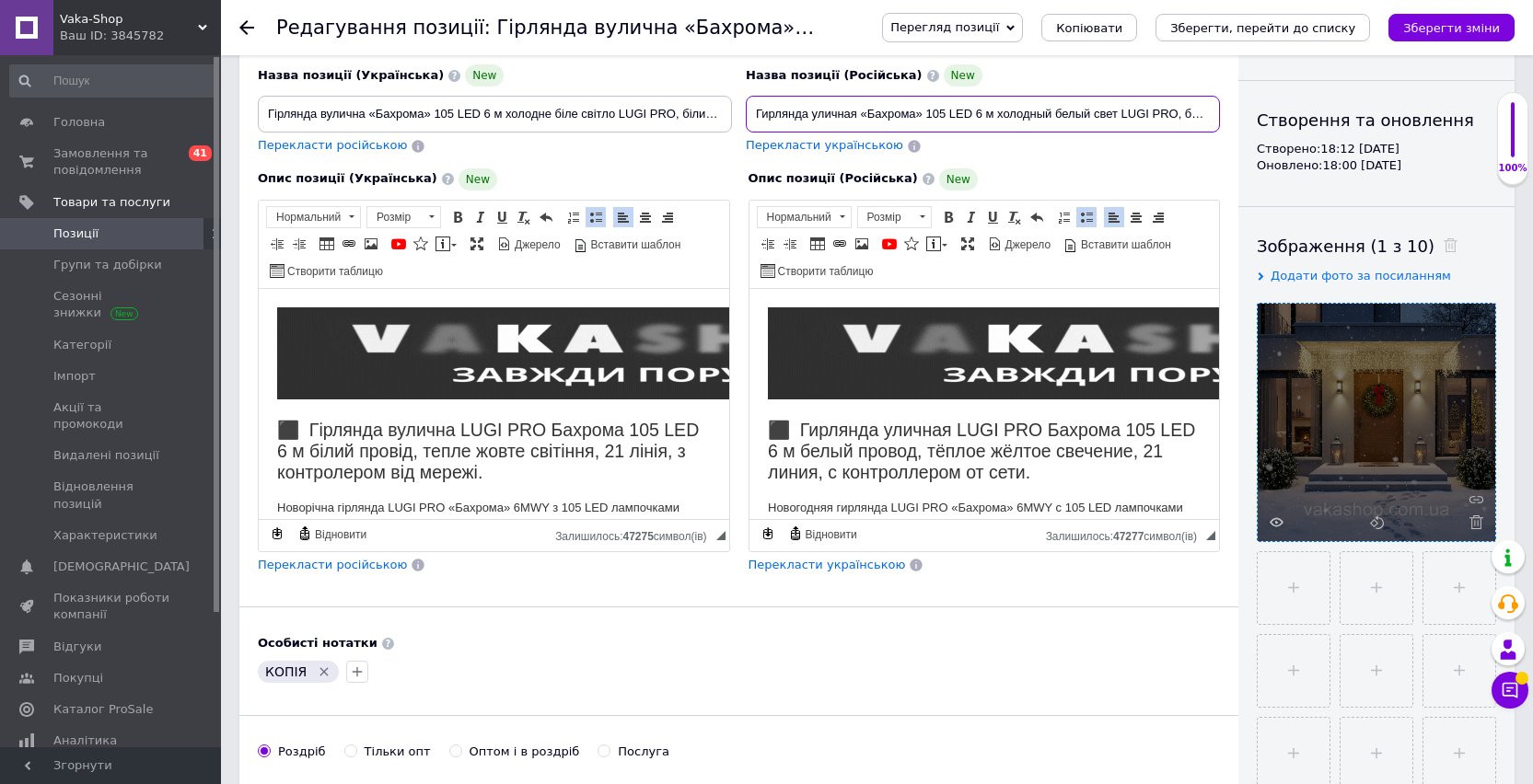
click at [1024, 110] on input "Гирлянда уличная «Бахрома» 105 LED 6 м холодный белый свет LUGI PRO, белый пров…" at bounding box center [983, 114] width 474 height 36
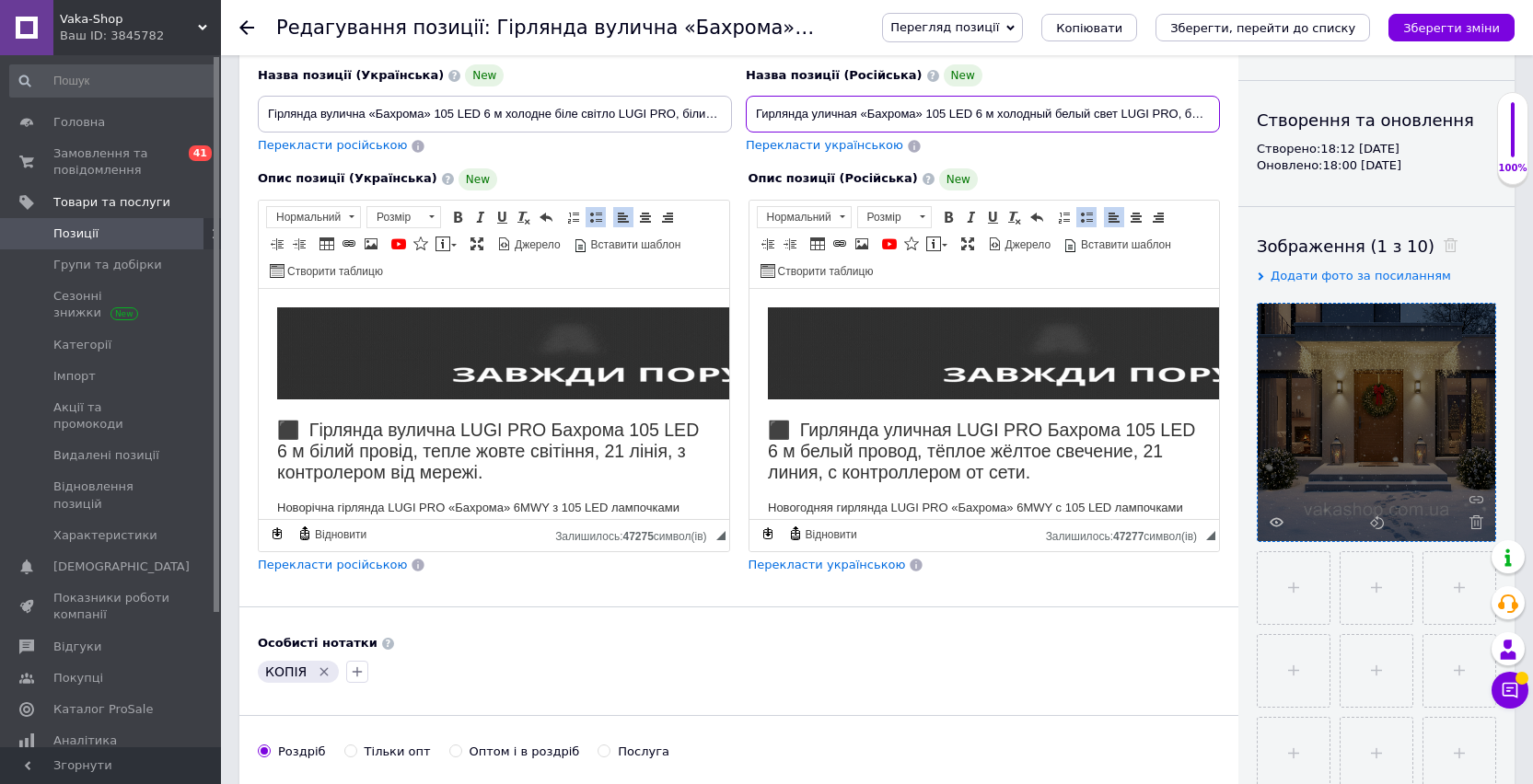
click at [1024, 110] on input "Гирлянда уличная «Бахрома» 105 LED 6 м холодный белый свет LUGI PRO, белый пров…" at bounding box center [983, 114] width 474 height 36
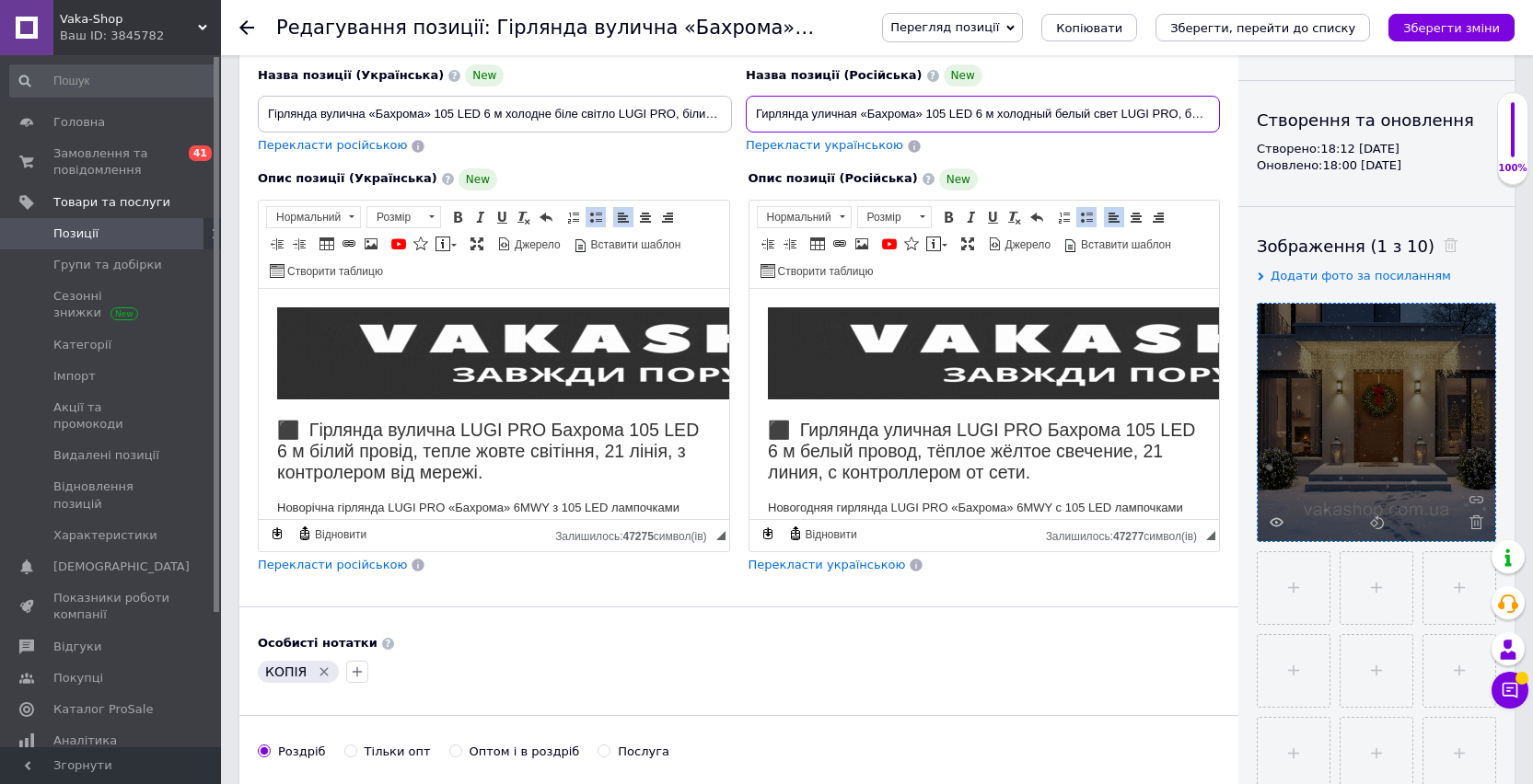
click at [1024, 110] on input "Гирлянда уличная «Бахрома» 105 LED 6 м холодный белый свет LUGI PRO, белый пров…" at bounding box center [983, 114] width 474 height 36
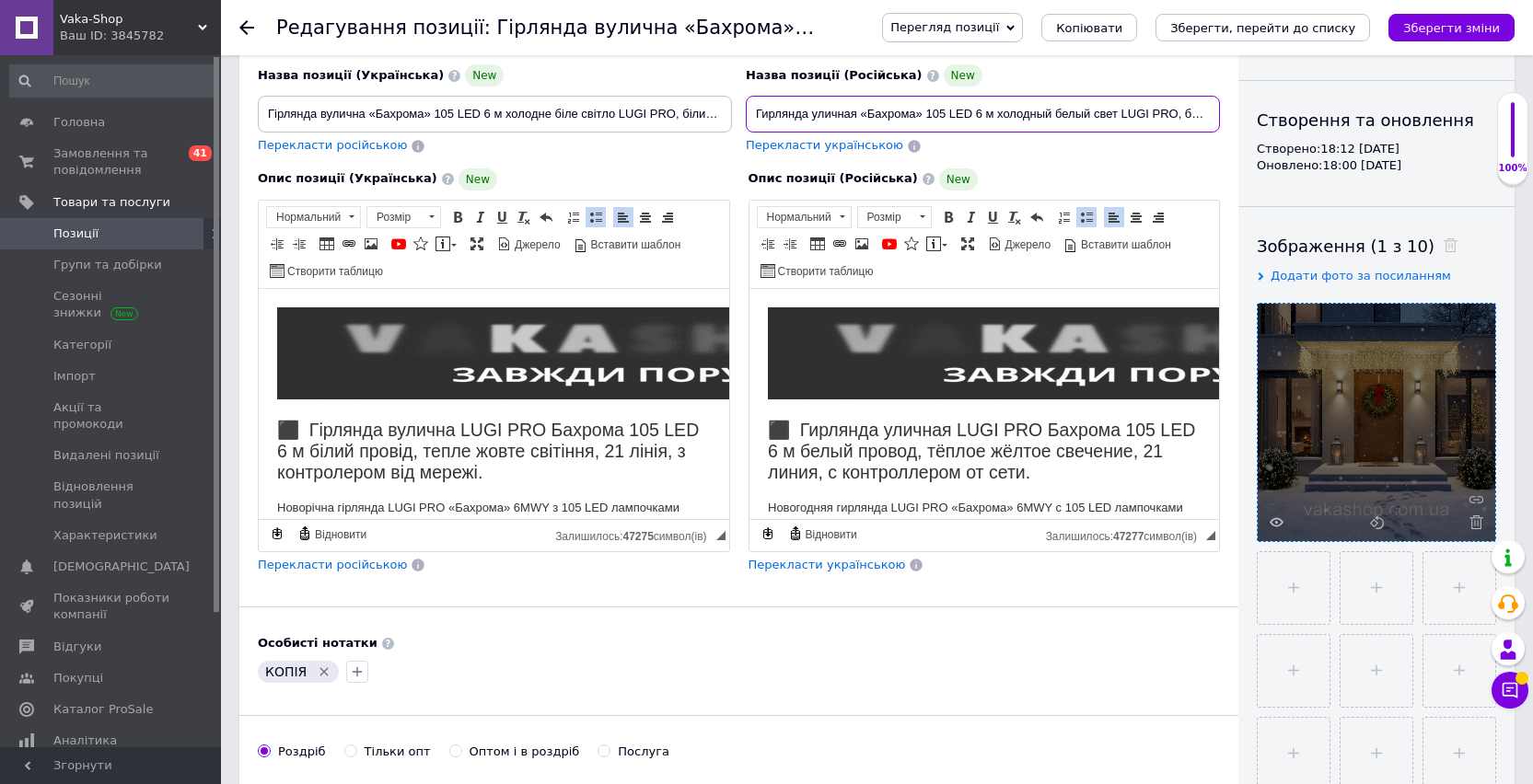
click at [945, 117] on input "Гирлянда уличная «Бахрома» 105 LED 6 м холодный белый свет LUGI PRO, белый пров…" at bounding box center [983, 114] width 474 height 36
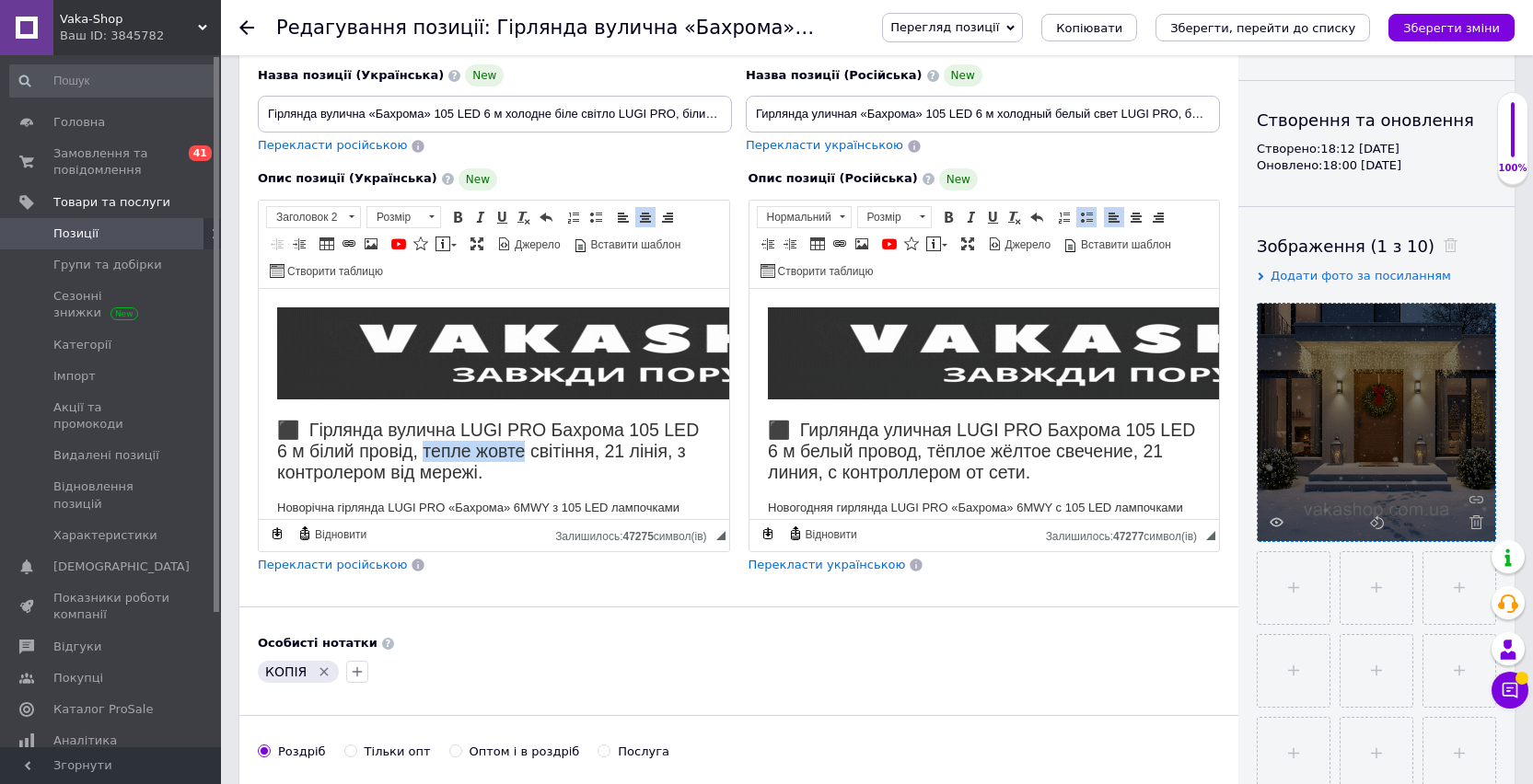
drag, startPoint x: 570, startPoint y: 449, endPoint x: 466, endPoint y: 448, distance: 104.0
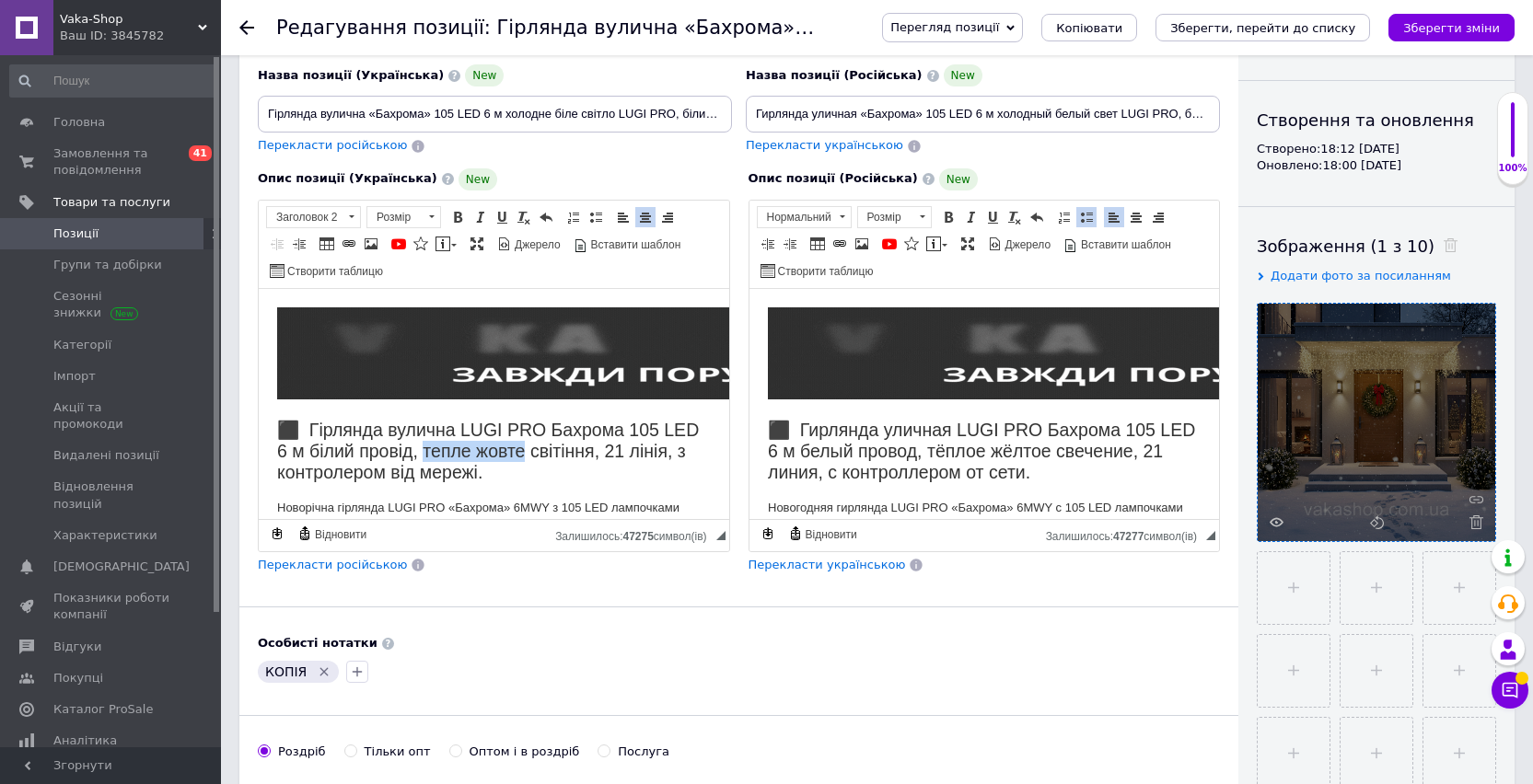
click at [466, 448] on h2 "⬛ Гірлянда вулична LUGI PRO Бахрома 105 LED 6 м білий провід, тепле жовте світі…" at bounding box center [494, 450] width 434 height 64
copy h2 "тепле жовте"
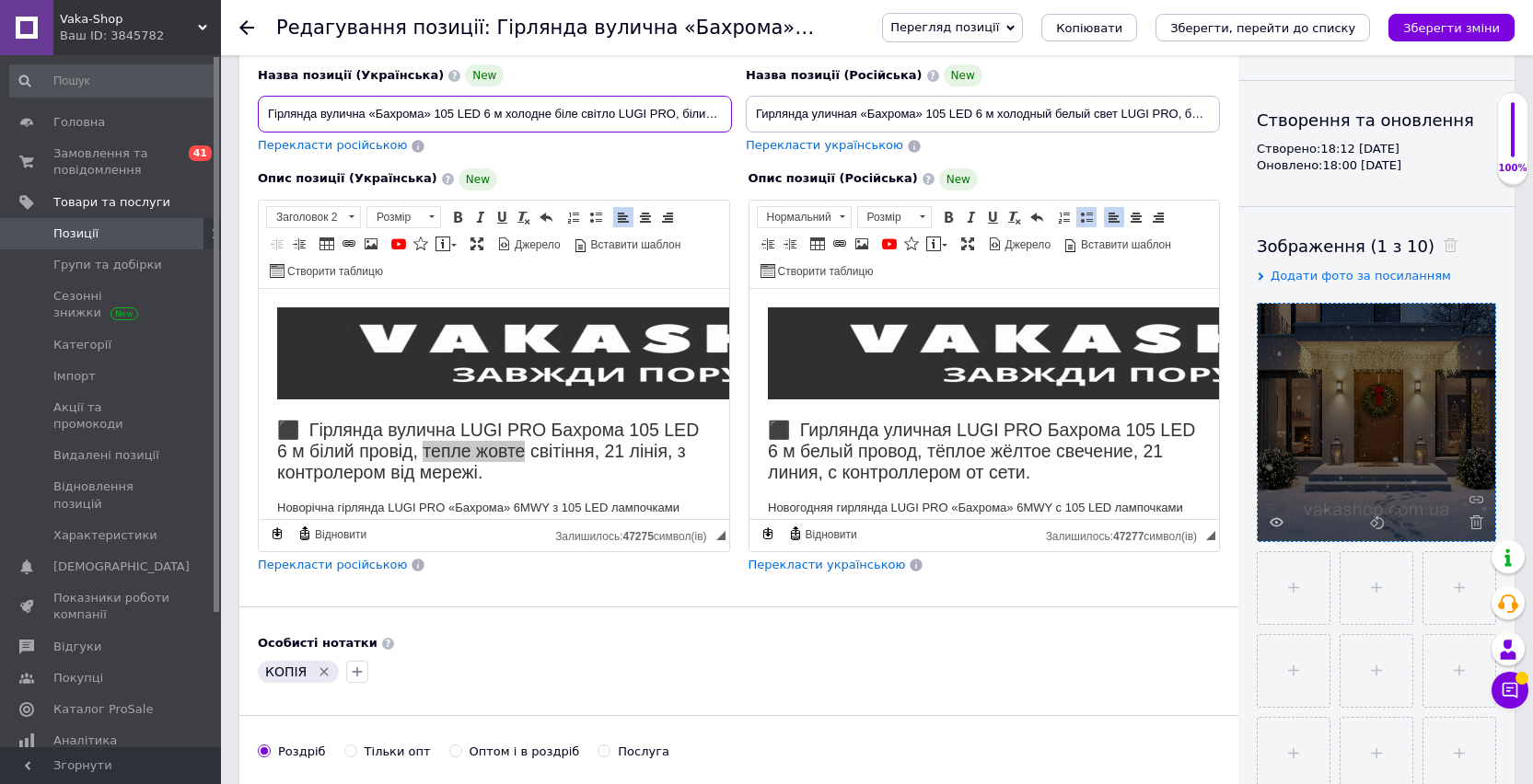
drag, startPoint x: 575, startPoint y: 113, endPoint x: 505, endPoint y: 117, distance: 70.1
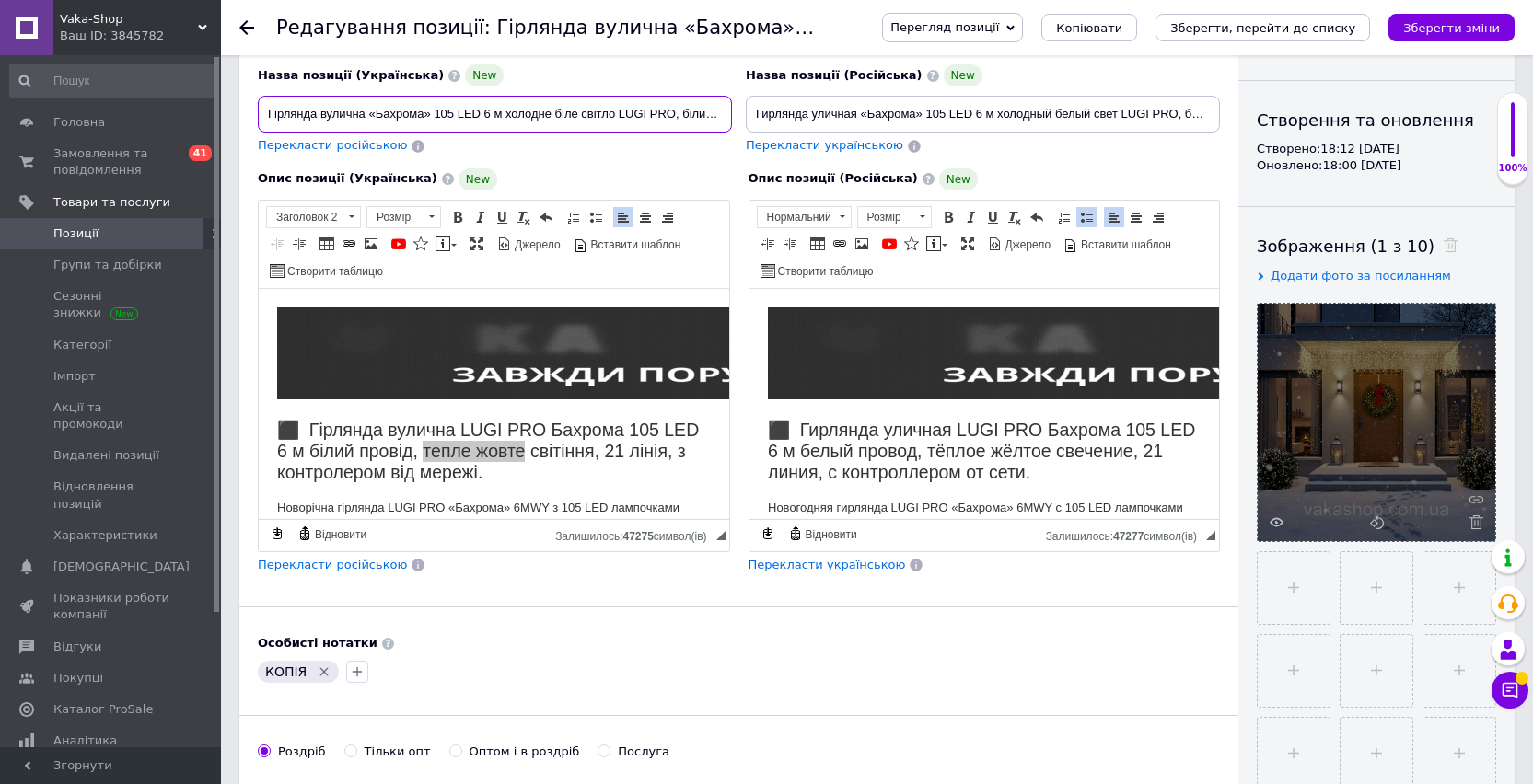
click at [505, 117] on input "Гірлянда вулична «Бахрома» 105 LED 6 м холодне біле світло LUGI PRO, білий пров…" at bounding box center [494, 114] width 474 height 36
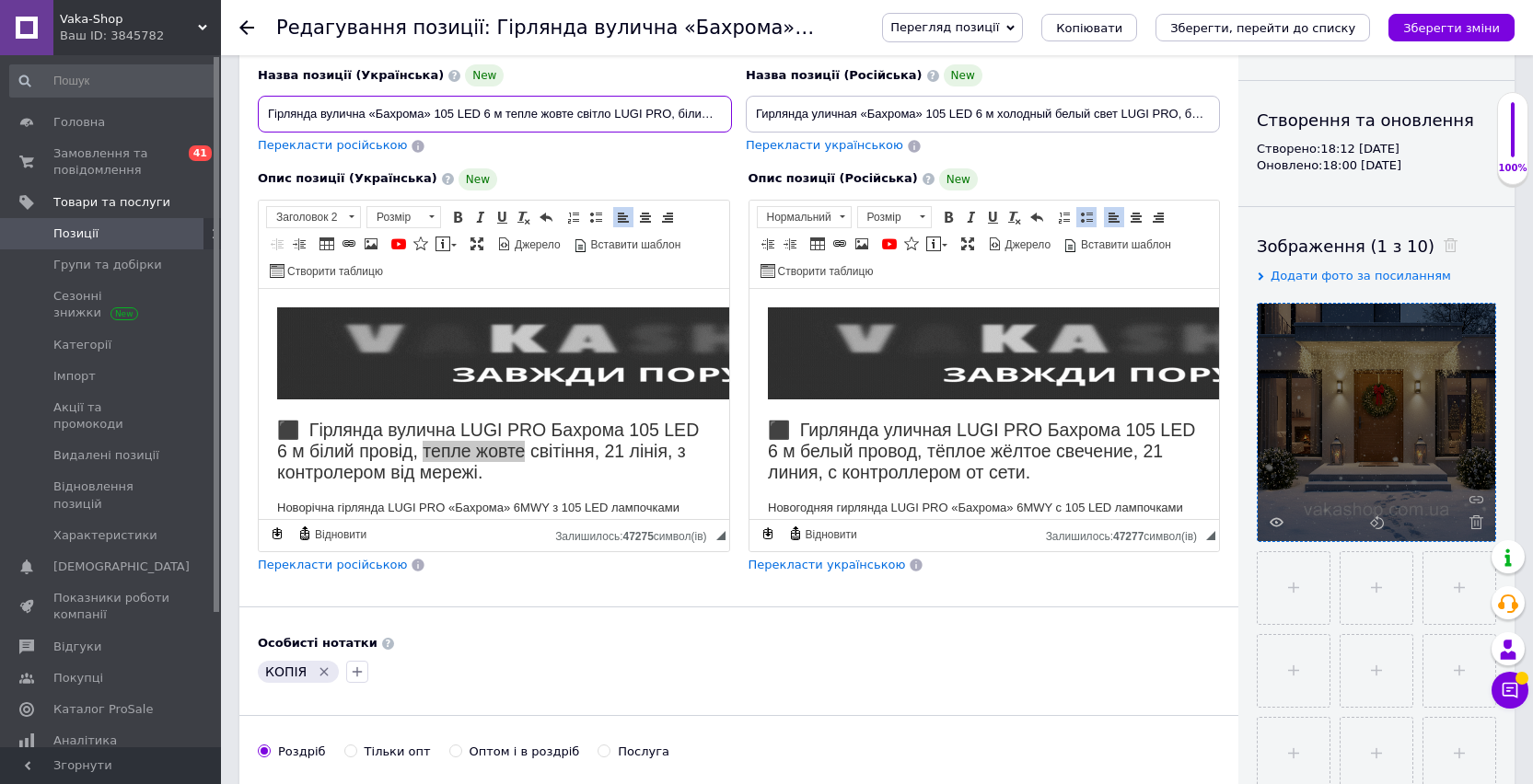
type input "Гірлянда вулична «Бахрома» 105 LED 6 м тепле жовте світло LUGI PRO, білий прові…"
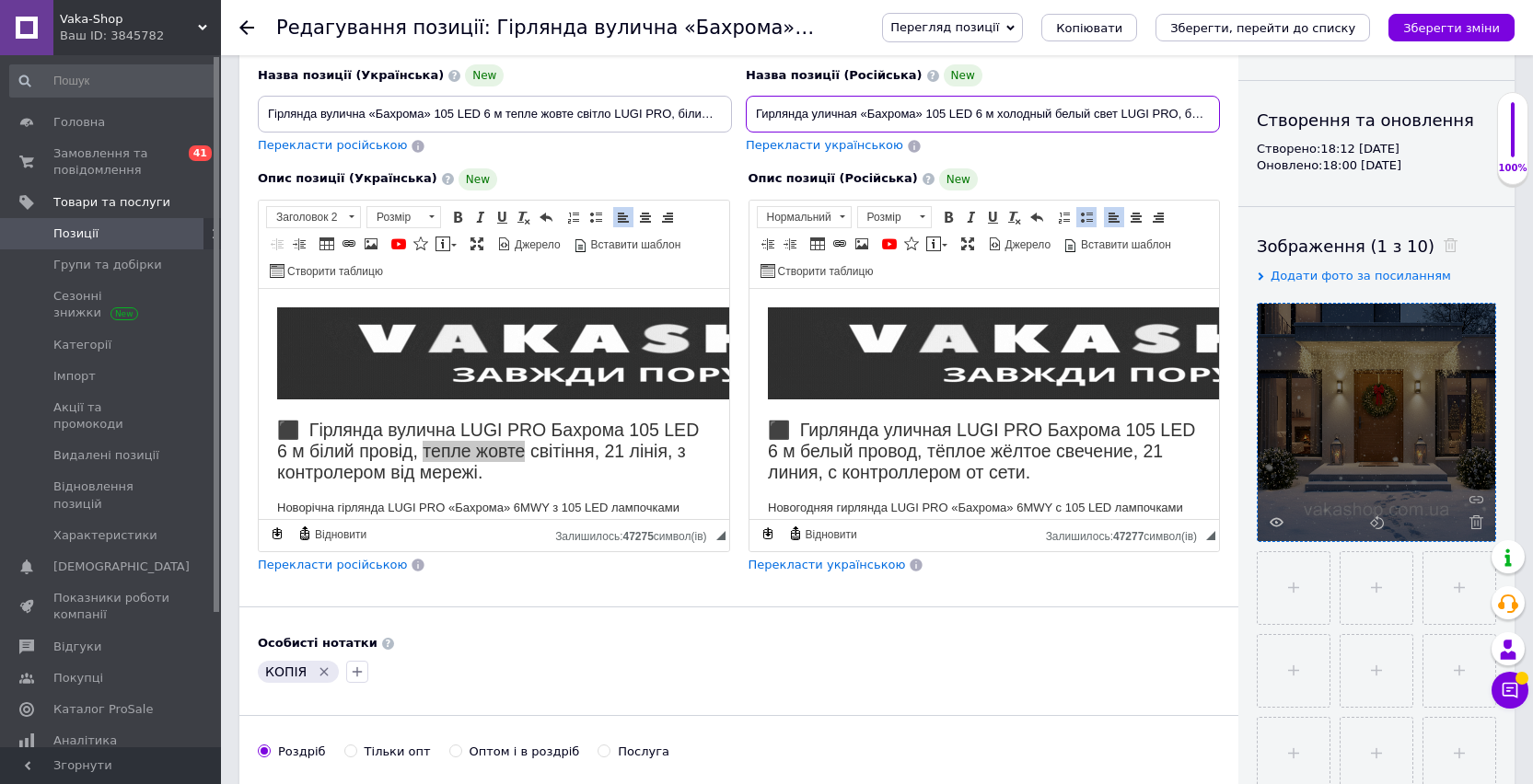
drag, startPoint x: 1090, startPoint y: 117, endPoint x: 998, endPoint y: 114, distance: 92.0
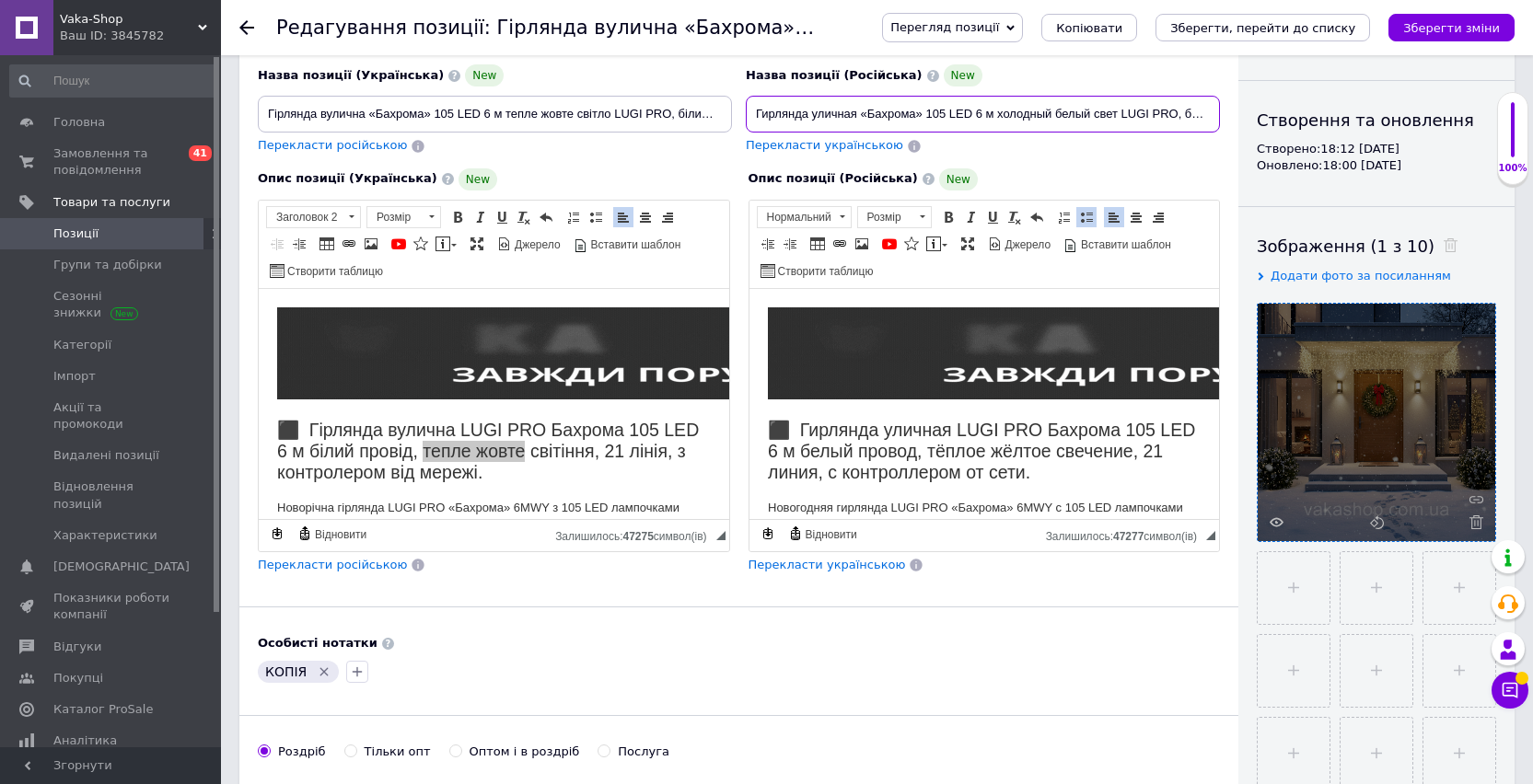
click at [998, 114] on input "Гирлянда уличная «Бахрома» 105 LED 6 м холодный белый свет LUGI PRO, белый пров…" at bounding box center [983, 114] width 474 height 36
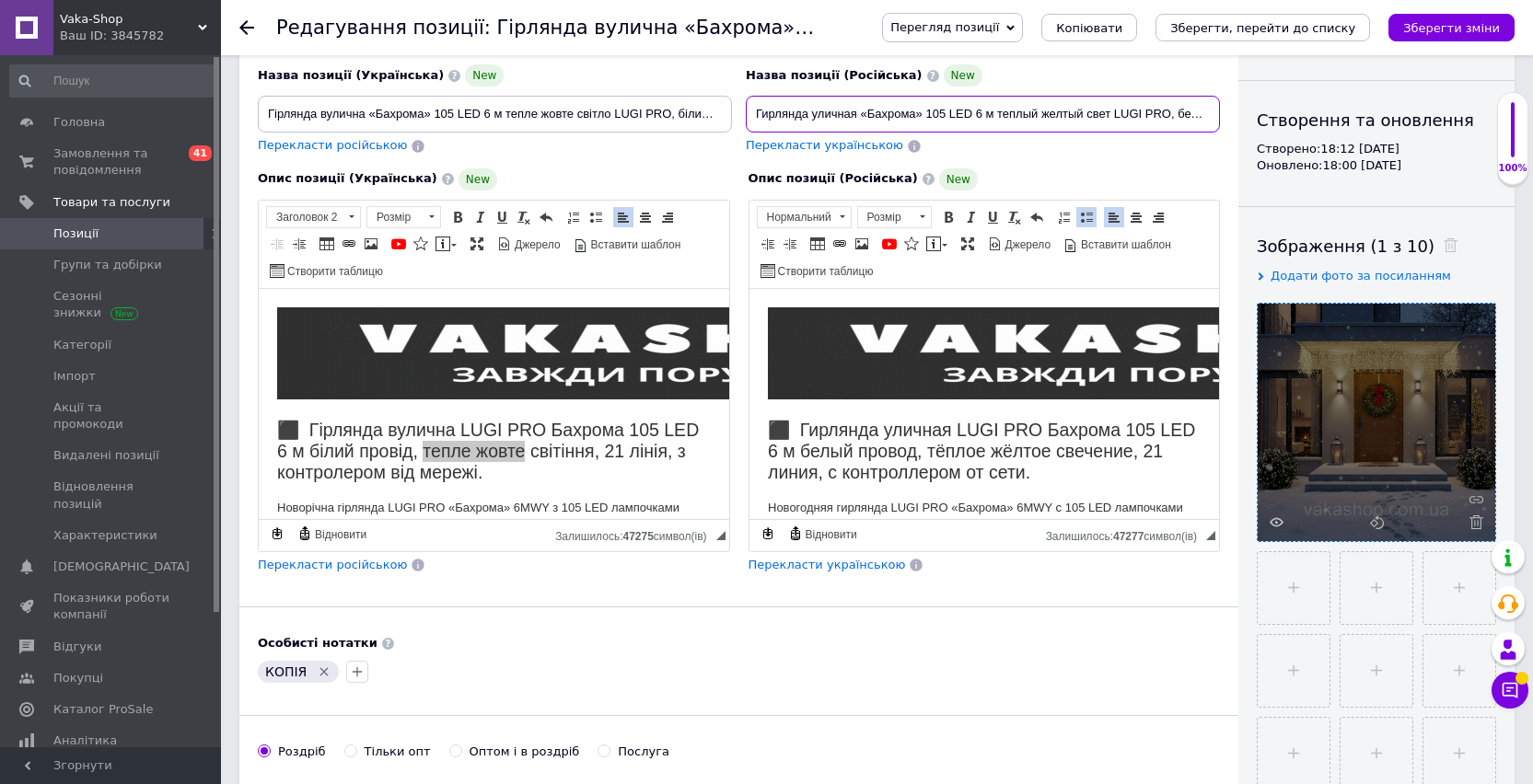
type input "Гирлянда уличная «Бахрома» 105 LED 6 м теплый желтый свет LUGI PRO, белый прово…"
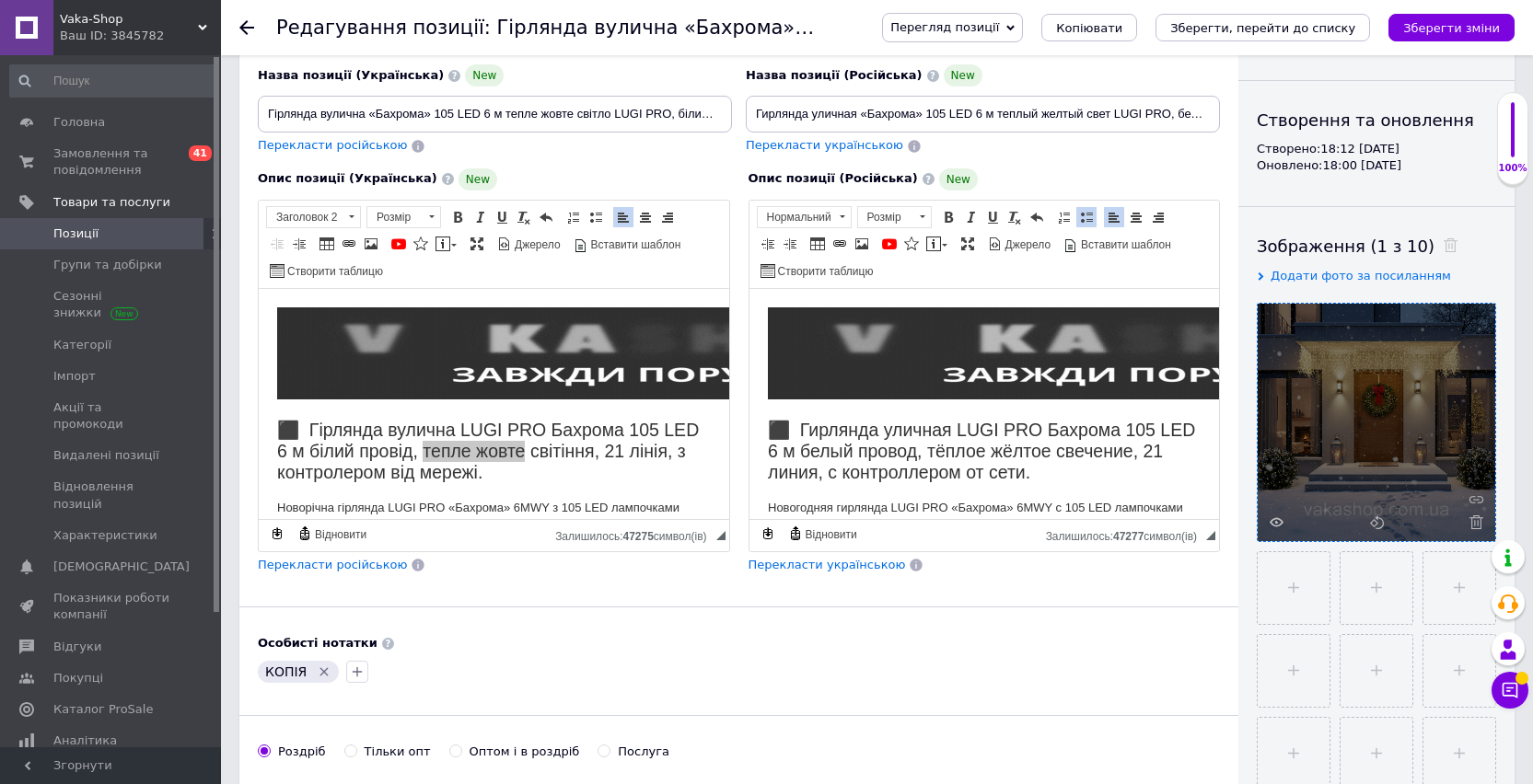
click at [1076, 161] on div "Опис позиції (Російська) New ⬛ Гирлянда уличная LUGI PRO Бахрома 105 LED 6 м бе…" at bounding box center [984, 371] width 491 height 424
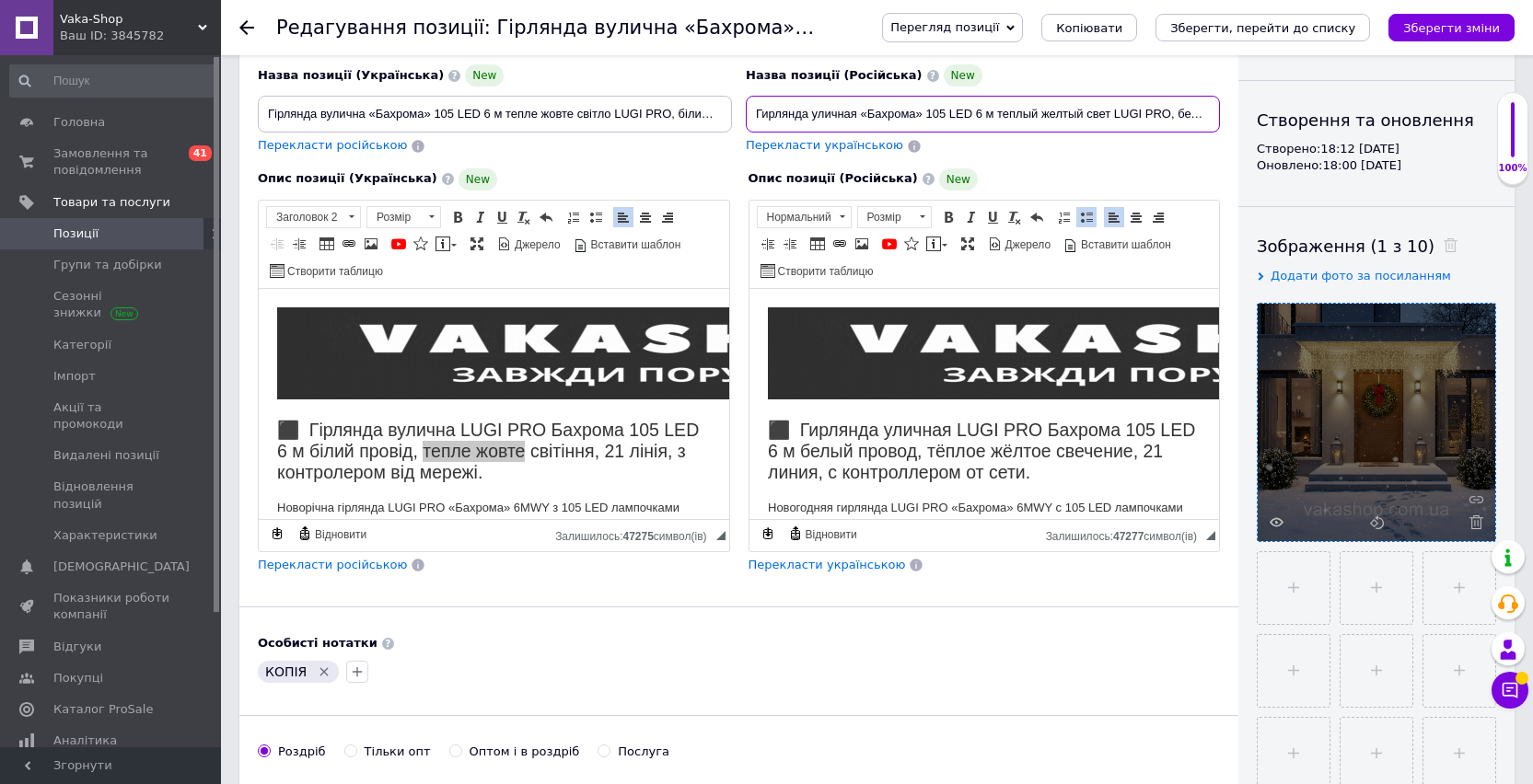
click at [1087, 107] on input "Гирлянда уличная «Бахрома» 105 LED 6 м теплый желтый свет LUGI PRO, белый прово…" at bounding box center [983, 114] width 474 height 36
click at [1288, 570] on input "file" at bounding box center [1293, 587] width 72 height 72
type input "C:\fakepath\1Гирлянда уличная «Бахрома» 105 LED 6 м теплый желтый свет LUGI P…"
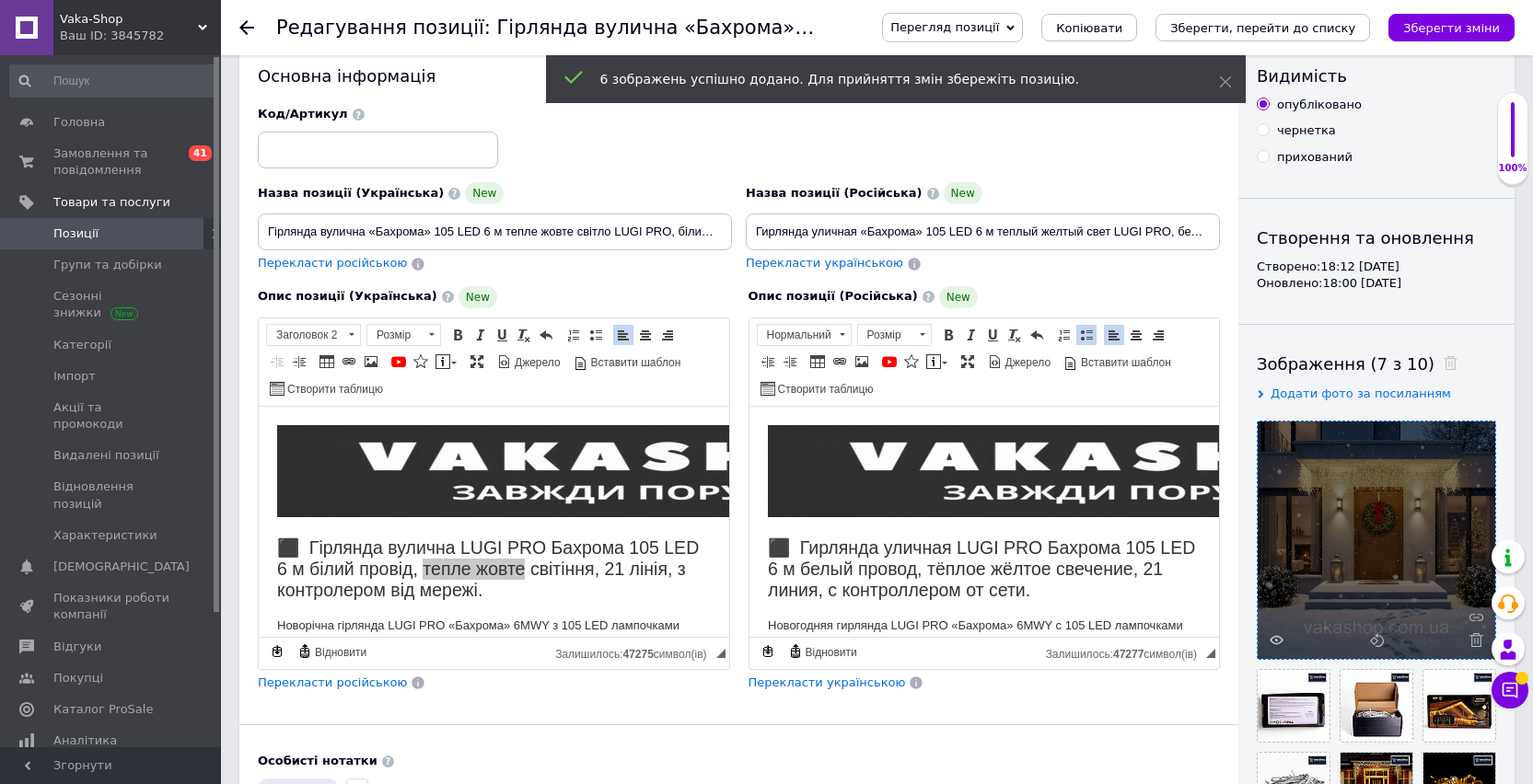
scroll to position [0, 0]
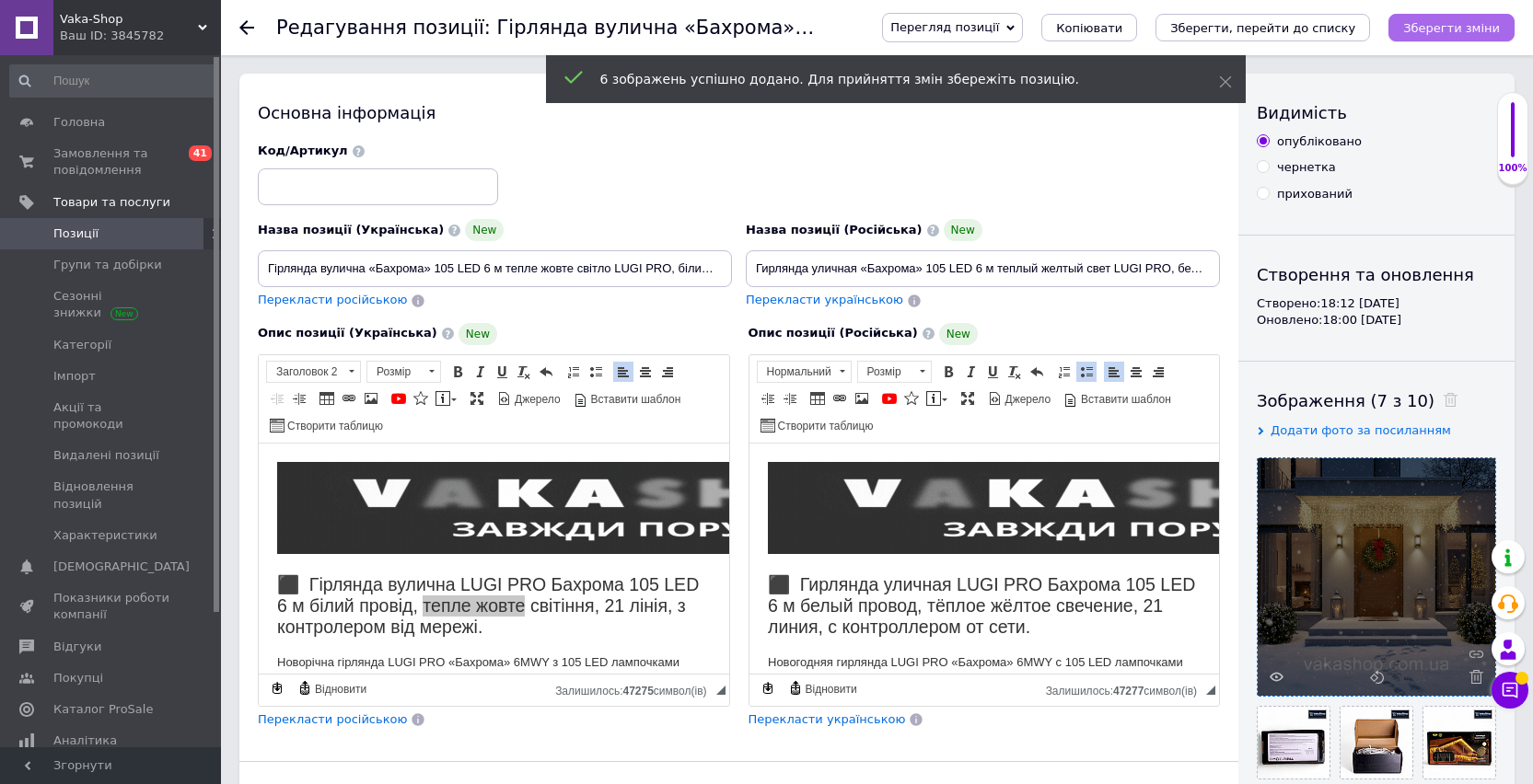
click at [1438, 23] on icon "Зберегти зміни" at bounding box center [1450, 28] width 97 height 13
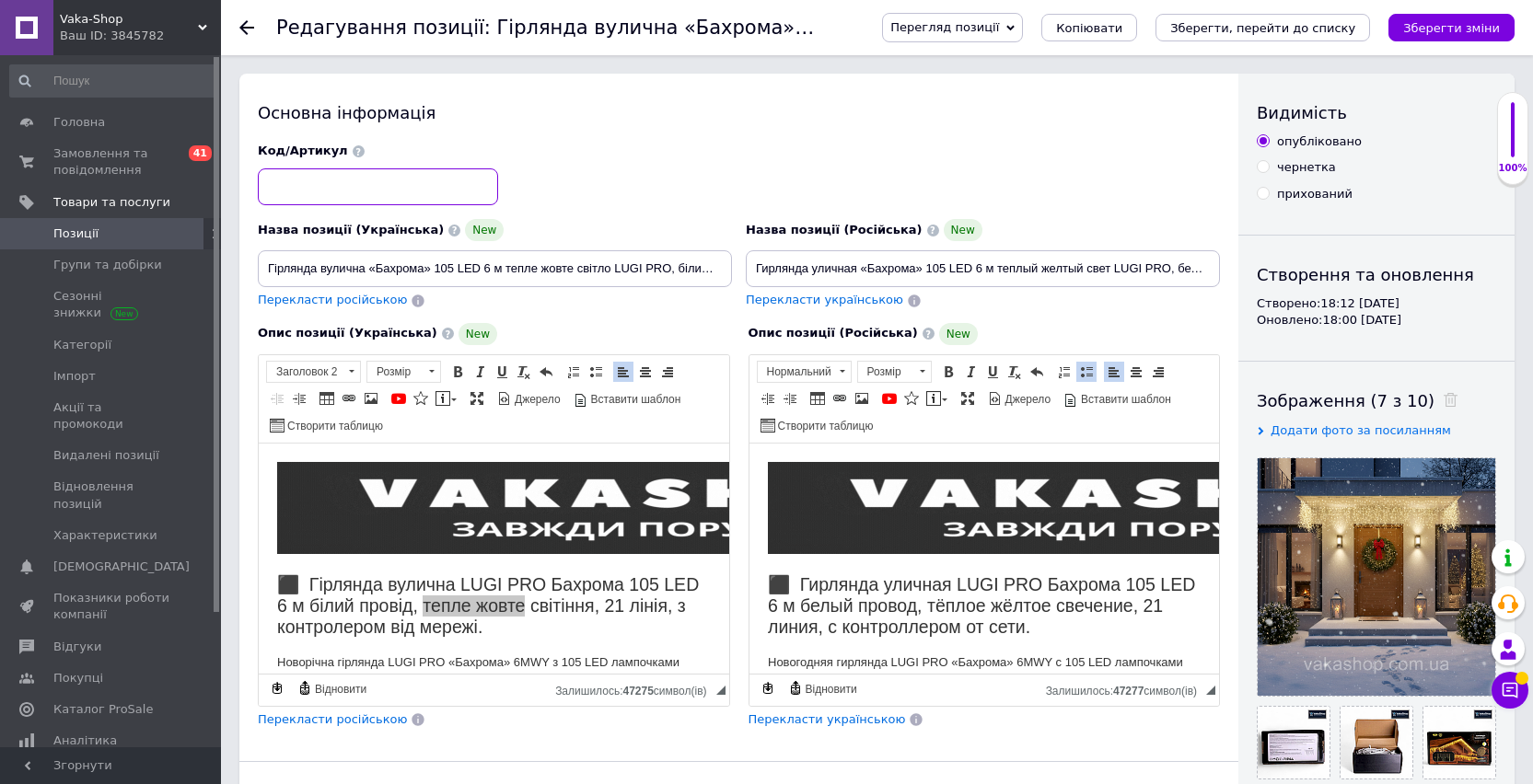
click at [293, 195] on input at bounding box center [377, 186] width 240 height 36
click at [351, 184] on input at bounding box center [377, 186] width 240 height 36
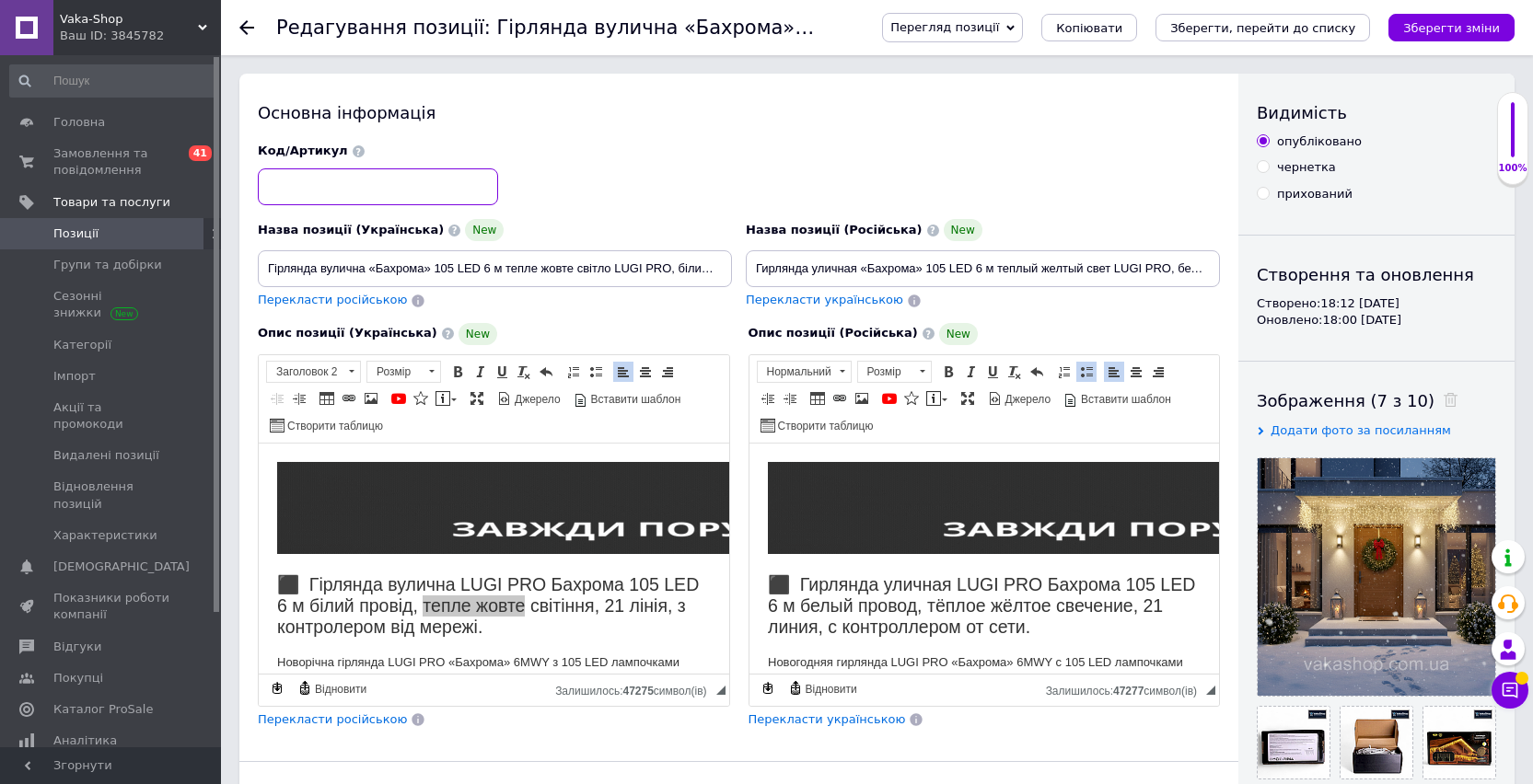
paste input "6МWY"
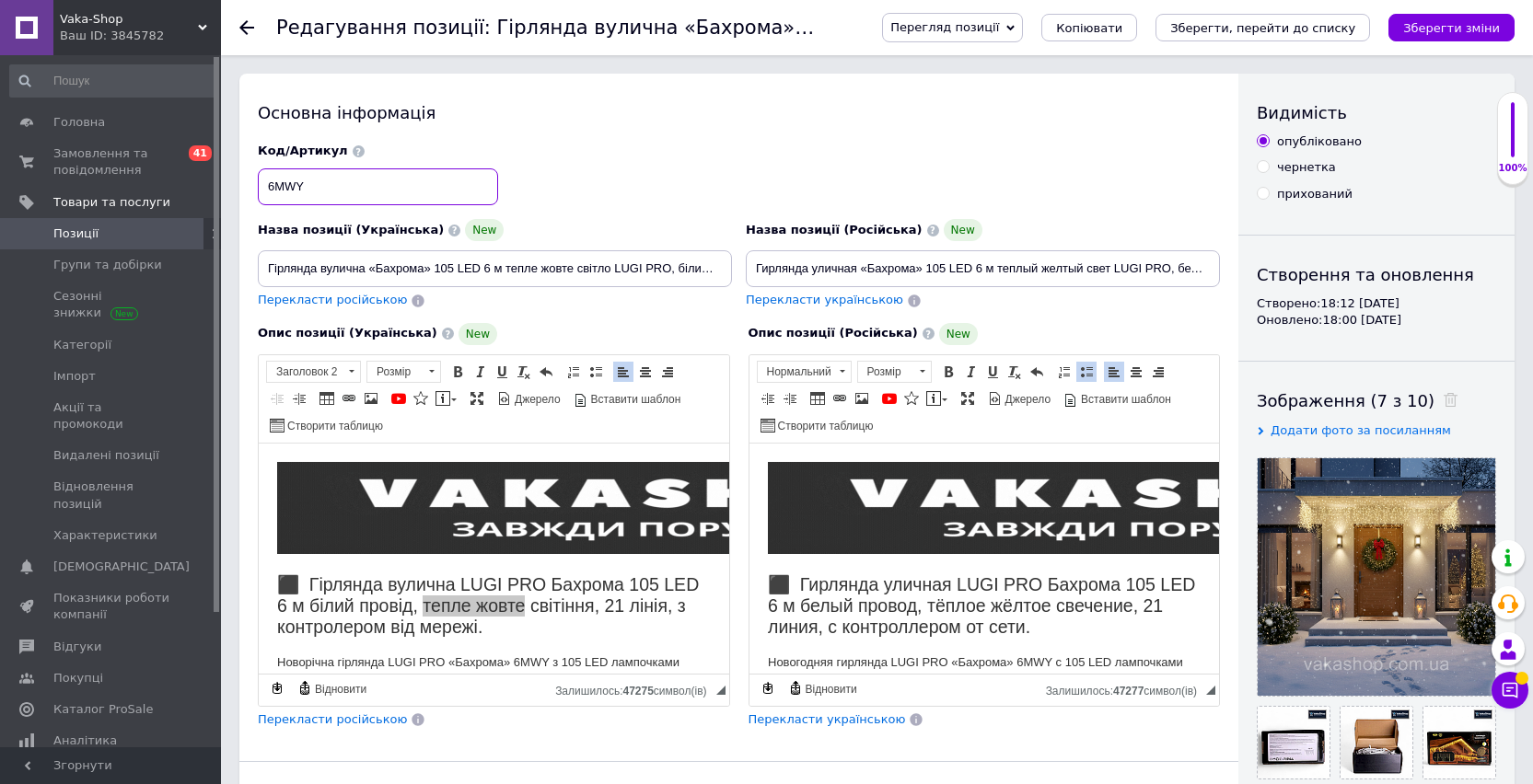
type input "6МWY"
click at [616, 181] on div "Код/Артикул 6МWY" at bounding box center [739, 175] width 975 height 77
click at [1469, 29] on icon "Зберегти зміни" at bounding box center [1450, 28] width 97 height 13
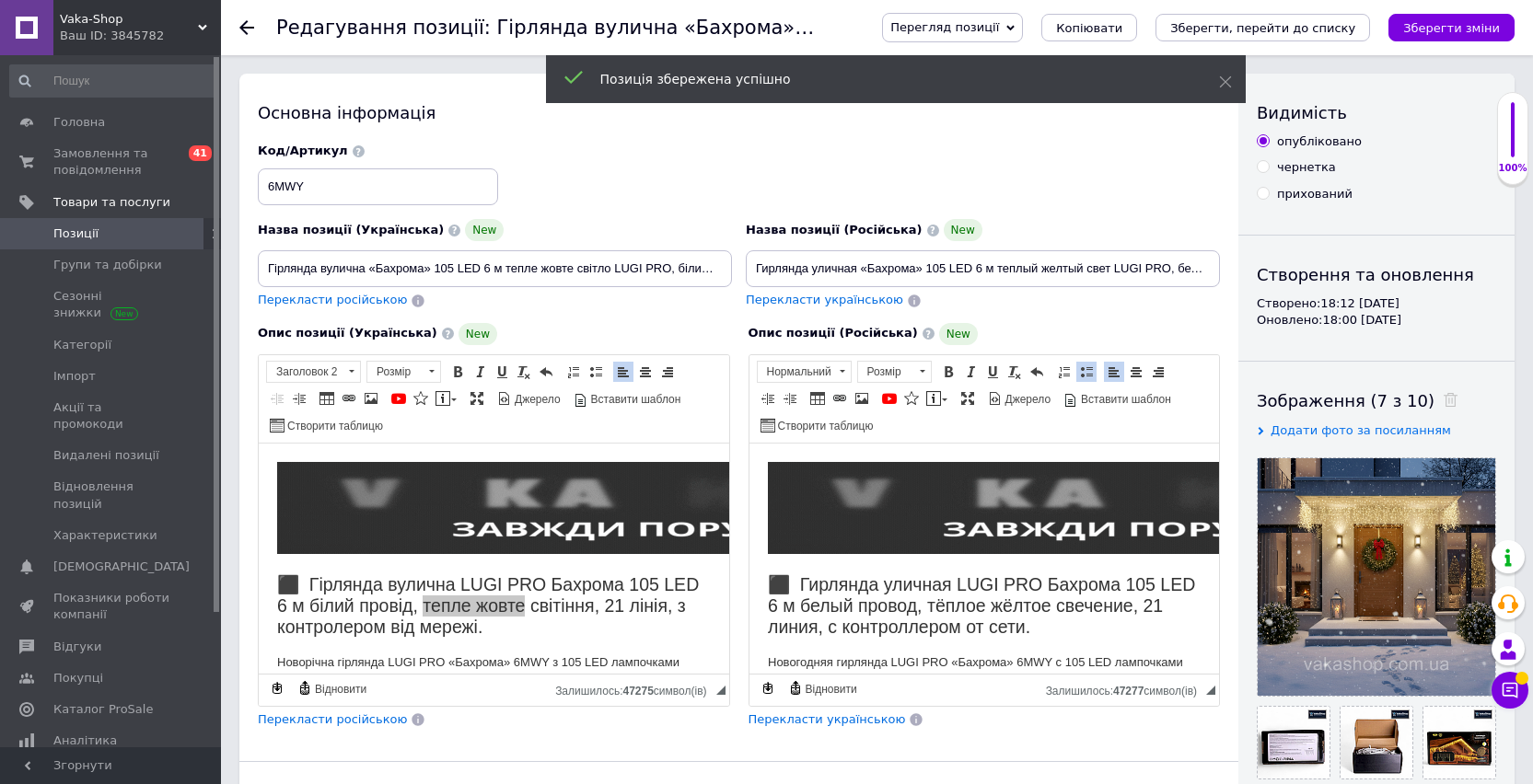
click at [108, 232] on span "Позиції" at bounding box center [112, 233] width 117 height 16
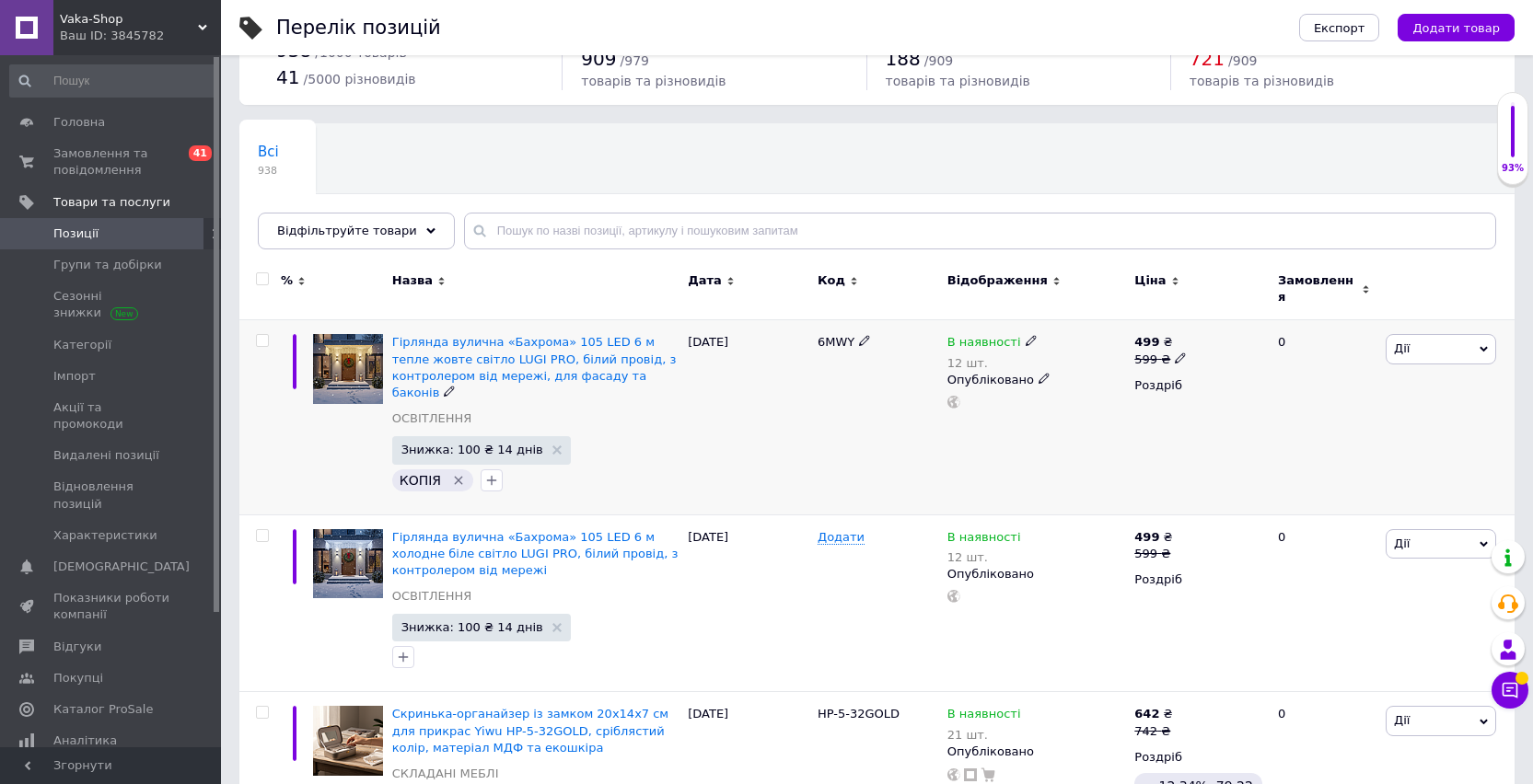
scroll to position [128, 0]
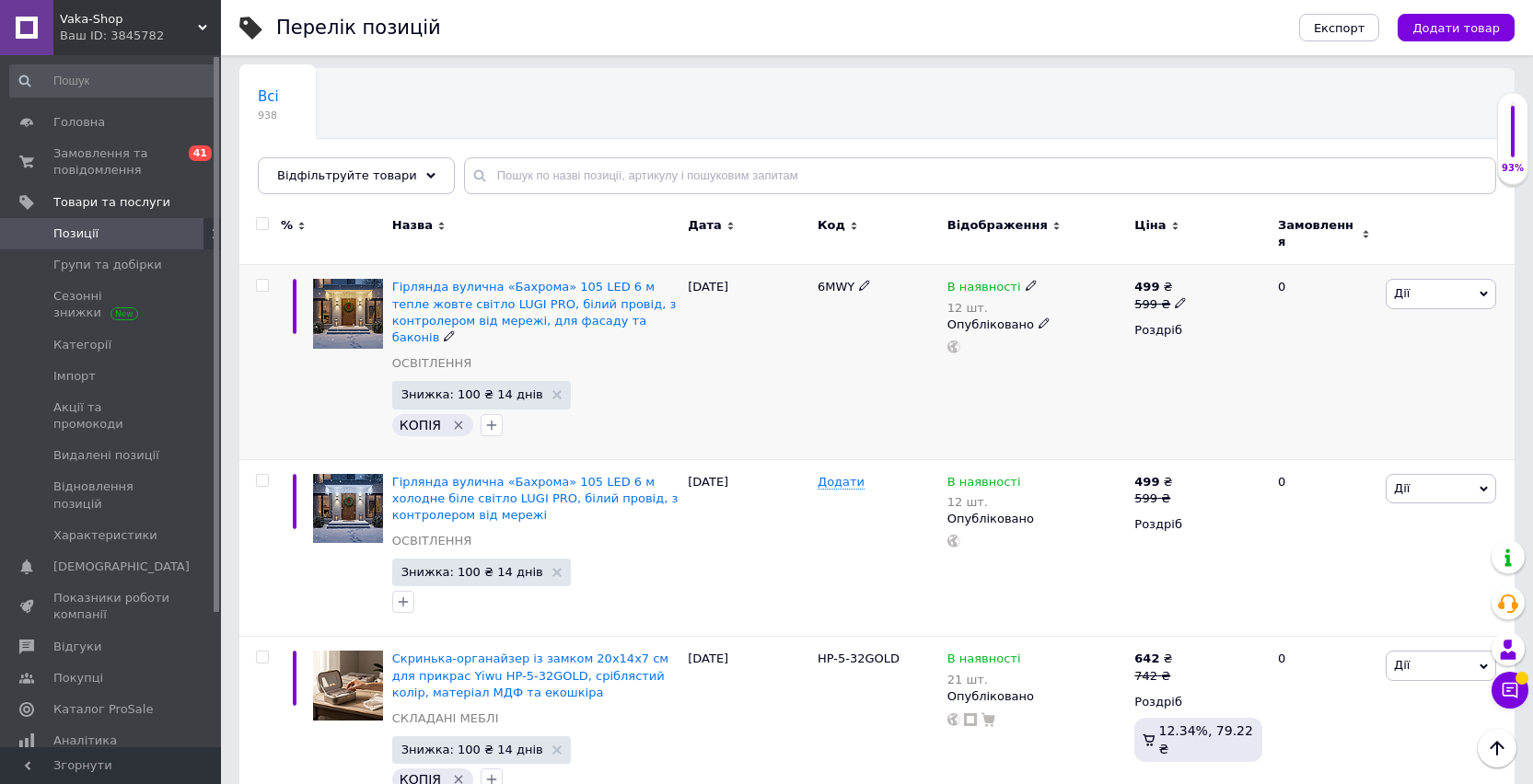
click at [453, 417] on icon "Видалити мітку" at bounding box center [458, 424] width 14 height 14
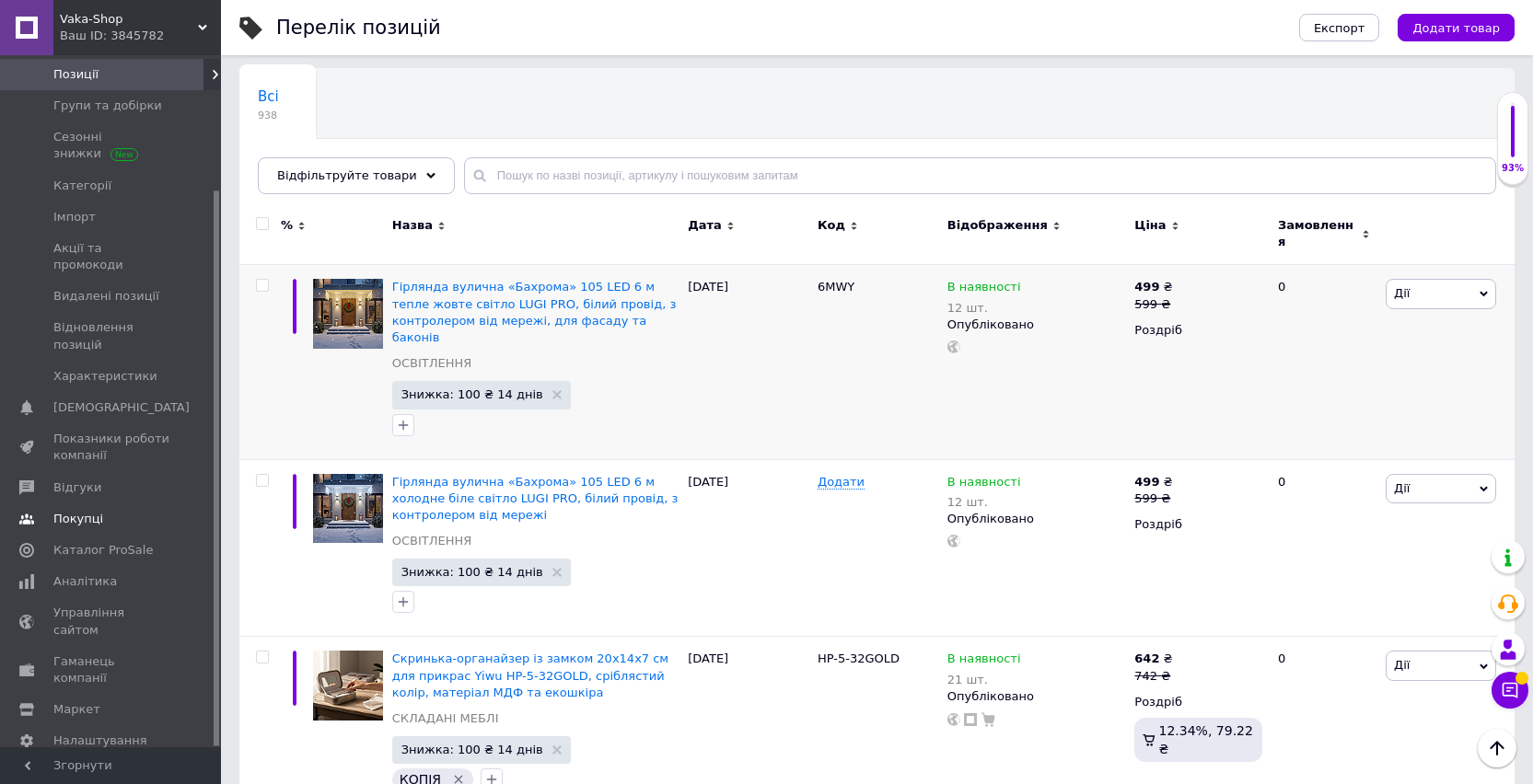
scroll to position [167, 0]
click at [106, 535] on span "Каталог ProSale" at bounding box center [104, 542] width 100 height 16
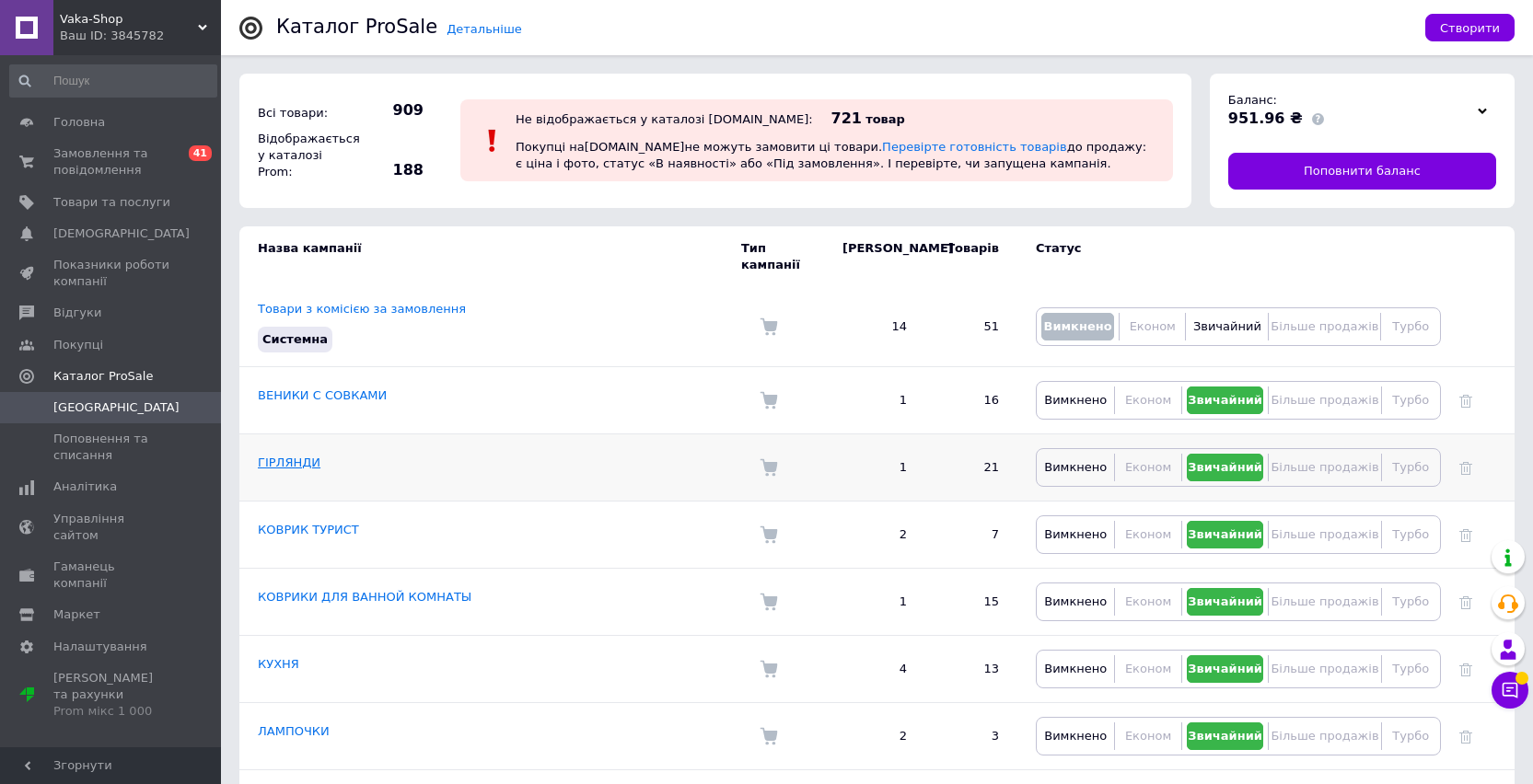
click at [289, 456] on link "ГІРЛЯНДИ" at bounding box center [288, 463] width 62 height 13
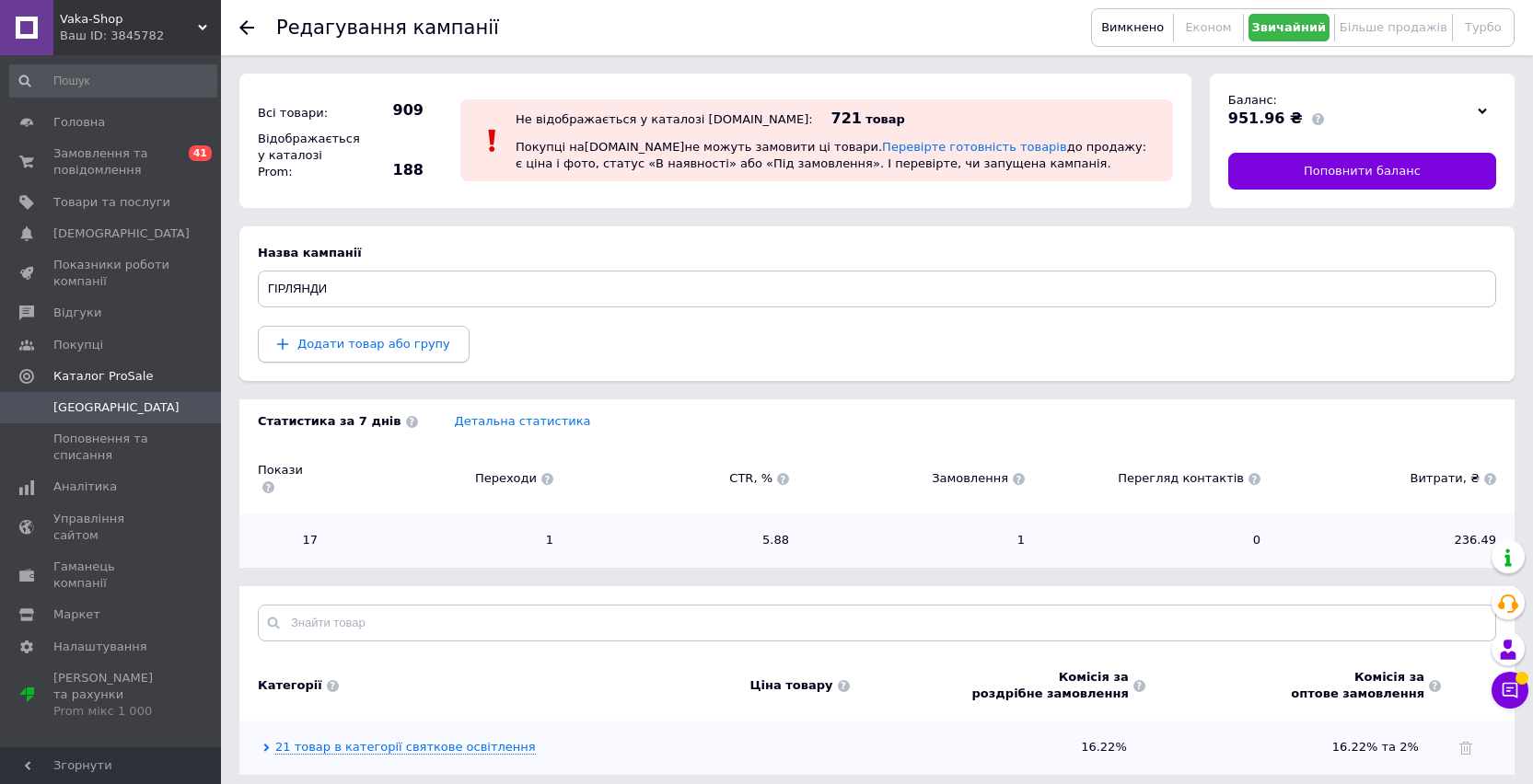
click at [395, 337] on span "Додати товар або групу" at bounding box center [373, 344] width 153 height 13
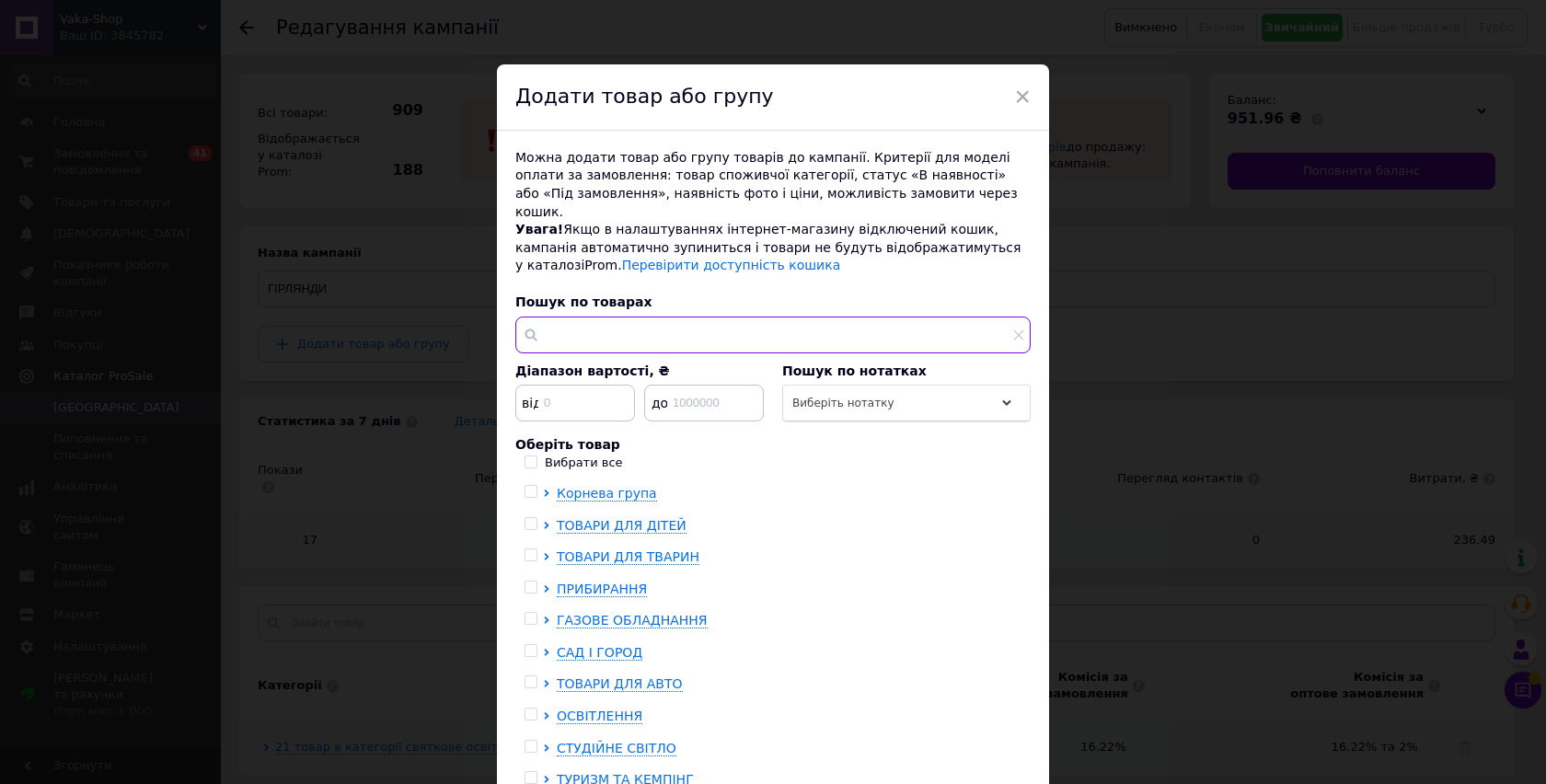
click at [633, 317] on input "text" at bounding box center [773, 335] width 515 height 36
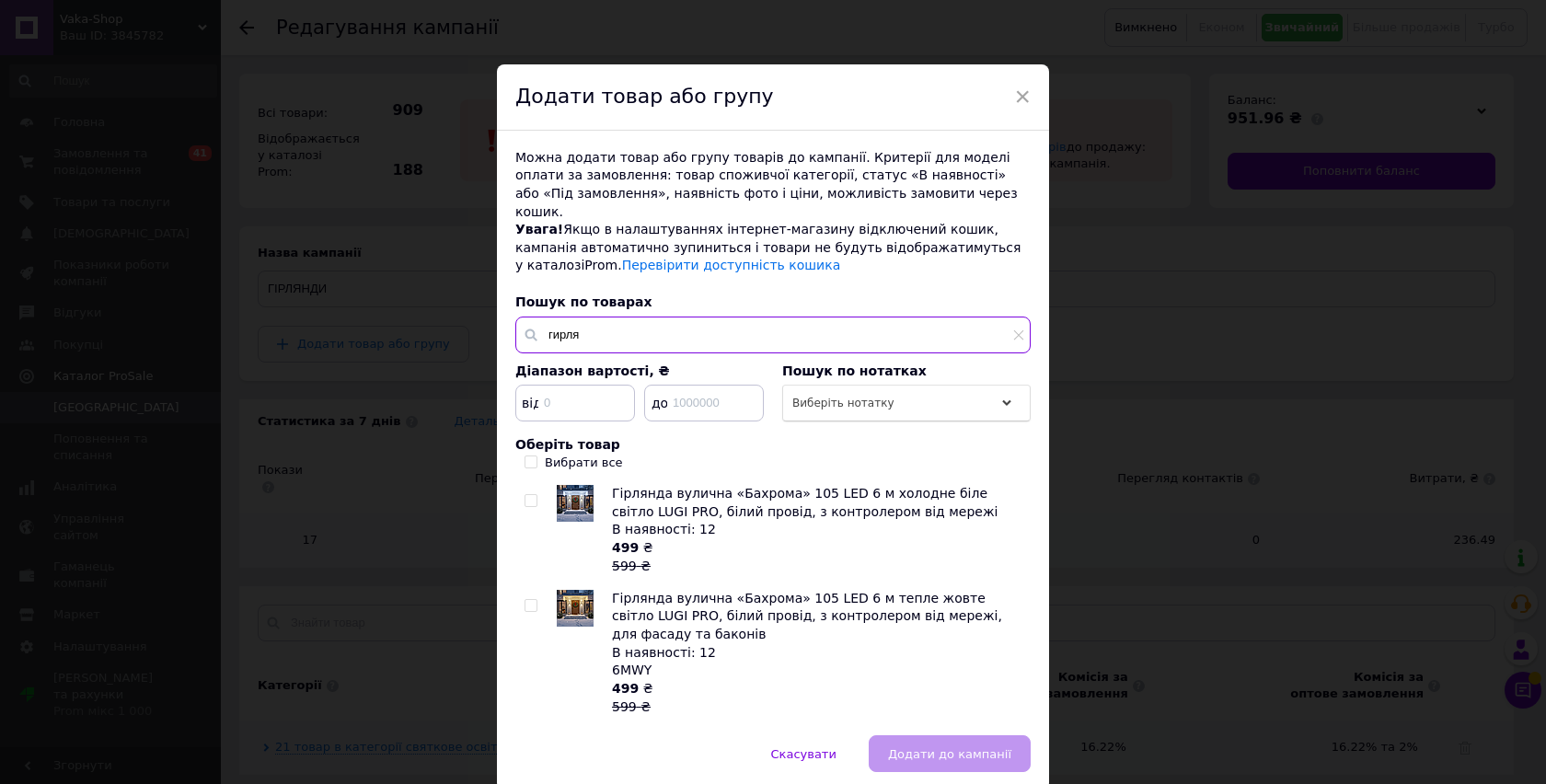
type input "гирля"
click at [527, 495] on input "checkbox" at bounding box center [531, 501] width 12 height 12
checkbox input "true"
click at [526, 600] on input "checkbox" at bounding box center [531, 606] width 12 height 12
checkbox input "true"
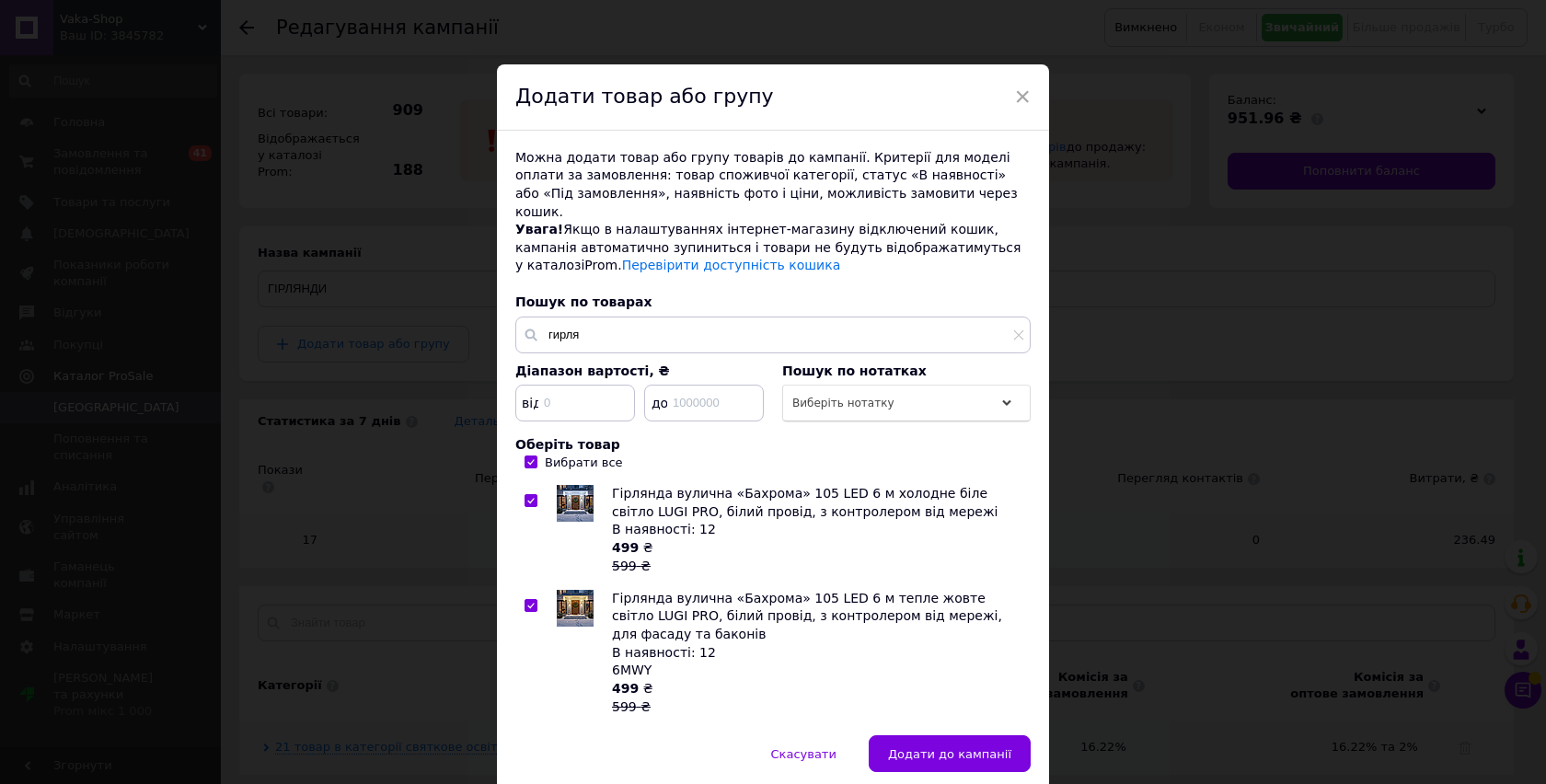
checkbox input "true"
click at [968, 748] on span "Додати до кампанії" at bounding box center [949, 754] width 123 height 13
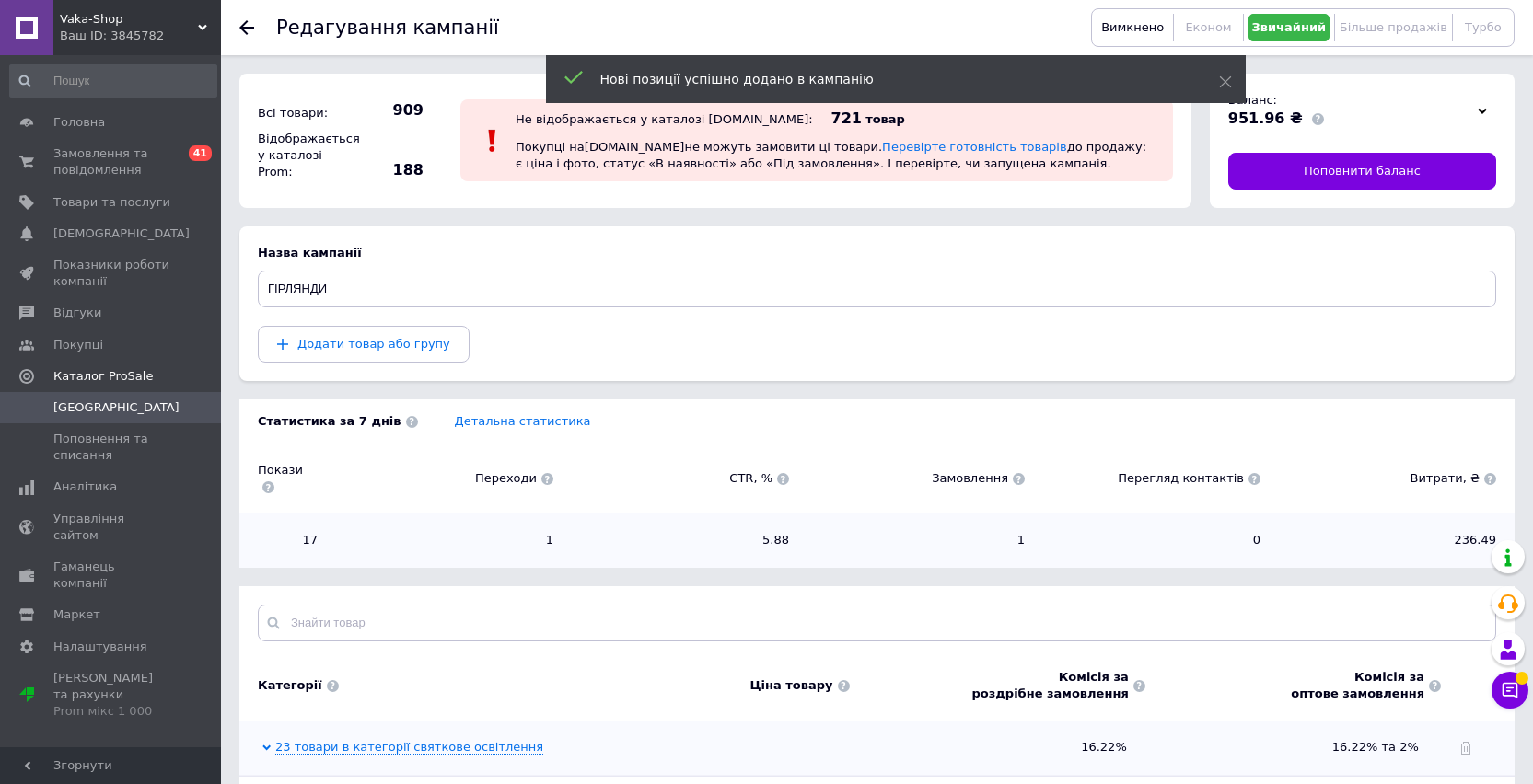
click at [245, 22] on use at bounding box center [246, 27] width 14 height 14
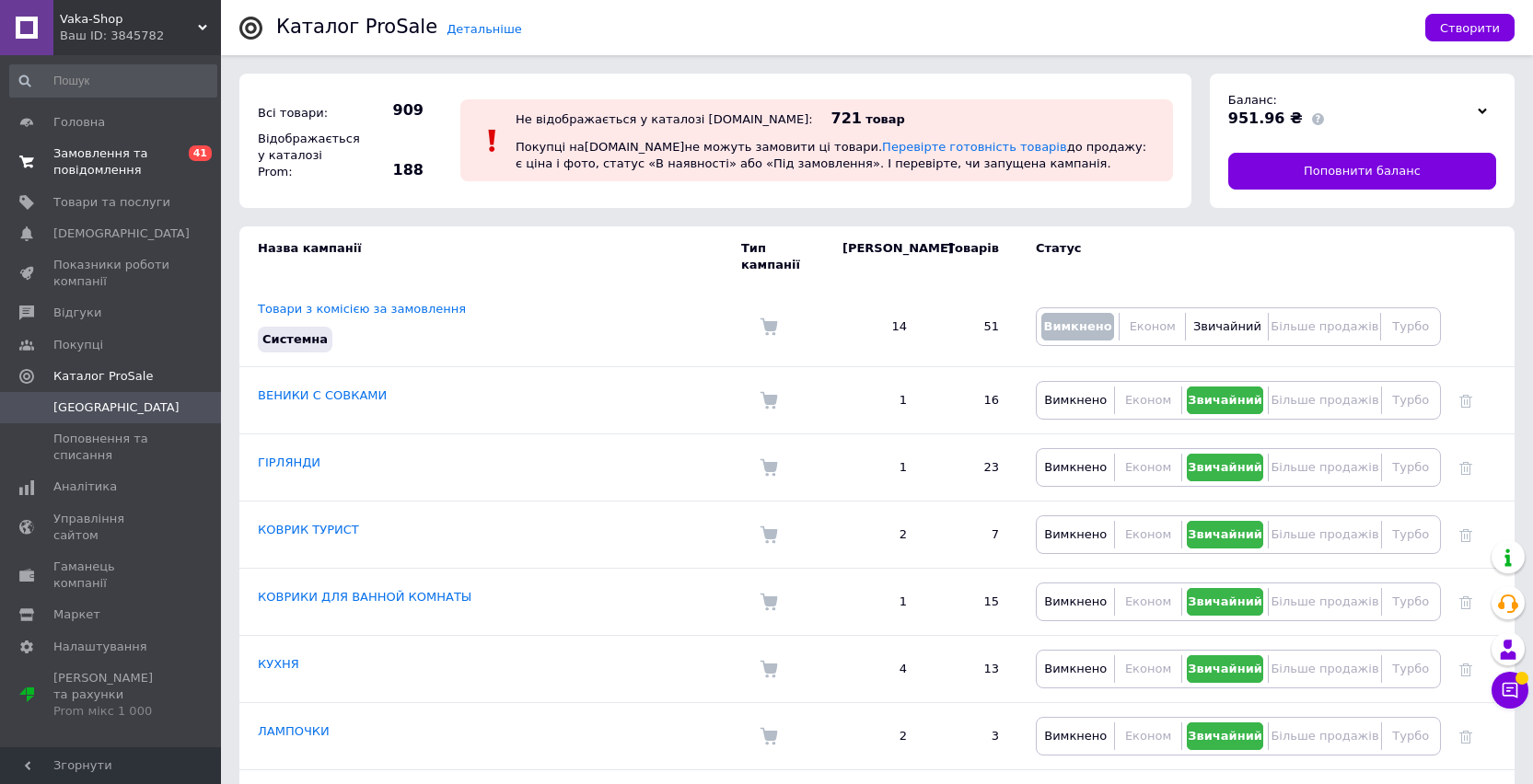
click at [102, 158] on span "Замовлення та повідомлення" at bounding box center [112, 162] width 117 height 34
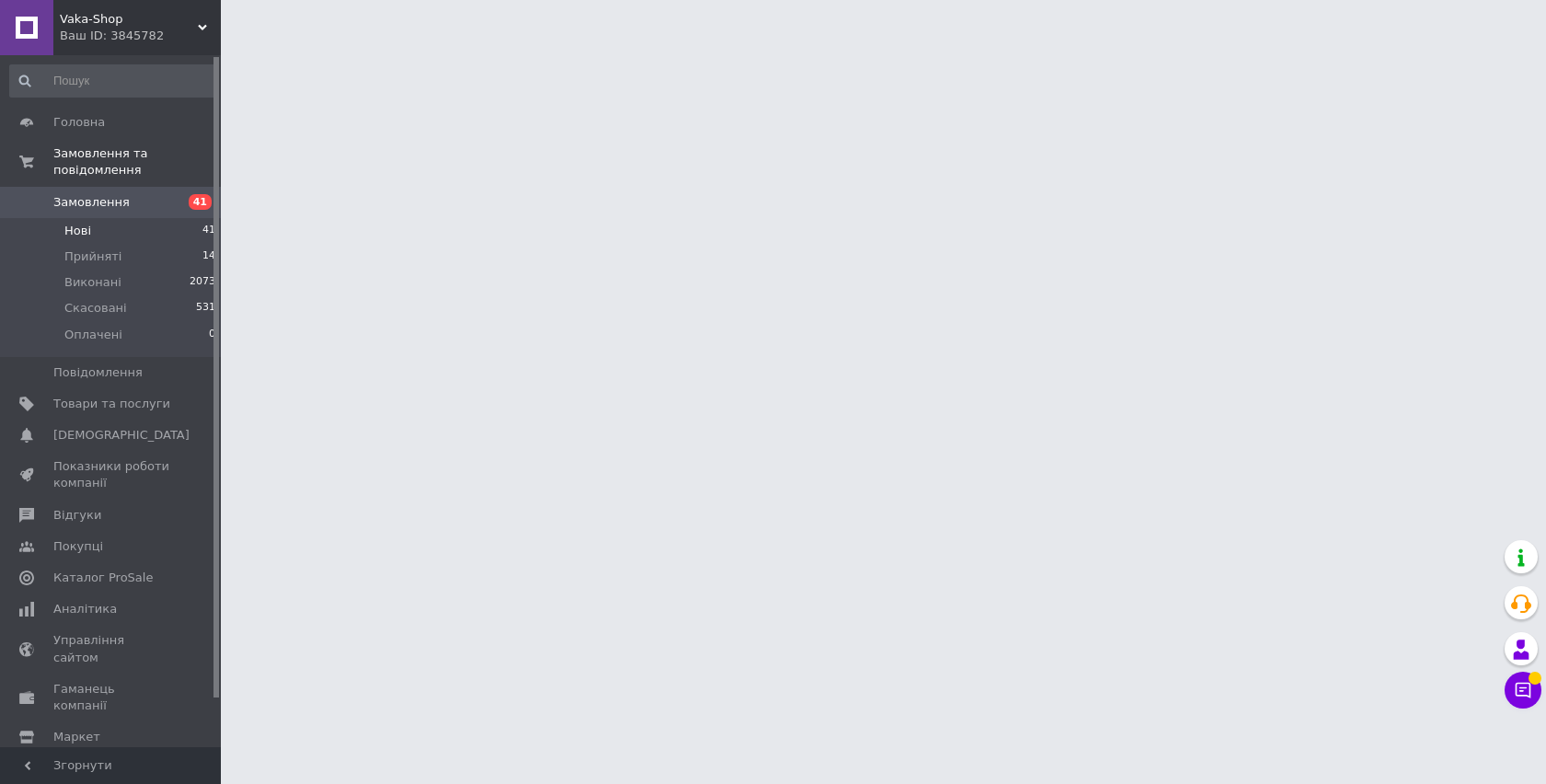
click at [82, 226] on span "Нові" at bounding box center [78, 230] width 27 height 16
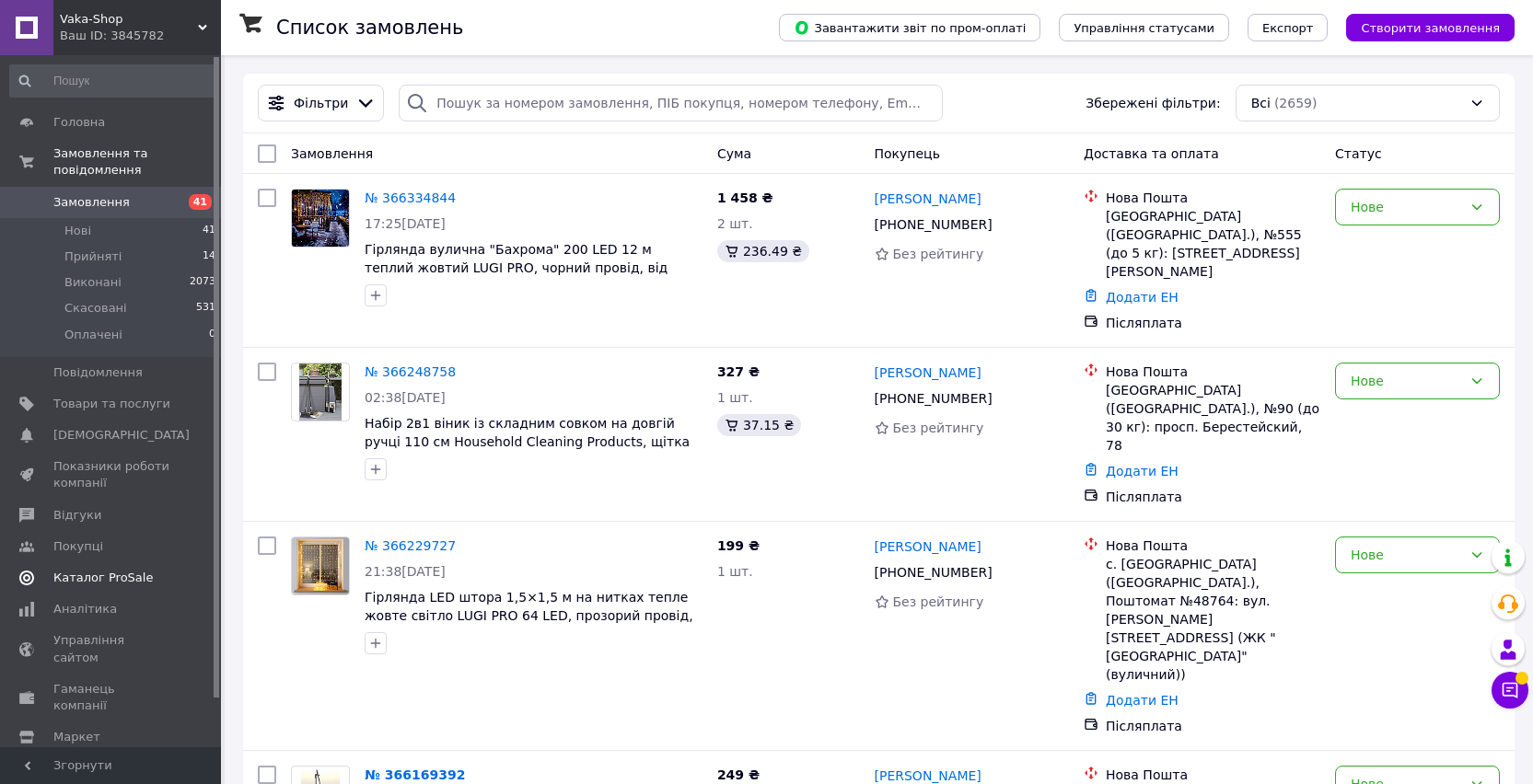
click at [95, 578] on span "Каталог ProSale" at bounding box center [104, 578] width 100 height 16
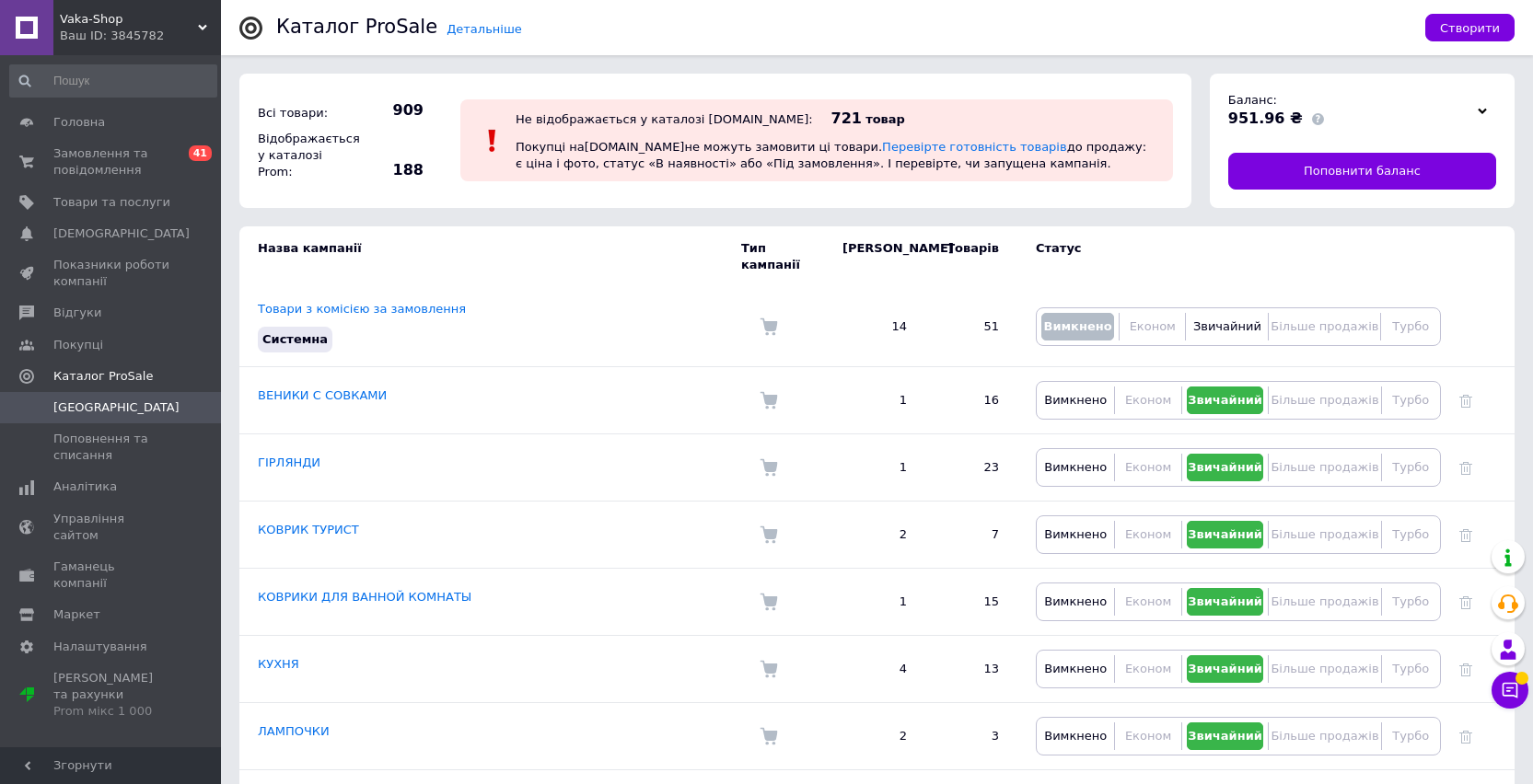
click at [1487, 104] on div at bounding box center [1481, 110] width 28 height 26
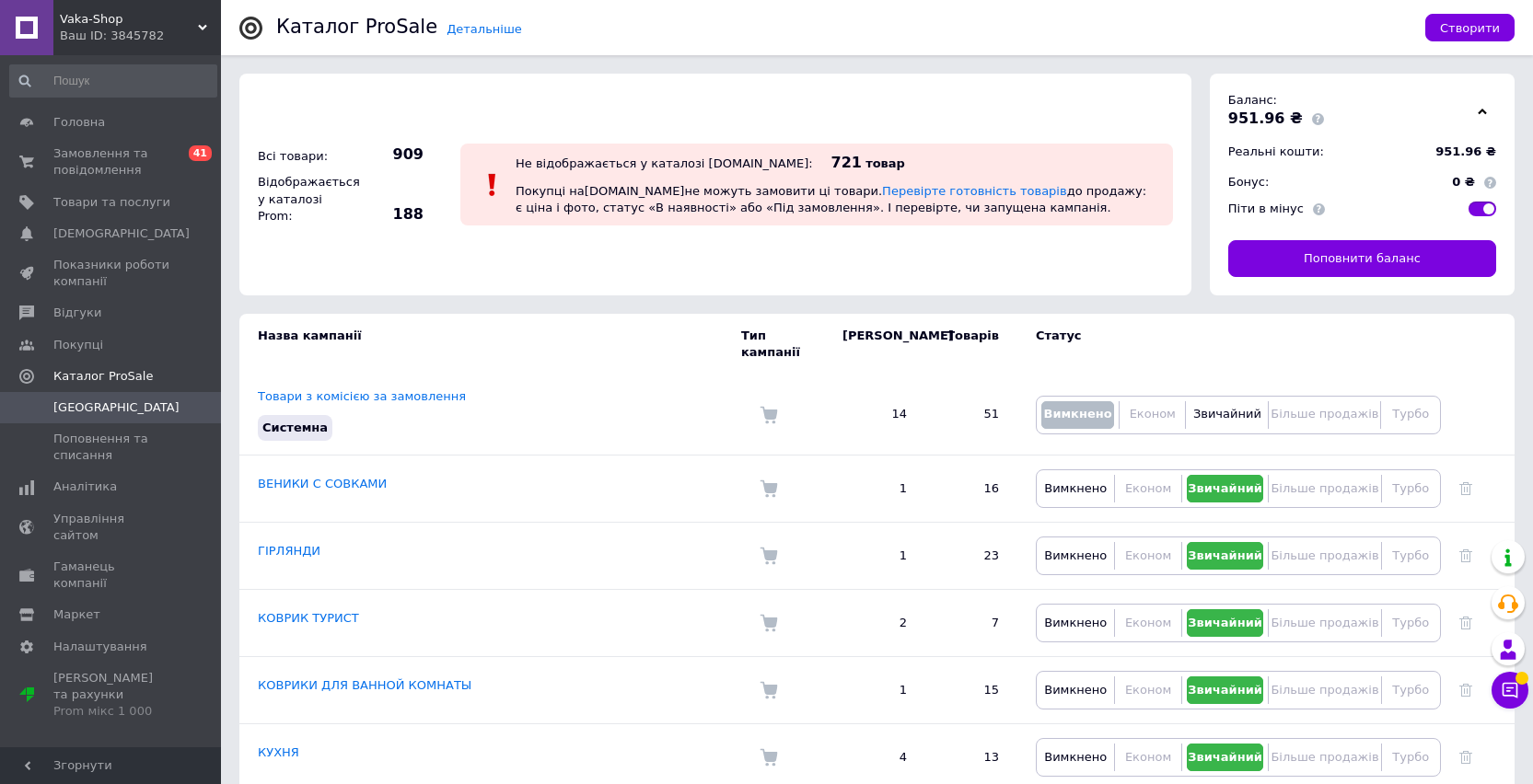
click at [1312, 212] on span at bounding box center [1318, 209] width 12 height 12
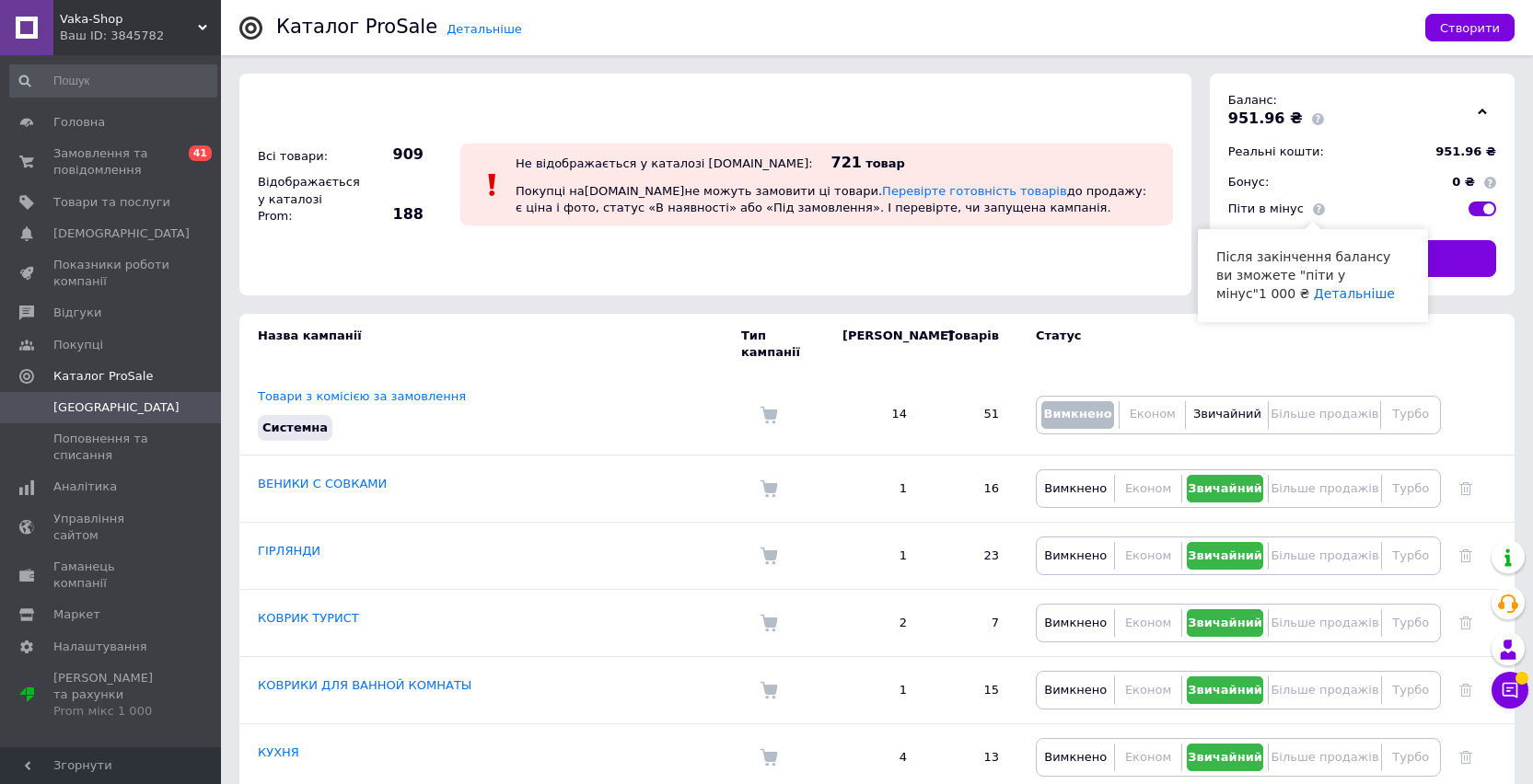
click at [1484, 107] on icon at bounding box center [1482, 111] width 10 height 10
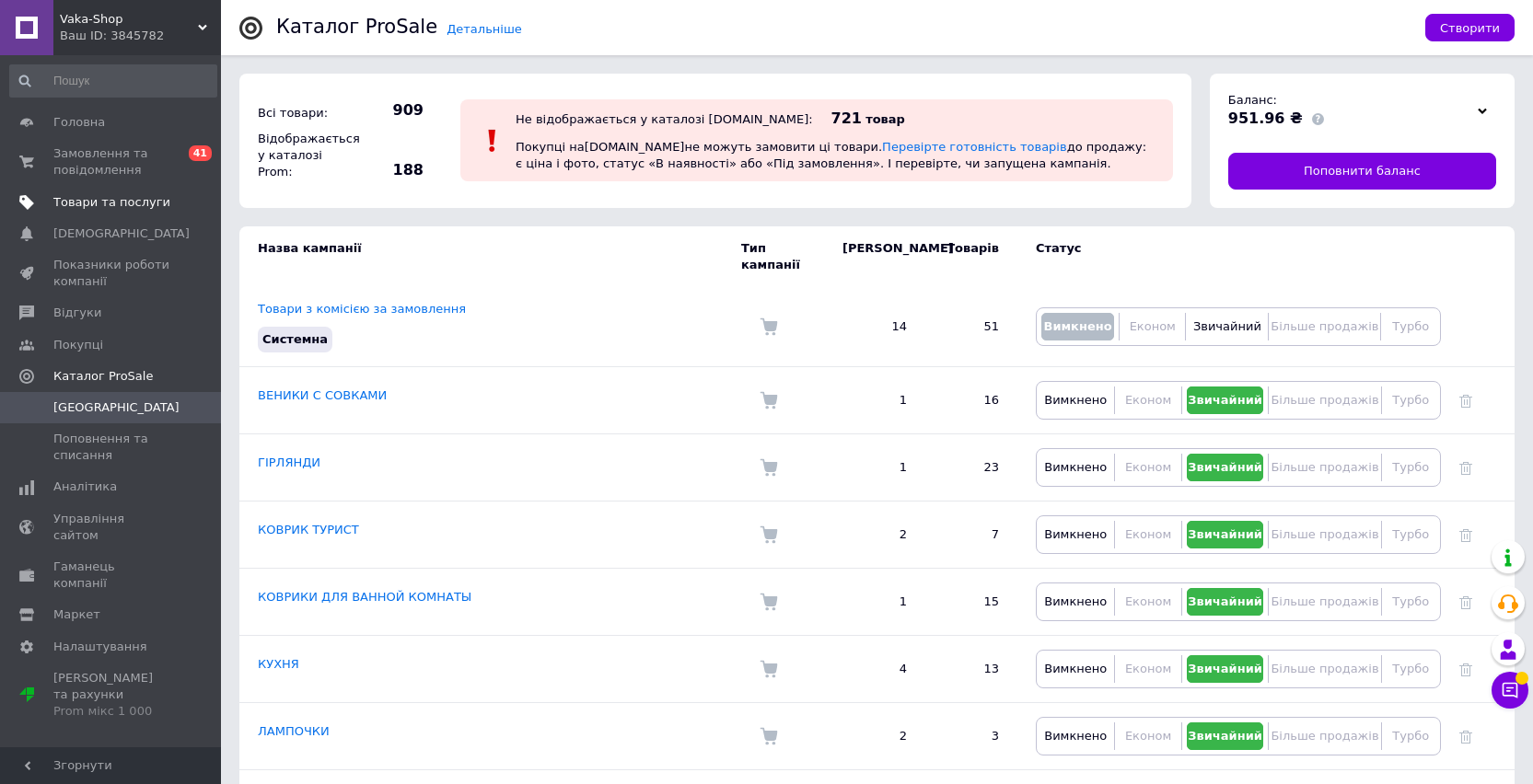
click at [120, 213] on link "Товари та послуги" at bounding box center [113, 202] width 227 height 32
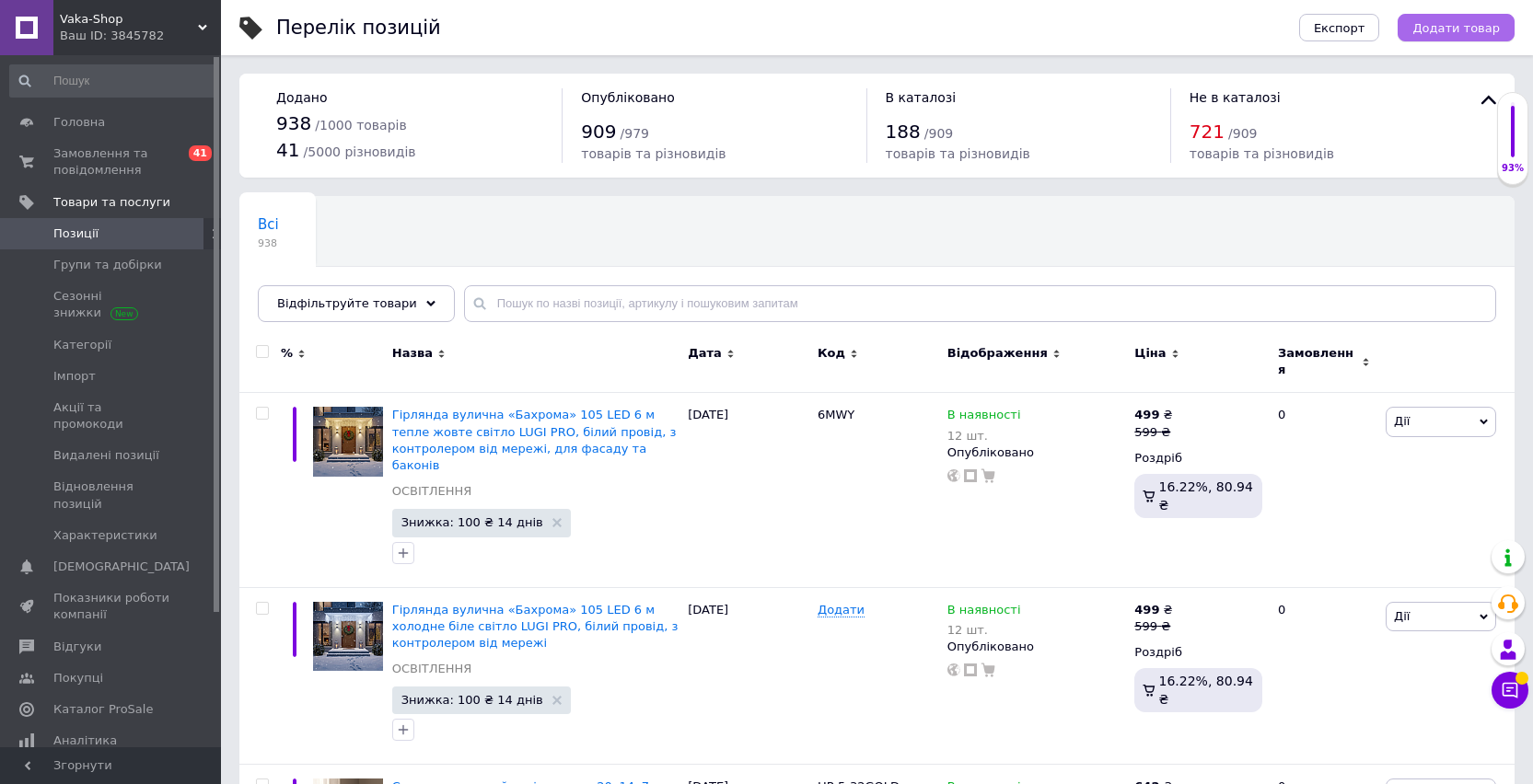
click at [1466, 16] on button "Додати товар" at bounding box center [1456, 27] width 117 height 28
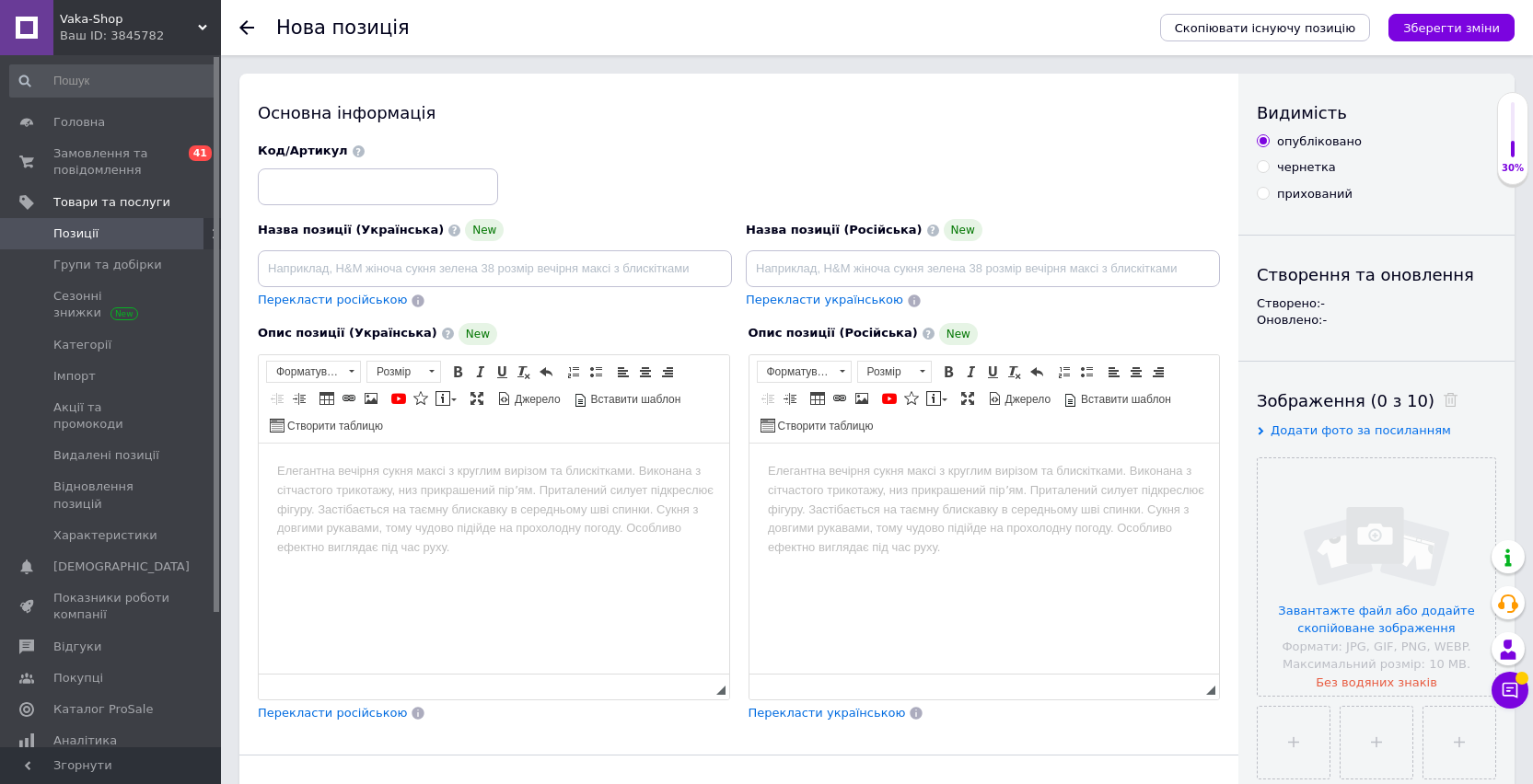
click at [99, 236] on span "Позиції" at bounding box center [112, 233] width 117 height 16
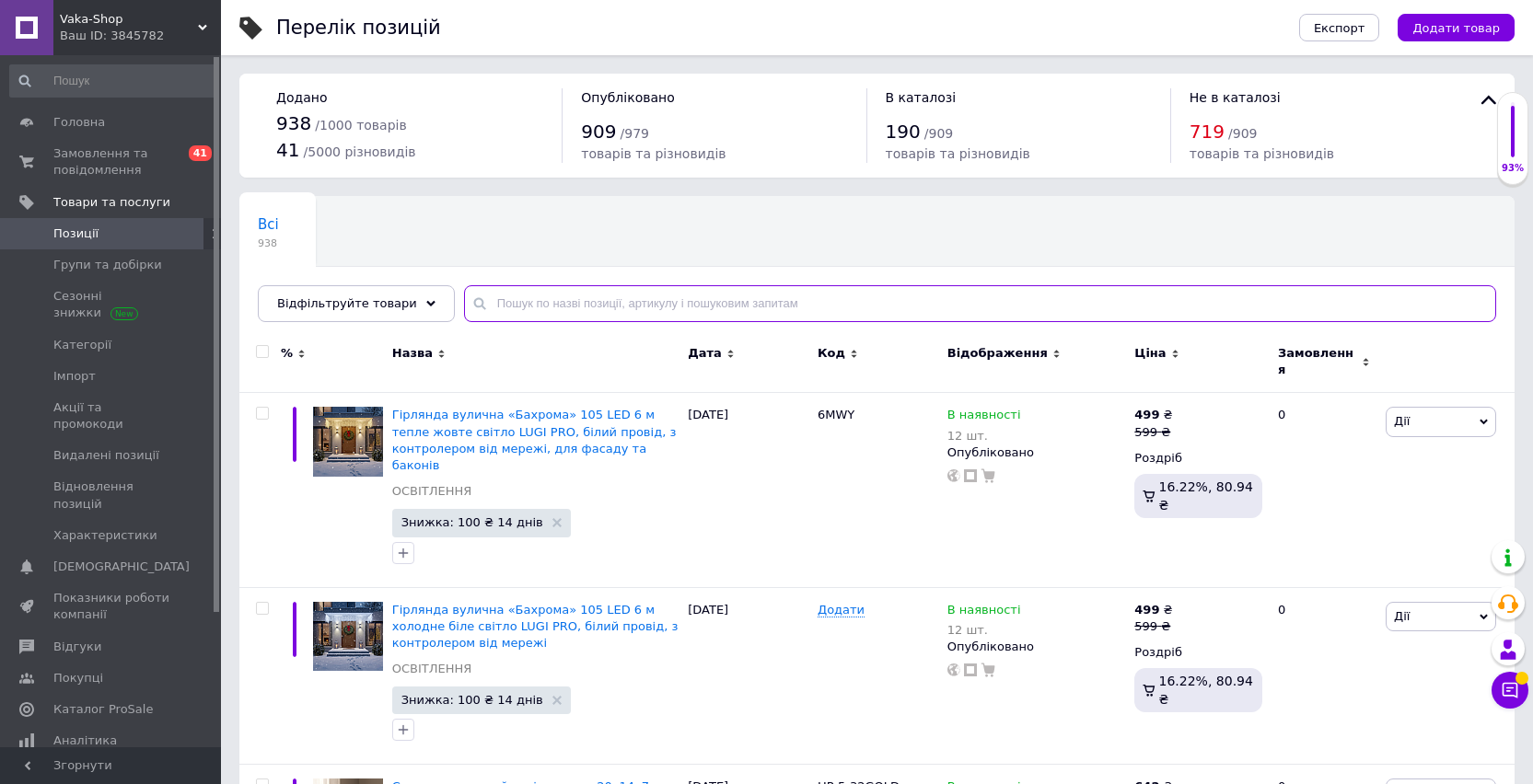
click at [563, 303] on input "text" at bounding box center [979, 303] width 1032 height 36
paste input "6МBBL"
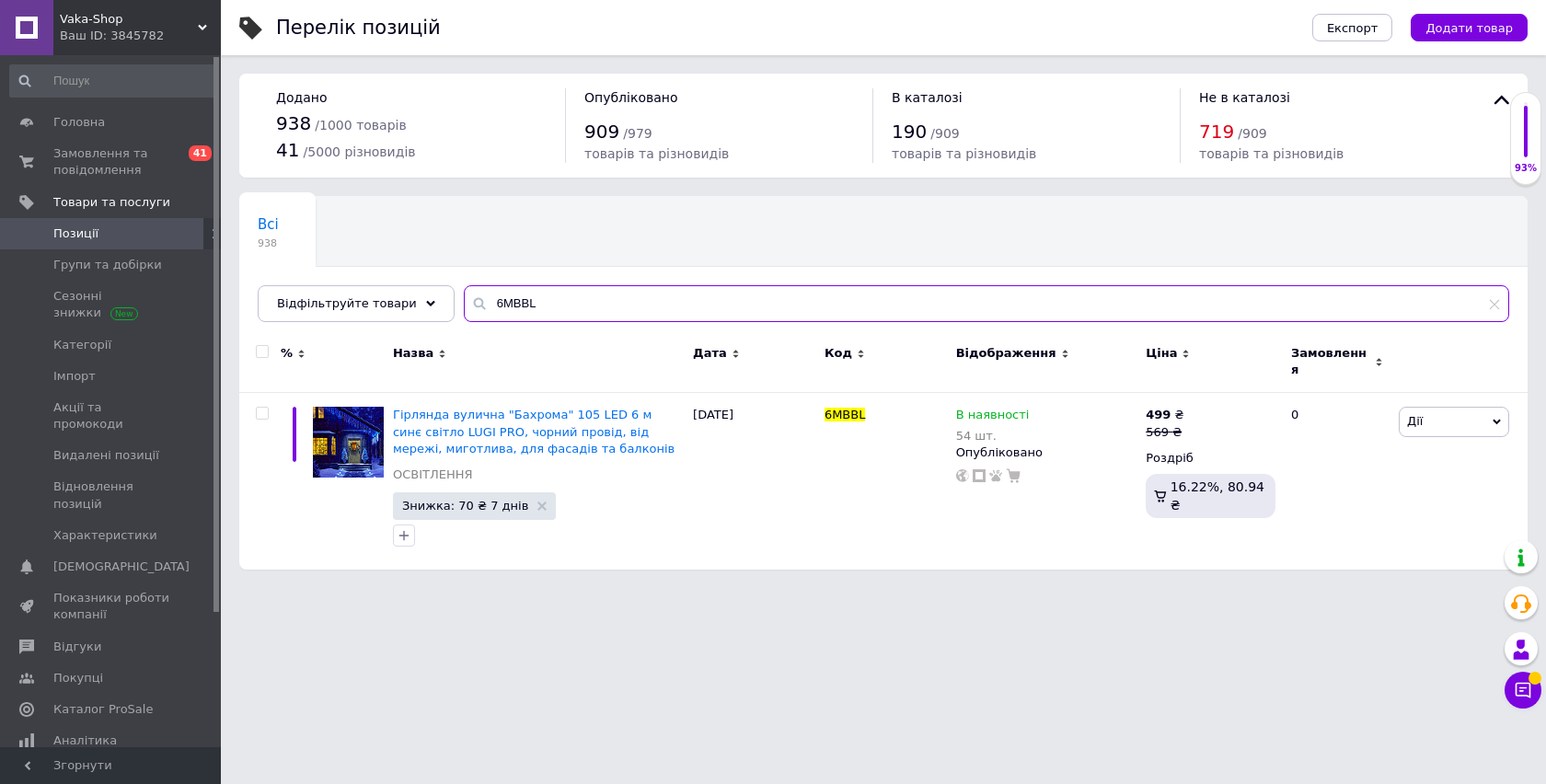
click at [515, 307] on input "6МBBL" at bounding box center [986, 303] width 1045 height 36
paste input "M"
click at [514, 300] on input "6МBML" at bounding box center [986, 303] width 1045 height 36
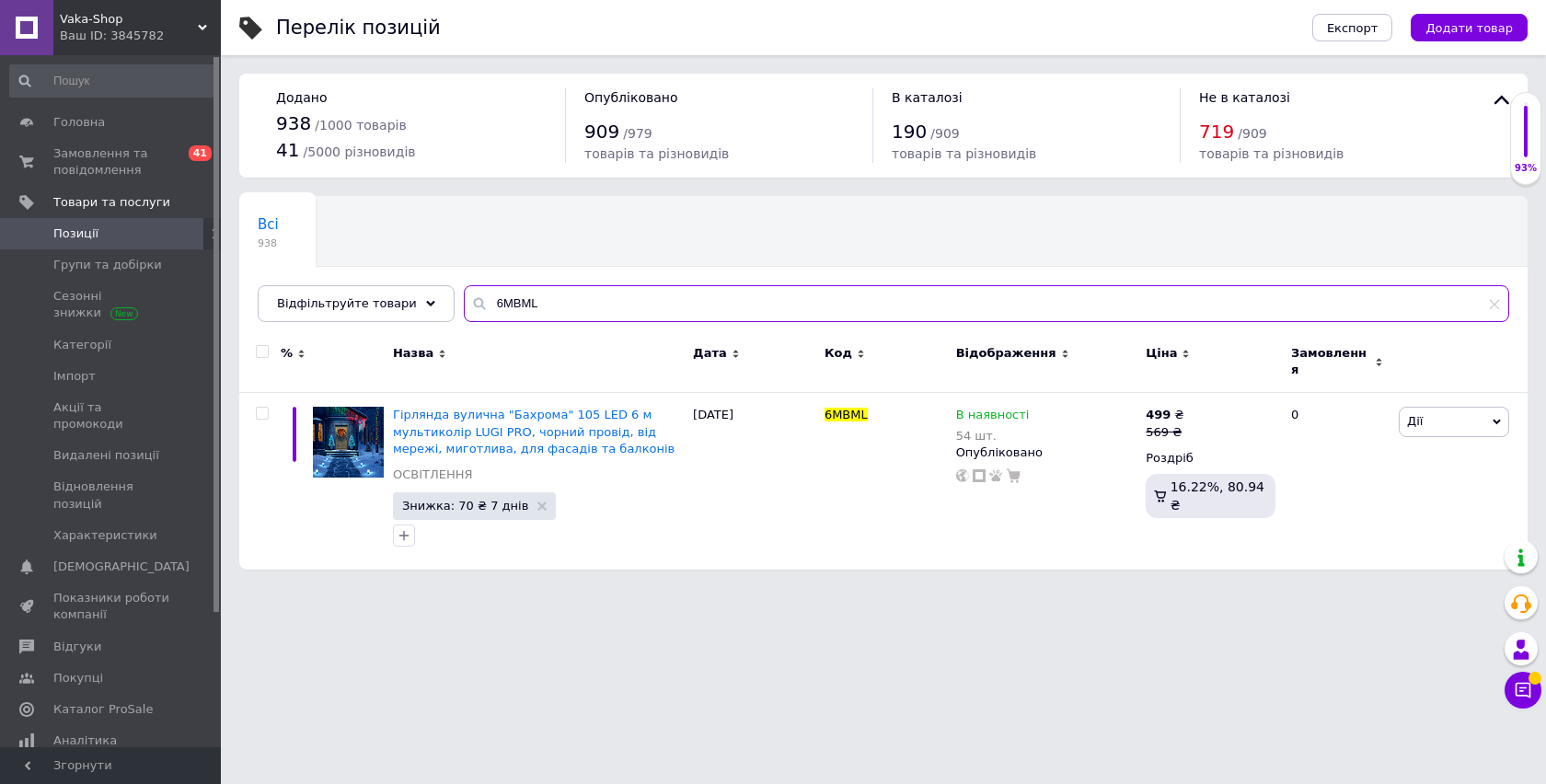
click at [514, 300] on input "6МBML" at bounding box center [986, 303] width 1045 height 36
paste input "Y"
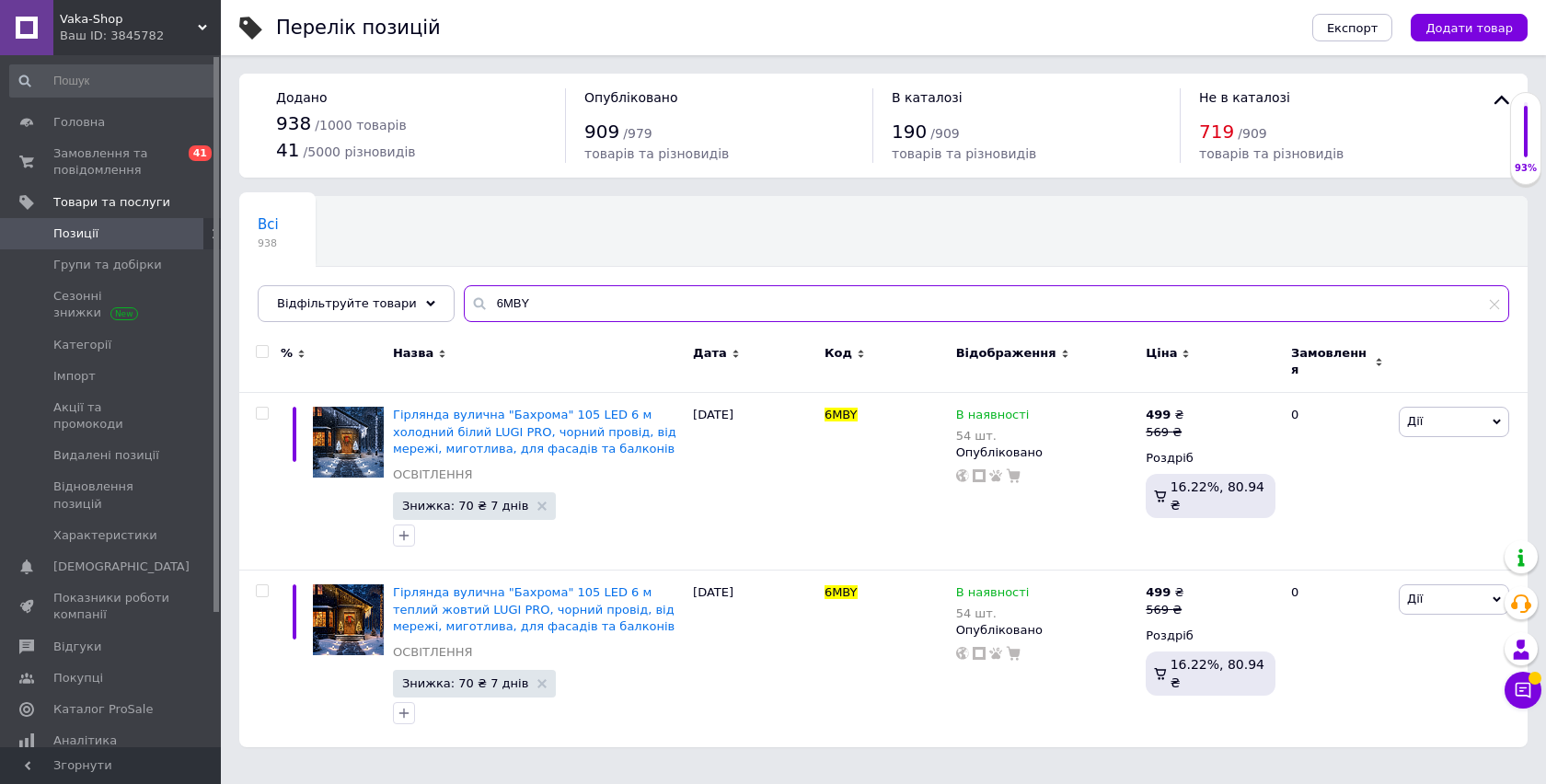
click at [496, 297] on input "6МBY" at bounding box center [986, 303] width 1045 height 36
paste input "W"
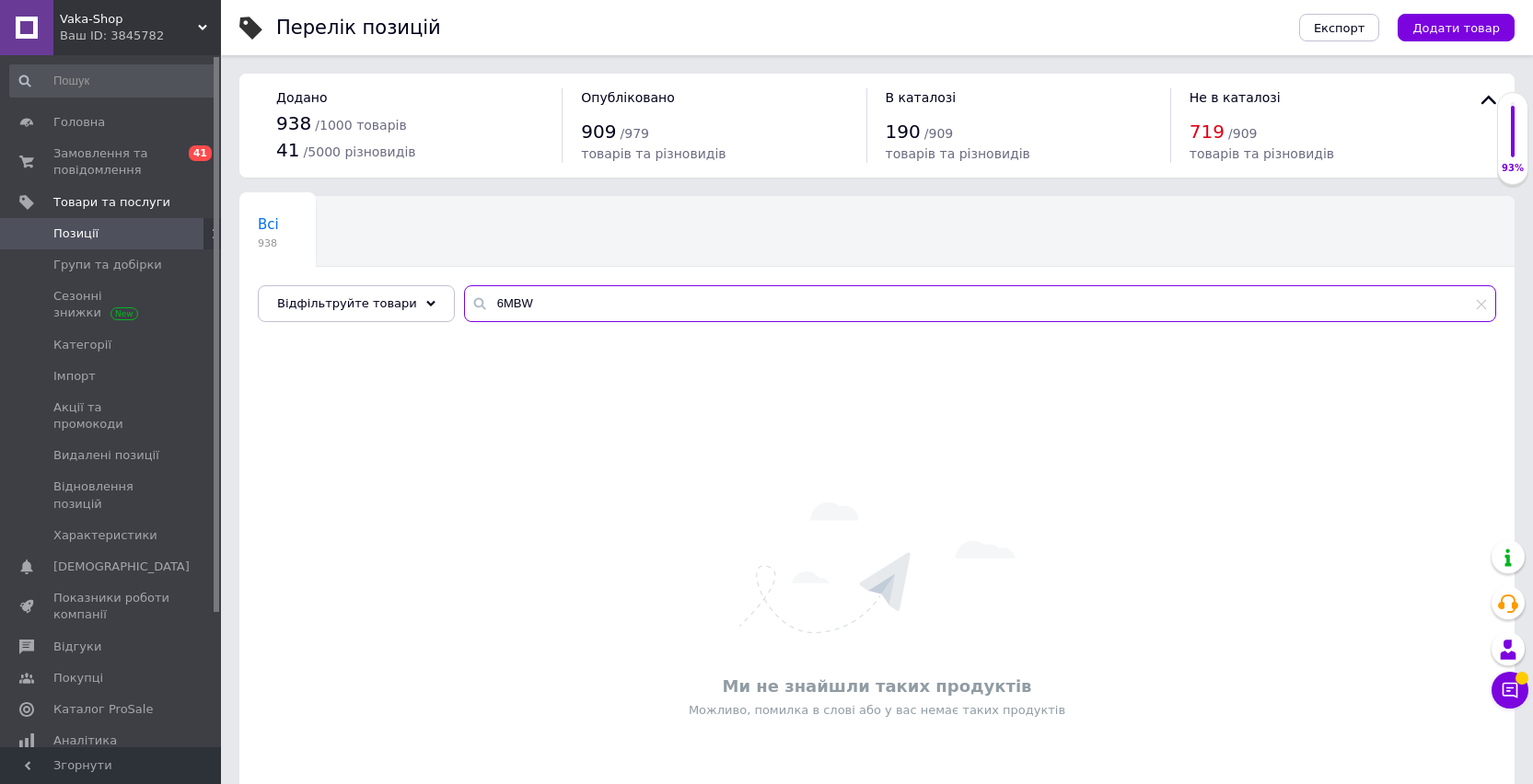
click at [498, 291] on input "6МBW" at bounding box center [979, 303] width 1032 height 36
paste input "WBL"
type input "6МWBL"
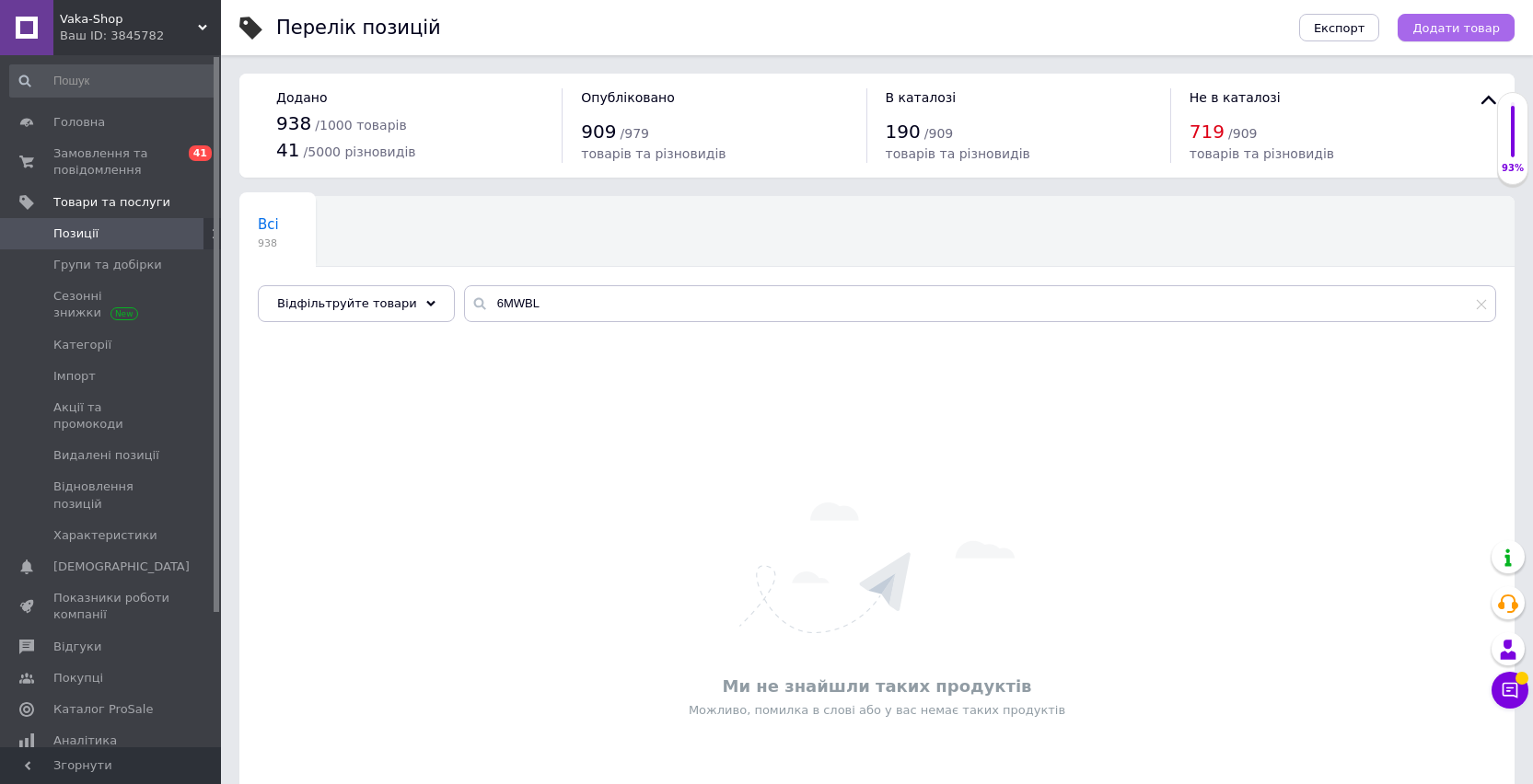
click at [1435, 31] on span "Додати товар" at bounding box center [1455, 28] width 87 height 13
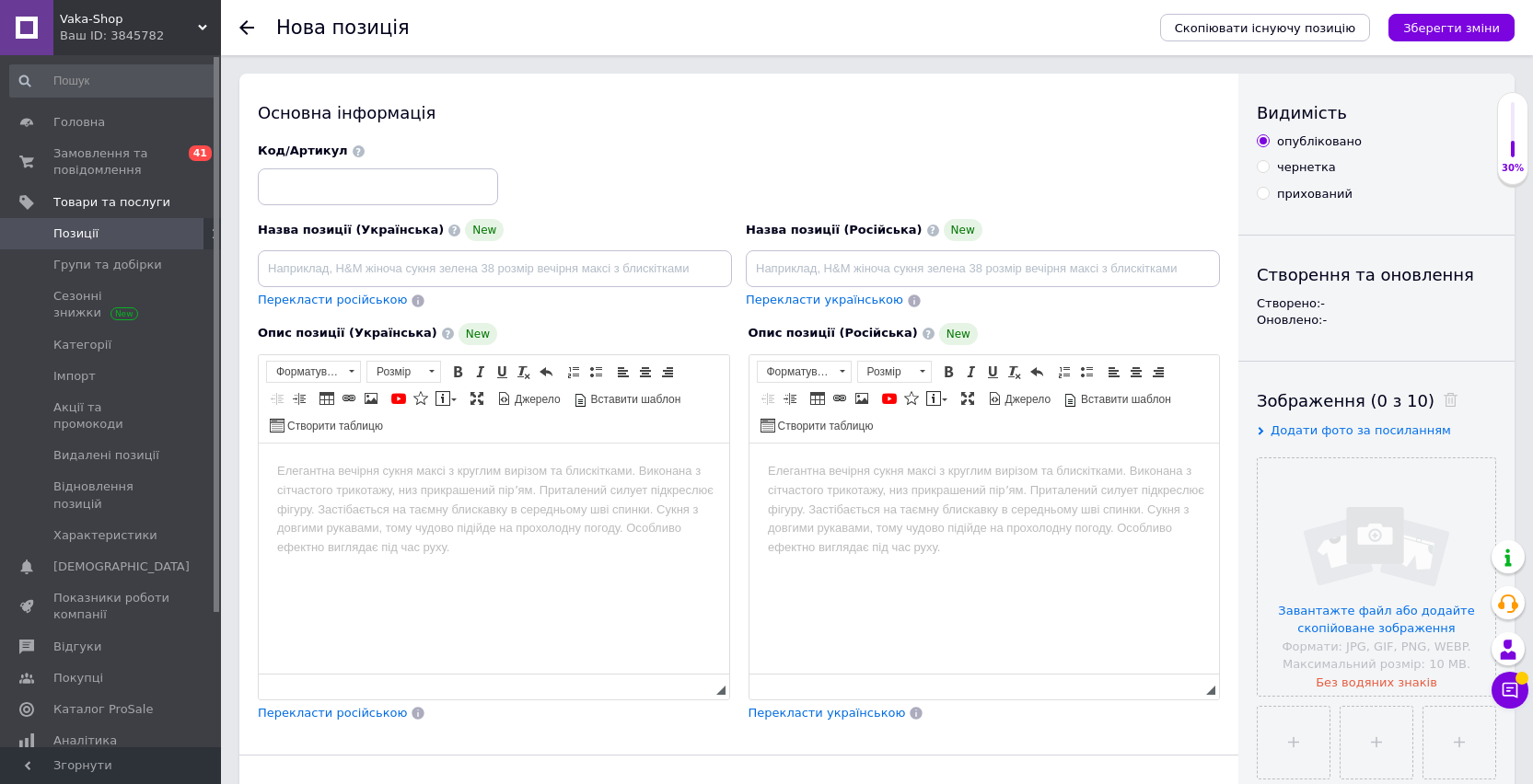
click at [84, 227] on span "Позиції" at bounding box center [76, 233] width 45 height 16
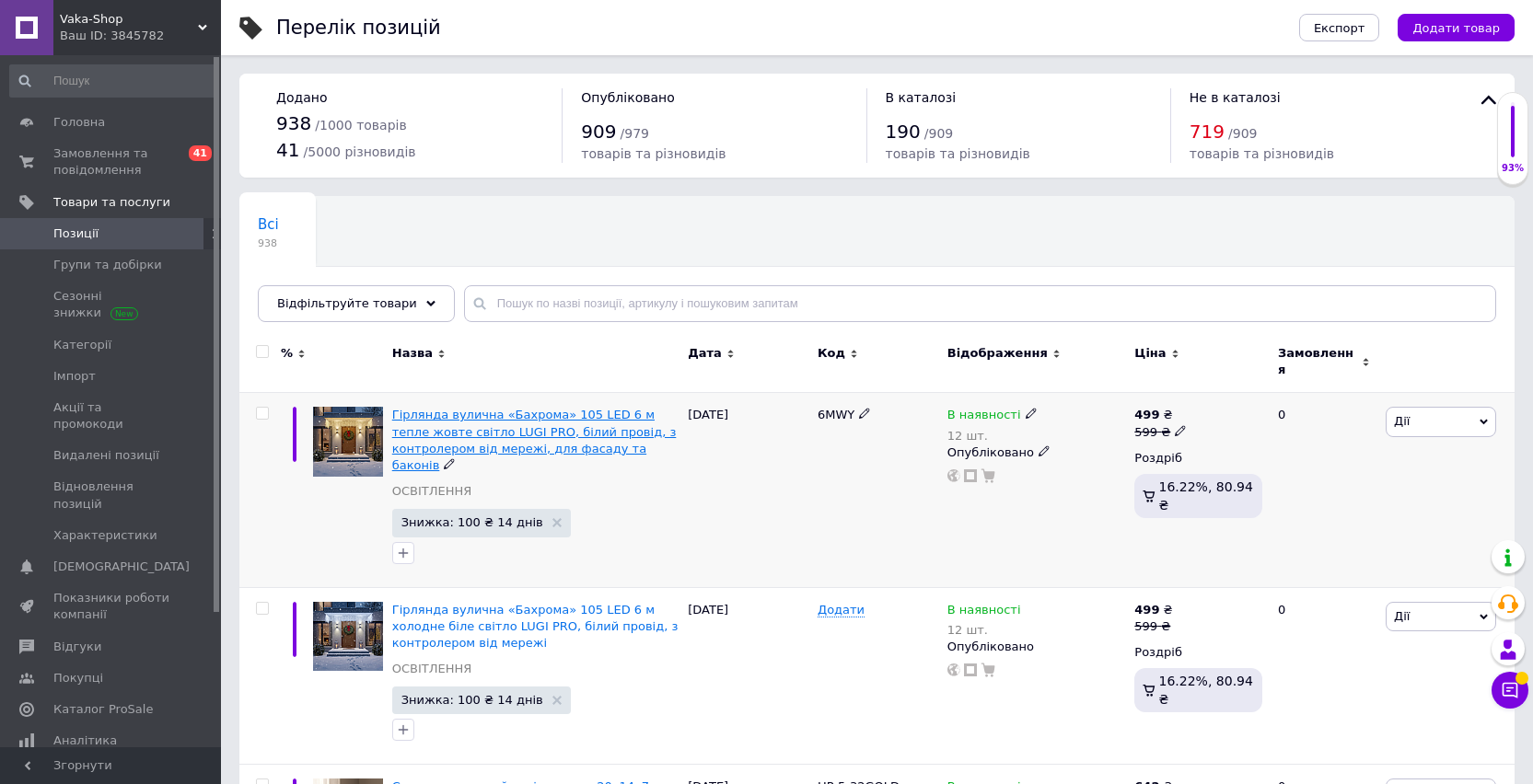
click at [559, 408] on span "Гірлянда вулична «Бахрома» 105 LED 6 м тепле жовте світло LUGI PRO, білий прові…" at bounding box center [534, 440] width 284 height 64
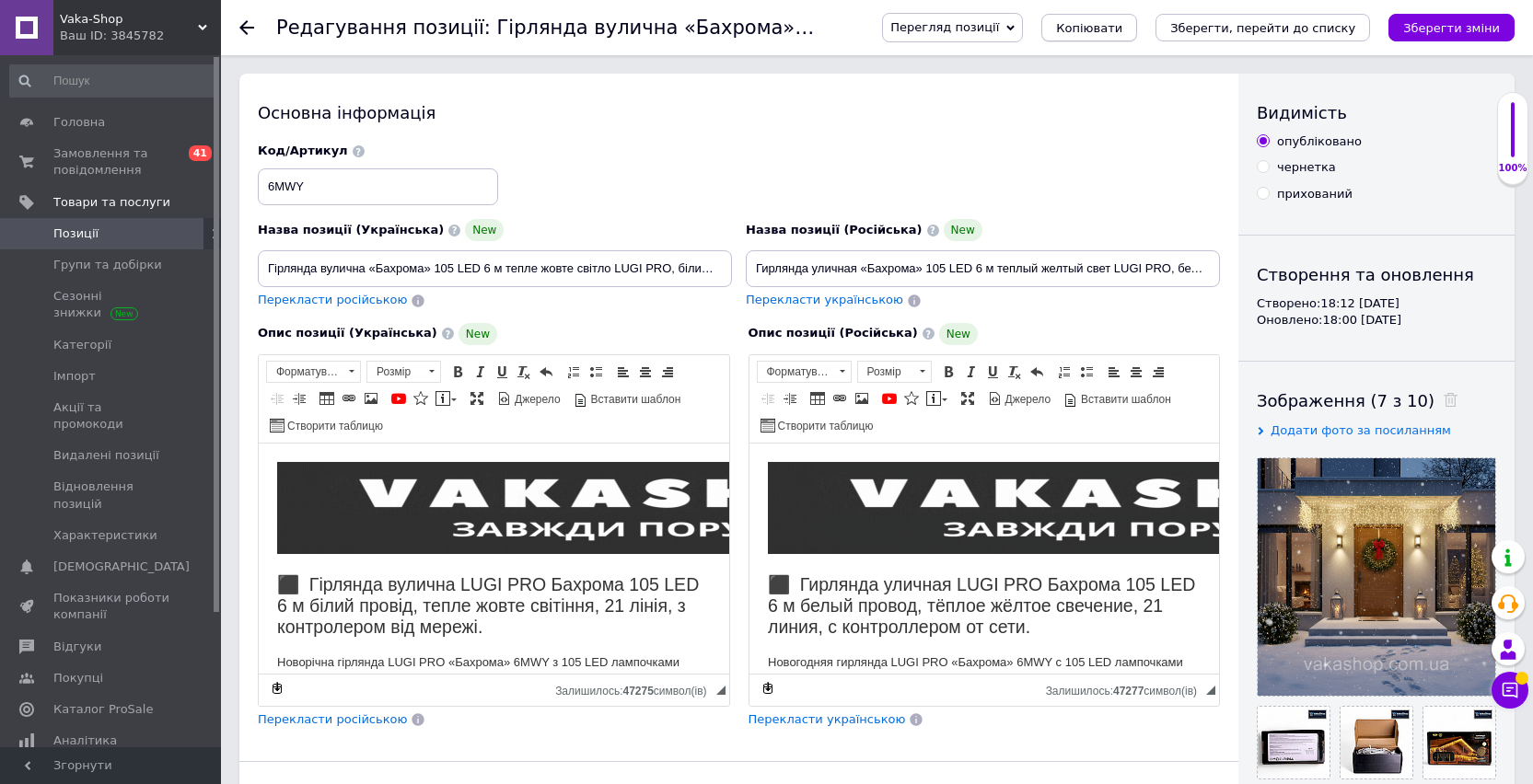
click at [1079, 29] on button "Копіювати" at bounding box center [1090, 27] width 96 height 28
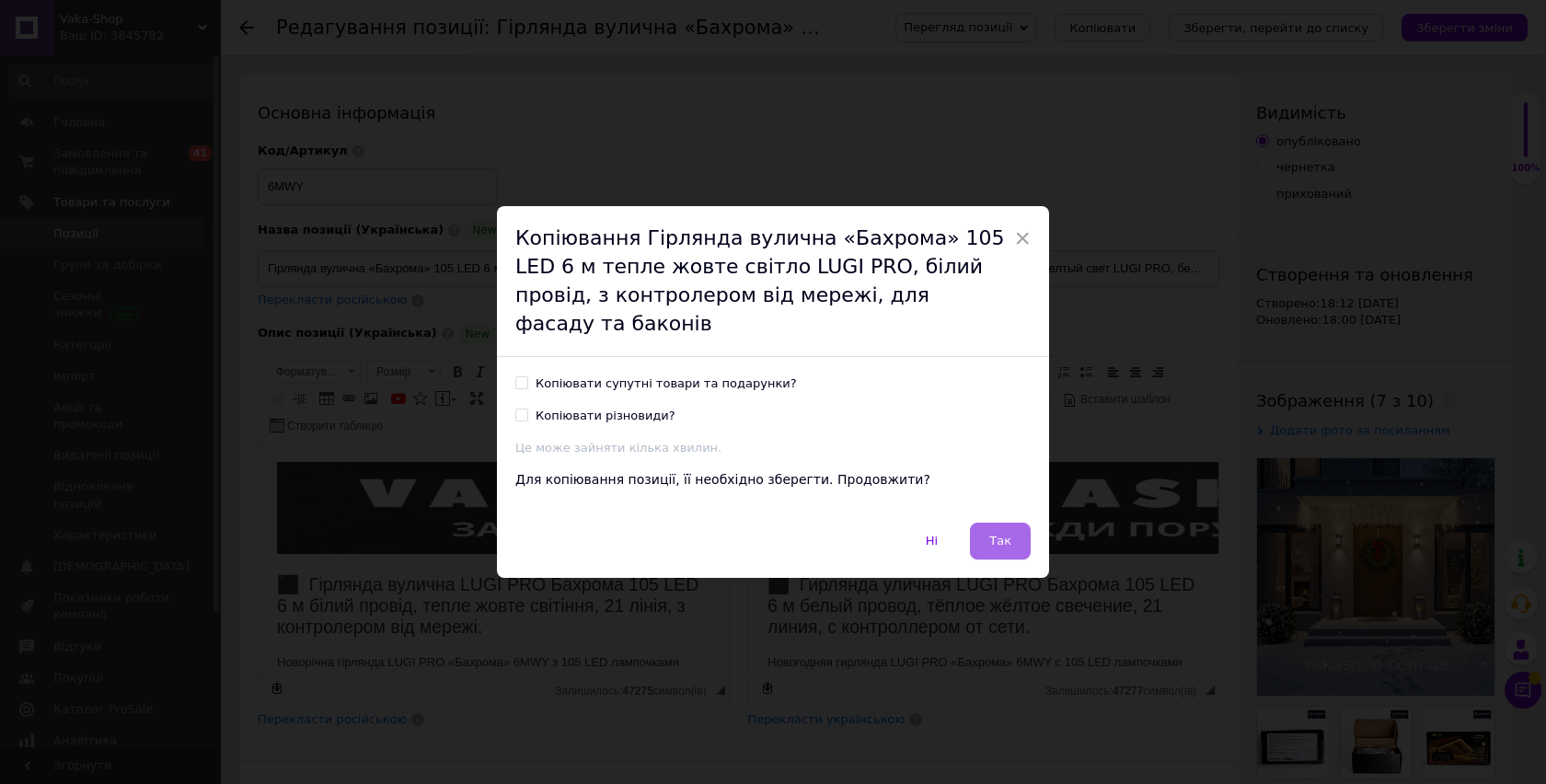
click at [983, 523] on button "Так" at bounding box center [1000, 541] width 60 height 36
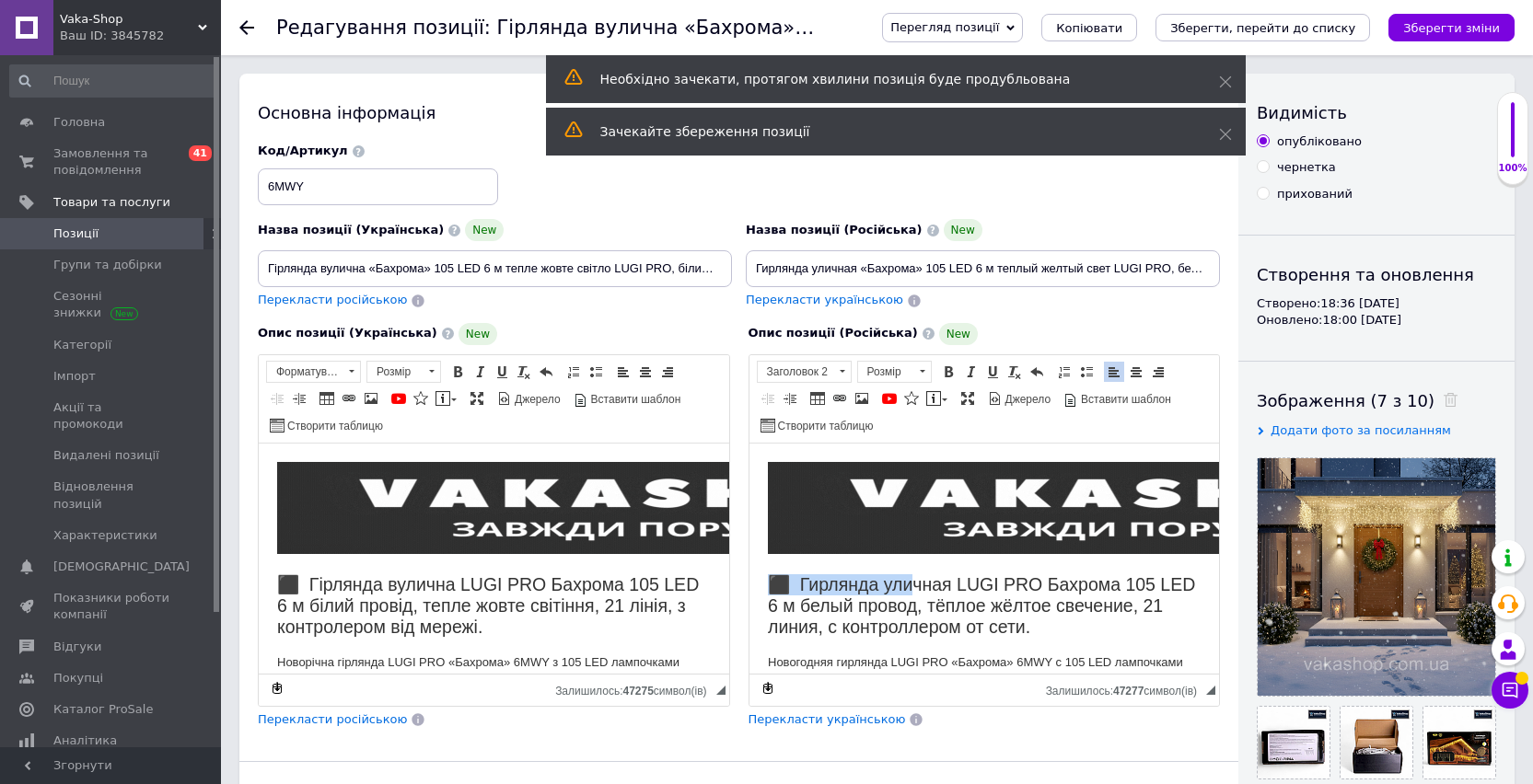
drag, startPoint x: 763, startPoint y: 577, endPoint x: 907, endPoint y: 579, distance: 144.0
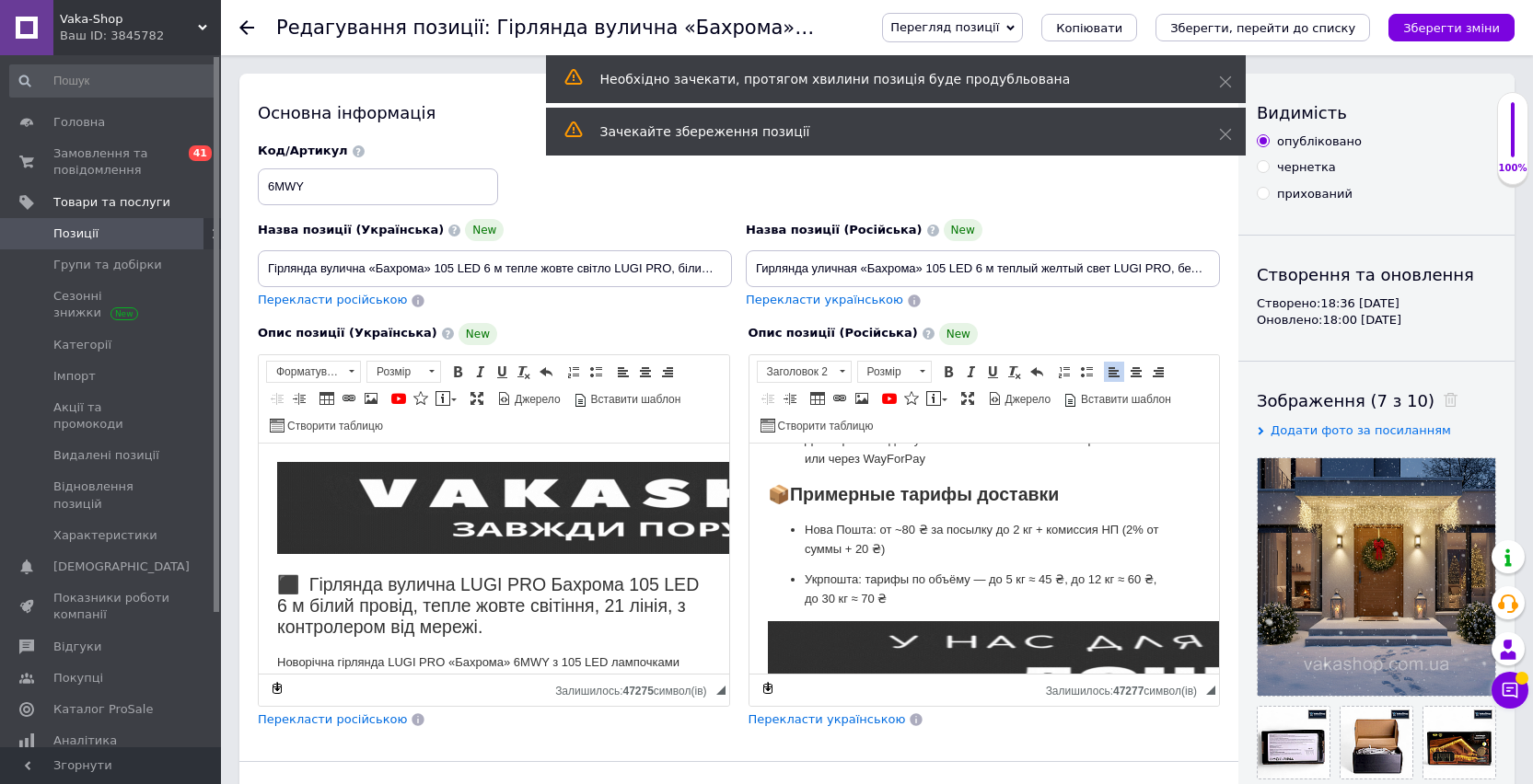
scroll to position [2086, 0]
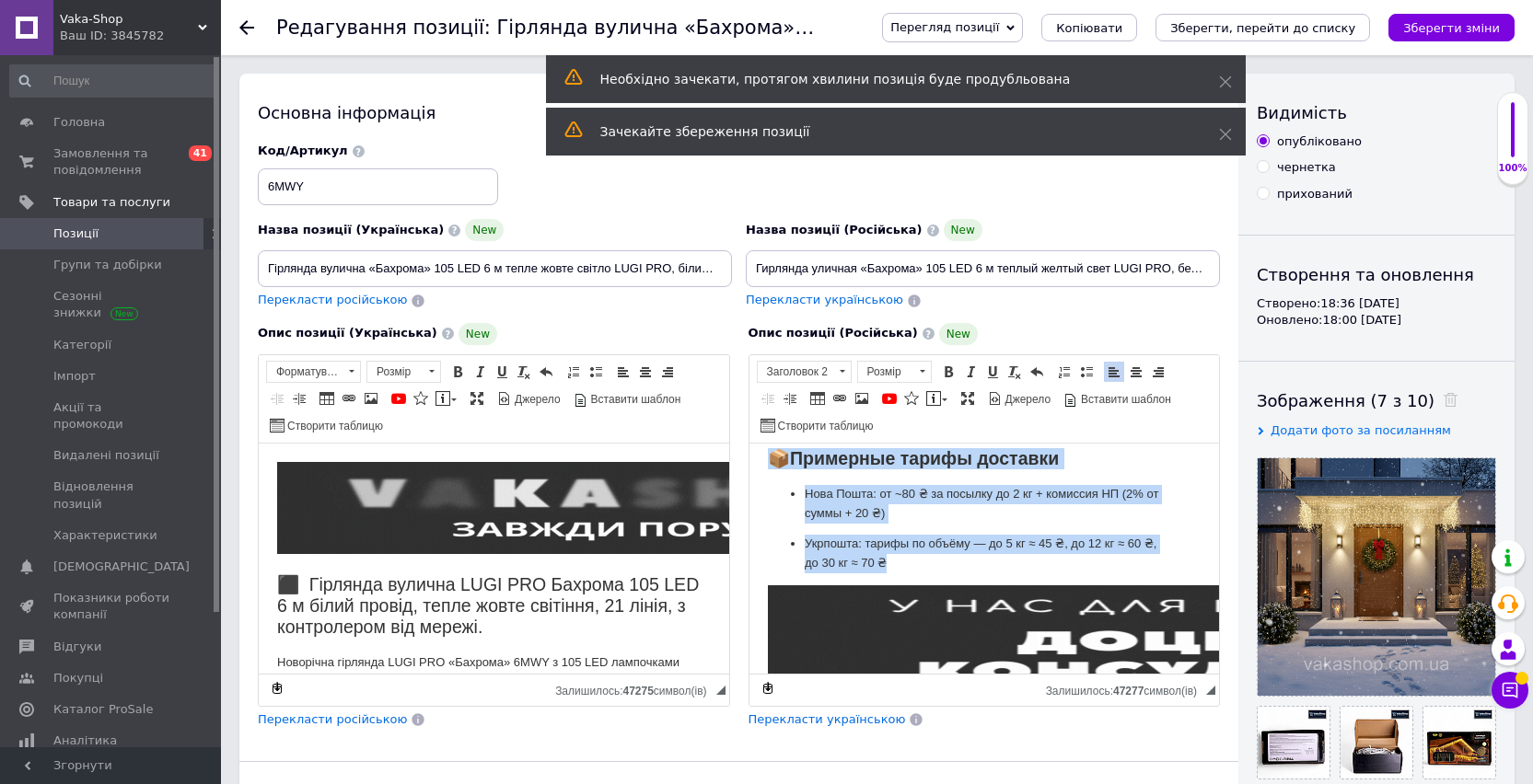
click at [914, 572] on p "Укрпошта: тарифы по объёму — до 5 кг ≈ 45 ₴, до 12 кг ≈ 60 ₴, до 30 кг ≈ 70 ₴" at bounding box center [983, 553] width 360 height 38
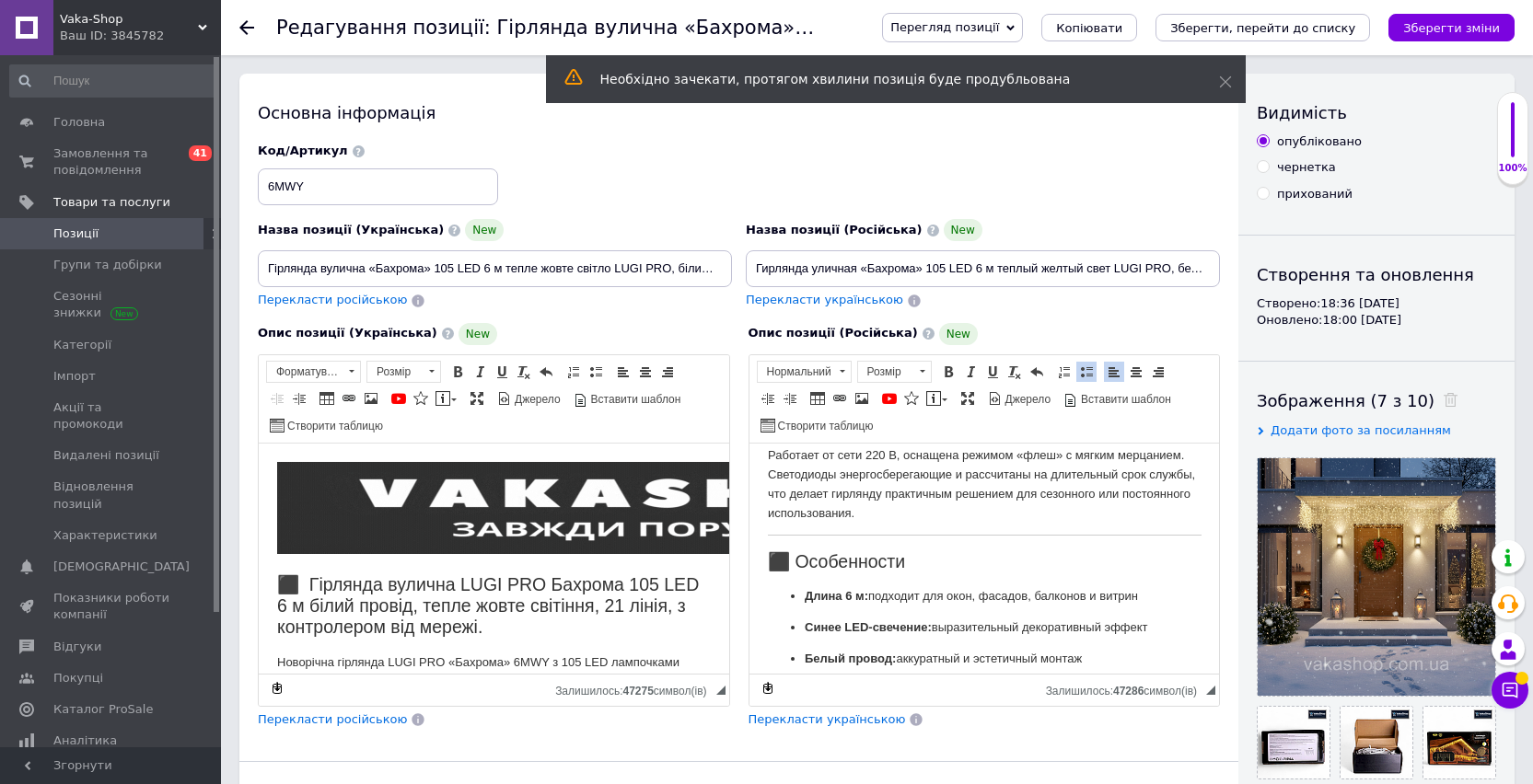
scroll to position [0, 0]
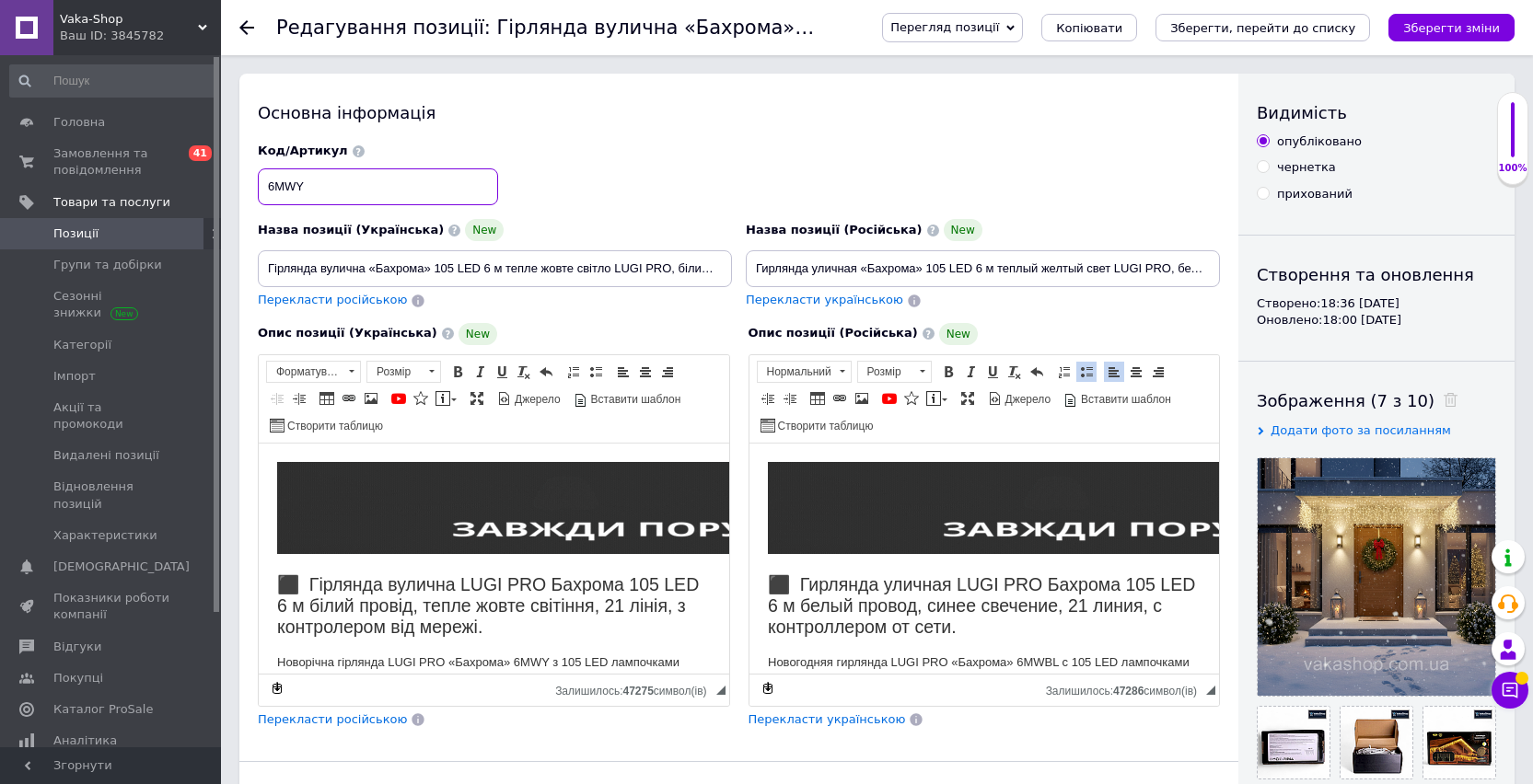
click at [295, 187] on input "6МWY" at bounding box center [377, 186] width 240 height 36
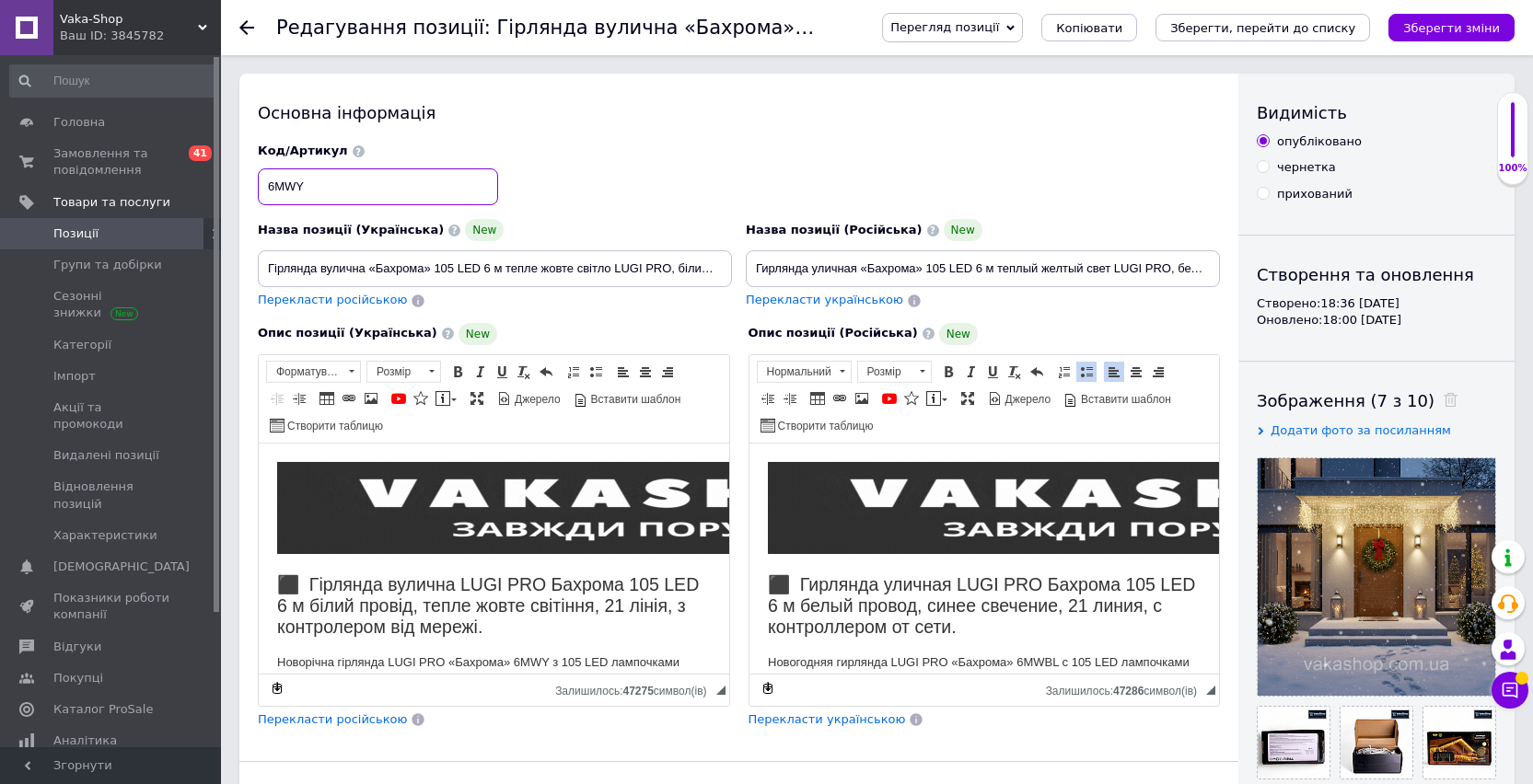
click at [295, 187] on input "6МWY" at bounding box center [377, 186] width 240 height 36
type input "6МWBL"
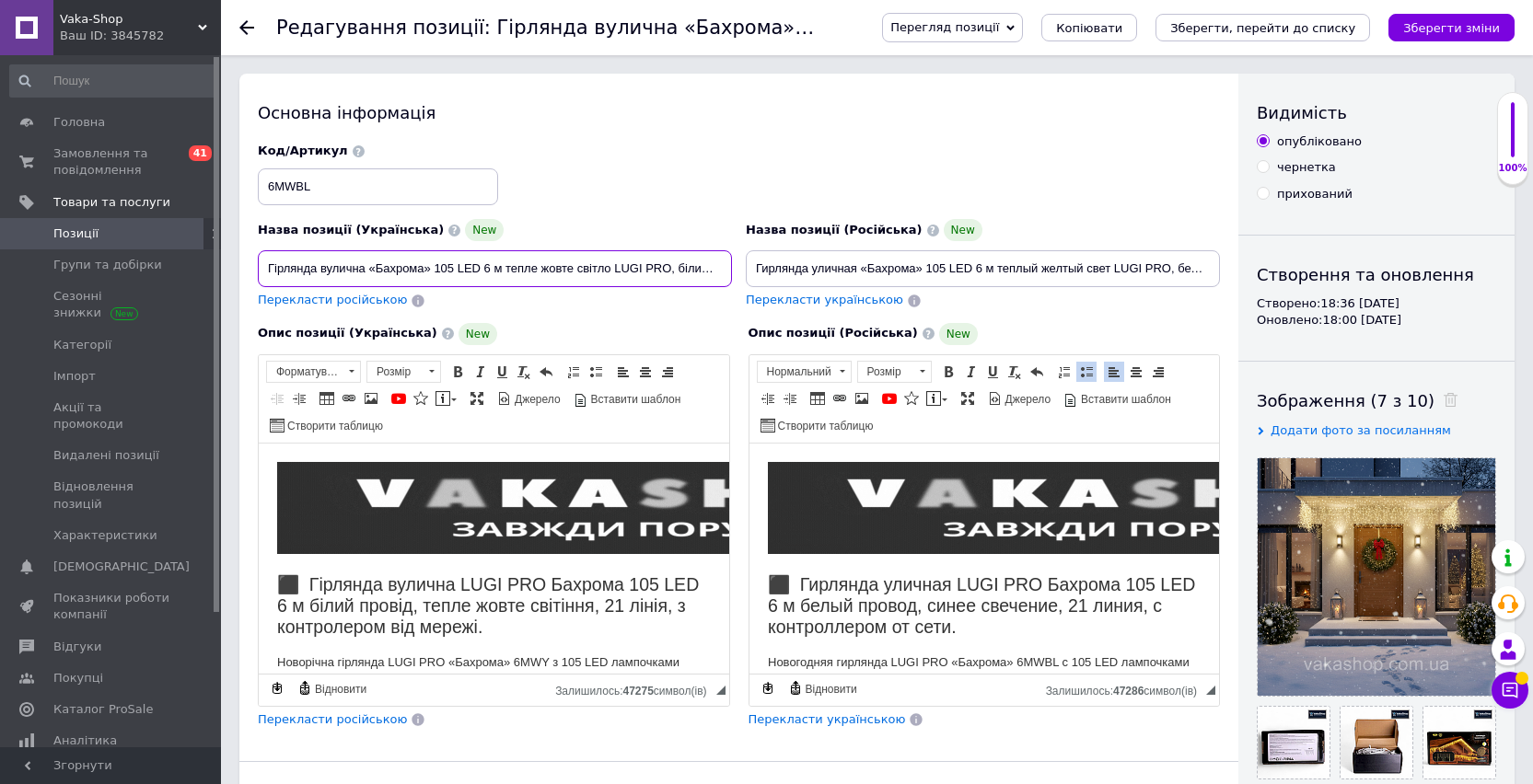
drag, startPoint x: 573, startPoint y: 271, endPoint x: 505, endPoint y: 268, distance: 68.1
click at [505, 268] on input "Гірлянда вулична «Бахрома» 105 LED 6 м тепле жовте світло LUGI PRO, білий прові…" at bounding box center [494, 269] width 474 height 36
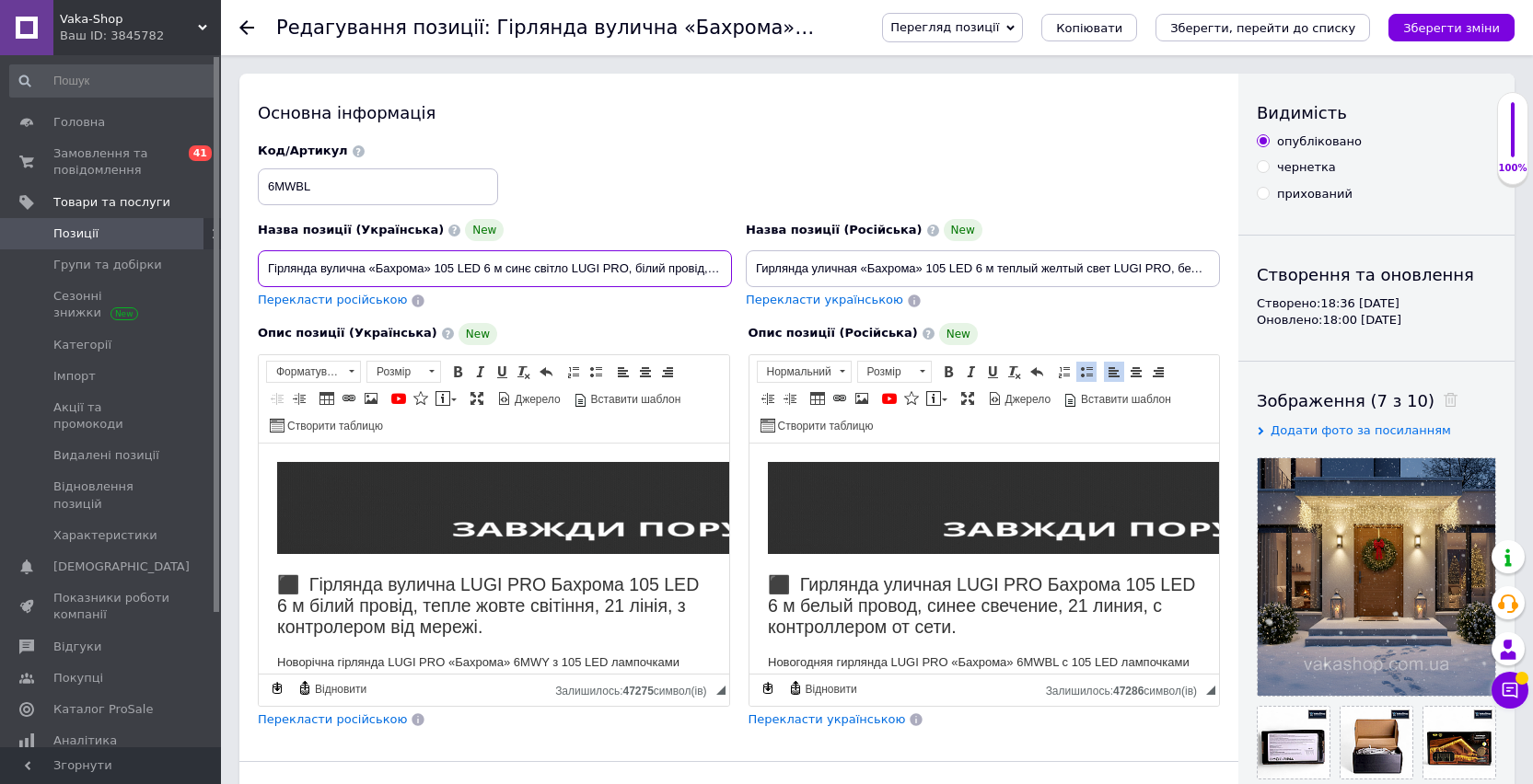
type input "Гірлянда вулична «Бахрома» 105 LED 6 м синє світло LUGI PRO, білий провід, з ко…"
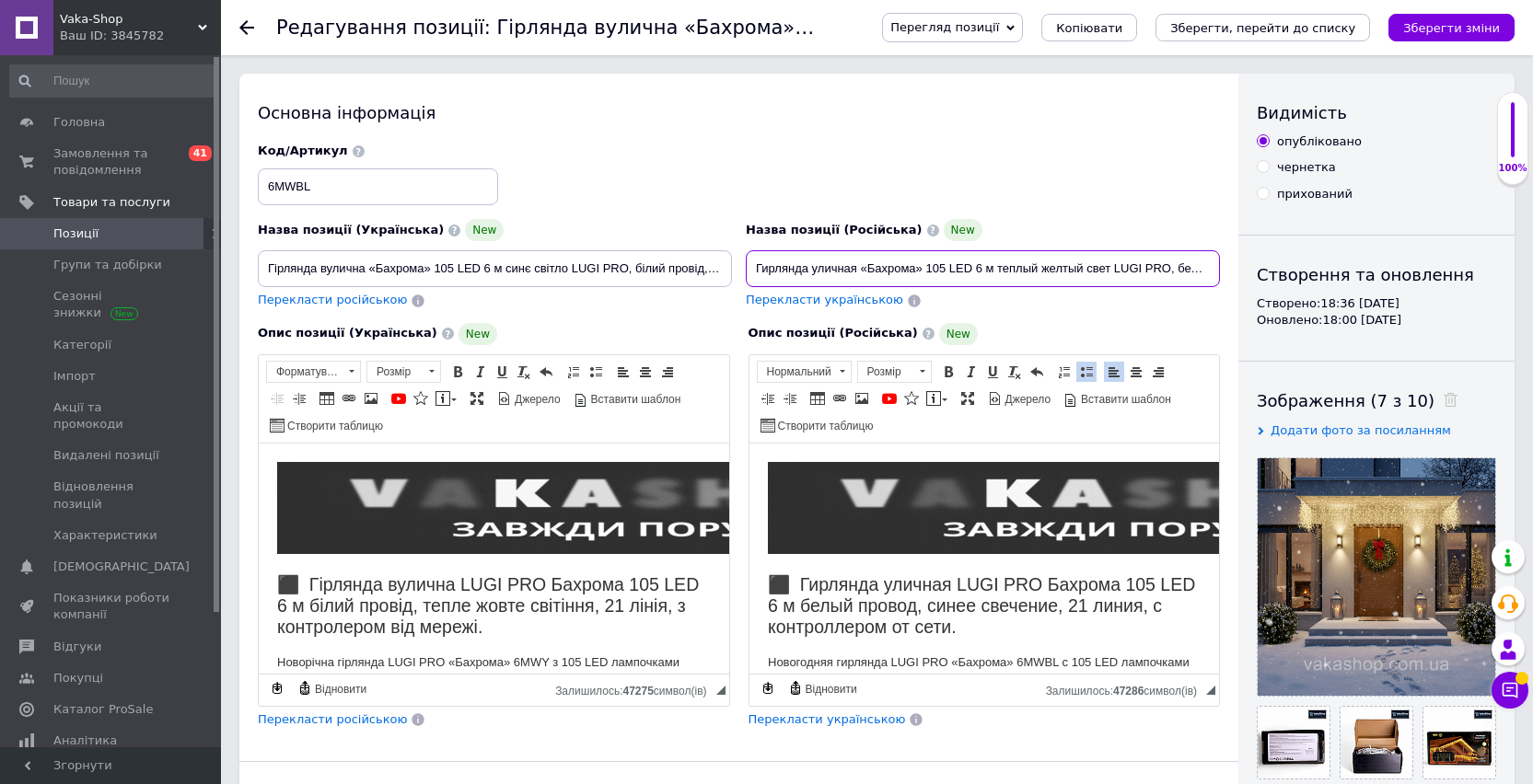
drag, startPoint x: 1083, startPoint y: 269, endPoint x: 998, endPoint y: 268, distance: 85.0
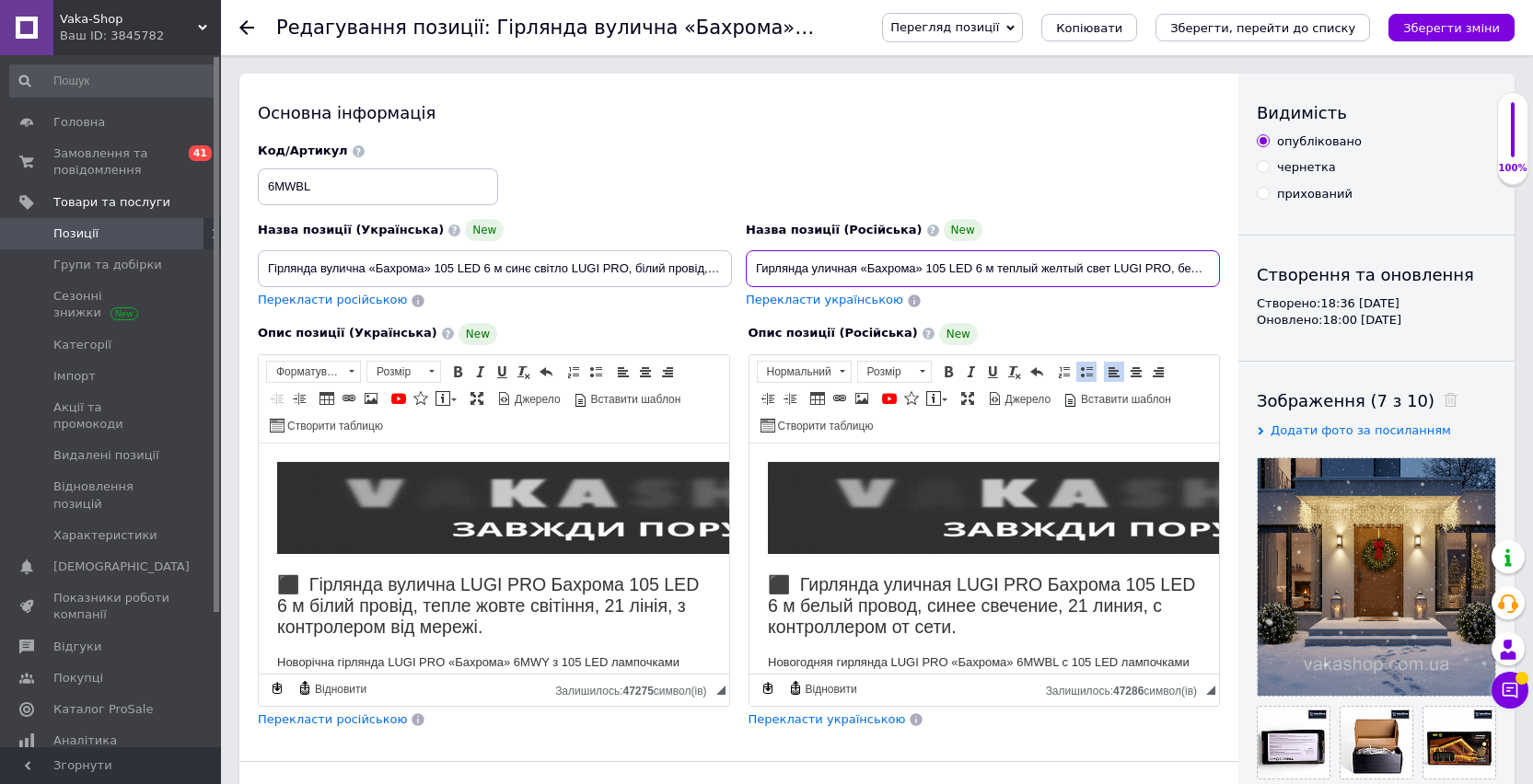
click at [998, 268] on input "Гирлянда уличная «Бахрома» 105 LED 6 м теплый желтый свет LUGI PRO, белый прово…" at bounding box center [983, 269] width 474 height 36
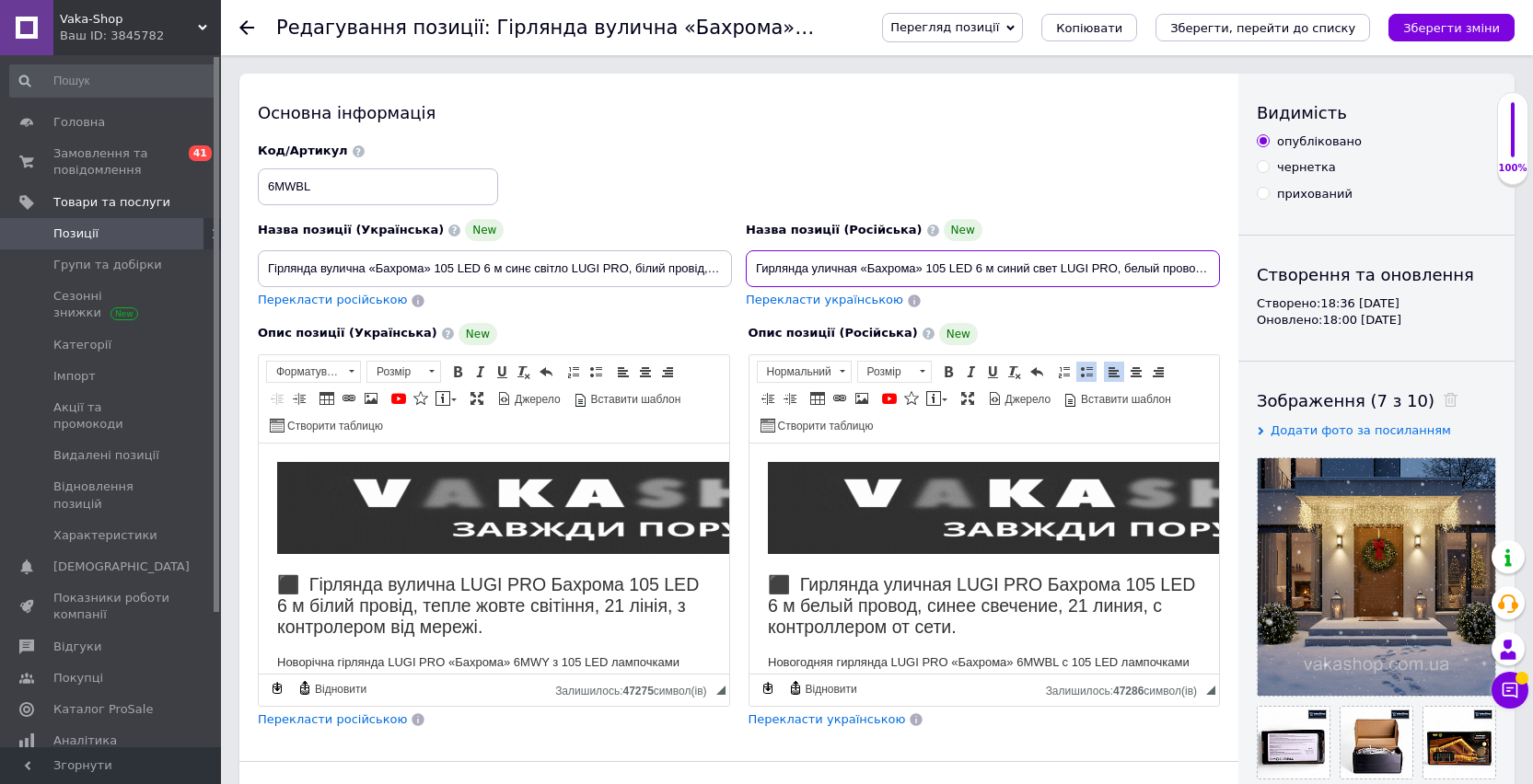
type input "Гирлянда уличная «Бахрома» 105 LED 6 м синий свет LUGI PRO, белый провод, с кон…"
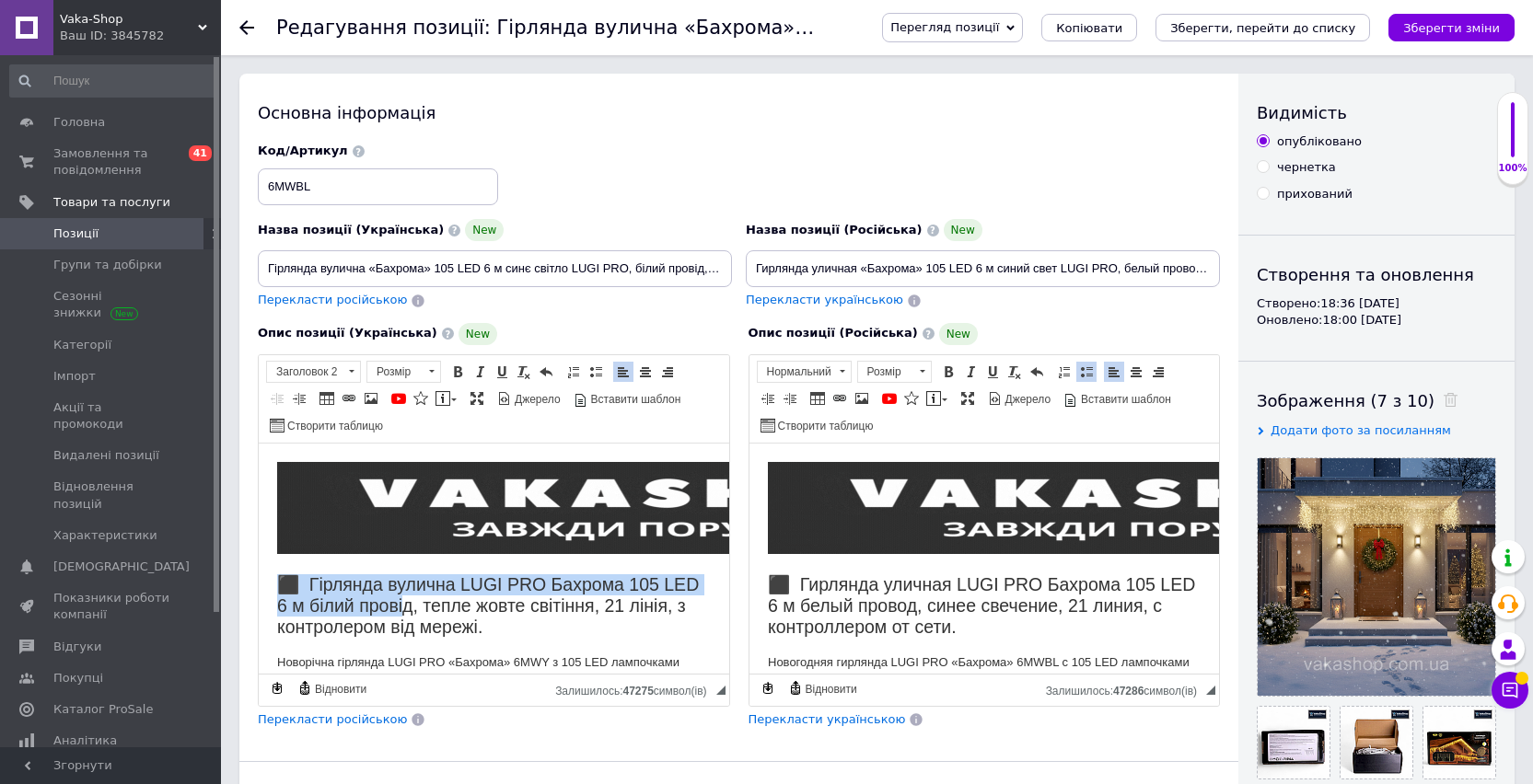
drag, startPoint x: 275, startPoint y: 585, endPoint x: 475, endPoint y: 628, distance: 204.6
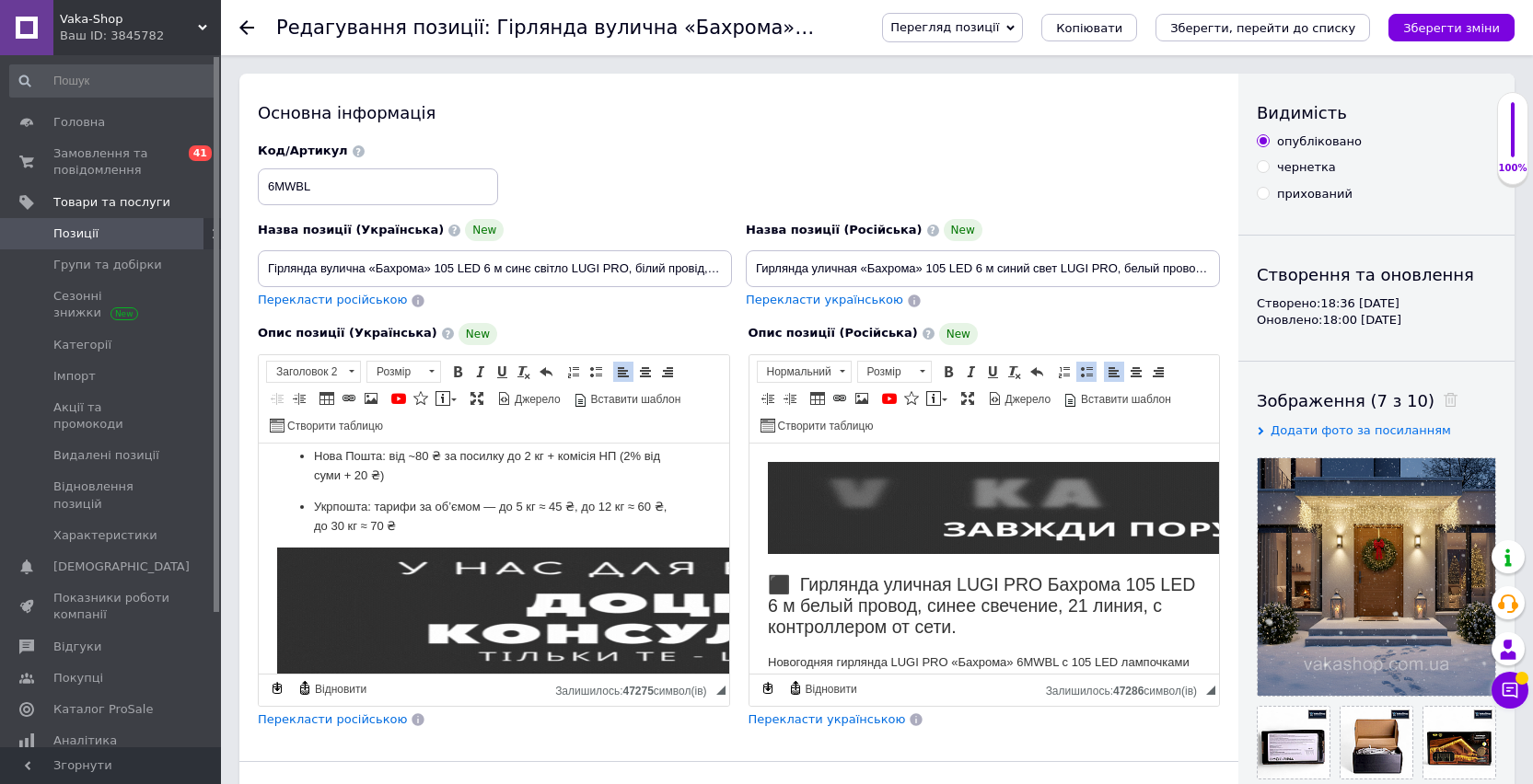
scroll to position [2200, 0]
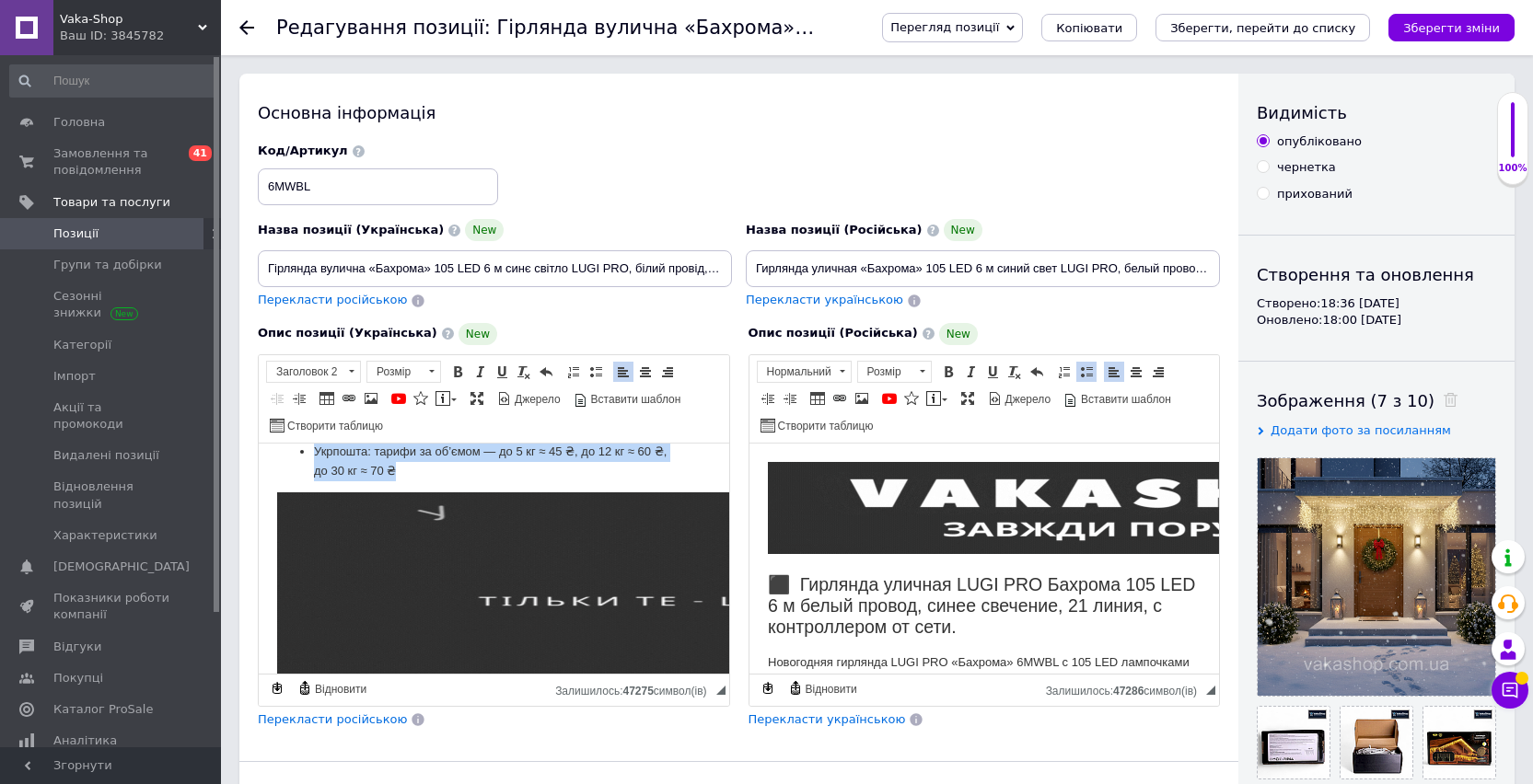
click at [422, 481] on p "Укрпошта: тарифи за об’ємом — до 5 кг ≈ 45 ₴, до 12 кг ≈ 60 ₴, до 30 кг ≈ 70 ₴" at bounding box center [493, 461] width 360 height 38
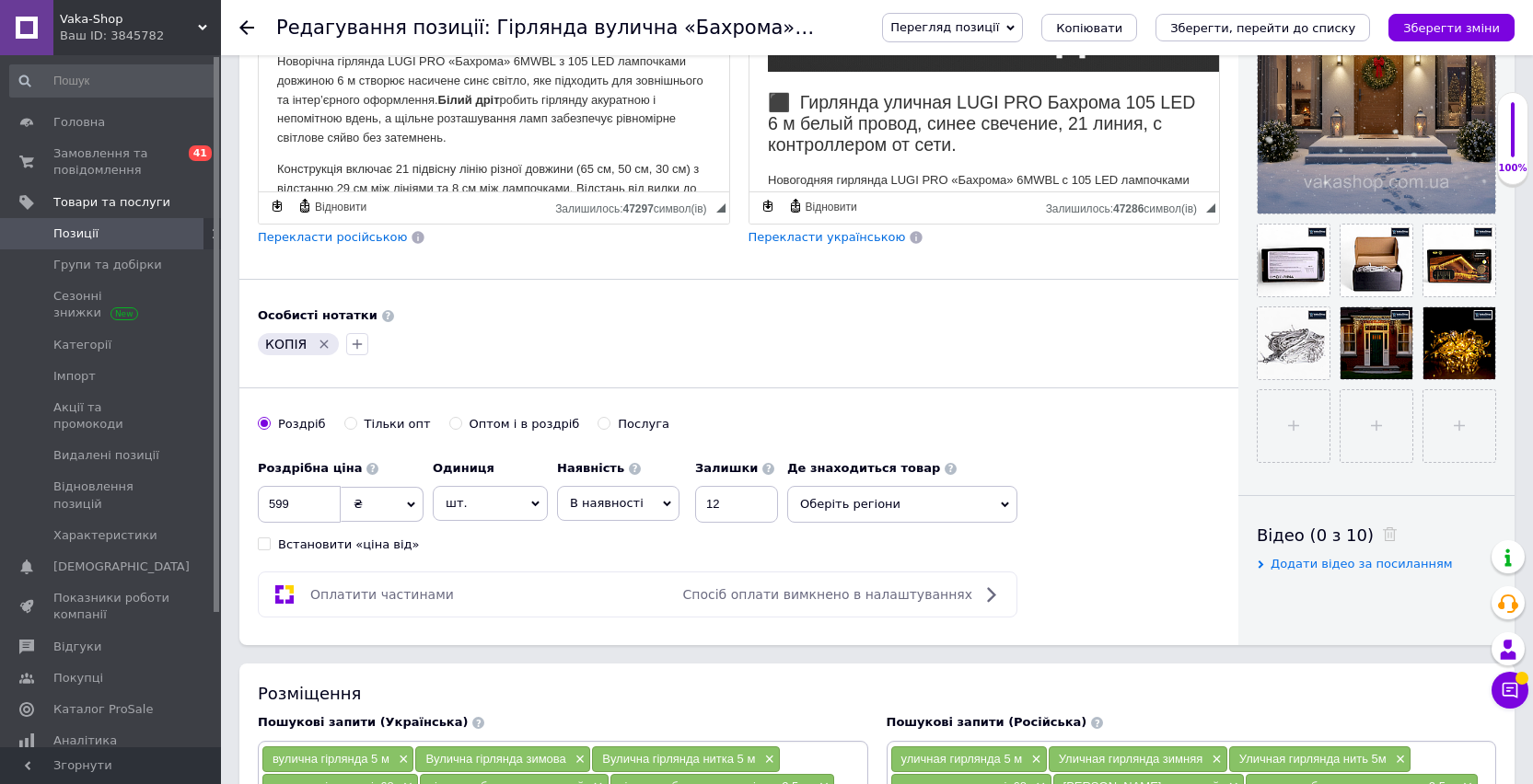
scroll to position [549, 0]
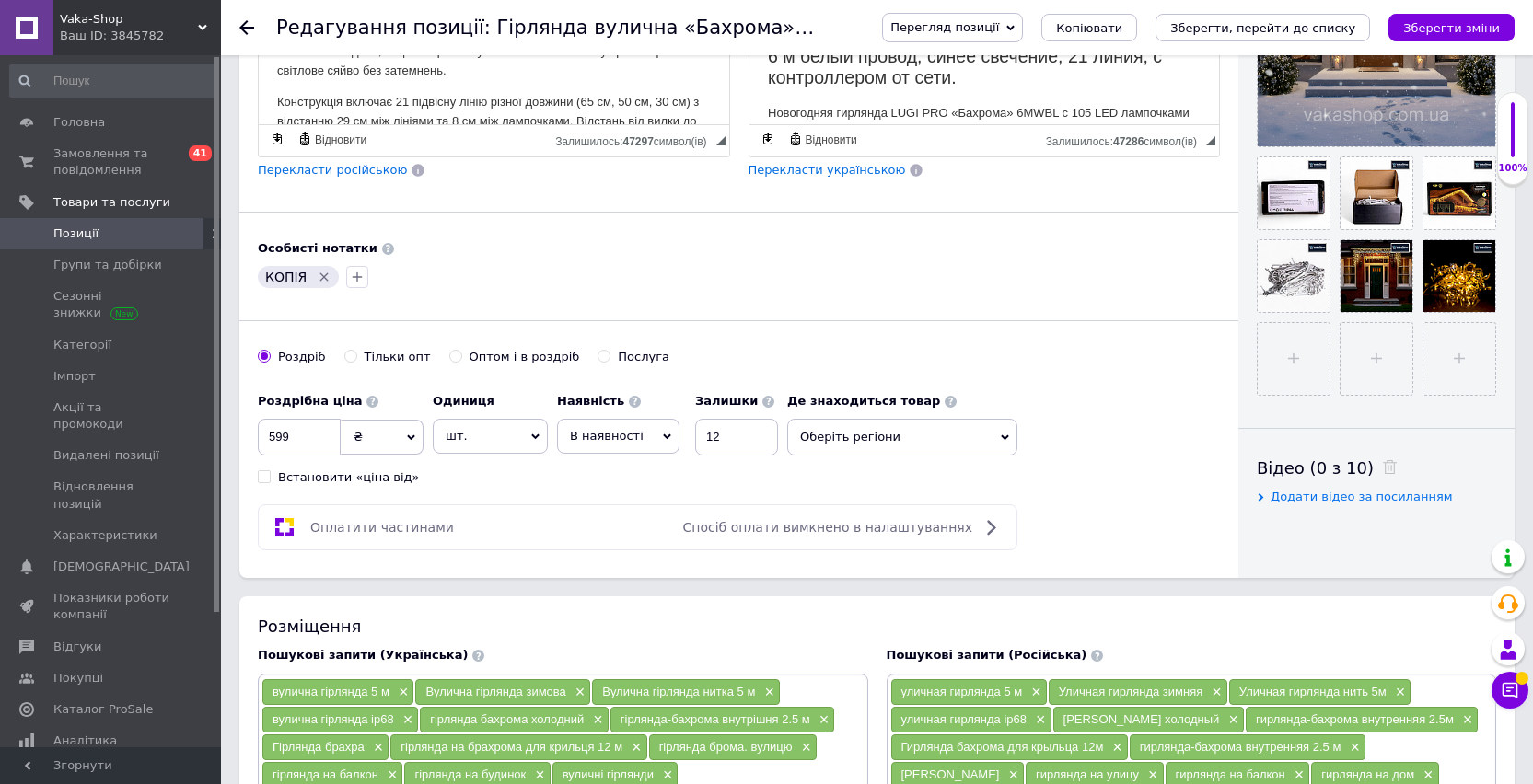
click at [846, 427] on span "Оберіть регіони" at bounding box center [902, 437] width 230 height 36
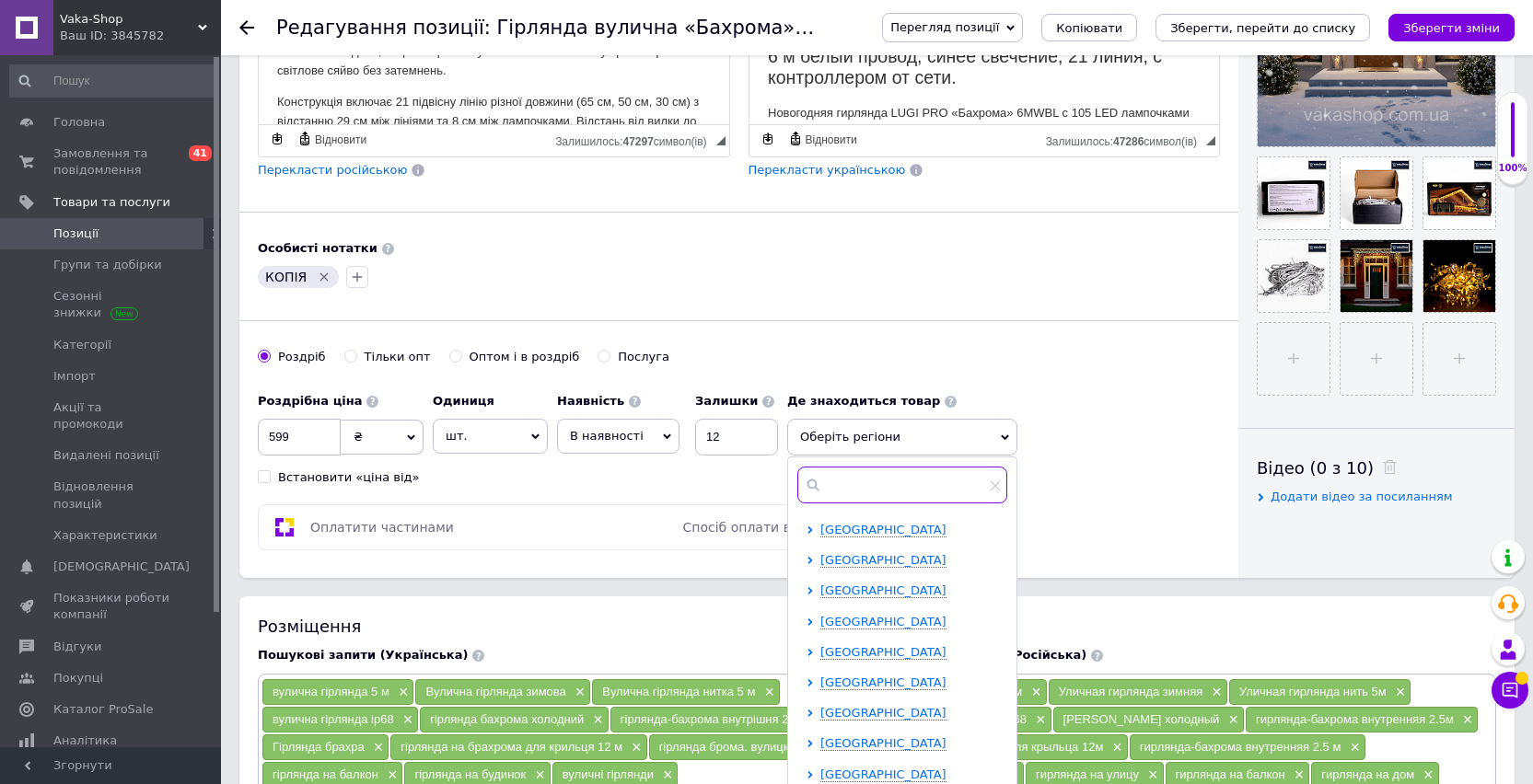
click at [846, 484] on input "text" at bounding box center [901, 485] width 210 height 36
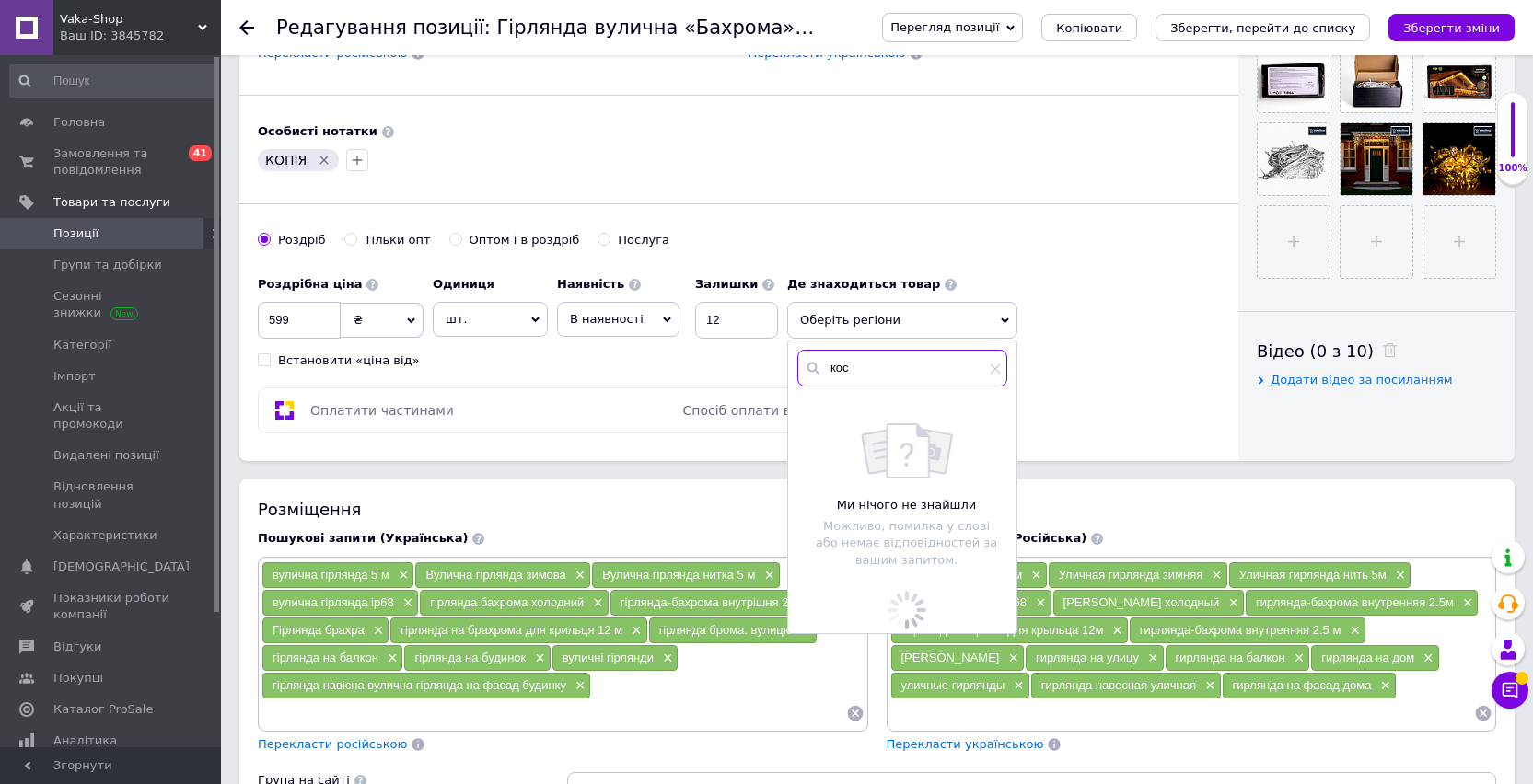
scroll to position [725, 0]
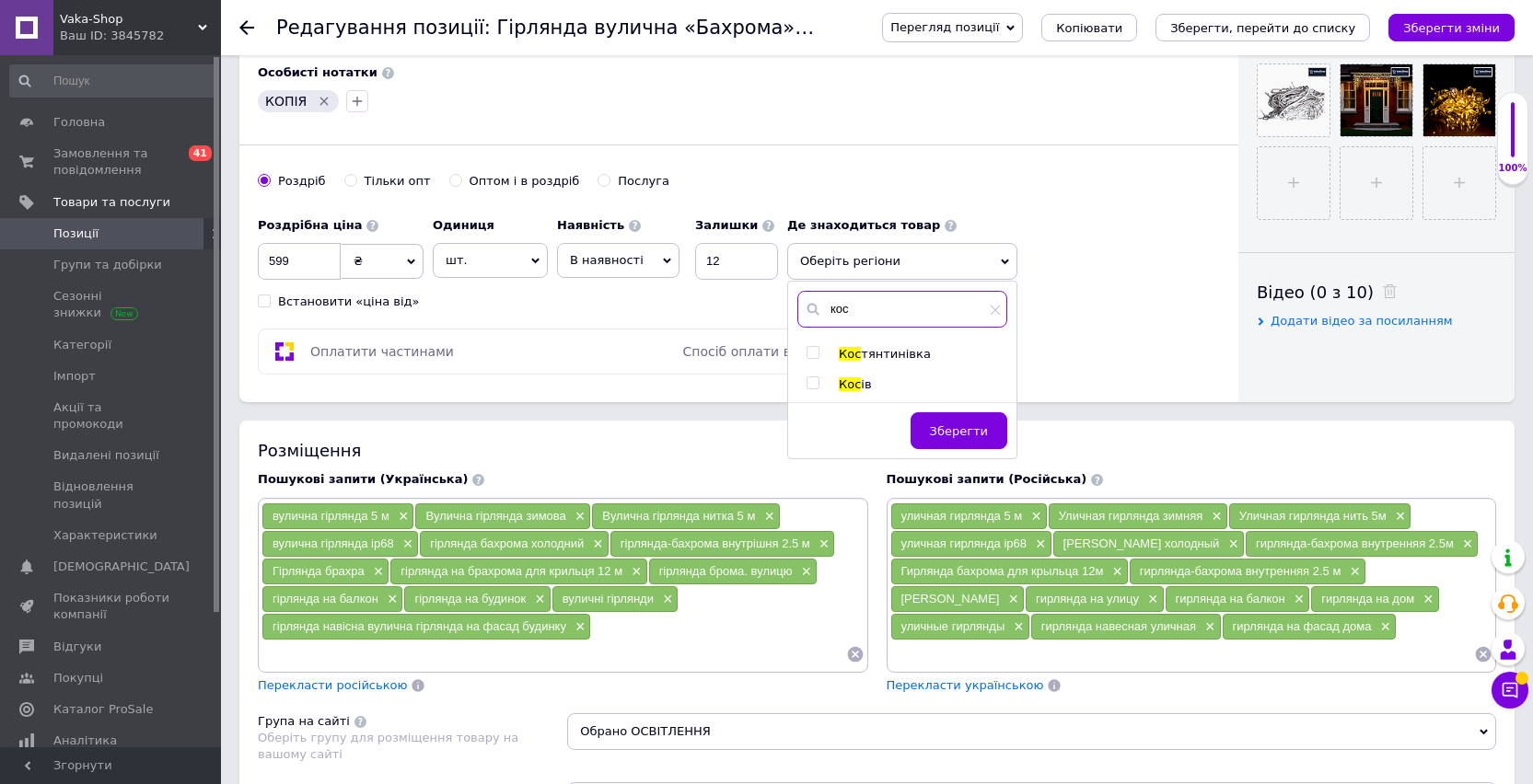
type input "кос"
click at [866, 390] on span "ів" at bounding box center [866, 384] width 11 height 13
checkbox input "true"
click at [945, 432] on button "Зберегти" at bounding box center [958, 440] width 97 height 36
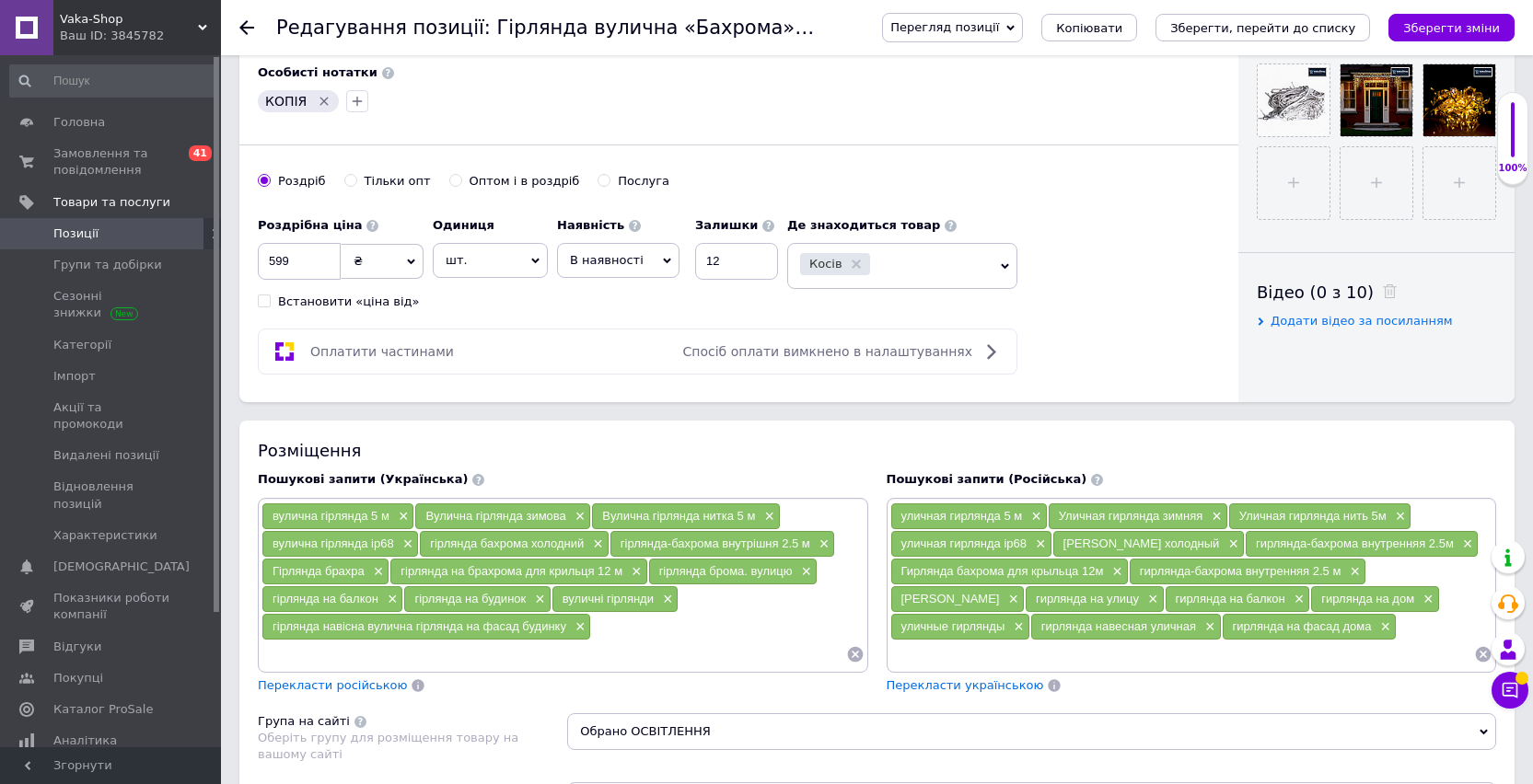
scroll to position [1159, 0]
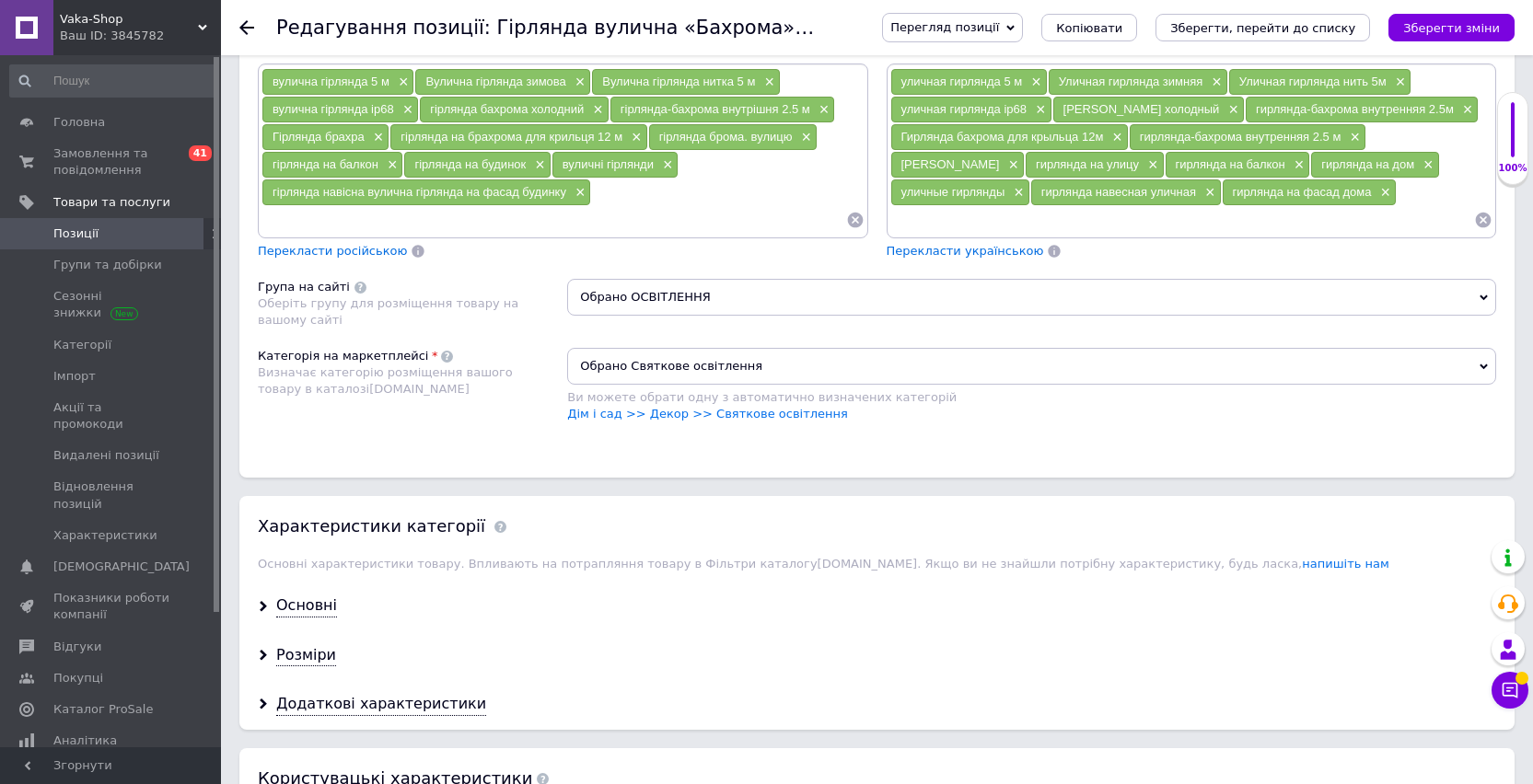
click at [305, 613] on div "Основні" at bounding box center [306, 606] width 60 height 21
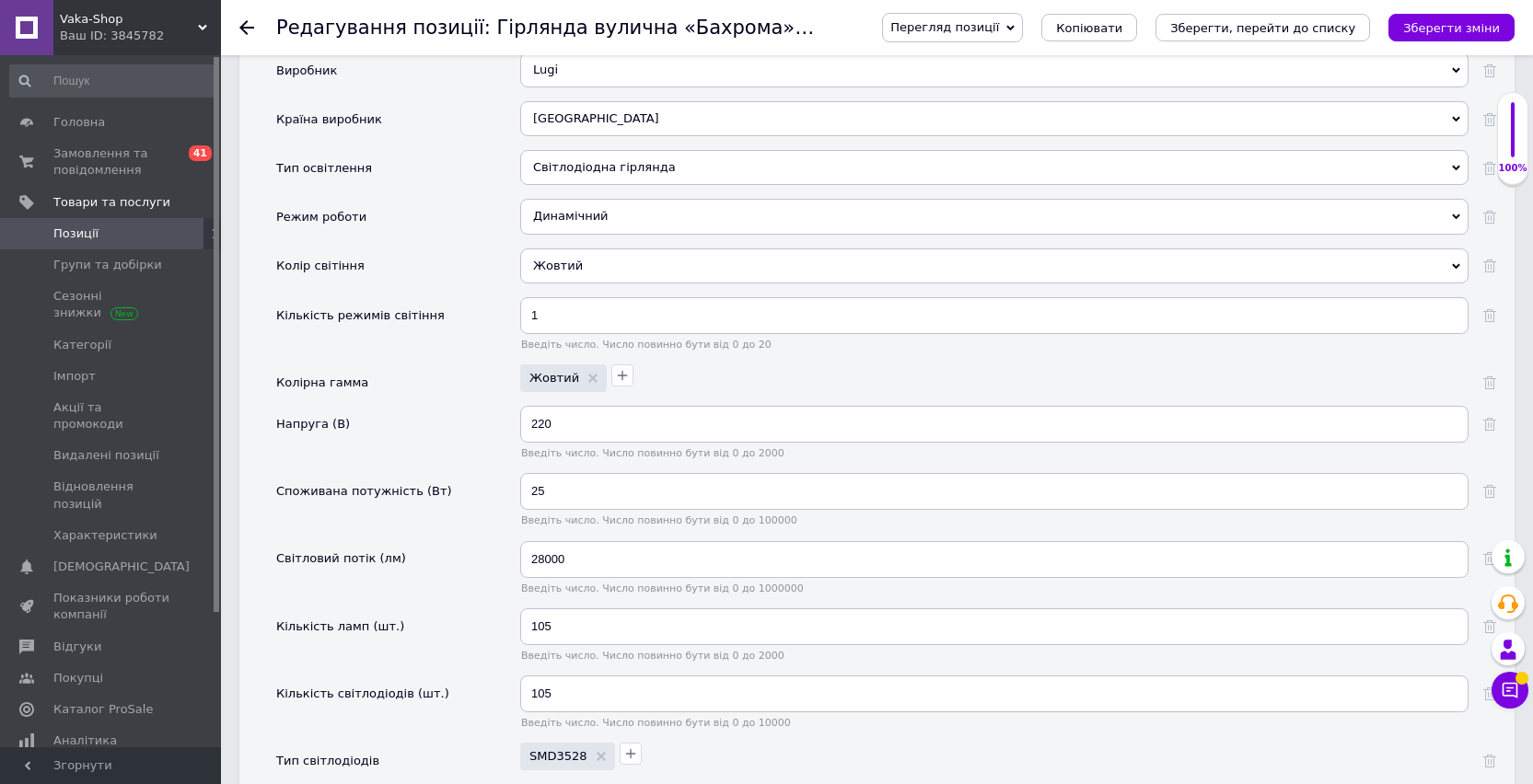
scroll to position [1745, 0]
click at [581, 268] on div "Жовтий" at bounding box center [994, 264] width 948 height 35
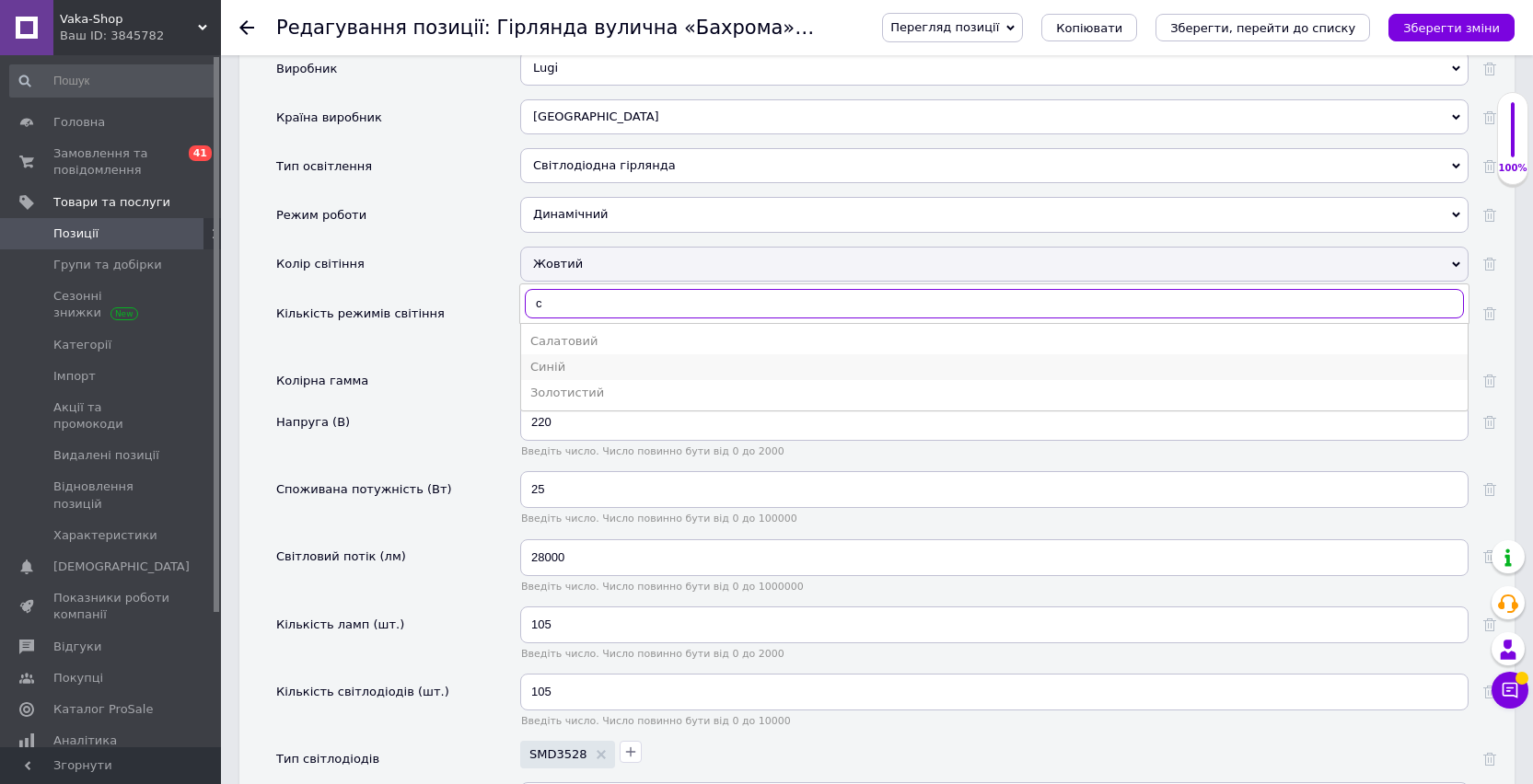
type input "с"
click at [557, 360] on div "Синій" at bounding box center [994, 367] width 928 height 16
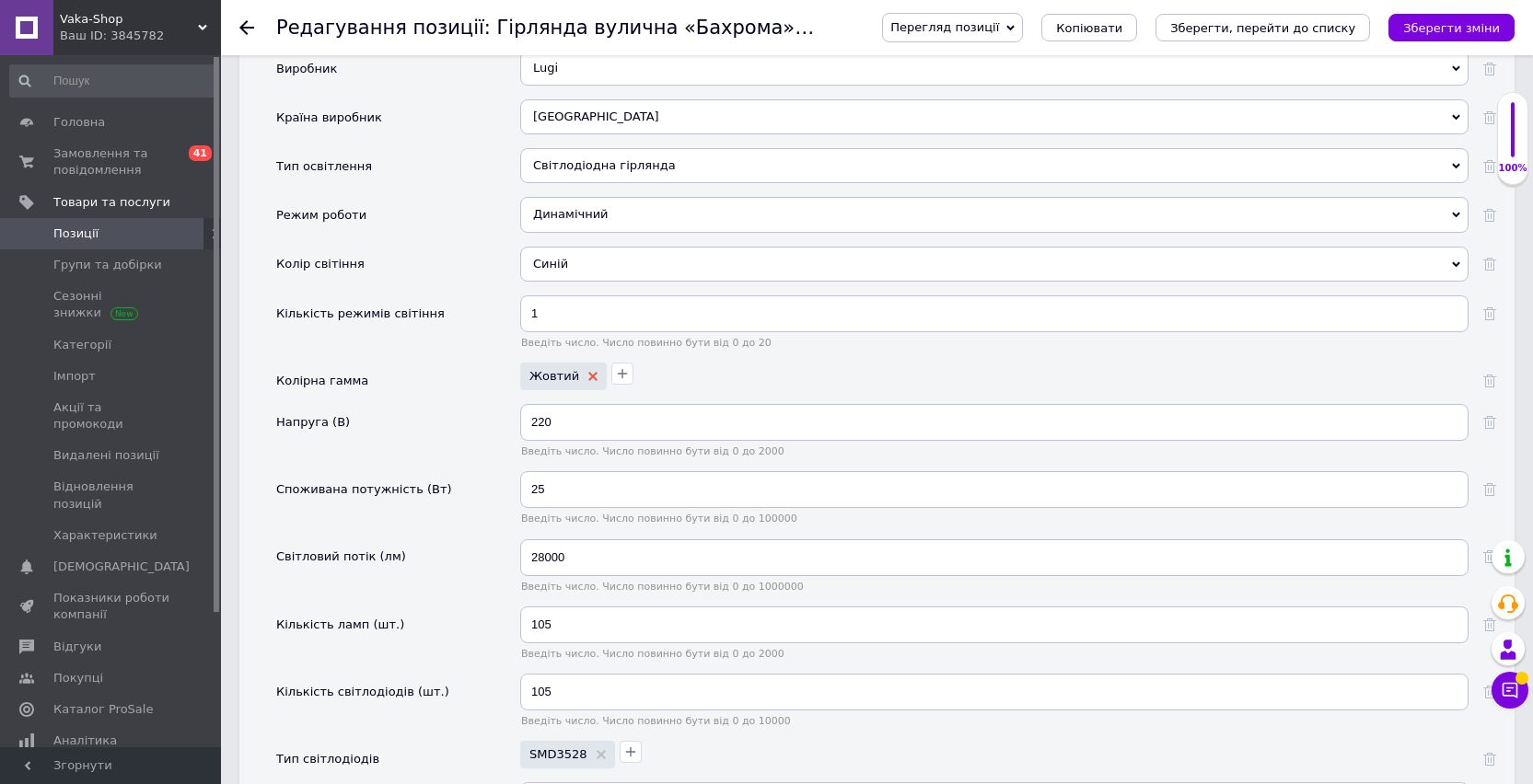
click at [589, 374] on use at bounding box center [593, 376] width 10 height 10
click at [539, 375] on button "button" at bounding box center [531, 373] width 22 height 22
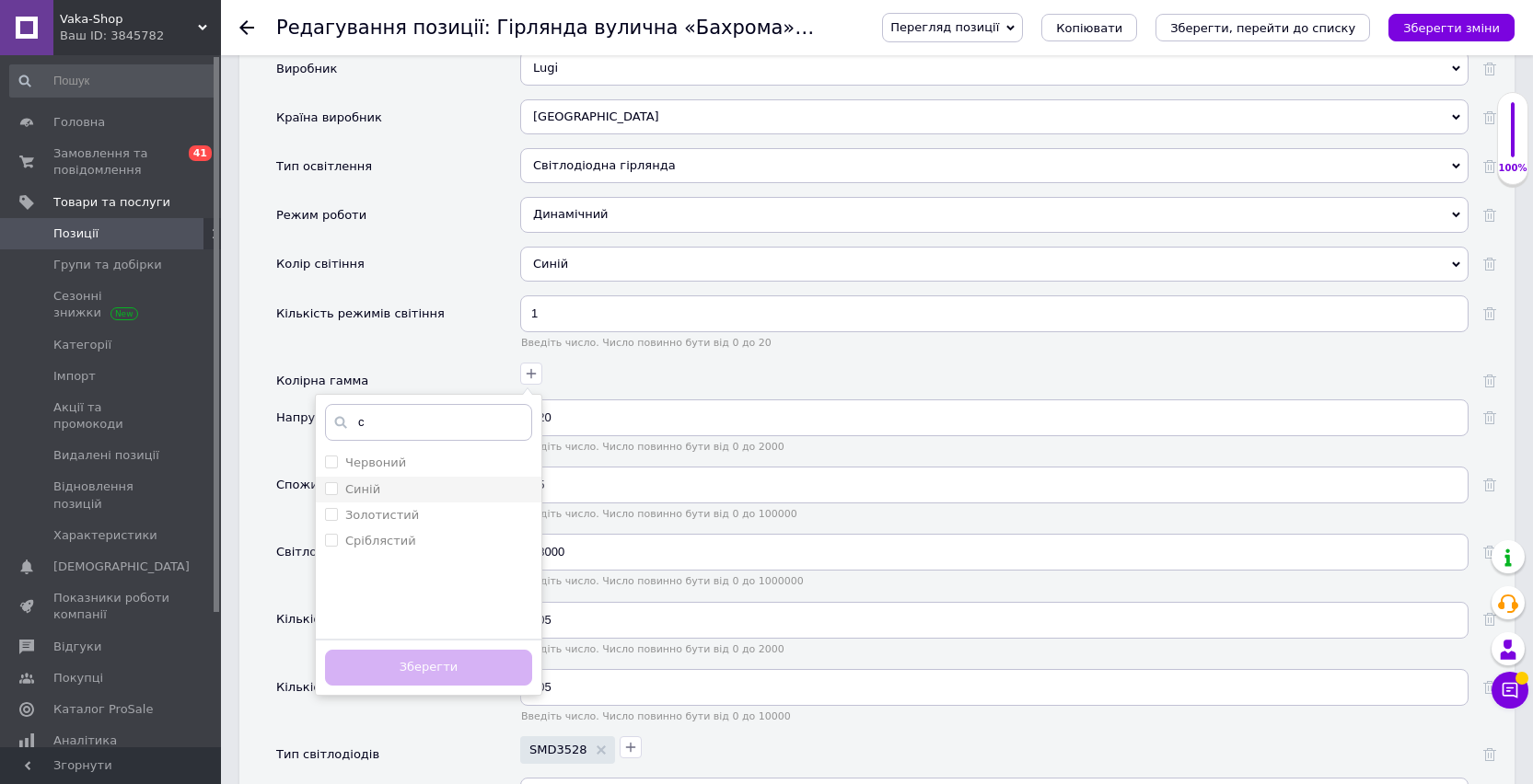
type input "с"
click at [370, 496] on div "Синій" at bounding box center [363, 489] width 35 height 16
click at [337, 494] on input "Синій" at bounding box center [330, 487] width 12 height 12
checkbox input "false"
click at [442, 675] on button "Зберегти" at bounding box center [428, 667] width 207 height 36
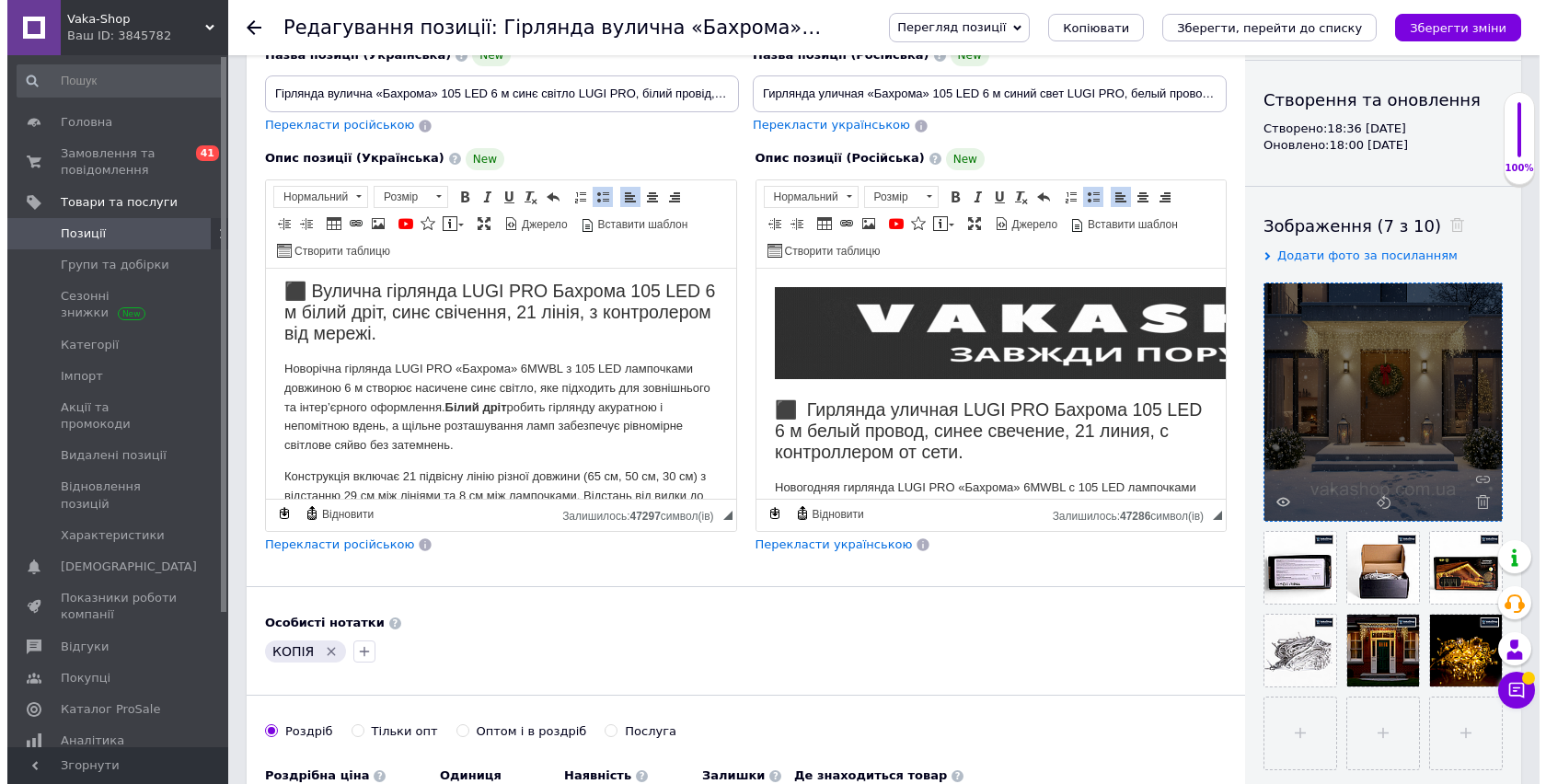
scroll to position [198, 0]
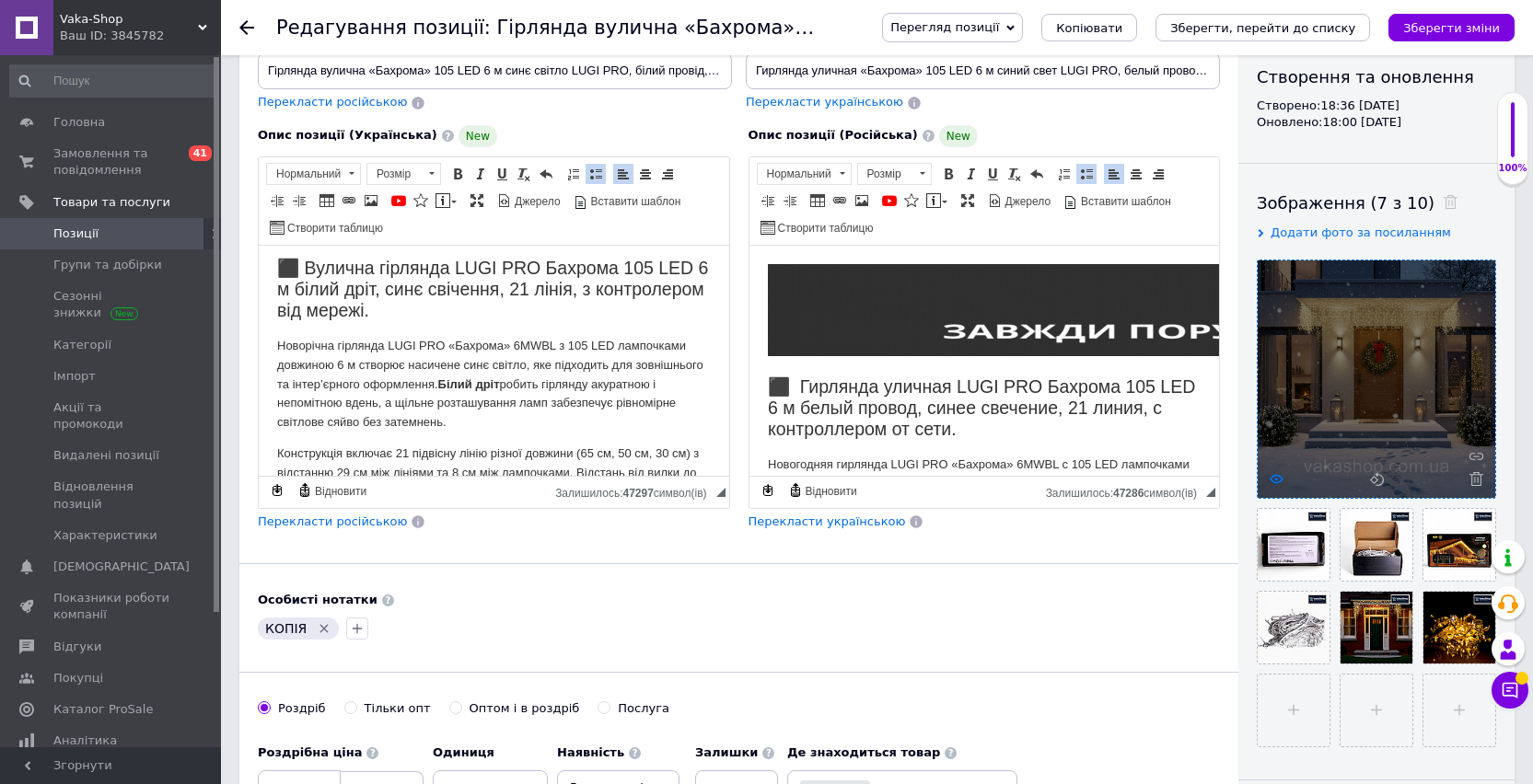
click at [1278, 481] on icon at bounding box center [1276, 479] width 13 height 13
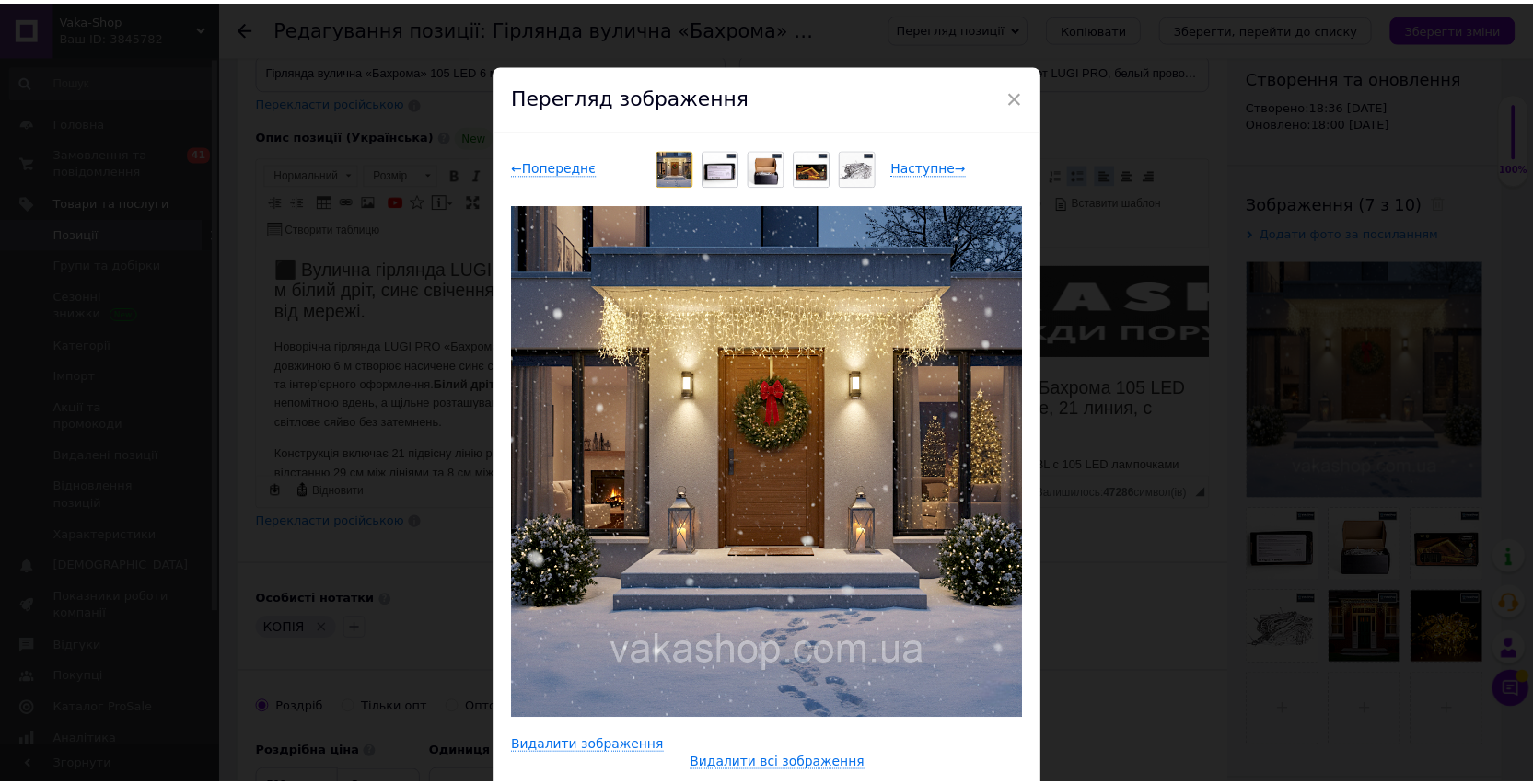
scroll to position [73, 0]
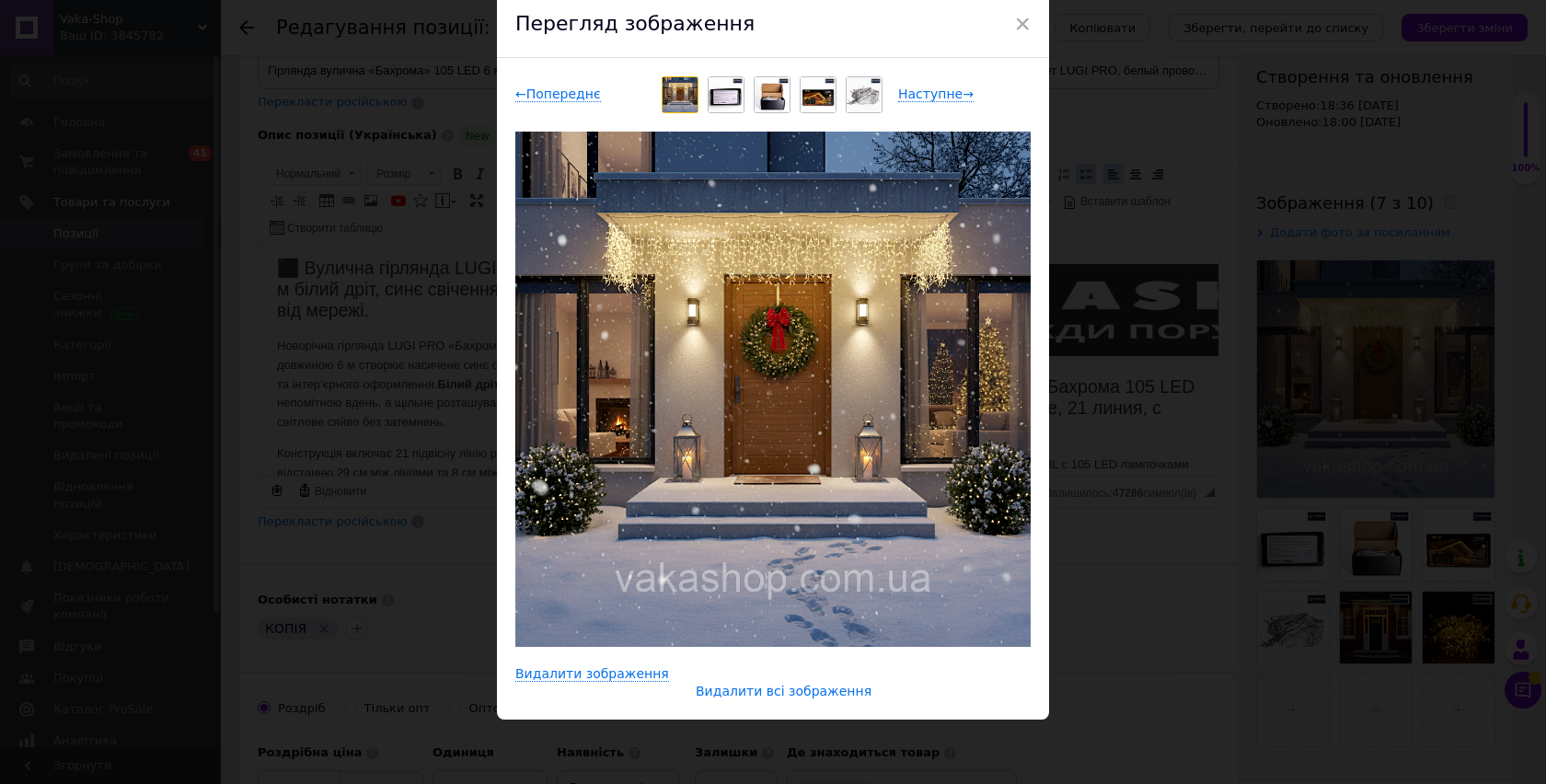
click at [743, 694] on span "Видалити всі зображення" at bounding box center [783, 691] width 176 height 15
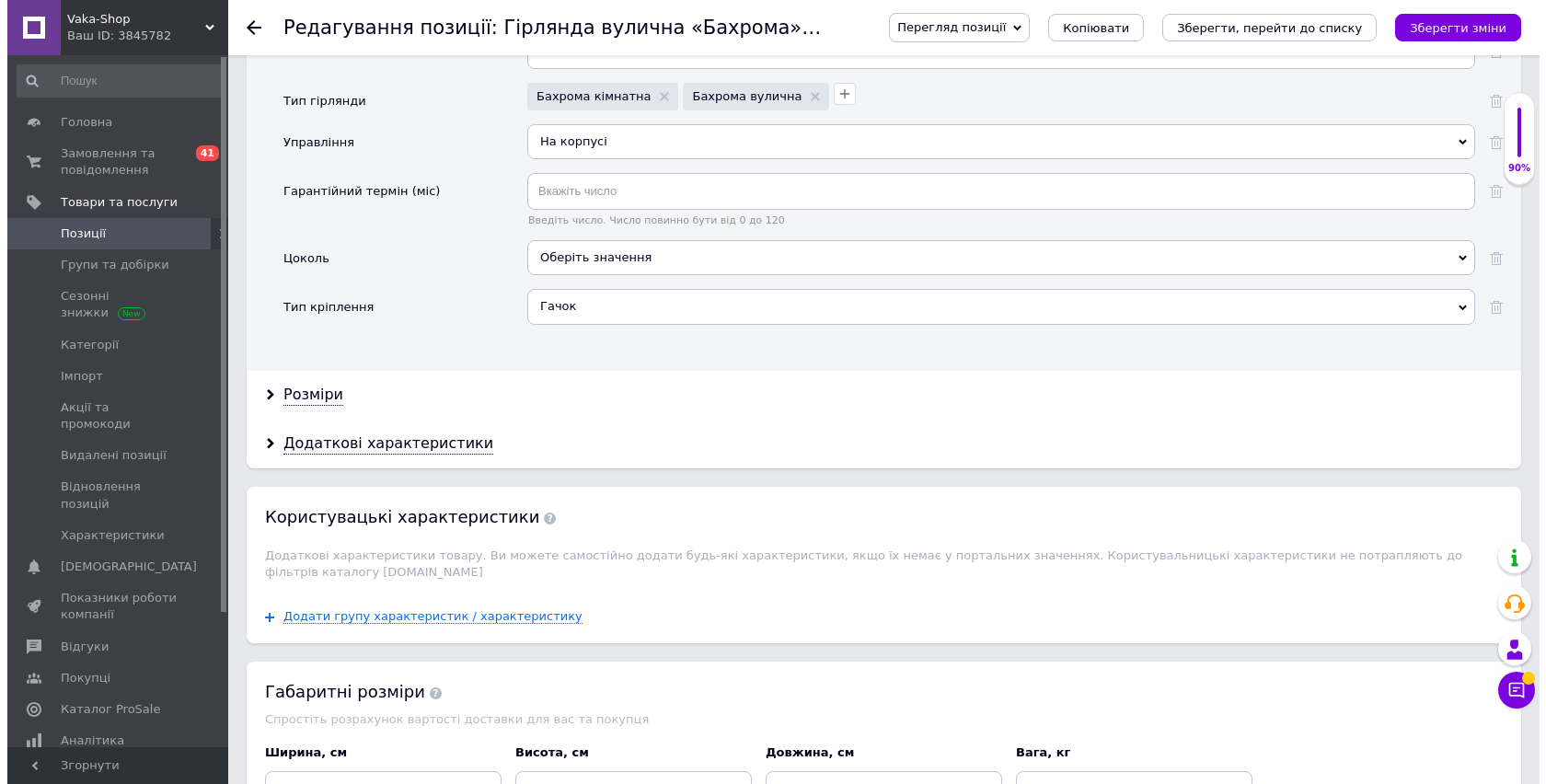
scroll to position [3436, 0]
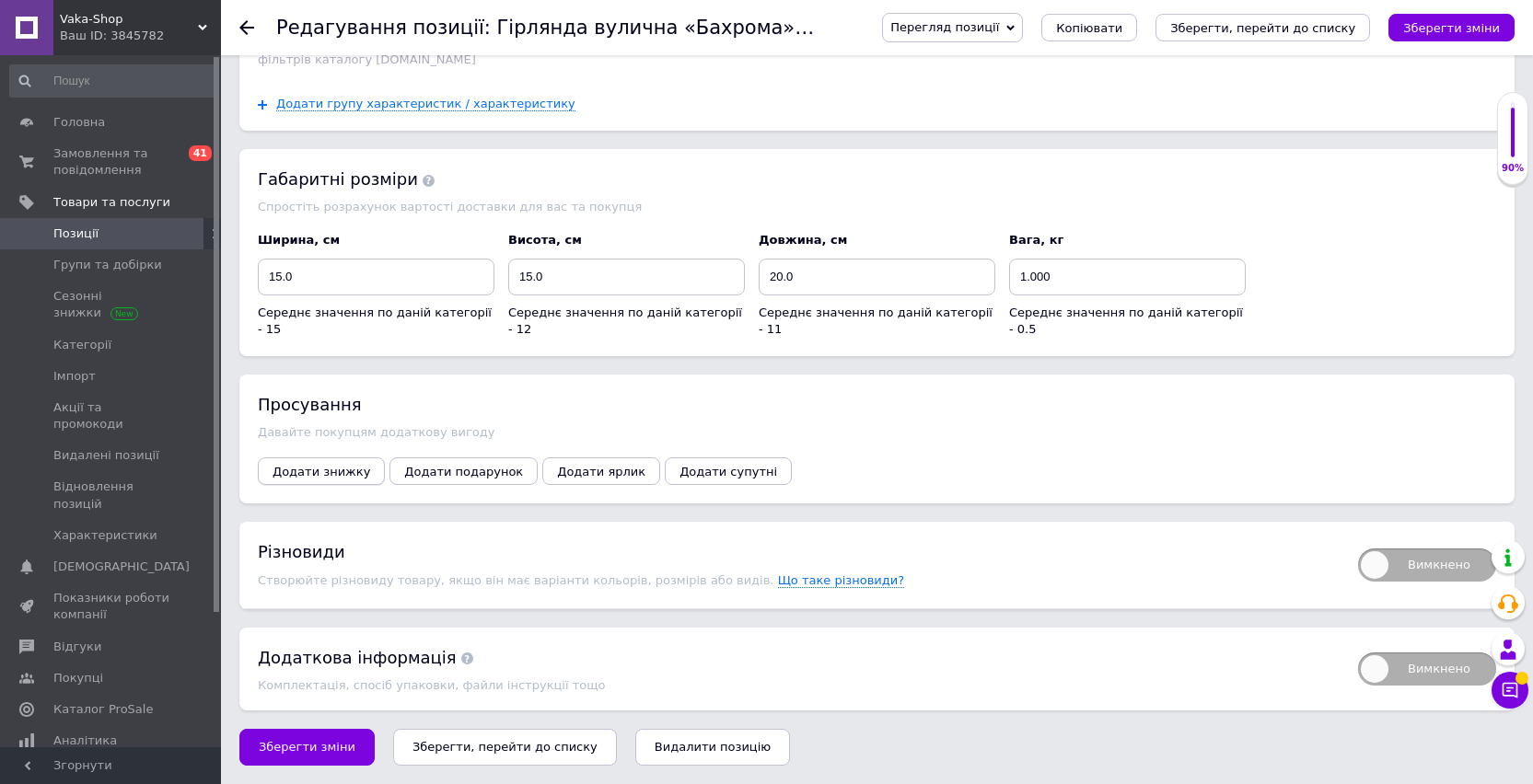
click at [334, 472] on span "Додати знижку" at bounding box center [322, 471] width 98 height 13
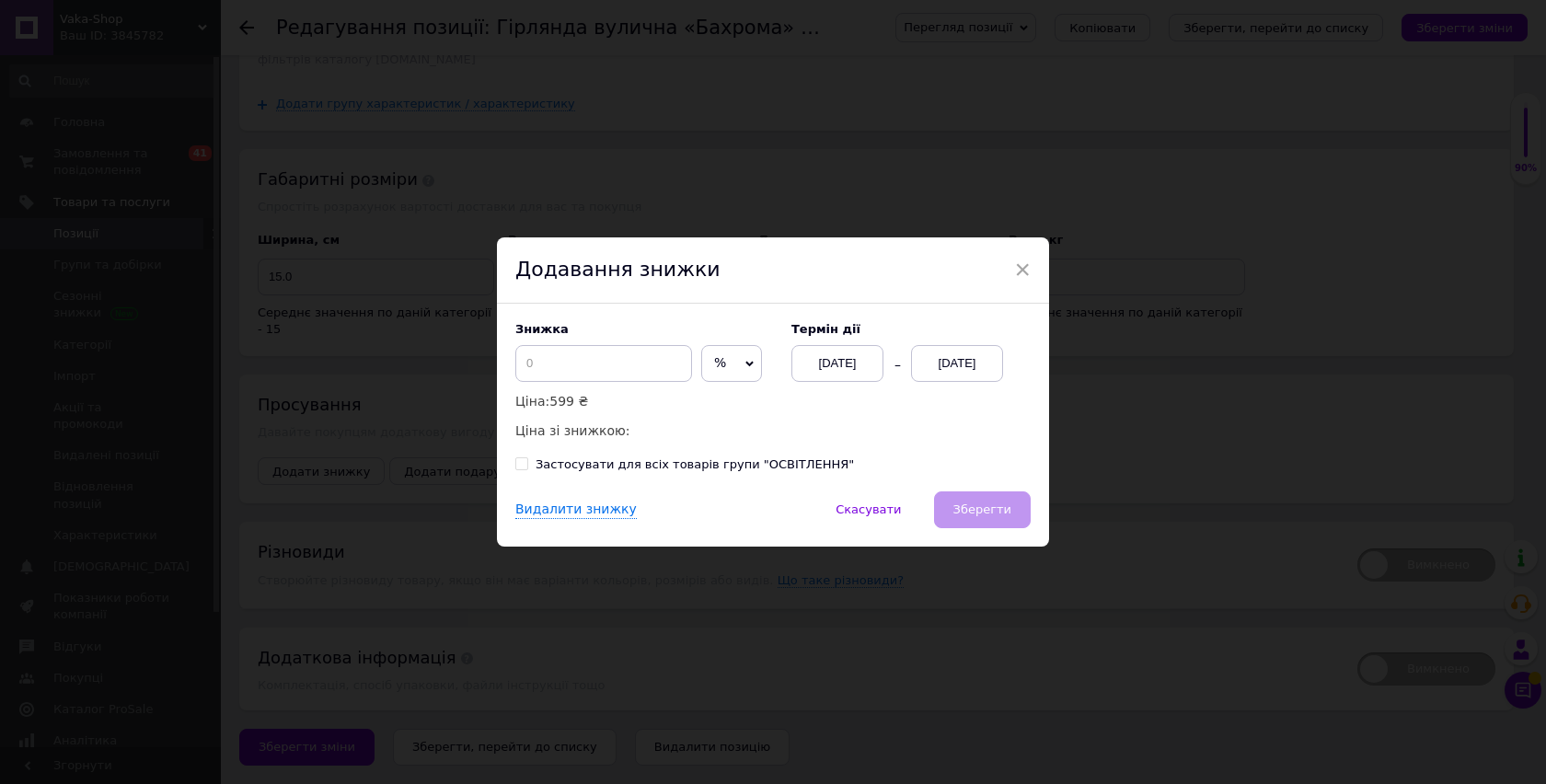
click at [702, 358] on span "%" at bounding box center [731, 364] width 60 height 36
click at [711, 397] on li "₴" at bounding box center [731, 402] width 59 height 26
click at [943, 337] on div "Термін дії [DATE] [DATE]" at bounding box center [901, 352] width 257 height 59
click at [939, 363] on div "[DATE]" at bounding box center [957, 364] width 92 height 36
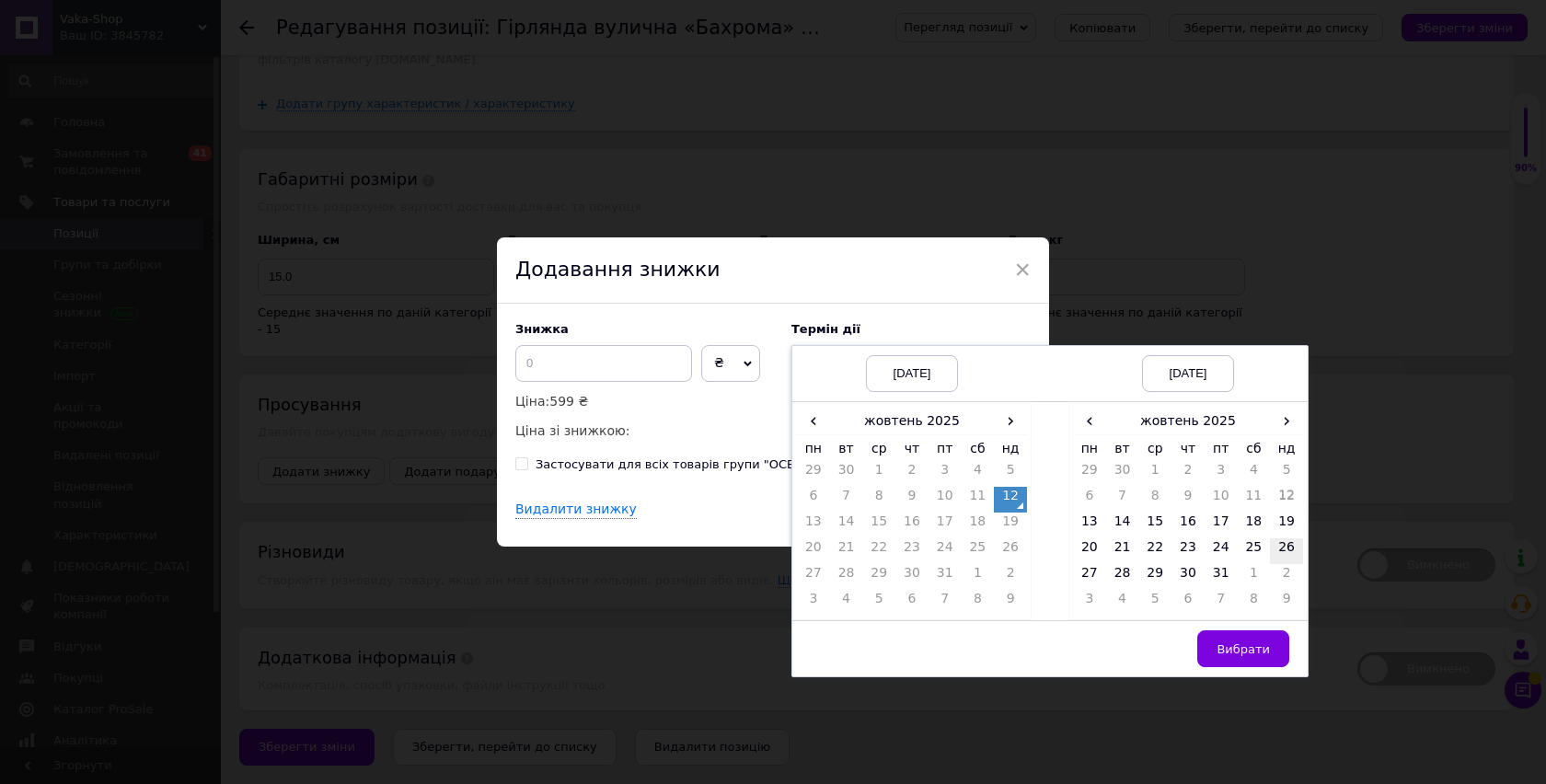
click at [1290, 547] on td "26" at bounding box center [1286, 551] width 34 height 26
click at [1221, 645] on span "Вибрати" at bounding box center [1244, 649] width 54 height 13
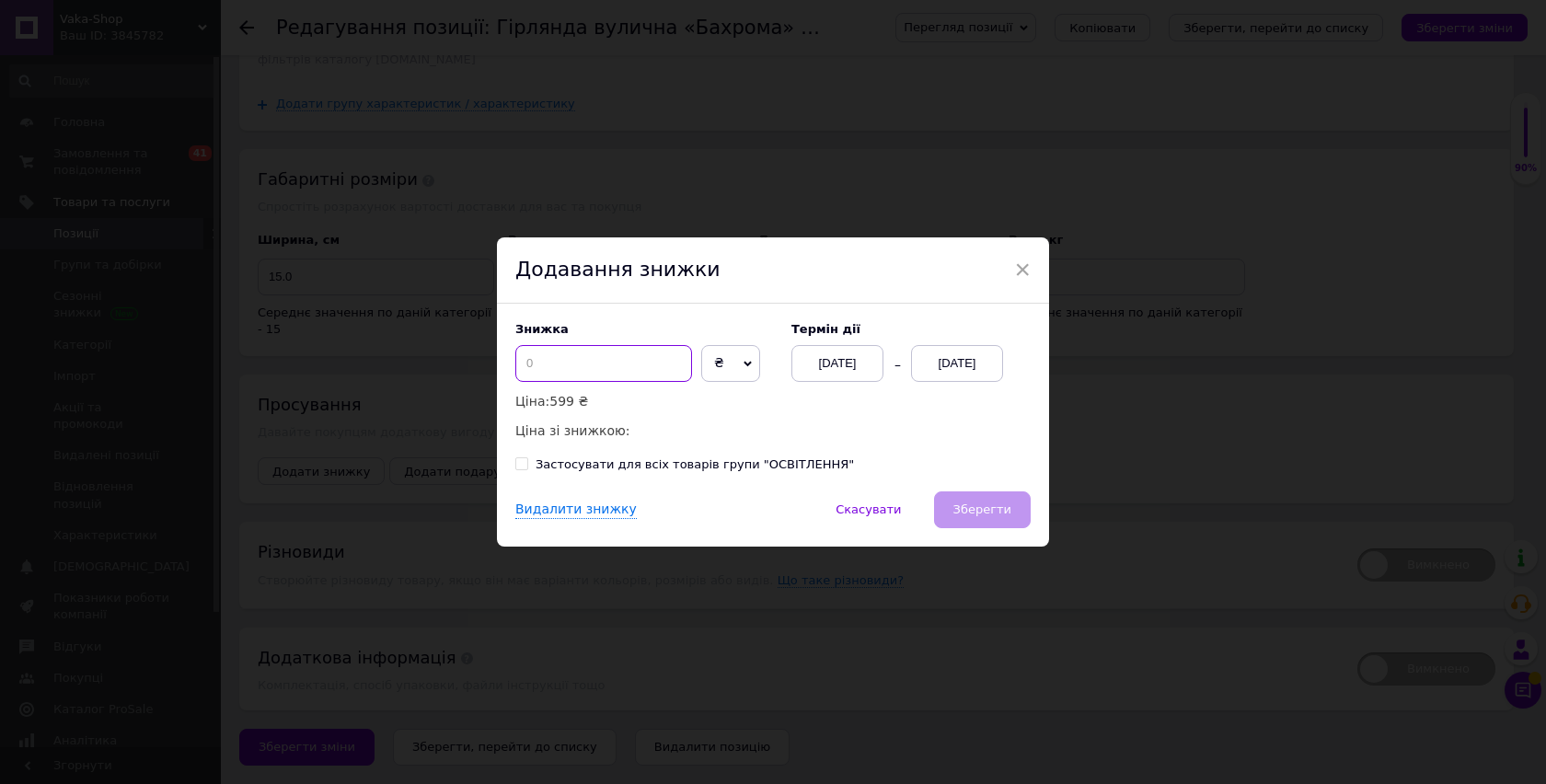
click at [557, 369] on input at bounding box center [604, 364] width 177 height 36
type input "100"
click at [977, 504] on span "Зберегти" at bounding box center [982, 510] width 58 height 13
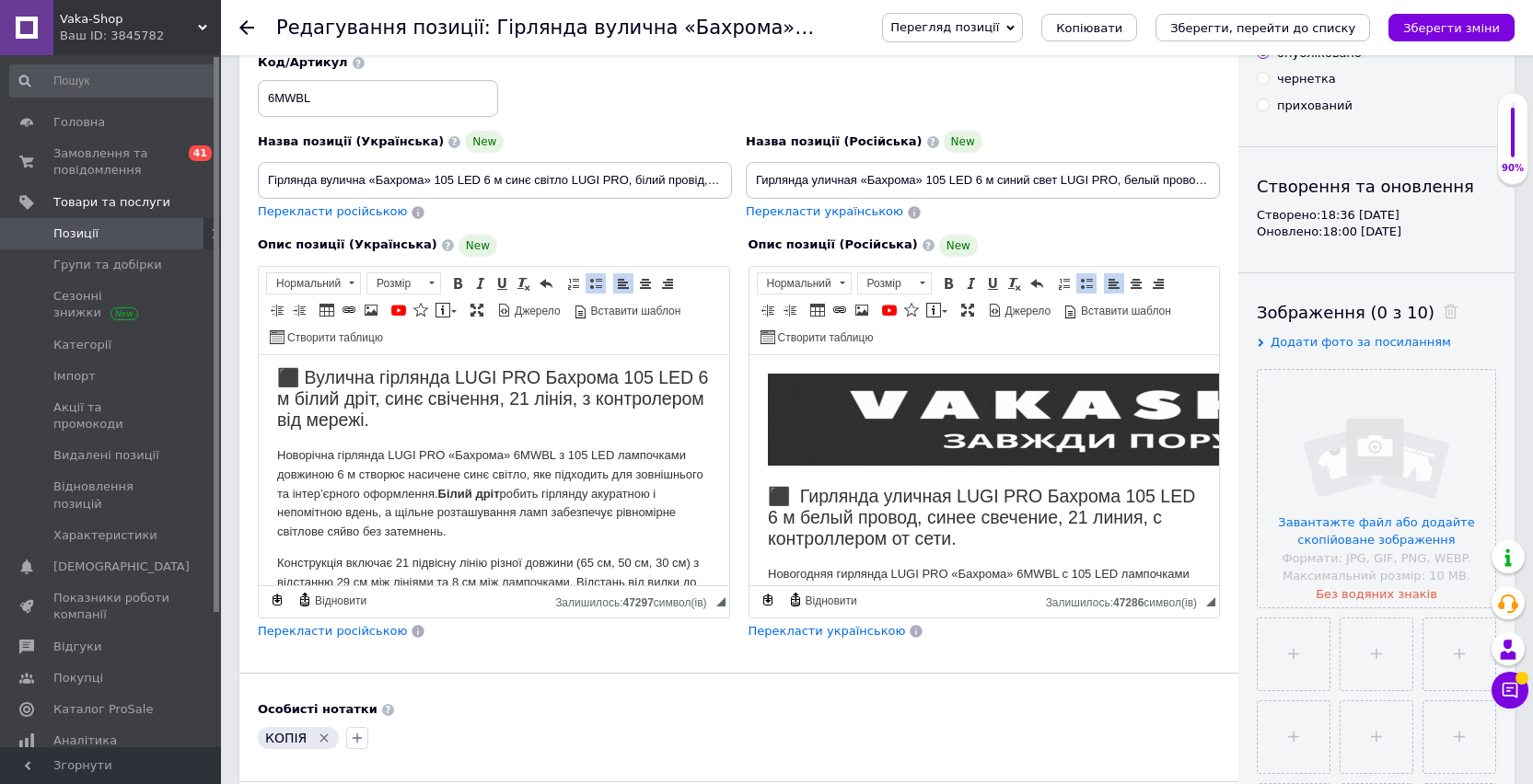
scroll to position [86, 0]
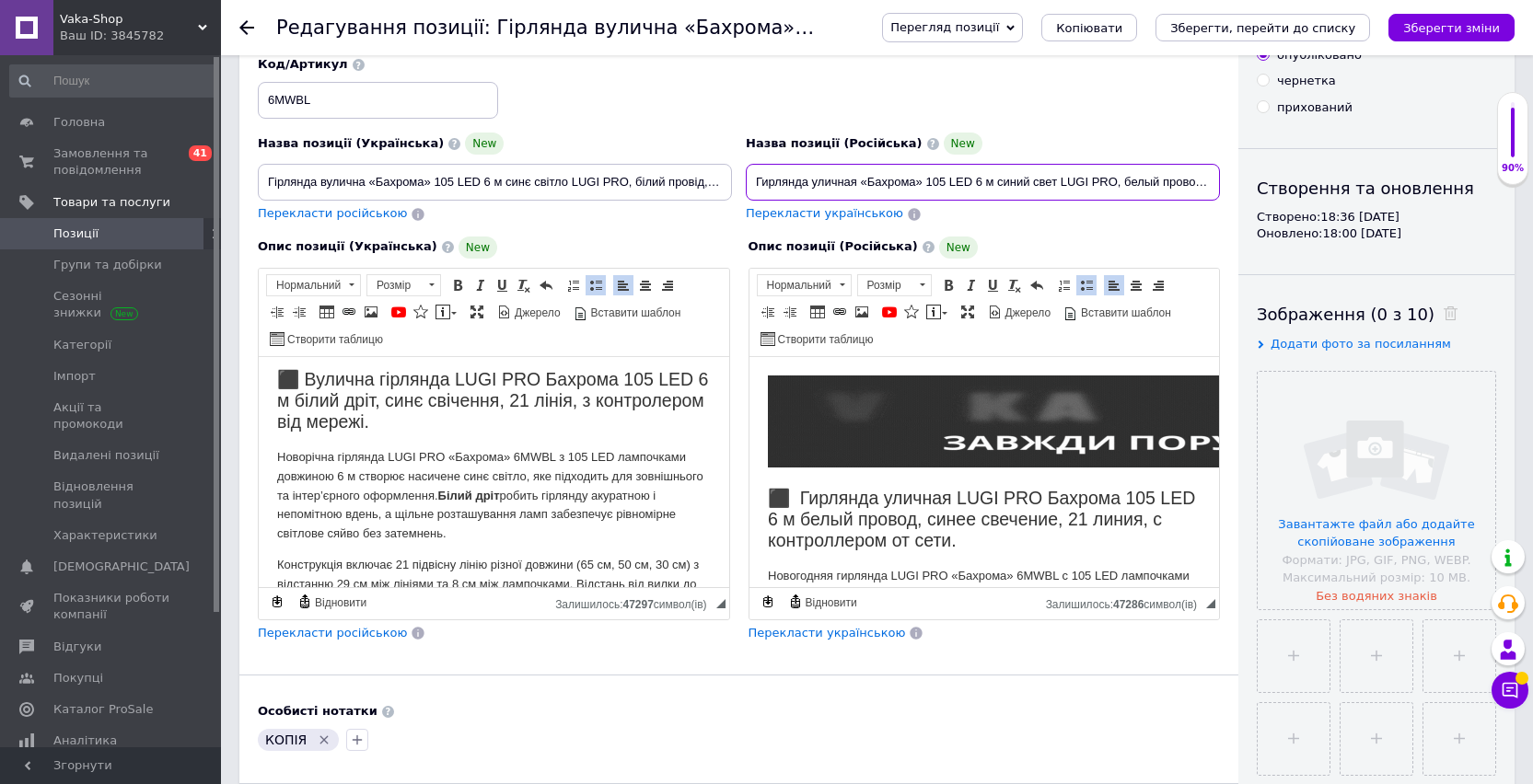
click at [1029, 185] on input "Гирлянда уличная «Бахрома» 105 LED 6 м синий свет LUGI PRO, белый провод, с кон…" at bounding box center [983, 182] width 474 height 36
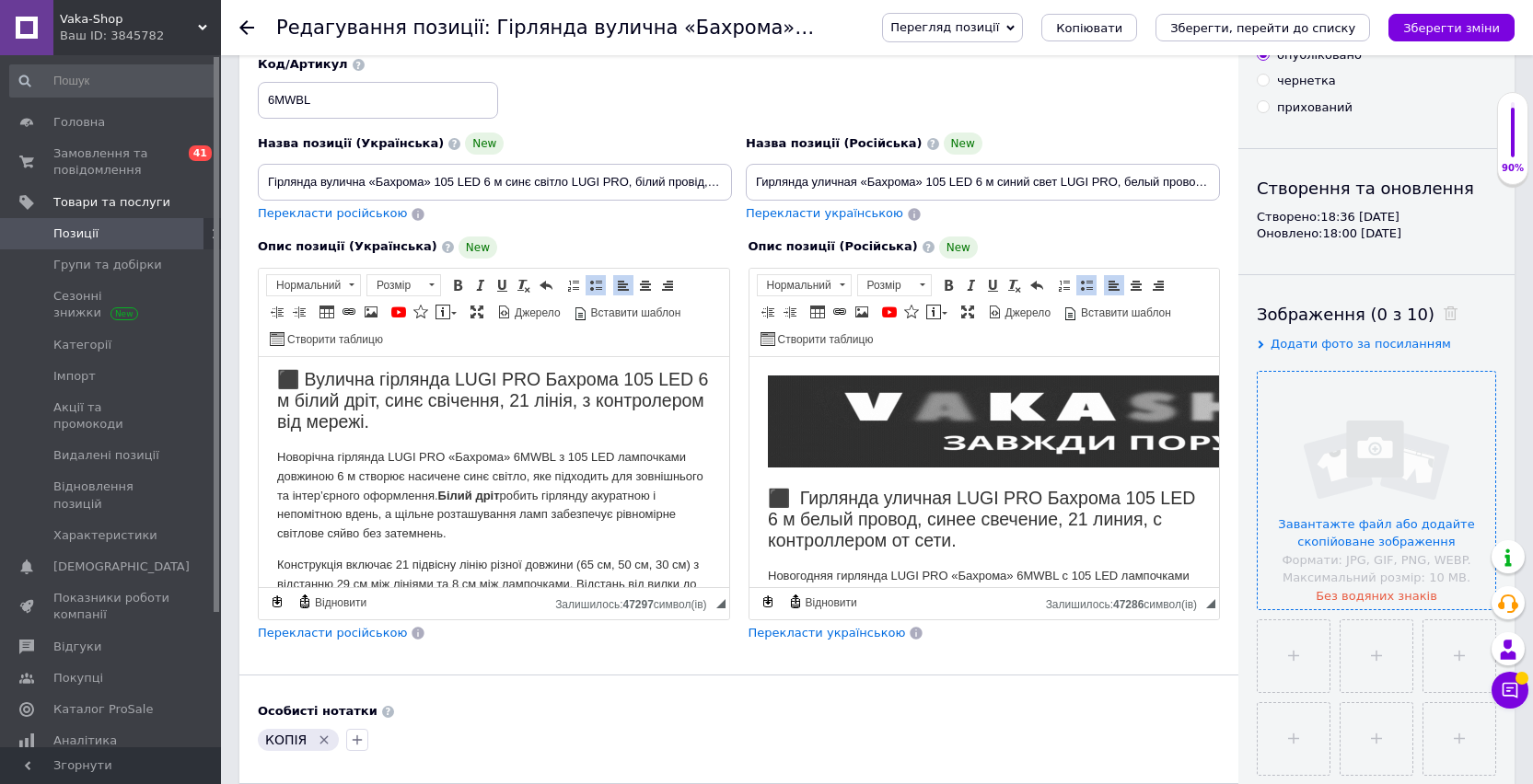
click at [1397, 443] on input "file" at bounding box center [1376, 489] width 237 height 237
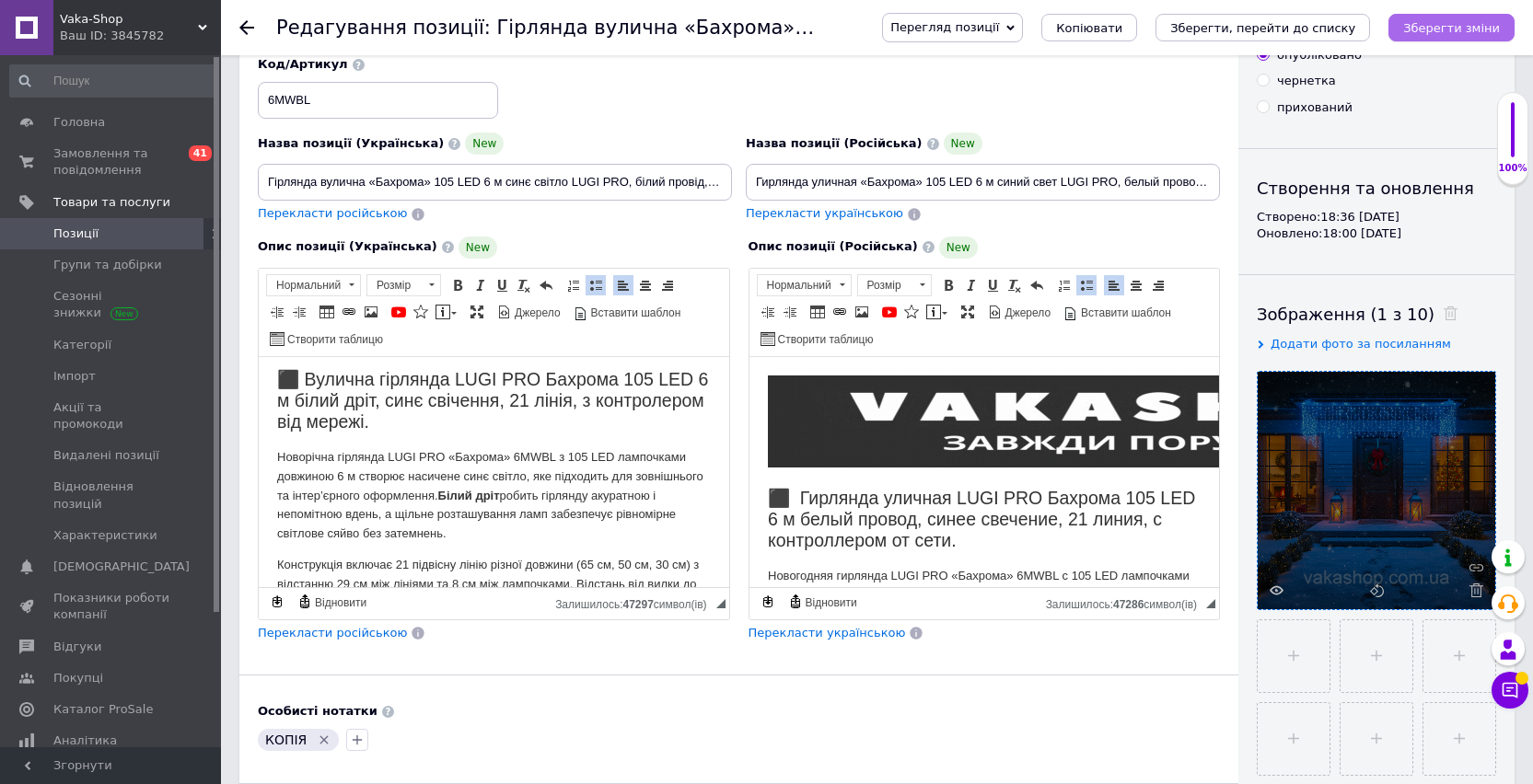
click at [1427, 26] on icon "Зберегти зміни" at bounding box center [1450, 28] width 97 height 13
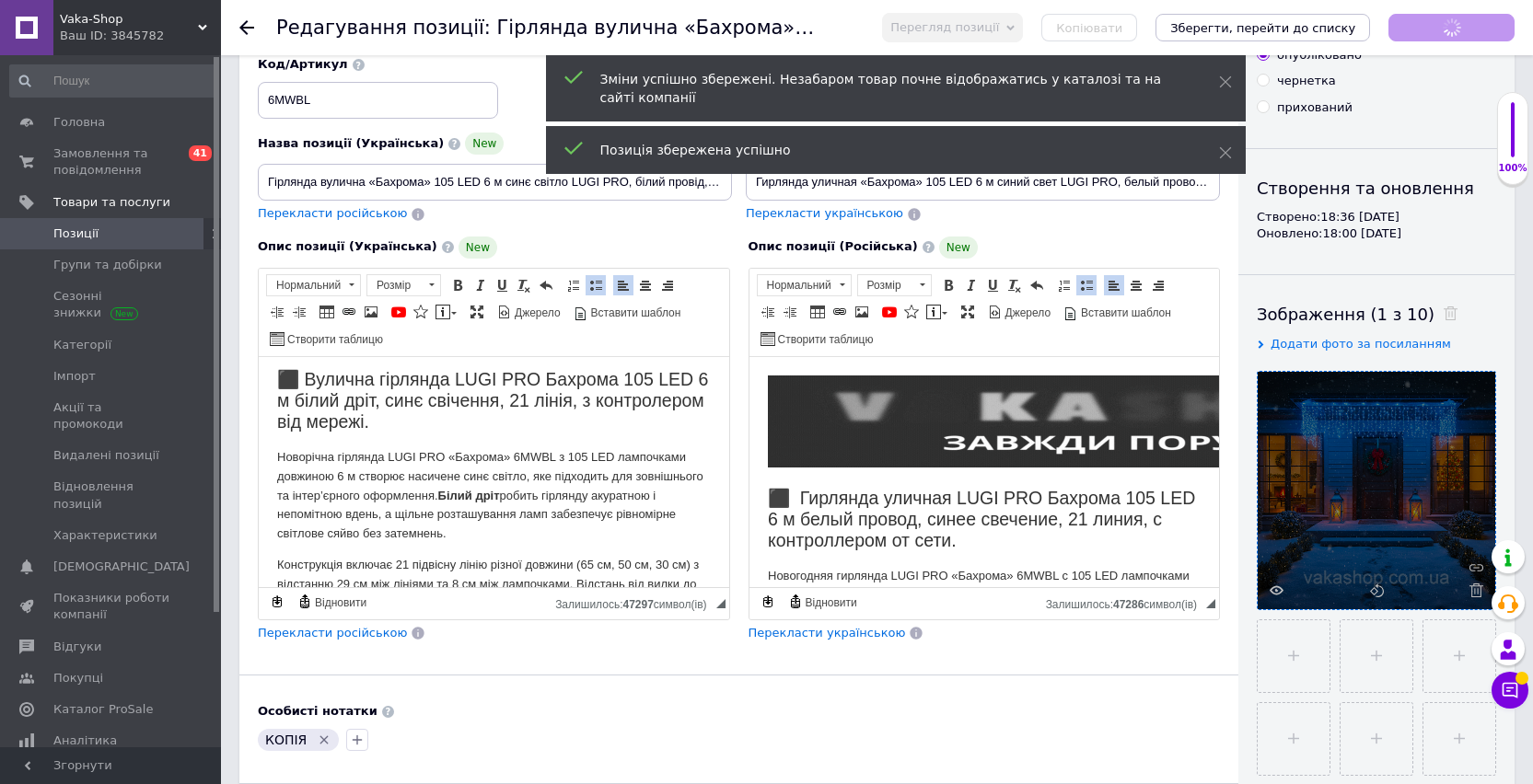
scroll to position [119, 0]
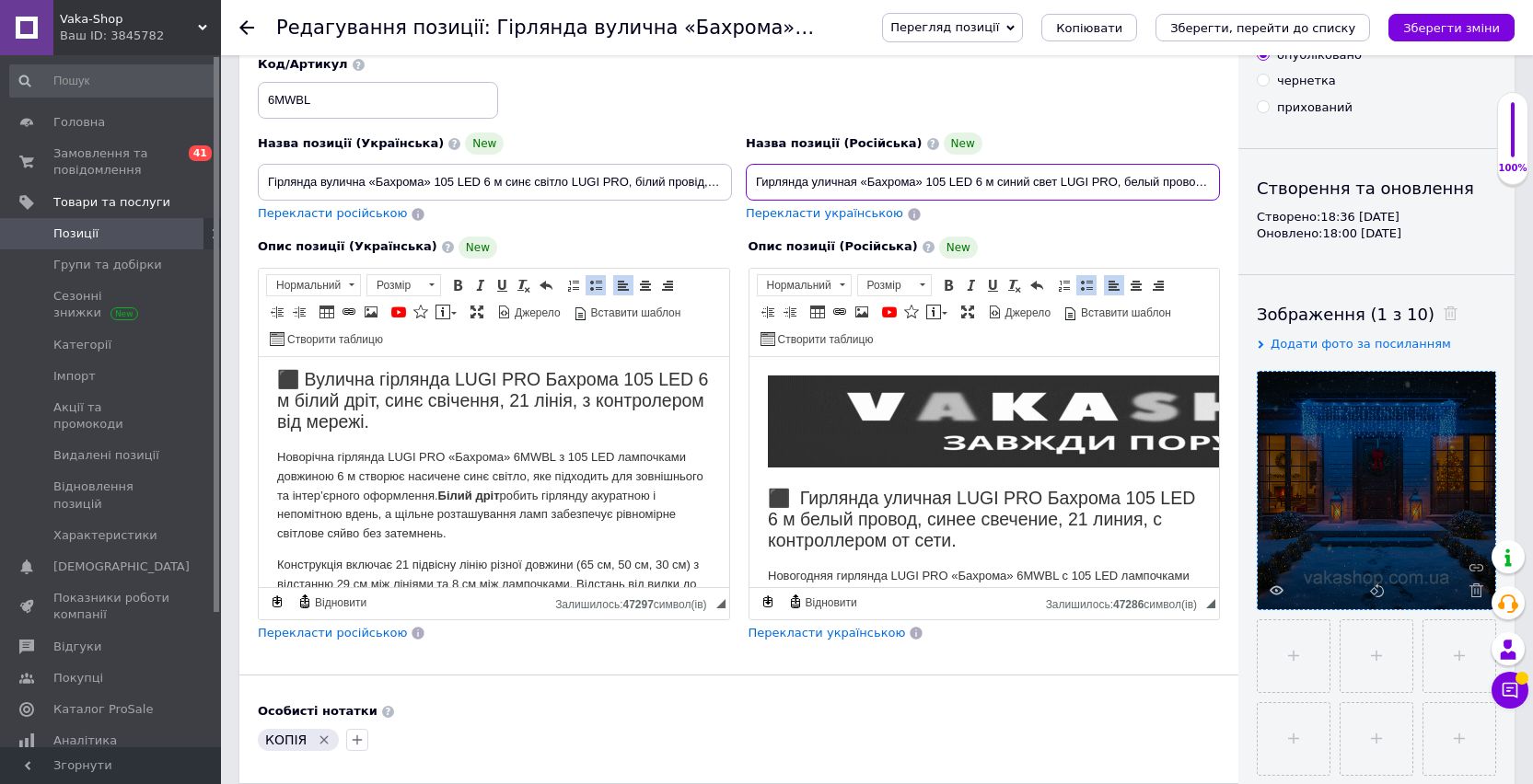
click at [933, 183] on input "Гирлянда уличная «Бахрома» 105 LED 6 м синий свет LUGI PRO, белый провод, с кон…" at bounding box center [983, 182] width 474 height 36
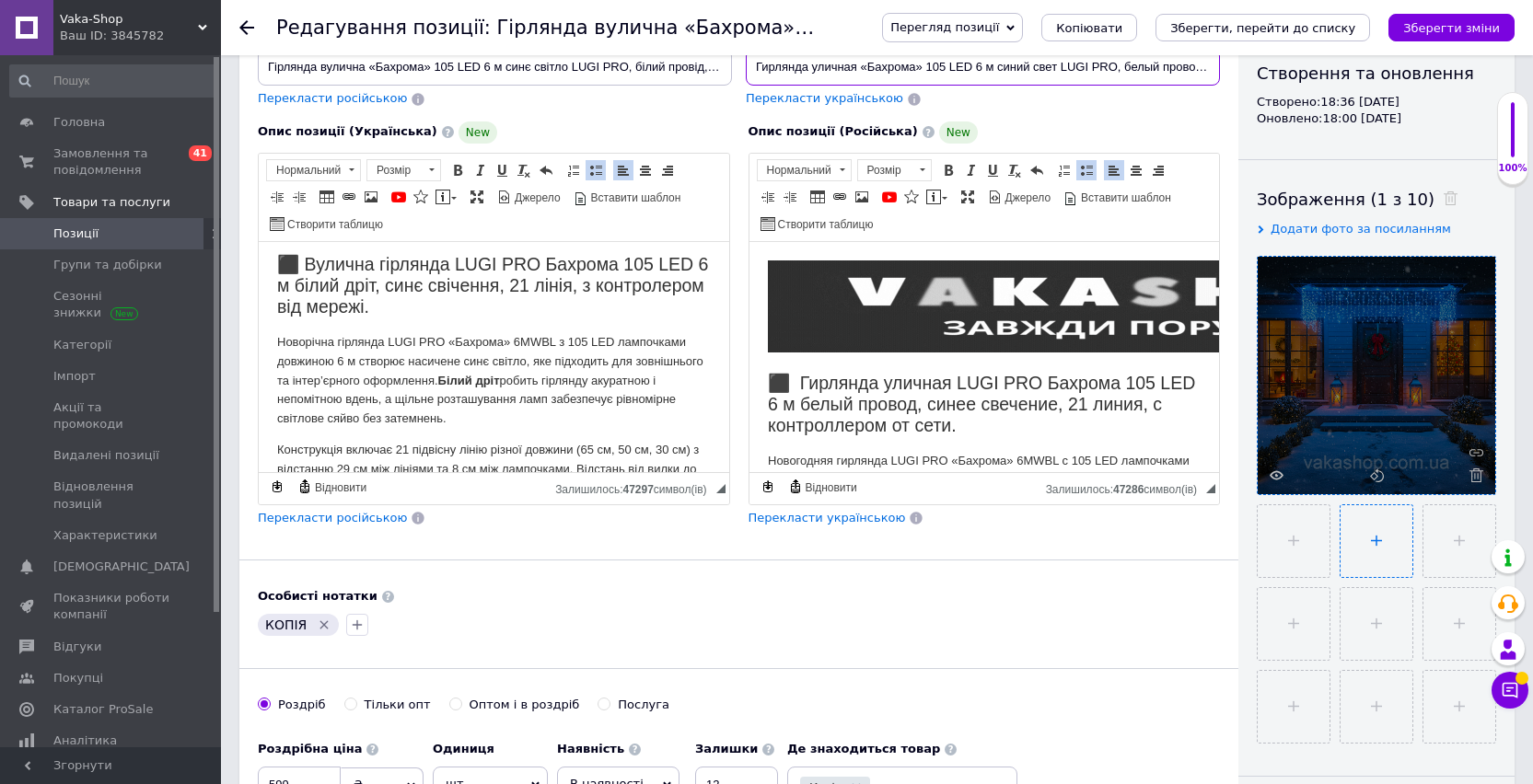
scroll to position [209, 0]
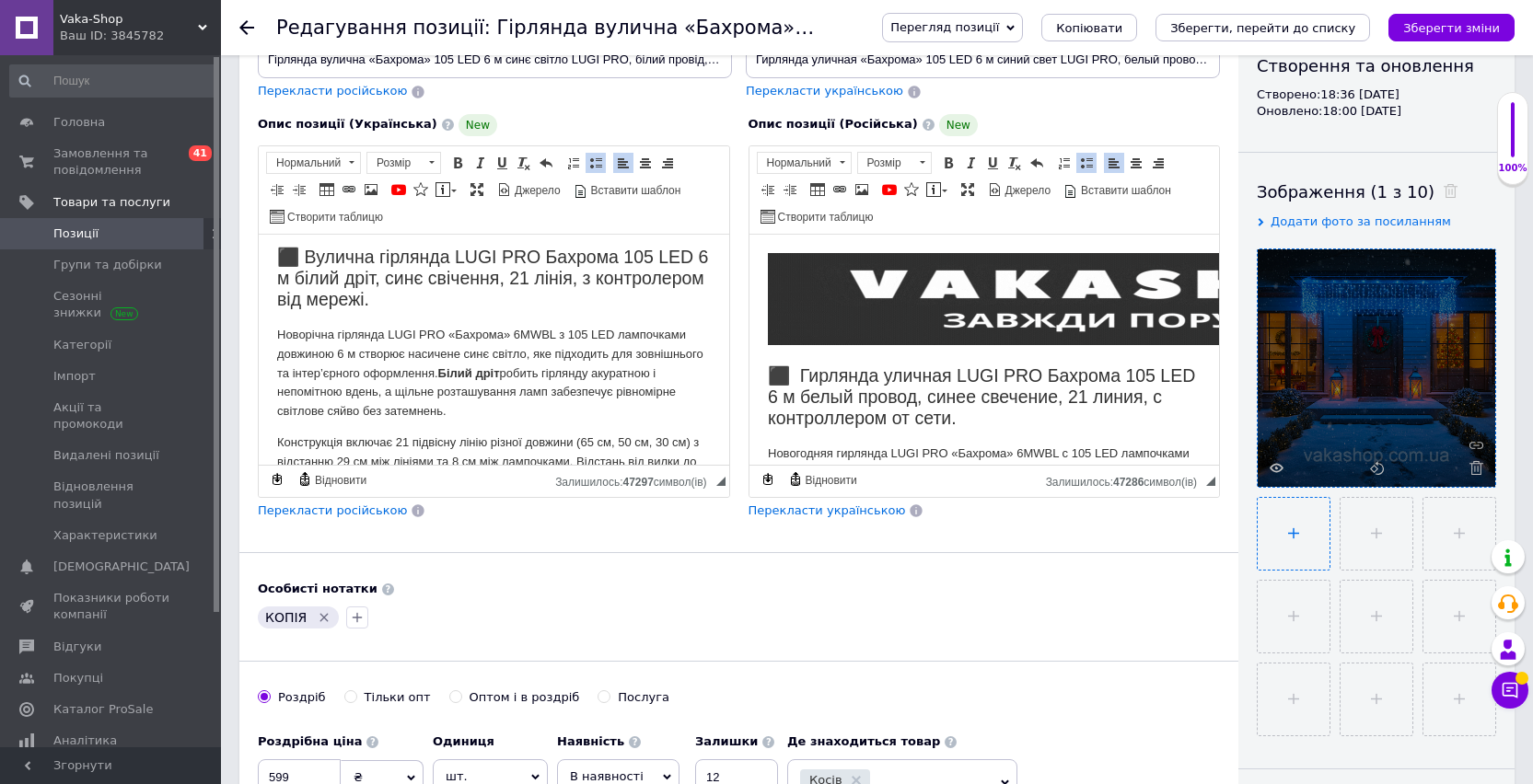
click at [1309, 543] on input "file" at bounding box center [1293, 534] width 72 height 72
type input "C:\fakepath\1Гирлянда уличная «Бахрома» 105 LED 6 м синий свет LUGI PRO, белыи…"
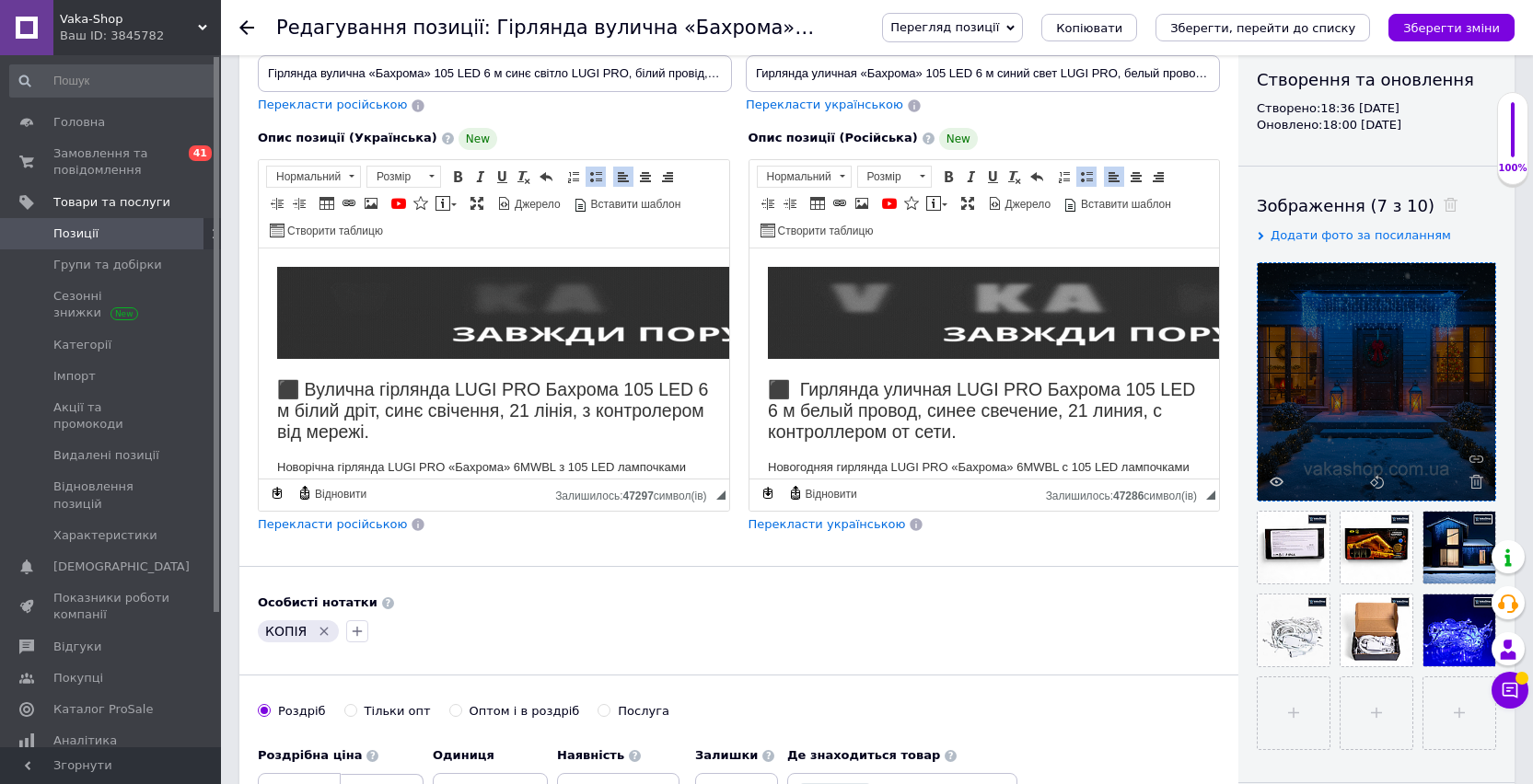
scroll to position [335, 0]
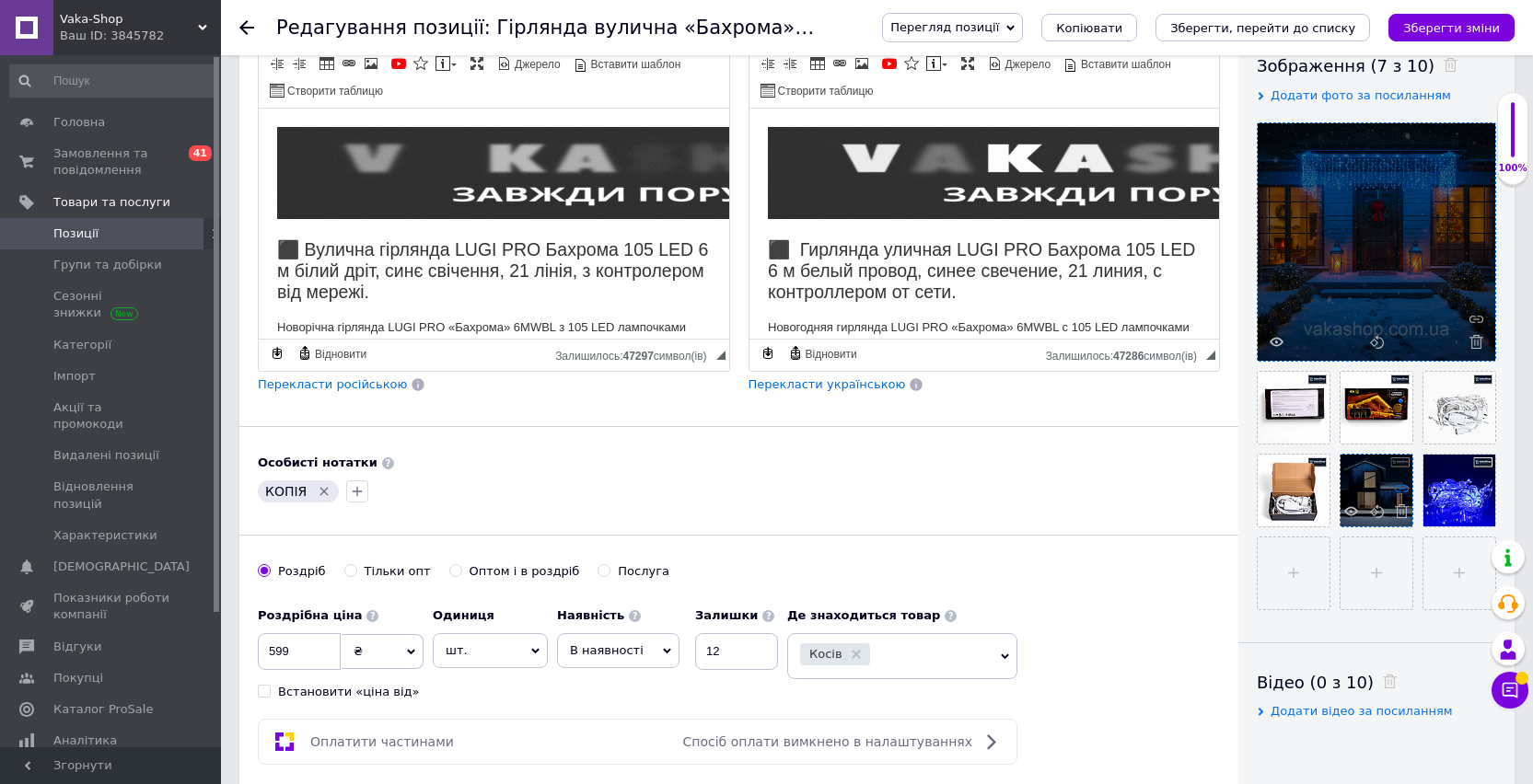
drag, startPoint x: 1454, startPoint y: 404, endPoint x: 1394, endPoint y: 485, distance: 100.8
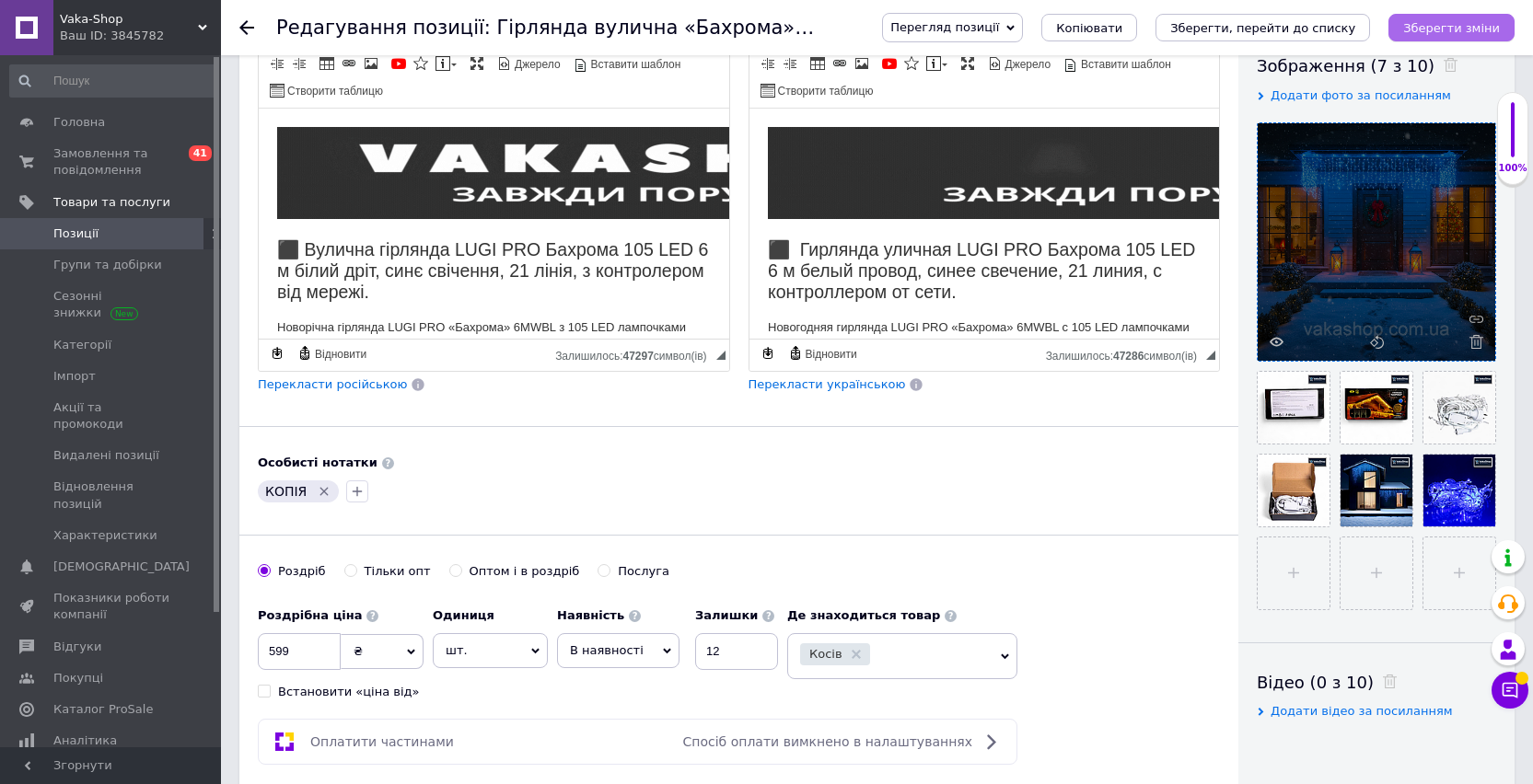
click at [1439, 29] on icon "Зберегти зміни" at bounding box center [1450, 28] width 97 height 13
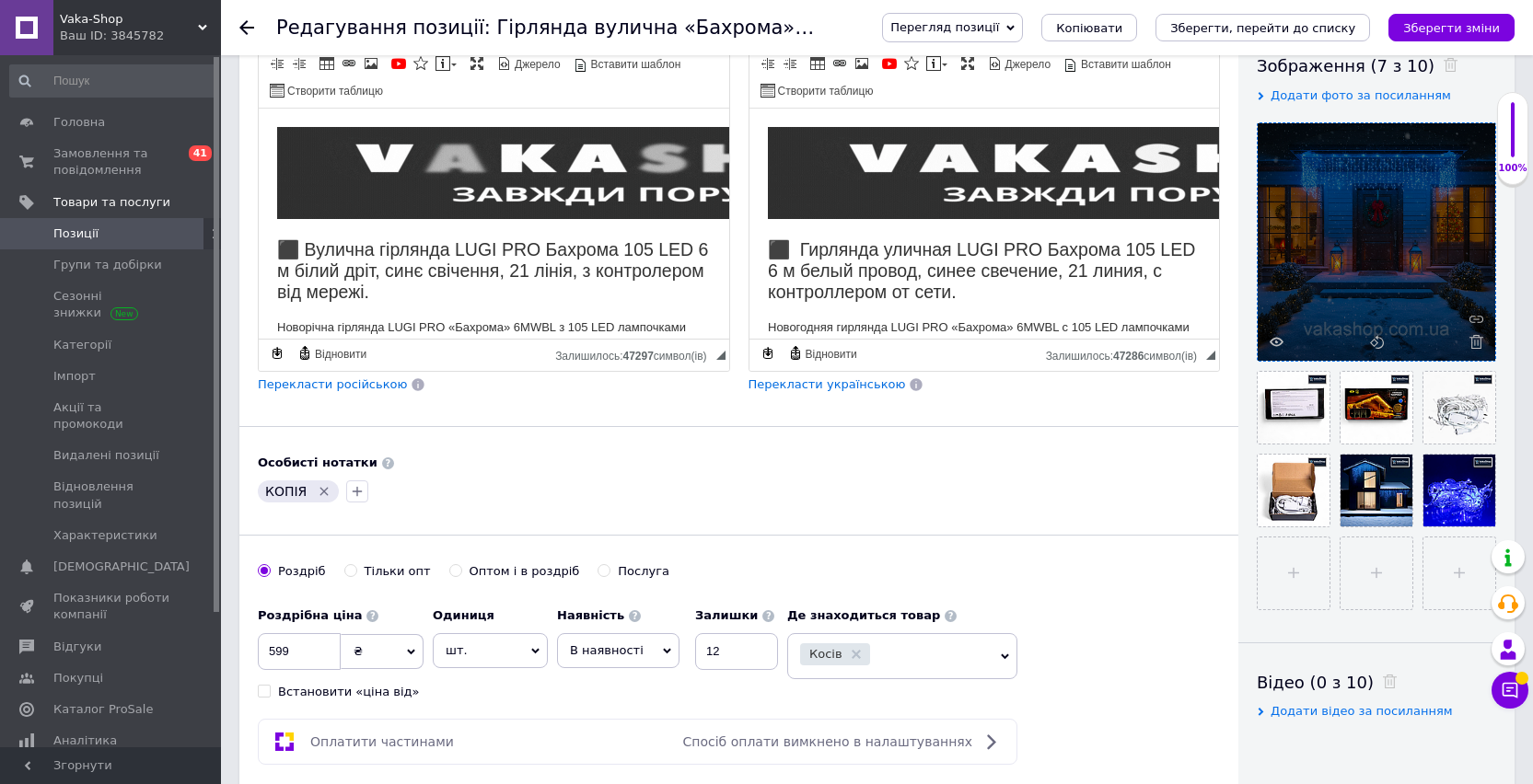
click at [90, 232] on span "Позиції" at bounding box center [76, 233] width 45 height 16
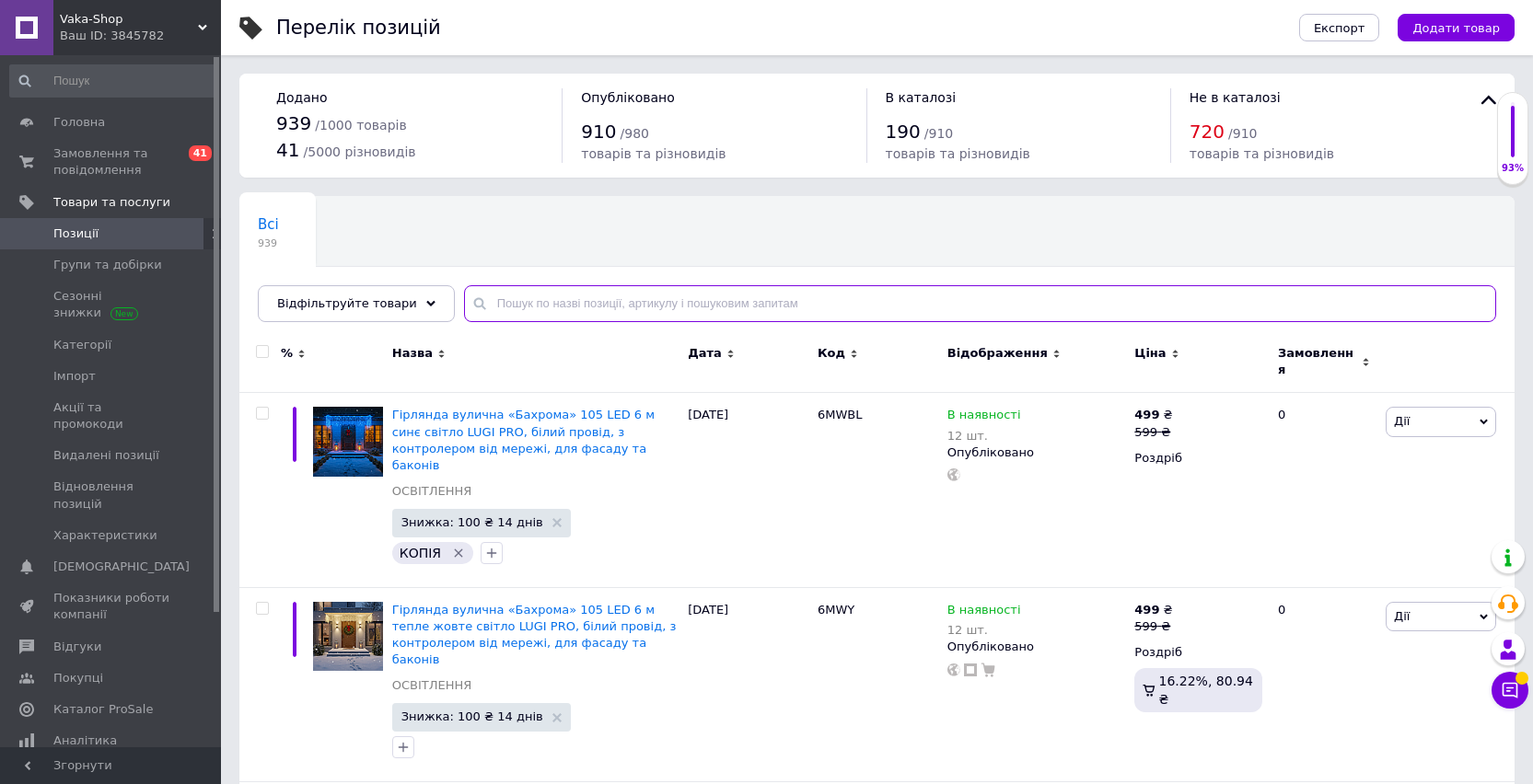
click at [621, 302] on input "text" at bounding box center [979, 303] width 1032 height 36
paste input "6МBW"
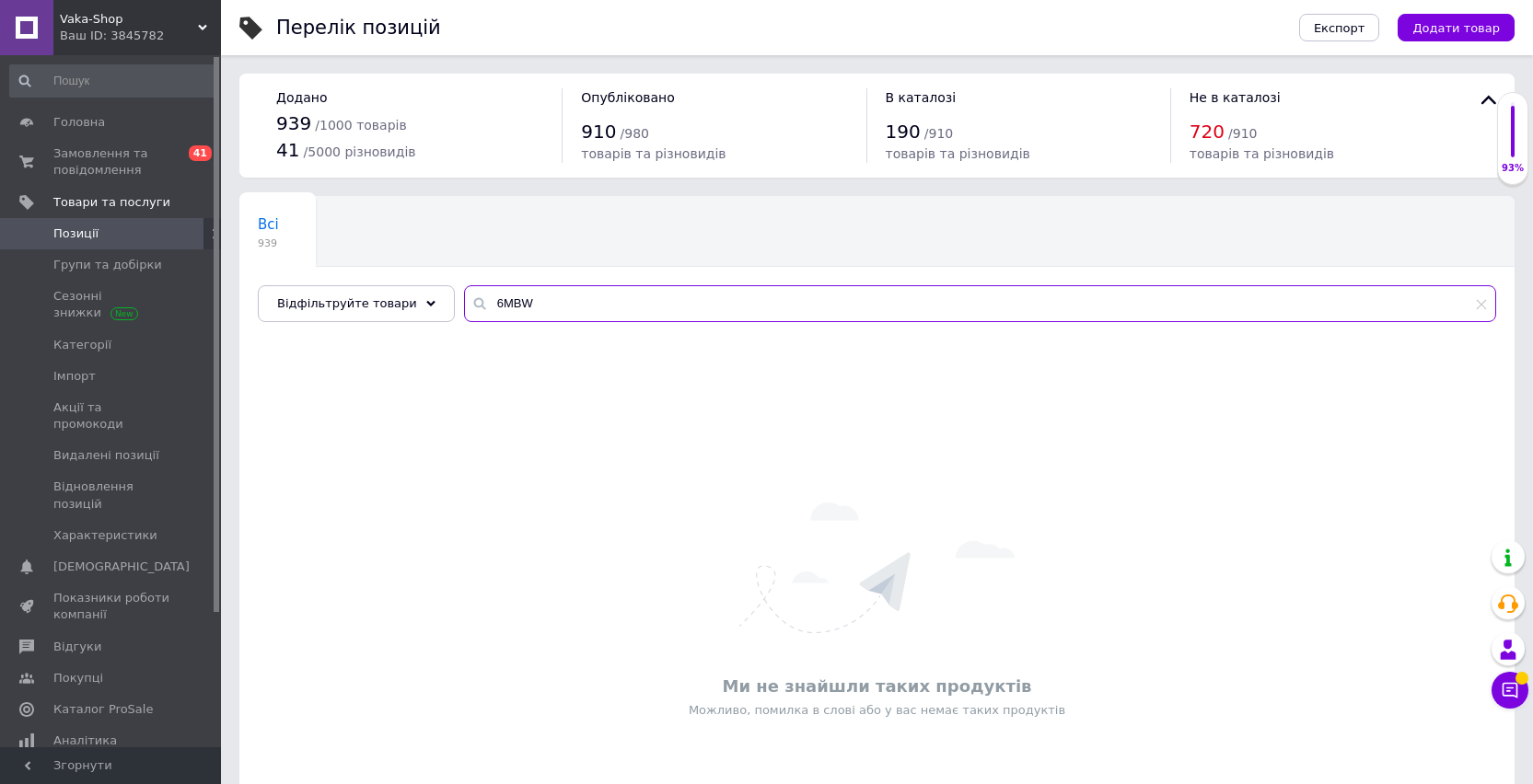
type input "6МBW"
click at [102, 235] on span "Позиції" at bounding box center [112, 233] width 117 height 16
click at [99, 254] on link "Групи та добірки" at bounding box center [113, 265] width 227 height 32
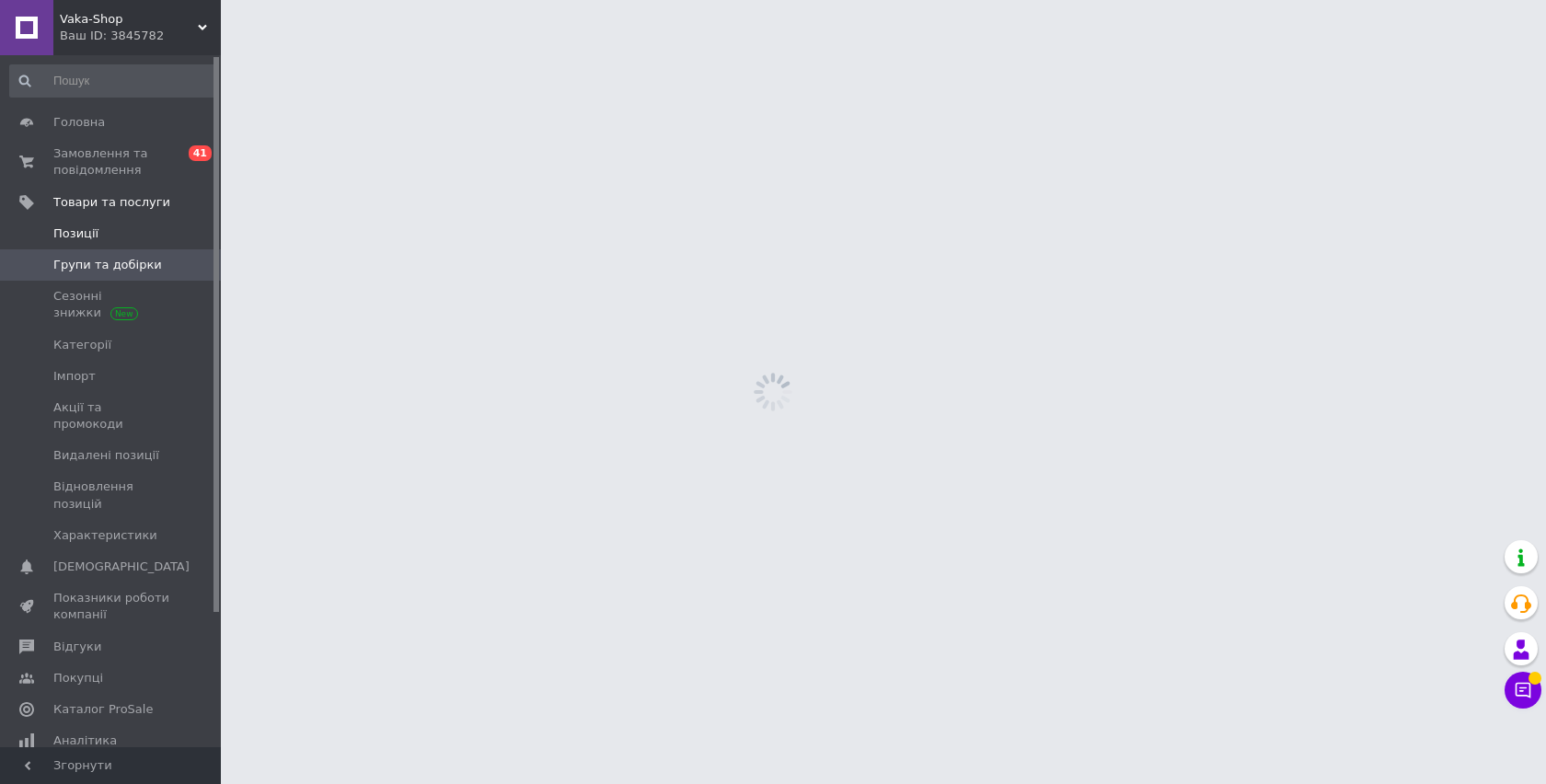
click at [97, 229] on span "Позиції" at bounding box center [112, 233] width 117 height 16
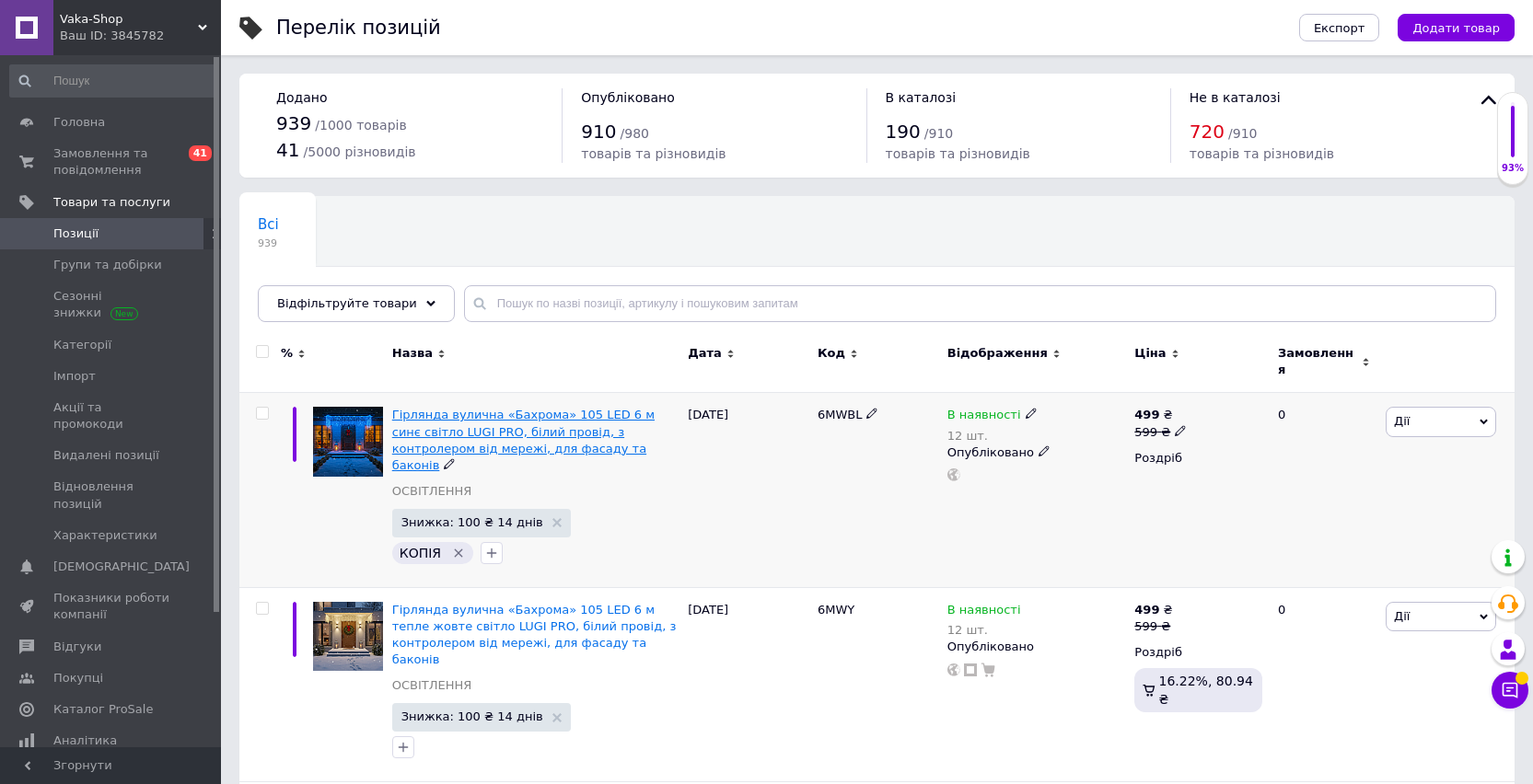
click at [504, 421] on span "Гірлянда вулична «Бахрома» 105 LED 6 м синє світло LUGI PRO, білий провід, з ко…" at bounding box center [522, 440] width 262 height 64
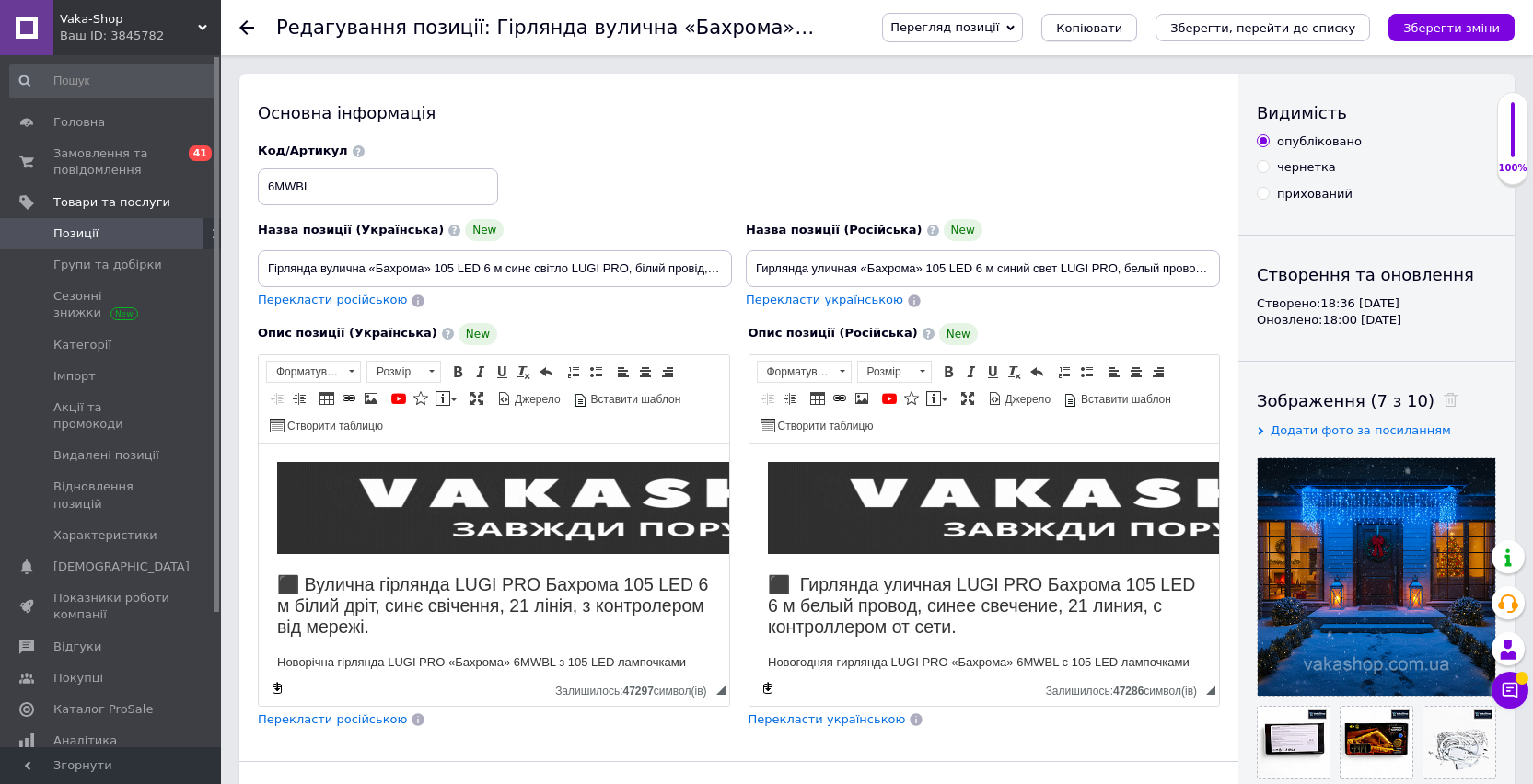
click at [1087, 30] on span "Копіювати" at bounding box center [1089, 28] width 66 height 13
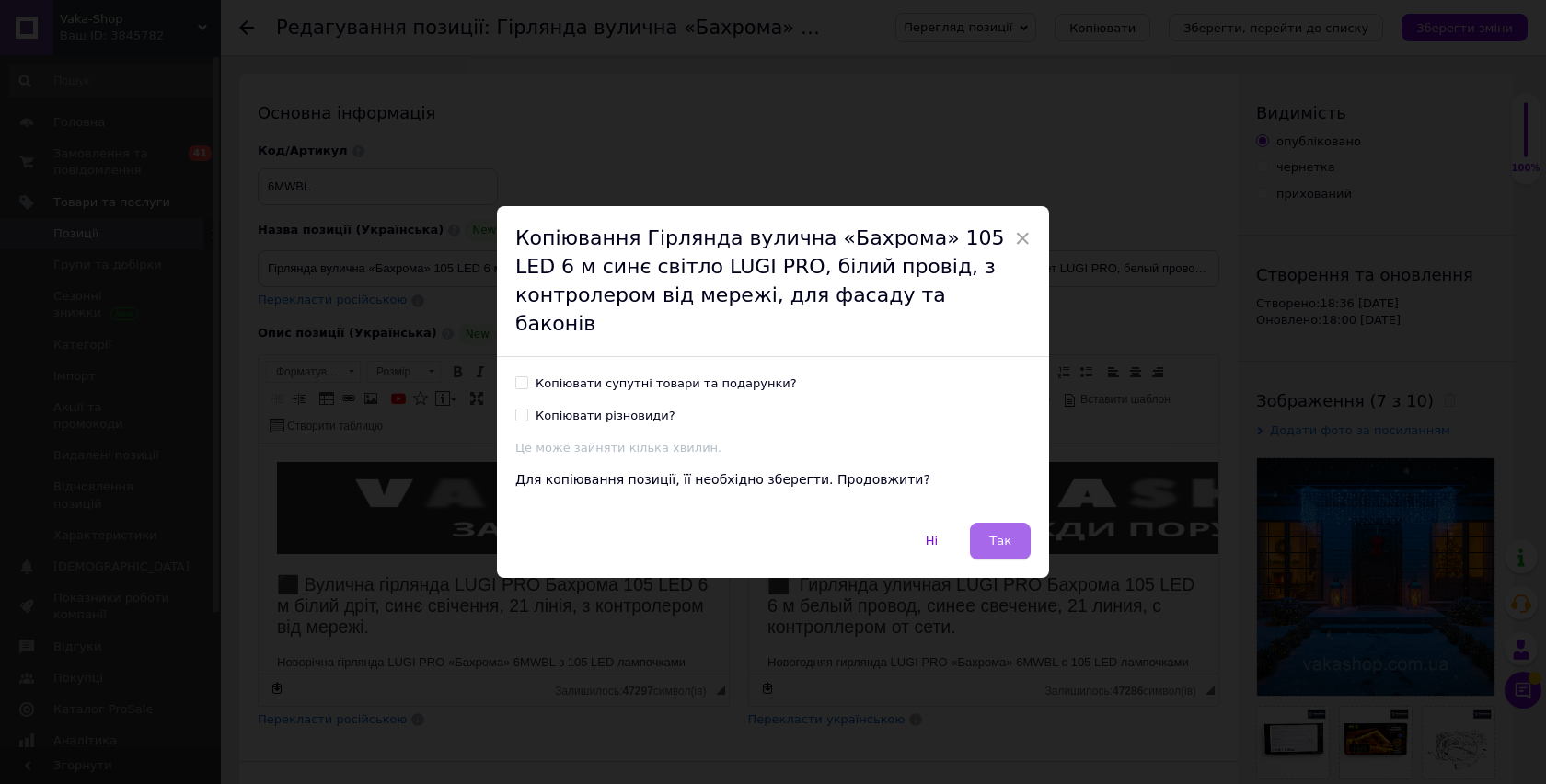
click at [986, 523] on button "Так" at bounding box center [1000, 541] width 60 height 36
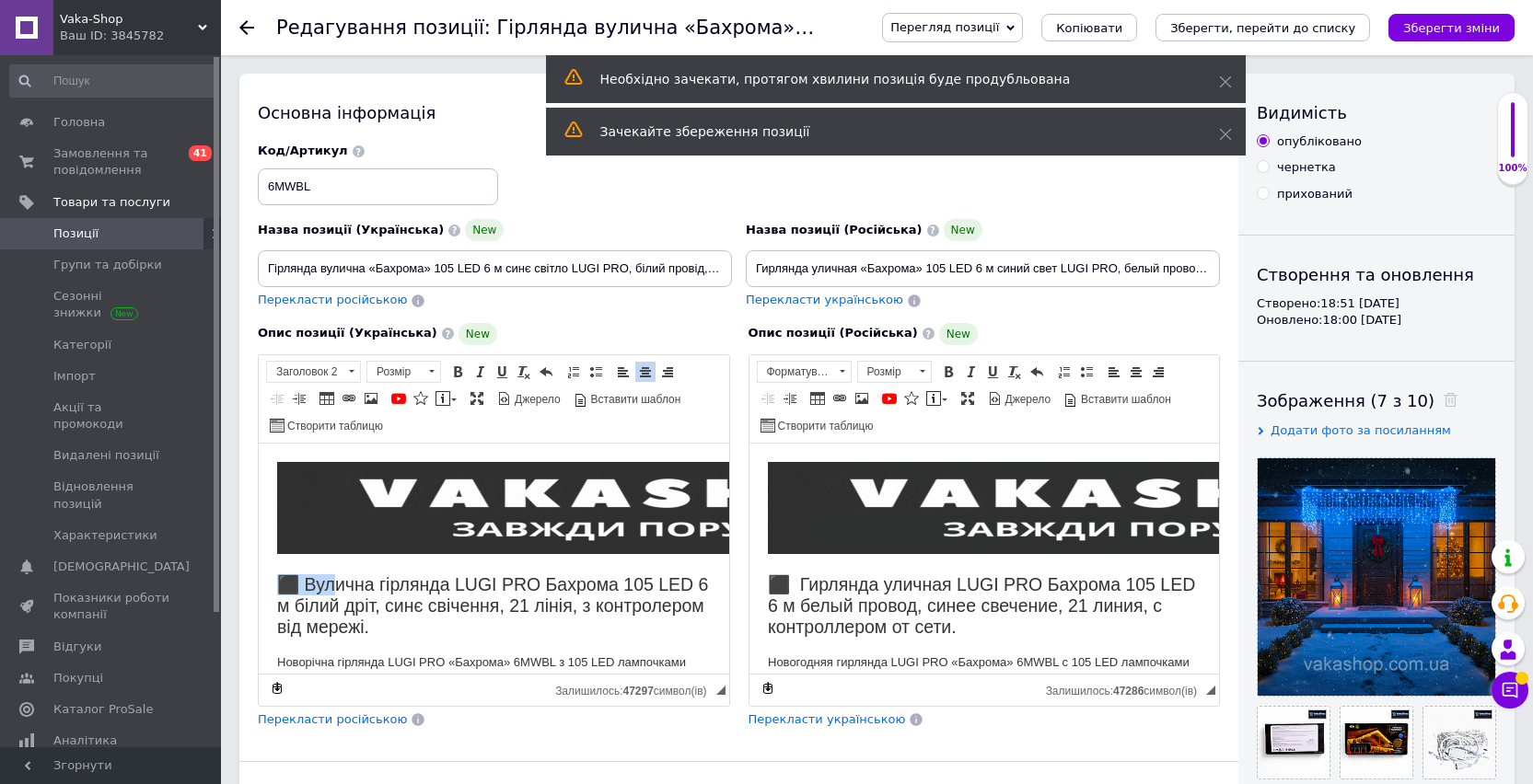
drag, startPoint x: 277, startPoint y: 579, endPoint x: 373, endPoint y: 584, distance: 96.1
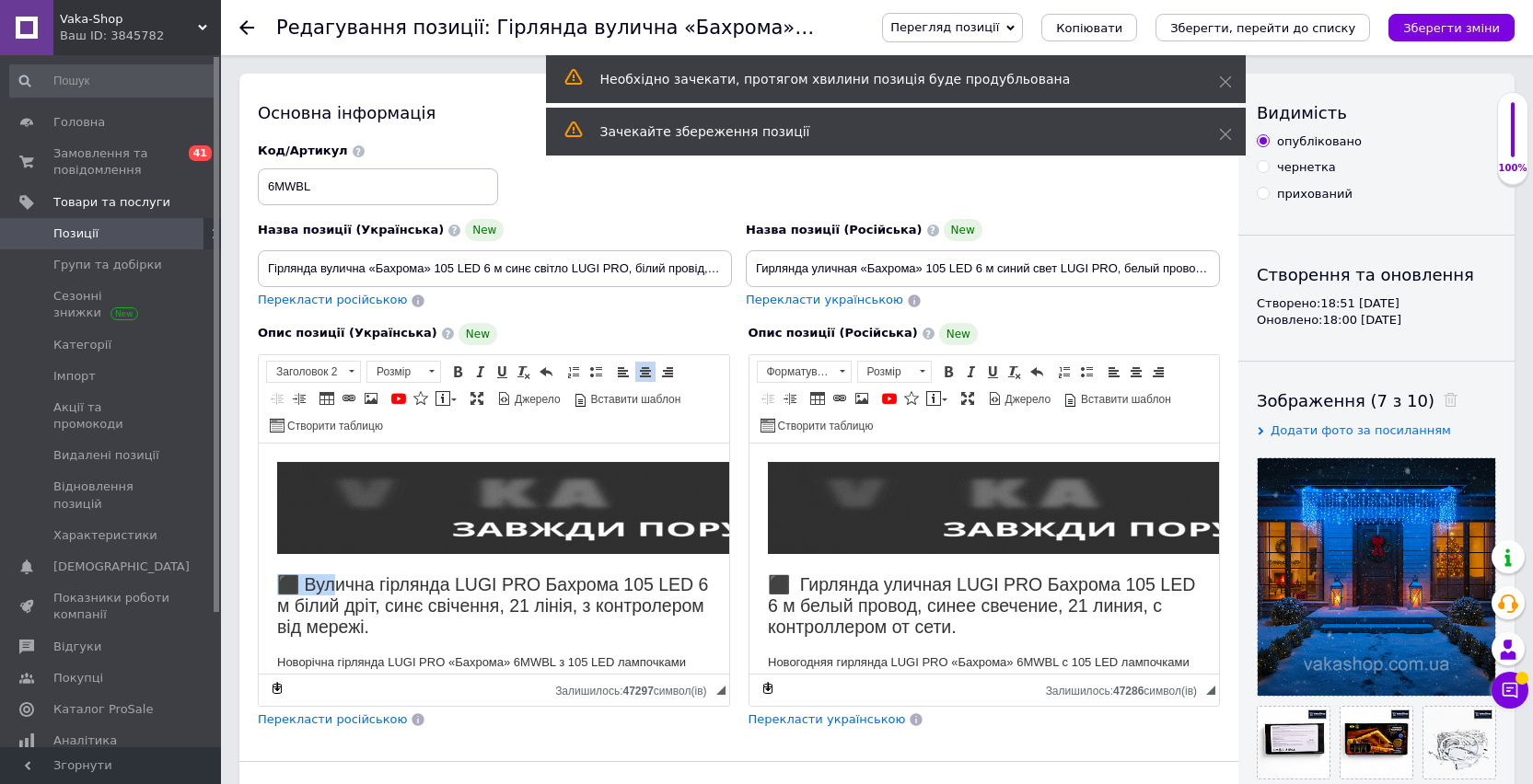
click at [366, 582] on h2 "⬛ Вулична гірлянда LUGI PRO Бахрома 105 LED 6 м білий дріт, синє свічення, 21 л…" at bounding box center [494, 605] width 434 height 64
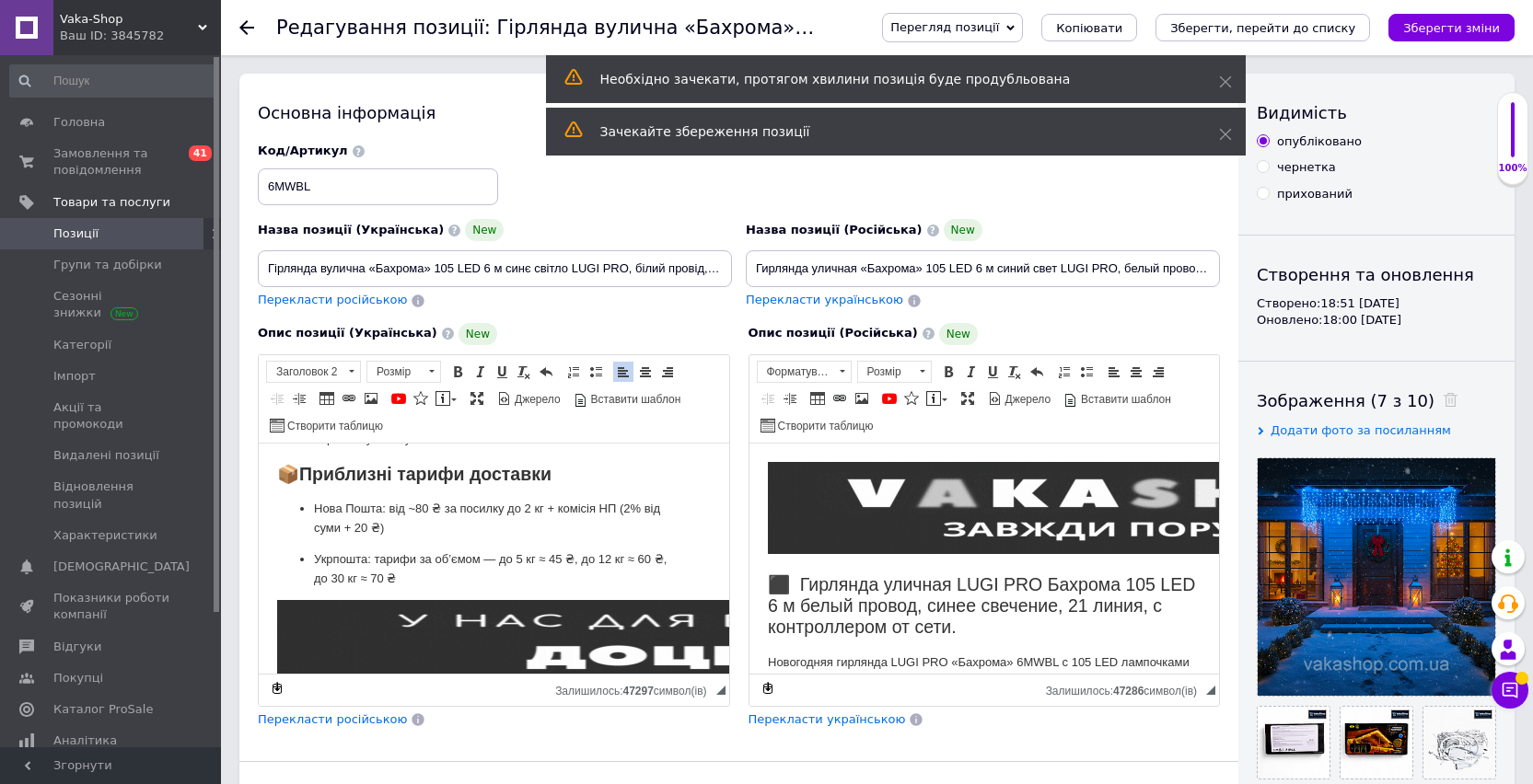
scroll to position [2094, 0]
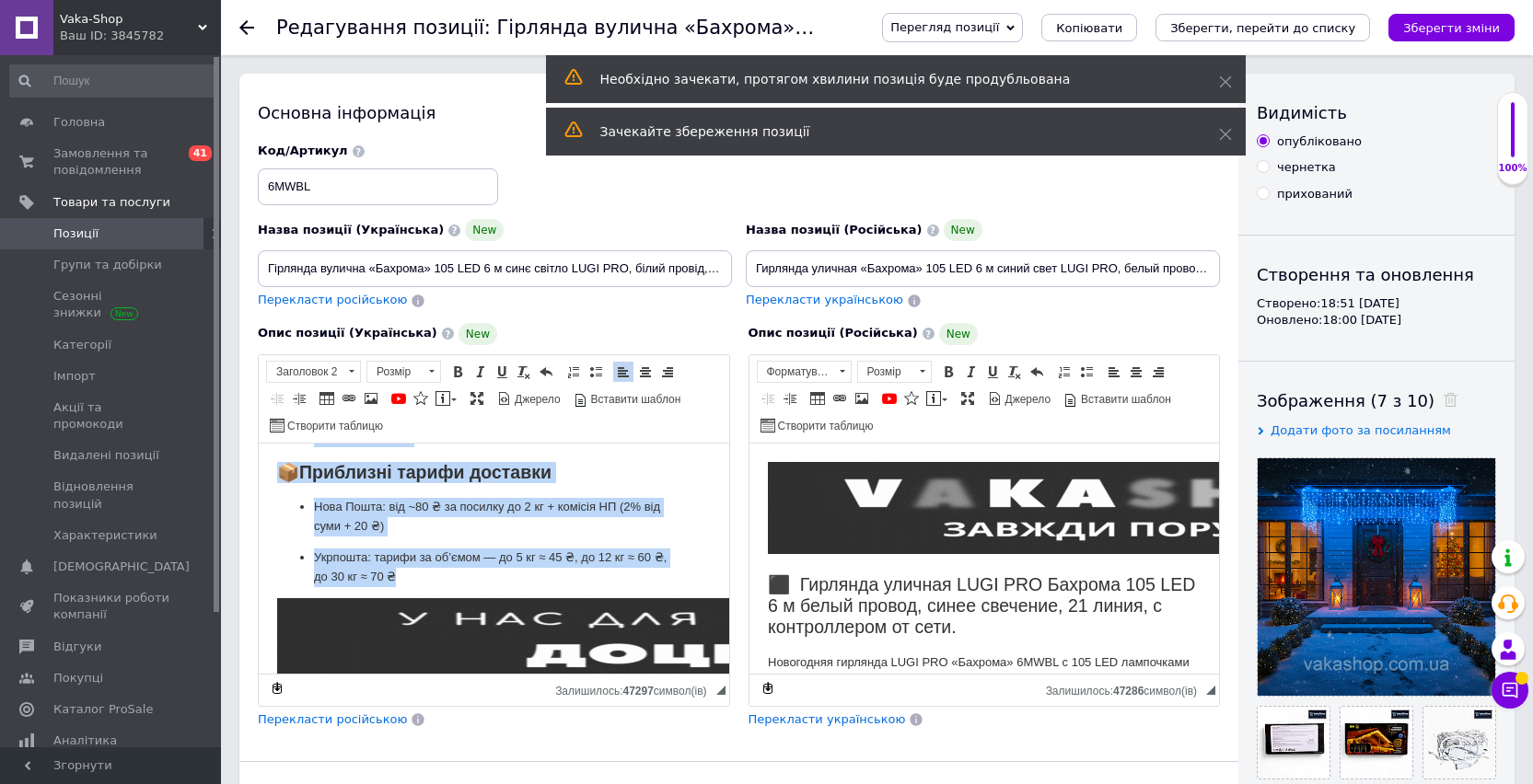
click at [430, 572] on p "Укрпошта: тарифи за об’ємом — до 5 кг ≈ 45 ₴, до 12 кг ≈ 60 ₴, до 30 кг ≈ 70 ₴" at bounding box center [493, 567] width 360 height 38
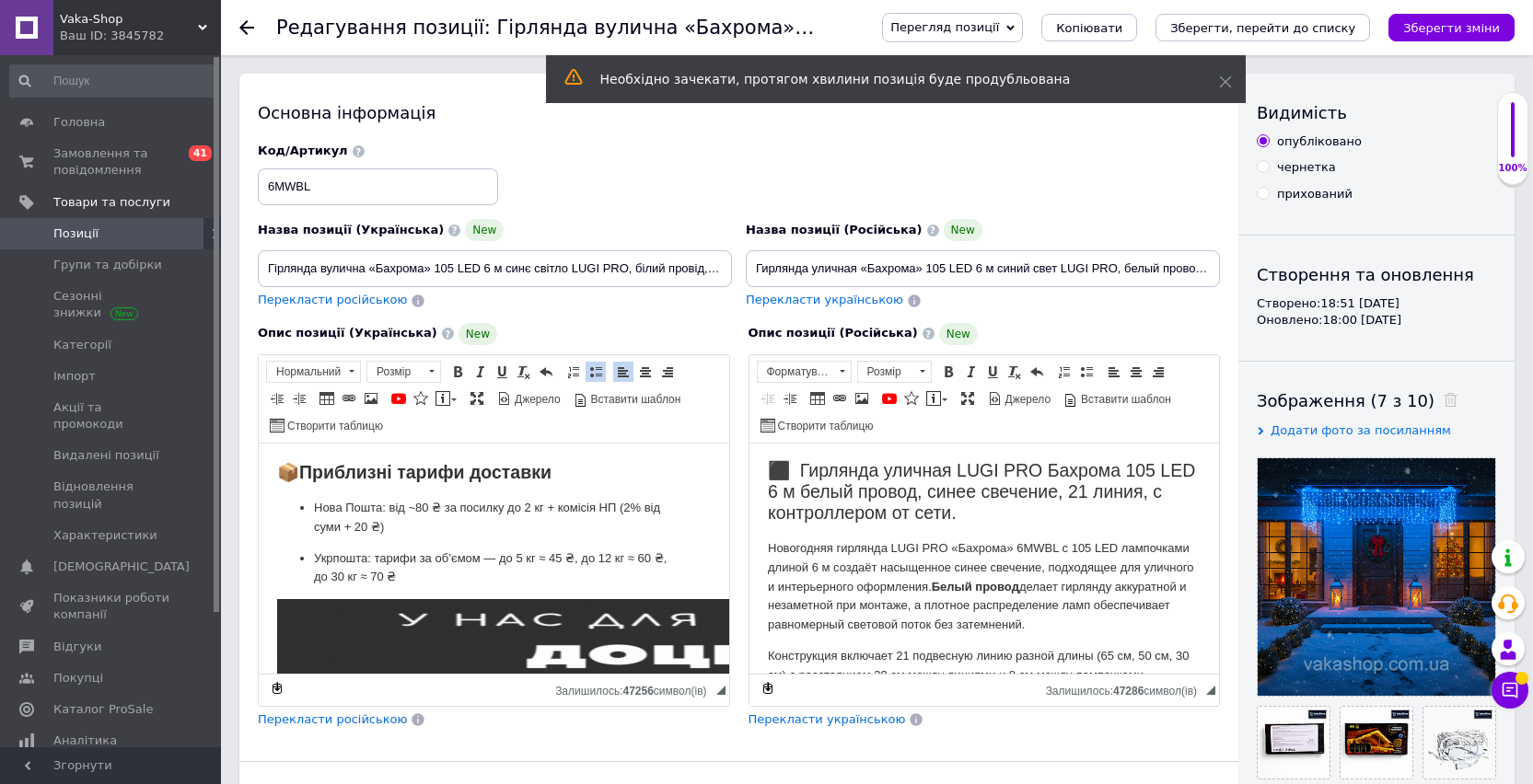
scroll to position [124, 0]
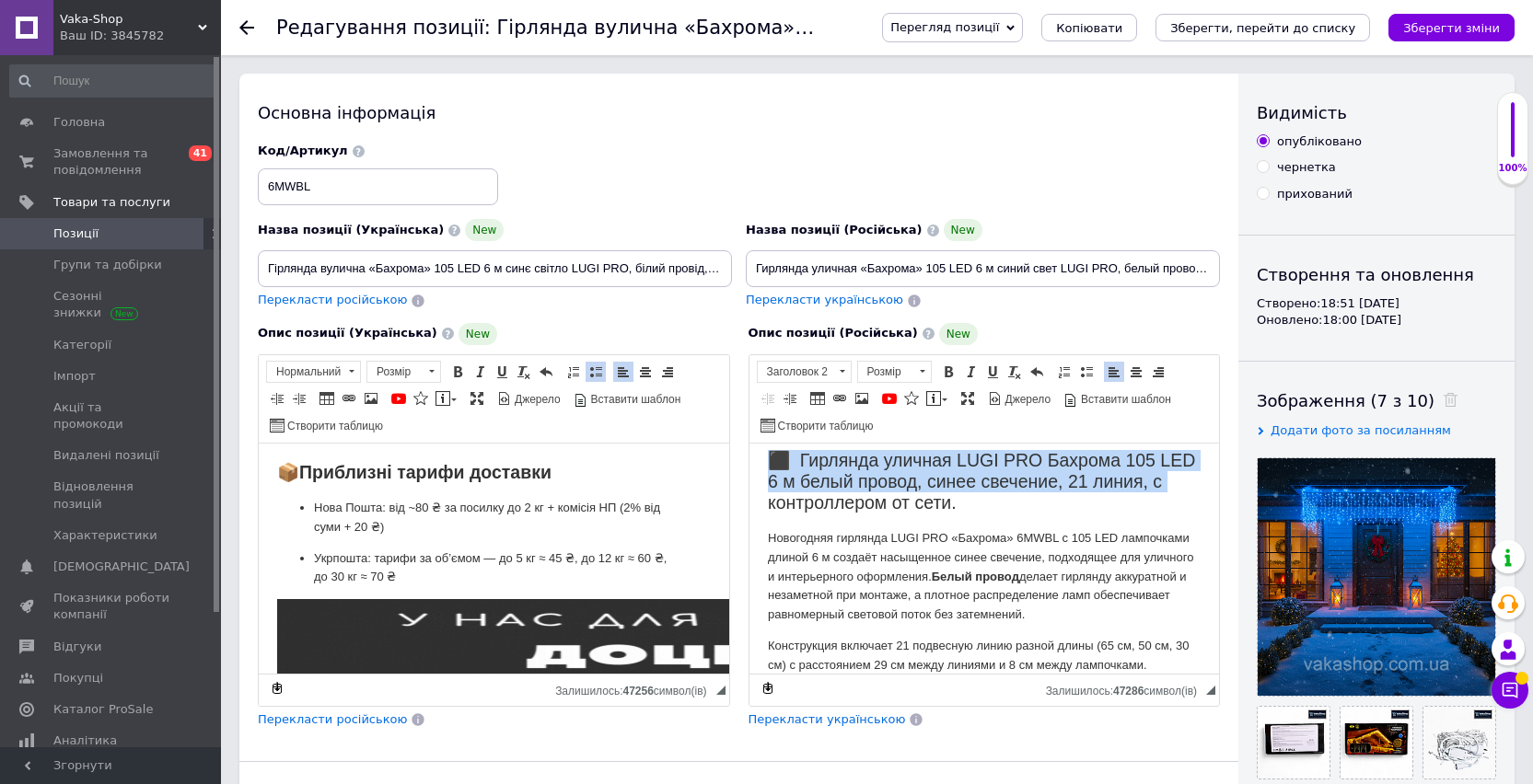
drag, startPoint x: 763, startPoint y: 459, endPoint x: 864, endPoint y: 531, distance: 124.0
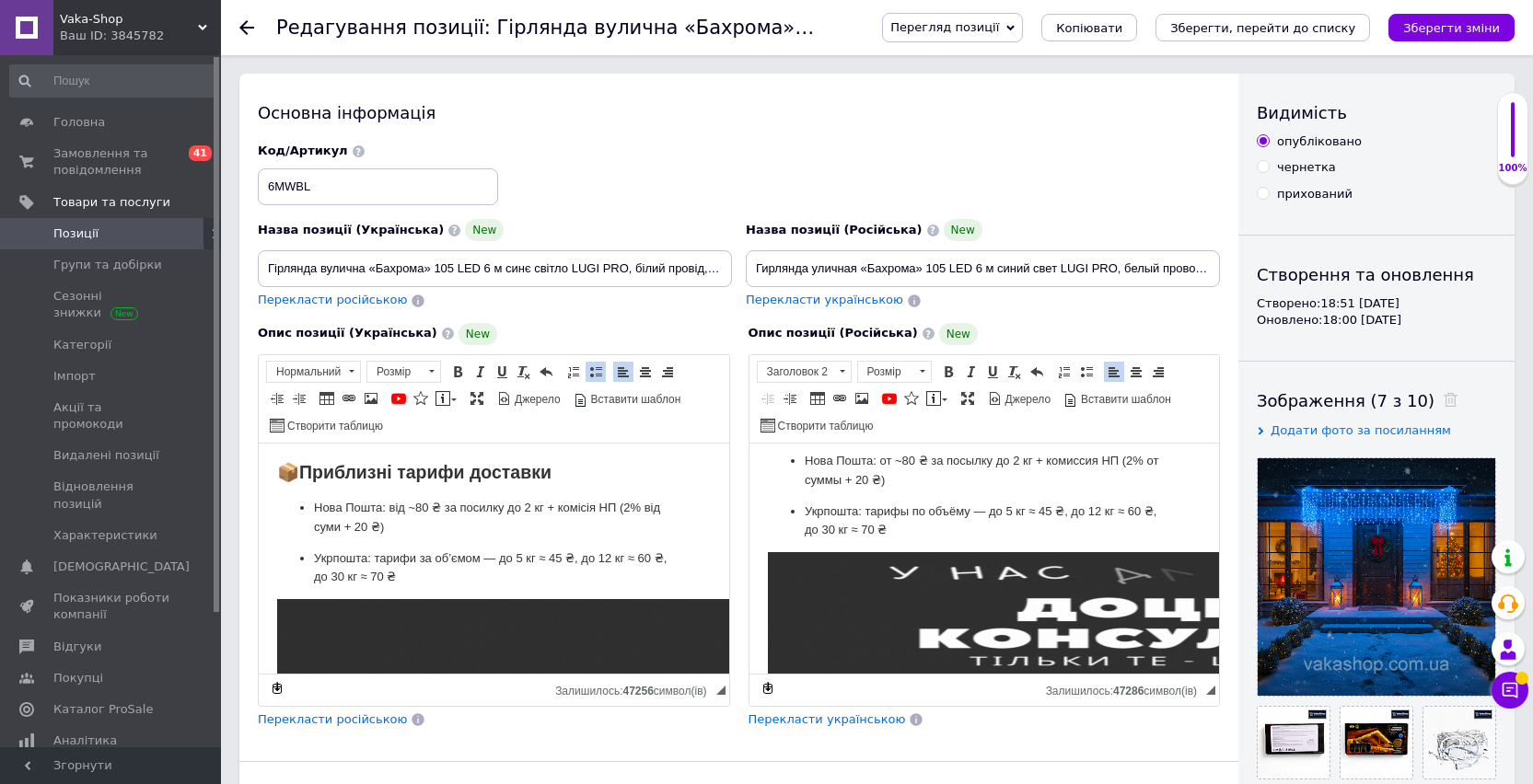
scroll to position [2103, 0]
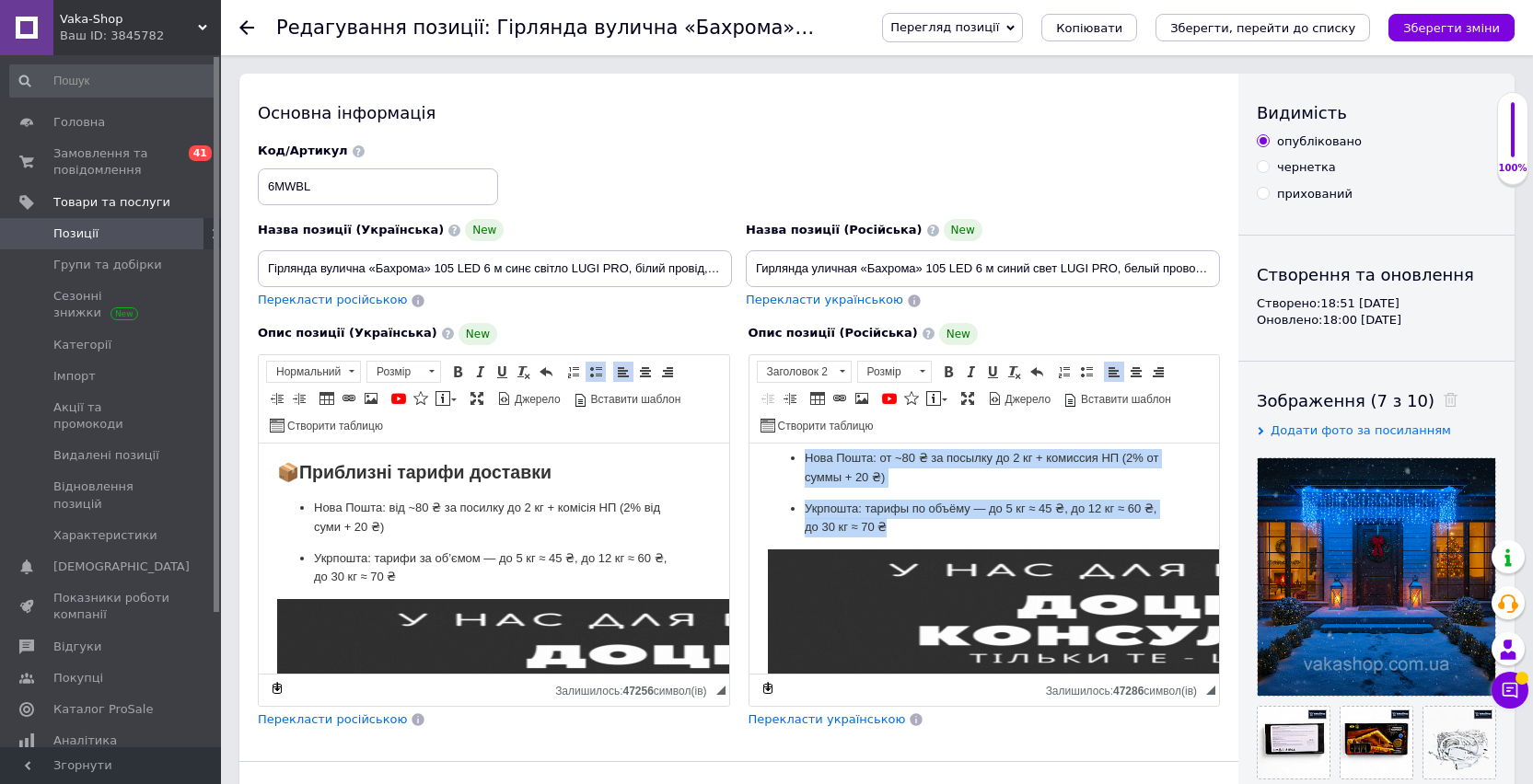
click at [913, 537] on p "Укрпошта: тарифы по объёму — до 5 кг ≈ 45 ₴, до 12 кг ≈ 60 ₴, до 30 кг ≈ 70 ₴" at bounding box center [983, 518] width 360 height 38
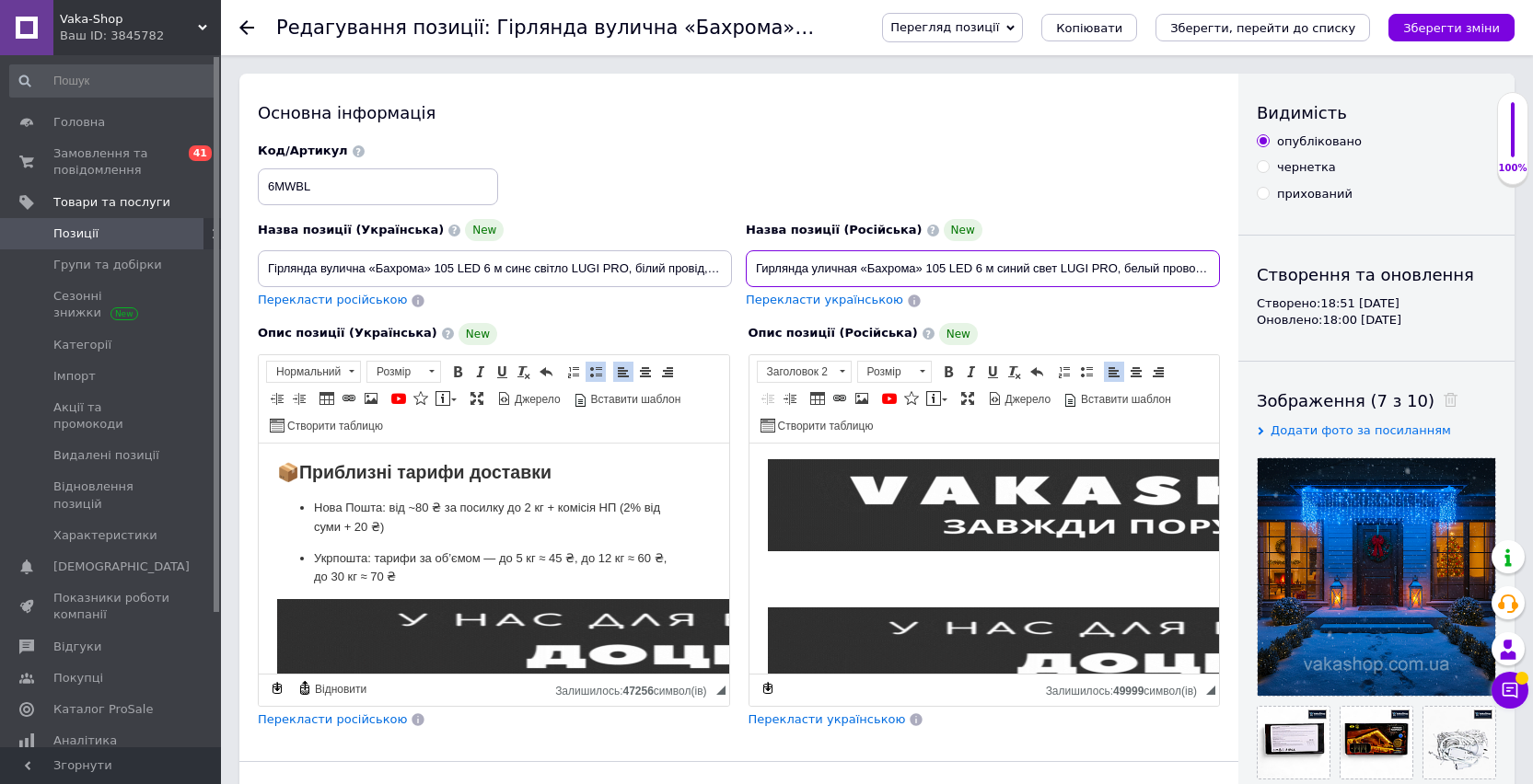
drag, startPoint x: 1057, startPoint y: 270, endPoint x: 997, endPoint y: 273, distance: 60.1
click at [997, 273] on input "Гирлянда уличная «Бахрома» 105 LED 6 м синий свет LUGI PRO, белый провод, с кон…" at bounding box center [983, 269] width 474 height 36
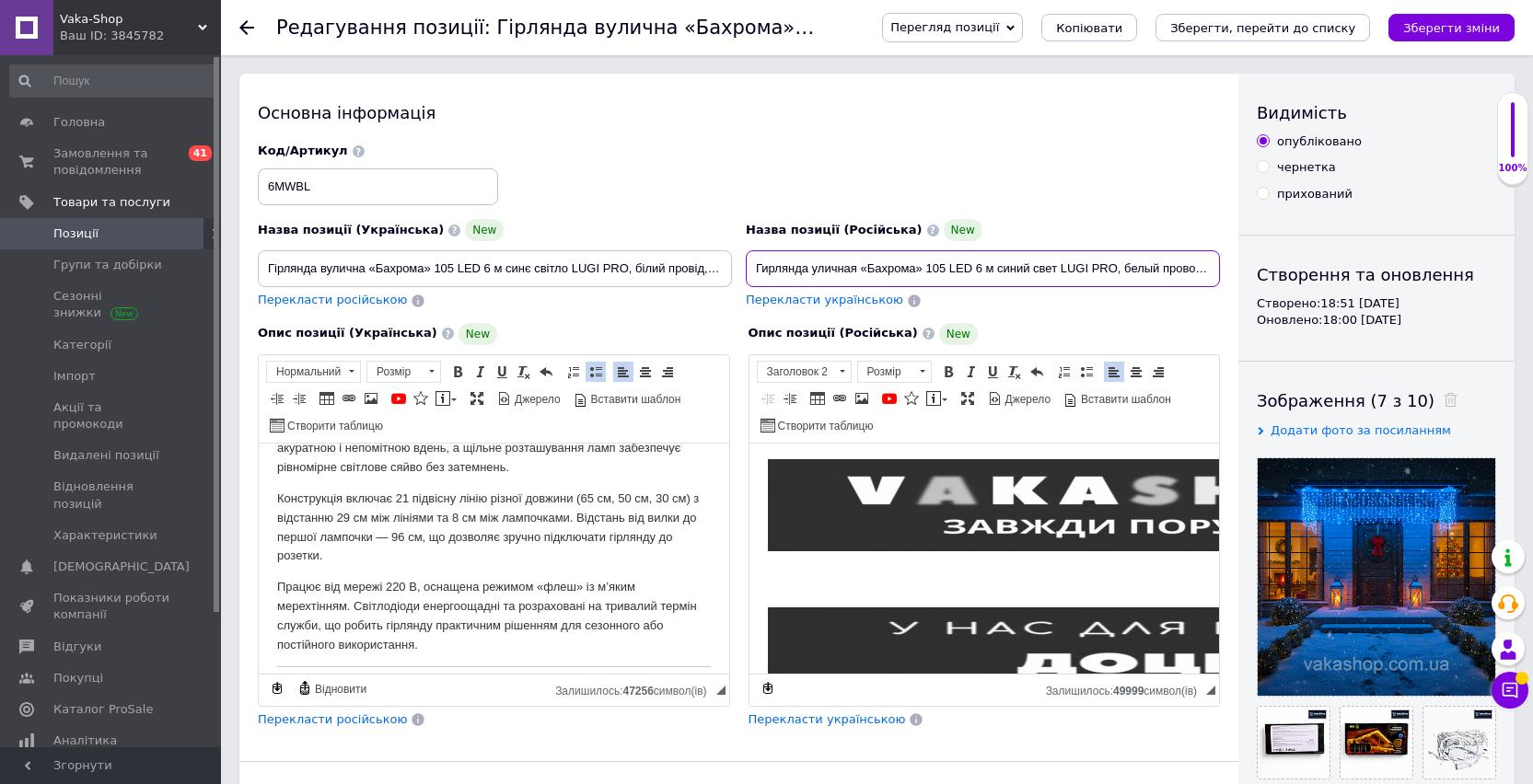
scroll to position [0, 0]
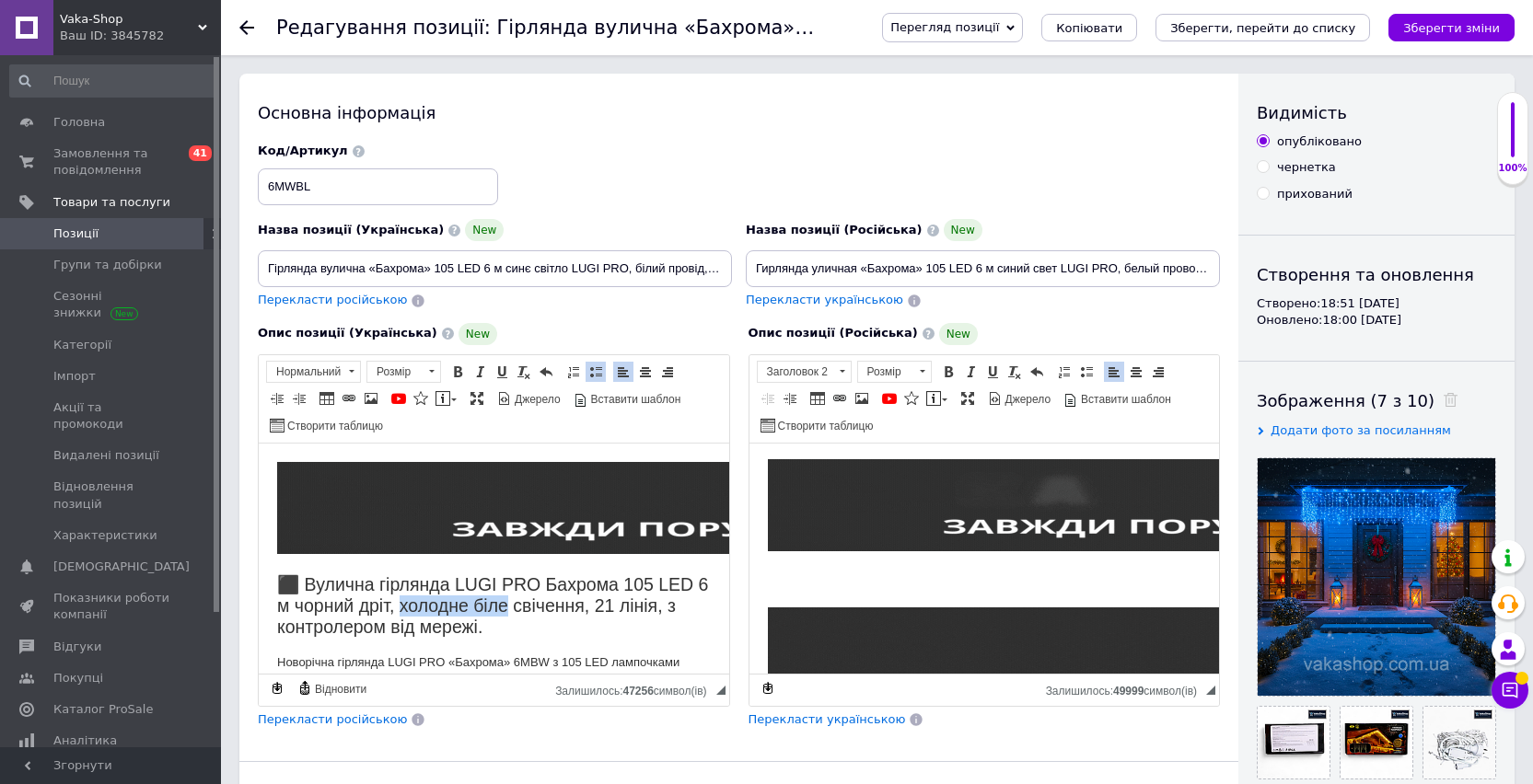
drag, startPoint x: 527, startPoint y: 608, endPoint x: 419, endPoint y: 606, distance: 108.0
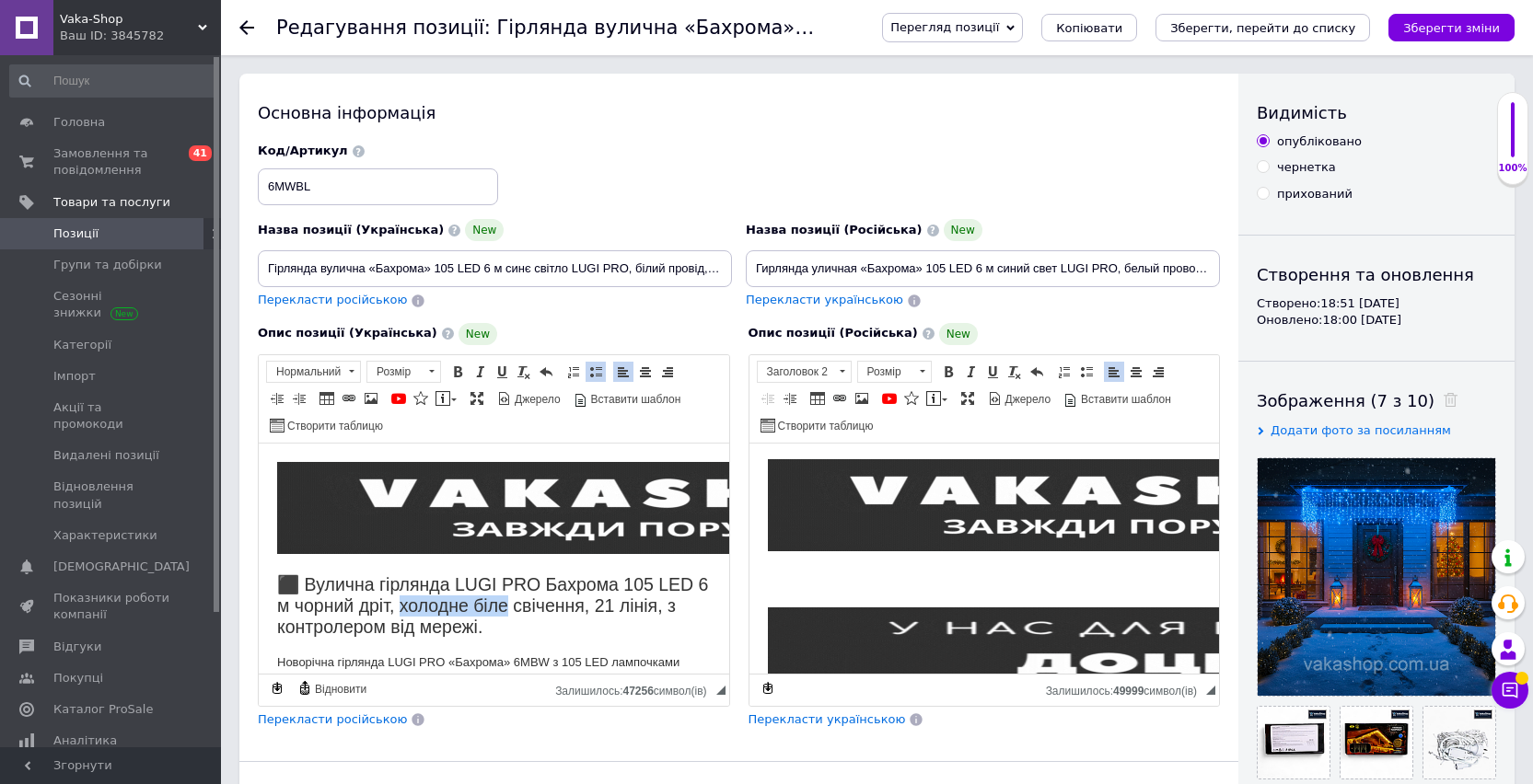
click at [419, 606] on h2 "⬛ Вулична гірлянда LUGI PRO Бахрома 105 LED 6 м чорний дріт, холодне біле свіче…" at bounding box center [494, 605] width 434 height 64
copy h2 "холодне біле"
drag, startPoint x: 567, startPoint y: 271, endPoint x: 506, endPoint y: 268, distance: 61.1
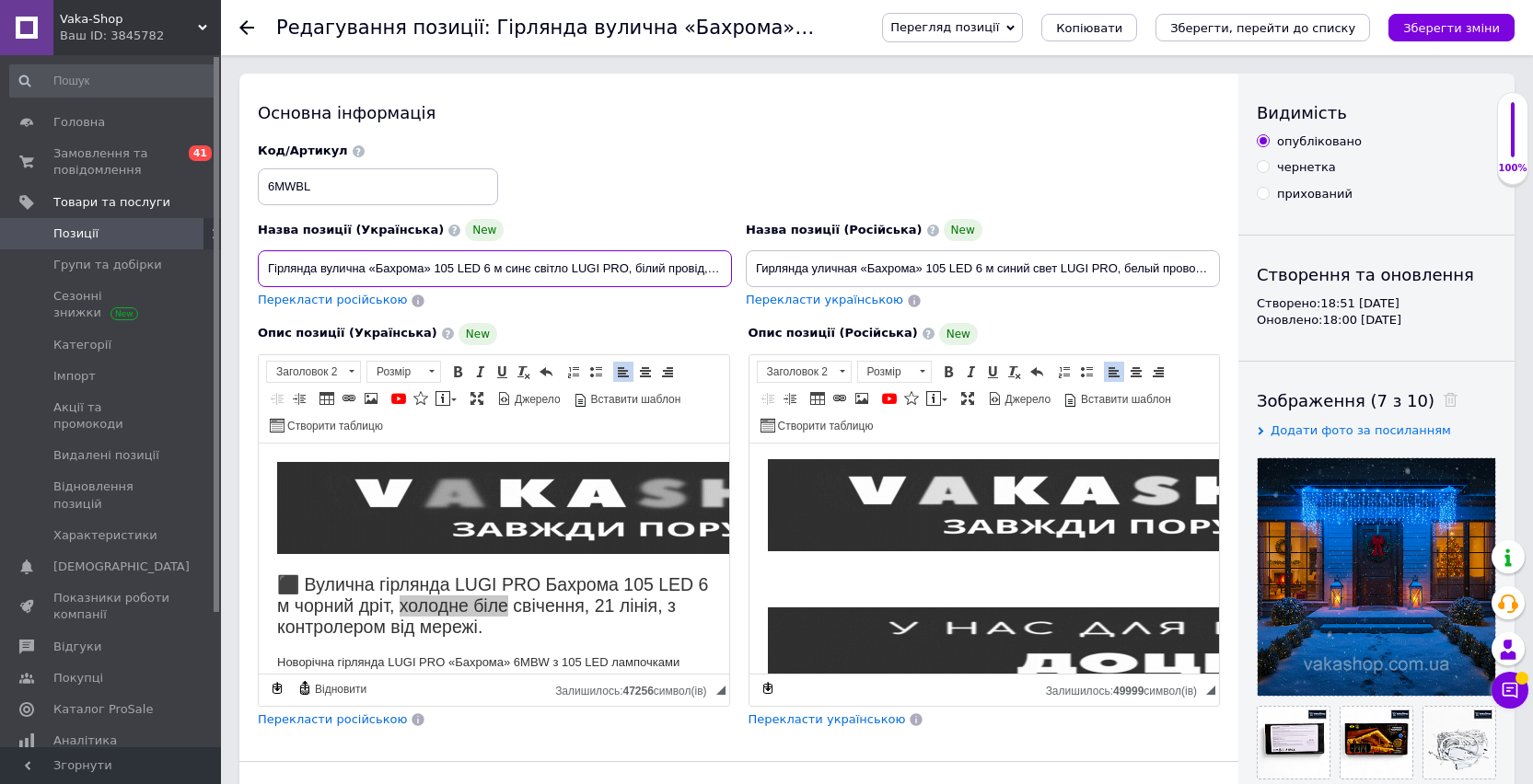
click at [506, 268] on input "Гірлянда вулична «Бахрома» 105 LED 6 м синє світло LUGI PRO, білий провід, з ко…" at bounding box center [494, 269] width 474 height 36
paste input "олодне біле"
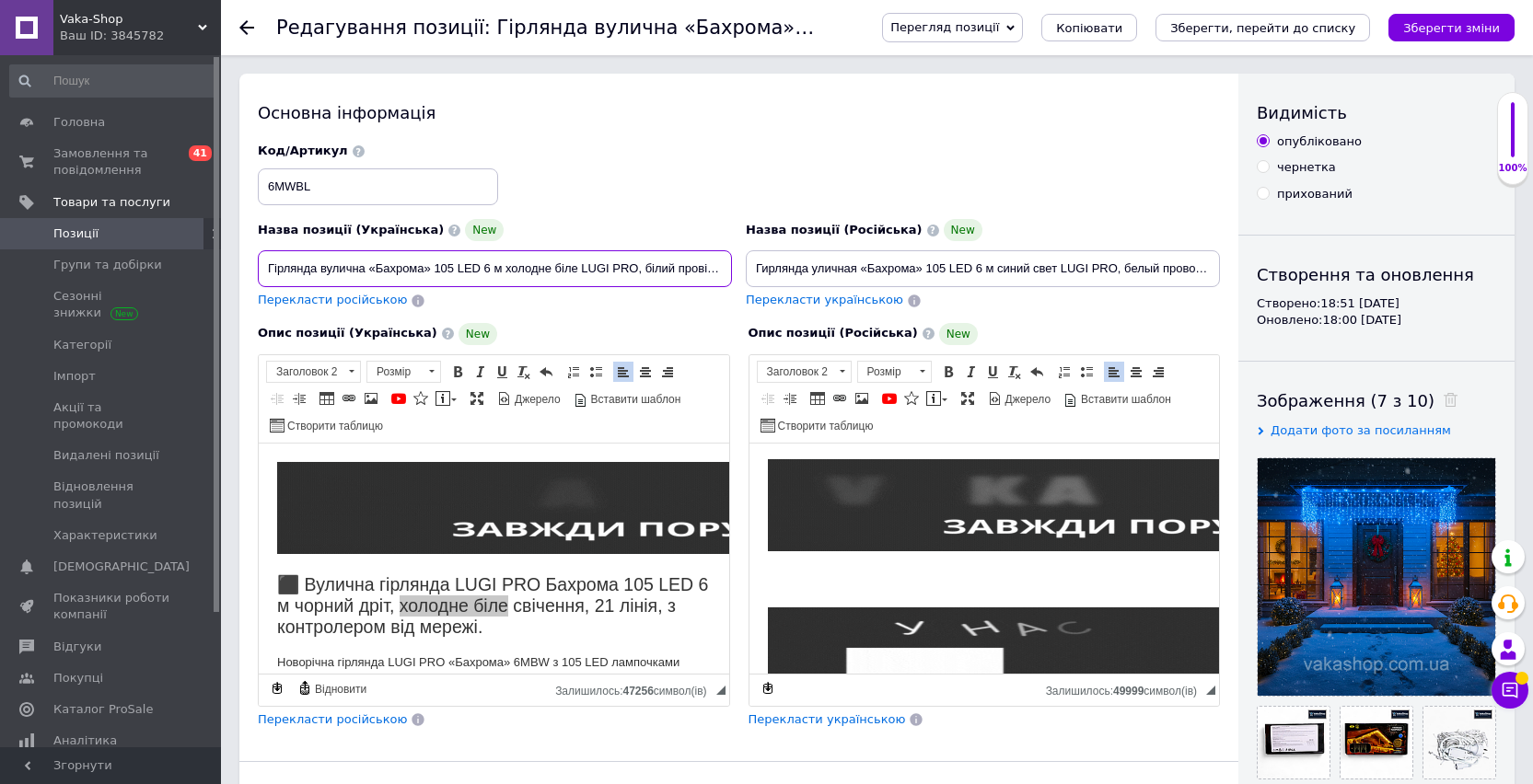
click at [659, 271] on input "Гірлянда вулична «Бахрома» 105 LED 6 м холодне біле LUGI PRO, білий провід, з к…" at bounding box center [494, 269] width 474 height 36
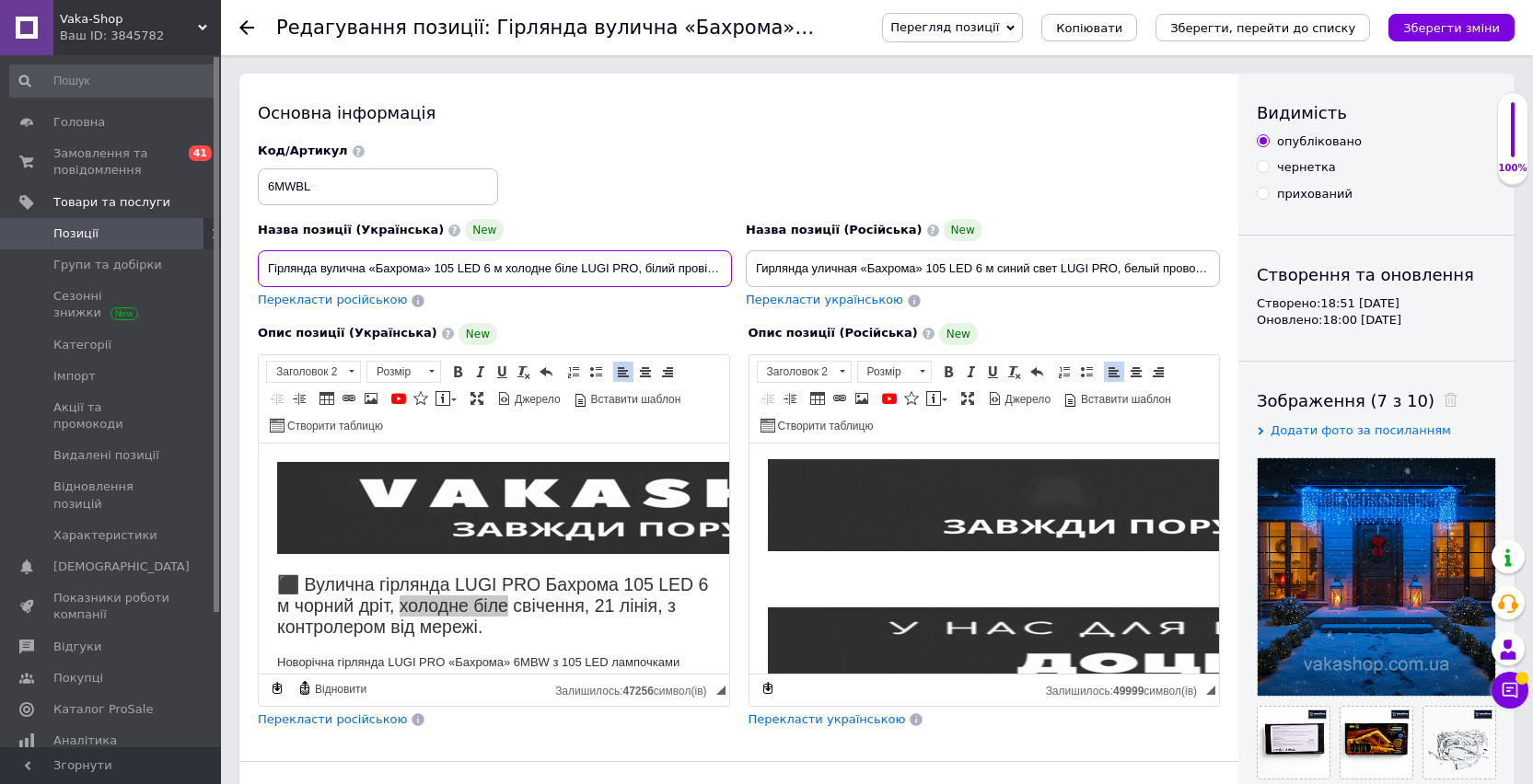
click at [659, 271] on input "Гірлянда вулична «Бахрома» 105 LED 6 м холодне біле LUGI PRO, білий провід, з к…" at bounding box center [494, 269] width 474 height 36
drag, startPoint x: 685, startPoint y: 272, endPoint x: 750, endPoint y: 273, distance: 65.0
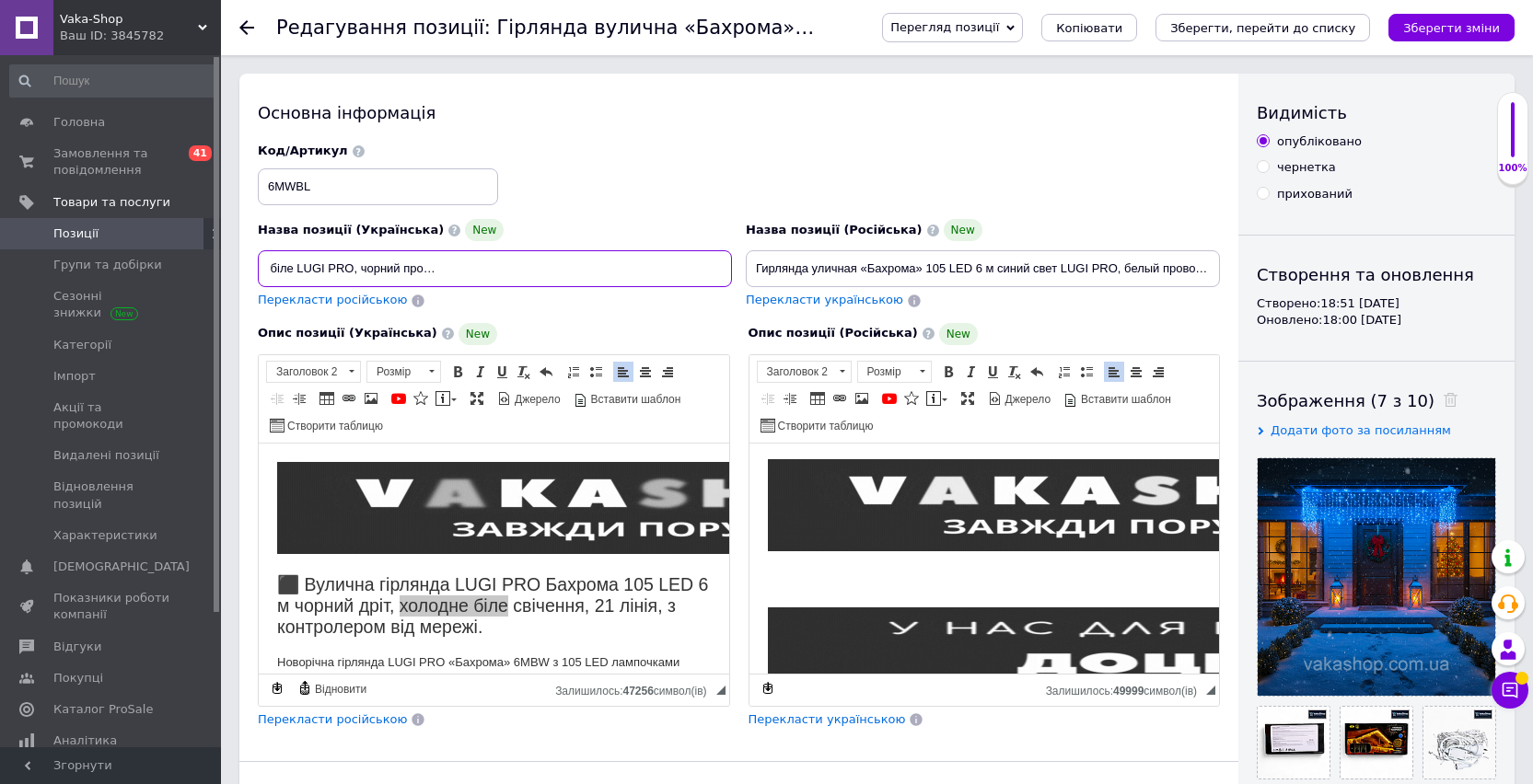
click at [750, 273] on div "Назва позиції (Українська) New Гірлянда вулична «Бахрома» 105 LED 6 м холодне б…" at bounding box center [739, 226] width 975 height 180
type input "Гірлянда вулична «Бахрома» 105 LED 6 м холодне біле LUGI PRO, чорний провід, з …"
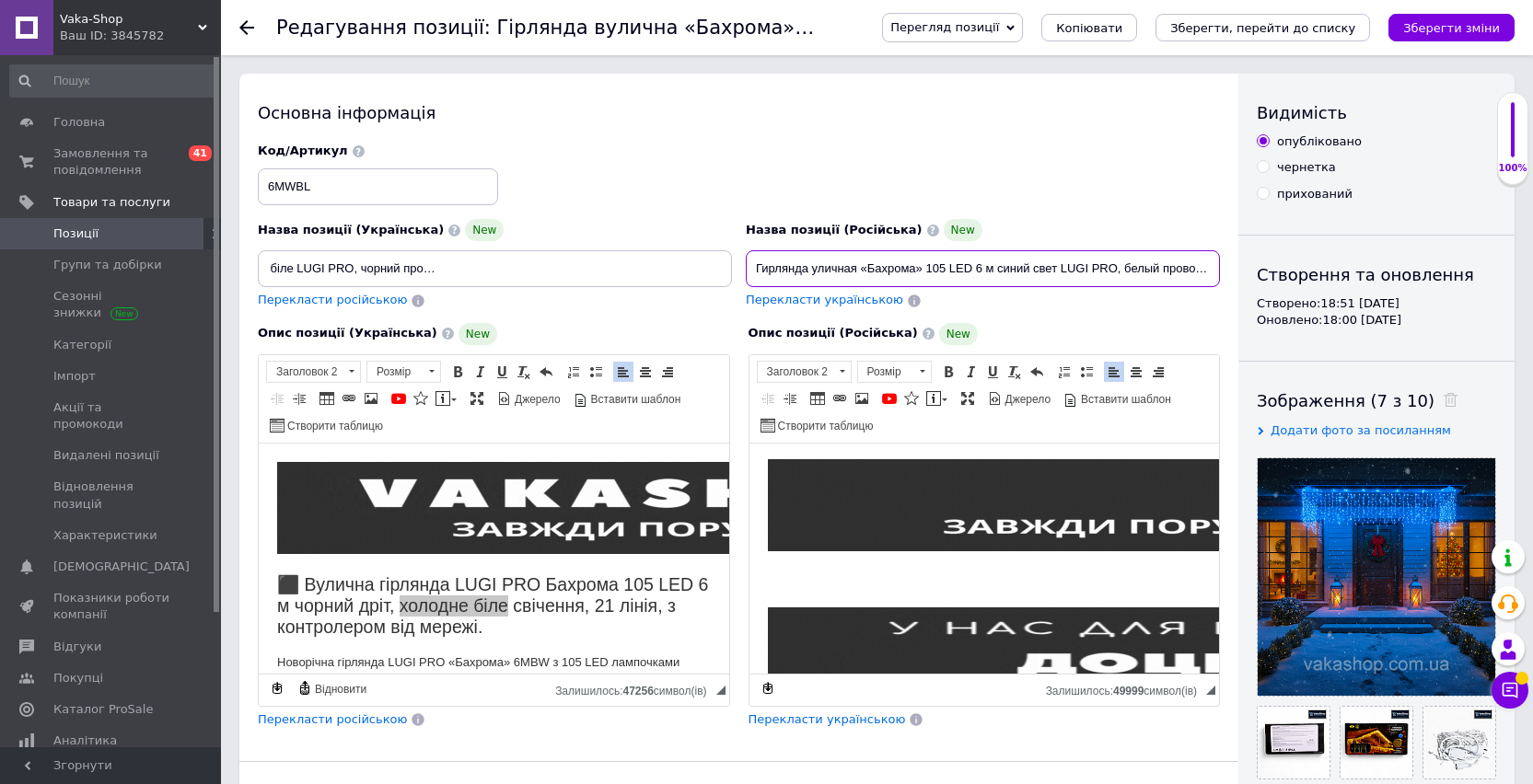
click at [1016, 270] on input "Гирлянда уличная «Бахрома» 105 LED 6 м синий свет LUGI PRO, белый провод, с кон…" at bounding box center [983, 269] width 474 height 36
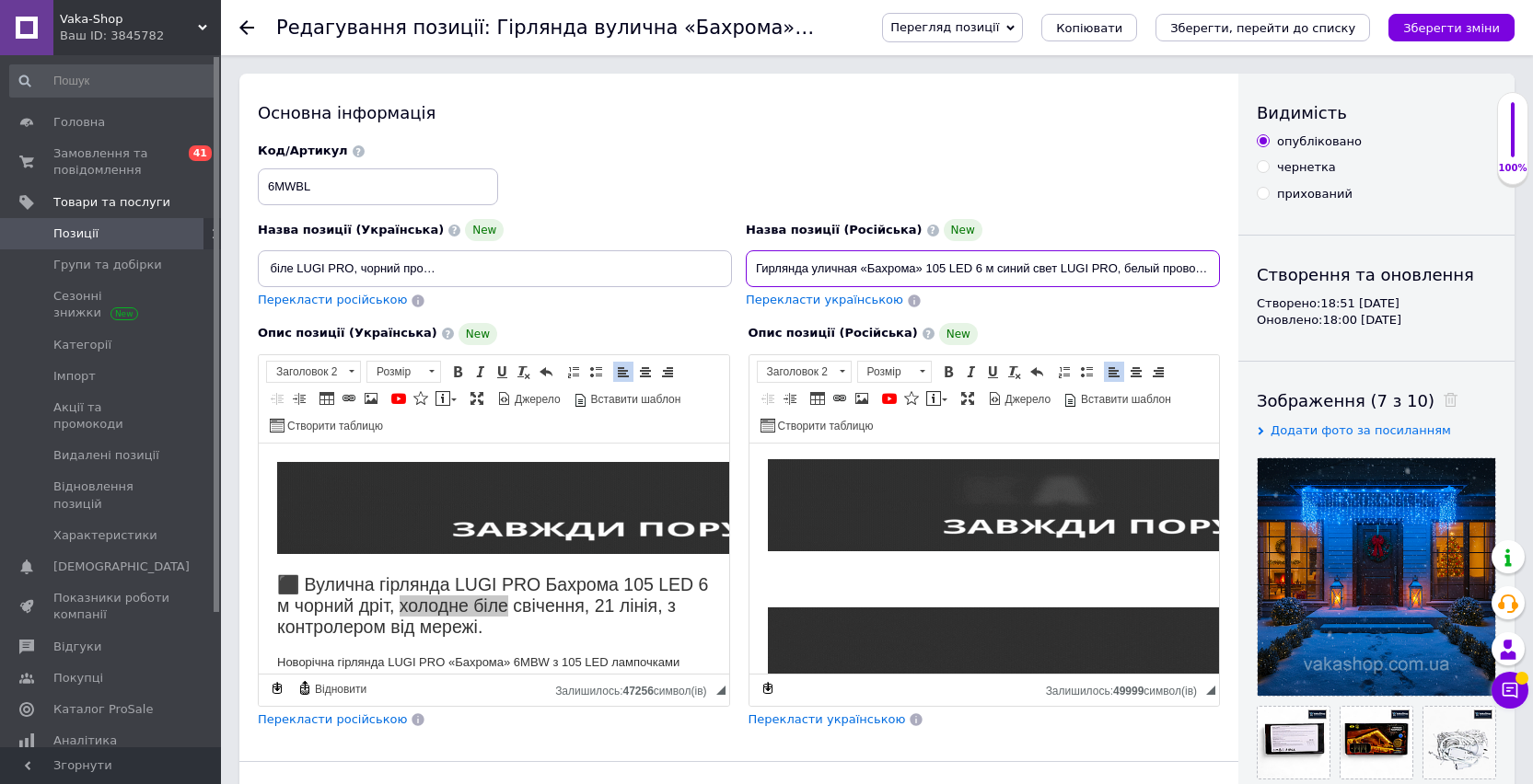
scroll to position [0, 0]
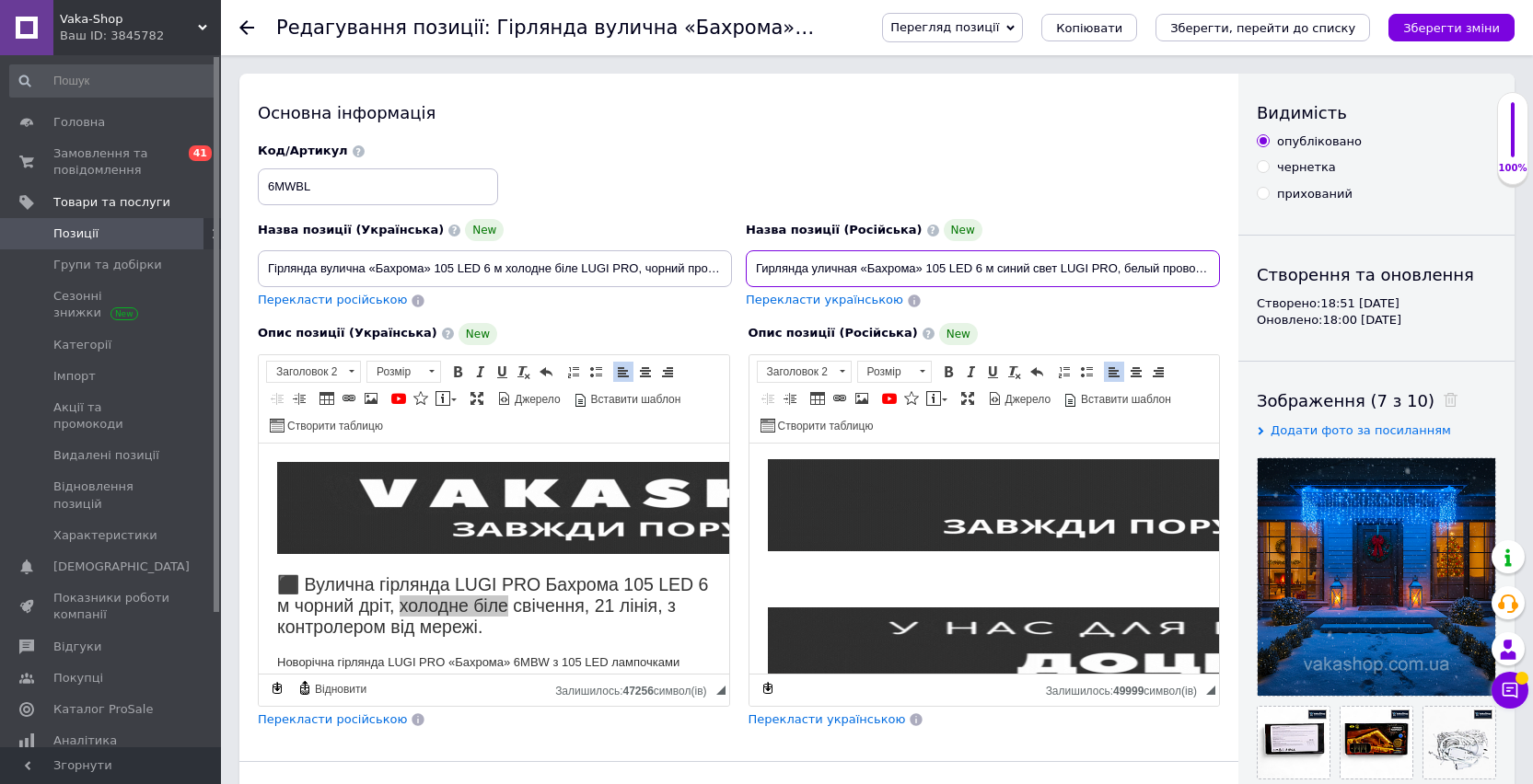
click at [1016, 270] on input "Гирлянда уличная «Бахрома» 105 LED 6 м синий свет LUGI PRO, белый провод, с кон…" at bounding box center [983, 269] width 474 height 36
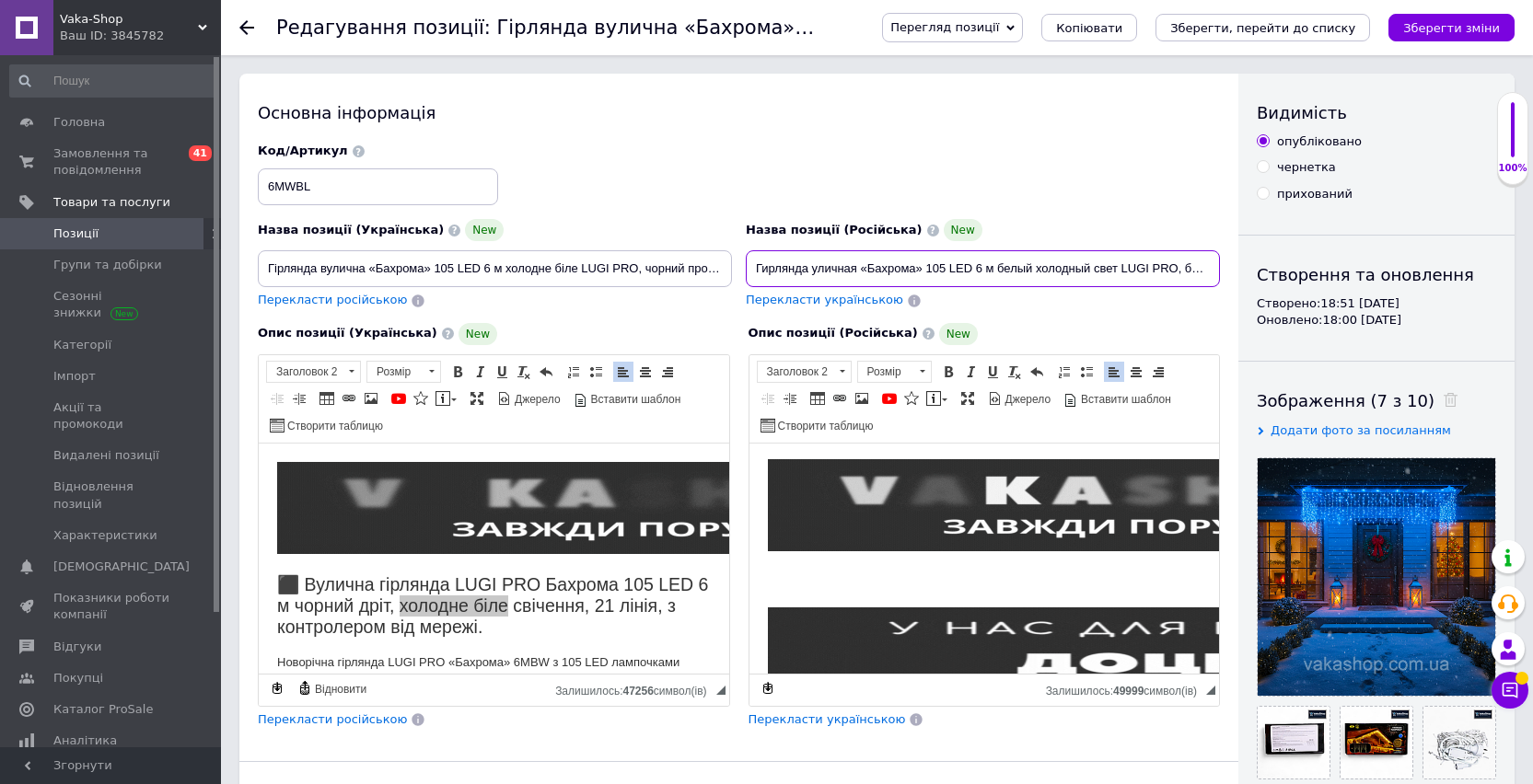
click at [1200, 273] on input "Гирлянда уличная «Бахрома» 105 LED 6 м белый холодный свет LUGI PRO, белый пров…" at bounding box center [983, 269] width 474 height 36
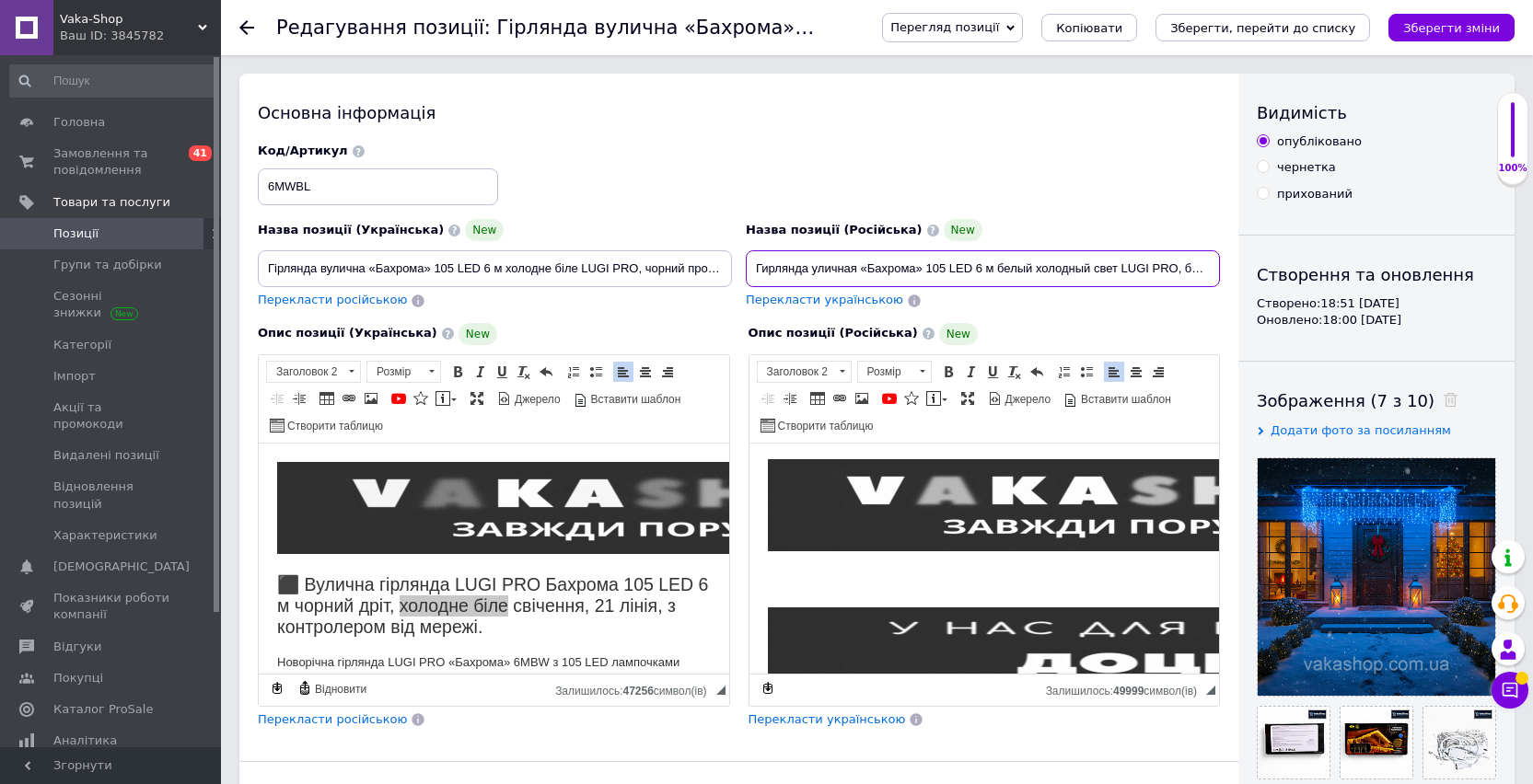
click at [1200, 273] on input "Гирлянда уличная «Бахрома» 105 LED 6 м белый холодный свет LUGI PRO, белый пров…" at bounding box center [983, 269] width 474 height 36
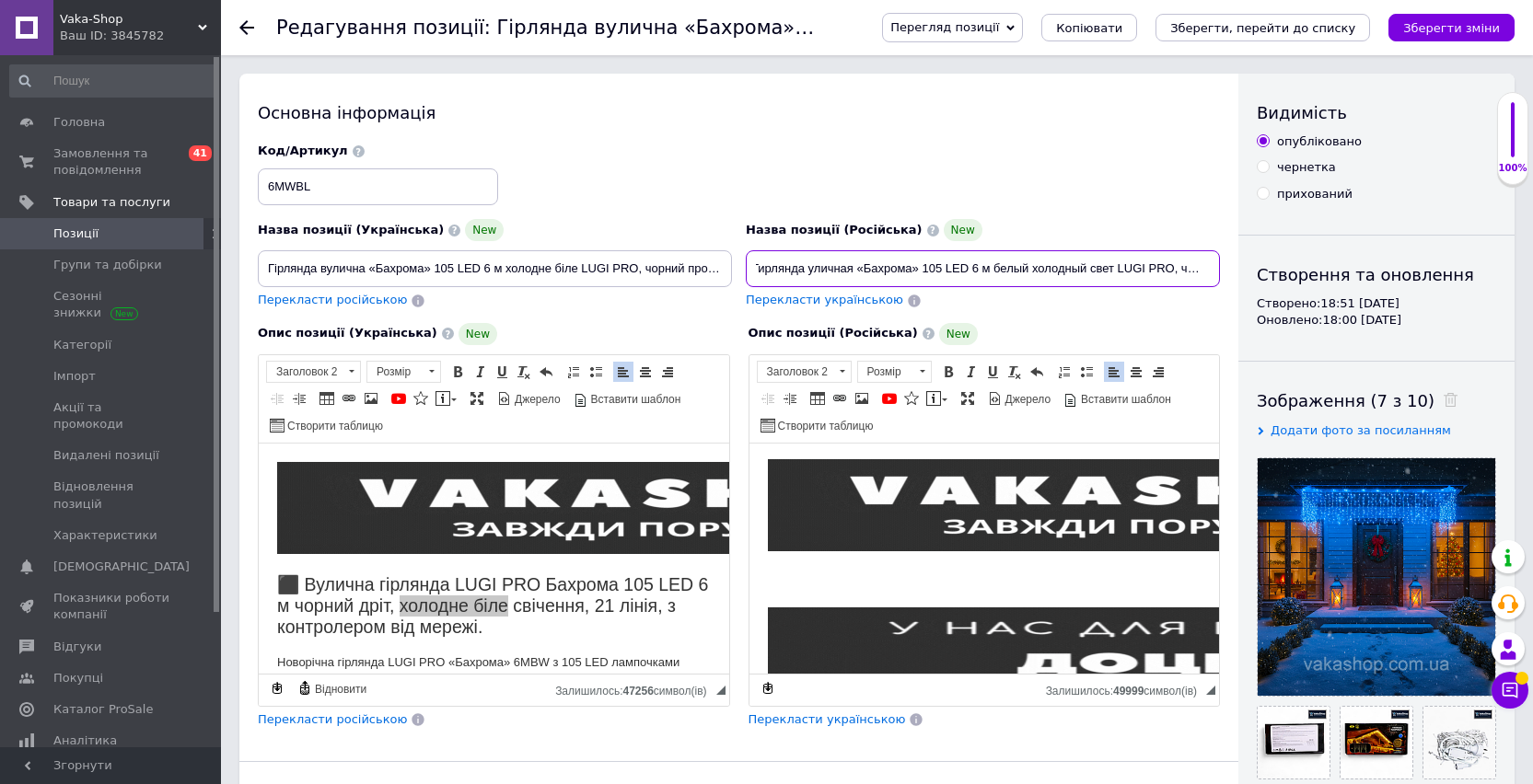
scroll to position [0, 18]
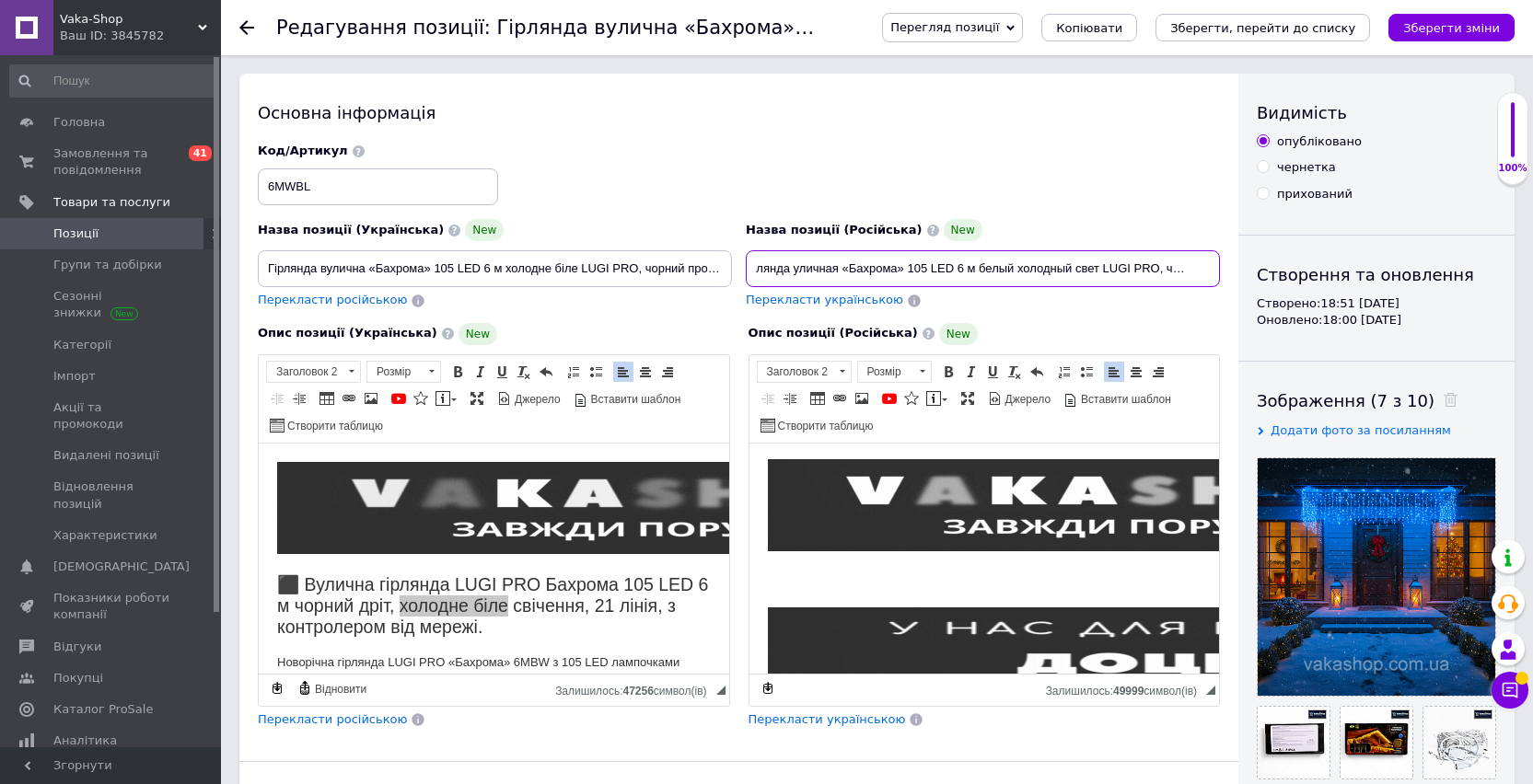
drag, startPoint x: 1191, startPoint y: 277, endPoint x: 1232, endPoint y: 277, distance: 41.0
click at [1232, 277] on div "Основна інформація Назва позиції (Українська) New Гірлянда вулична «Бахрома» 10…" at bounding box center [738, 601] width 998 height 1054
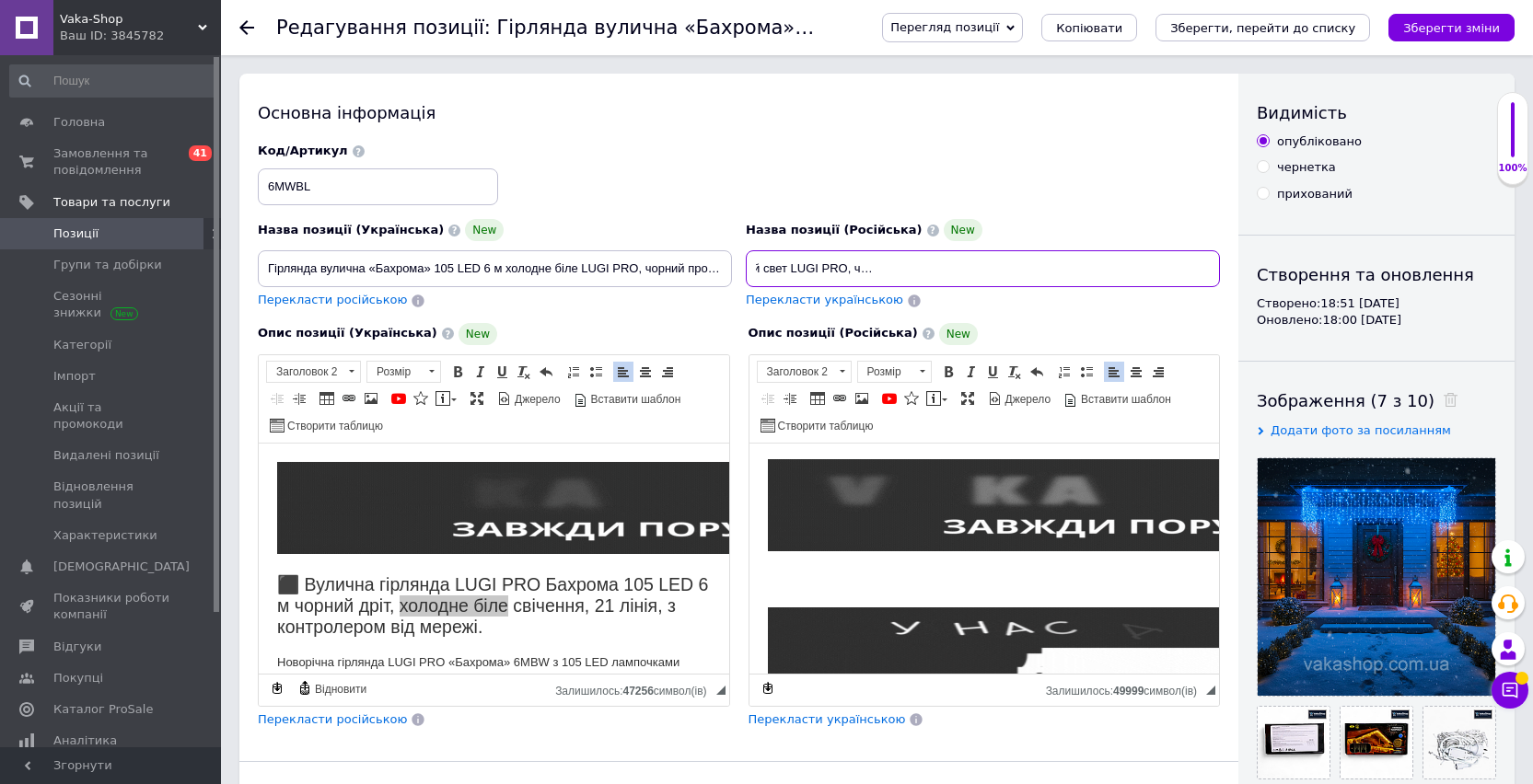
drag, startPoint x: 1175, startPoint y: 275, endPoint x: 1241, endPoint y: 275, distance: 66.0
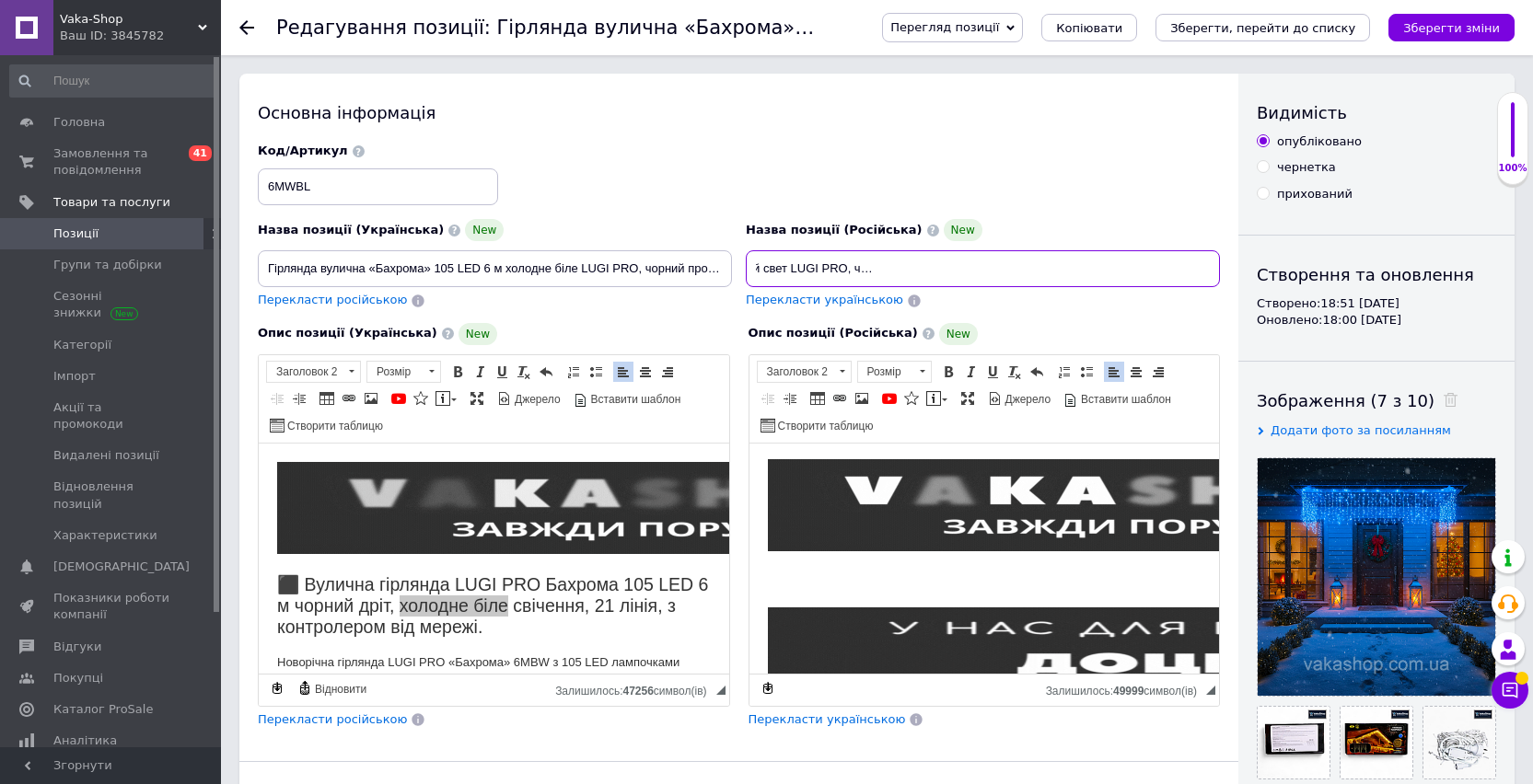
click at [1241, 275] on div "Основна інформація Назва позиції (Українська) New Гірлянда вулична «Бахрома» 10…" at bounding box center [876, 601] width 1275 height 1054
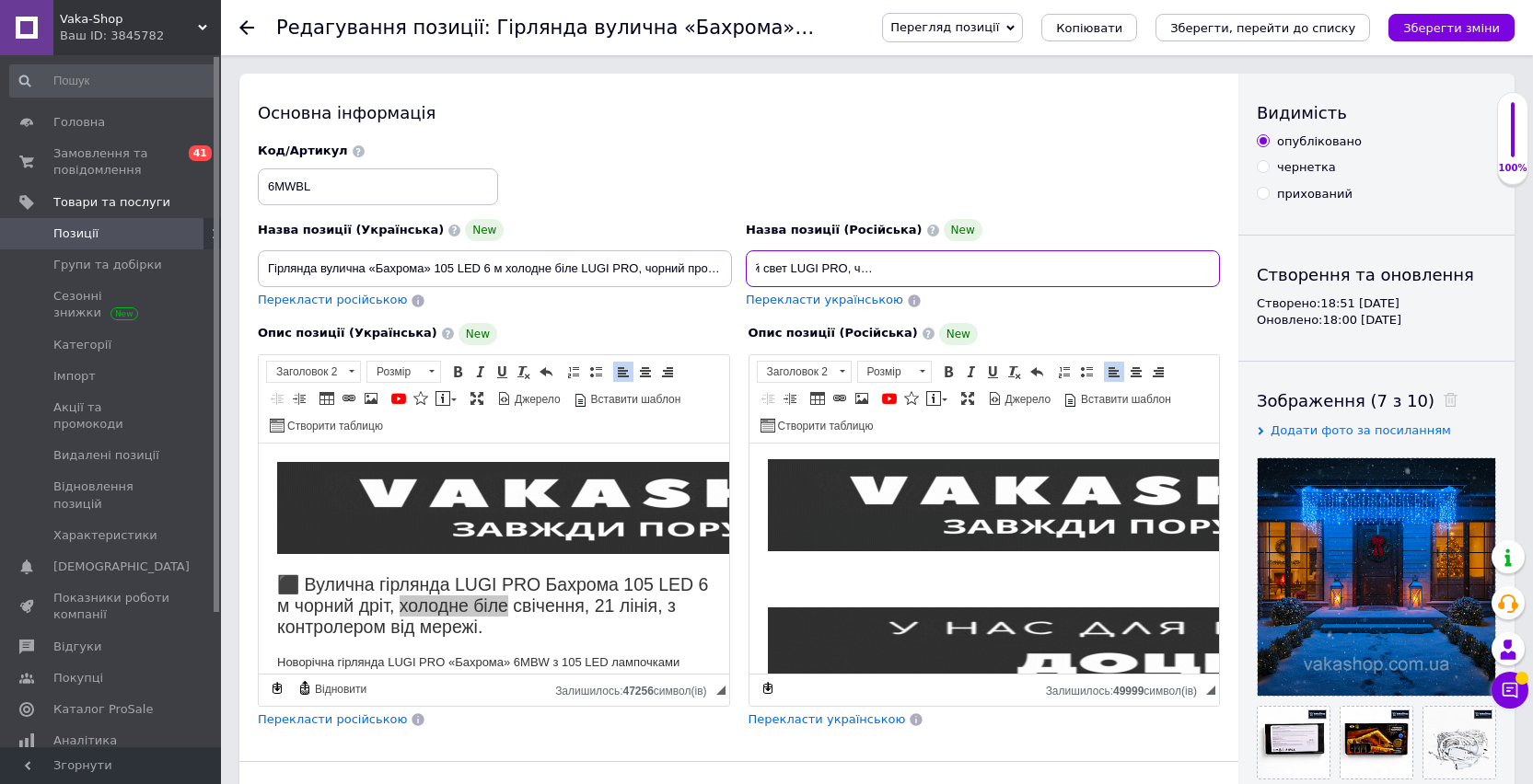
click at [1140, 273] on input "Гирлянда уличная «Бахрома» 105 LED 6 м белый холодный свет LUGI PRO, черный про…" at bounding box center [983, 269] width 474 height 36
click at [1174, 273] on input "Гирлянда уличная «Бахрома» 105 LED 6 м белый холодный свет LUGI PRO, черный про…" at bounding box center [983, 269] width 474 height 36
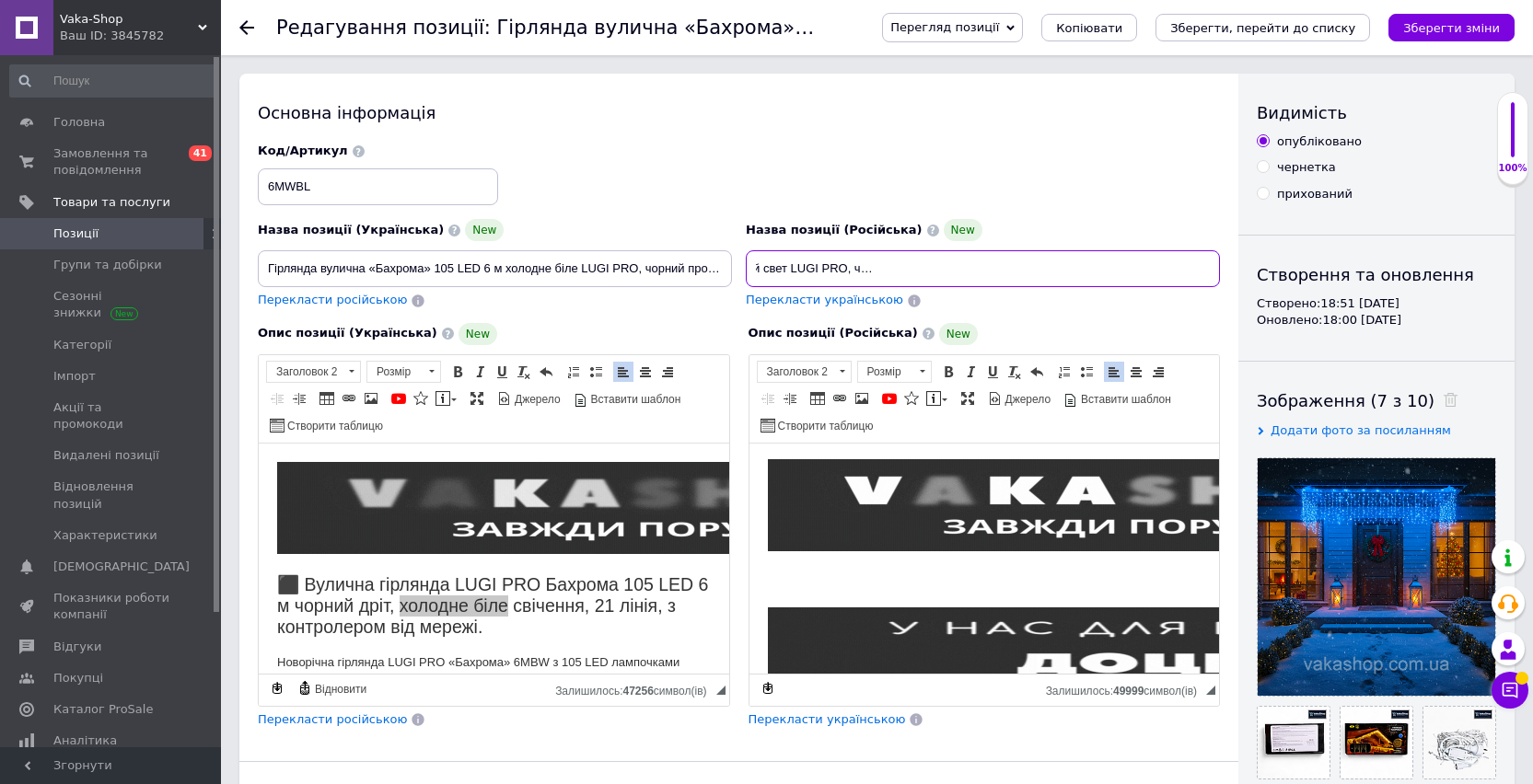
type input "Гирлянда уличная «Бахрома» 105 LED 6 м белый холодный свет LUGI PRO, черный про…"
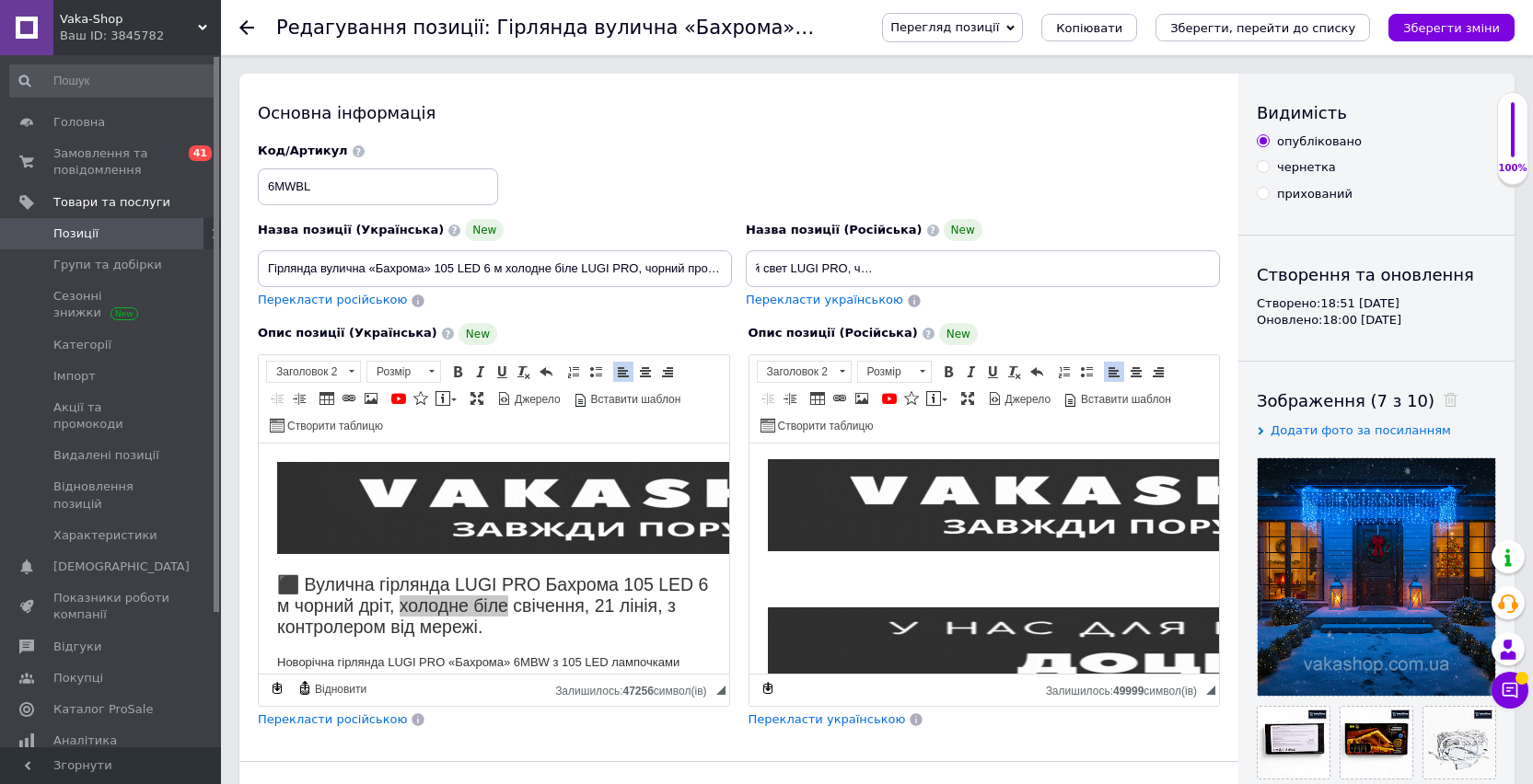
click at [862, 576] on h2 "Редактор, 4D08E420-8EEA-4E7F-A803-A6AF39D01AA5" at bounding box center [984, 582] width 434 height 21
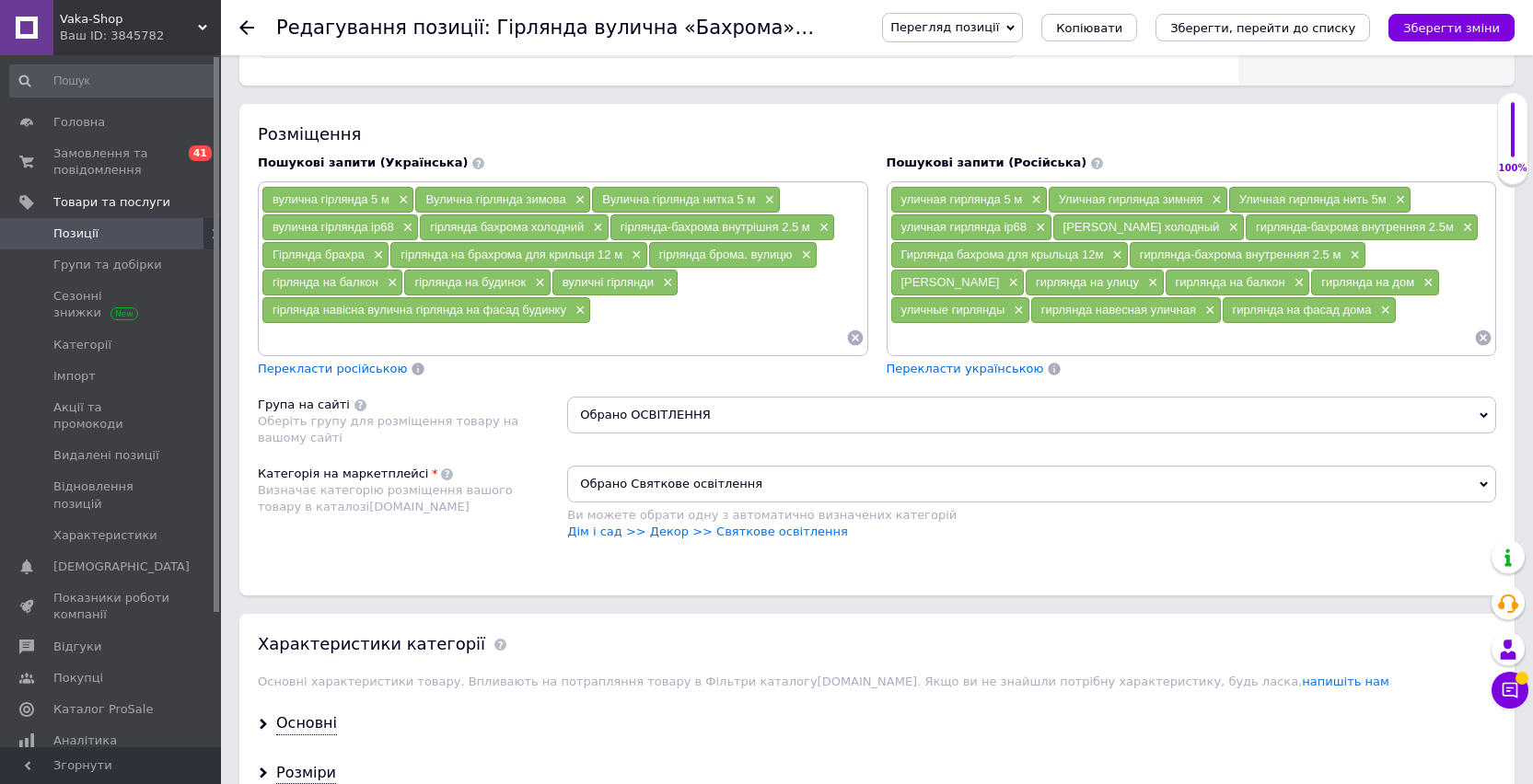
scroll to position [0, 0]
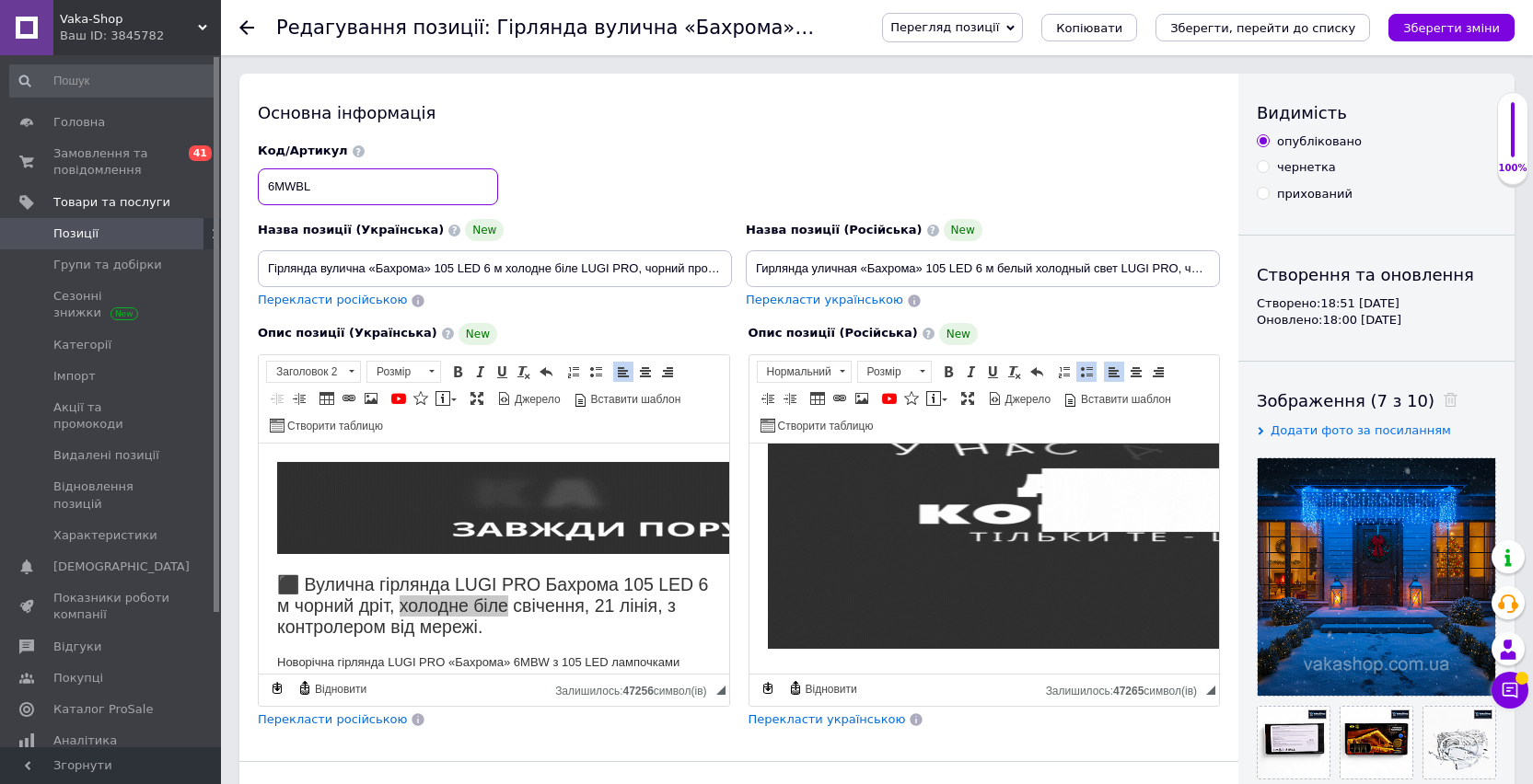
click at [288, 190] on input "6МWBL" at bounding box center [377, 186] width 240 height 36
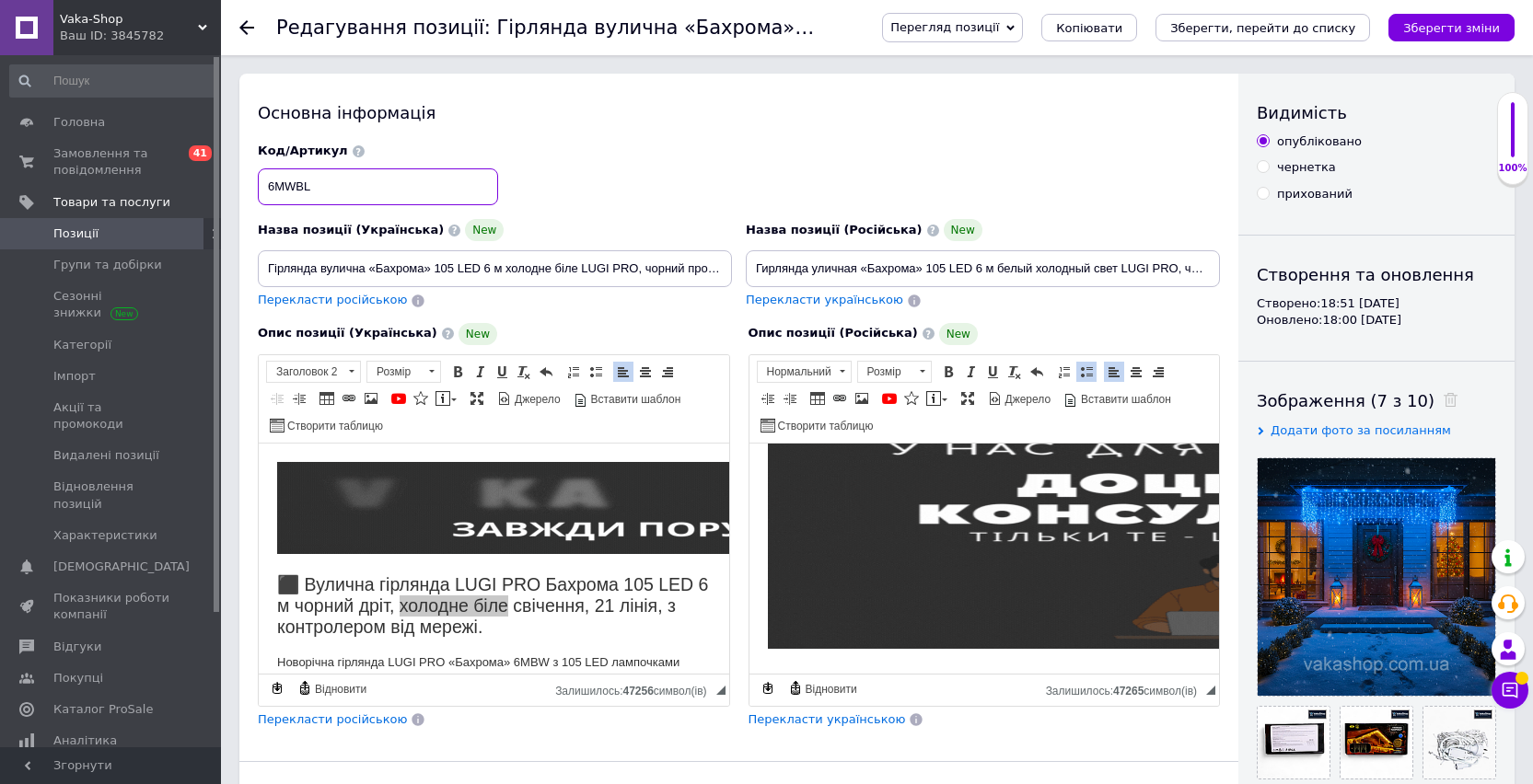
click at [288, 190] on input "6МWBL" at bounding box center [377, 186] width 240 height 36
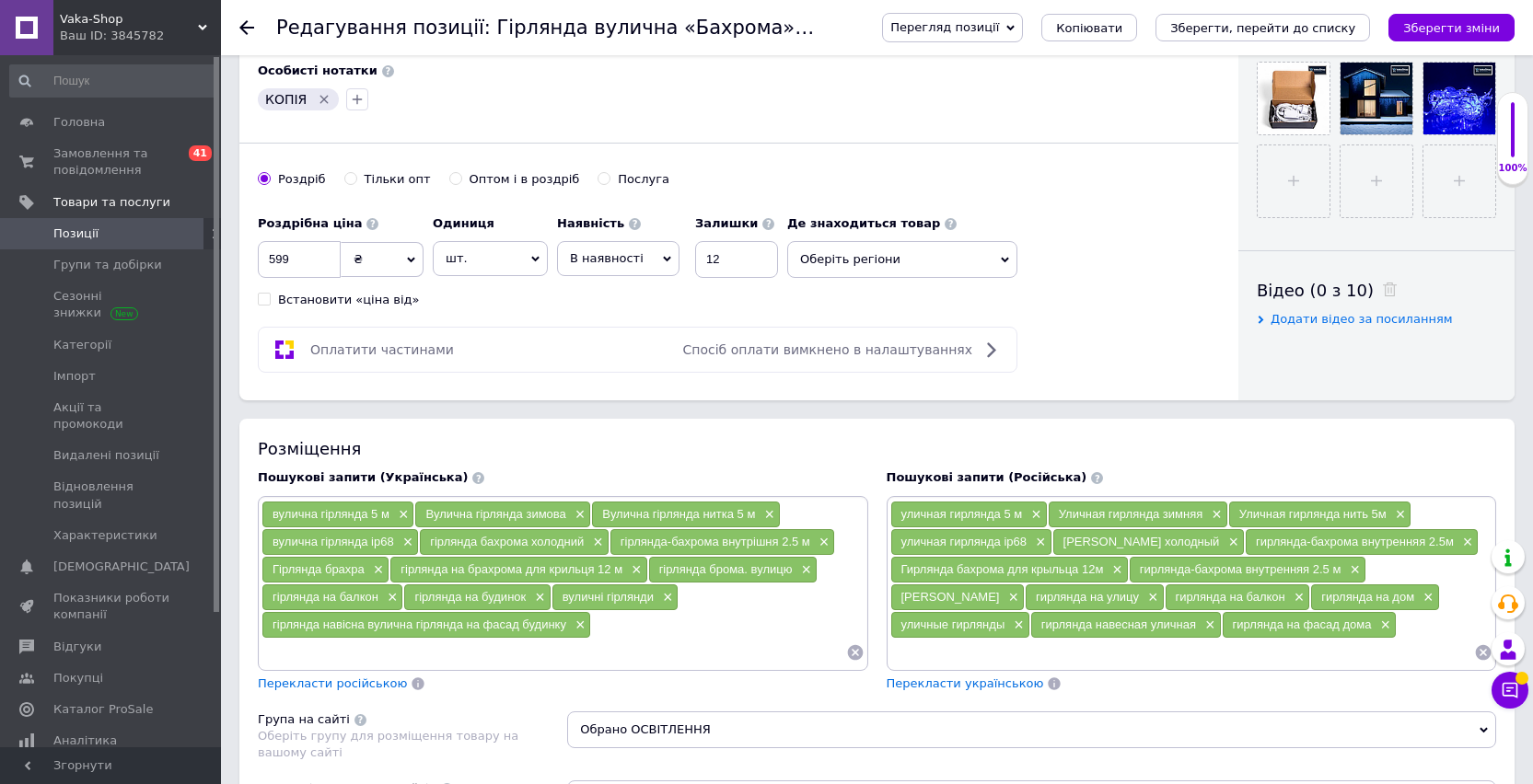
scroll to position [709, 0]
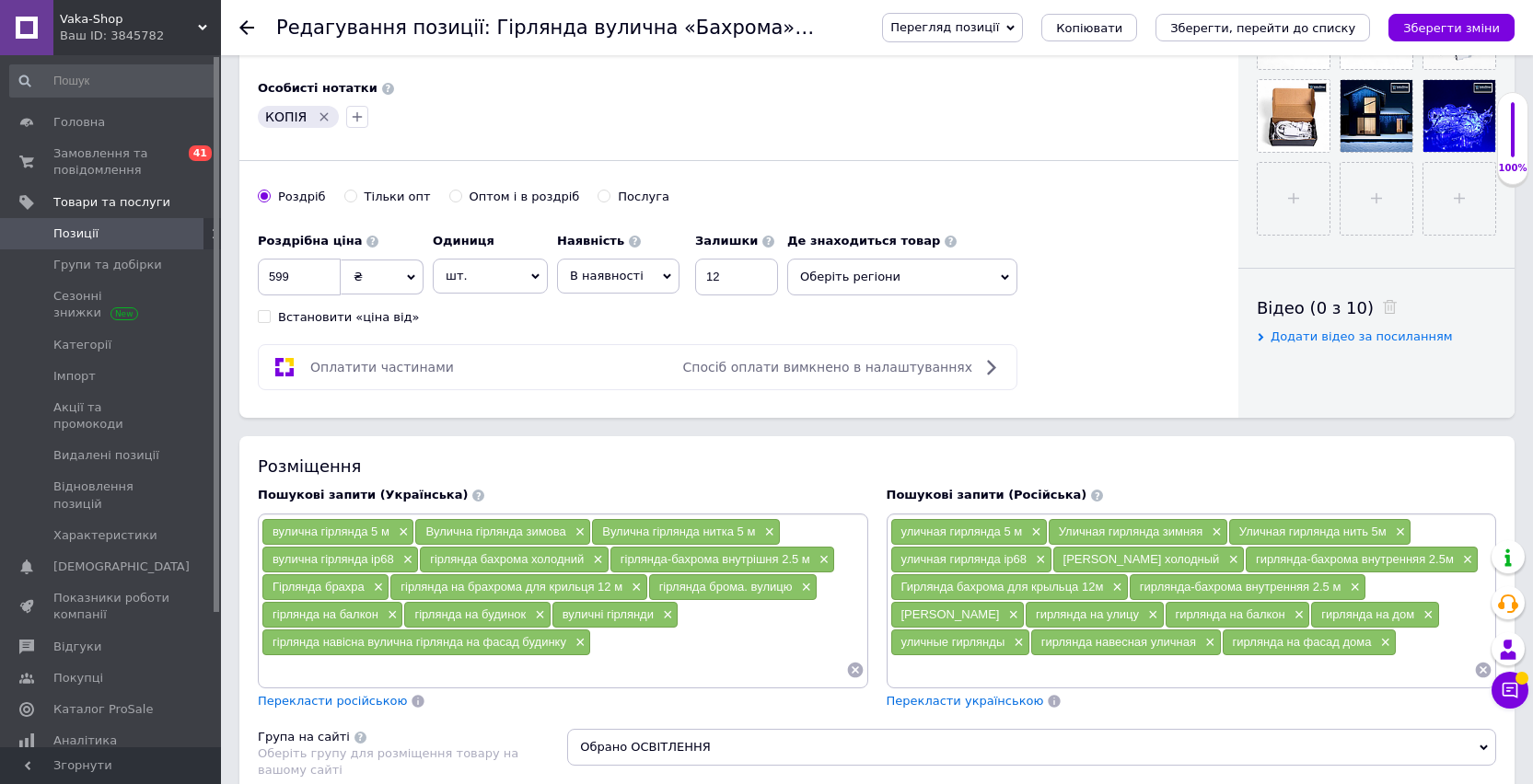
type input "6МBW"
click at [878, 265] on span "Оберіть регіони" at bounding box center [902, 276] width 230 height 36
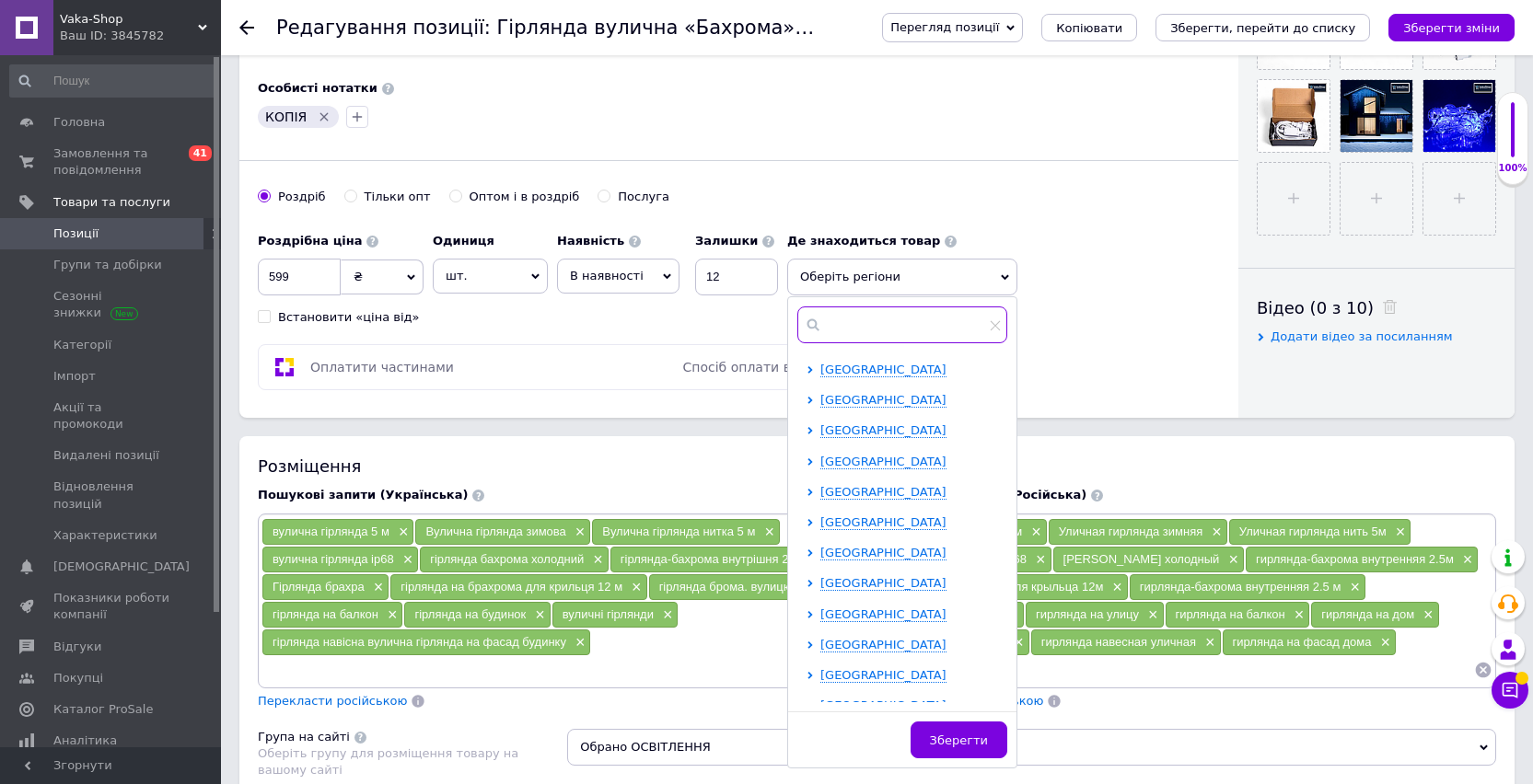
click at [856, 325] on input "text" at bounding box center [901, 324] width 210 height 36
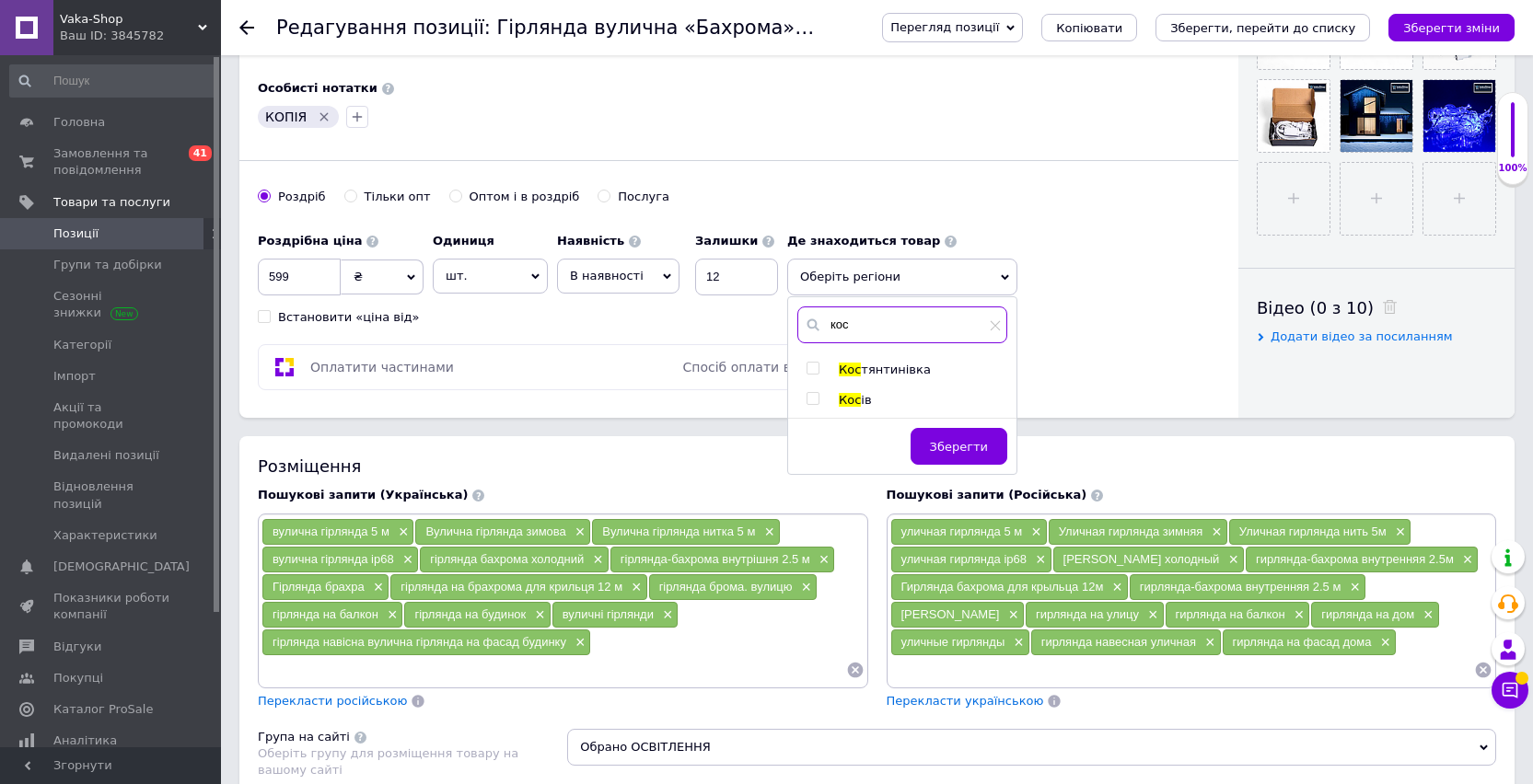
type input "кос"
click at [840, 398] on span "Кос" at bounding box center [850, 399] width 22 height 13
checkbox input "true"
click at [935, 451] on span "Зберегти" at bounding box center [959, 456] width 58 height 13
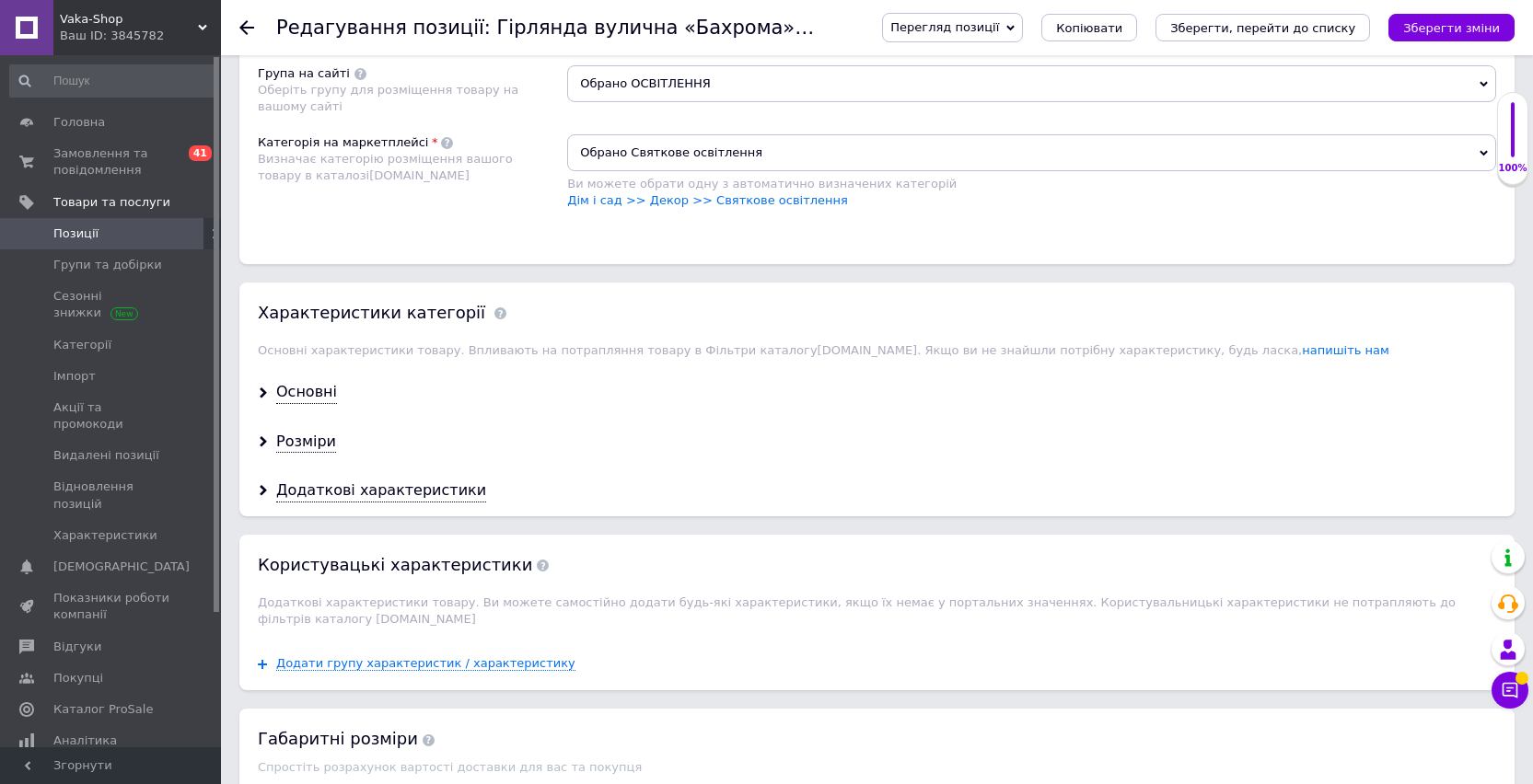
scroll to position [1529, 0]
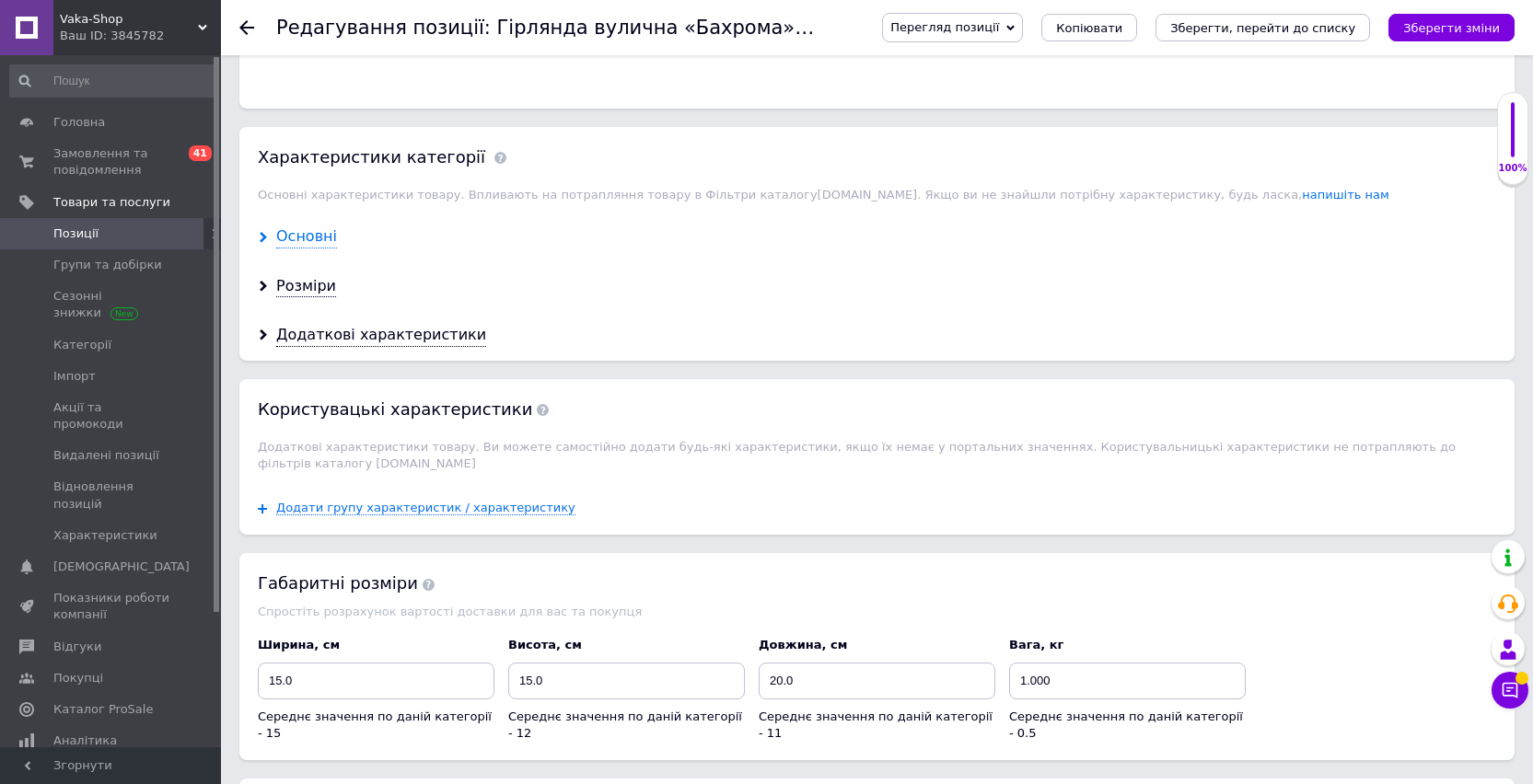
click at [278, 233] on div "Основні" at bounding box center [306, 237] width 60 height 21
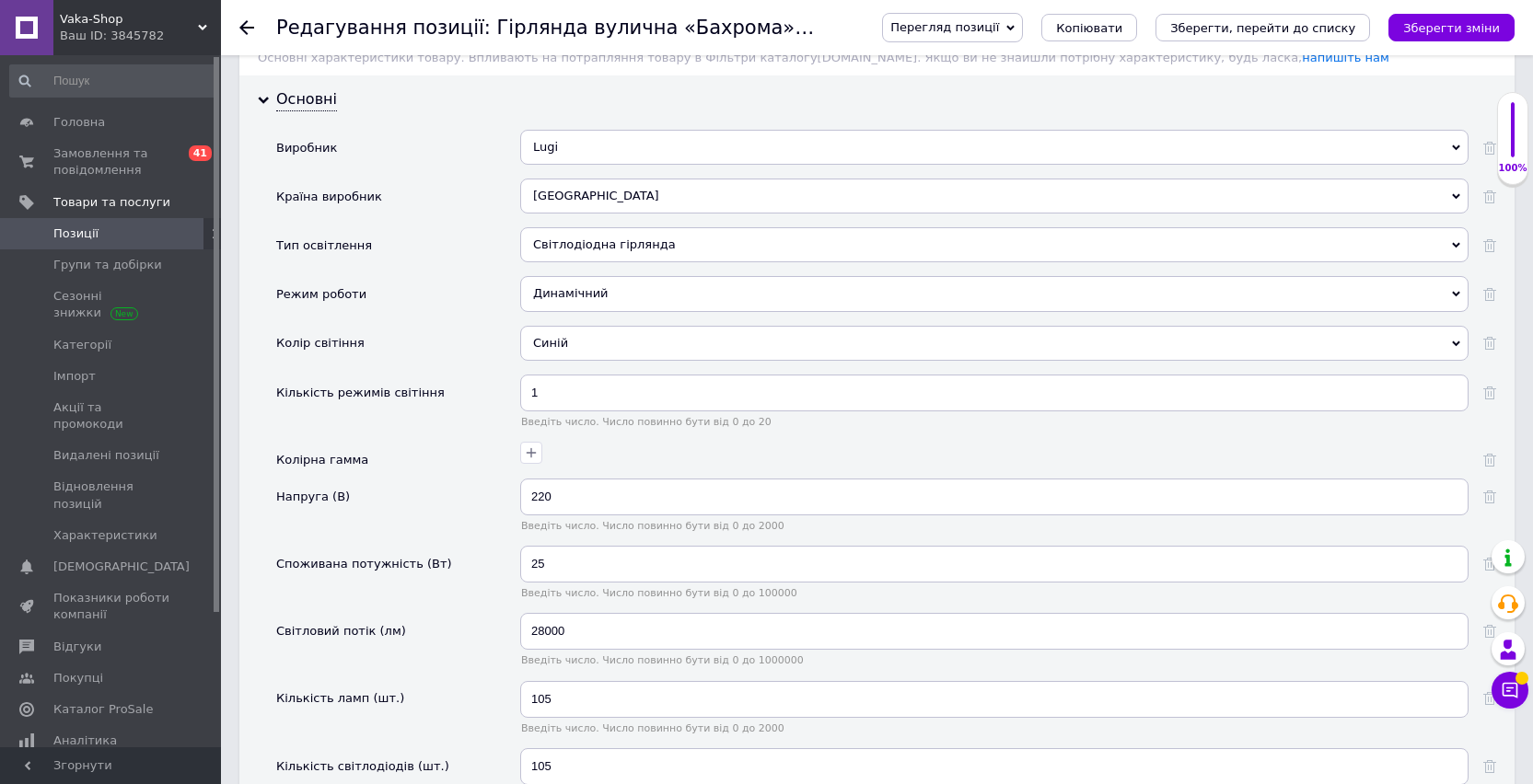
scroll to position [1914, 0]
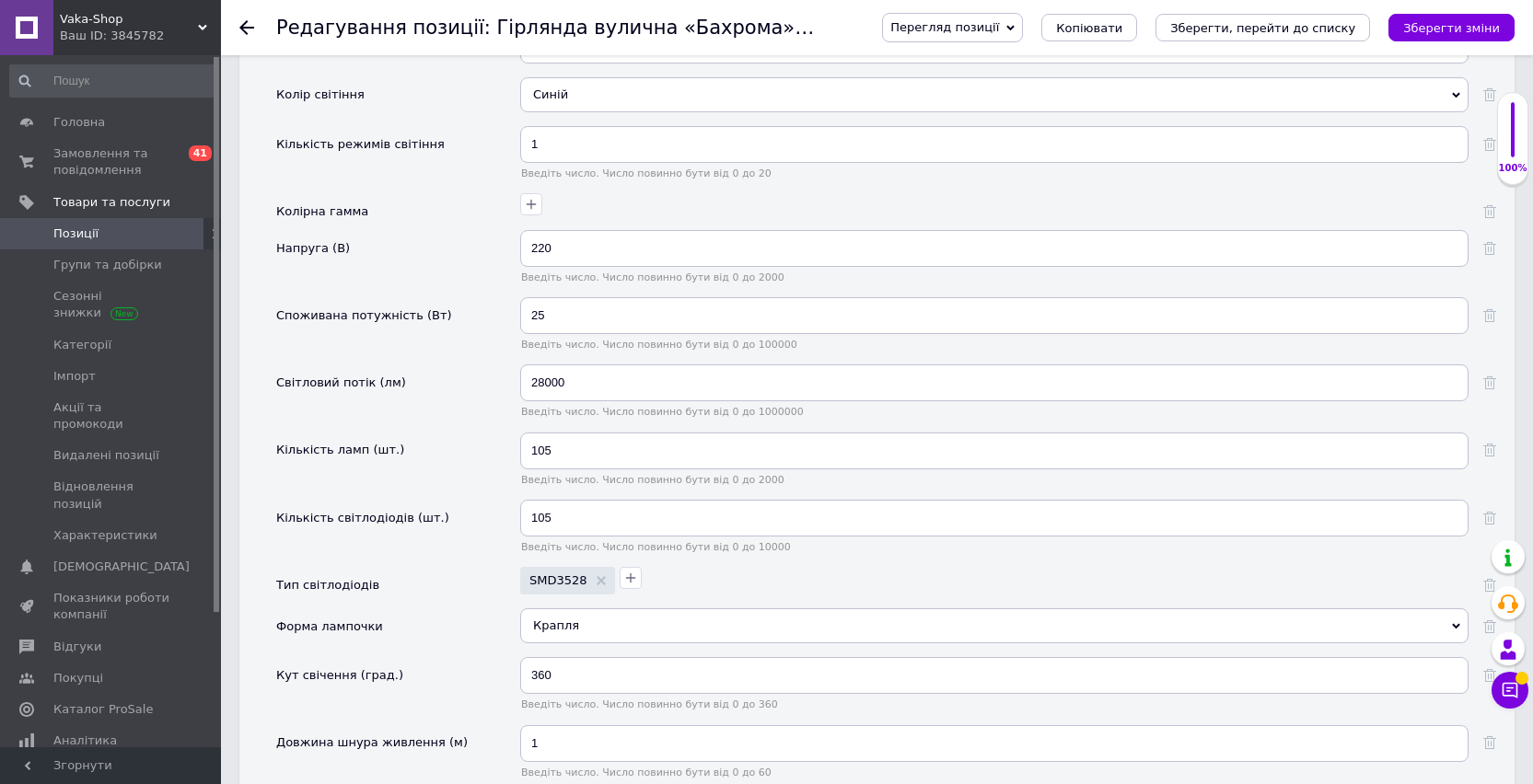
click at [601, 99] on div "Синій" at bounding box center [994, 95] width 948 height 35
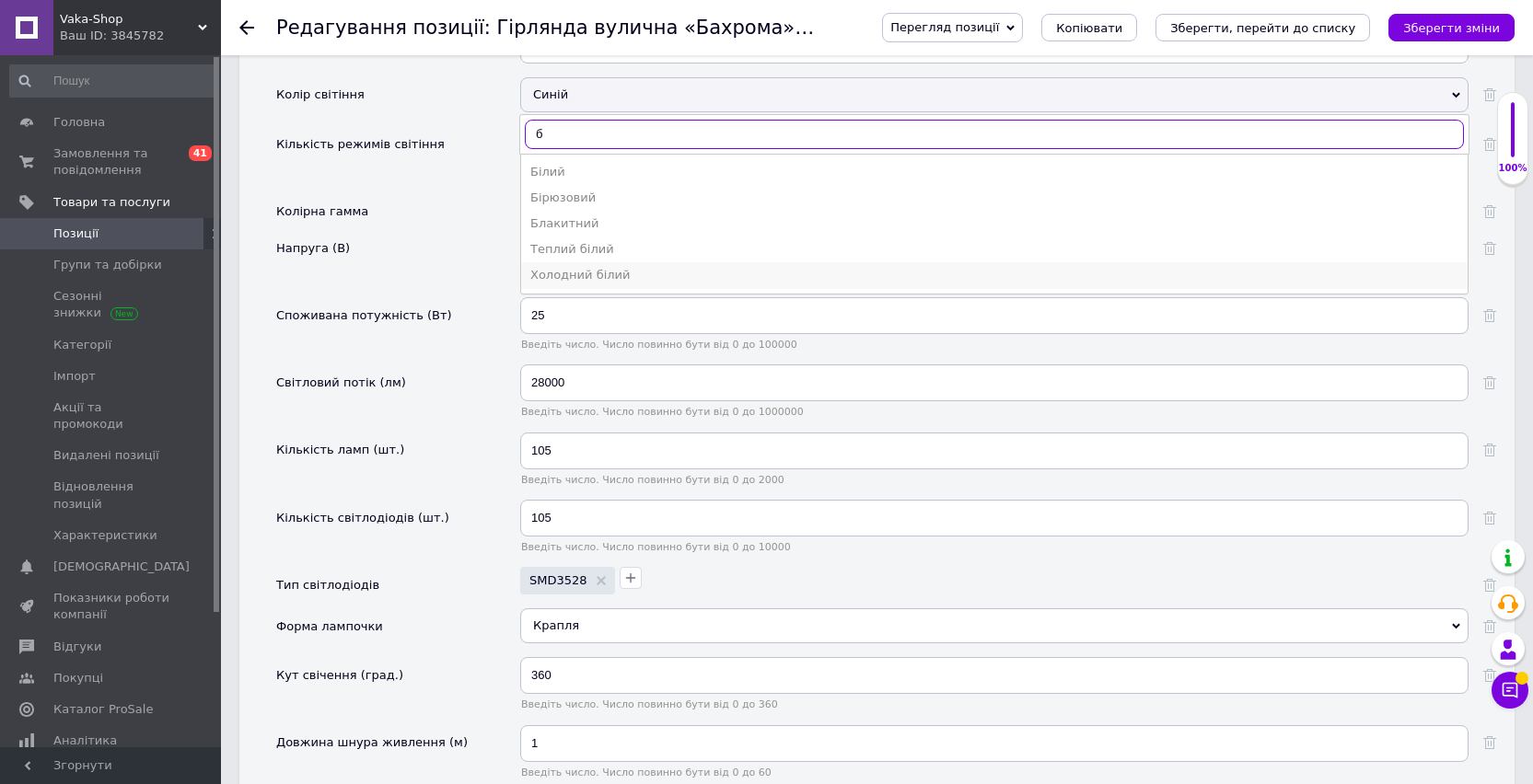
type input "б"
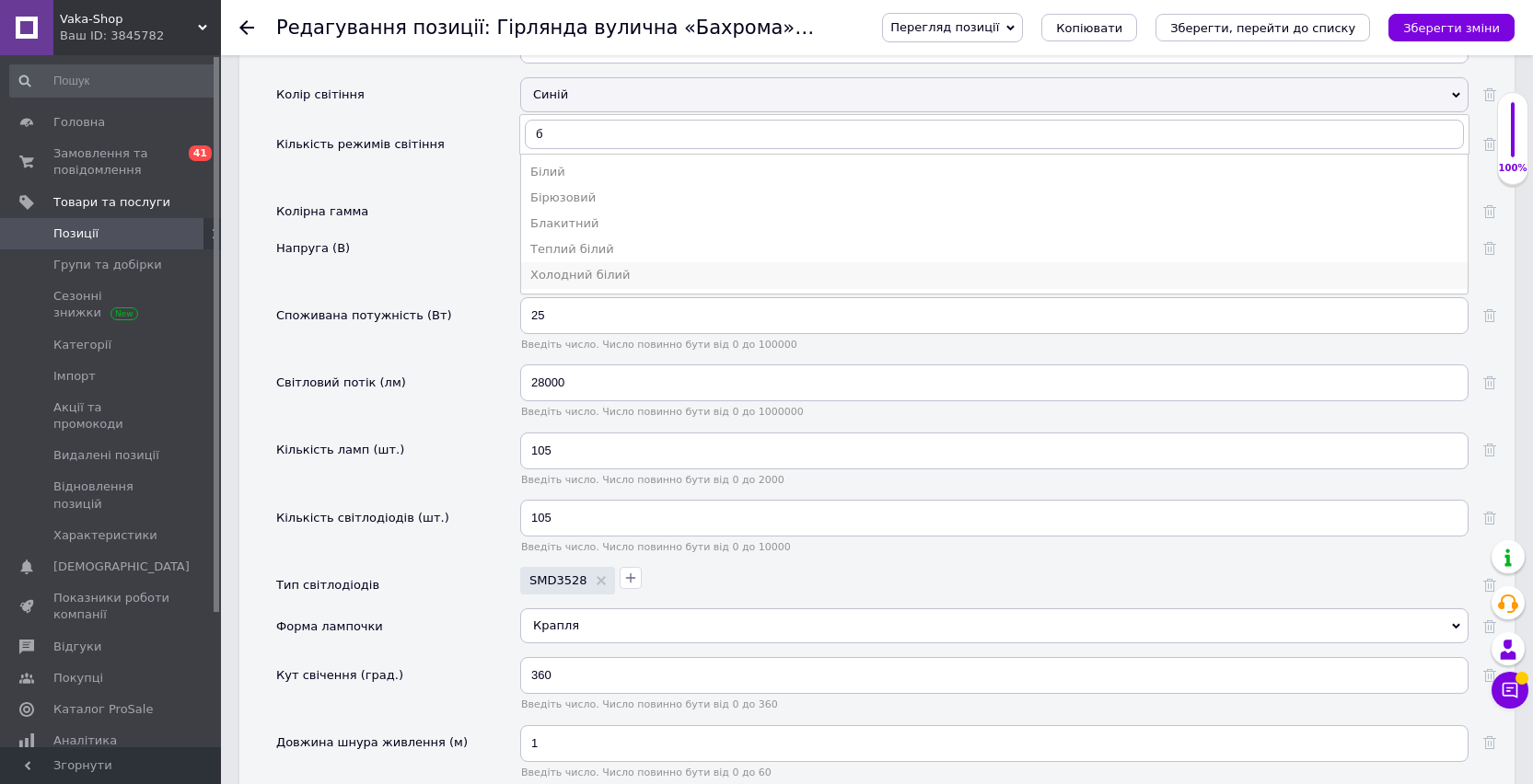
click at [580, 274] on div "Холодний білий" at bounding box center [994, 274] width 928 height 16
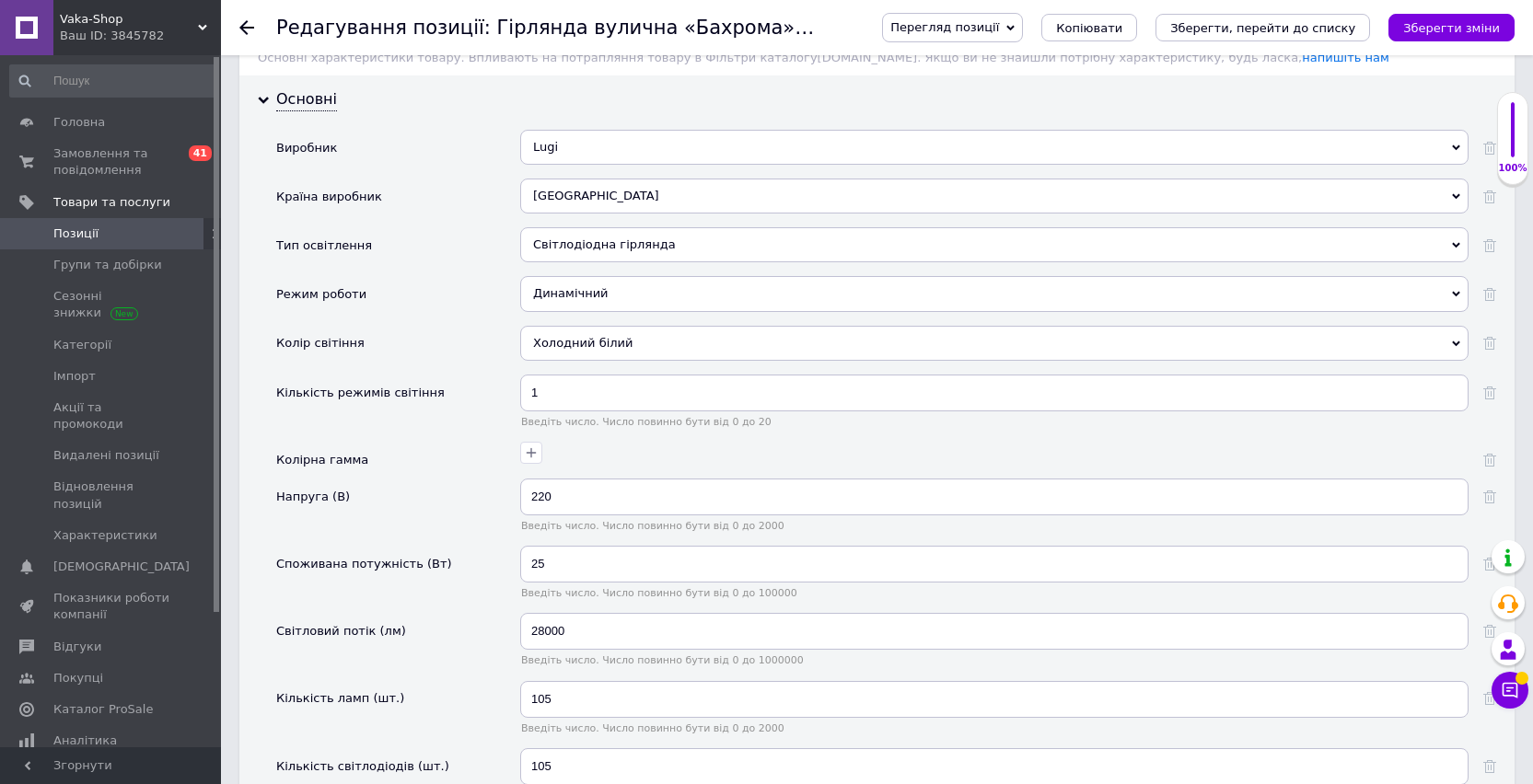
scroll to position [1682, 0]
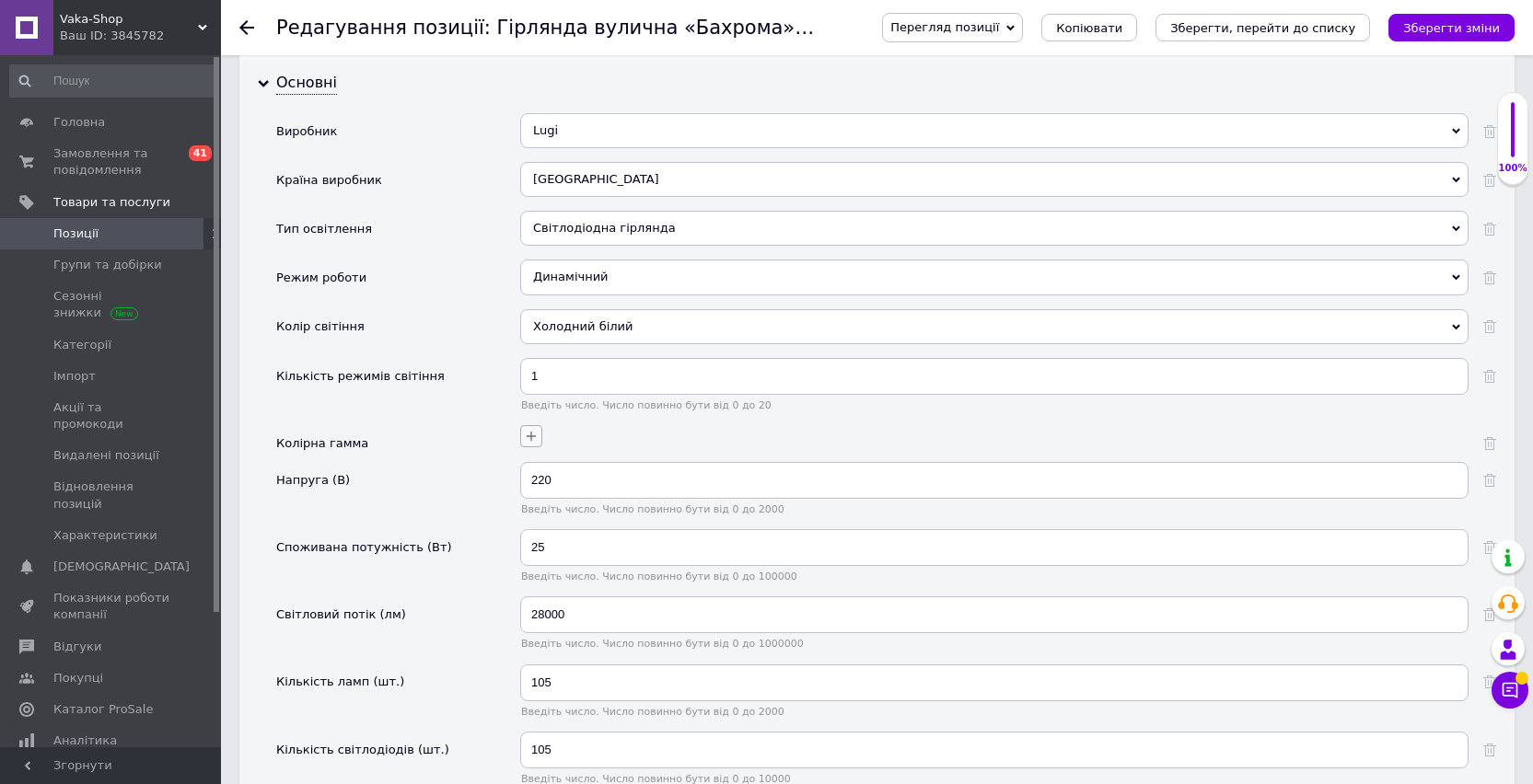
click at [533, 437] on icon "button" at bounding box center [531, 436] width 14 height 14
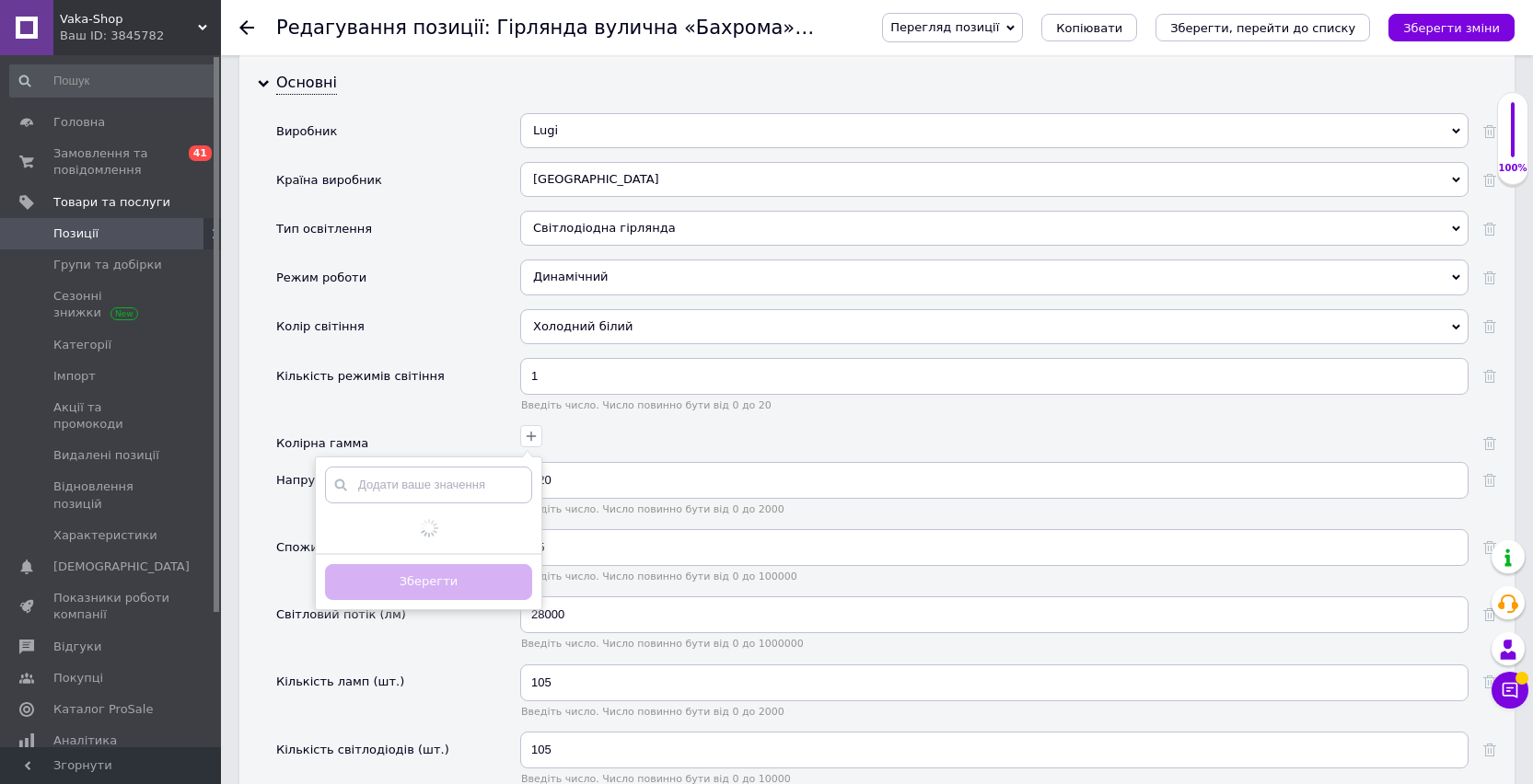
scroll to position [1817, 0]
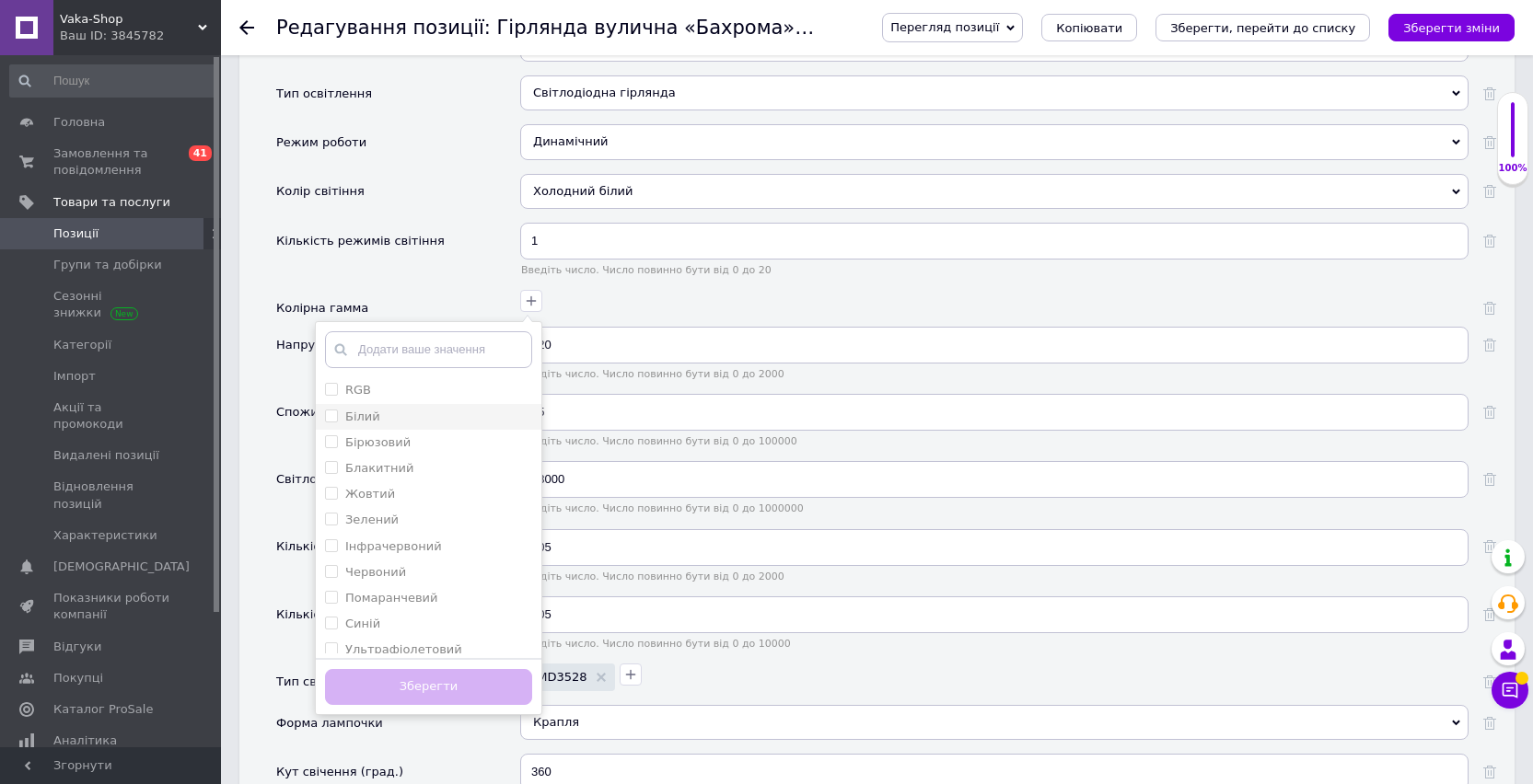
click at [370, 414] on label "Білий" at bounding box center [363, 416] width 35 height 13
checkbox input "true"
click at [436, 694] on button "Зберегти" at bounding box center [428, 686] width 207 height 36
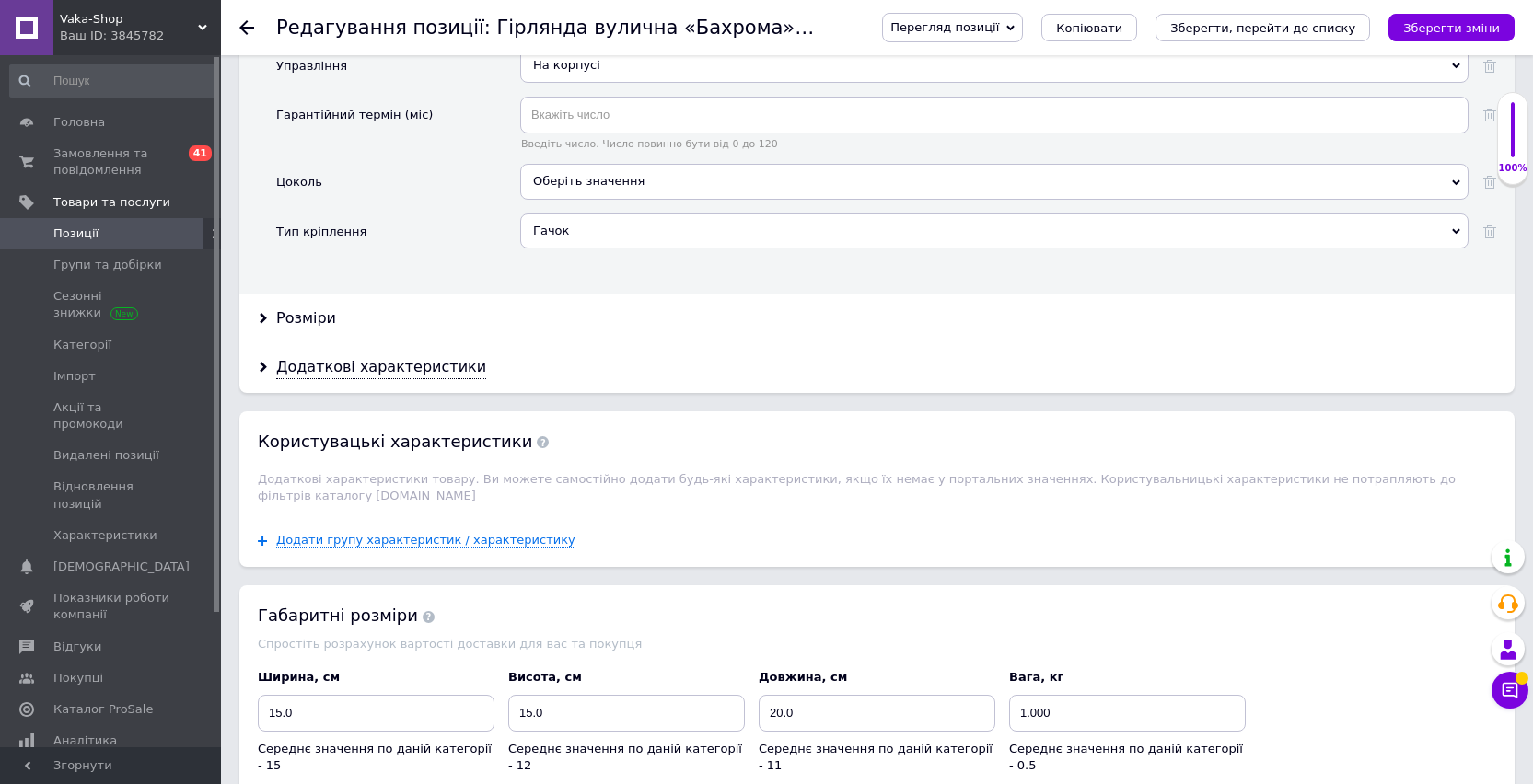
scroll to position [3156, 0]
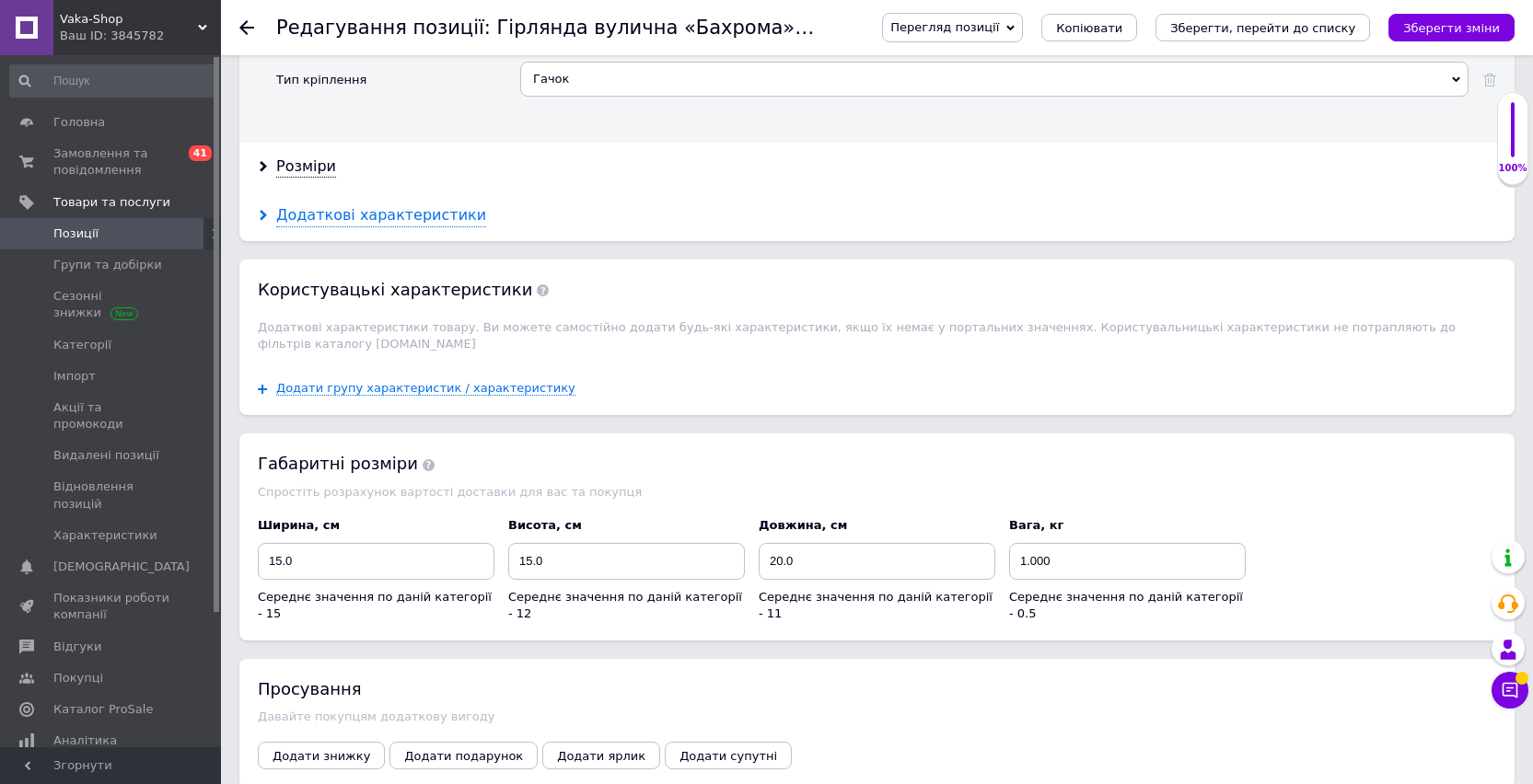
click at [389, 223] on div "Додаткові характеристики" at bounding box center [381, 216] width 210 height 21
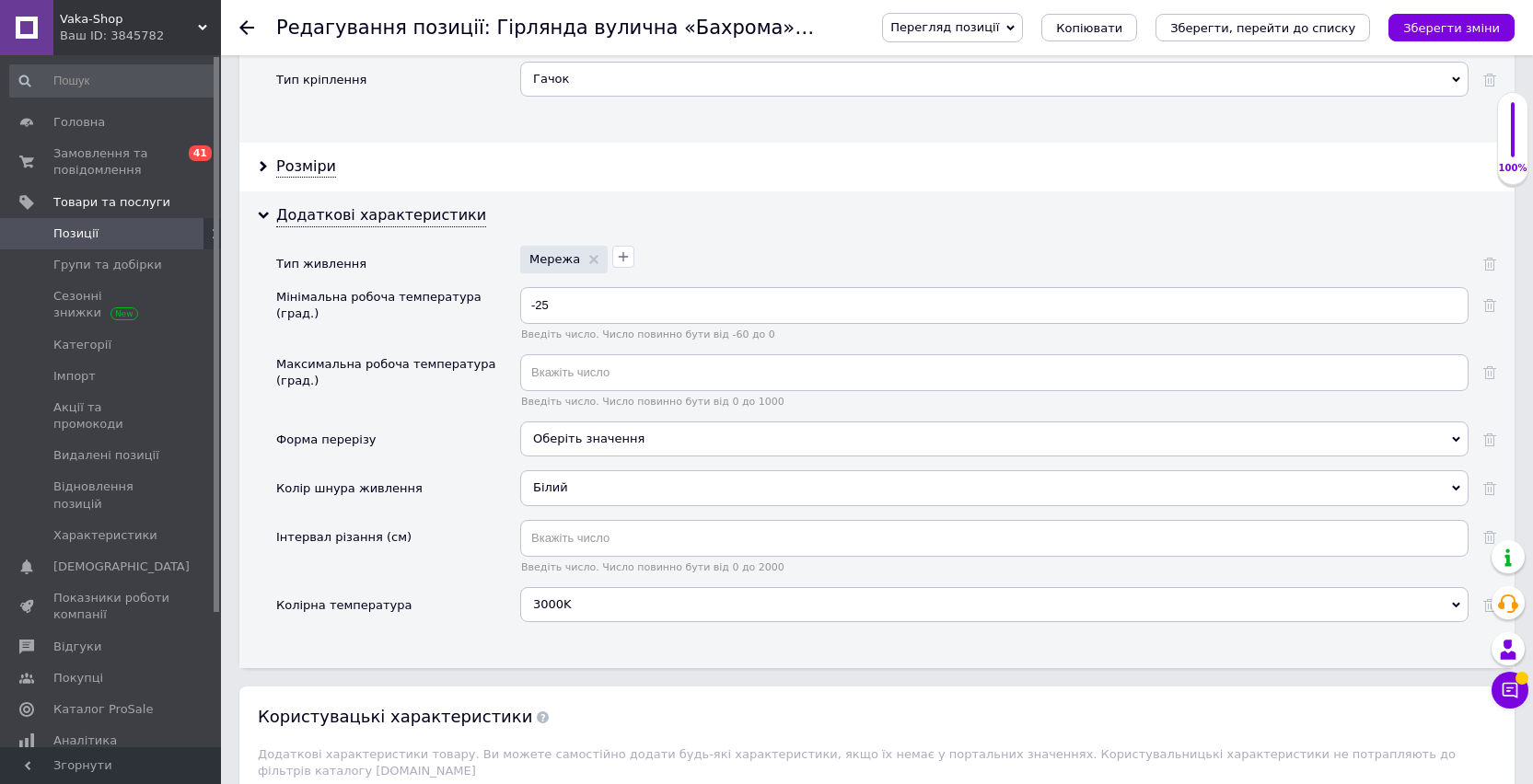
click at [543, 484] on div "Білий" at bounding box center [994, 487] width 948 height 35
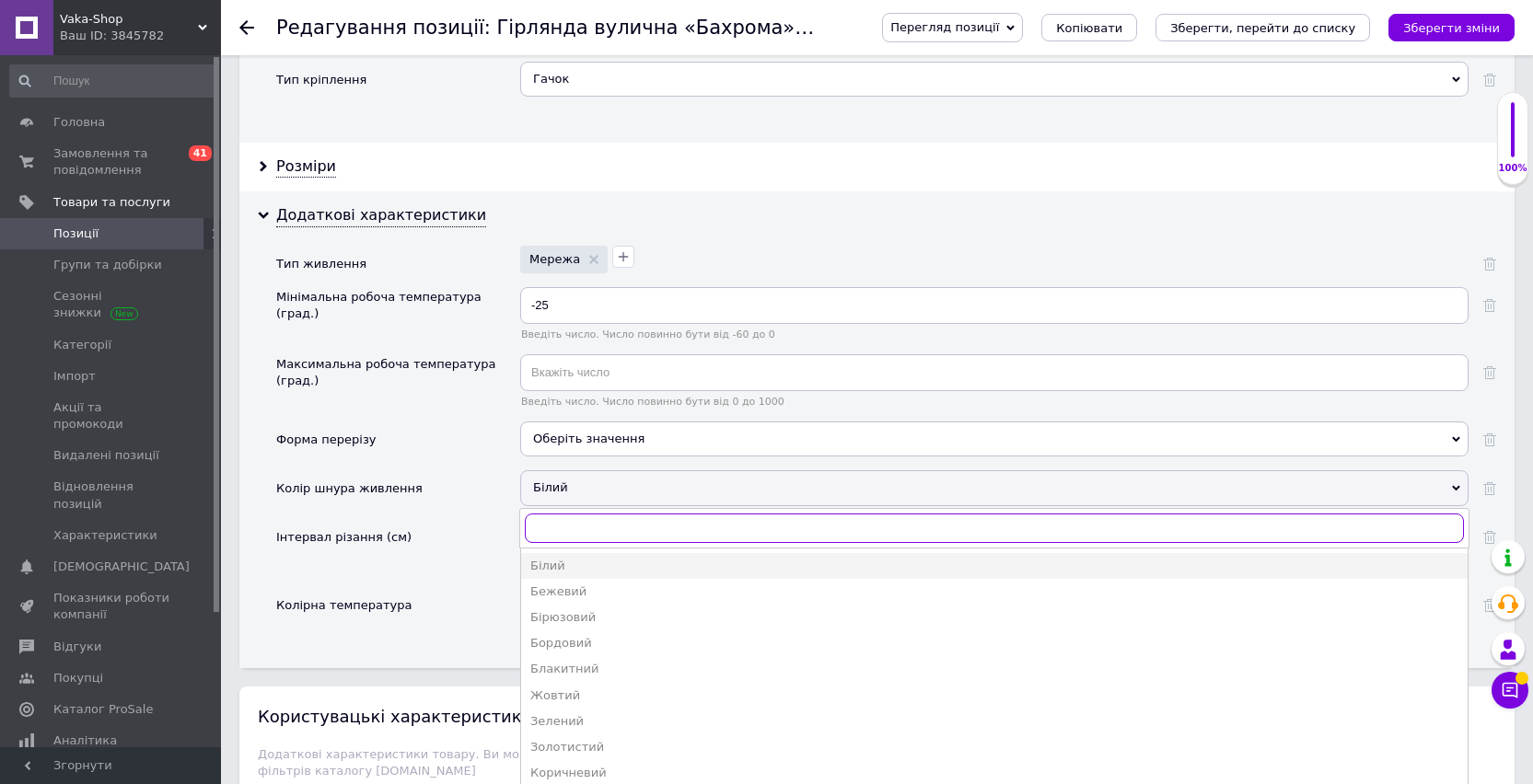
type input "ч"
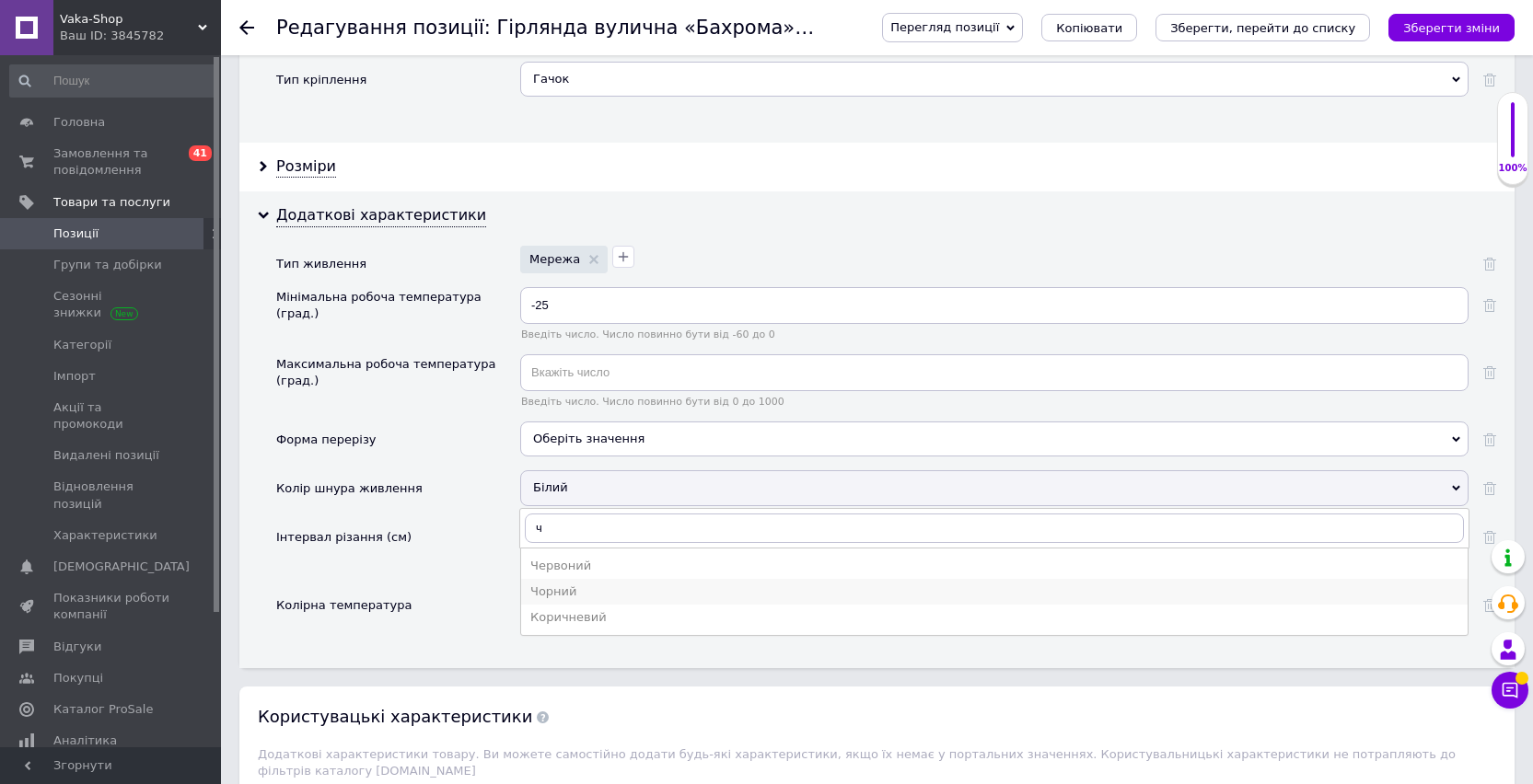
click at [557, 589] on div "Чорний" at bounding box center [994, 591] width 928 height 16
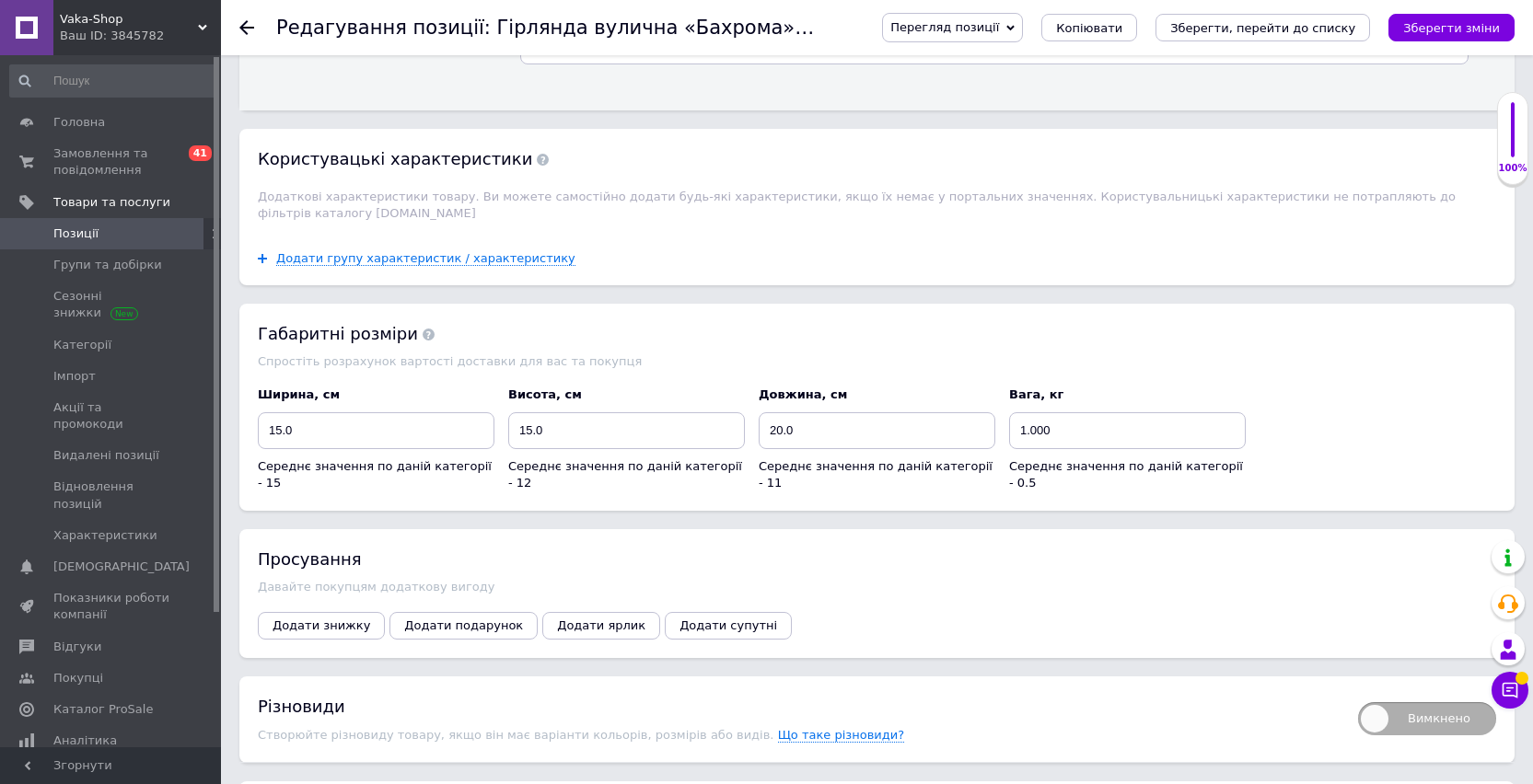
scroll to position [3717, 0]
click at [336, 629] on span "Додати знижку" at bounding box center [322, 623] width 98 height 13
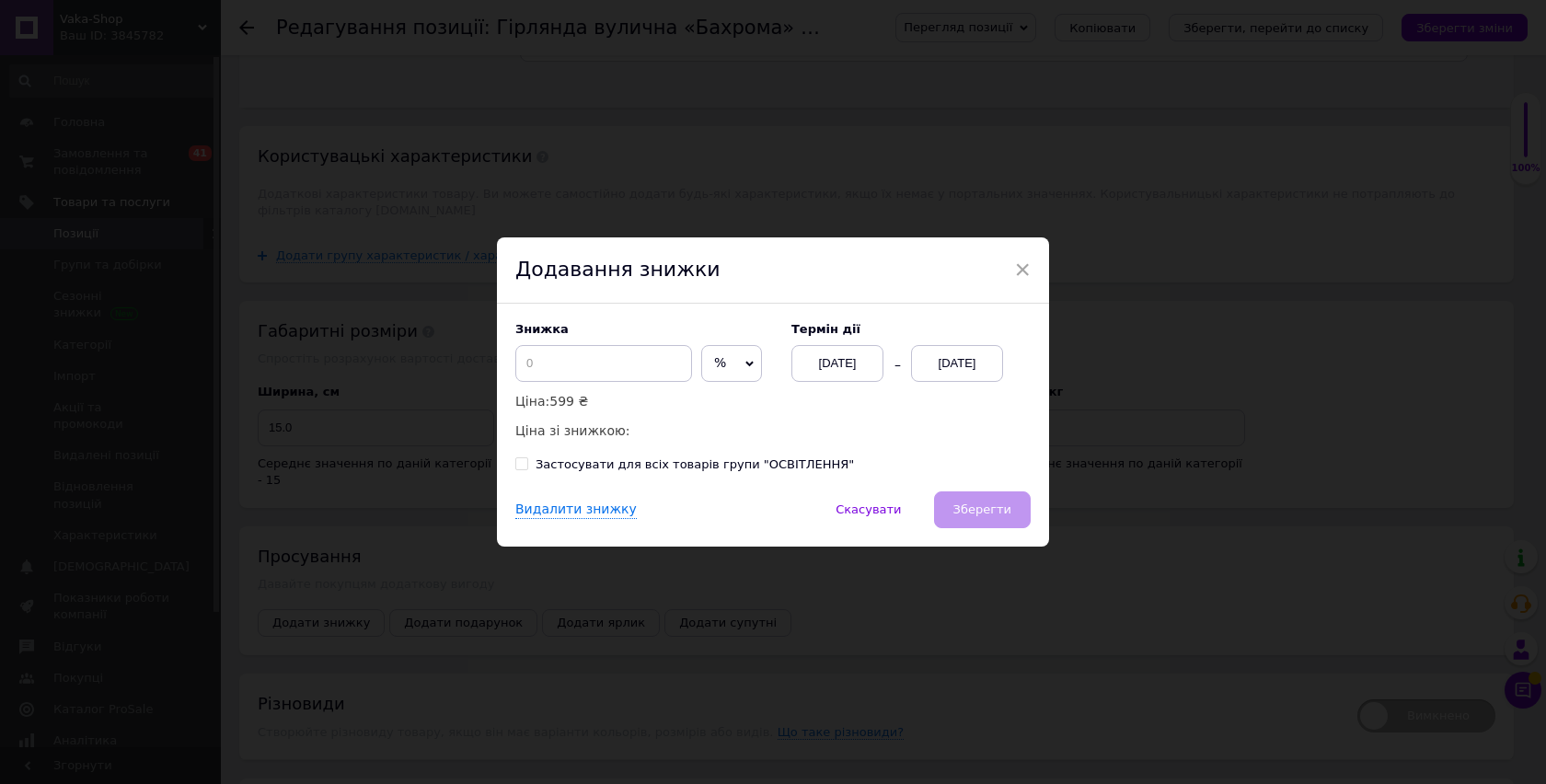
click at [723, 368] on span "%" at bounding box center [731, 364] width 60 height 36
click at [703, 392] on li "₴" at bounding box center [731, 402] width 59 height 26
click at [931, 375] on div "[DATE]" at bounding box center [957, 364] width 92 height 36
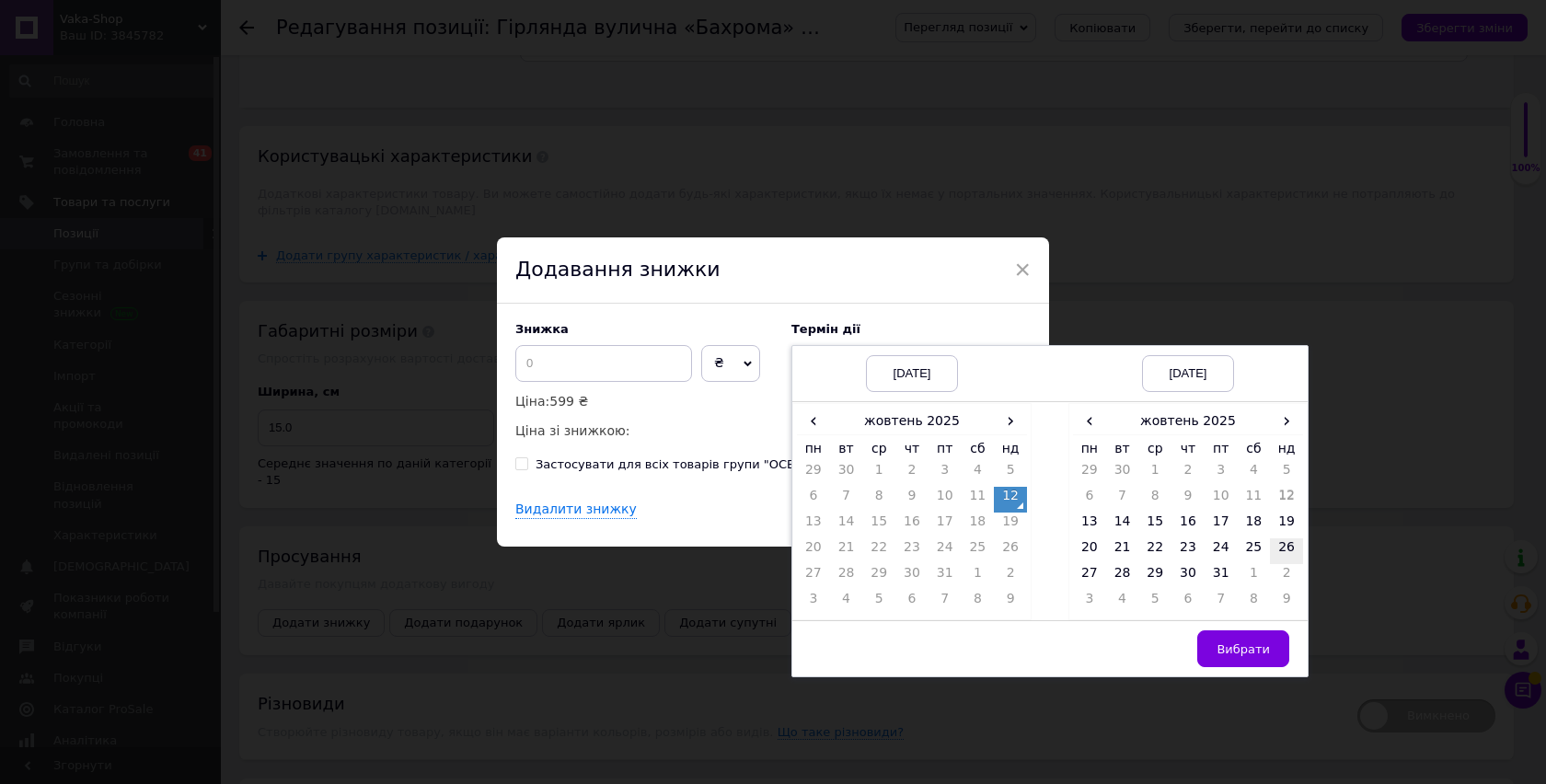
click at [1272, 548] on td "26" at bounding box center [1286, 551] width 34 height 26
click at [1225, 642] on span "Вибрати" at bounding box center [1244, 649] width 54 height 13
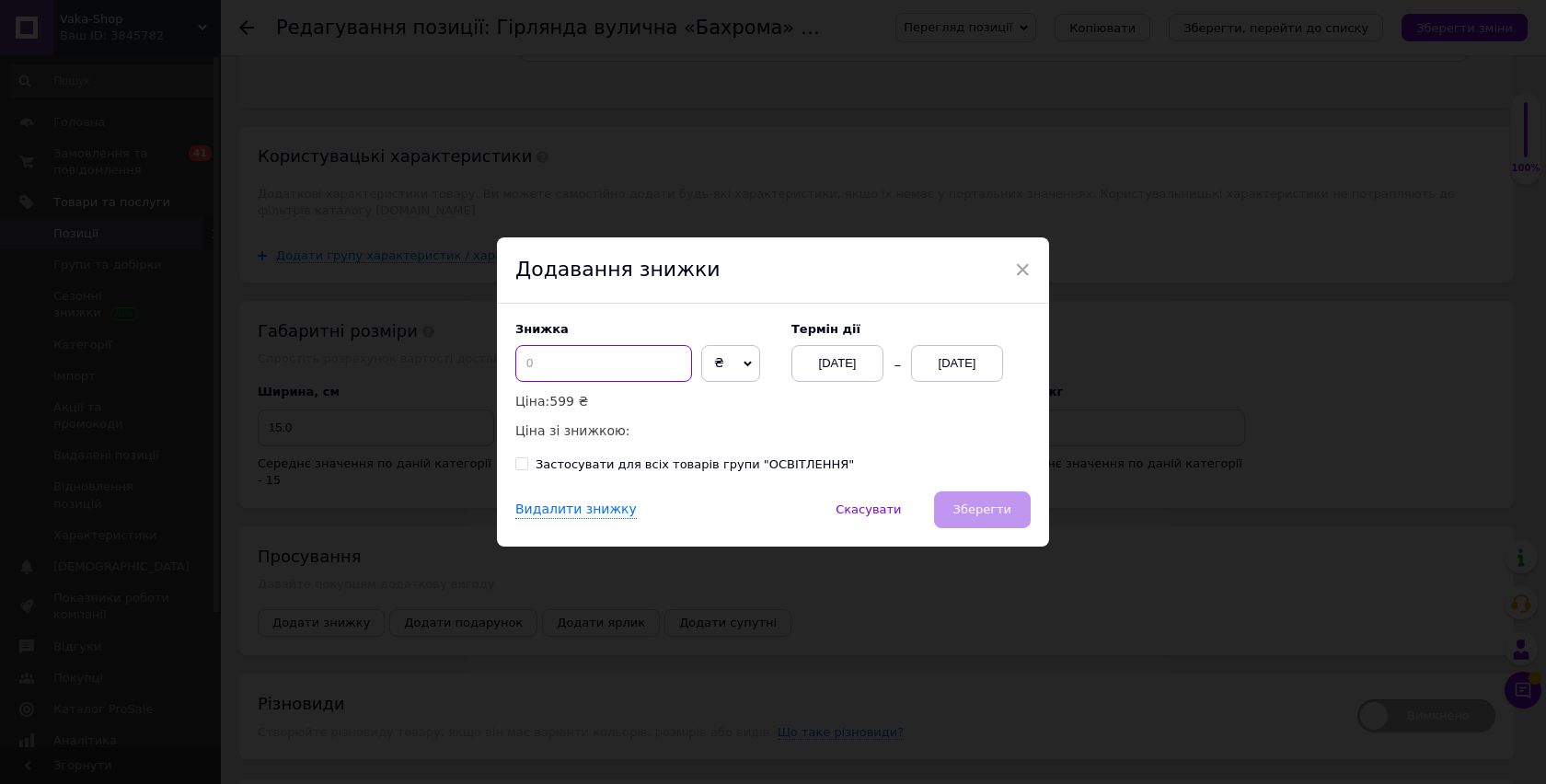
click at [565, 364] on input at bounding box center [604, 364] width 177 height 36
type input "100"
click at [974, 496] on button "Зберегти" at bounding box center [982, 510] width 97 height 36
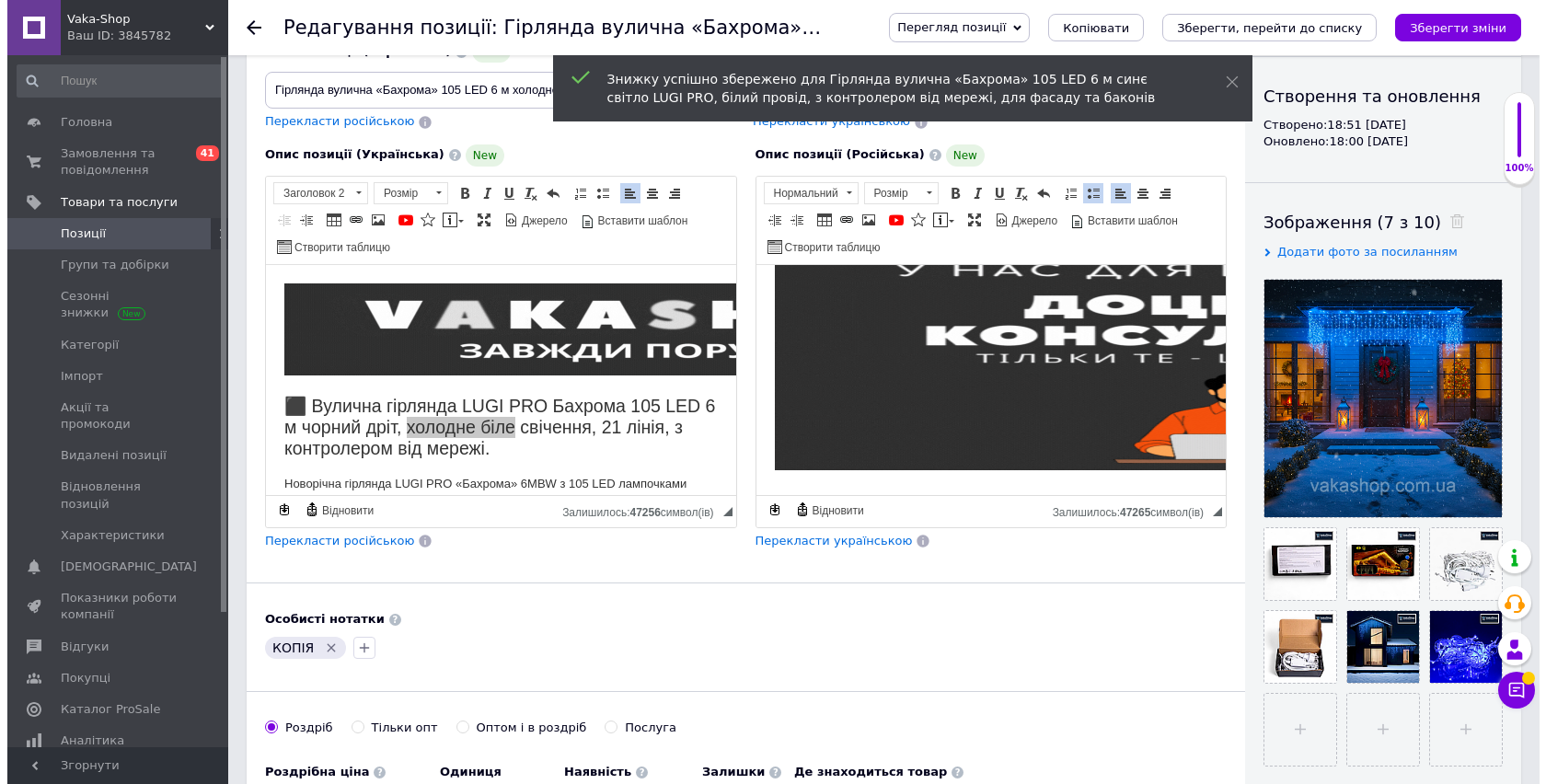
scroll to position [278, 0]
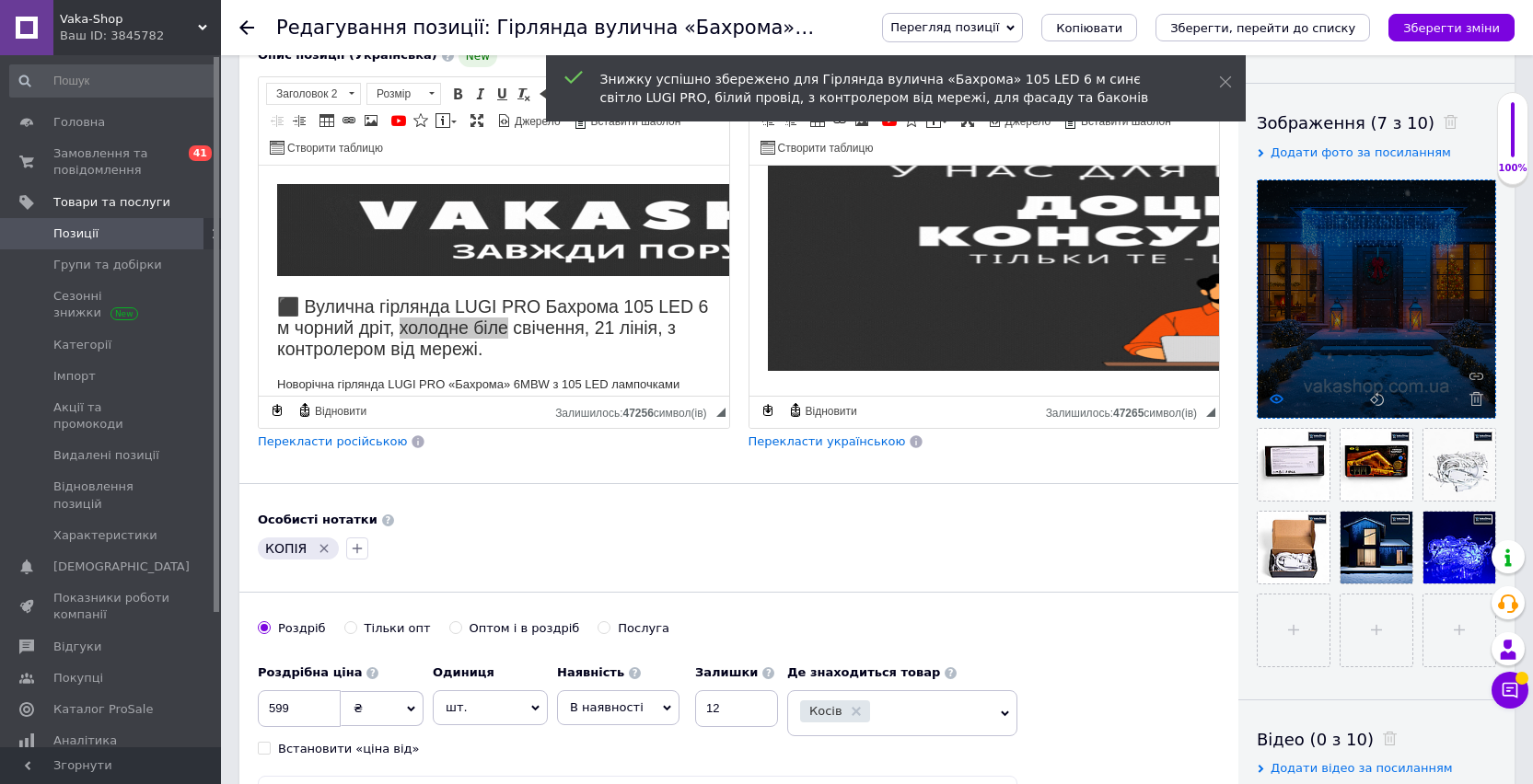
click at [1281, 392] on icon at bounding box center [1276, 398] width 13 height 13
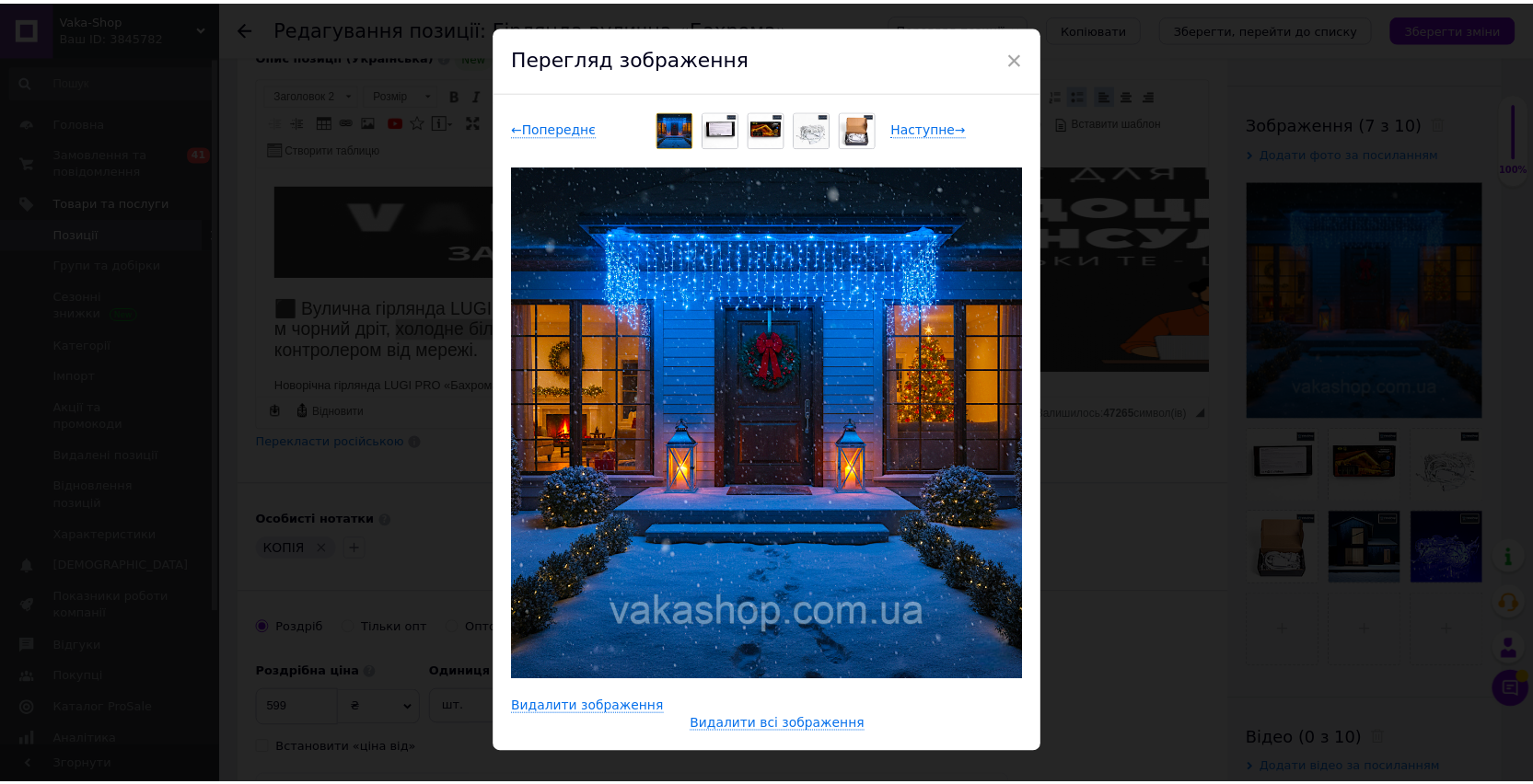
scroll to position [73, 0]
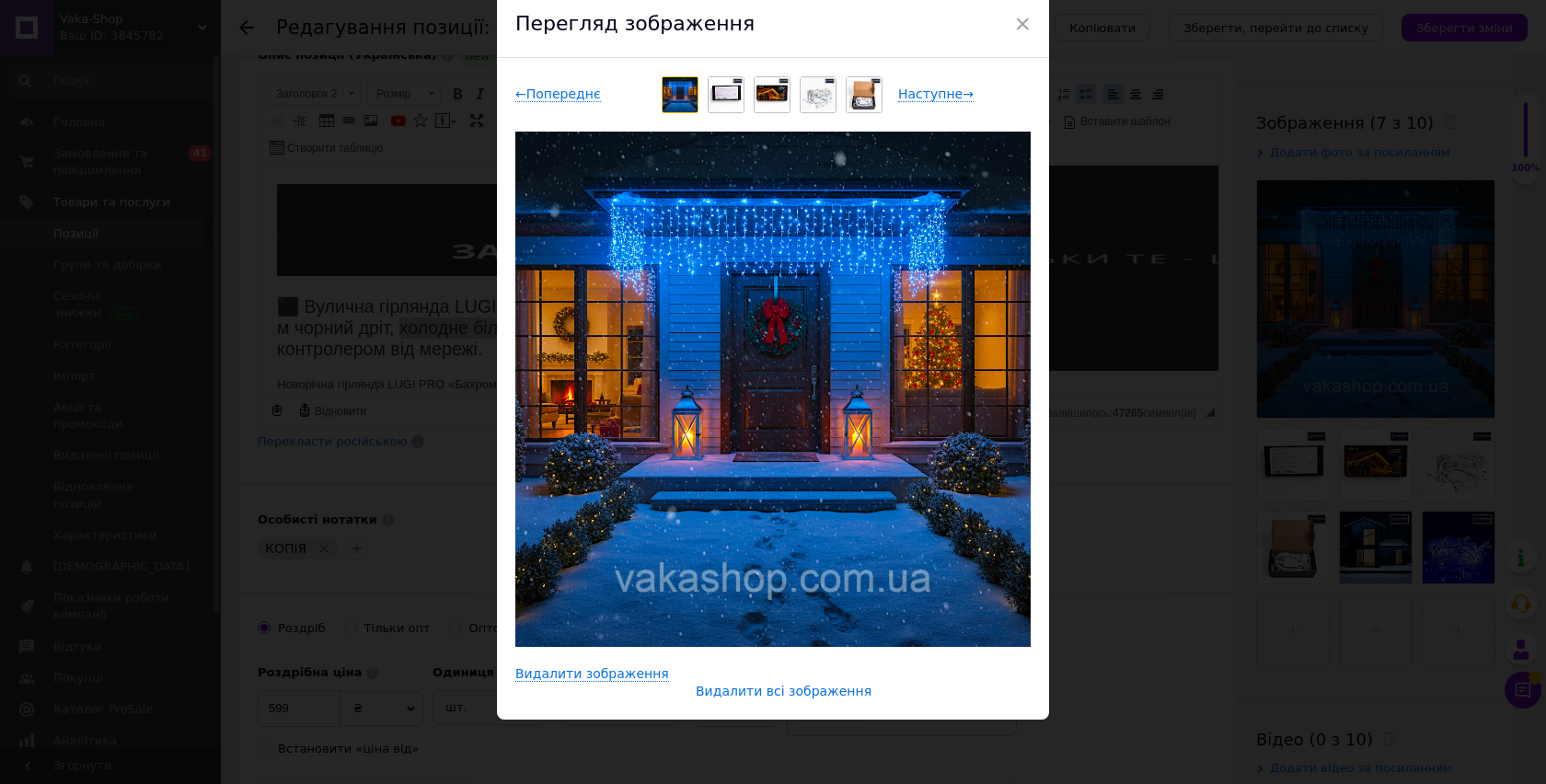
click at [750, 692] on span "Видалити всі зображення" at bounding box center [783, 691] width 176 height 15
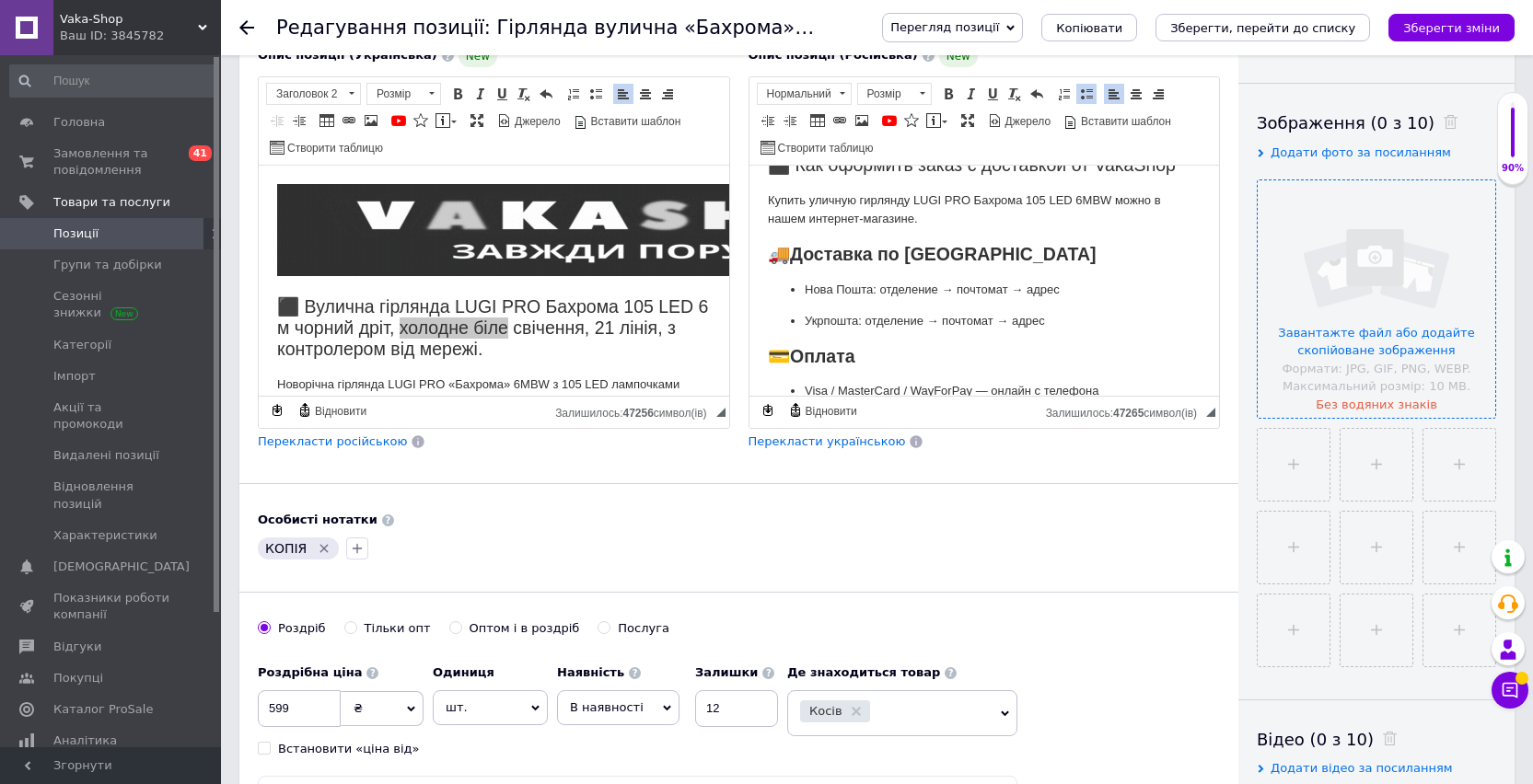
scroll to position [0, 0]
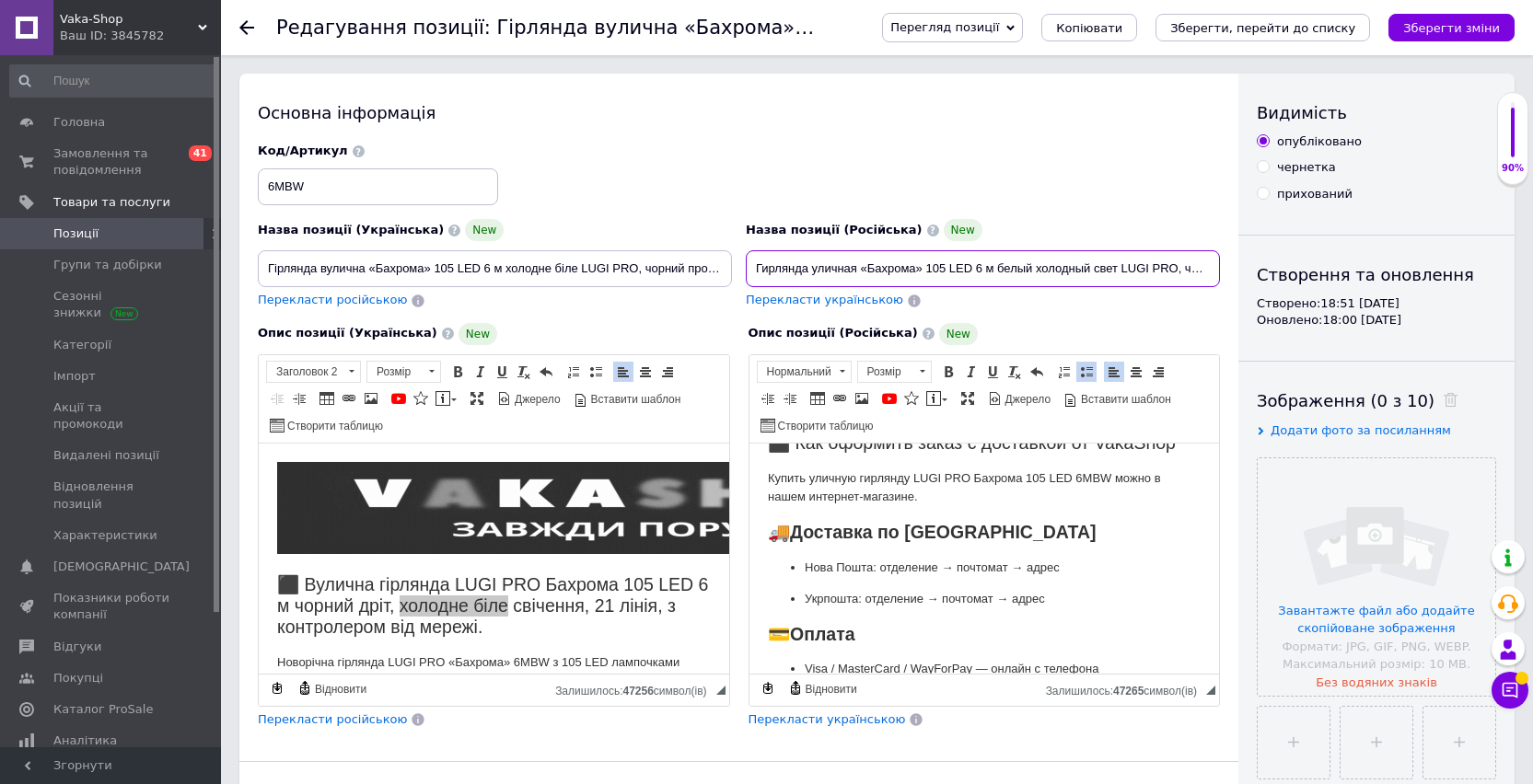
click at [1042, 272] on input "Гирлянда уличная «Бахрома» 105 LED 6 м белый холодный свет LUGI PRO, черный про…" at bounding box center [983, 269] width 474 height 36
click at [1339, 533] on input "file" at bounding box center [1376, 577] width 237 height 237
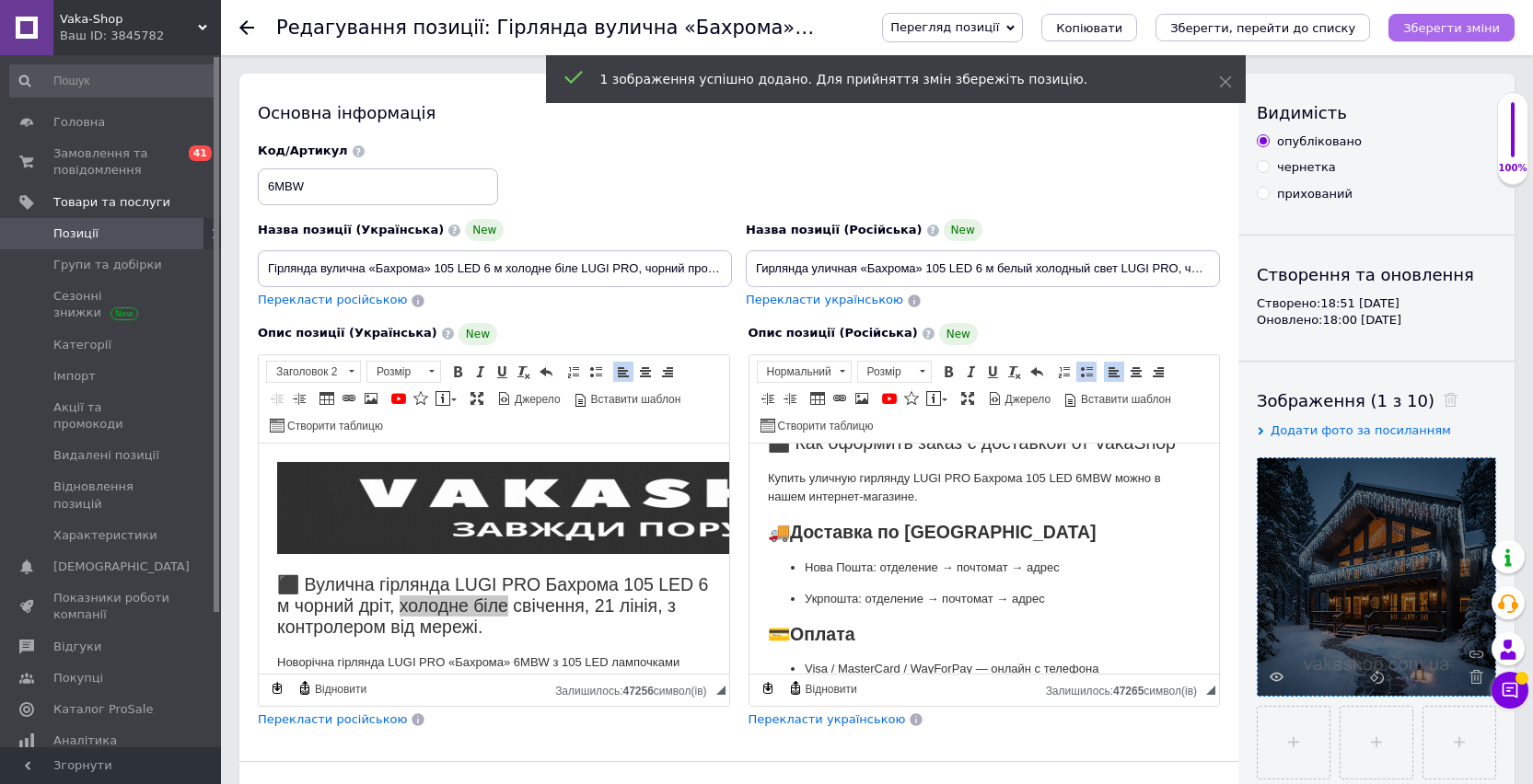
click at [1419, 26] on icon "Зберегти зміни" at bounding box center [1450, 28] width 97 height 13
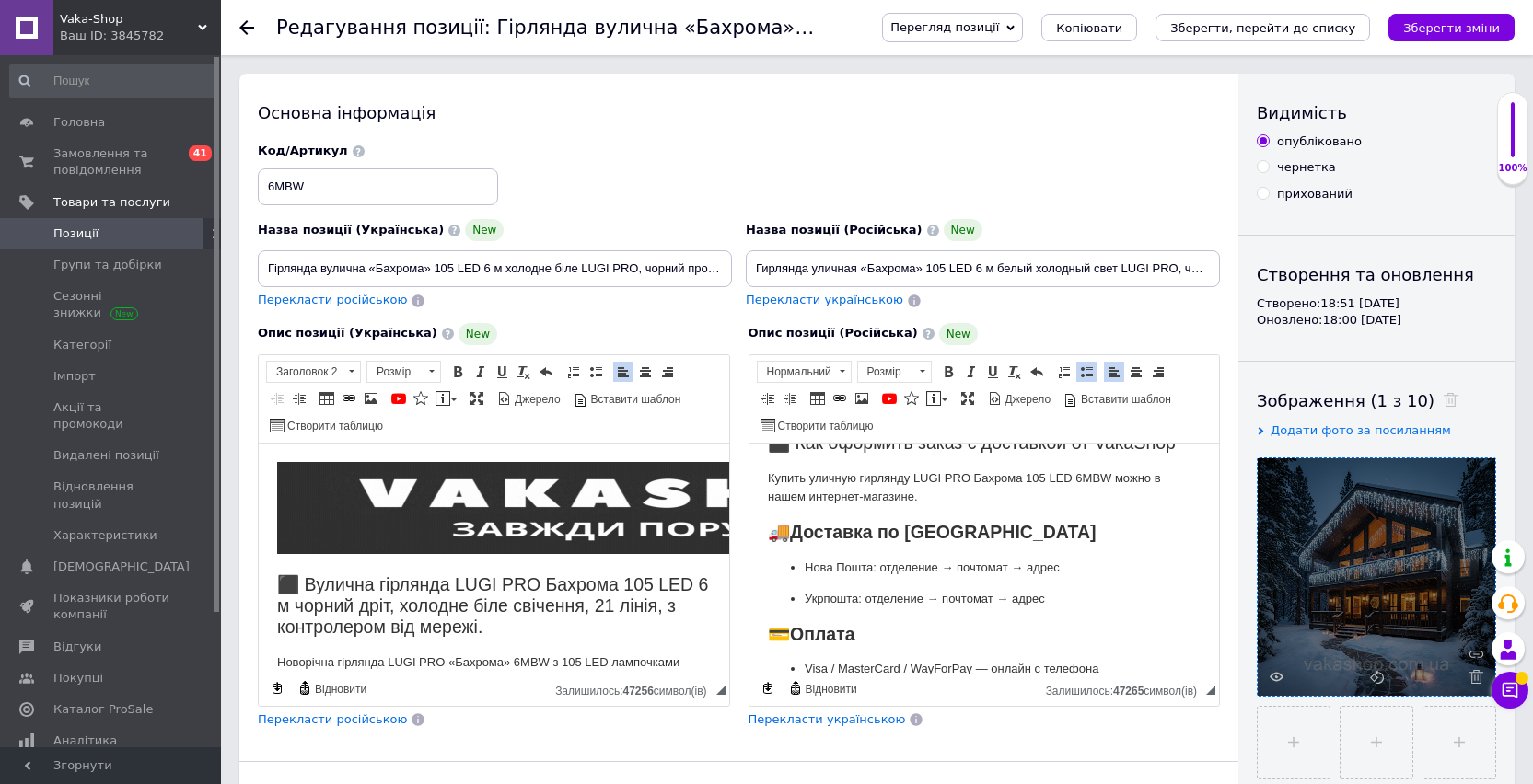
scroll to position [1525, 0]
click at [987, 273] on input "Гирлянда уличная «Бахрома» 105 LED 6 м белый холодный свет LUGI PRO, черный про…" at bounding box center [983, 269] width 474 height 36
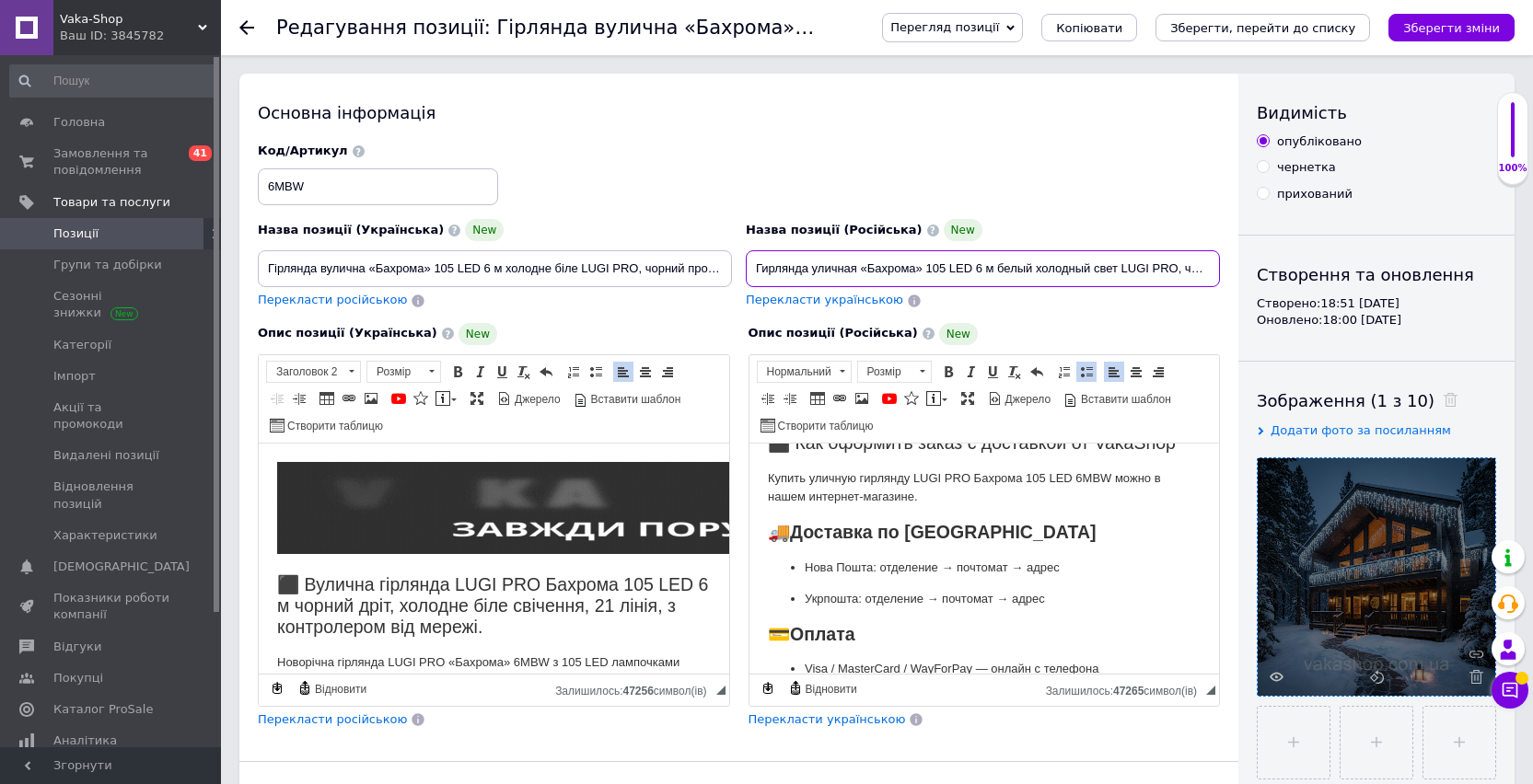
click at [987, 273] on input "Гирлянда уличная «Бахрома» 105 LED 6 м белый холодный свет LUGI PRO, черный про…" at bounding box center [983, 269] width 474 height 36
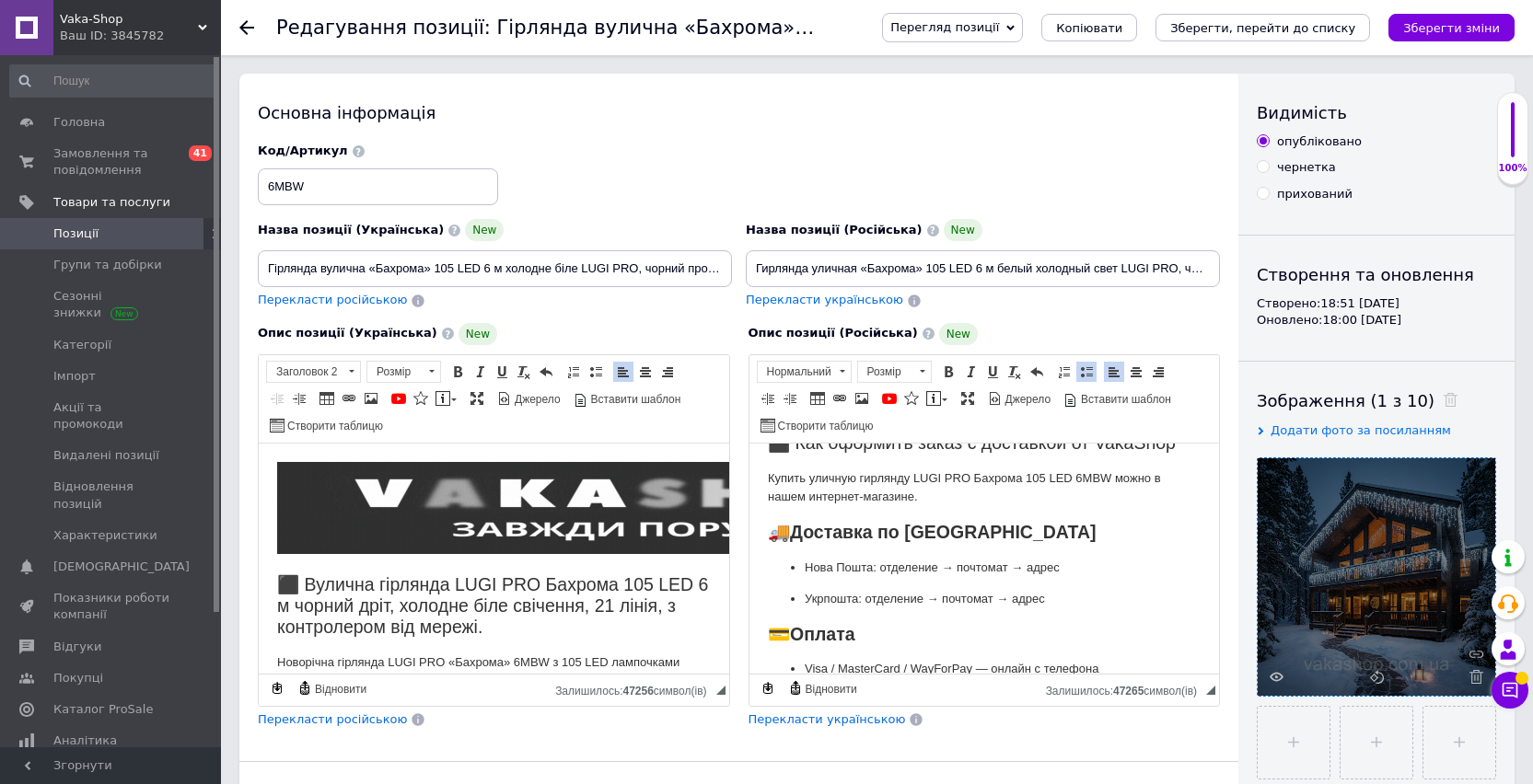
scroll to position [142, 0]
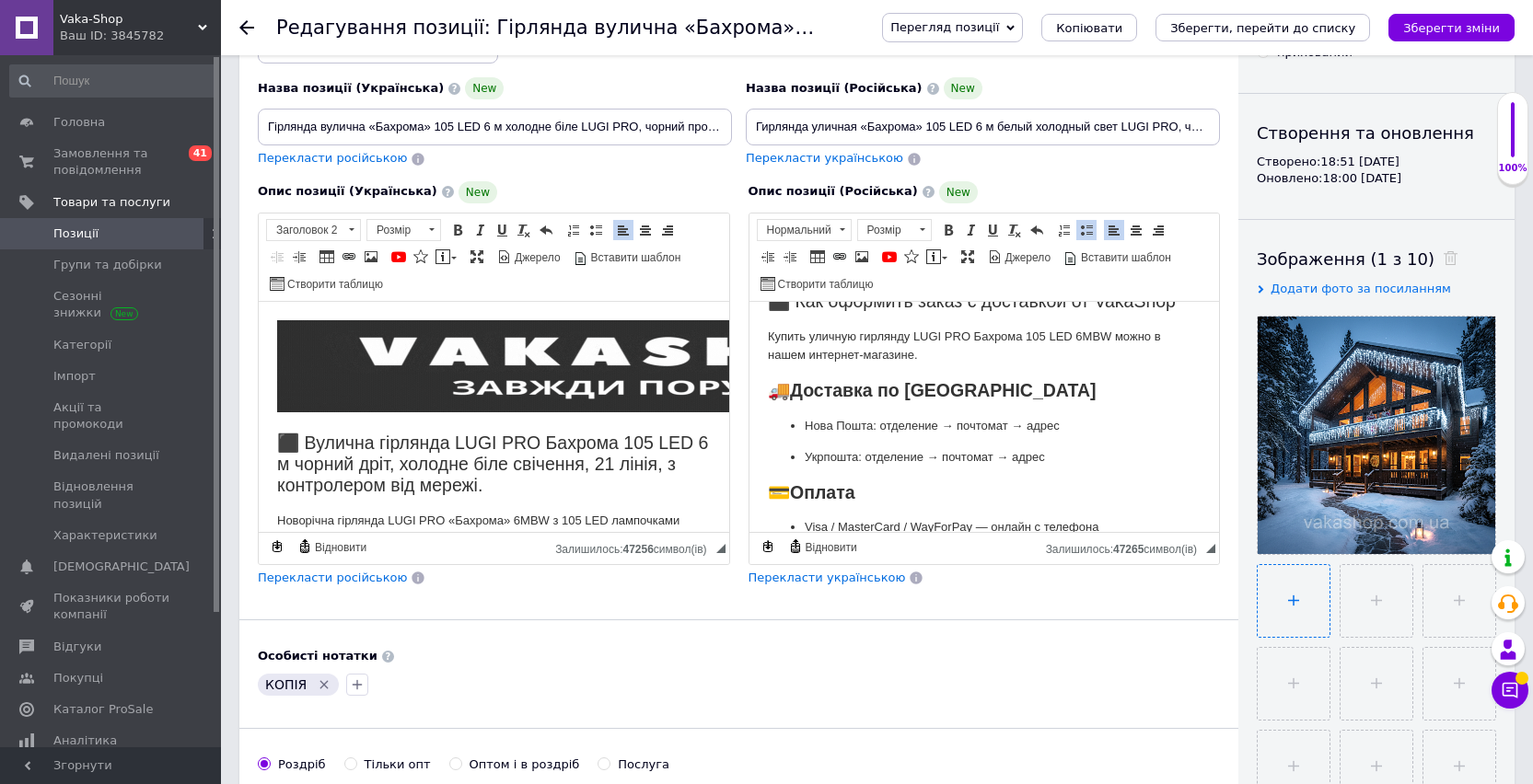
click at [1319, 590] on input "file" at bounding box center [1293, 601] width 72 height 72
type input "C:\fakepath\1Гирлянда уличная «Бахрома» 105 LED 6 м белый холодный свет LUGI …"
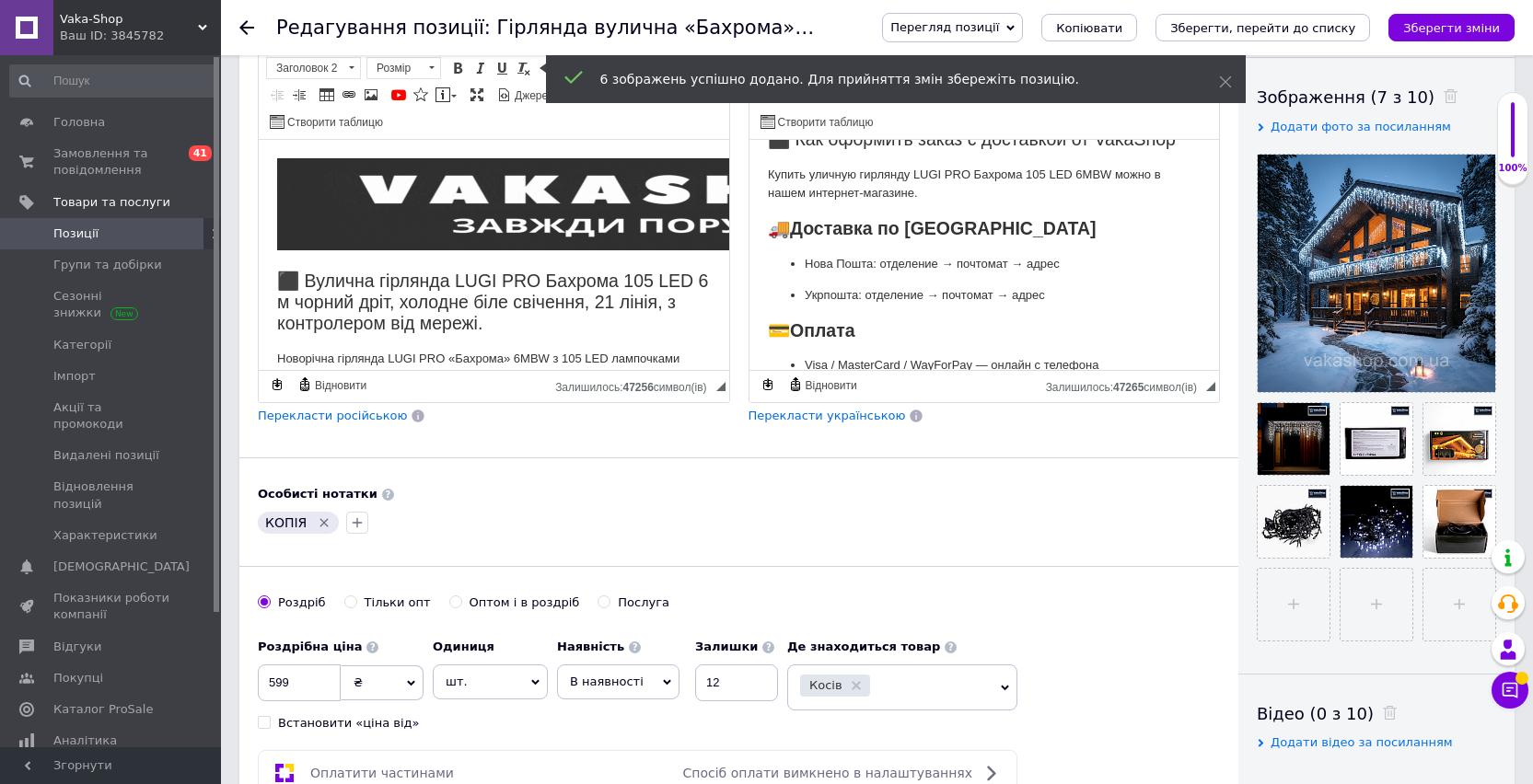
scroll to position [382, 0]
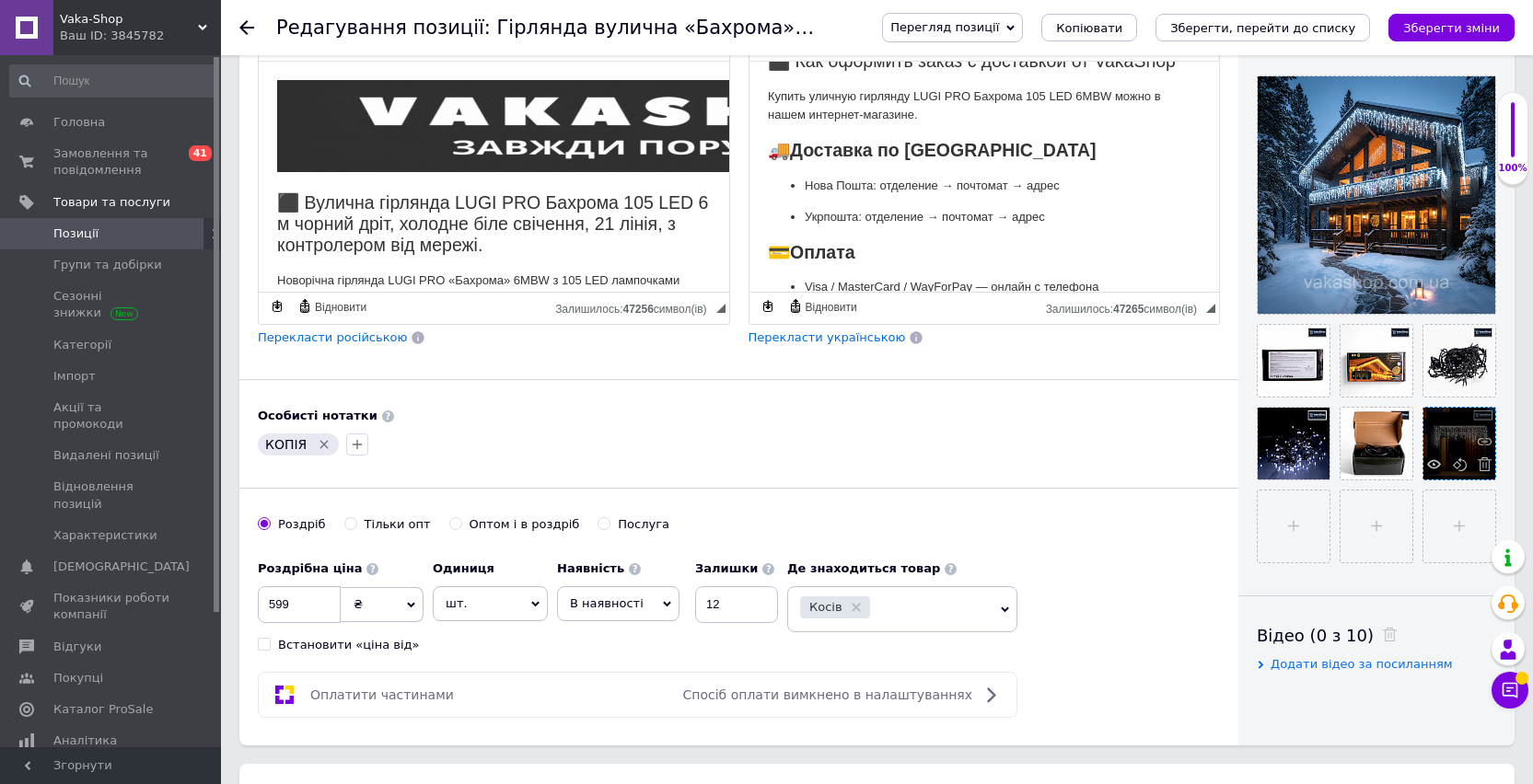
drag, startPoint x: 1291, startPoint y: 356, endPoint x: 1440, endPoint y: 444, distance: 173.0
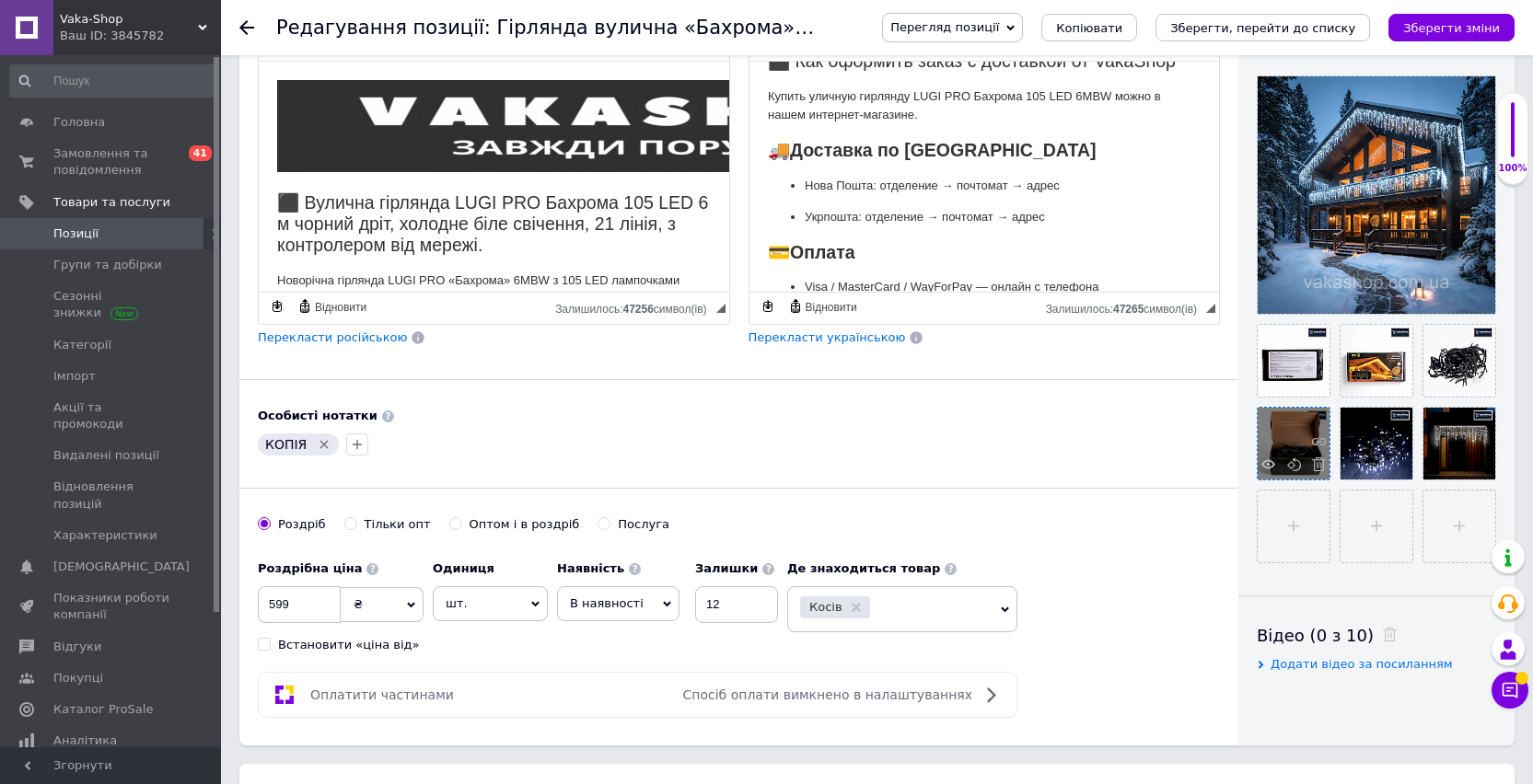
drag, startPoint x: 1369, startPoint y: 439, endPoint x: 1296, endPoint y: 439, distance: 73.0
click at [1467, 28] on icon "Зберегти зміни" at bounding box center [1450, 28] width 97 height 13
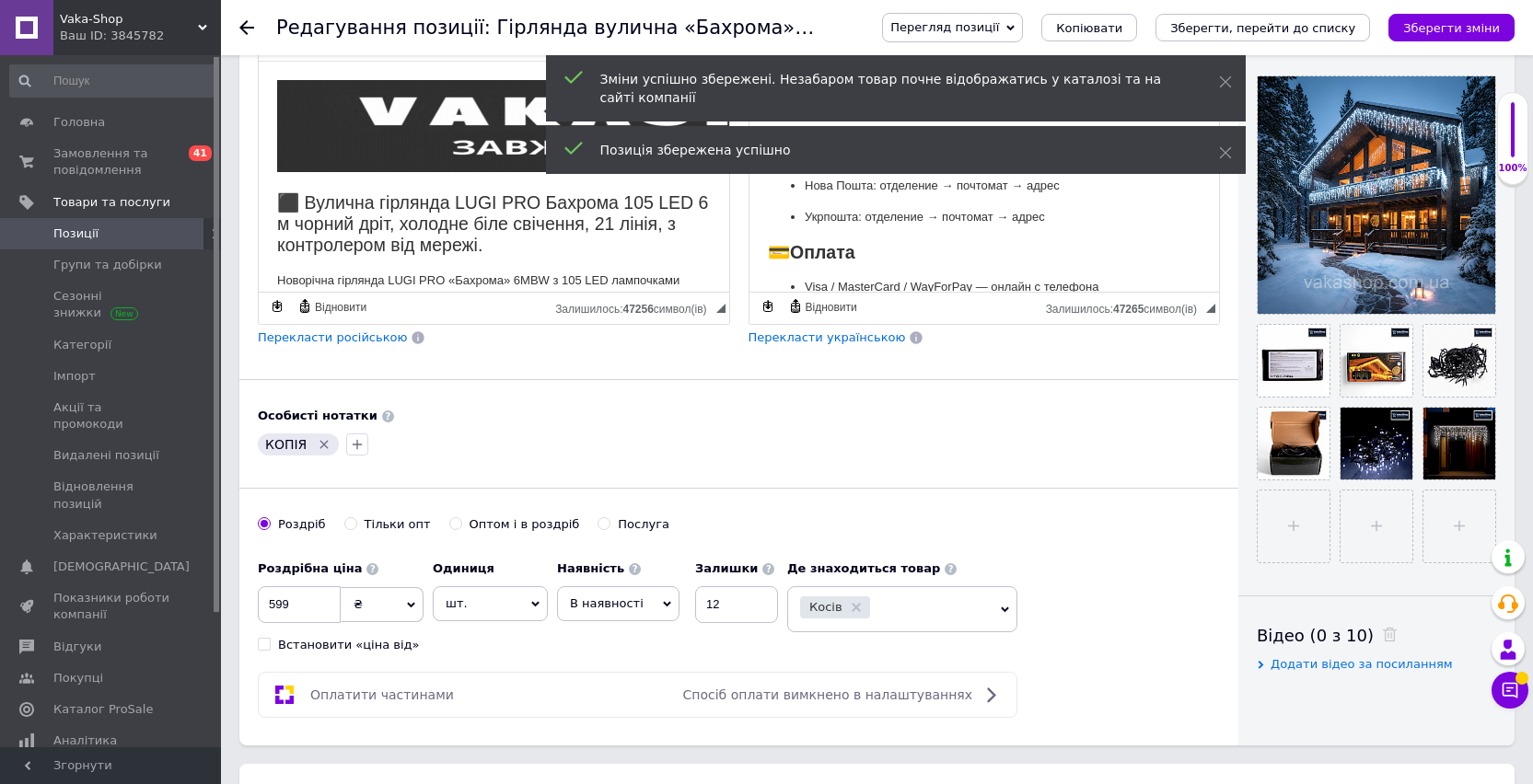
scroll to position [0, 0]
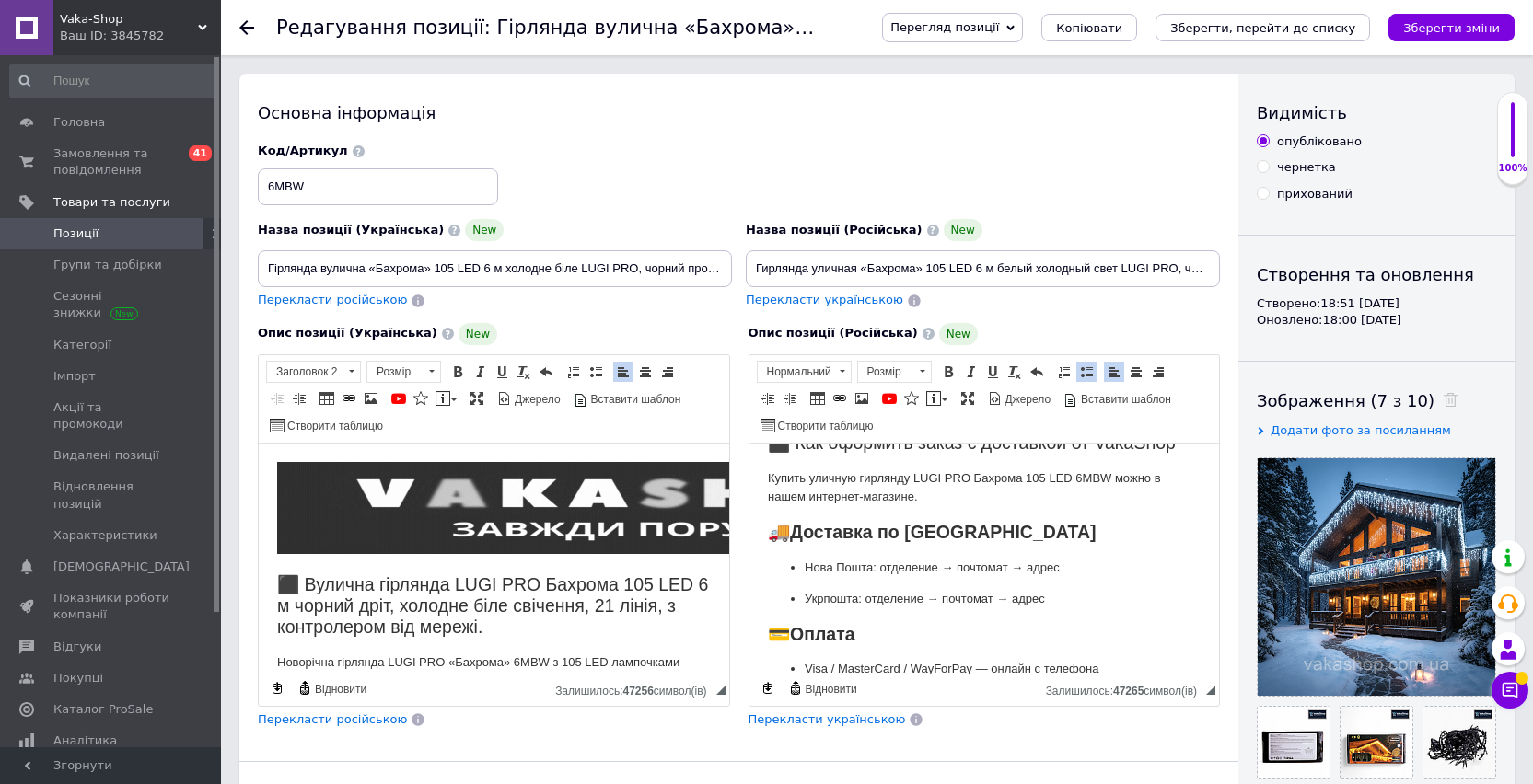
click at [101, 237] on span "Позиції" at bounding box center [112, 233] width 117 height 16
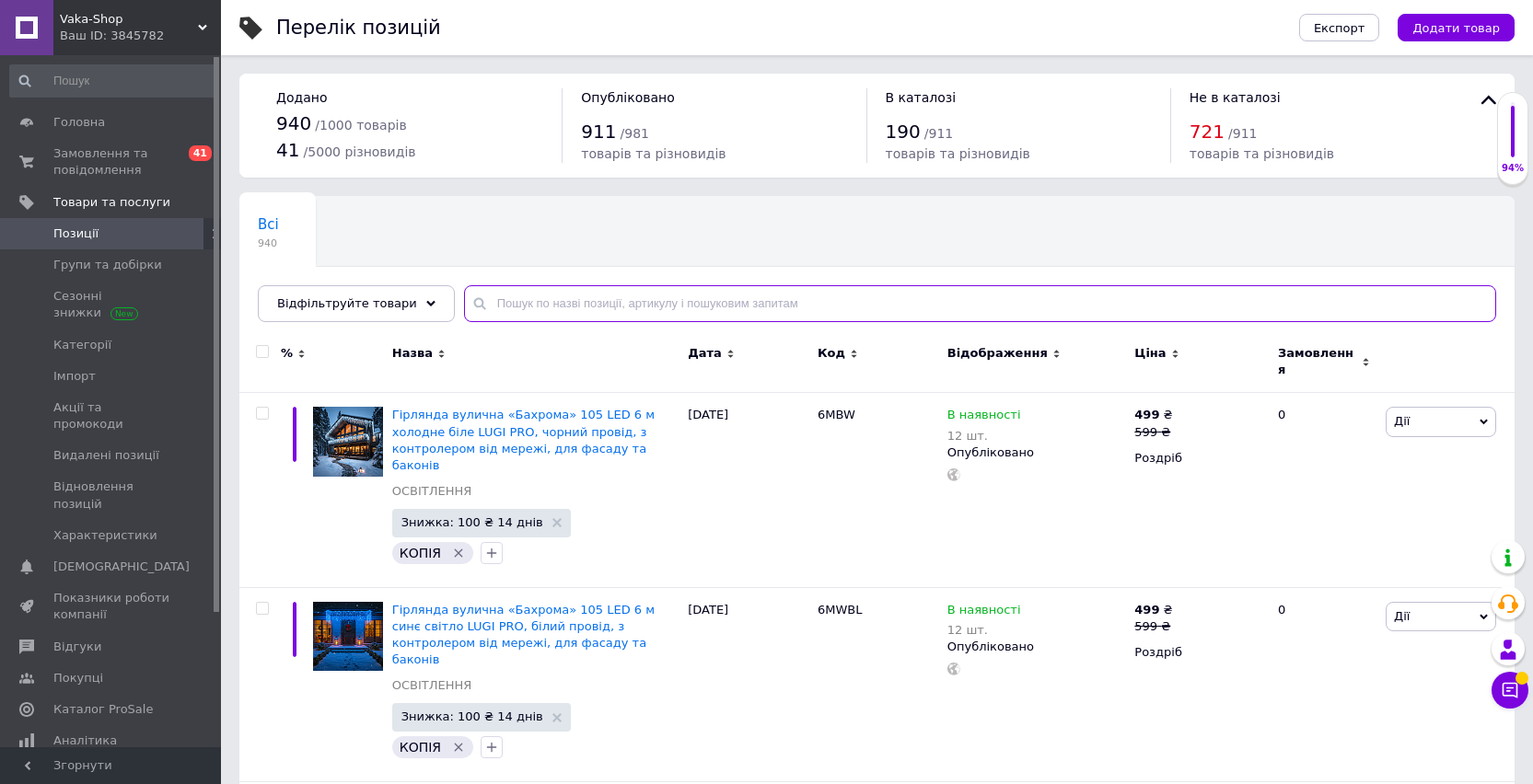
click at [652, 303] on input "text" at bounding box center [979, 303] width 1032 height 36
paste input "6МWML"
type input "6МWML"
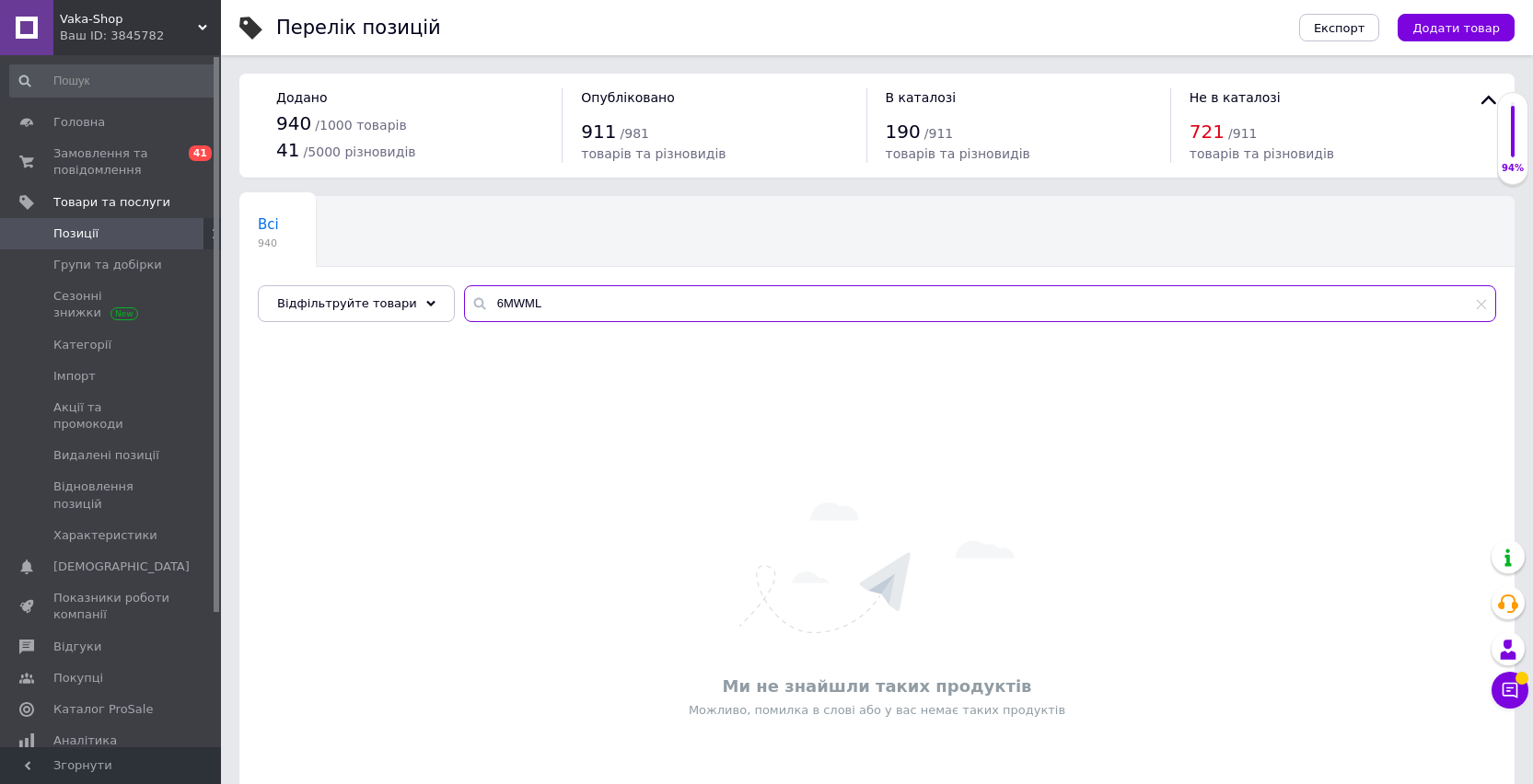
click at [502, 303] on input "6МWML" at bounding box center [979, 303] width 1032 height 36
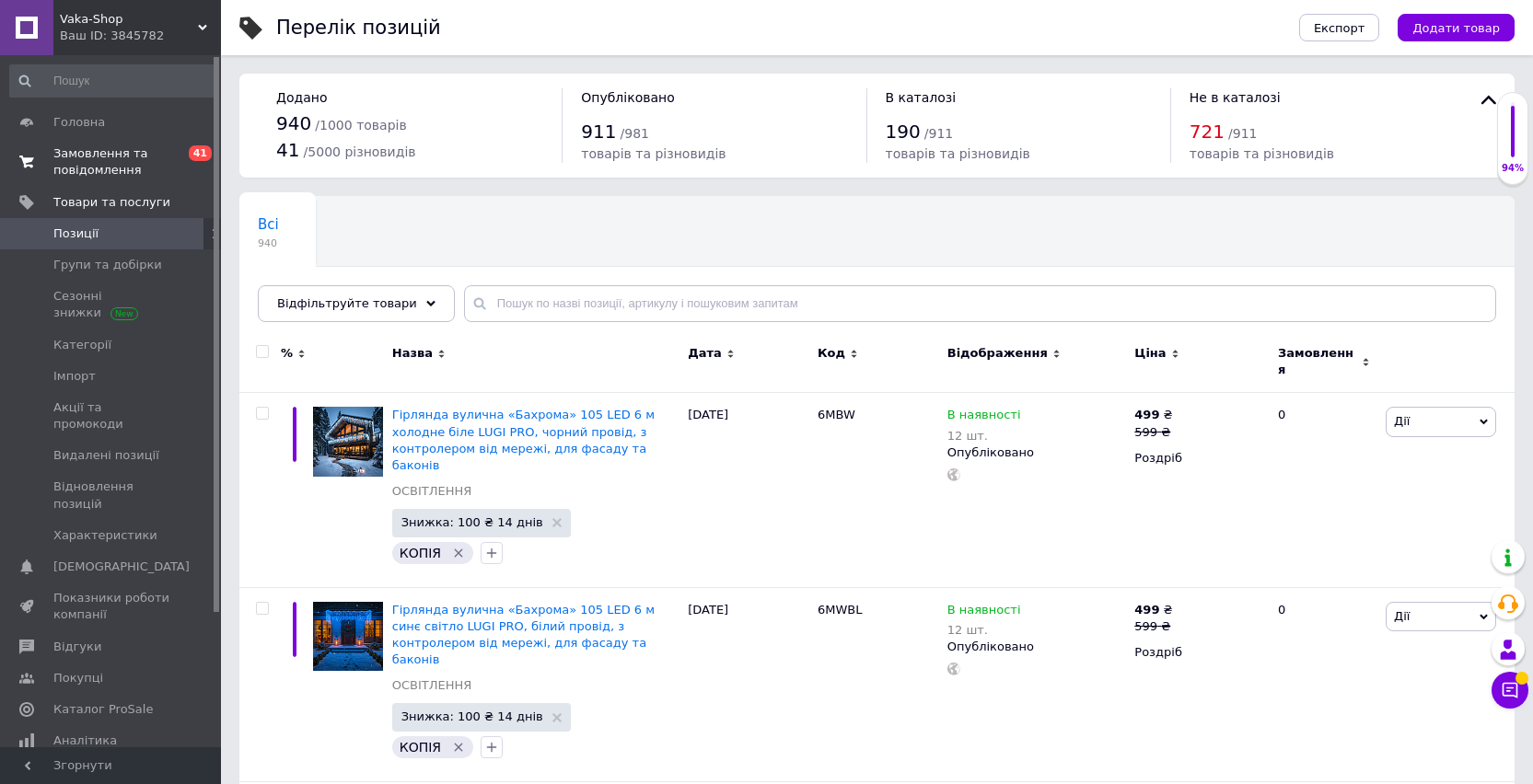
click at [110, 162] on span "Замовлення та повідомлення" at bounding box center [112, 162] width 117 height 34
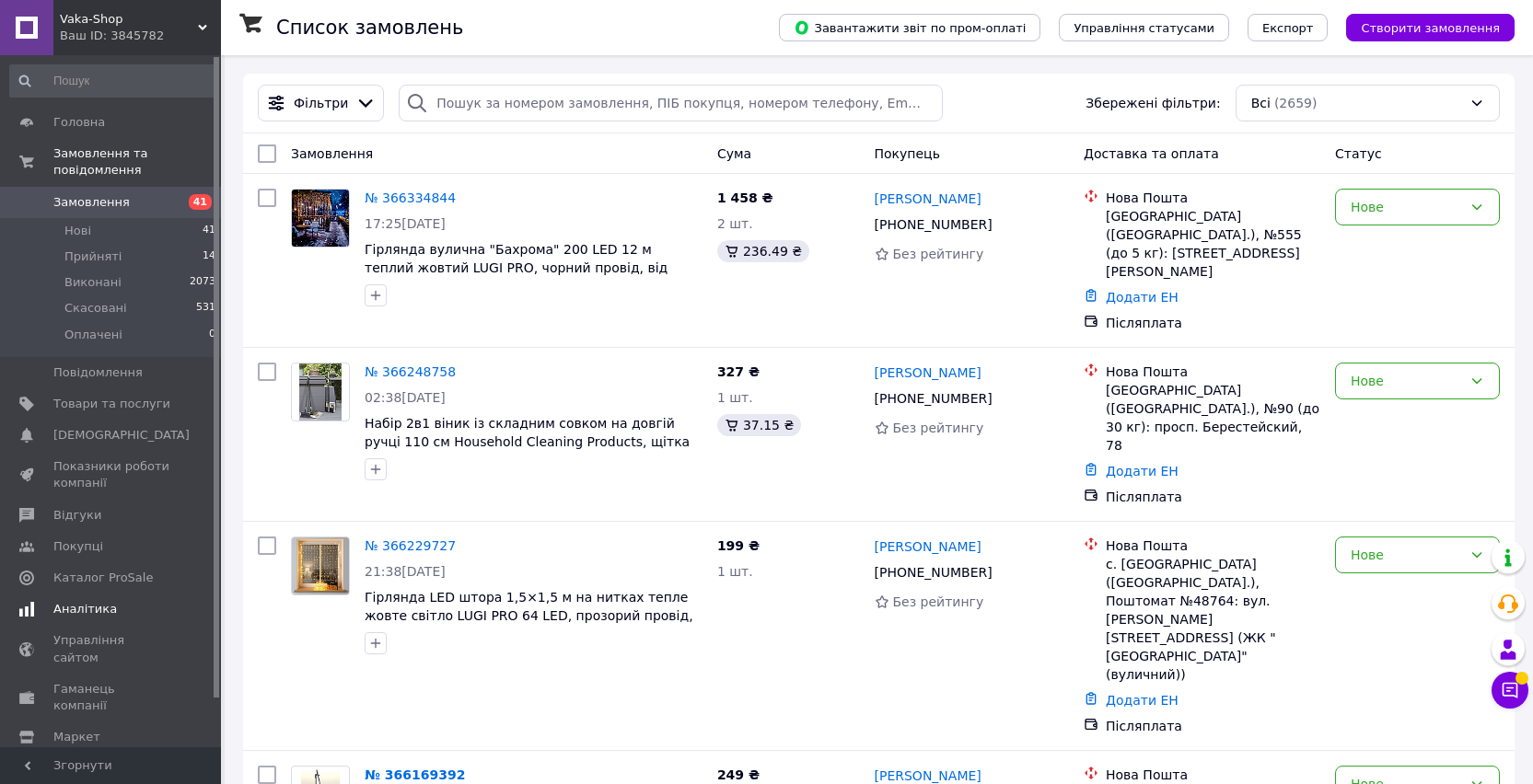
click at [87, 609] on span "Аналітика" at bounding box center [85, 608] width 63 height 16
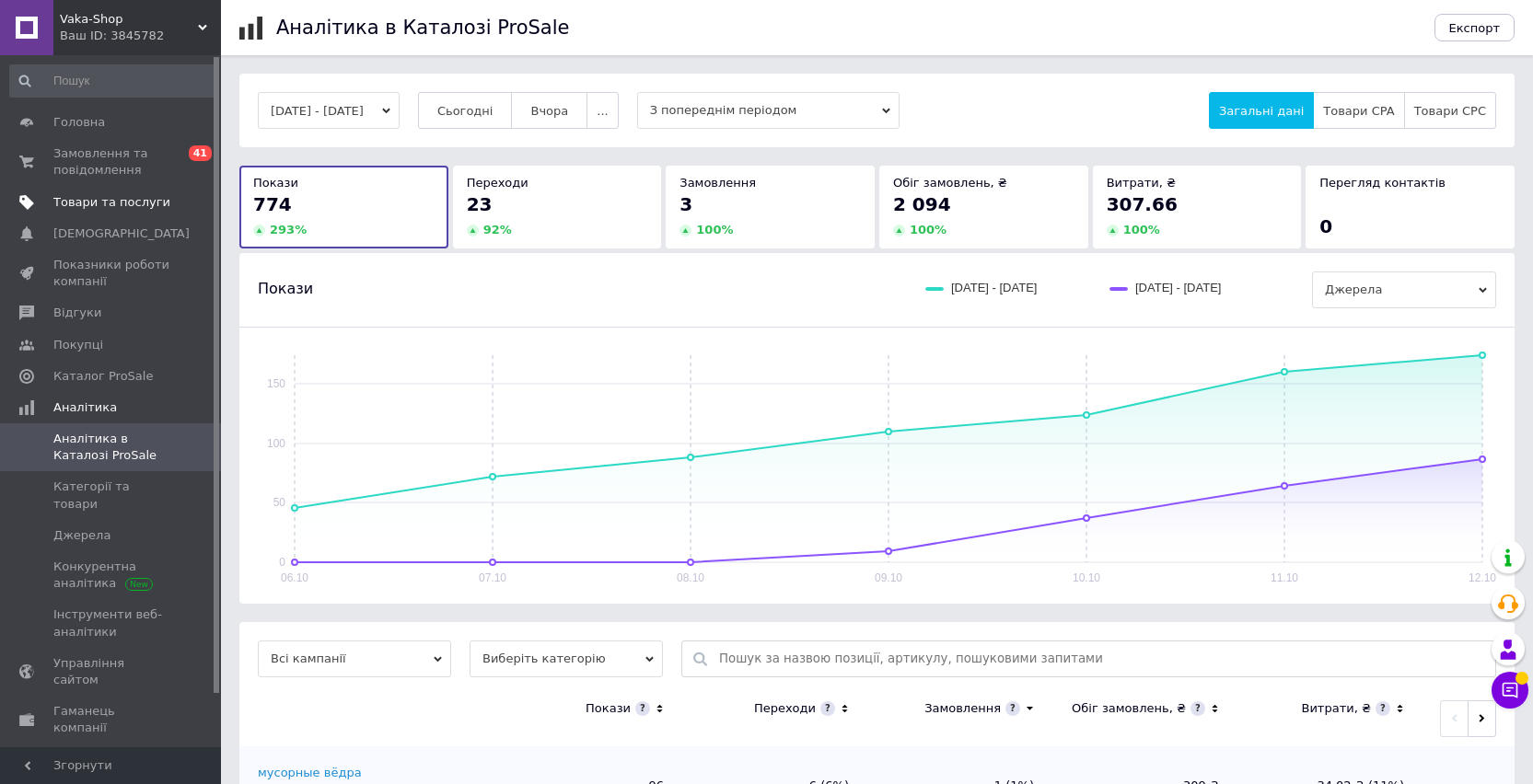
click at [117, 201] on span "Товари та послуги" at bounding box center [112, 202] width 117 height 16
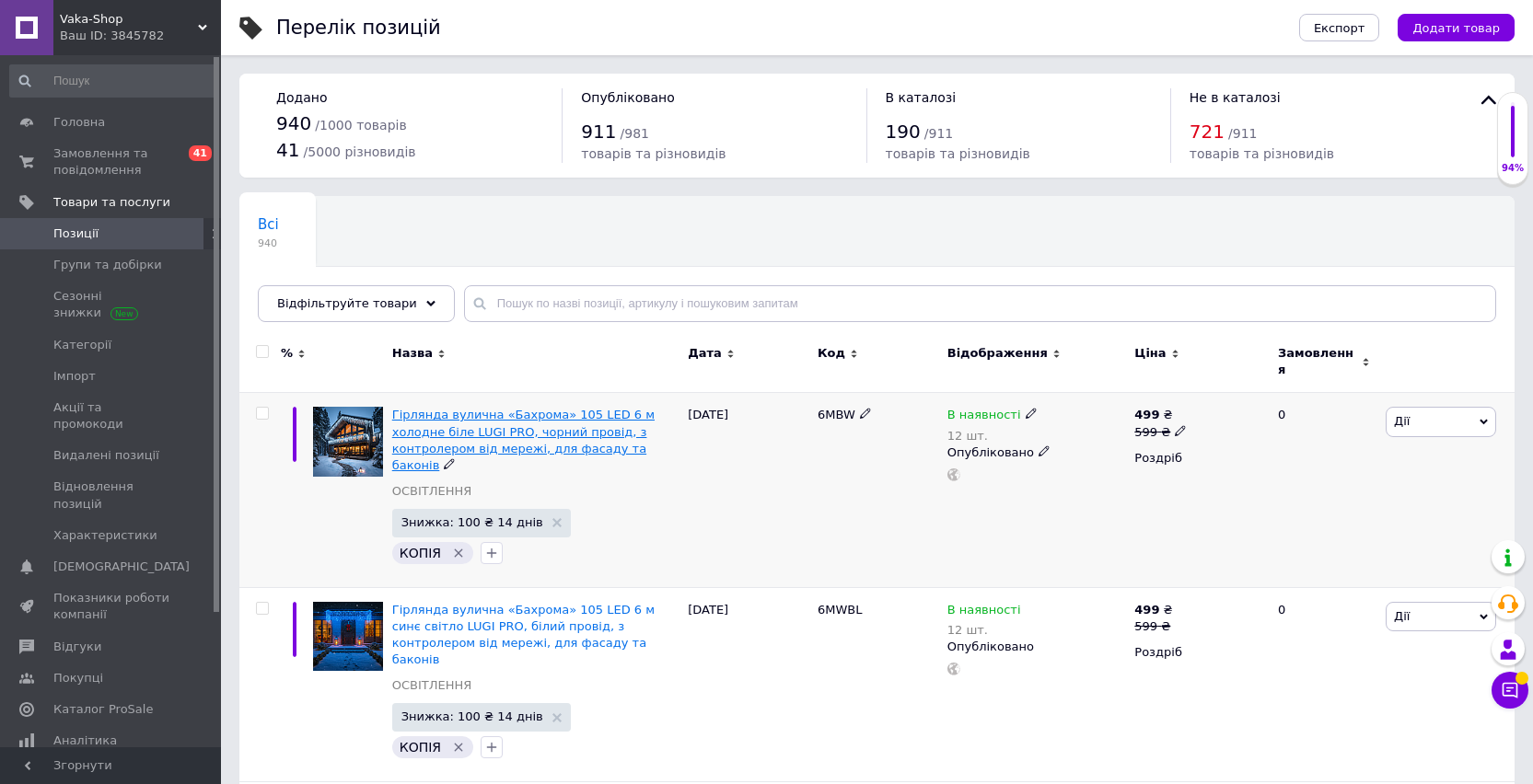
click at [565, 426] on span "Гірлянда вулична «Бахрома» 105 LED 6 м холодне біле LUGI PRO, чорний провід, з …" at bounding box center [522, 440] width 262 height 64
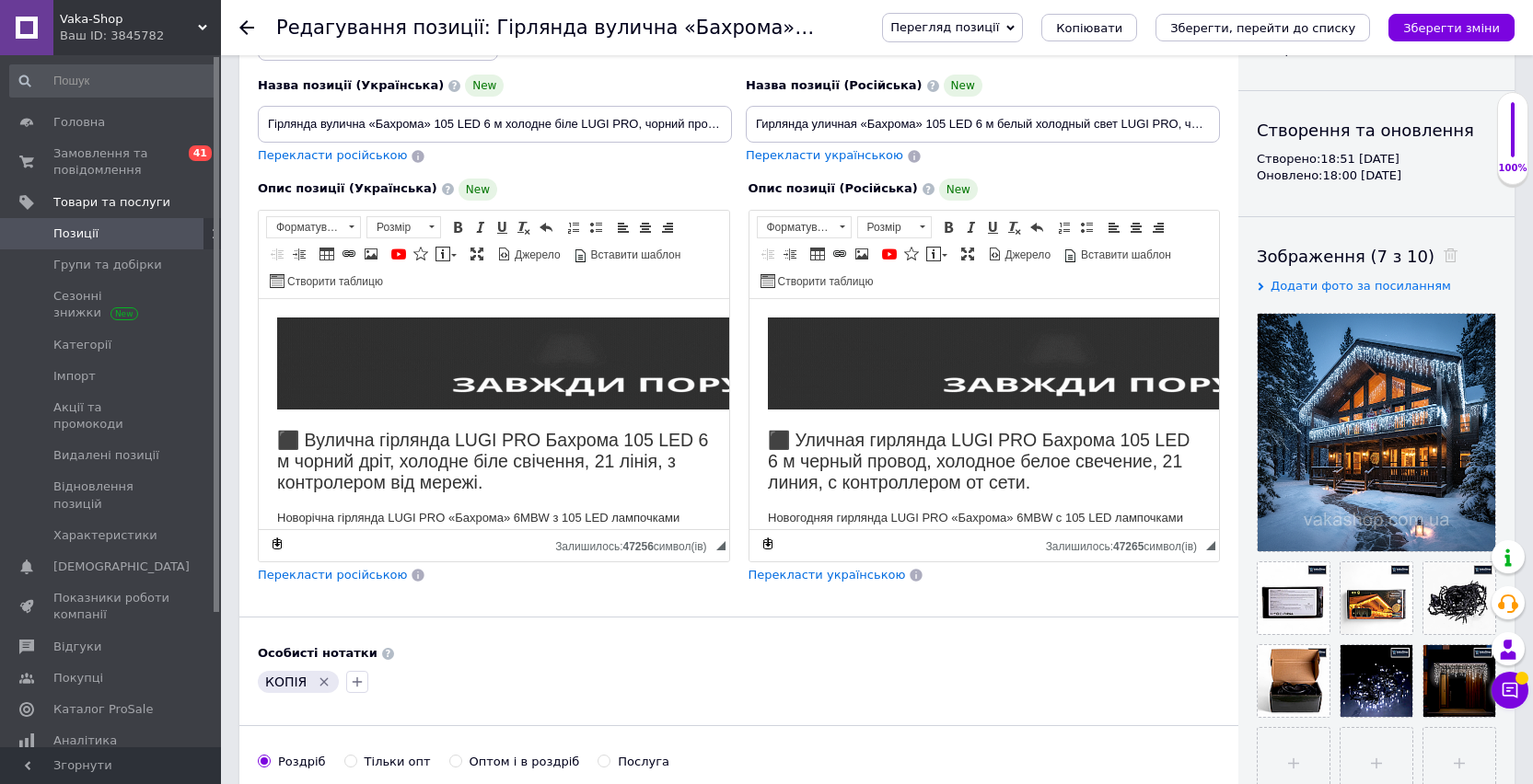
scroll to position [162, 0]
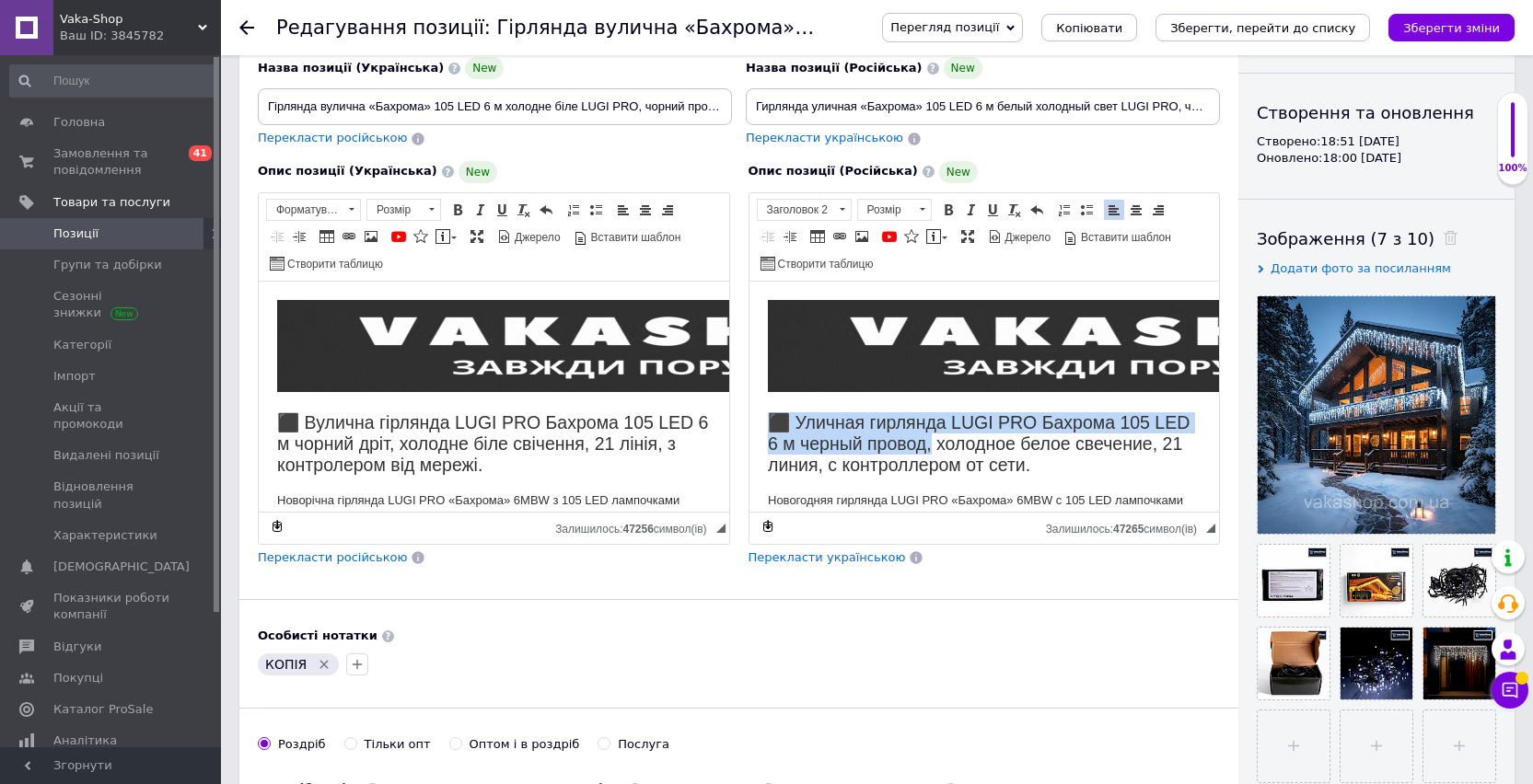
drag, startPoint x: 763, startPoint y: 421, endPoint x: 979, endPoint y: 459, distance: 219.3
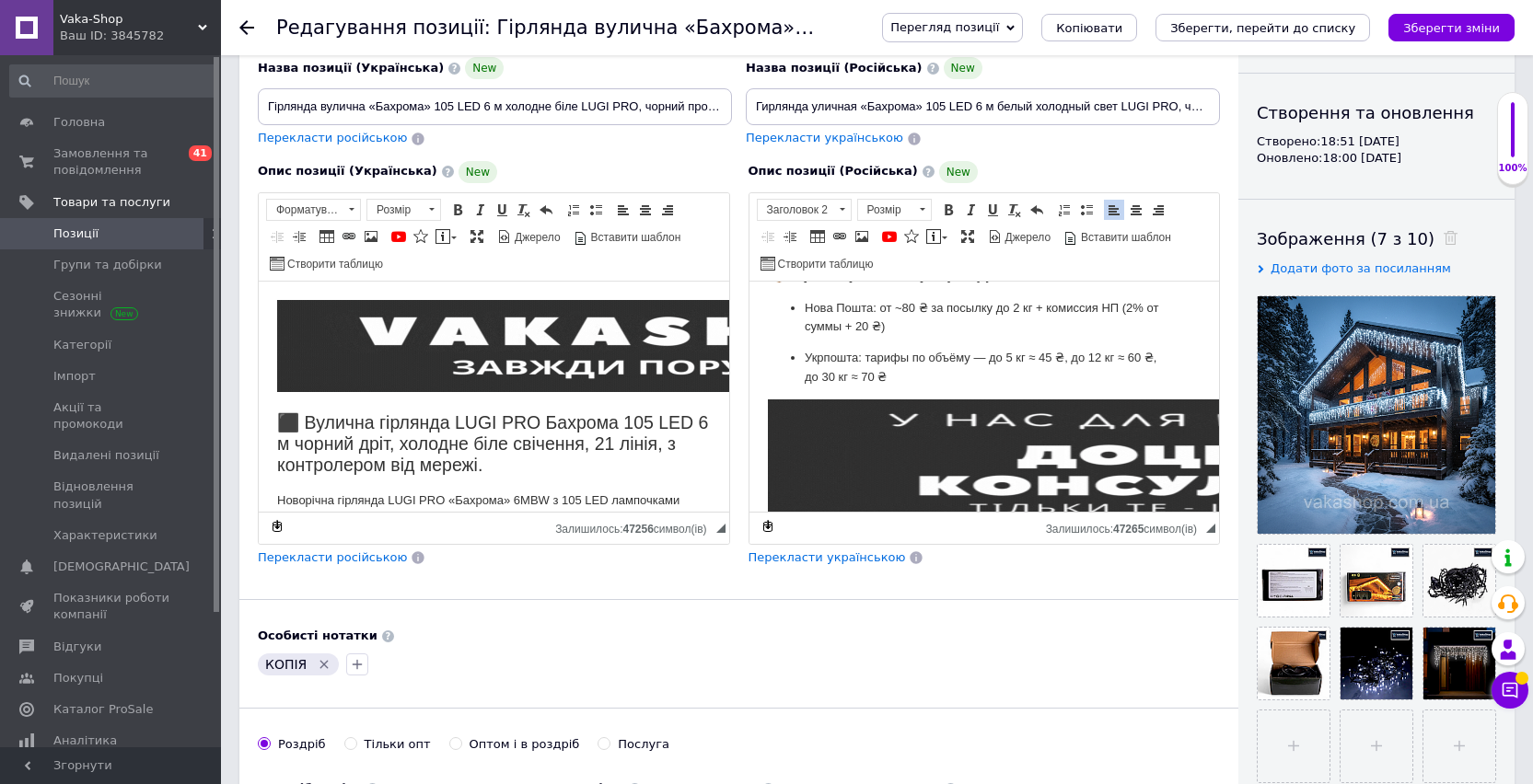
scroll to position [2130, 0]
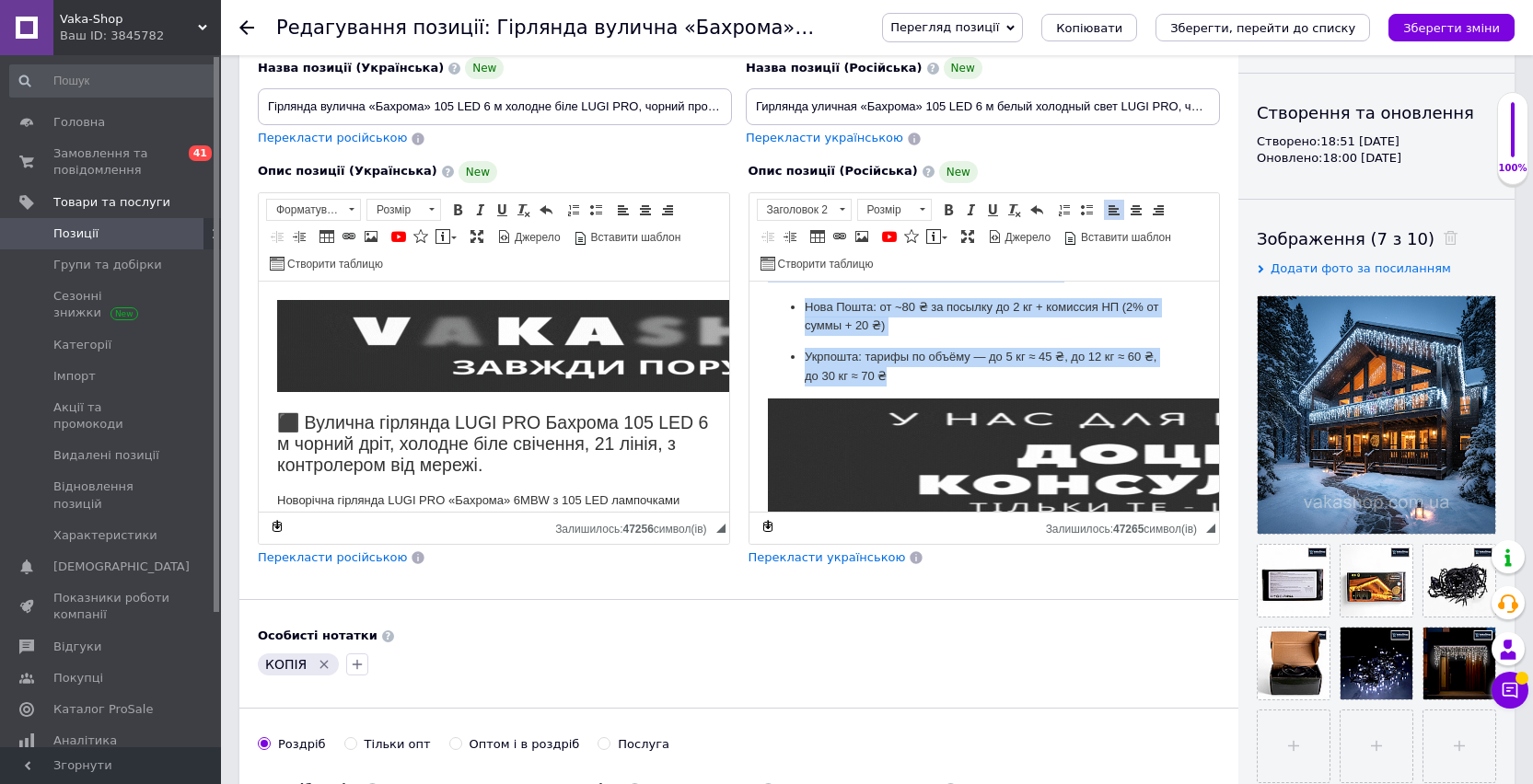
click at [917, 372] on p "Укрпошта: тарифы по объёму — до 5 кг ≈ 45 ₴, до 12 кг ≈ 60 ₴, до 30 кг ≈ 70 ₴" at bounding box center [983, 367] width 360 height 38
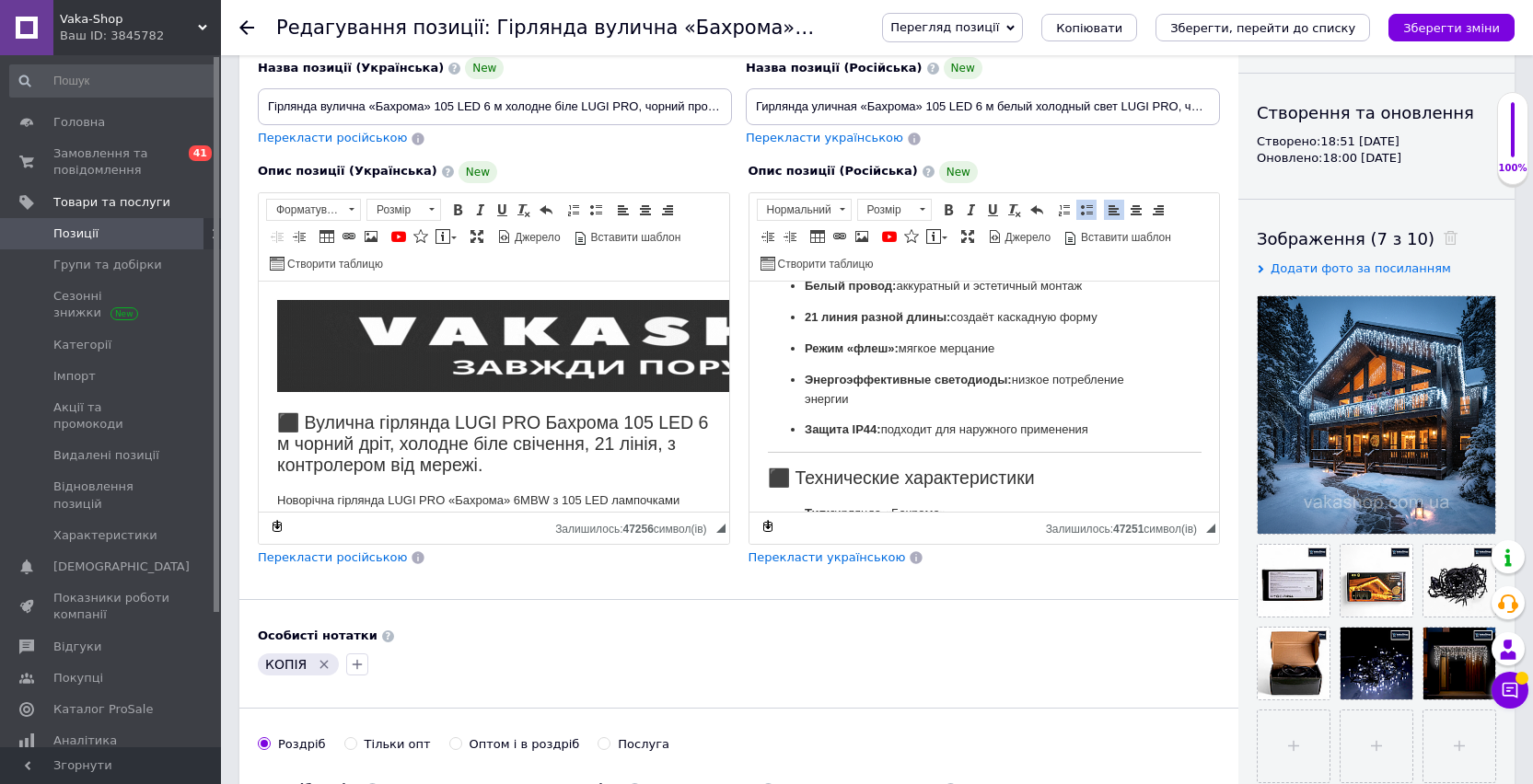
scroll to position [0, 0]
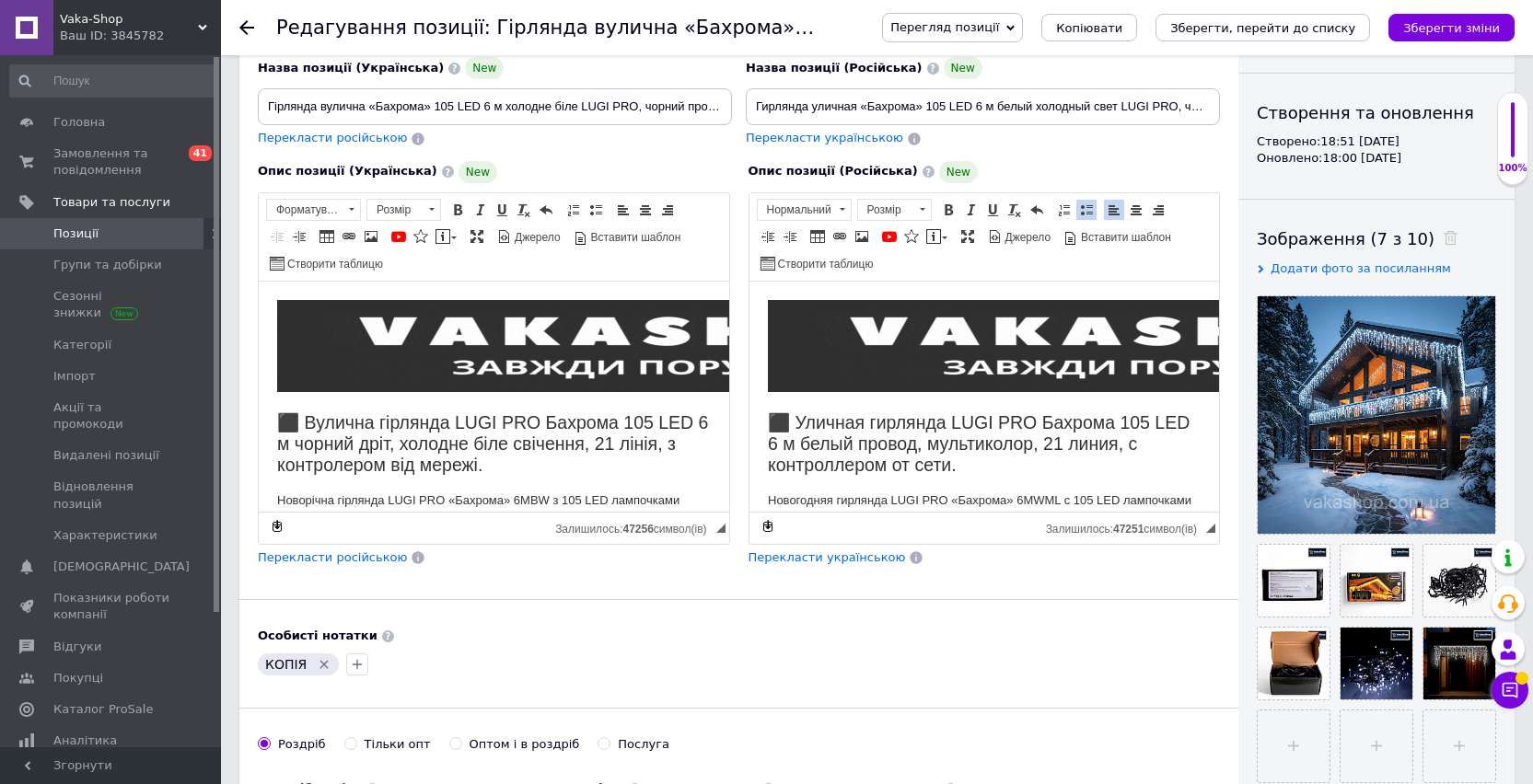
click at [1029, 445] on h2 "⬛ Уличная гирлянда LUGI PRO Бахрома 105 LED 6 м белый провод, мультиколор, 21 л…" at bounding box center [984, 443] width 434 height 64
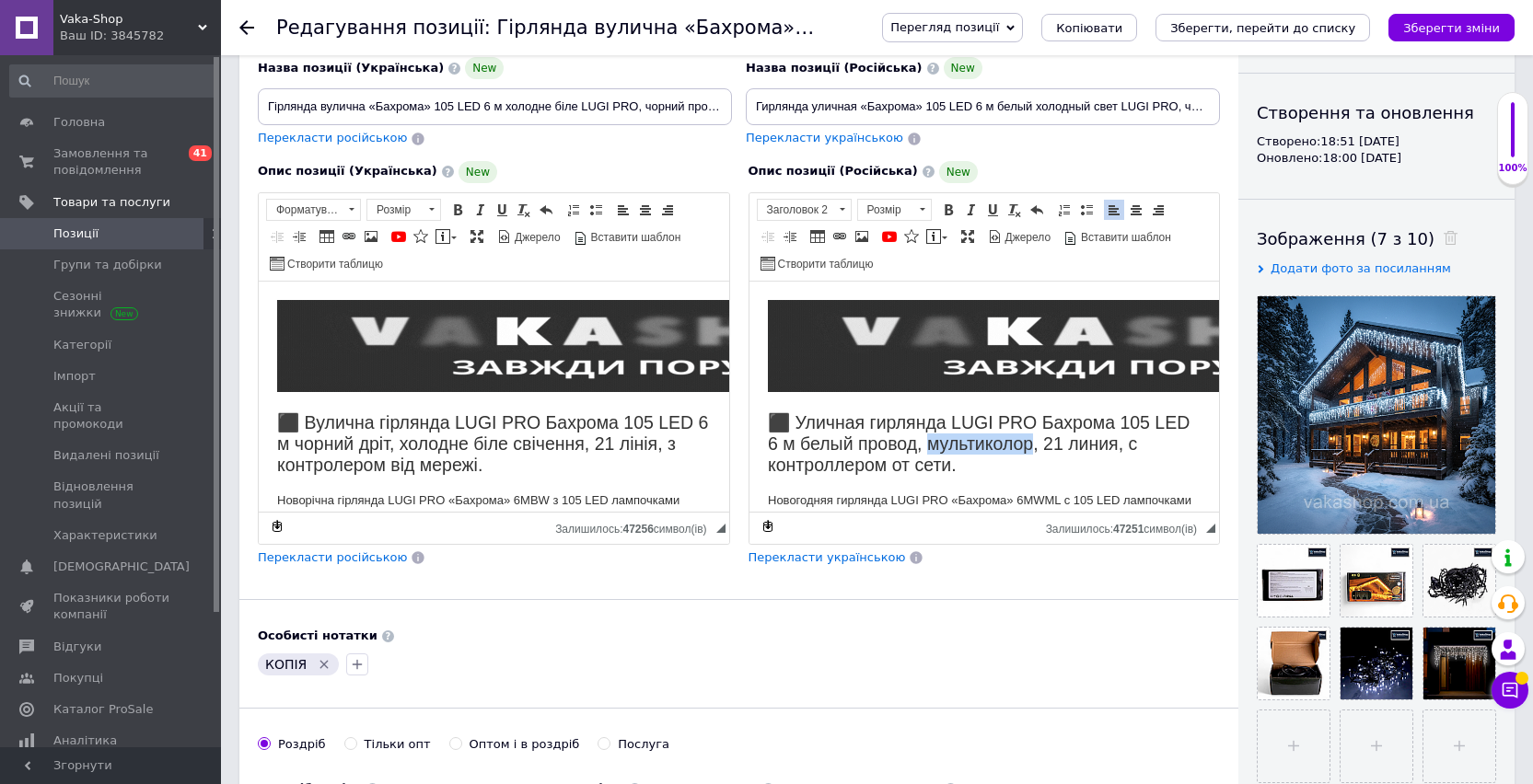
click at [1029, 445] on h2 "⬛ Уличная гирлянда LUGI PRO Бахрома 105 LED 6 м белый провод, мультиколор, 21 л…" at bounding box center [984, 443] width 434 height 64
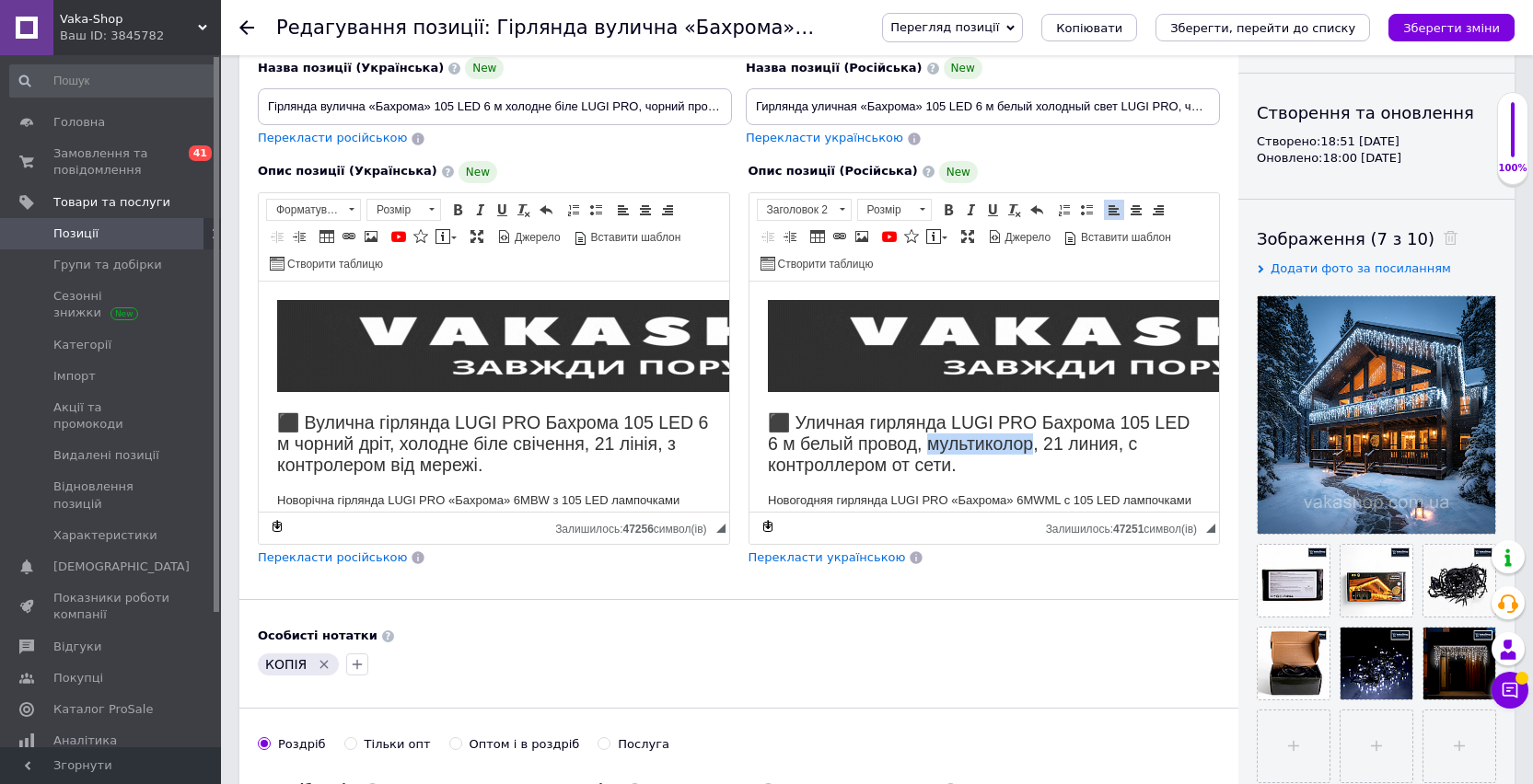
copy h2 "мультиколор"
drag, startPoint x: 1090, startPoint y: 107, endPoint x: 997, endPoint y: 106, distance: 93.0
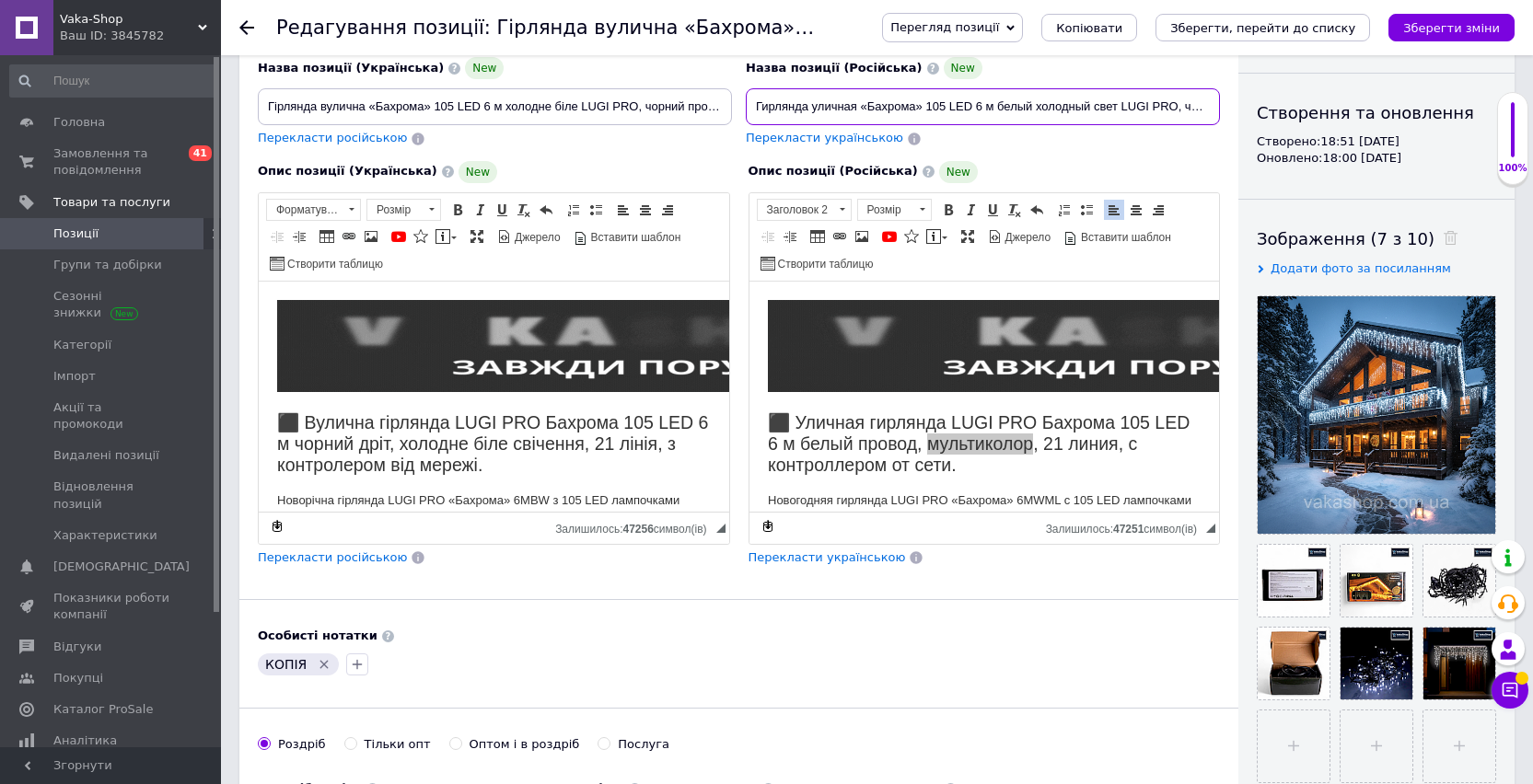
click at [997, 106] on input "Гирлянда уличная «Бахрома» 105 LED 6 м белый холодный свет LUGI PRO, черный про…" at bounding box center [983, 107] width 474 height 36
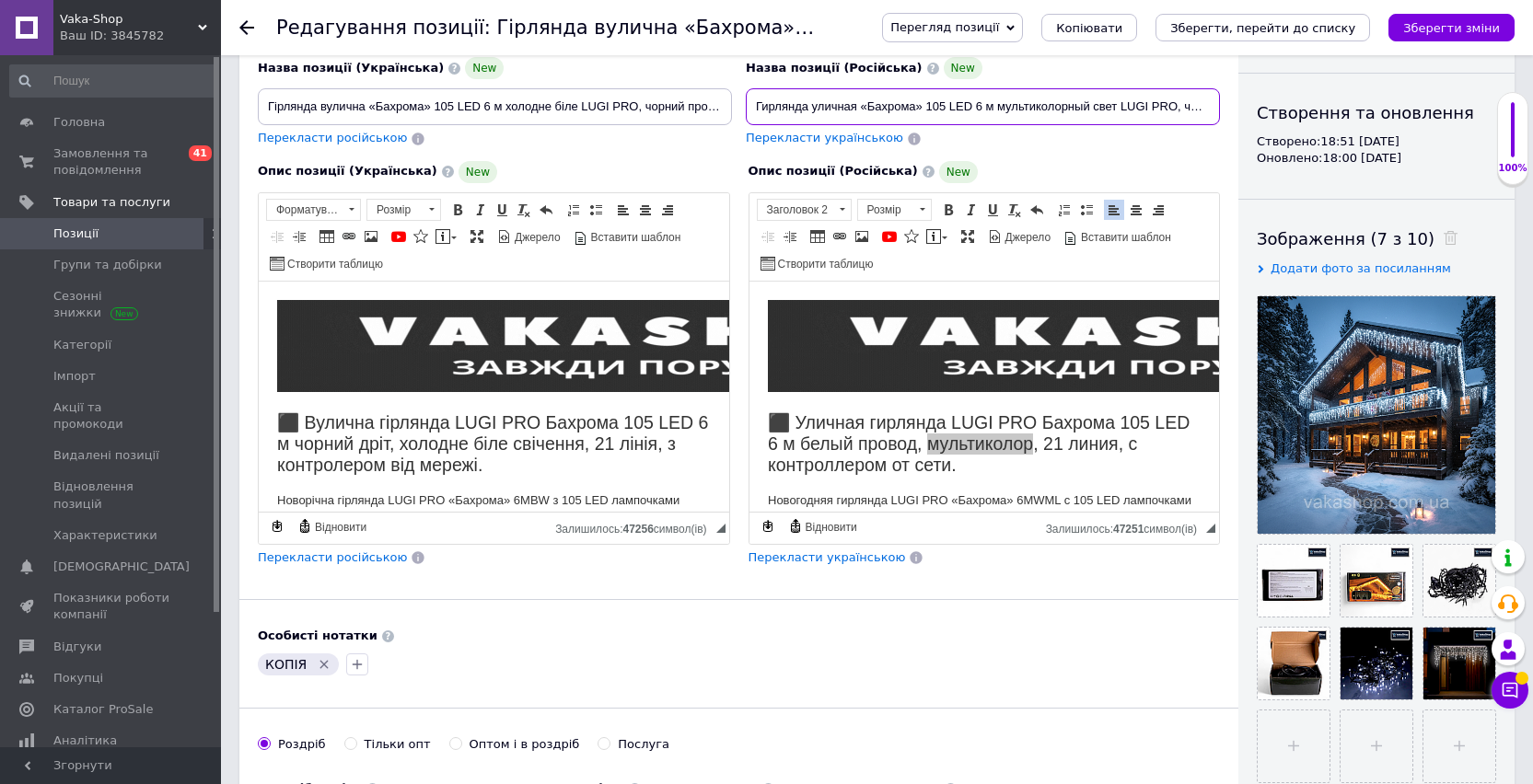
type input "Гирлянда уличная «Бахрома» 105 LED 6 м мультиколорный свет LUGI PRO, черный про…"
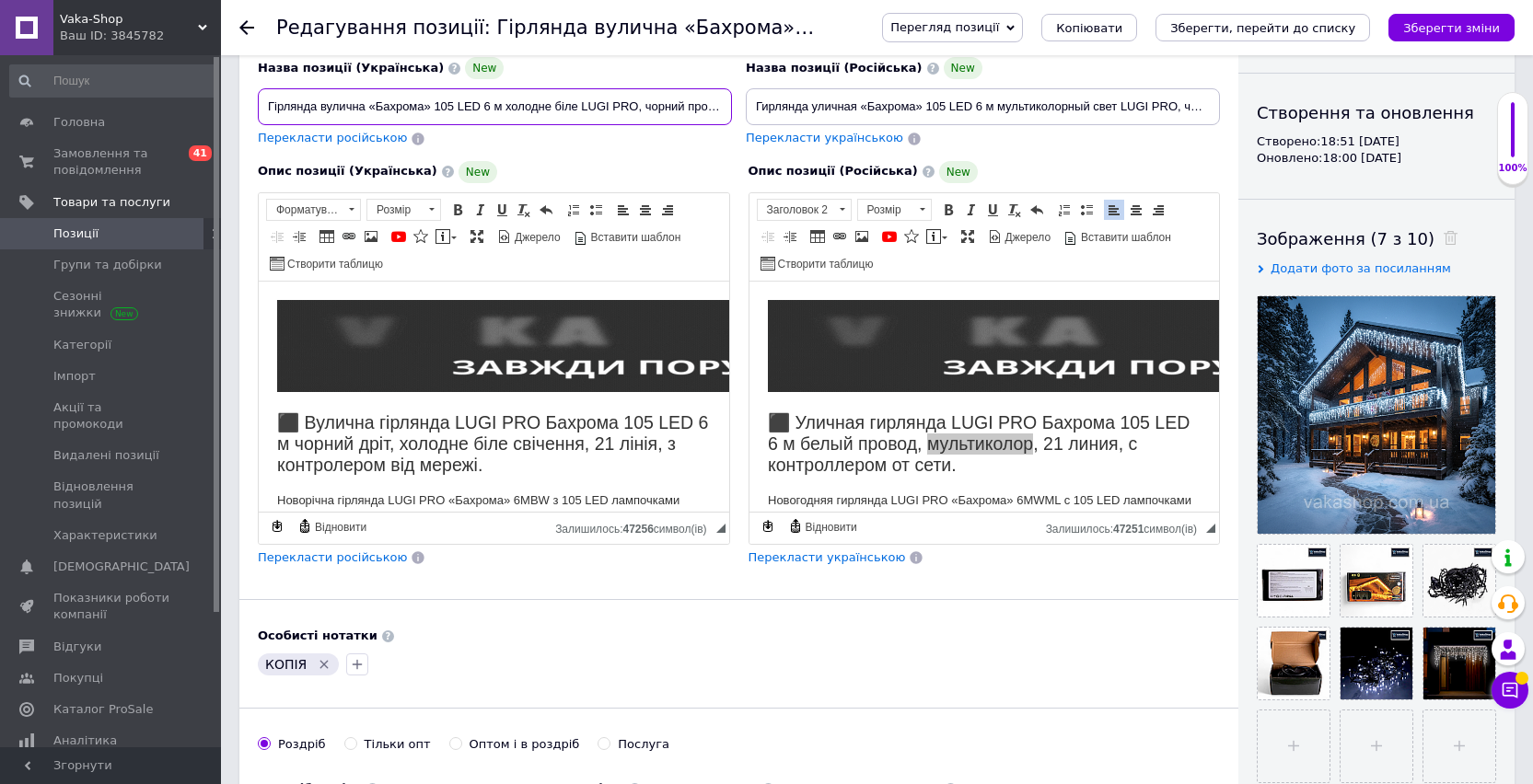
drag, startPoint x: 577, startPoint y: 107, endPoint x: 506, endPoint y: 107, distance: 71.0
click at [506, 107] on input "Гірлянда вулична «Бахрома» 105 LED 6 м холодне біле LUGI PRO, чорний провід, з …" at bounding box center [494, 107] width 474 height 36
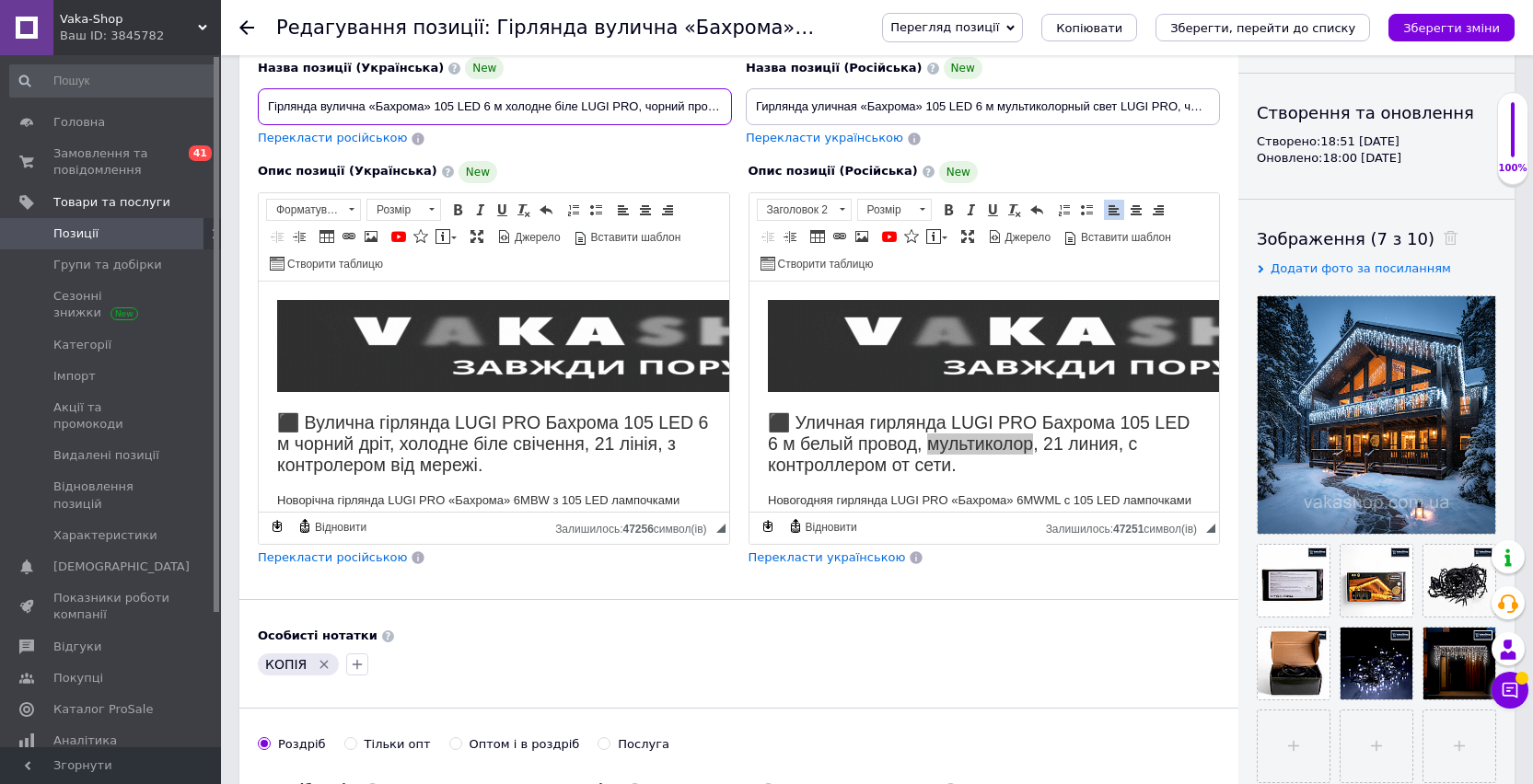
paste input "мультиколор"
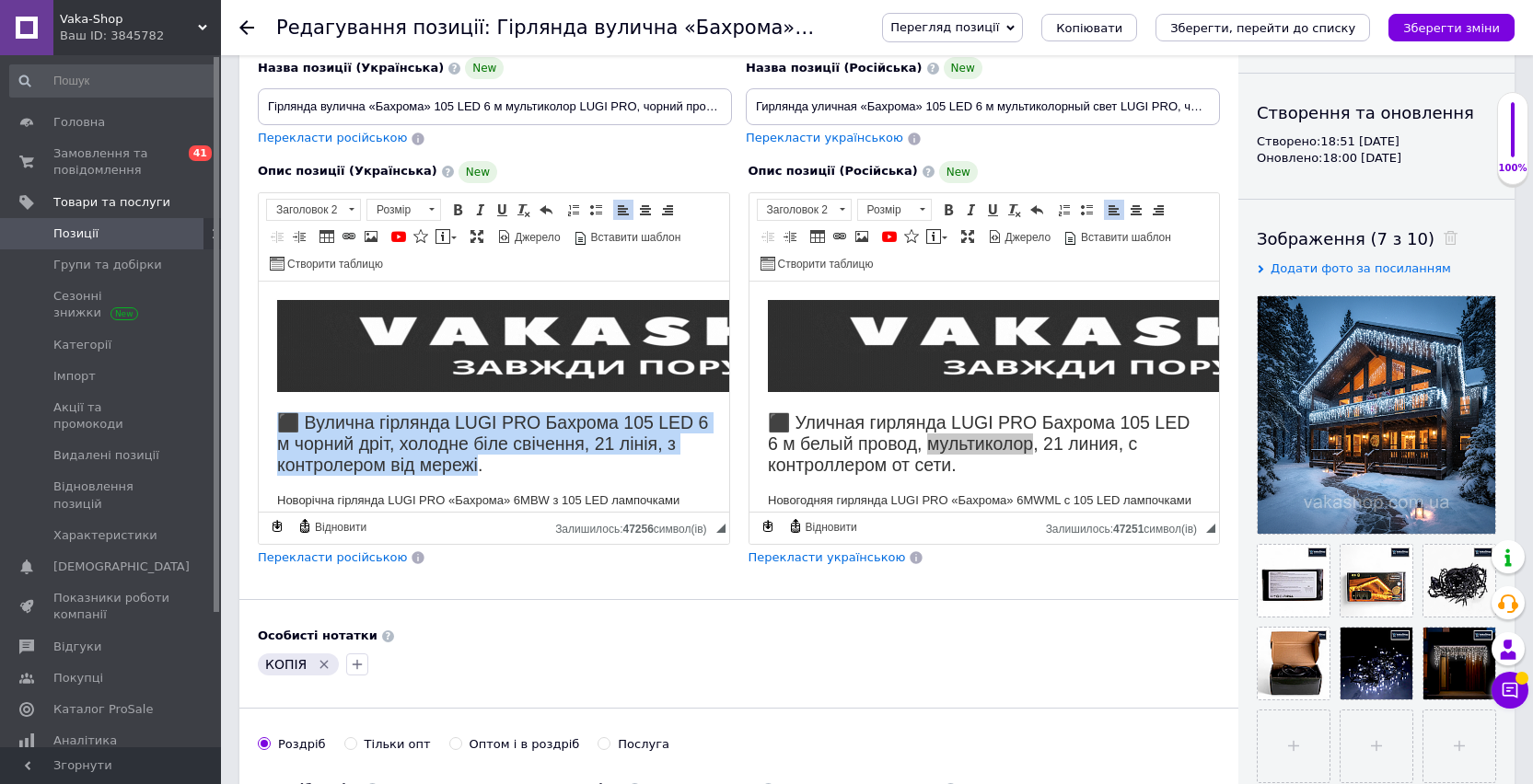
drag, startPoint x: 275, startPoint y: 418, endPoint x: 500, endPoint y: 459, distance: 228.7
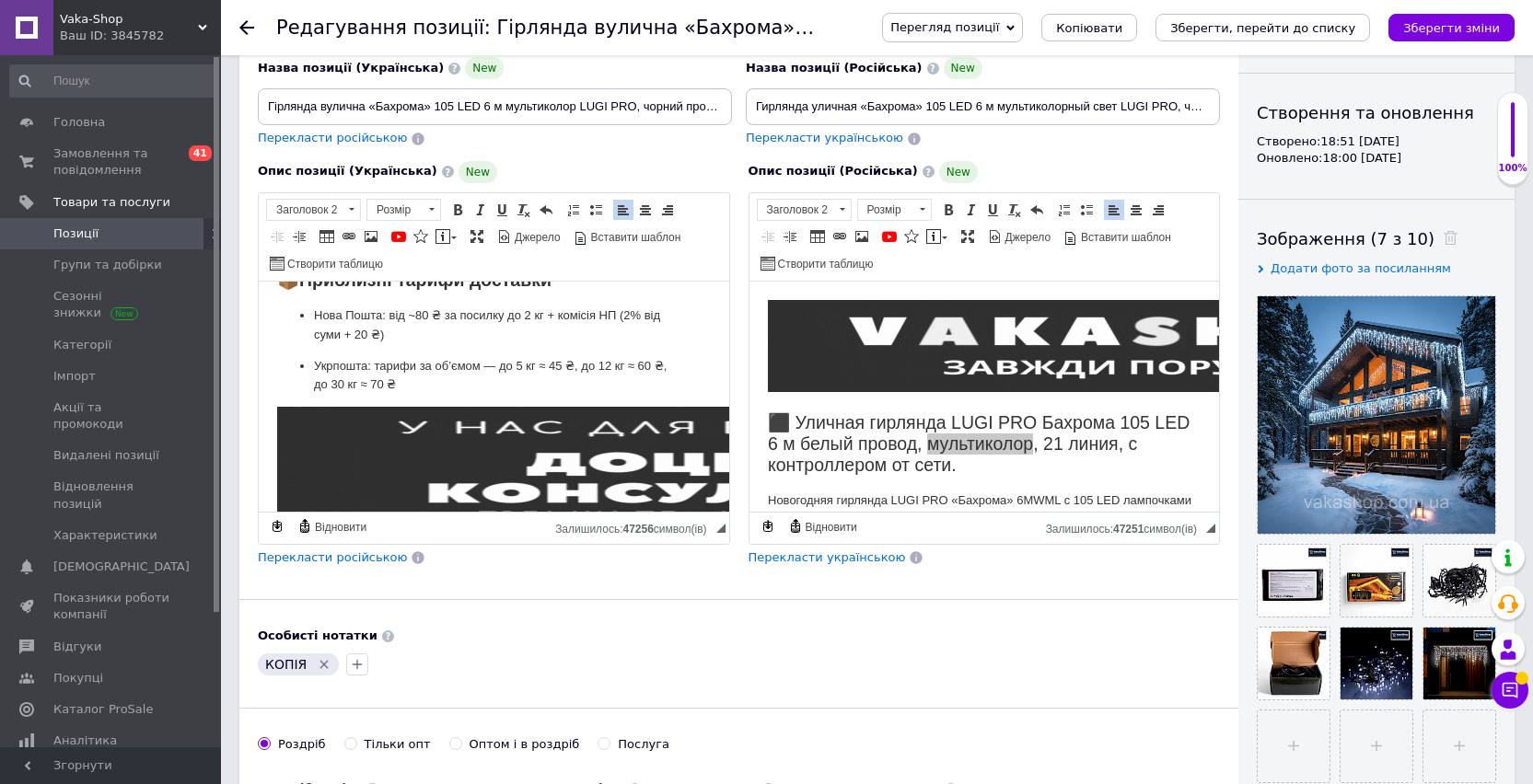
scroll to position [2148, 0]
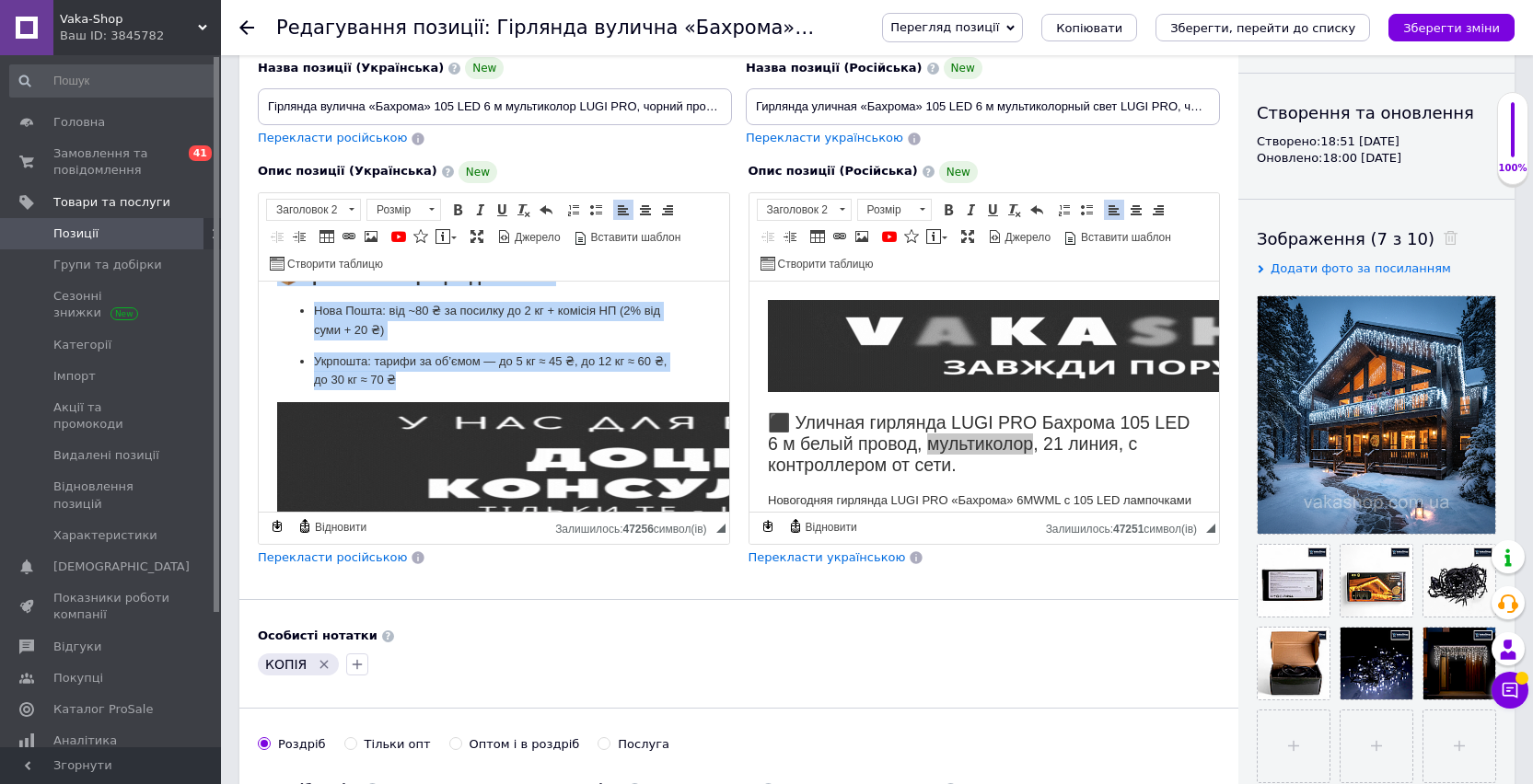
click at [433, 377] on p "Укрпошта: тарифи за об’ємом — до 5 кг ≈ 45 ₴, до 12 кг ≈ 60 ₴, до 30 кг ≈ 70 ₴" at bounding box center [493, 370] width 360 height 38
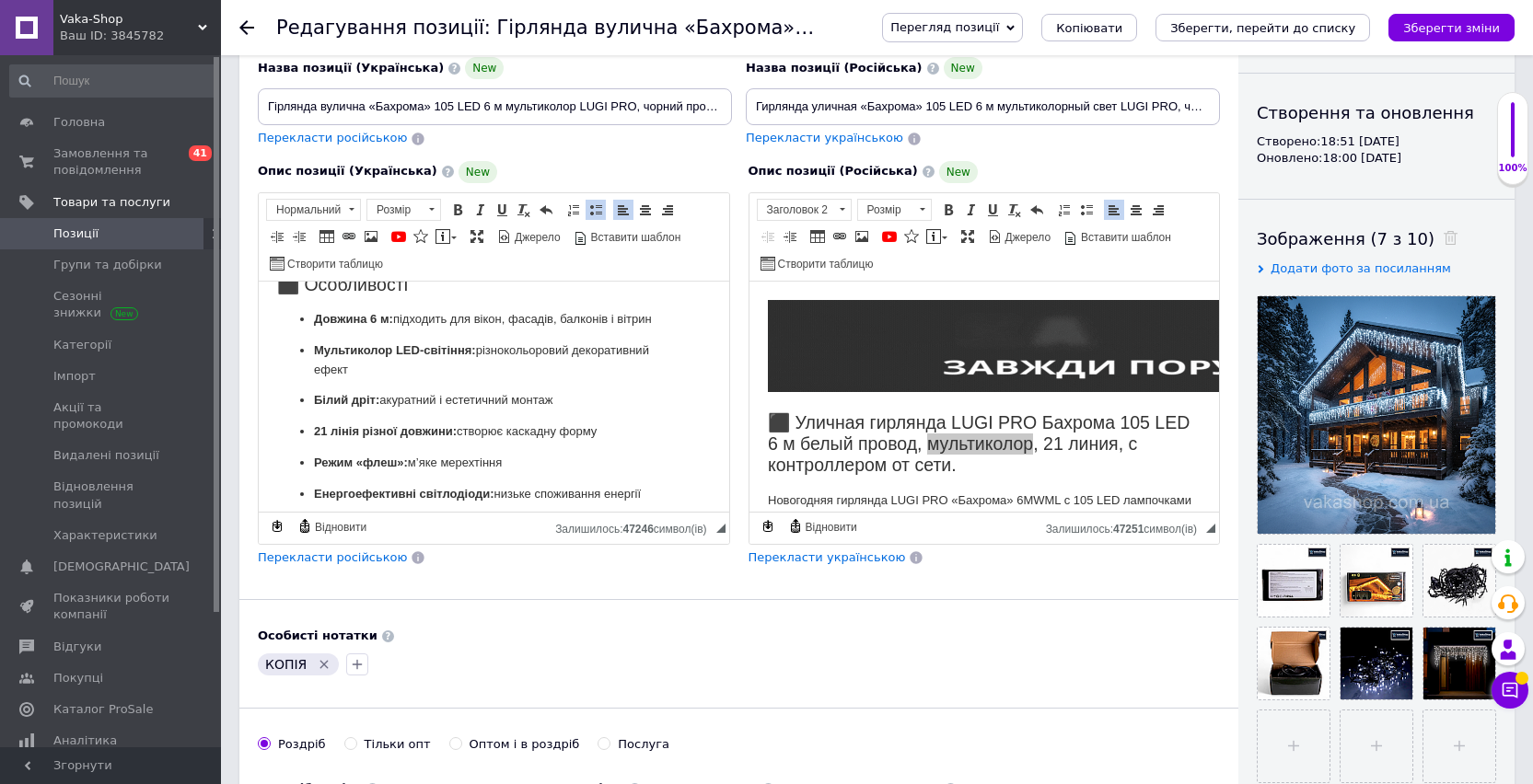
scroll to position [0, 0]
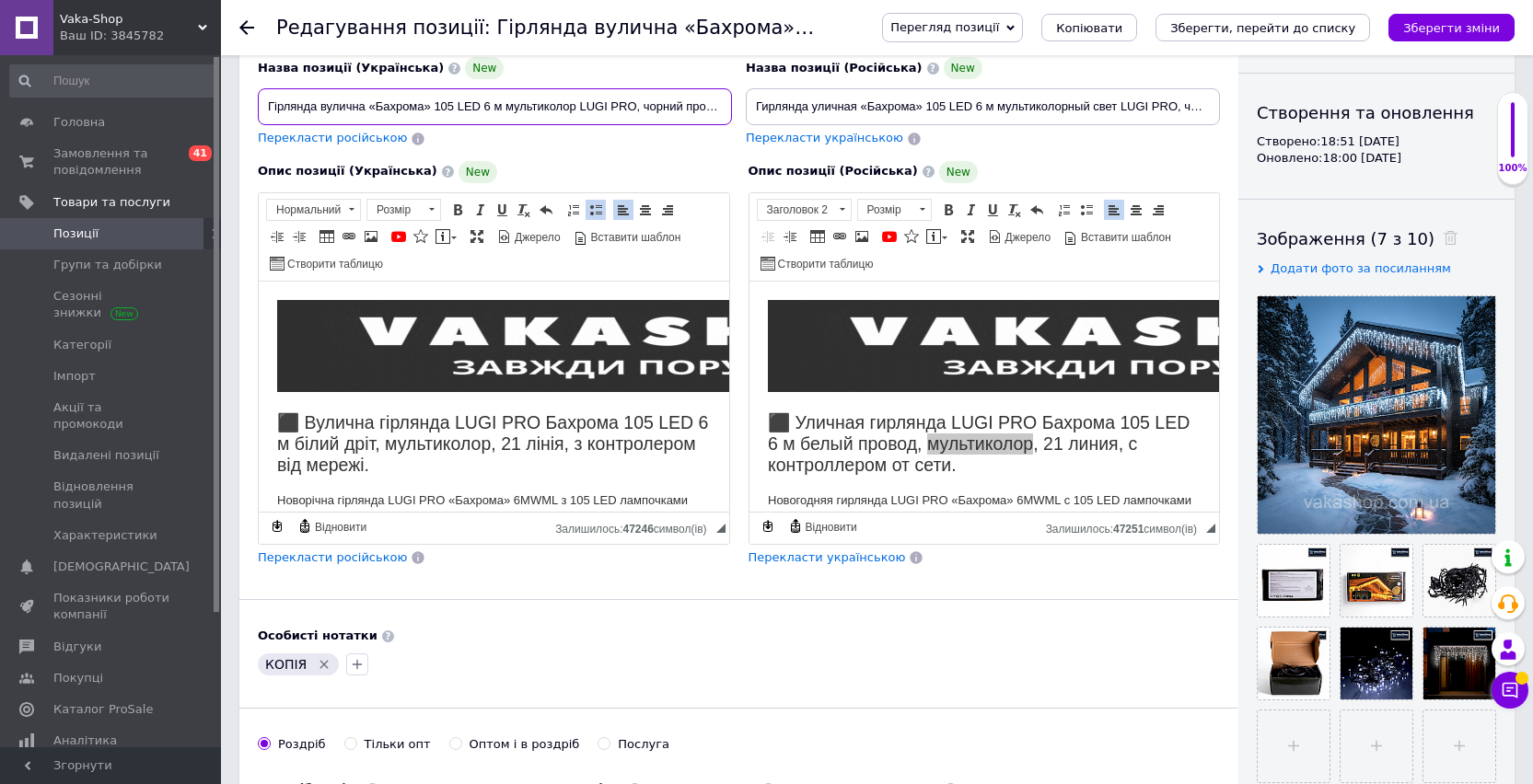
click at [574, 111] on input "Гірлянда вулична «Бахрома» 105 LED 6 м мультиколор LUGI PRO, чорний провід, з к…" at bounding box center [494, 107] width 474 height 36
type input "Гірлянда вулична «Бахрома» 105 LED 6 м різнокольорова LUGI PRO, чорний провід, …"
drag, startPoint x: 1117, startPoint y: 106, endPoint x: 997, endPoint y: 108, distance: 120.0
click at [997, 108] on input "Гирлянда уличная «Бахрома» 105 LED 6 м мультиколорный свет LUGI PRO, черный про…" at bounding box center [983, 107] width 474 height 36
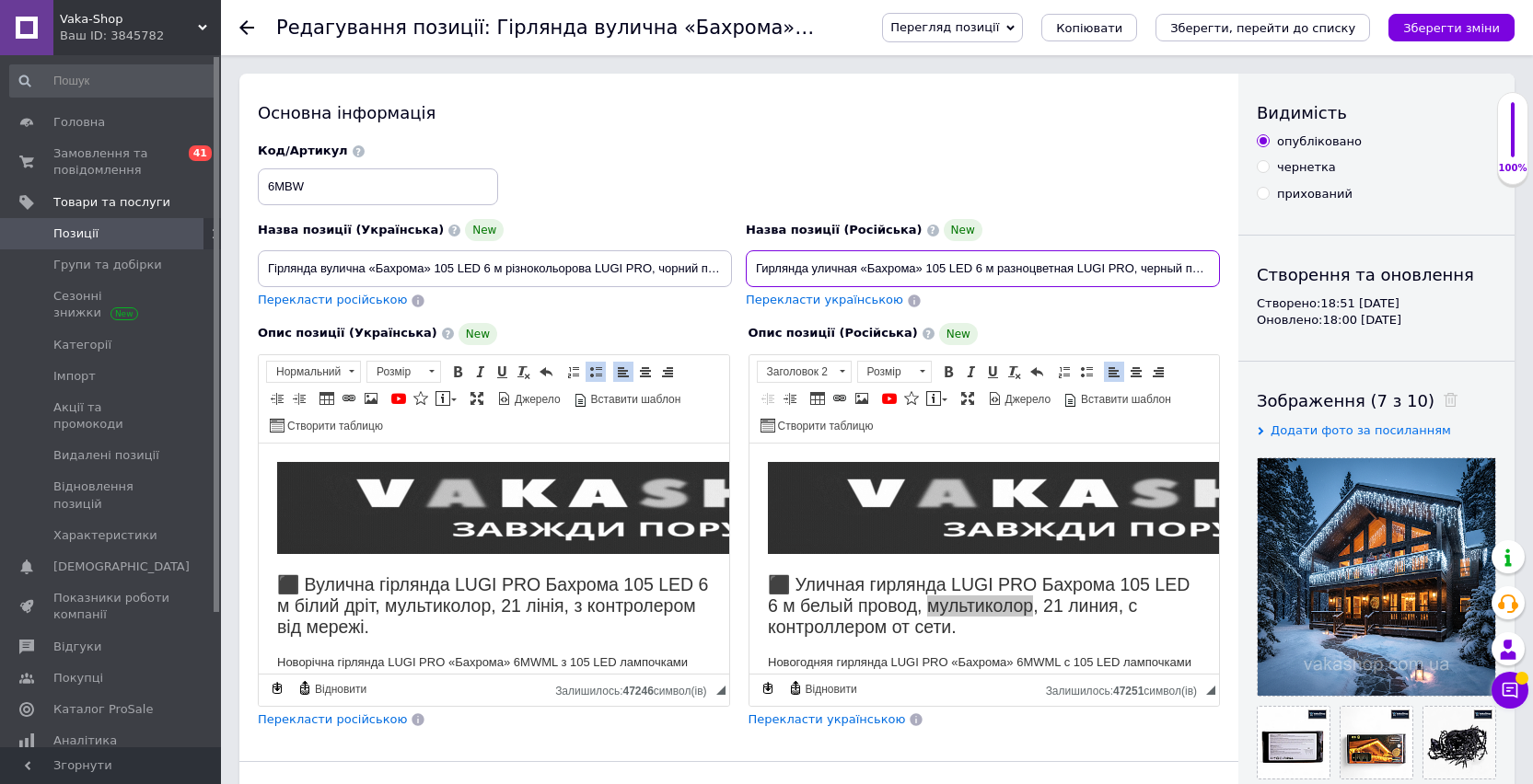
type input "Гирлянда уличная «Бахрома» 105 LED 6 м разноцветная LUGI PRO, черный провод, с …"
